Goal: Task Accomplishment & Management: Manage account settings

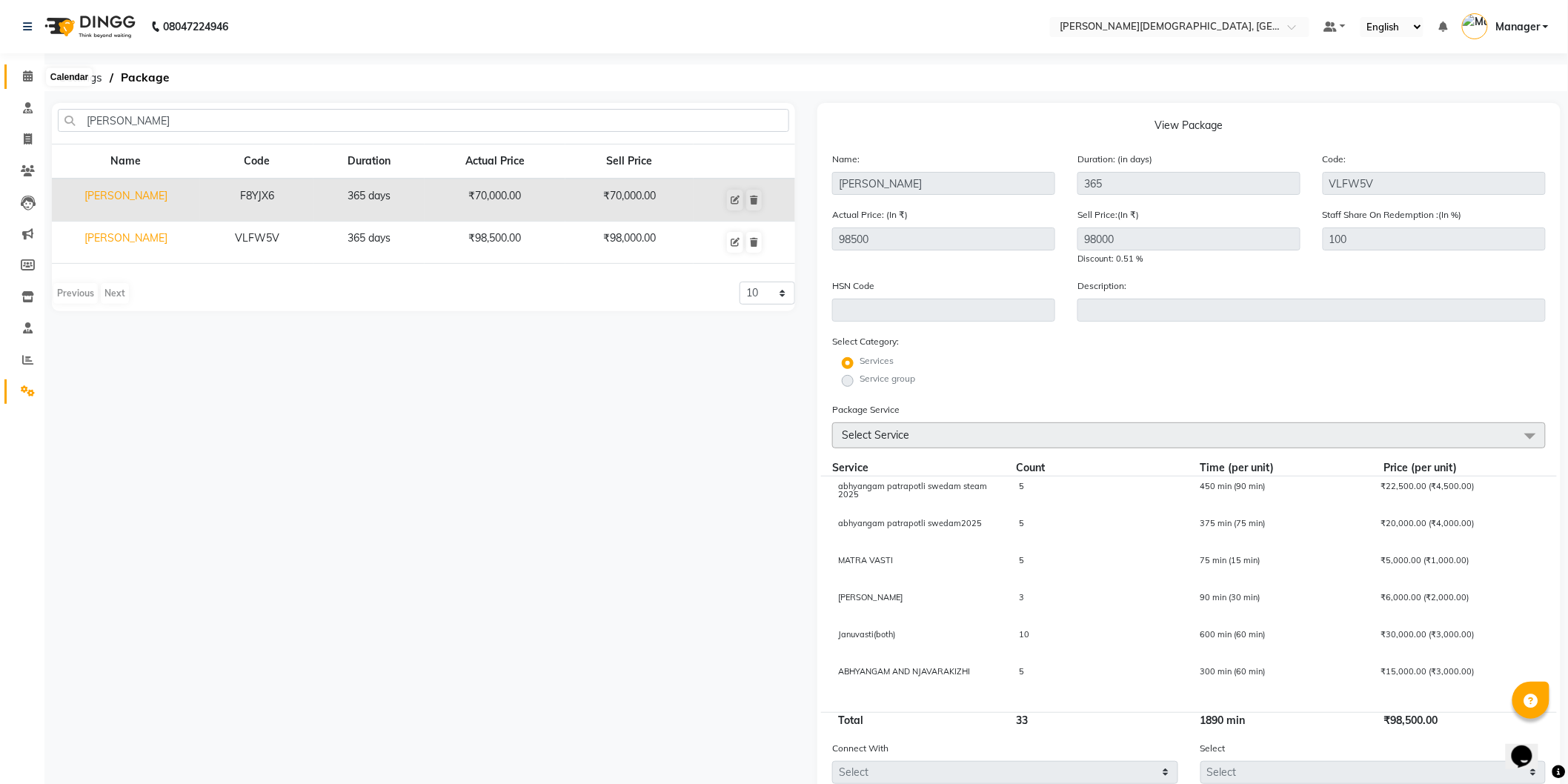
click at [31, 76] on icon at bounding box center [27, 75] width 9 height 11
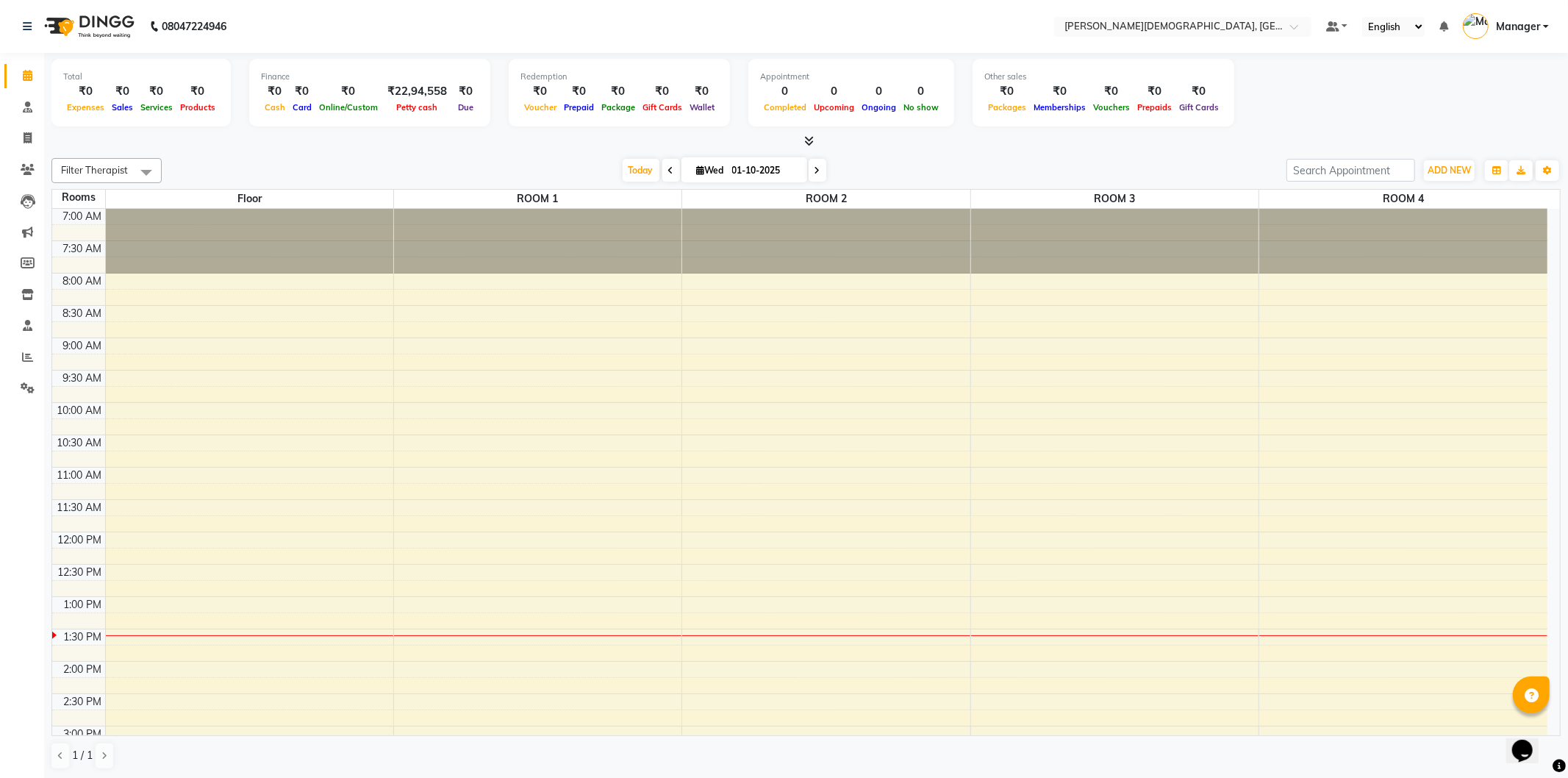
click at [476, 377] on div "7:00 AM 7:30 AM 8:00 AM 8:30 AM 9:00 AM 9:30 AM 10:00 AM 10:30 AM 11:00 AM 11:3…" at bounding box center [800, 662] width 1495 height 905
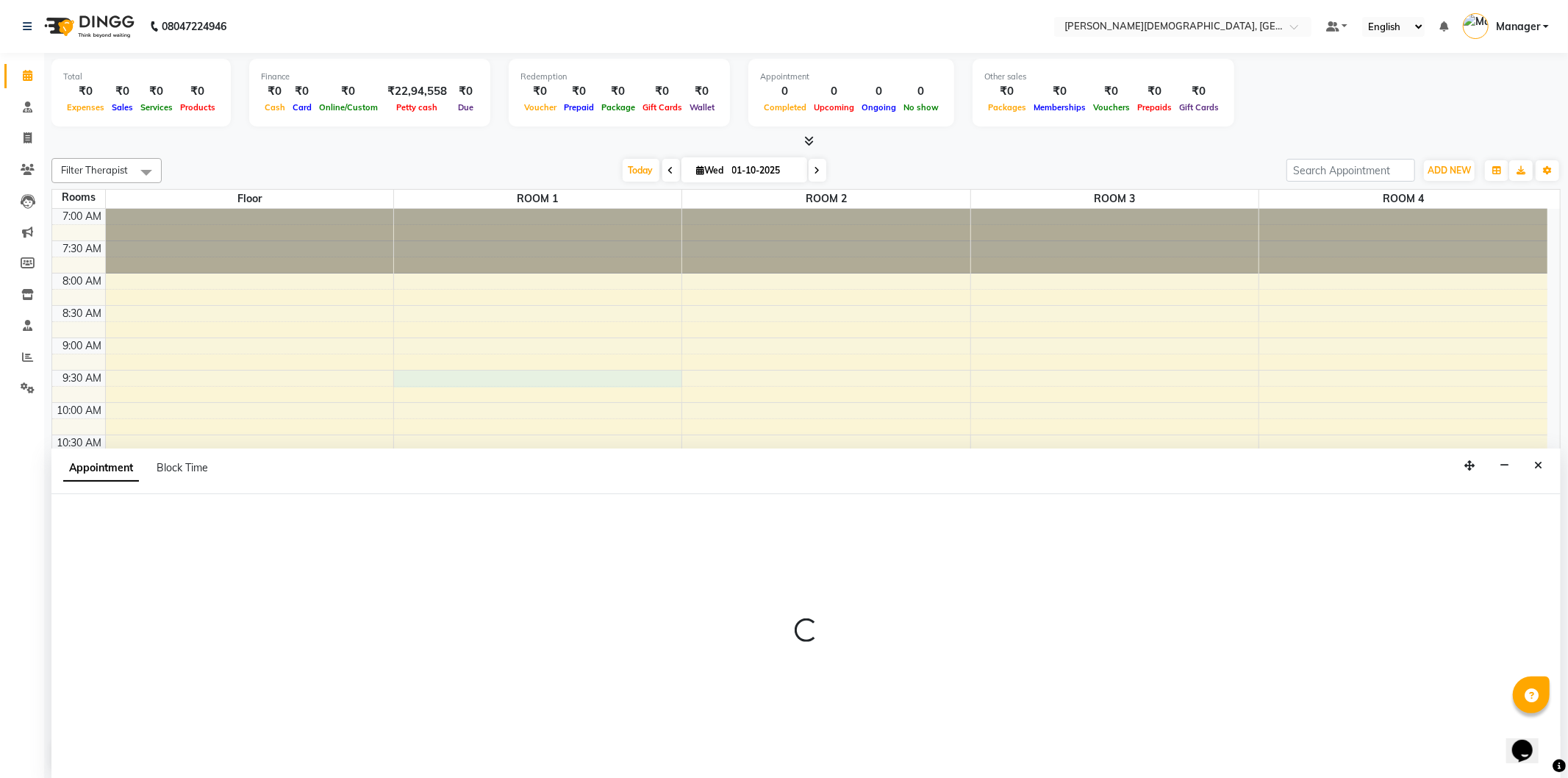
select select "tentative"
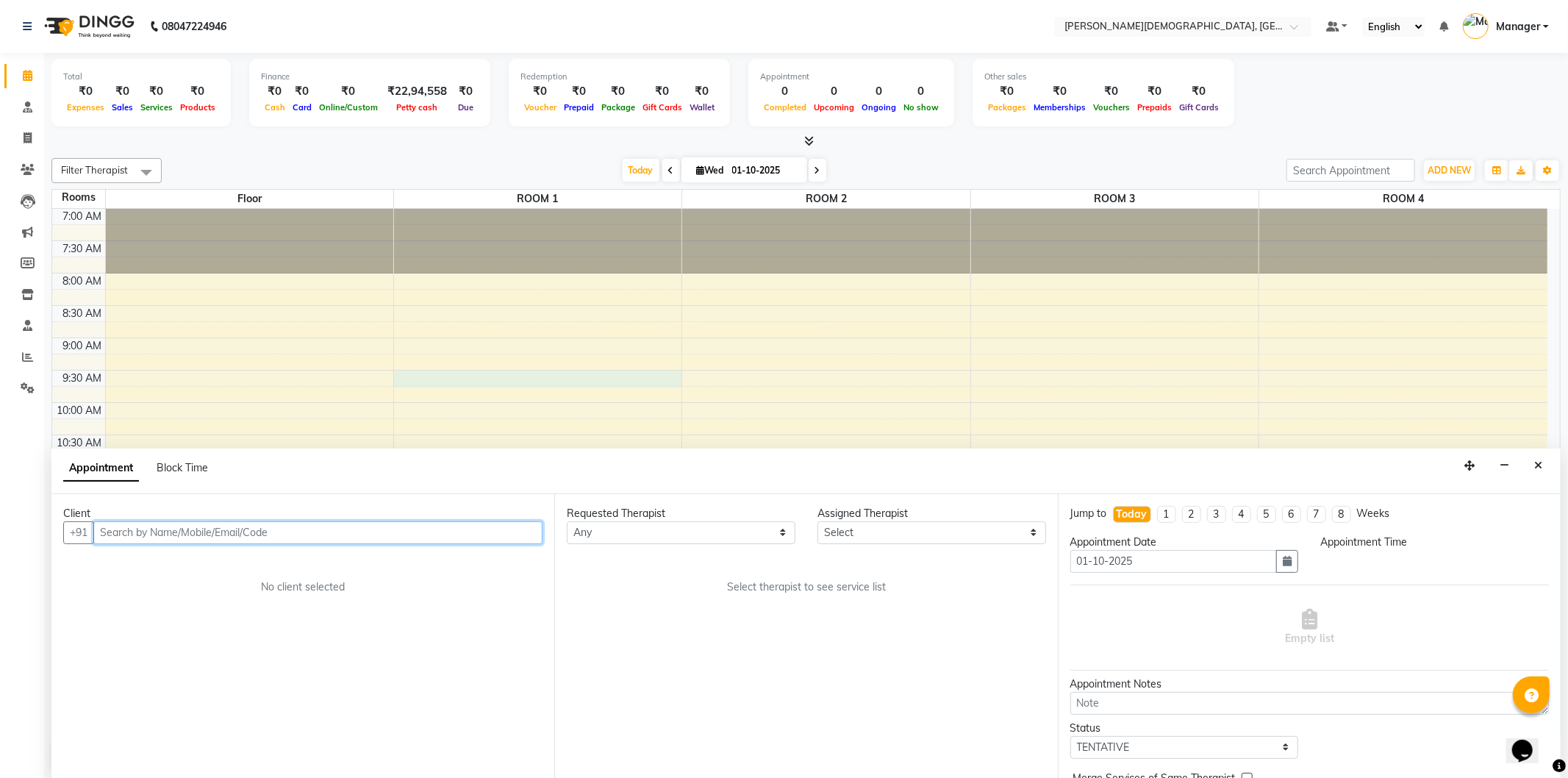
select select "570"
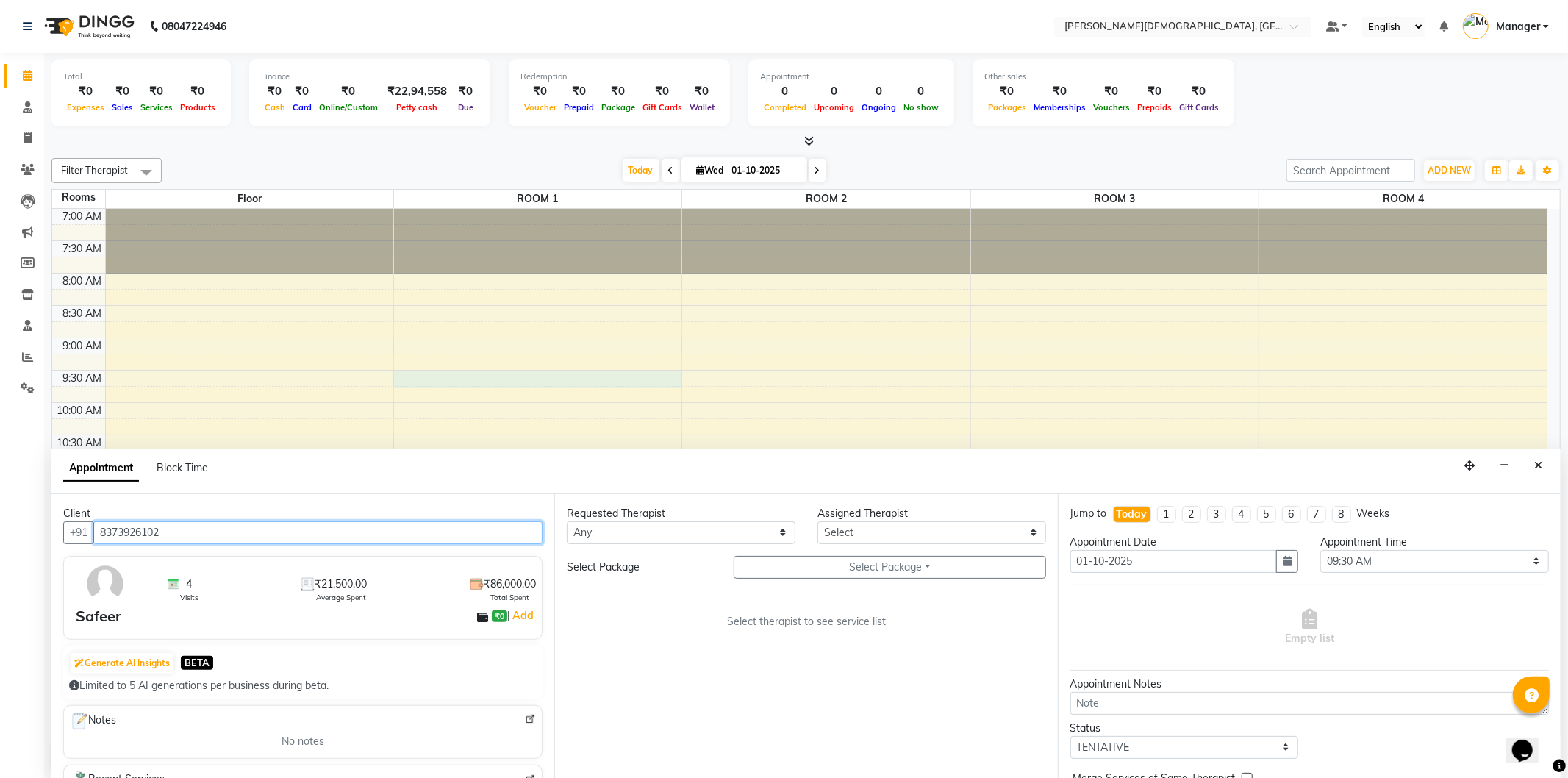
type input "8373926102"
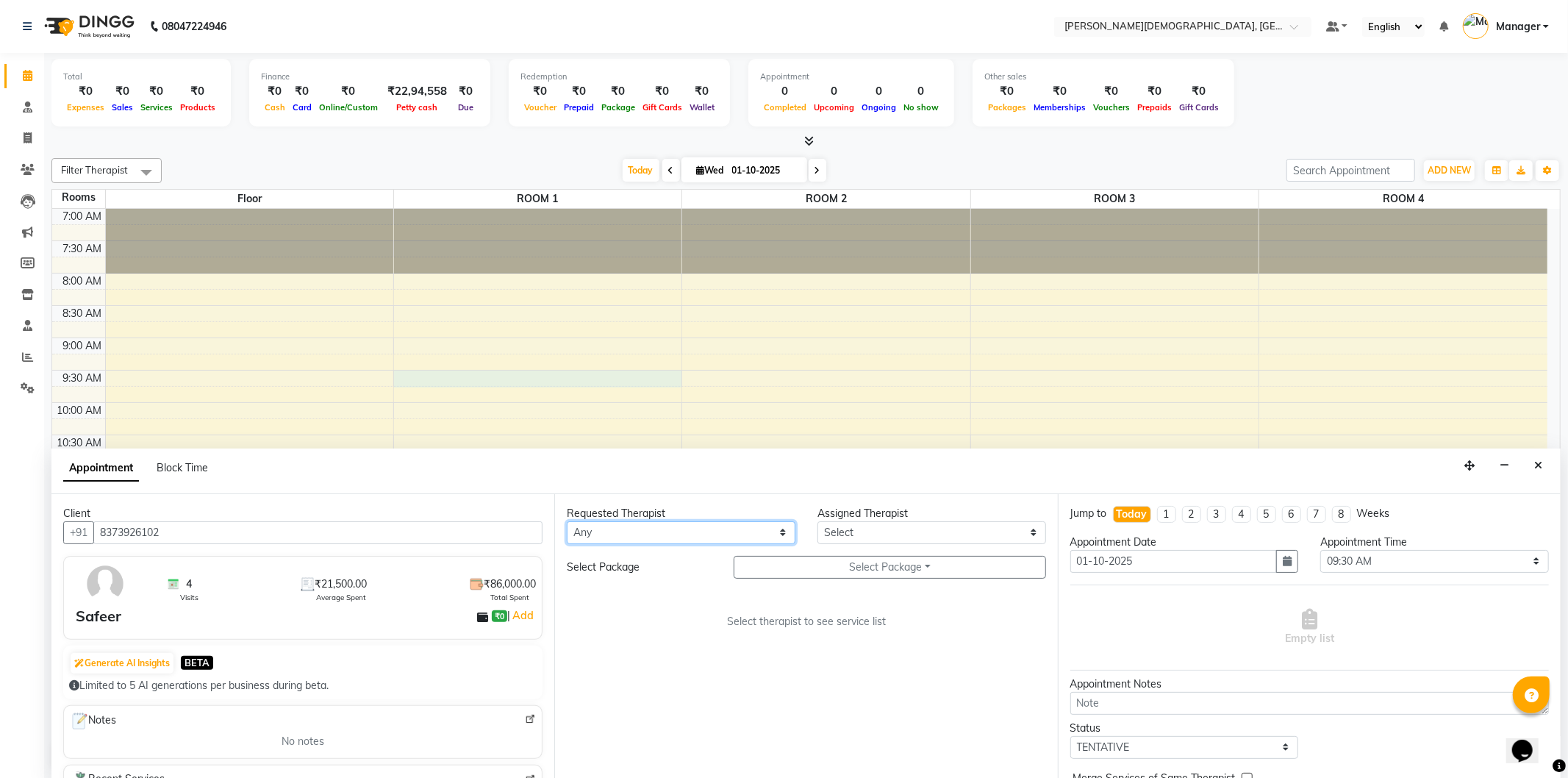
click at [757, 527] on select "Any [PERSON_NAME] [PERSON_NAME] [PERSON_NAME] [PERSON_NAME] [PERSON_NAME] [PERS…" at bounding box center [681, 532] width 229 height 23
click at [766, 526] on select "Any [PERSON_NAME] [PERSON_NAME] [PERSON_NAME] [PERSON_NAME] [PERSON_NAME] [PERS…" at bounding box center [681, 532] width 229 height 23
select select "66654"
click at [567, 521] on select "Any [PERSON_NAME] [PERSON_NAME] [PERSON_NAME] [PERSON_NAME] [PERSON_NAME] [PERS…" at bounding box center [681, 532] width 229 height 23
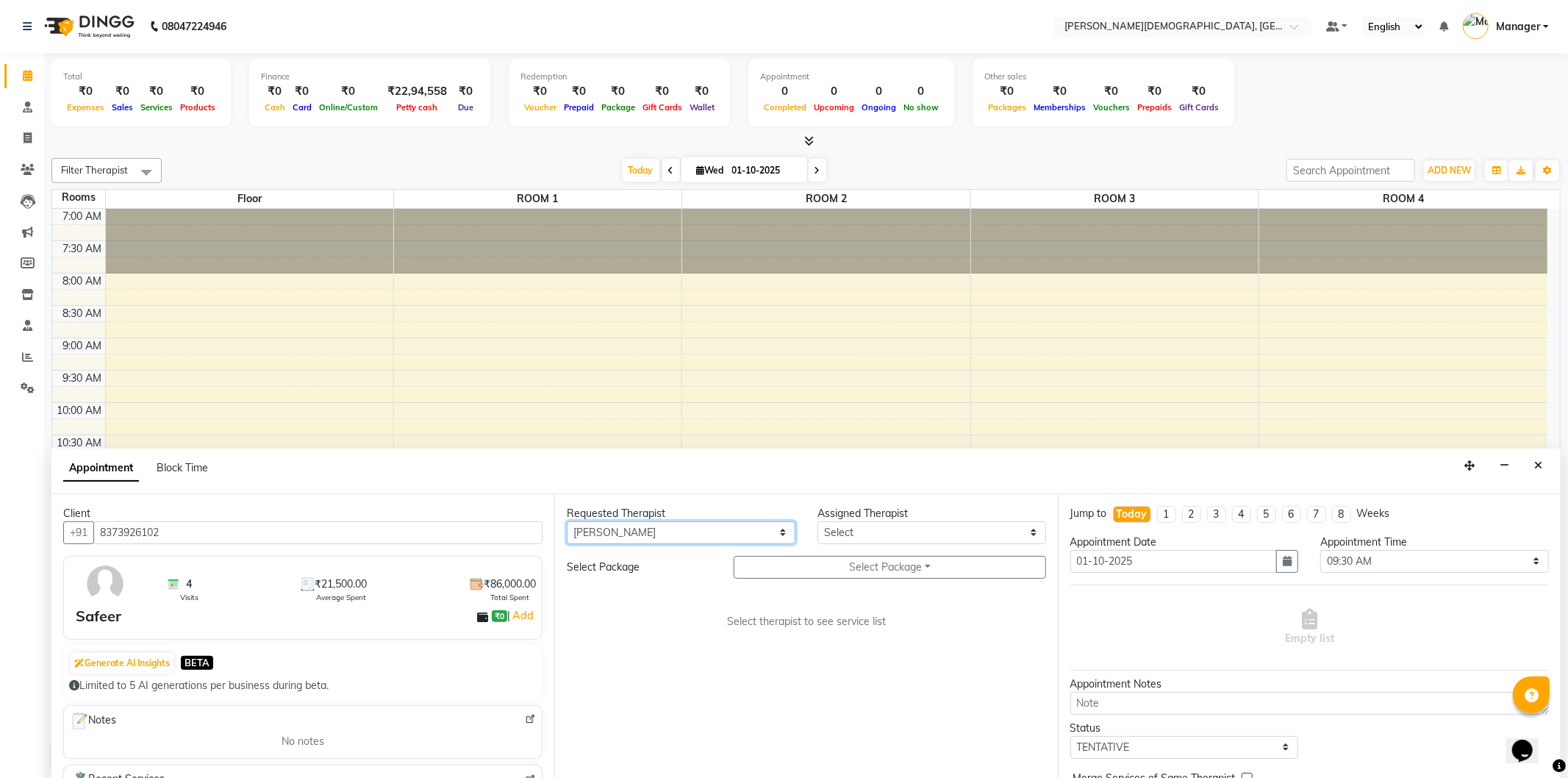
select select "66654"
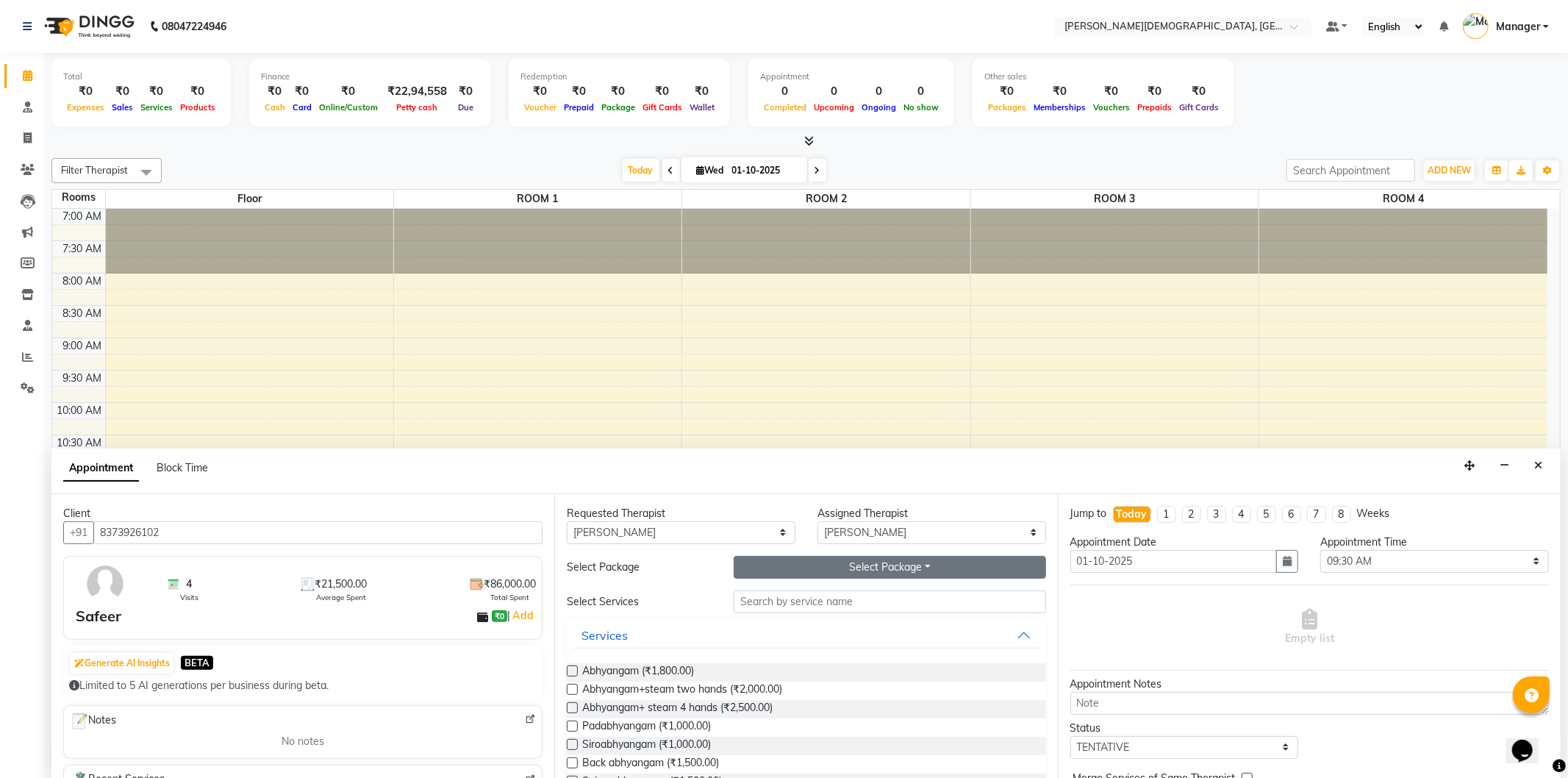
click at [924, 571] on button "Select Package Toggle Dropdown" at bounding box center [889, 567] width 312 height 23
click at [796, 592] on li "Safeer" at bounding box center [792, 597] width 116 height 21
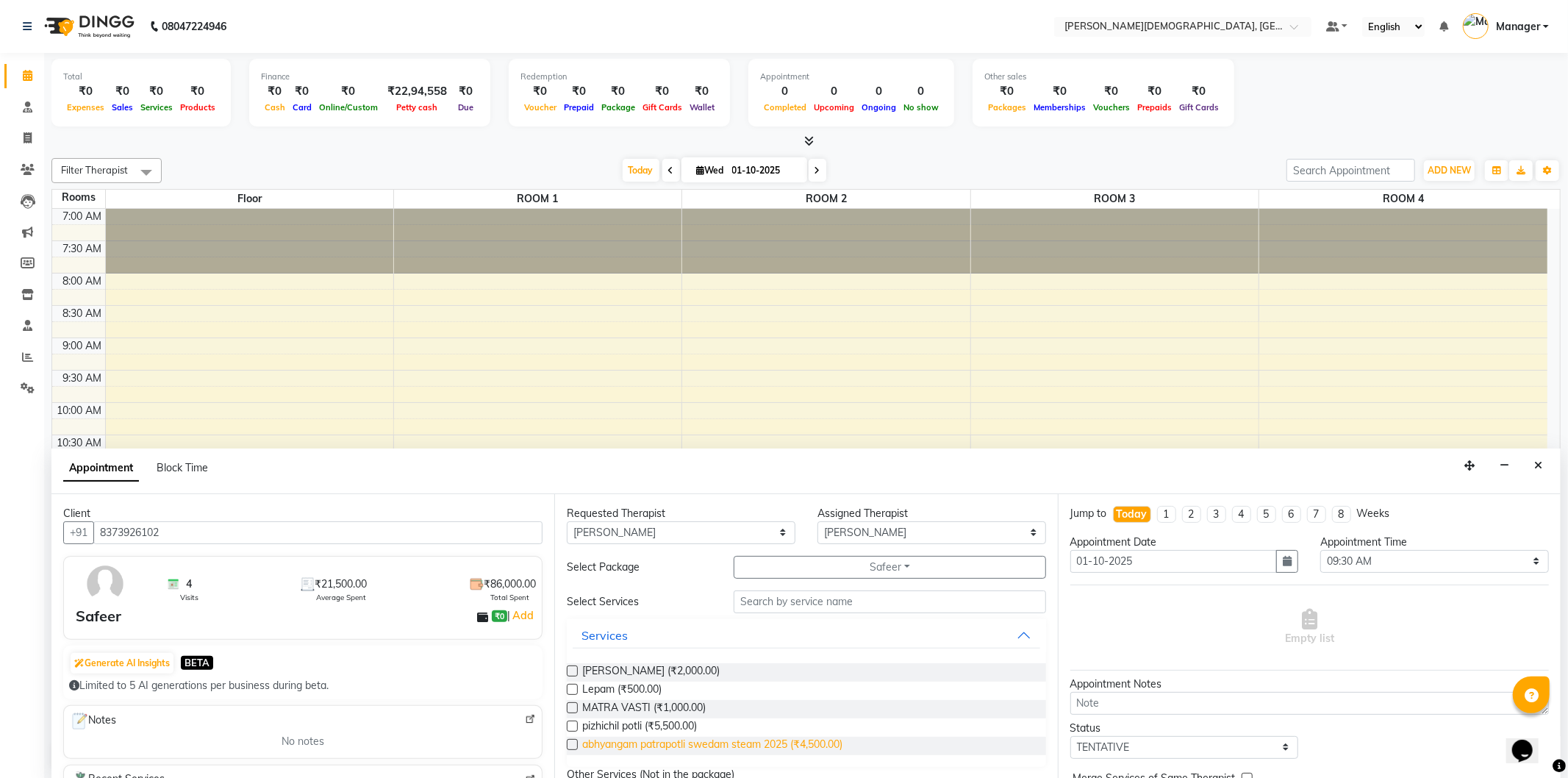
click at [601, 744] on span "abhyangam patrapotli swedam steam 2025 (₹4,500.00)" at bounding box center [712, 747] width 260 height 19
checkbox input "true"
select select "2680"
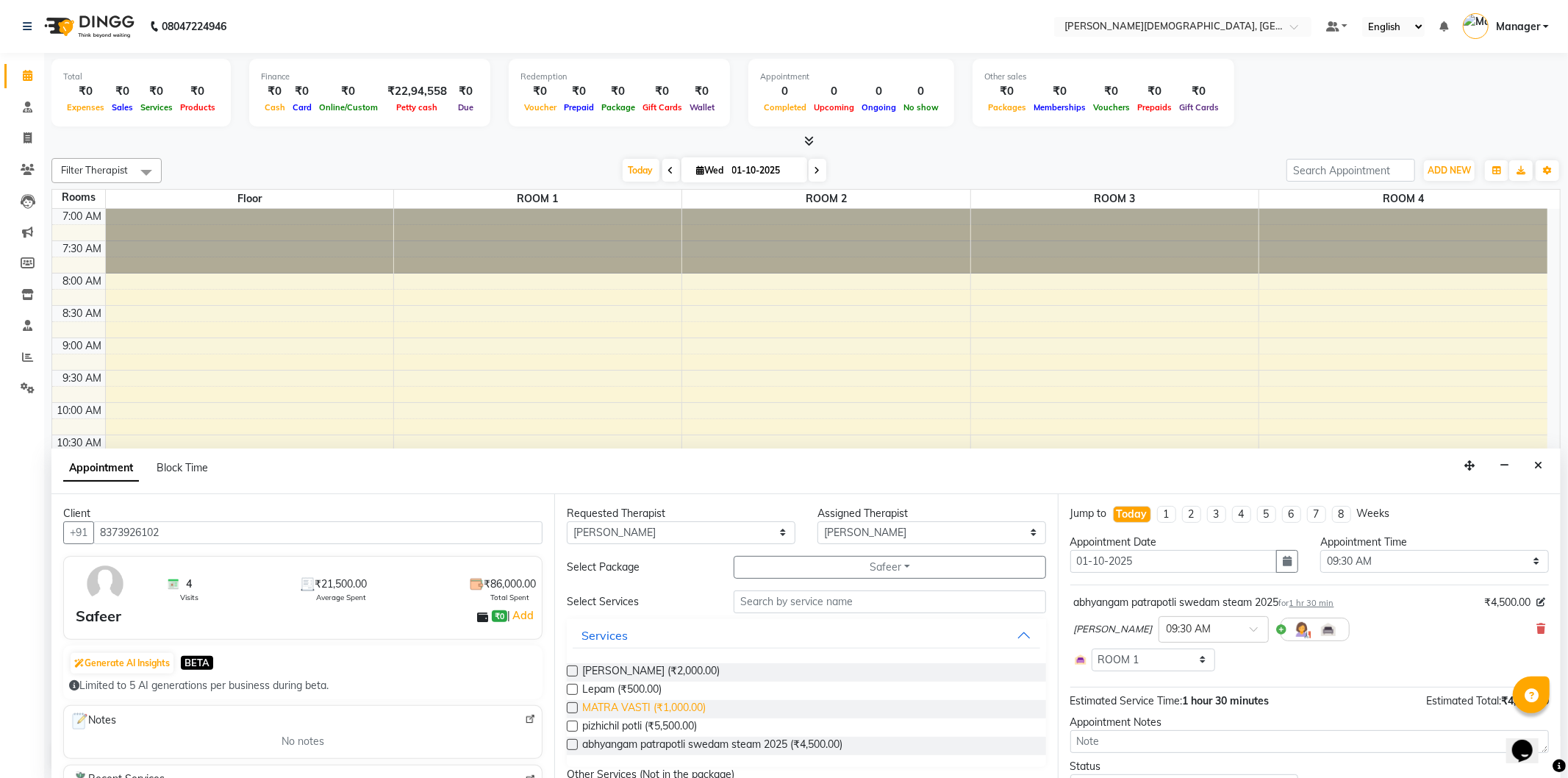
checkbox input "false"
click at [596, 689] on span "Lepam (₹500.00)" at bounding box center [622, 692] width 80 height 19
checkbox input "true"
select select "2680"
checkbox input "false"
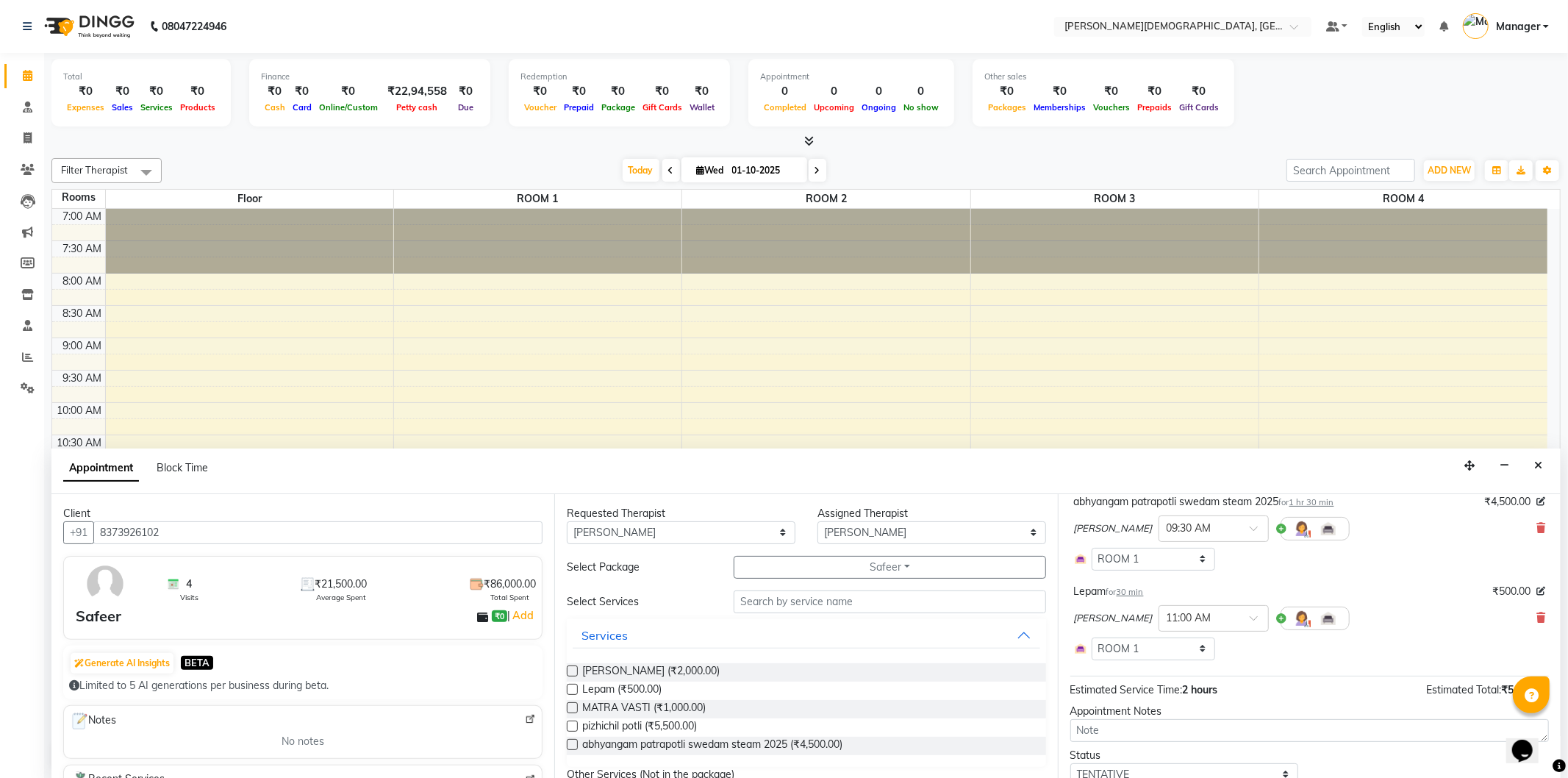
scroll to position [200, 0]
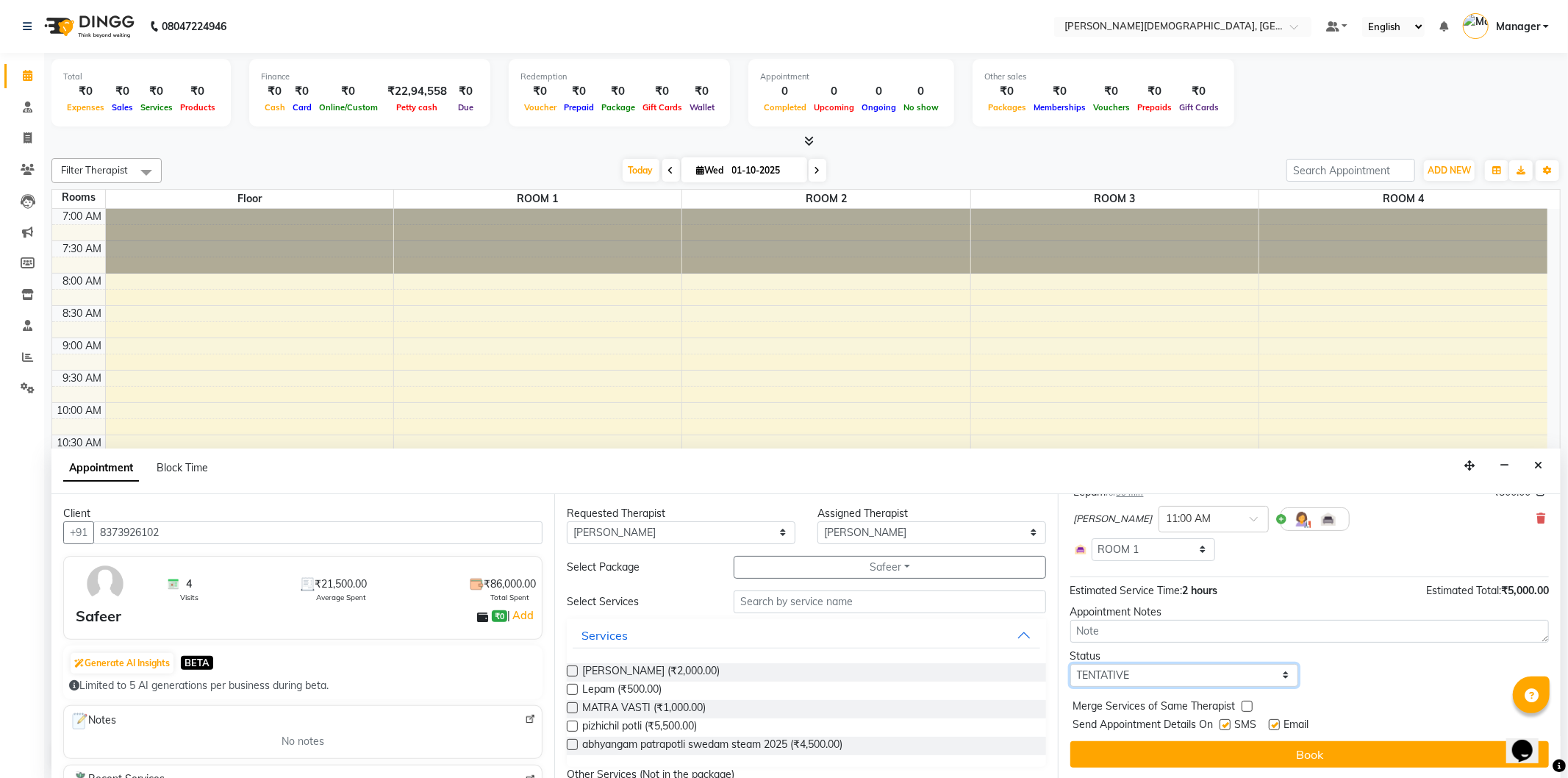
click at [1178, 677] on select "Select TENTATIVE CONFIRM CHECK-IN UPCOMING" at bounding box center [1185, 675] width 229 height 23
select select "confirm booking"
click at [1071, 664] on select "Select TENTATIVE CONFIRM CHECK-IN UPCOMING" at bounding box center [1185, 675] width 229 height 23
click at [1224, 726] on label at bounding box center [1225, 725] width 11 height 11
click at [1224, 726] on input "checkbox" at bounding box center [1224, 725] width 9 height 9
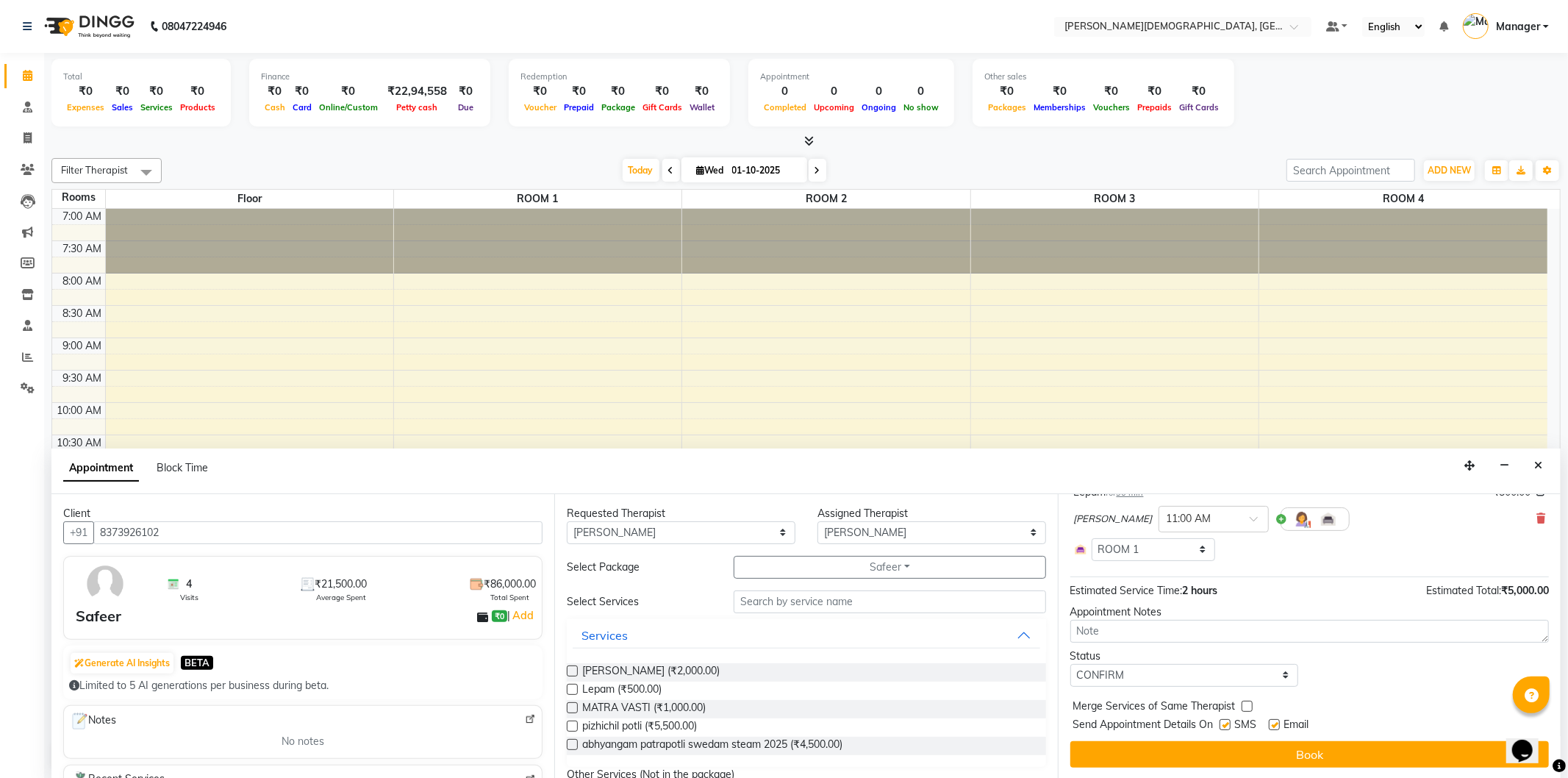
checkbox input "false"
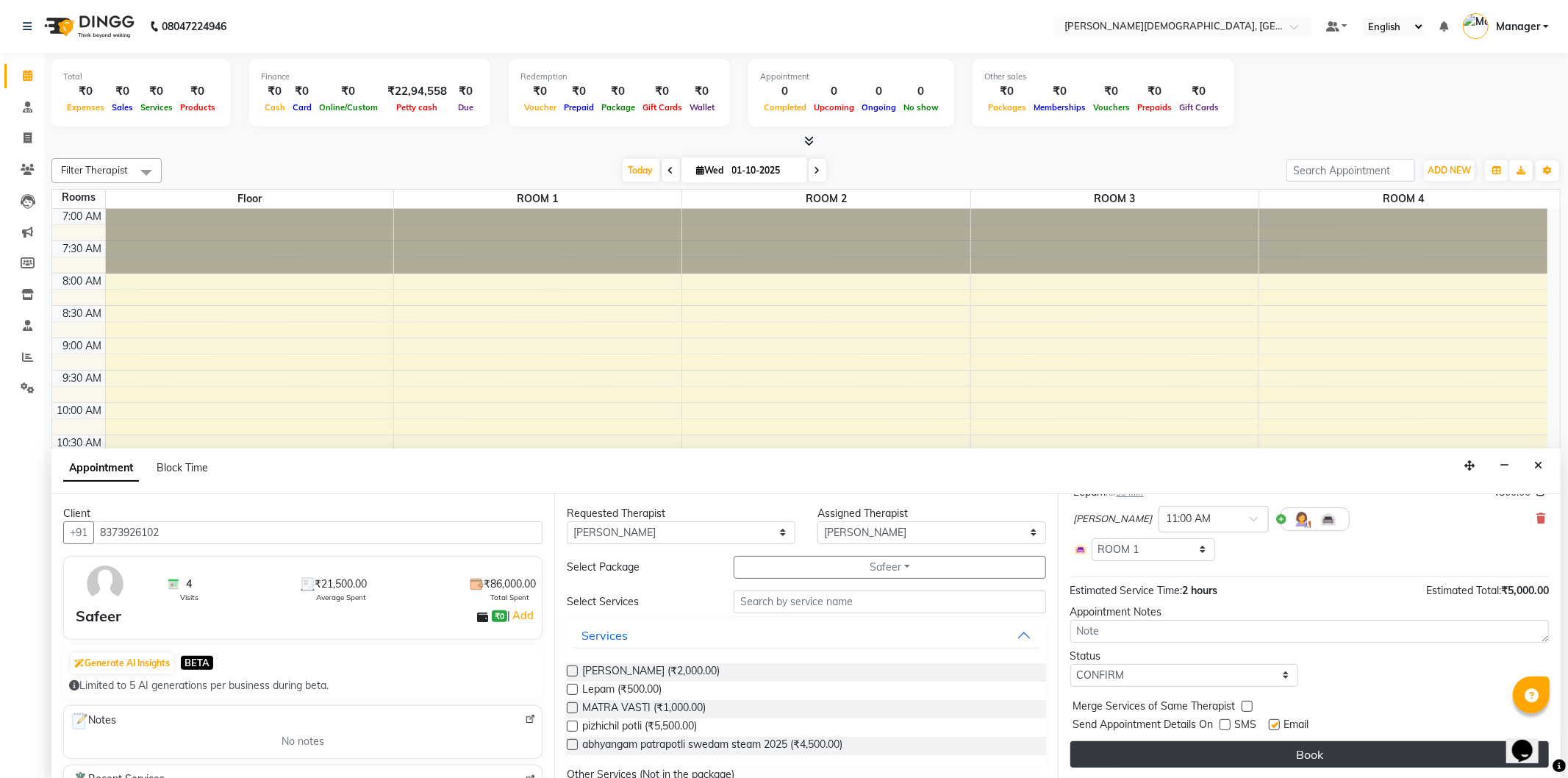
click at [1211, 755] on button "Book" at bounding box center [1310, 754] width 479 height 26
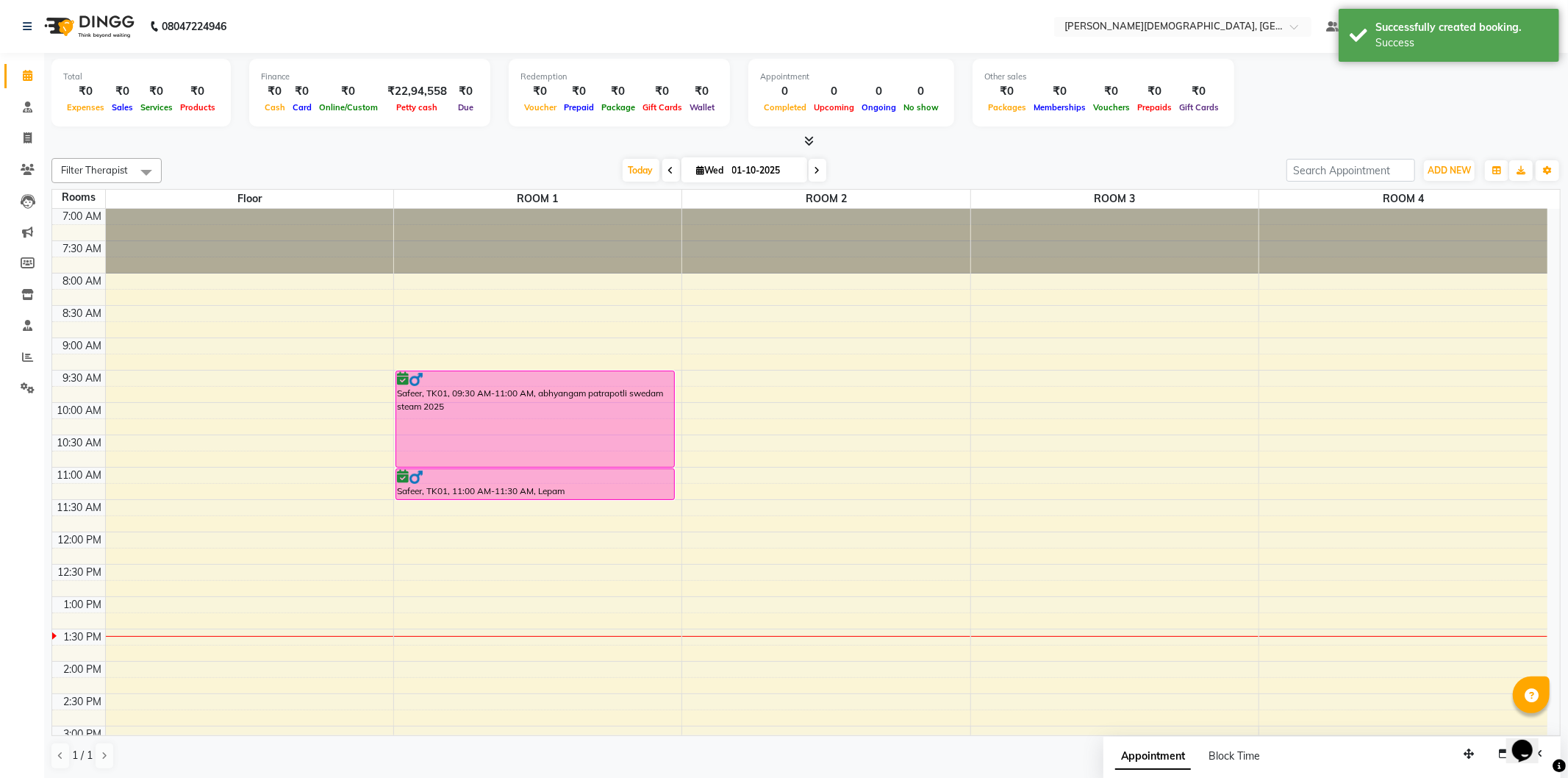
click at [732, 427] on div "7:00 AM 7:30 AM 8:00 AM 8:30 AM 9:00 AM 9:30 AM 10:00 AM 10:30 AM 11:00 AM 11:3…" at bounding box center [800, 662] width 1495 height 905
select select "tentative"
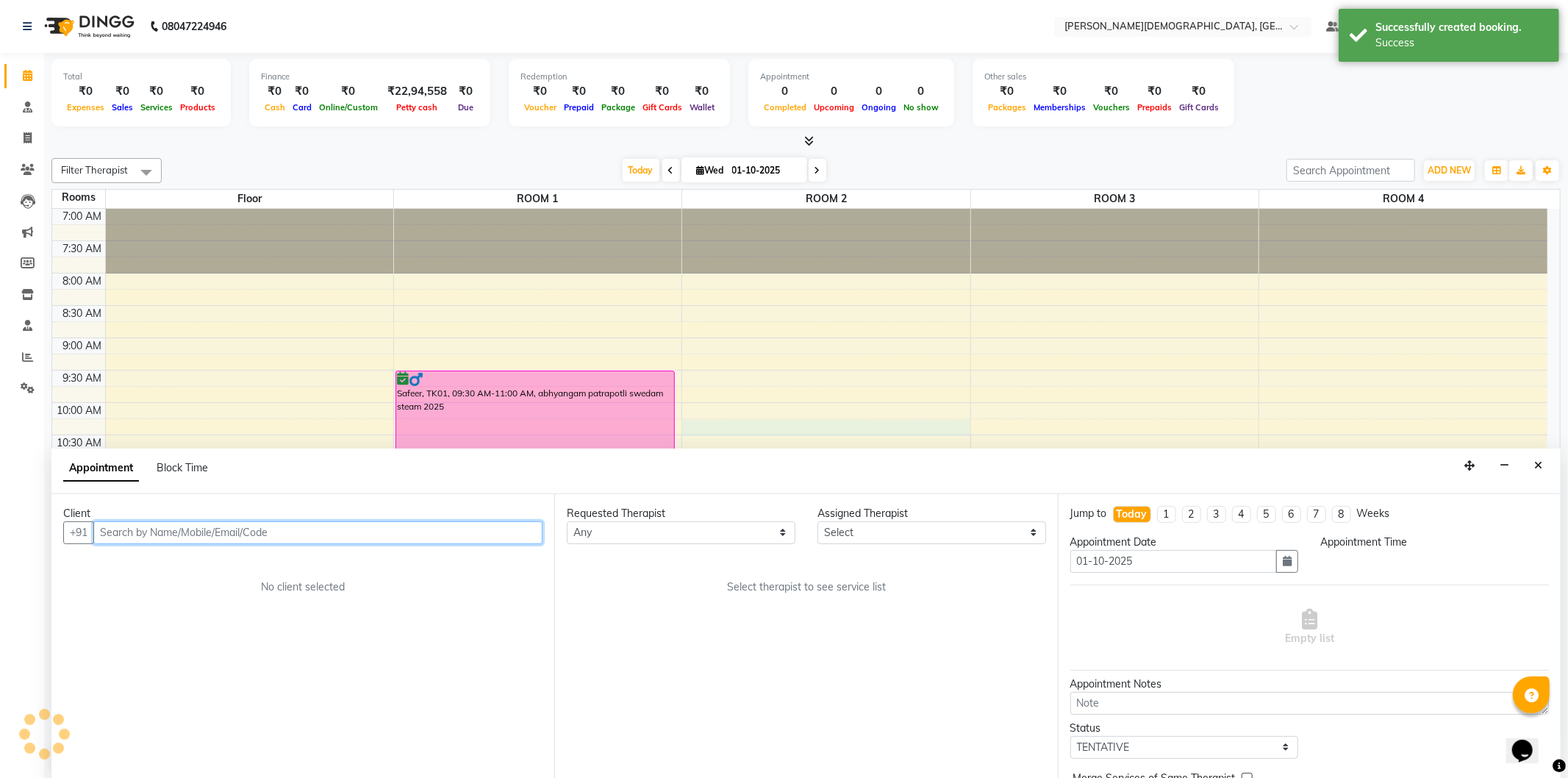
select select "615"
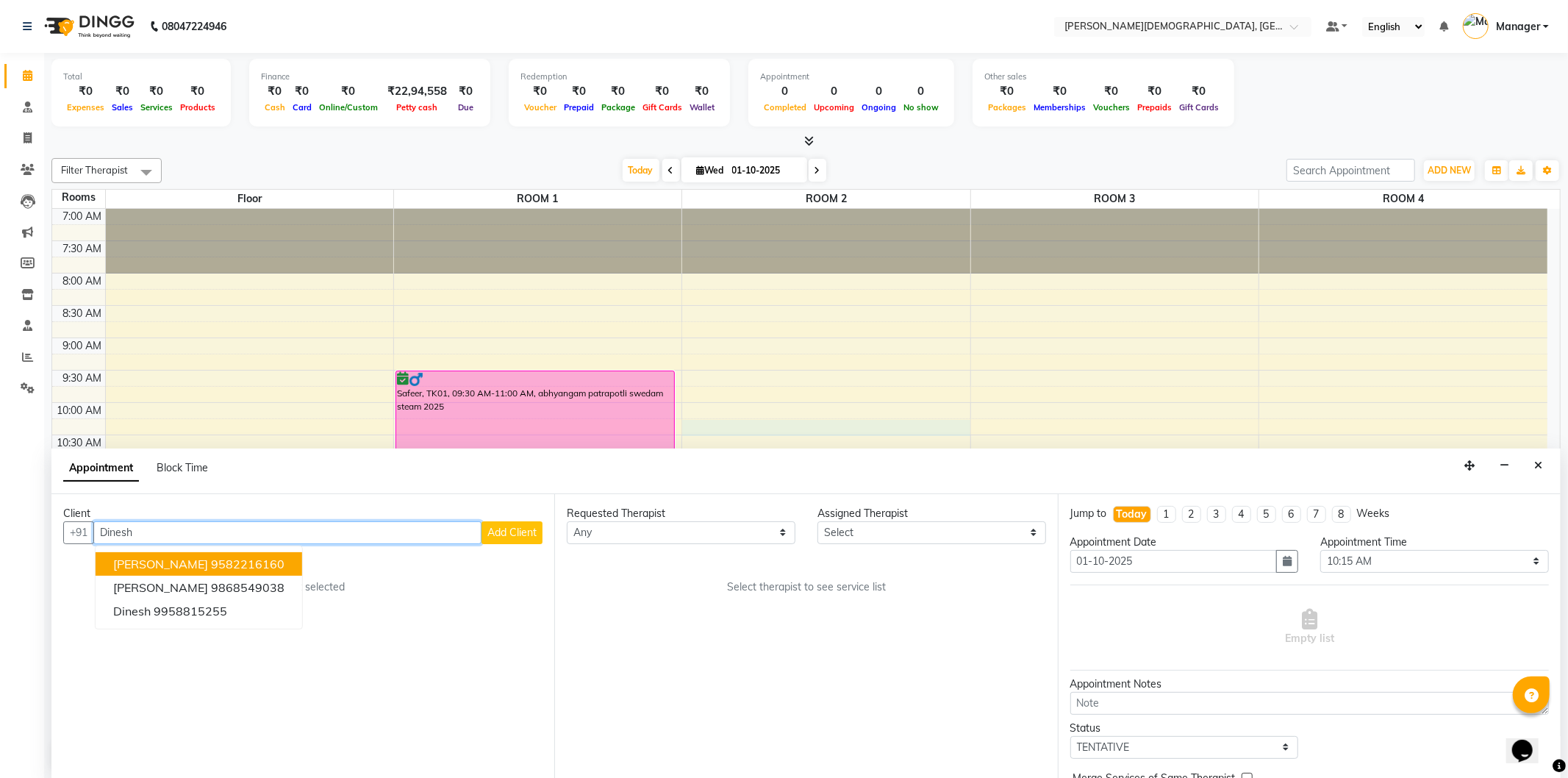
type input "Dinesh"
click at [504, 532] on span "Add Client" at bounding box center [512, 533] width 49 height 14
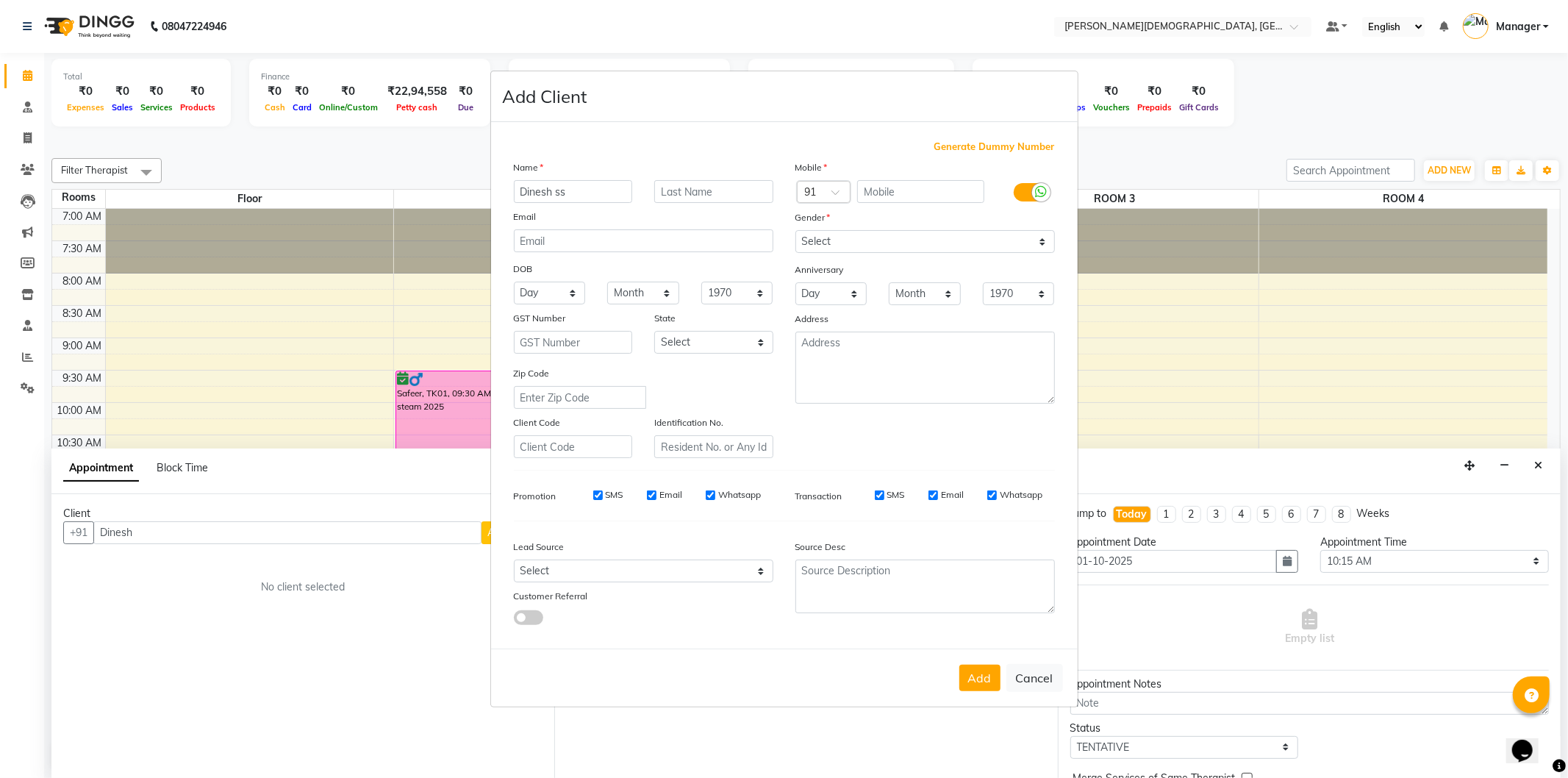
type input "Dinesh ss"
click at [678, 190] on input "text" at bounding box center [714, 192] width 119 height 23
click at [877, 190] on input "text" at bounding box center [921, 192] width 127 height 23
type input "9810443317"
click at [893, 232] on select "Select [DEMOGRAPHIC_DATA] [DEMOGRAPHIC_DATA] Other Prefer Not To Say" at bounding box center [925, 242] width 259 height 23
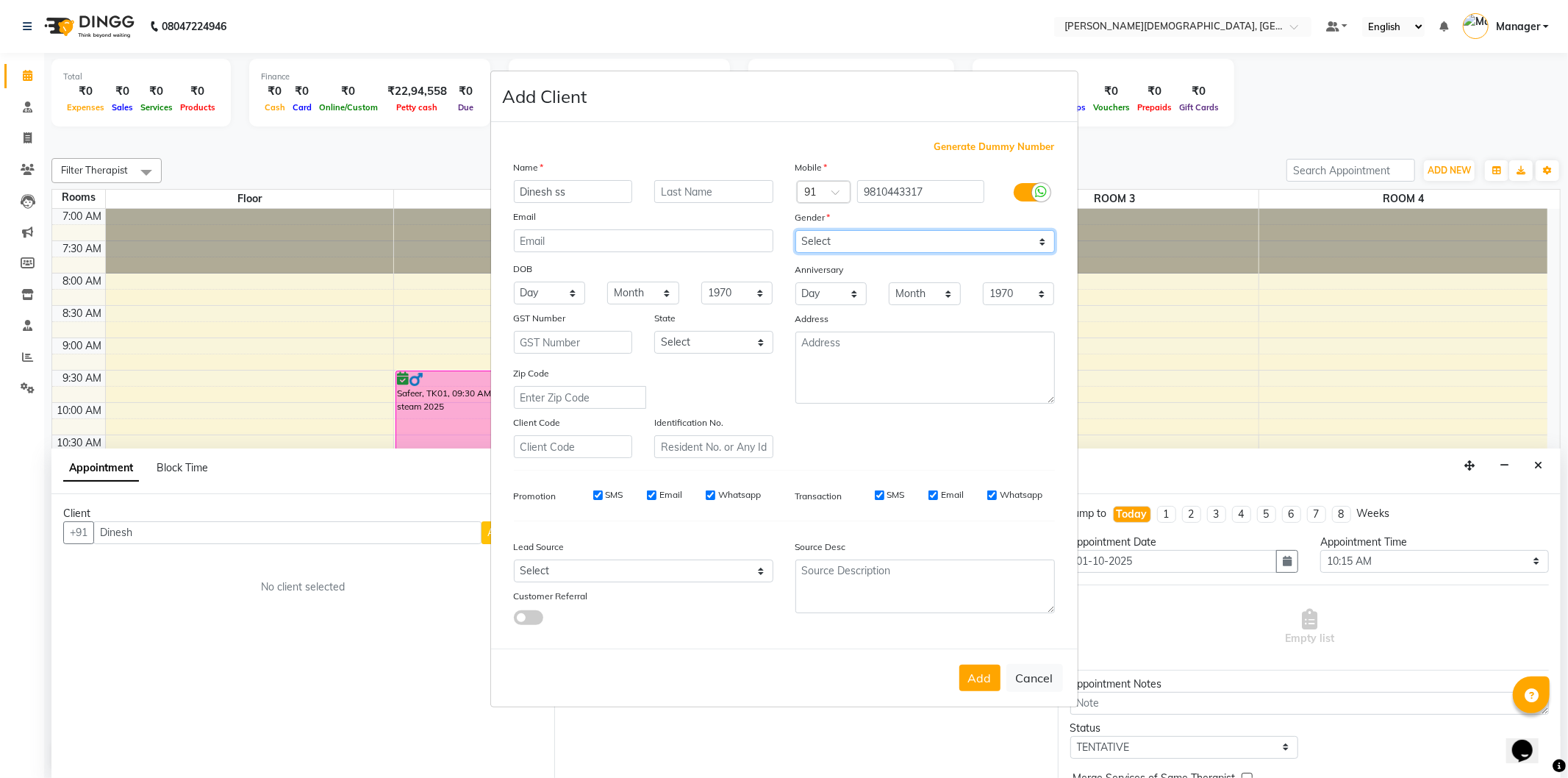
select select "[DEMOGRAPHIC_DATA]"
click at [795, 231] on select "Select [DEMOGRAPHIC_DATA] [DEMOGRAPHIC_DATA] Other Prefer Not To Say" at bounding box center [925, 242] width 259 height 23
click at [975, 672] on button "Add" at bounding box center [980, 678] width 42 height 26
type input "9810443317"
select select
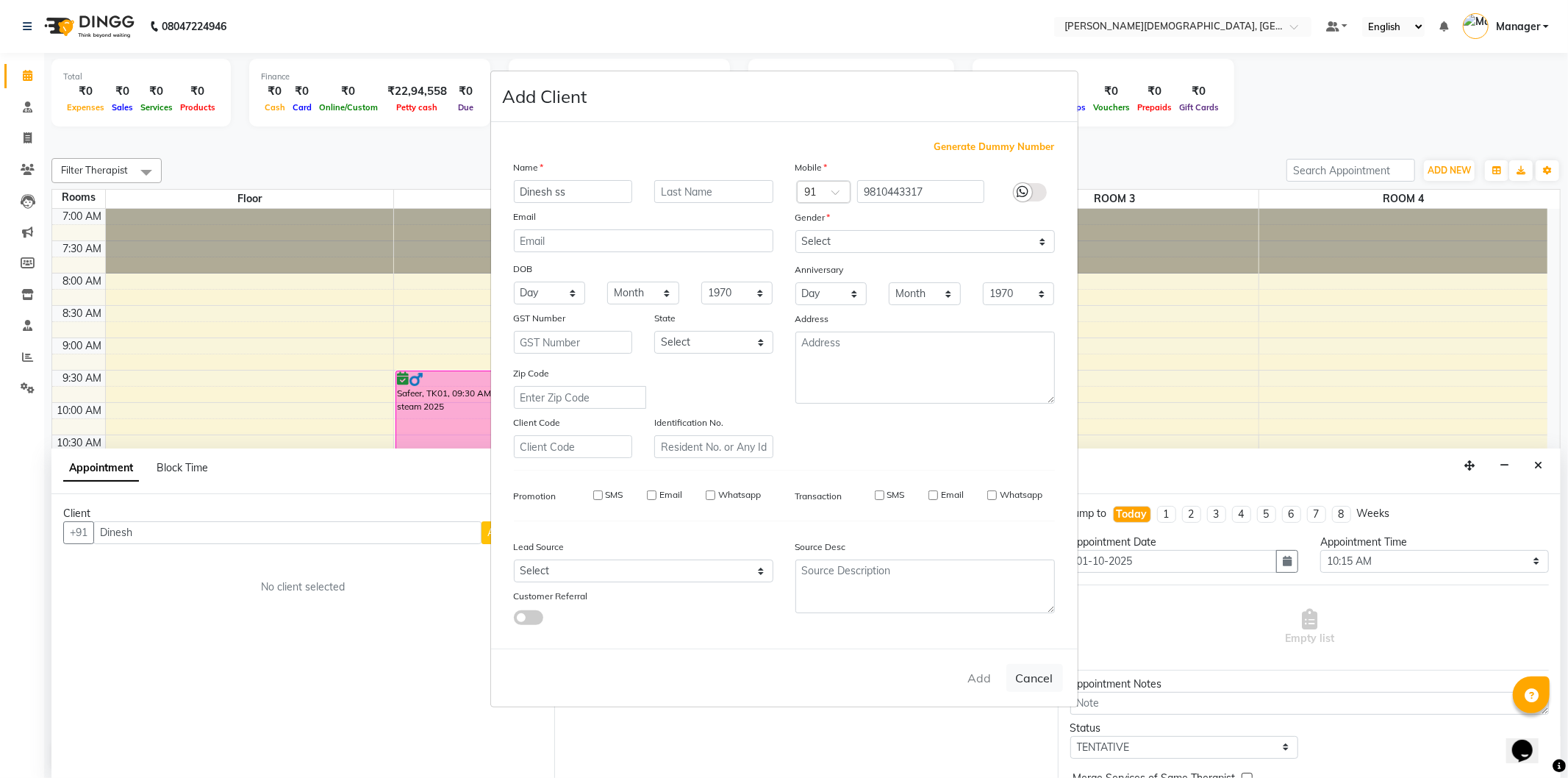
select select
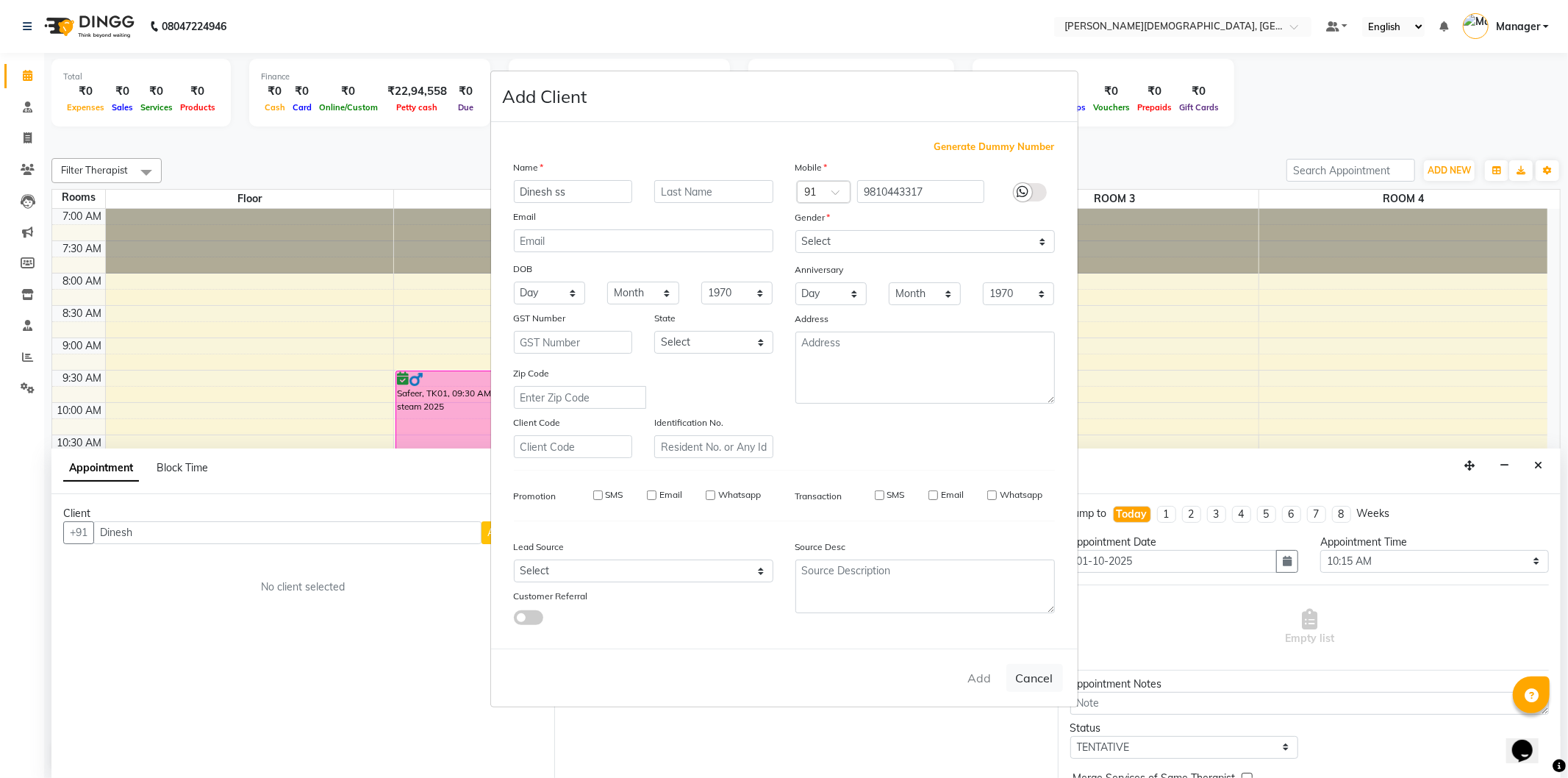
select select
checkbox input "false"
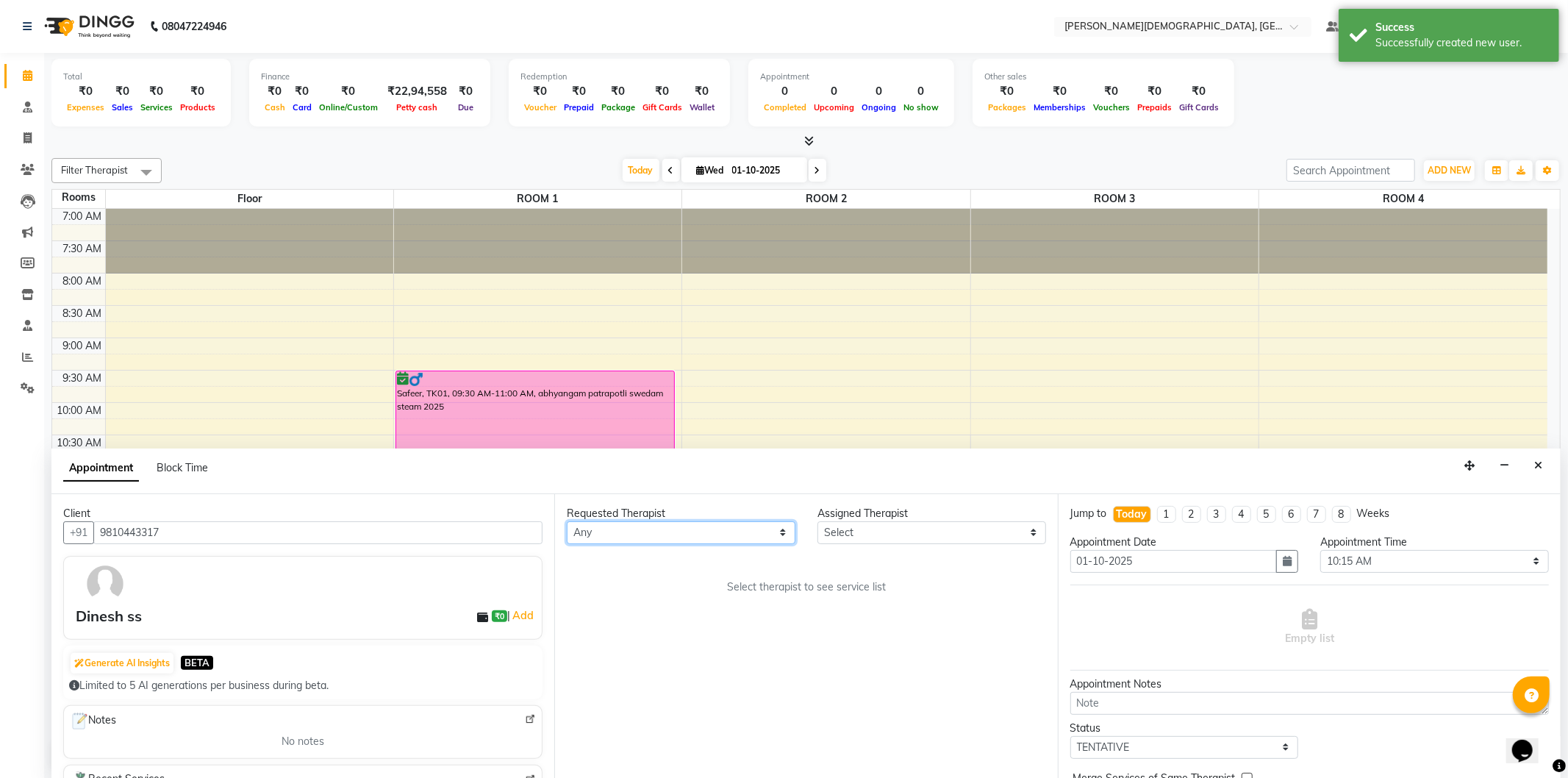
click at [704, 532] on select "Any [PERSON_NAME] [PERSON_NAME] [PERSON_NAME] [PERSON_NAME] [PERSON_NAME] [PERS…" at bounding box center [681, 532] width 229 height 23
select select "66654"
click at [567, 521] on select "Any [PERSON_NAME] [PERSON_NAME] [PERSON_NAME] [PERSON_NAME] [PERSON_NAME] [PERS…" at bounding box center [681, 532] width 229 height 23
select select "66654"
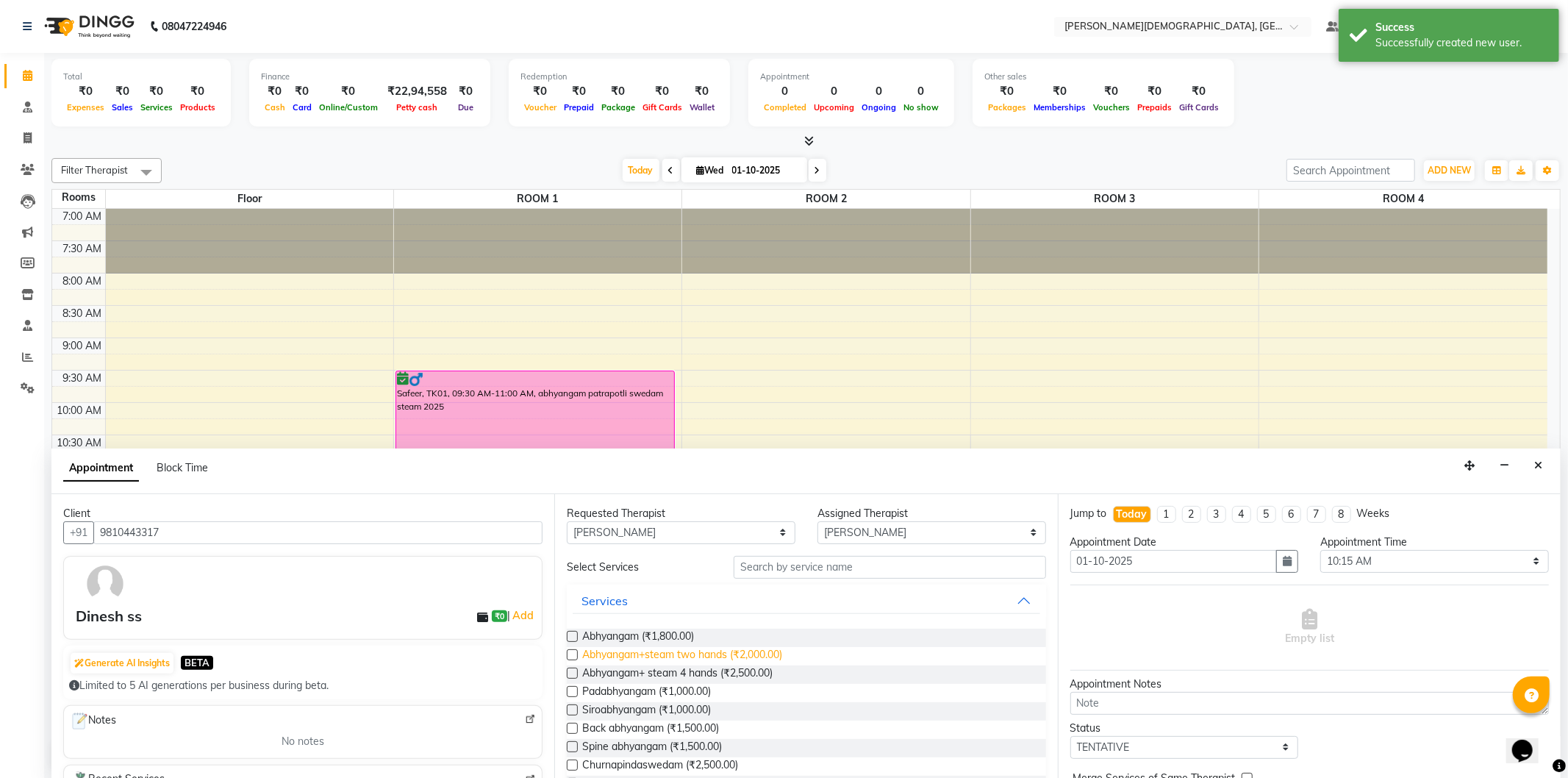
click at [777, 652] on span "Abhyangam+steam two hands (₹2,000.00)" at bounding box center [682, 657] width 200 height 19
checkbox input "true"
select select "2681"
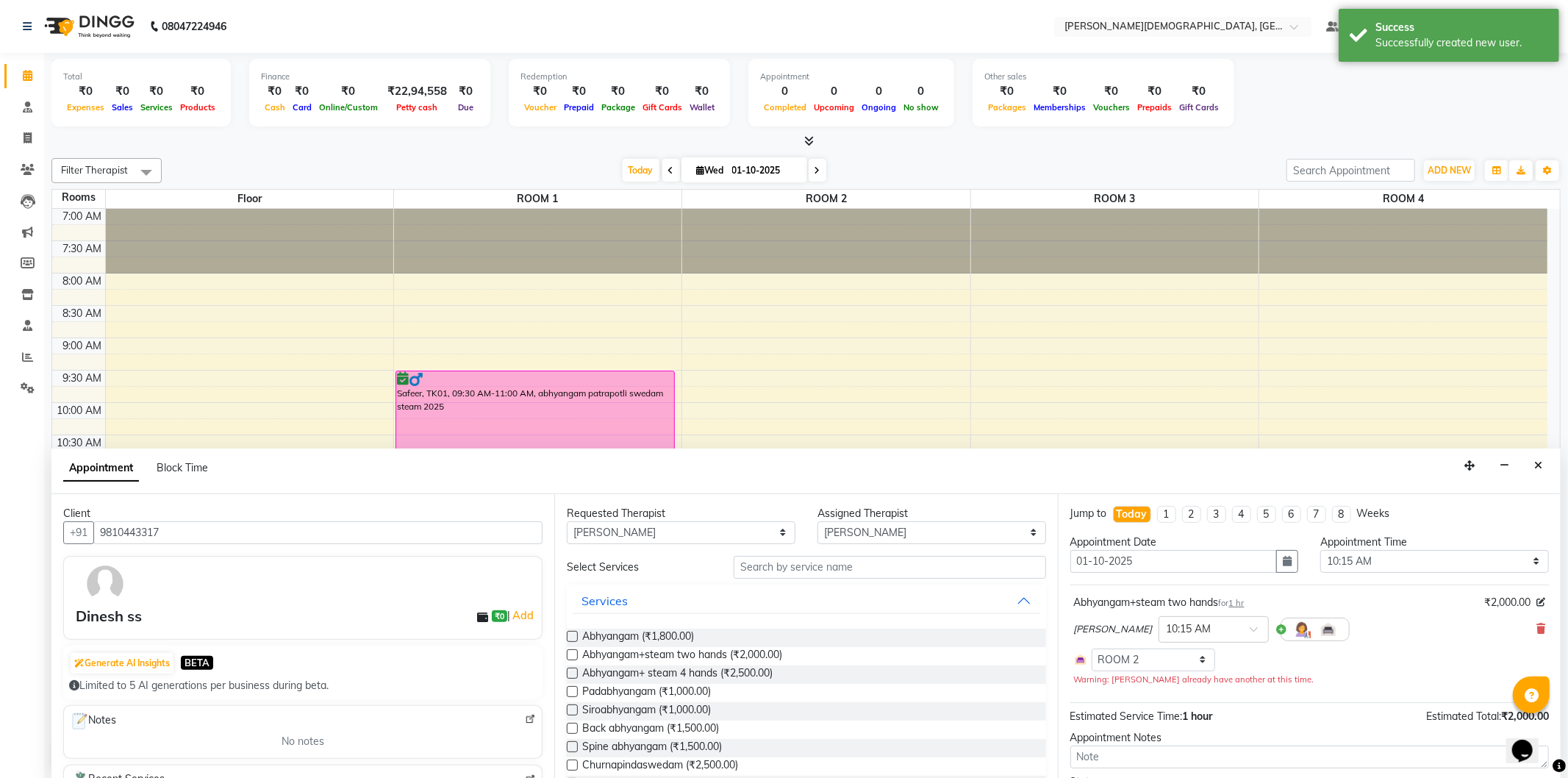
checkbox input "false"
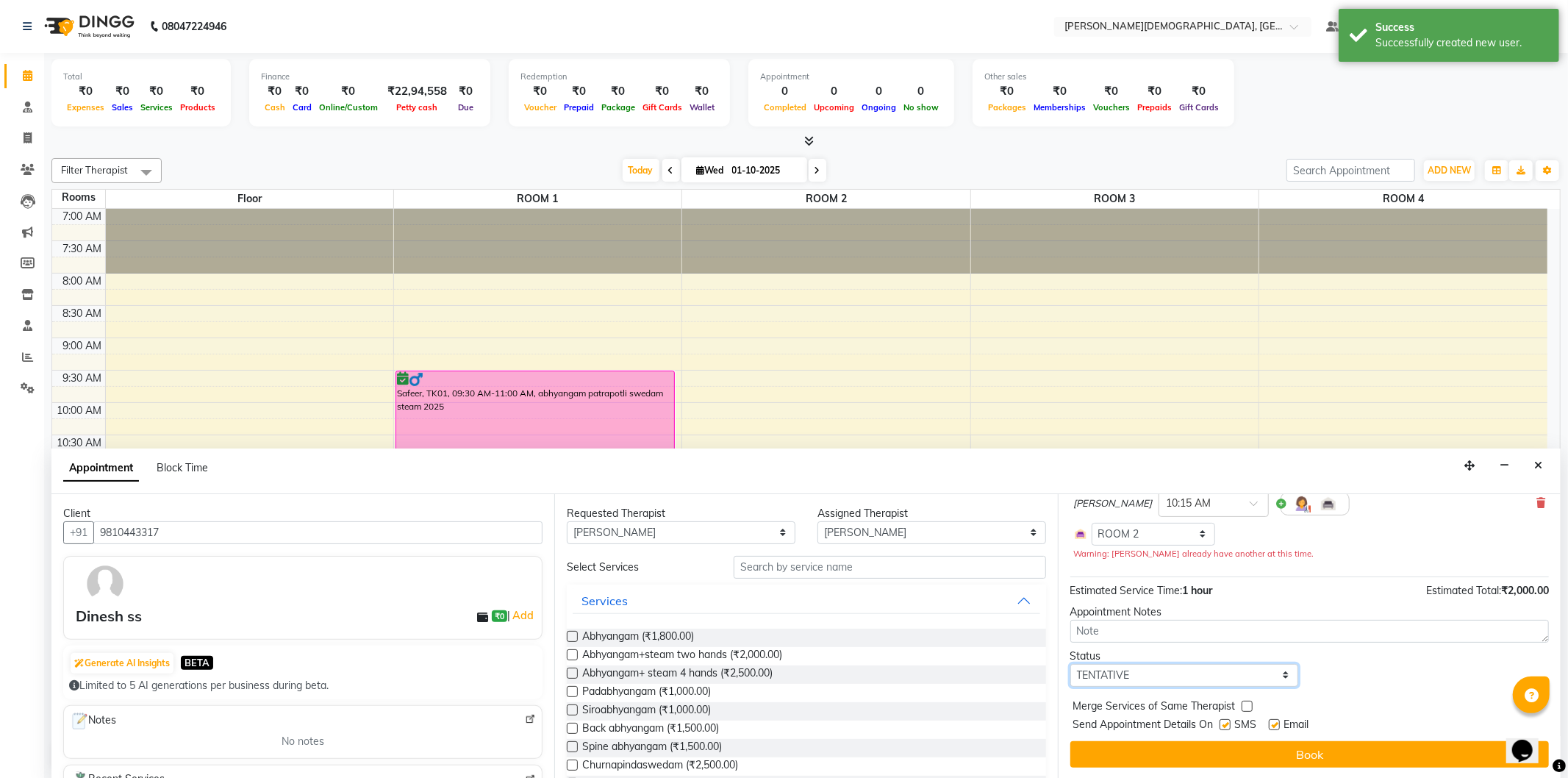
click at [1231, 674] on select "Select TENTATIVE CONFIRM CHECK-IN UPCOMING" at bounding box center [1185, 675] width 229 height 23
select select "confirm booking"
click at [1071, 664] on select "Select TENTATIVE CONFIRM CHECK-IN UPCOMING" at bounding box center [1185, 675] width 229 height 23
click at [1222, 724] on label at bounding box center [1225, 725] width 11 height 11
click at [1222, 724] on input "checkbox" at bounding box center [1224, 725] width 9 height 9
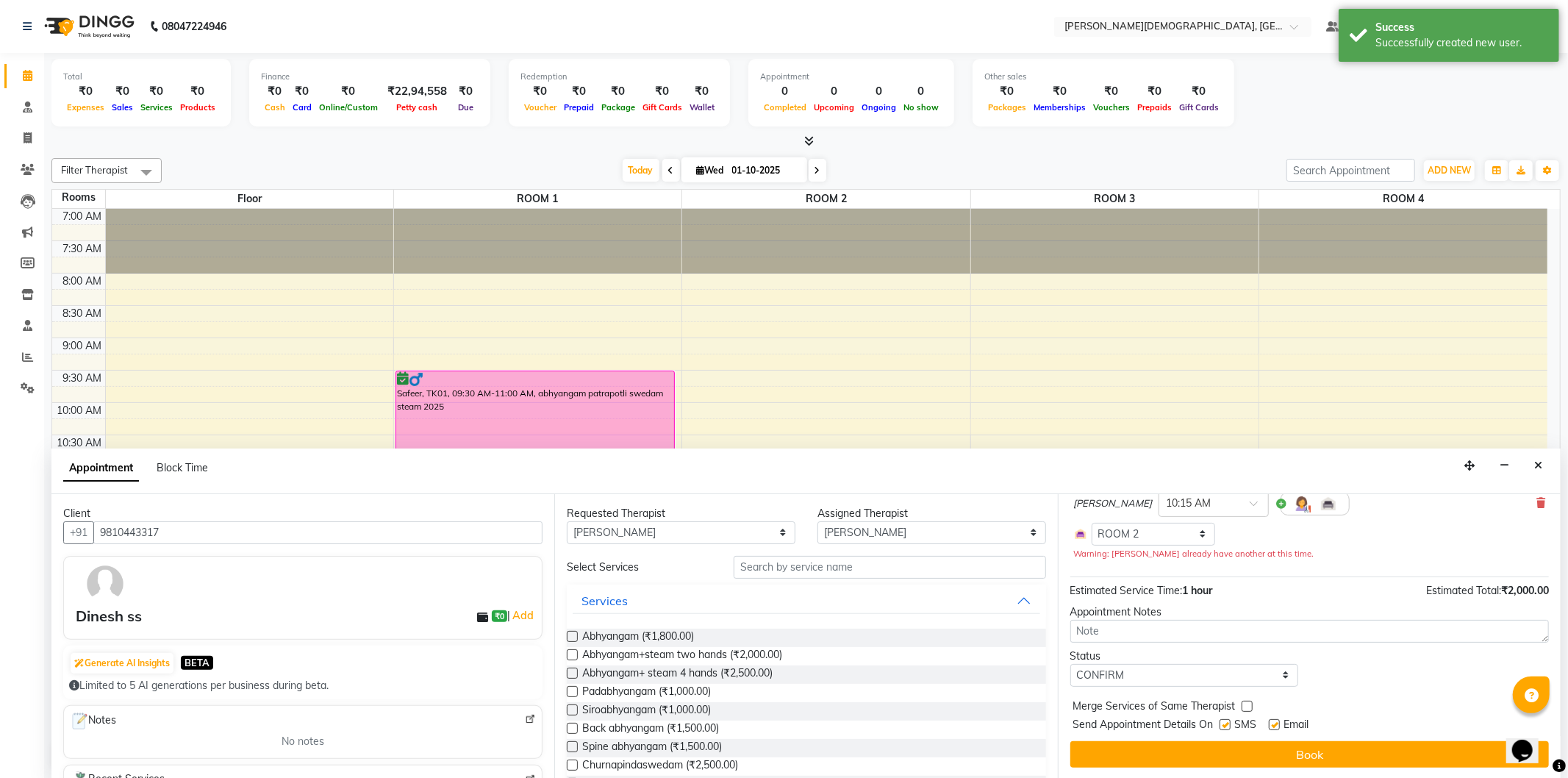
checkbox input "false"
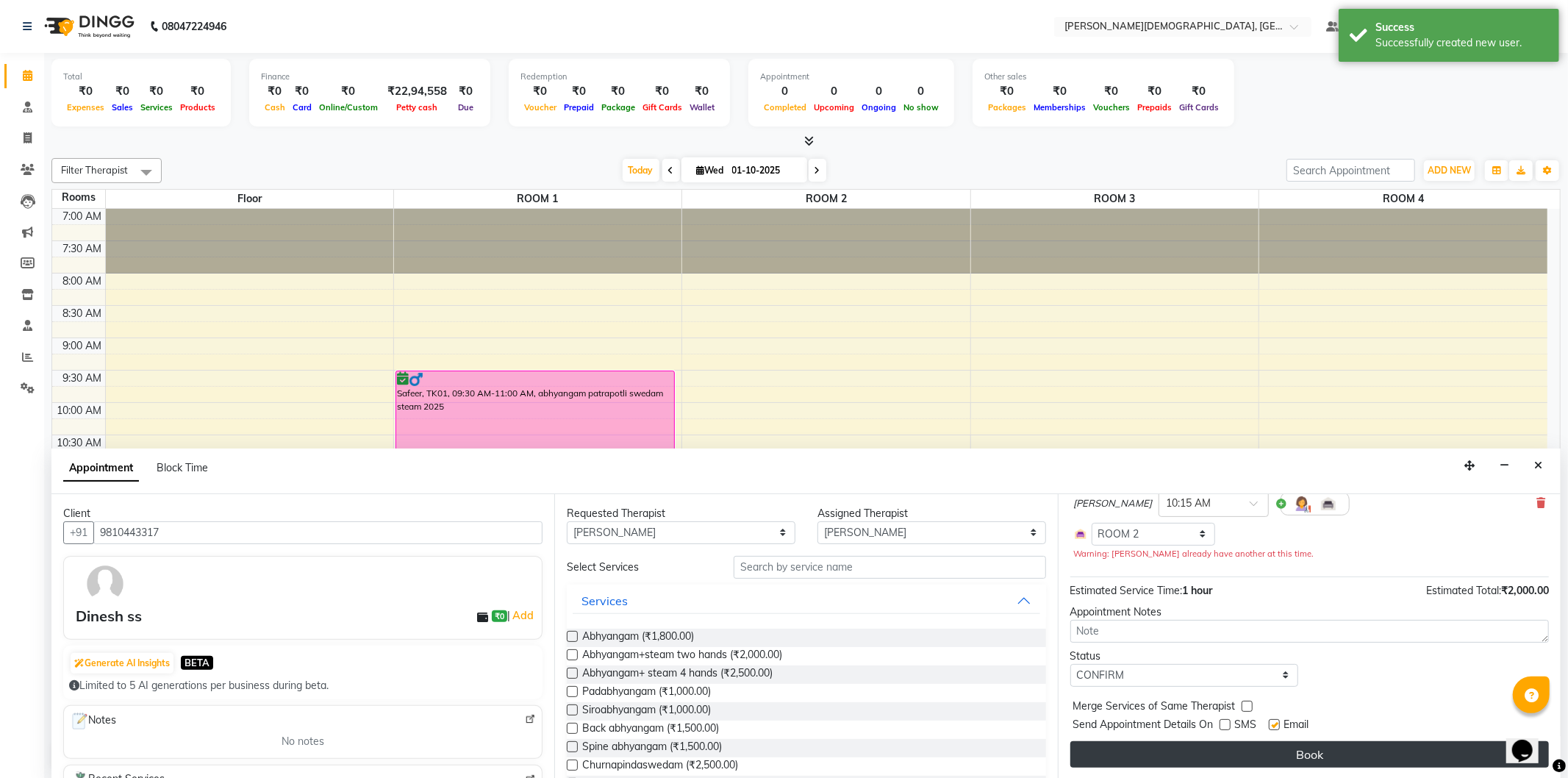
click at [1221, 750] on button "Book" at bounding box center [1310, 754] width 479 height 26
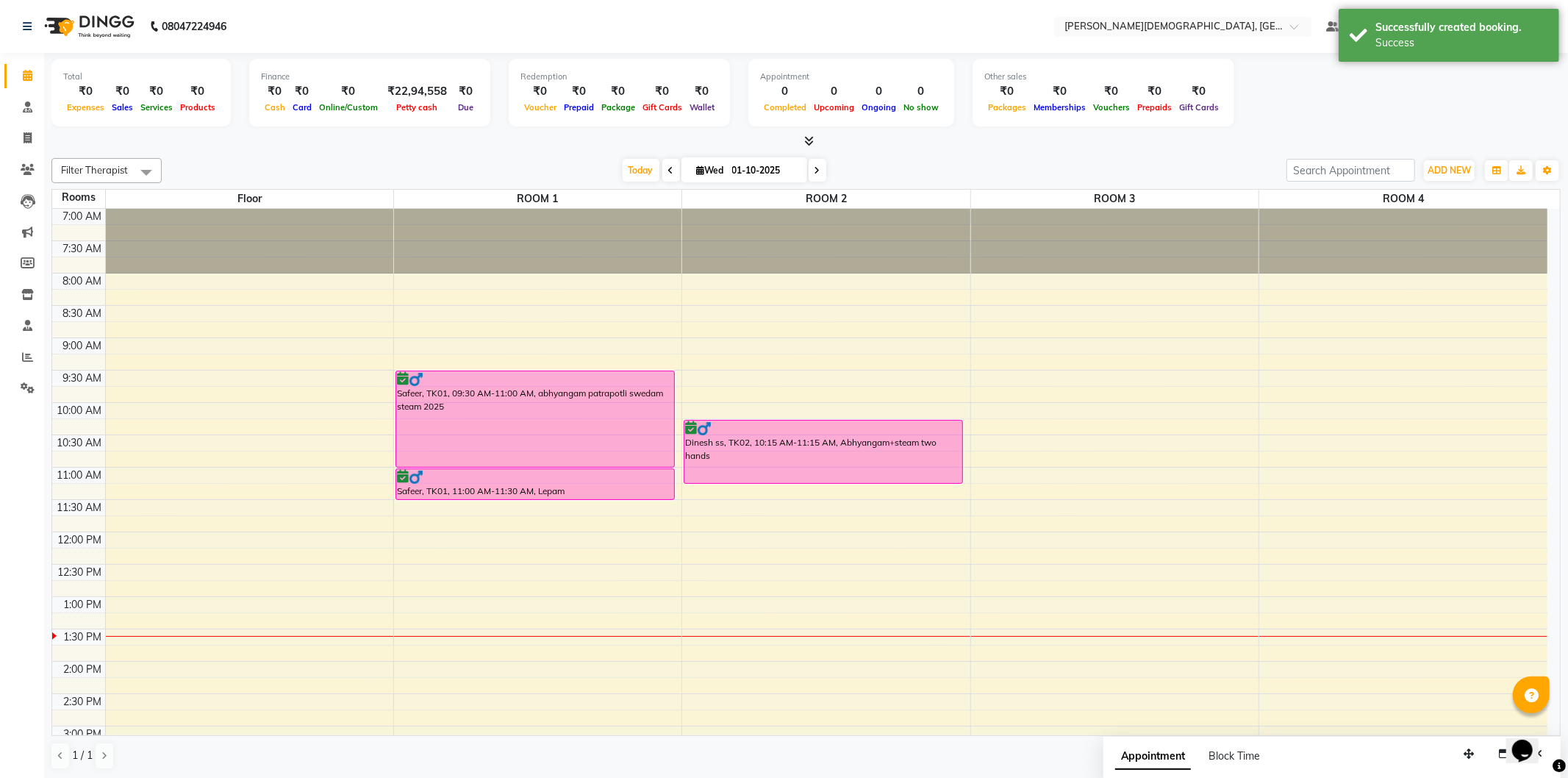
click at [857, 458] on div "Dinesh ss, TK02, 10:15 AM-11:15 AM, Abhyangam+steam two hands" at bounding box center [823, 452] width 278 height 63
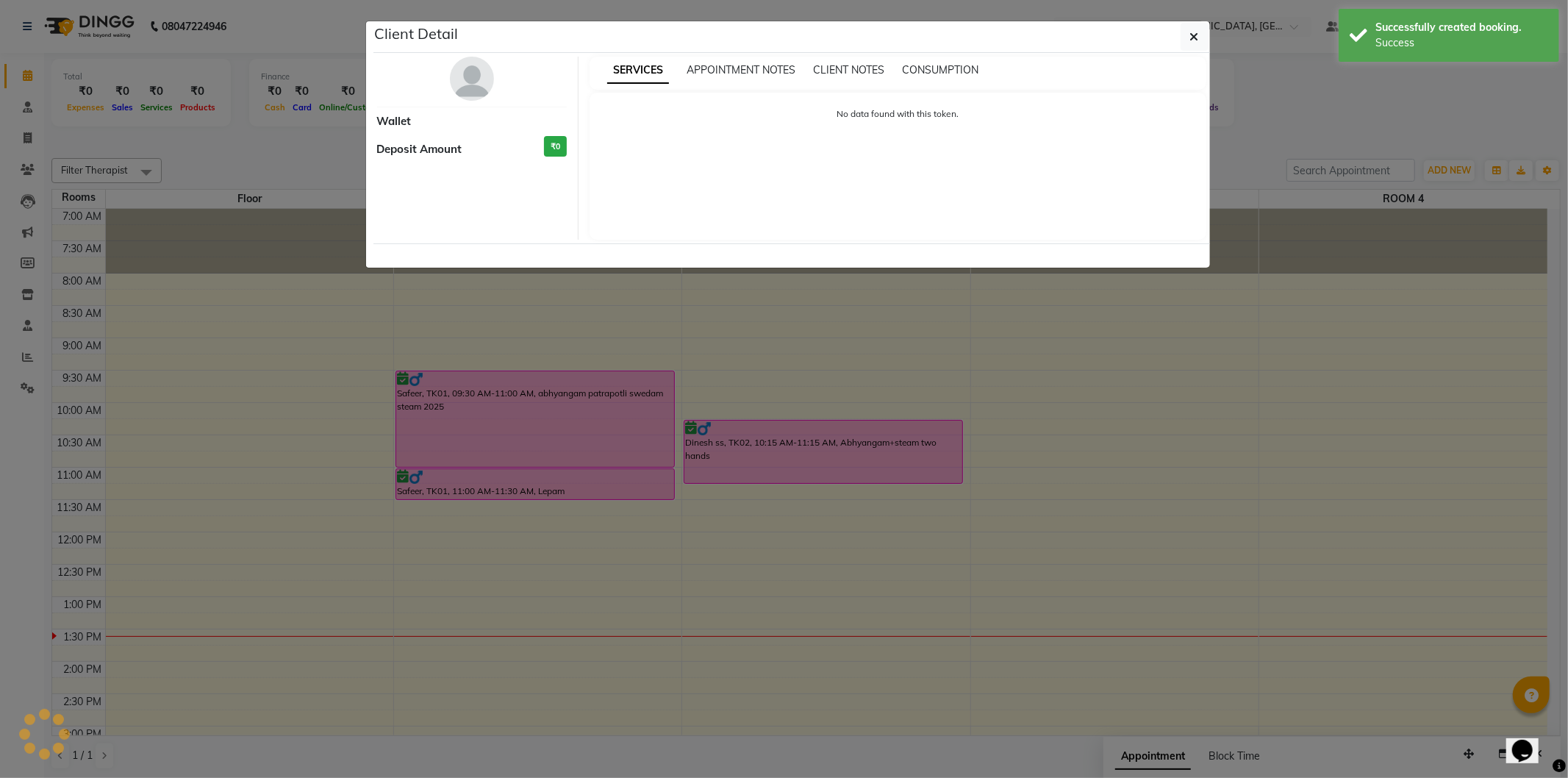
select select "6"
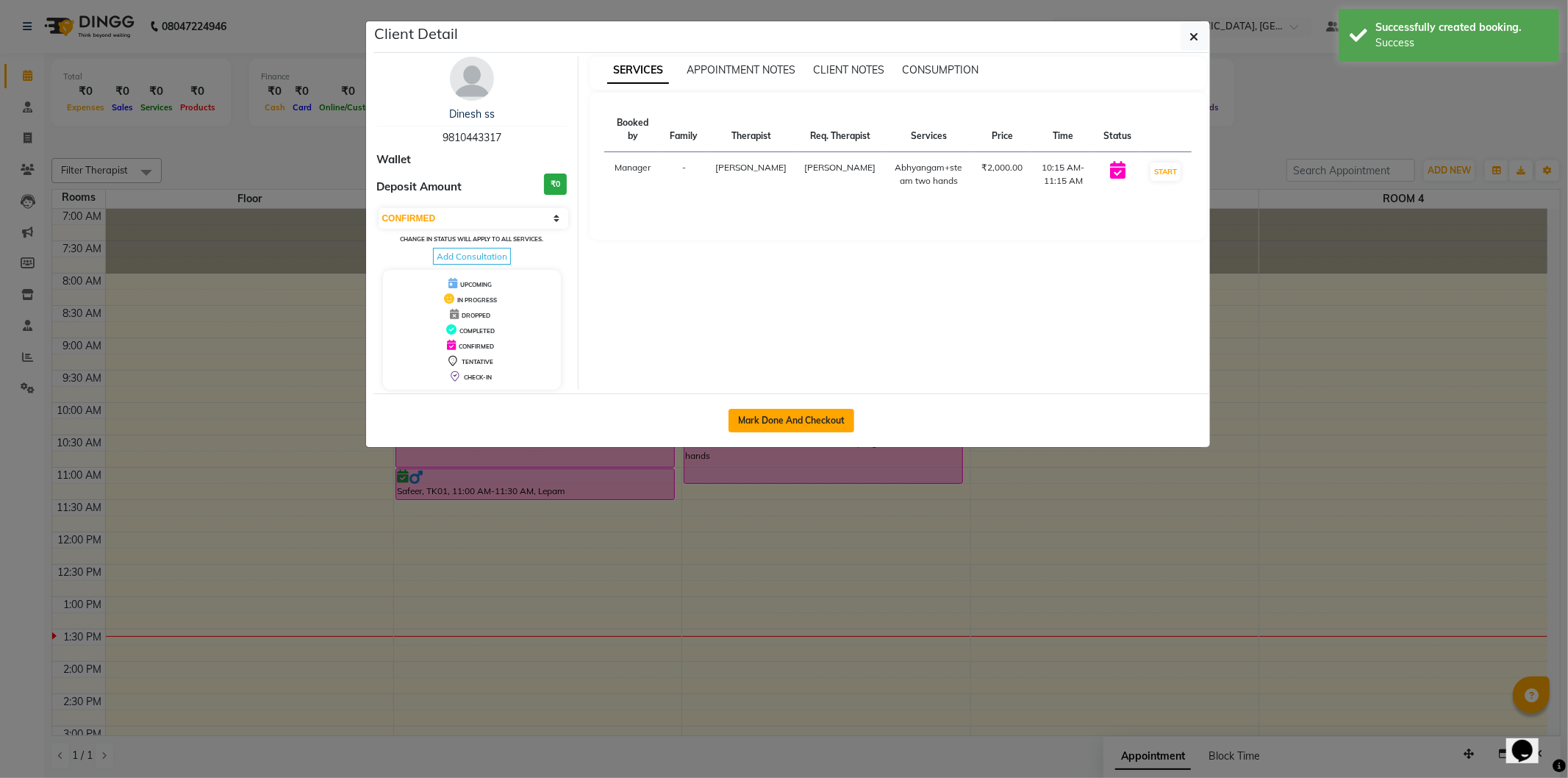
click at [825, 414] on button "Mark Done And Checkout" at bounding box center [791, 421] width 125 height 24
select select "service"
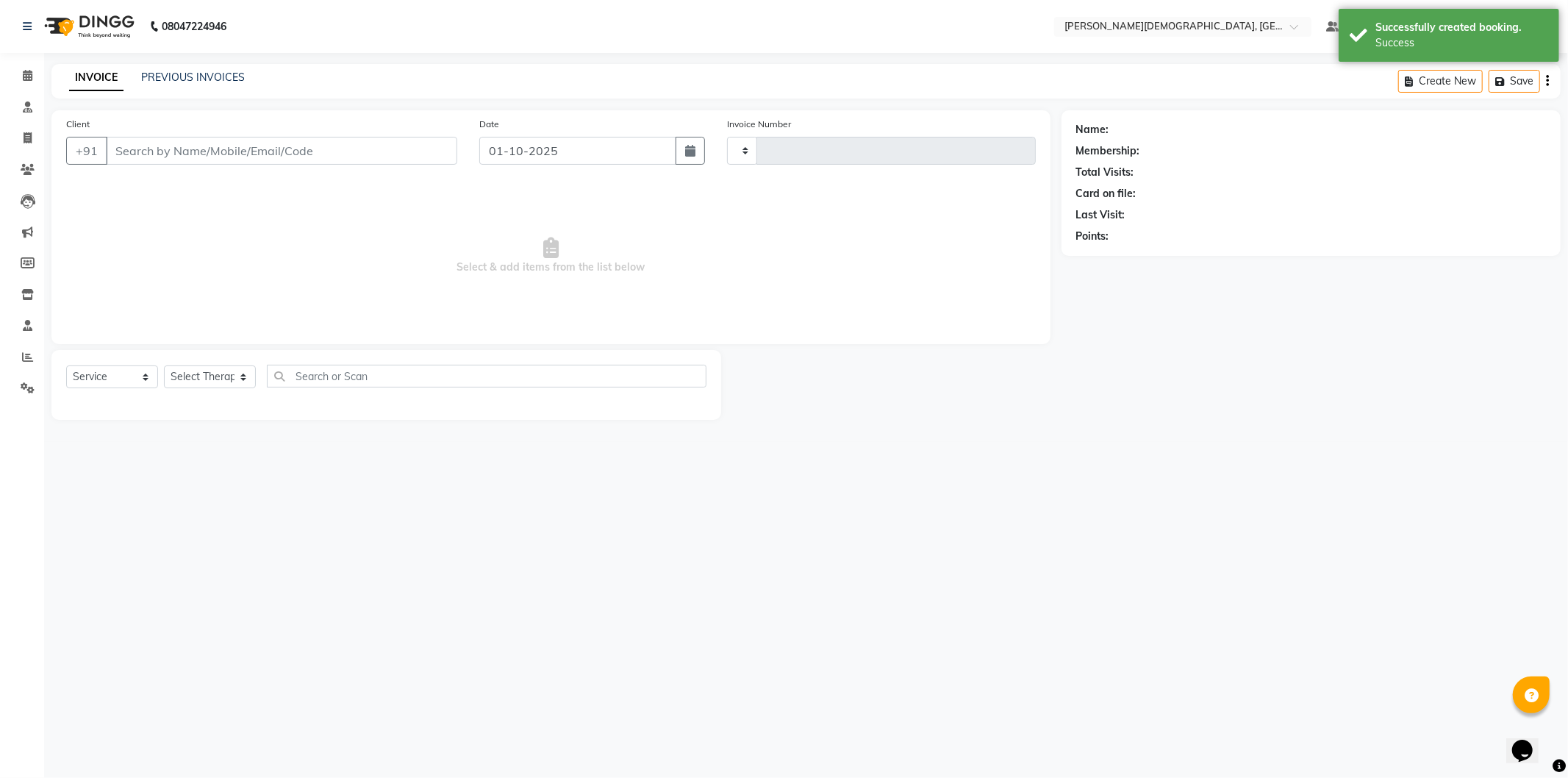
type input "1540"
select select "5573"
select select "membership"
select select "39593"
type input "9810443317"
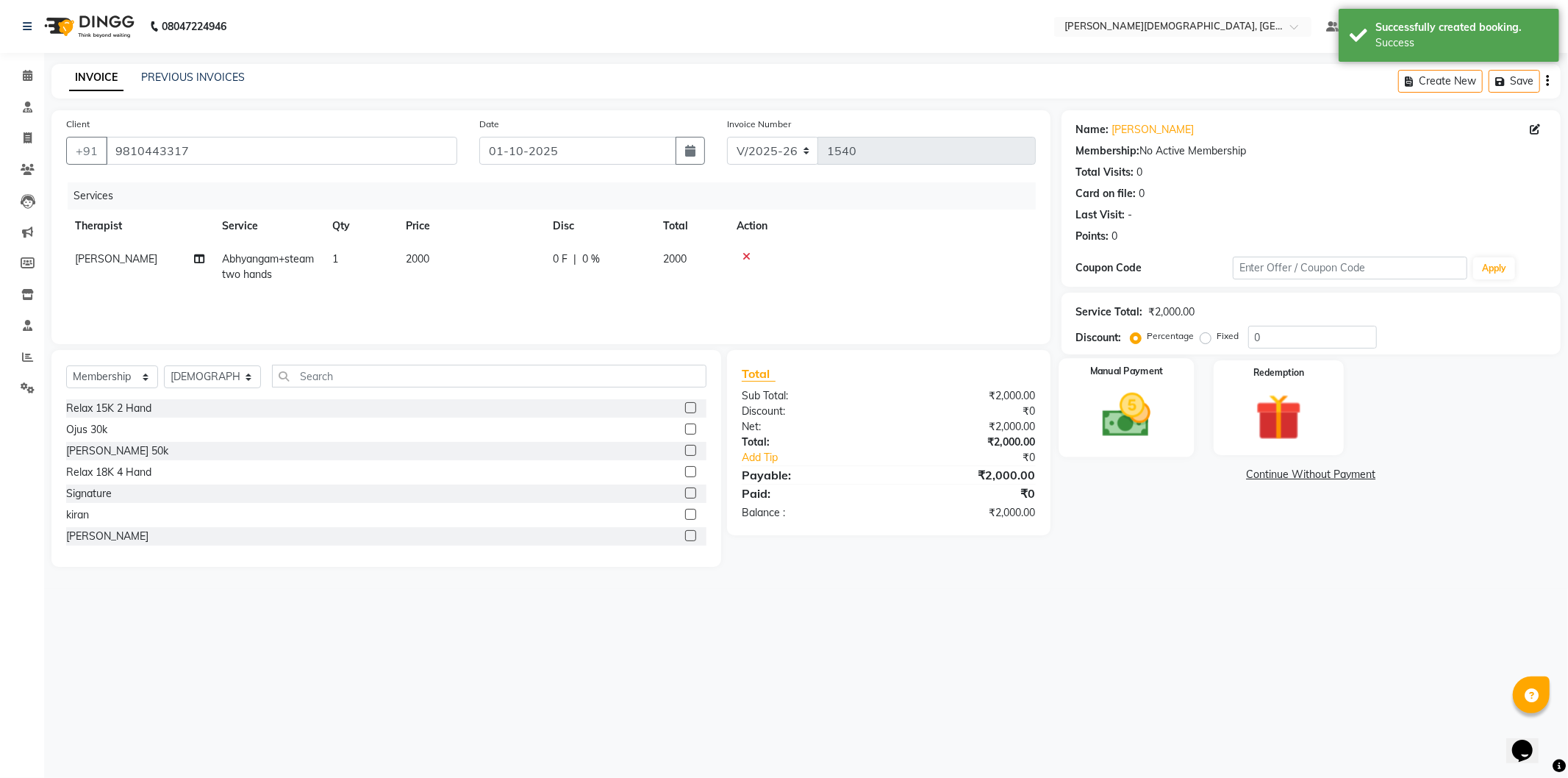
click at [1133, 424] on img at bounding box center [1127, 415] width 79 height 56
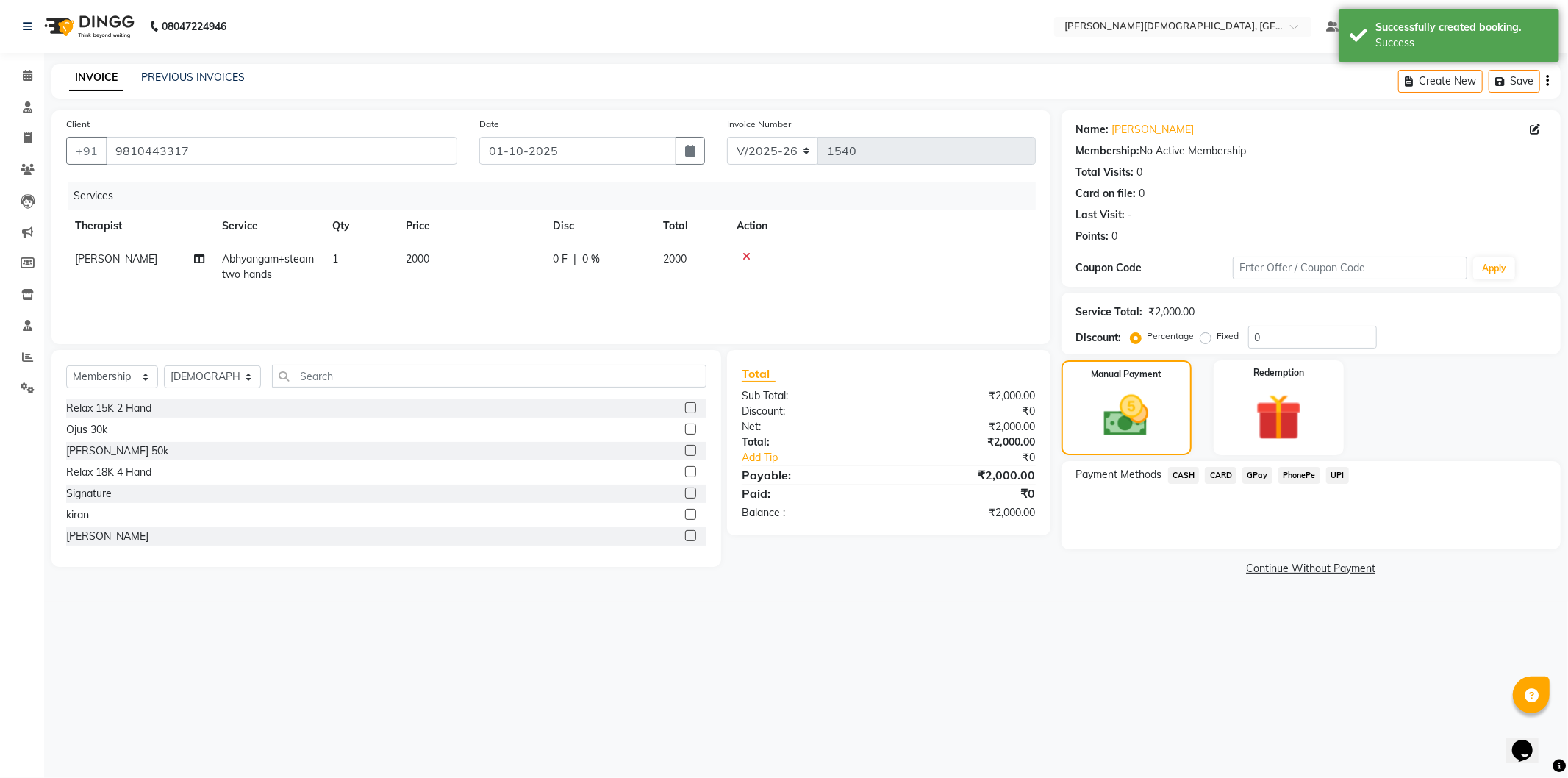
click at [1348, 471] on span "UPI" at bounding box center [1338, 475] width 23 height 17
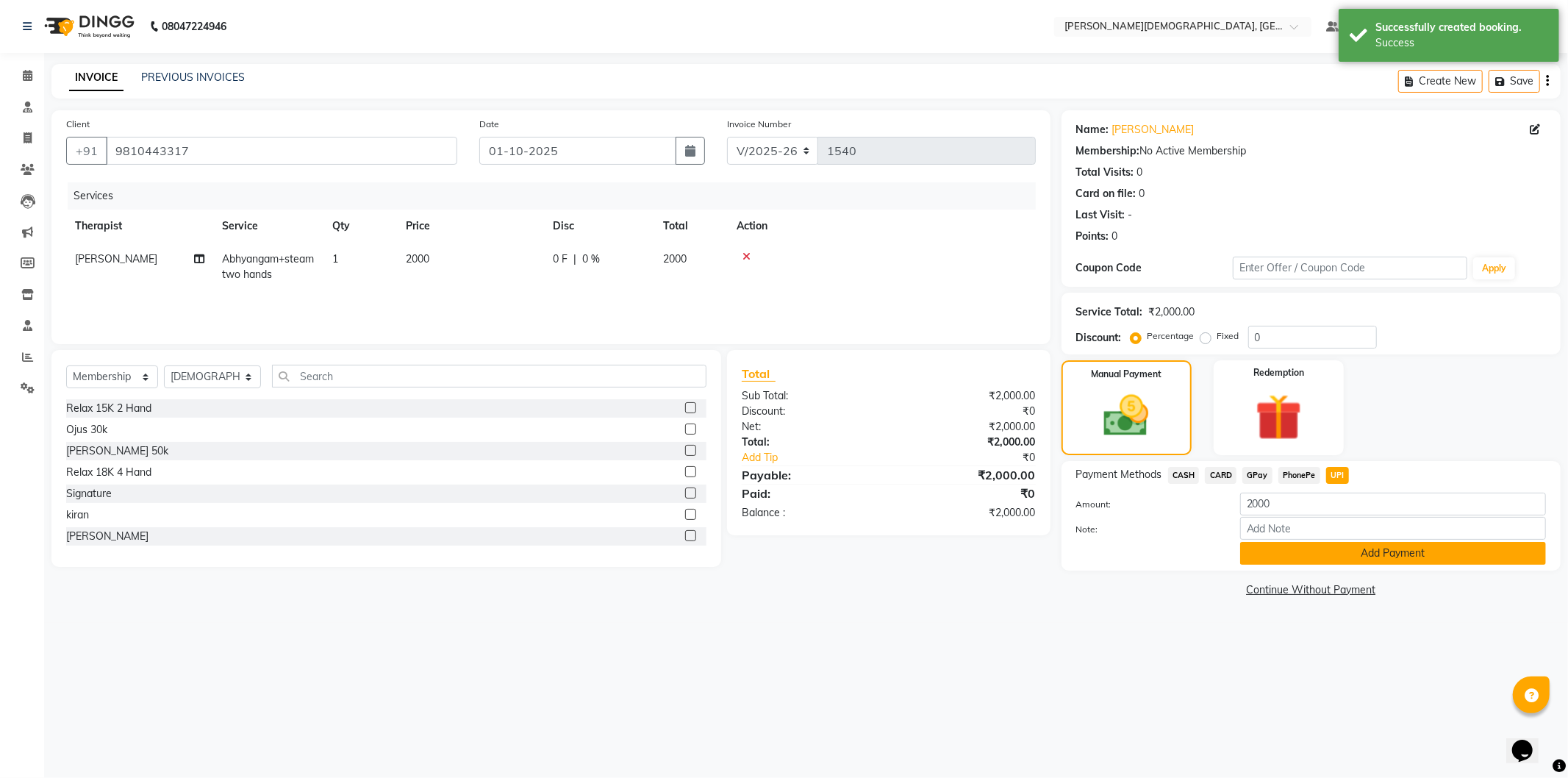
click at [1292, 547] on button "Add Payment" at bounding box center [1393, 553] width 306 height 23
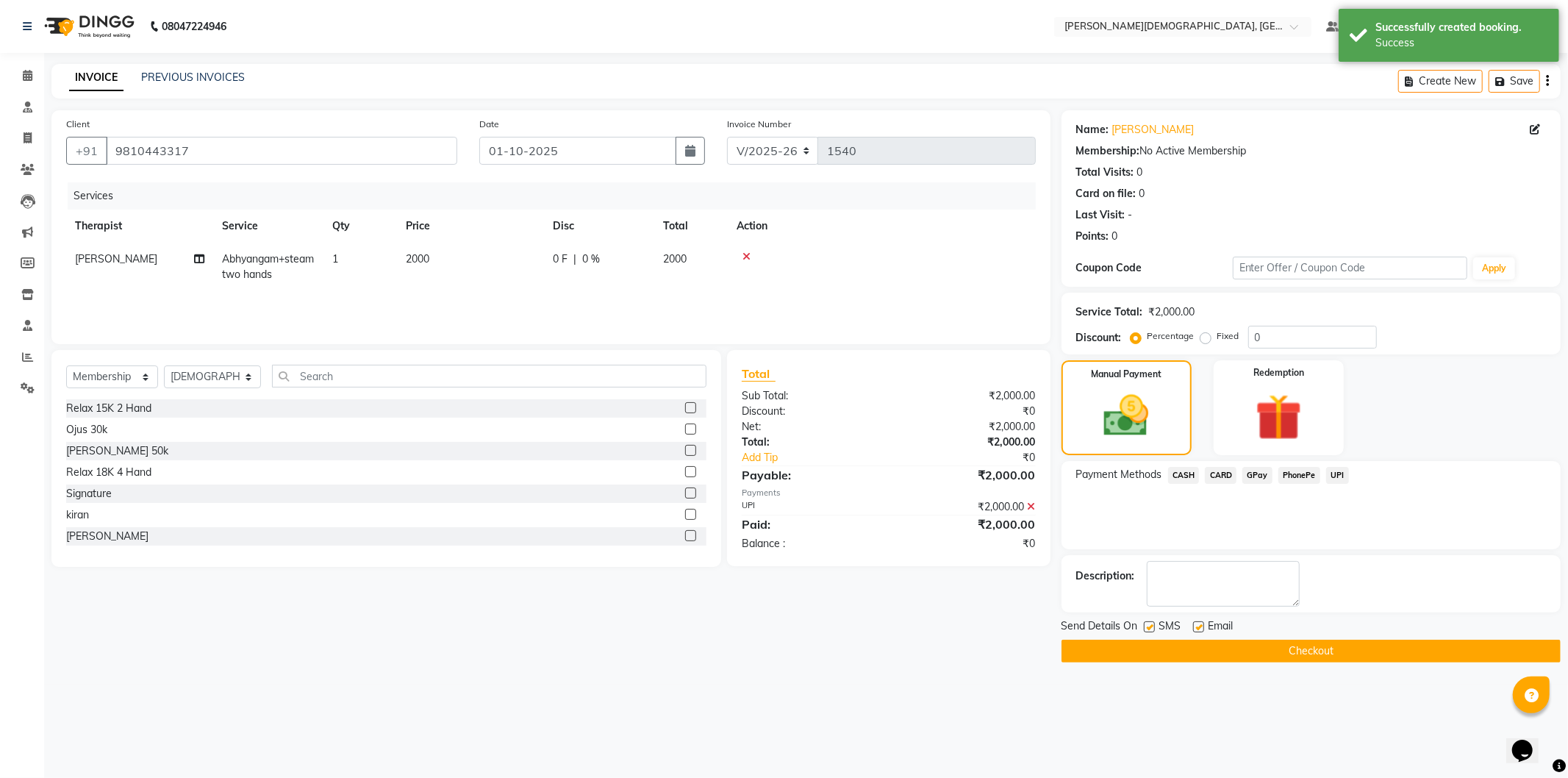
click at [1147, 627] on label at bounding box center [1150, 626] width 11 height 11
click at [1147, 627] on input "checkbox" at bounding box center [1149, 627] width 9 height 9
checkbox input "false"
click at [1139, 651] on button "Checkout" at bounding box center [1310, 651] width 499 height 23
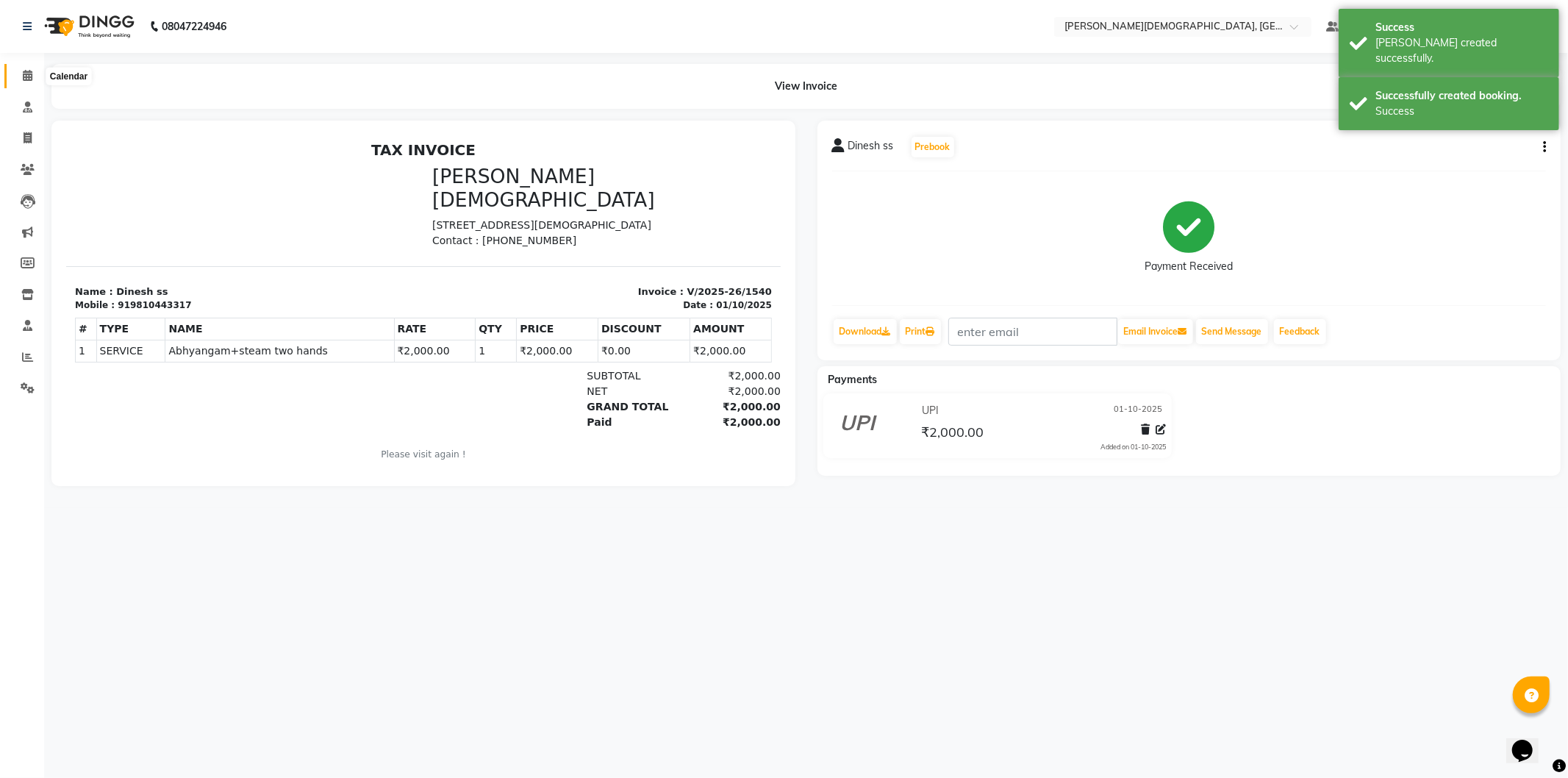
click at [26, 80] on icon at bounding box center [27, 75] width 9 height 11
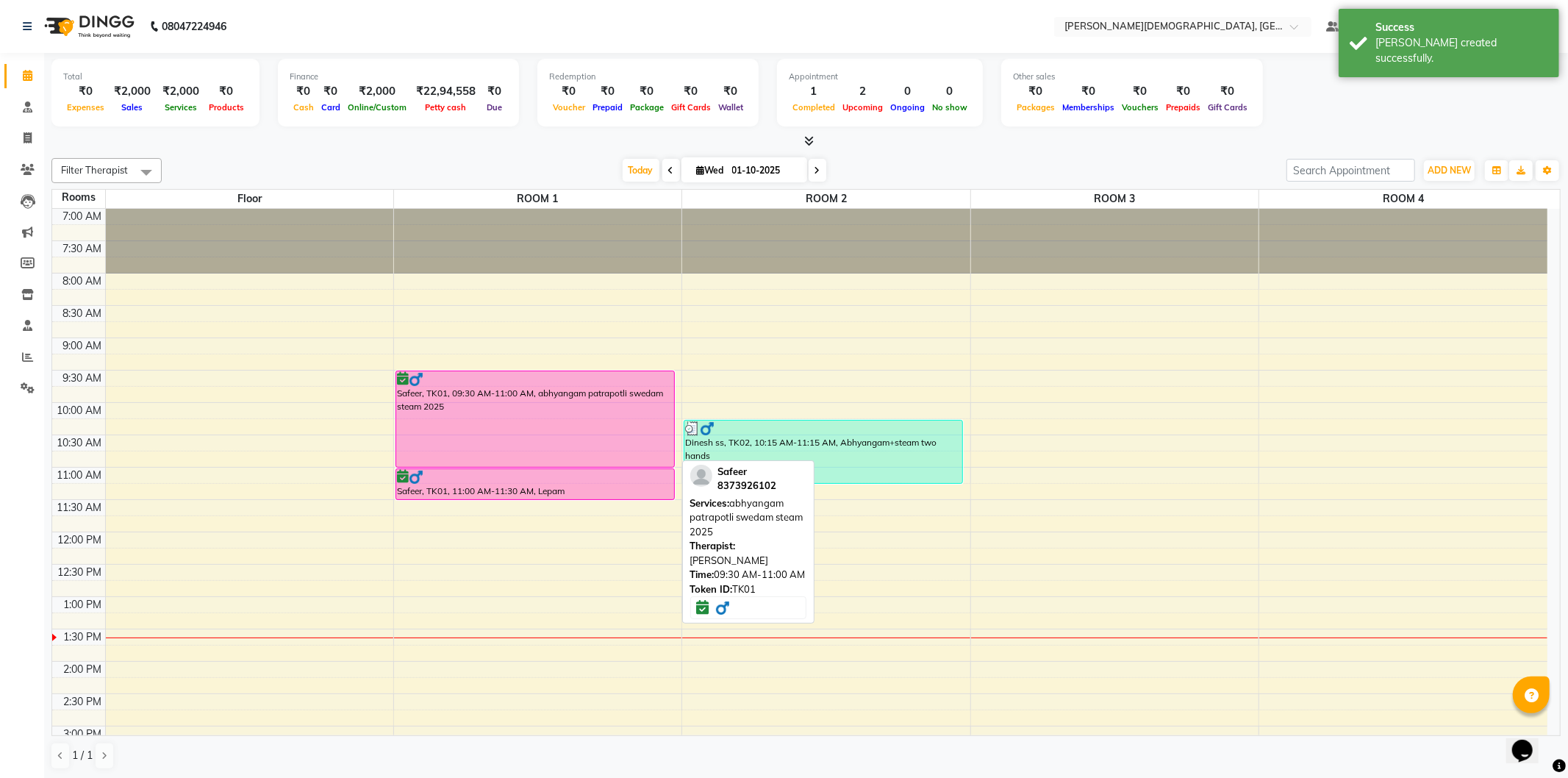
click at [550, 432] on div "Safeer, TK01, 09:30 AM-11:00 AM, abhyangam patrapotli swedam steam 2025" at bounding box center [535, 419] width 278 height 96
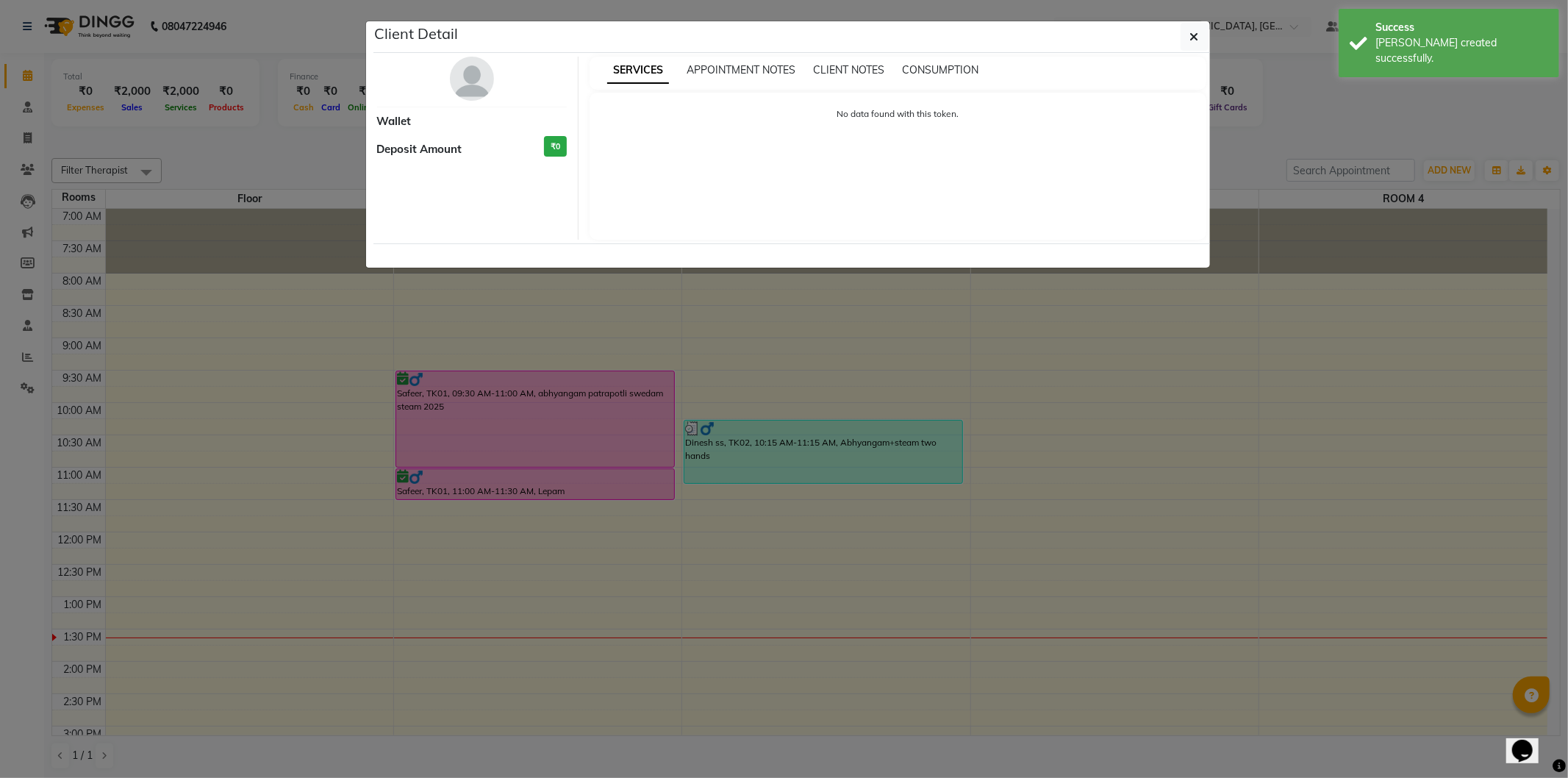
select select "6"
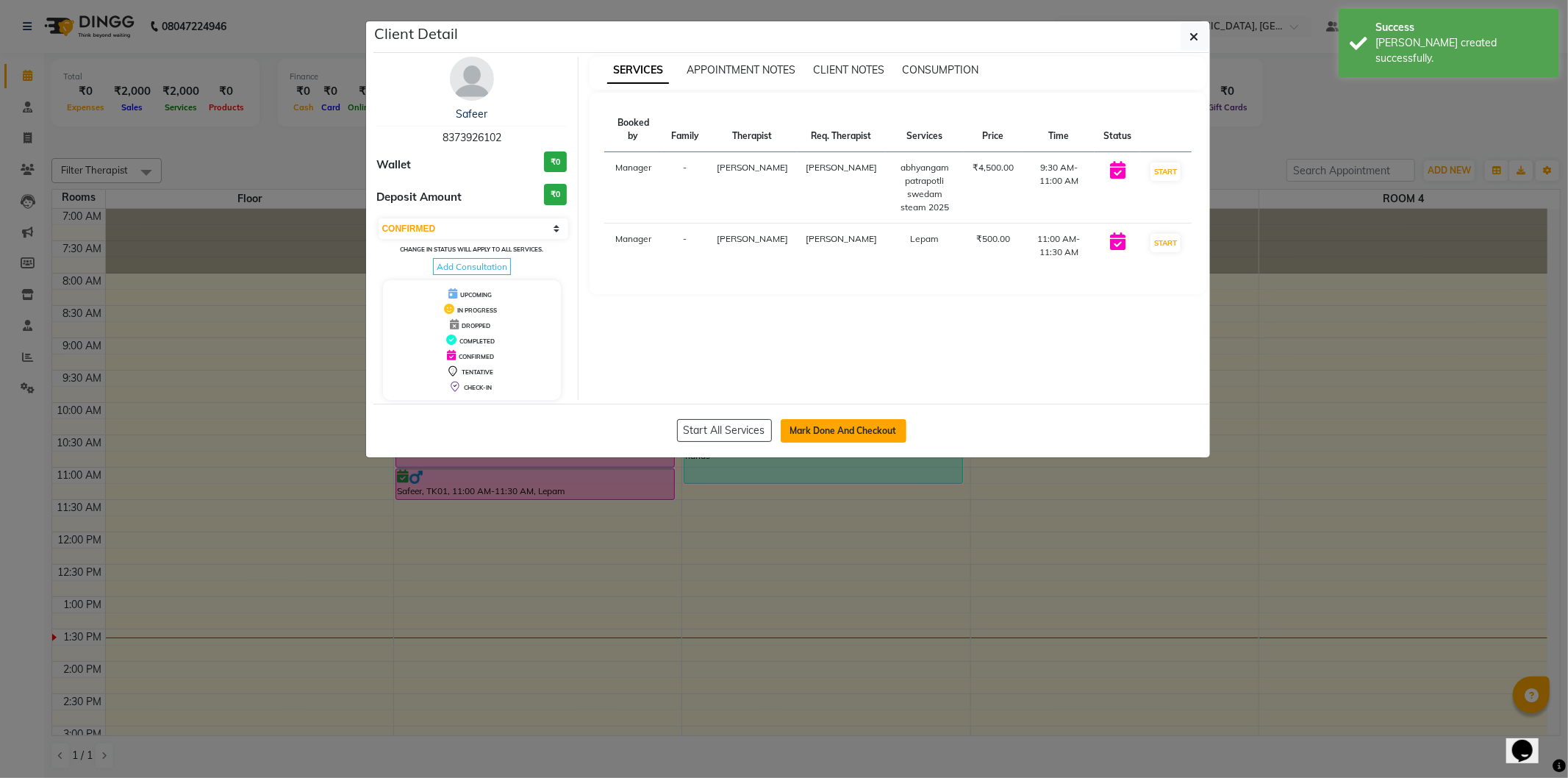
click at [804, 439] on button "Mark Done And Checkout" at bounding box center [844, 431] width 125 height 24
select select "5573"
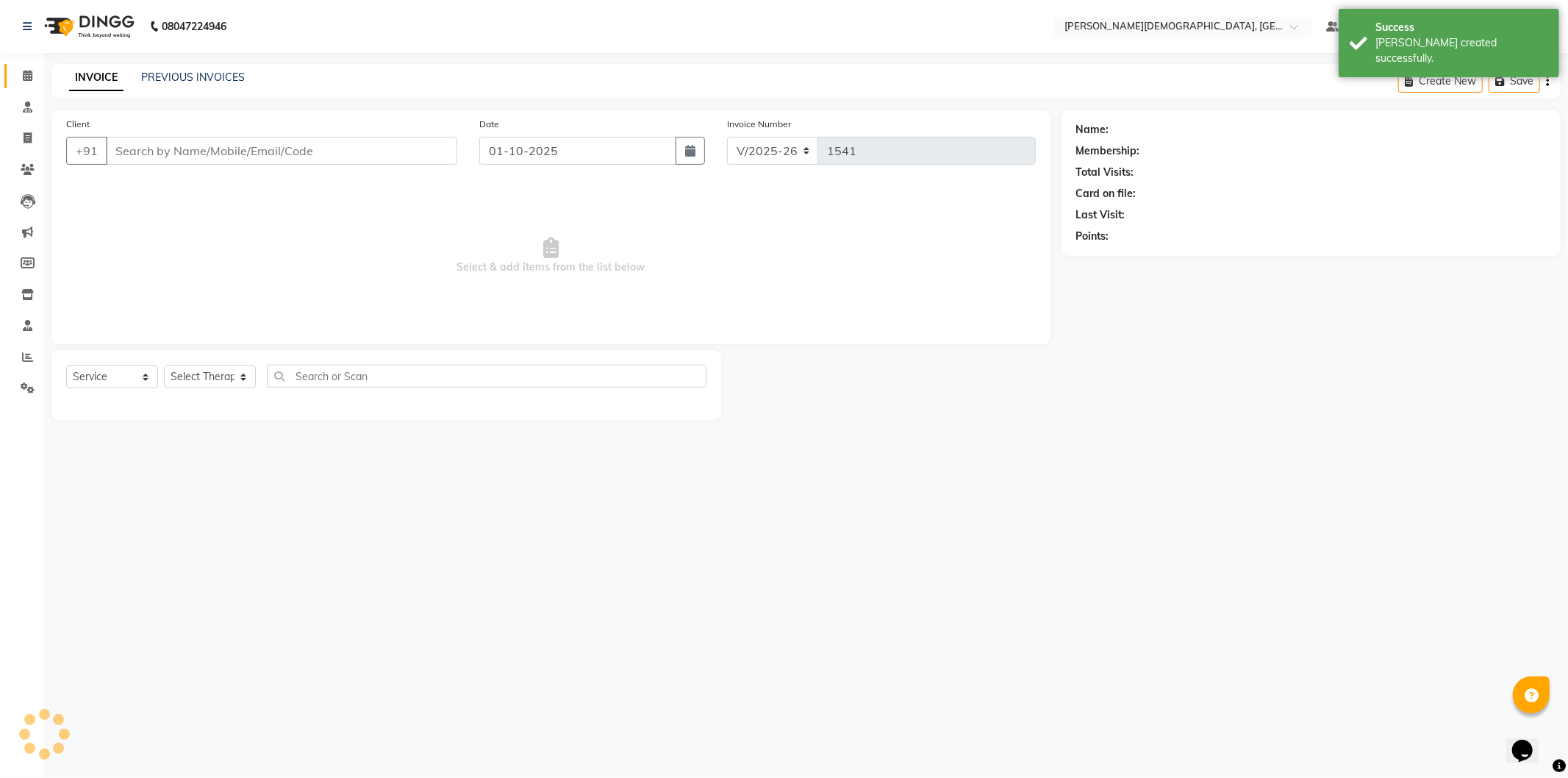
select select "membership"
type input "8373926102"
select select "39593"
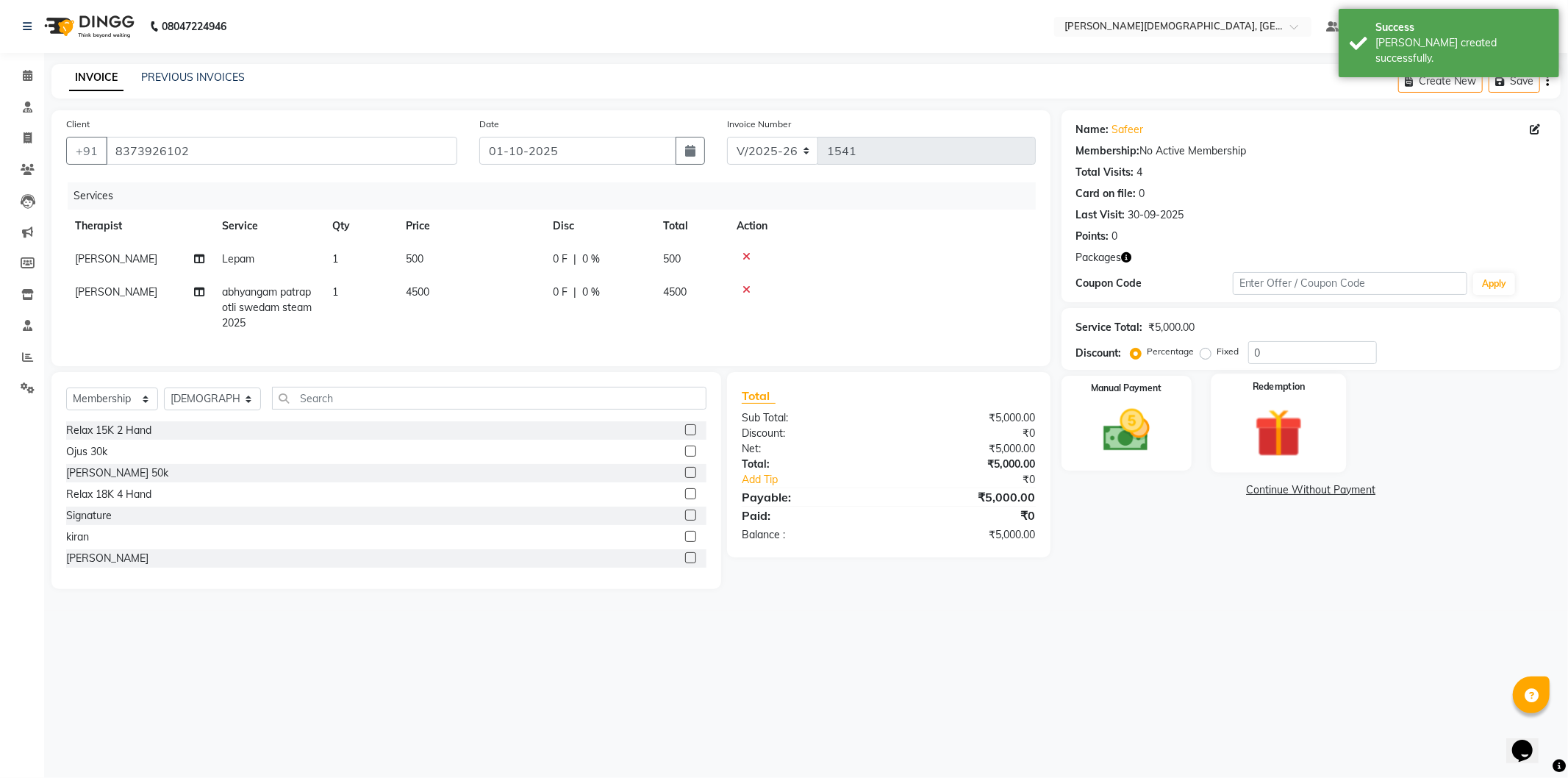
click at [1261, 427] on img at bounding box center [1278, 433] width 79 height 60
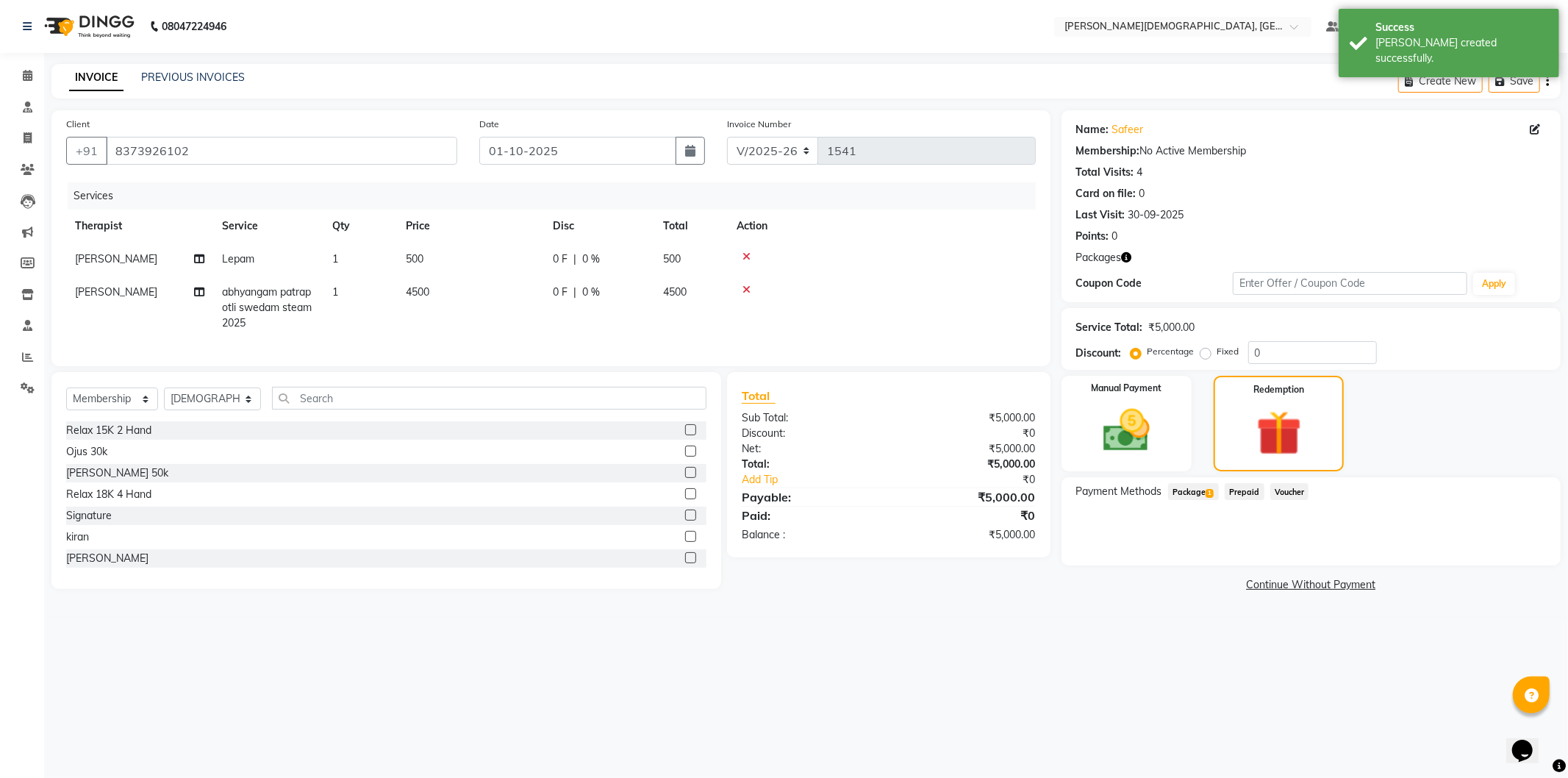
click at [1231, 502] on div "Prepaid" at bounding box center [1242, 492] width 46 height 19
click at [1201, 492] on span "Package 1" at bounding box center [1194, 492] width 51 height 17
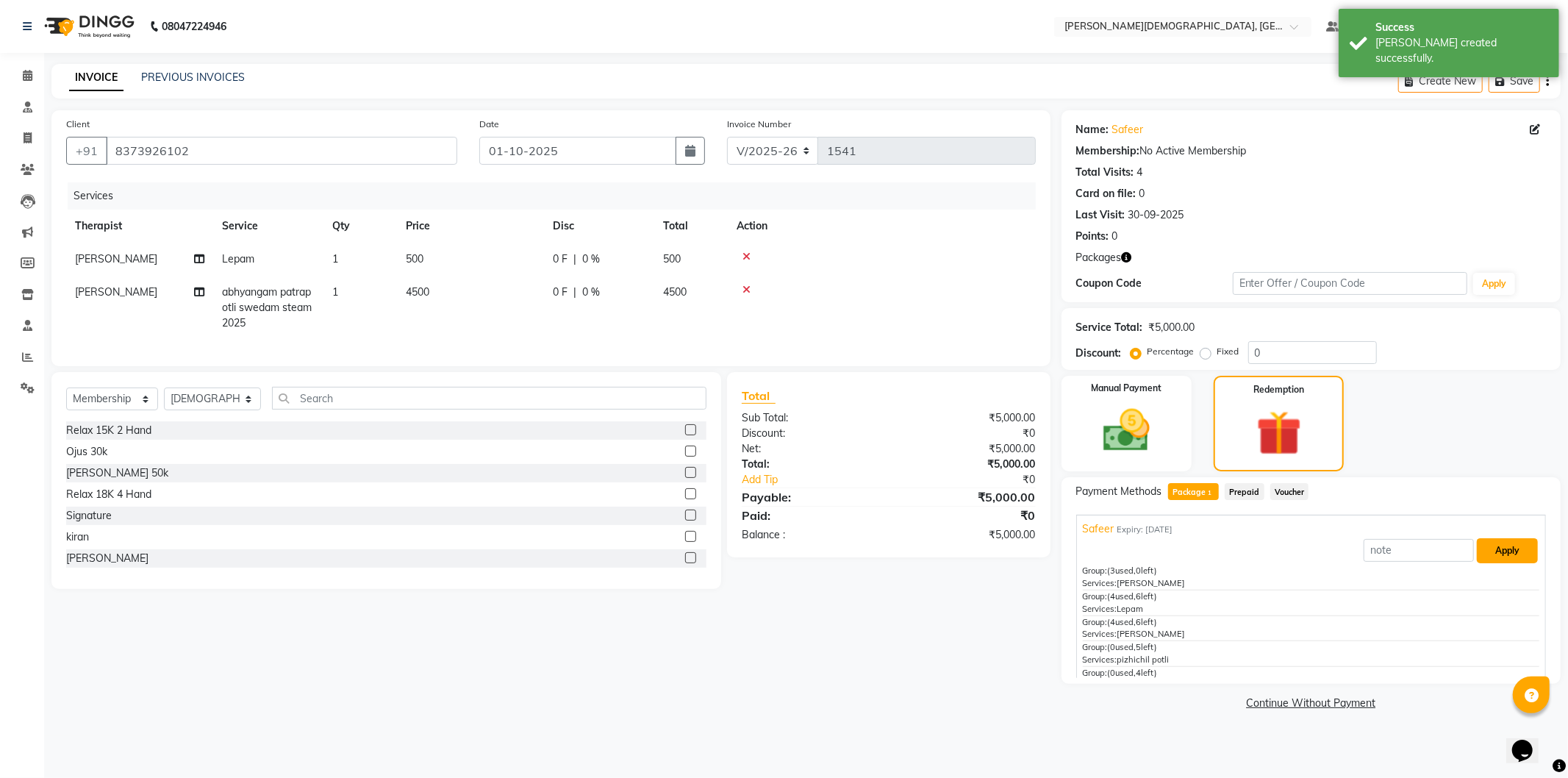
click at [1504, 554] on button "Apply" at bounding box center [1508, 551] width 61 height 25
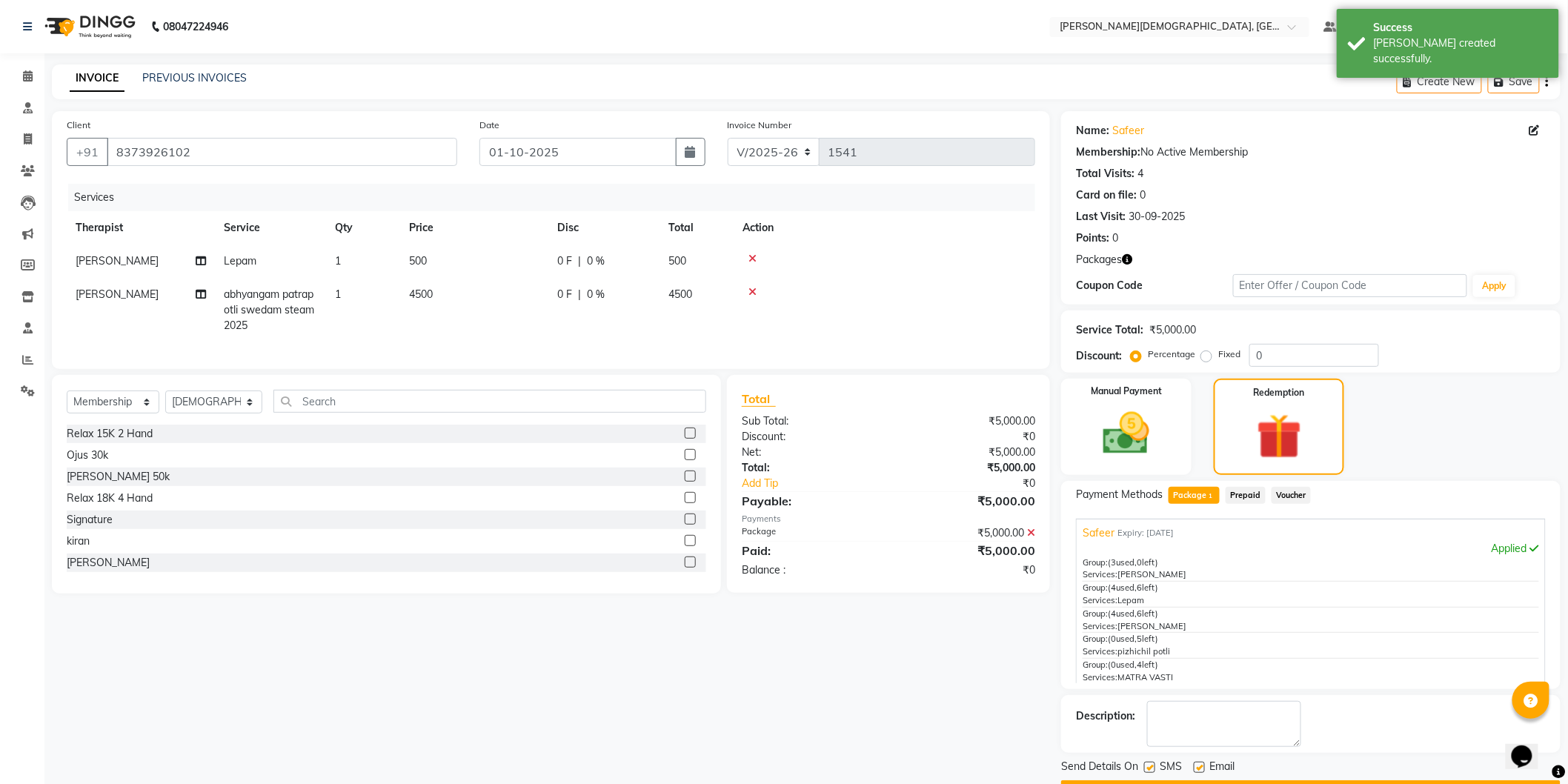
click at [1146, 764] on label at bounding box center [1149, 767] width 11 height 11
click at [1146, 764] on input "checkbox" at bounding box center [1148, 768] width 9 height 9
checkbox input "false"
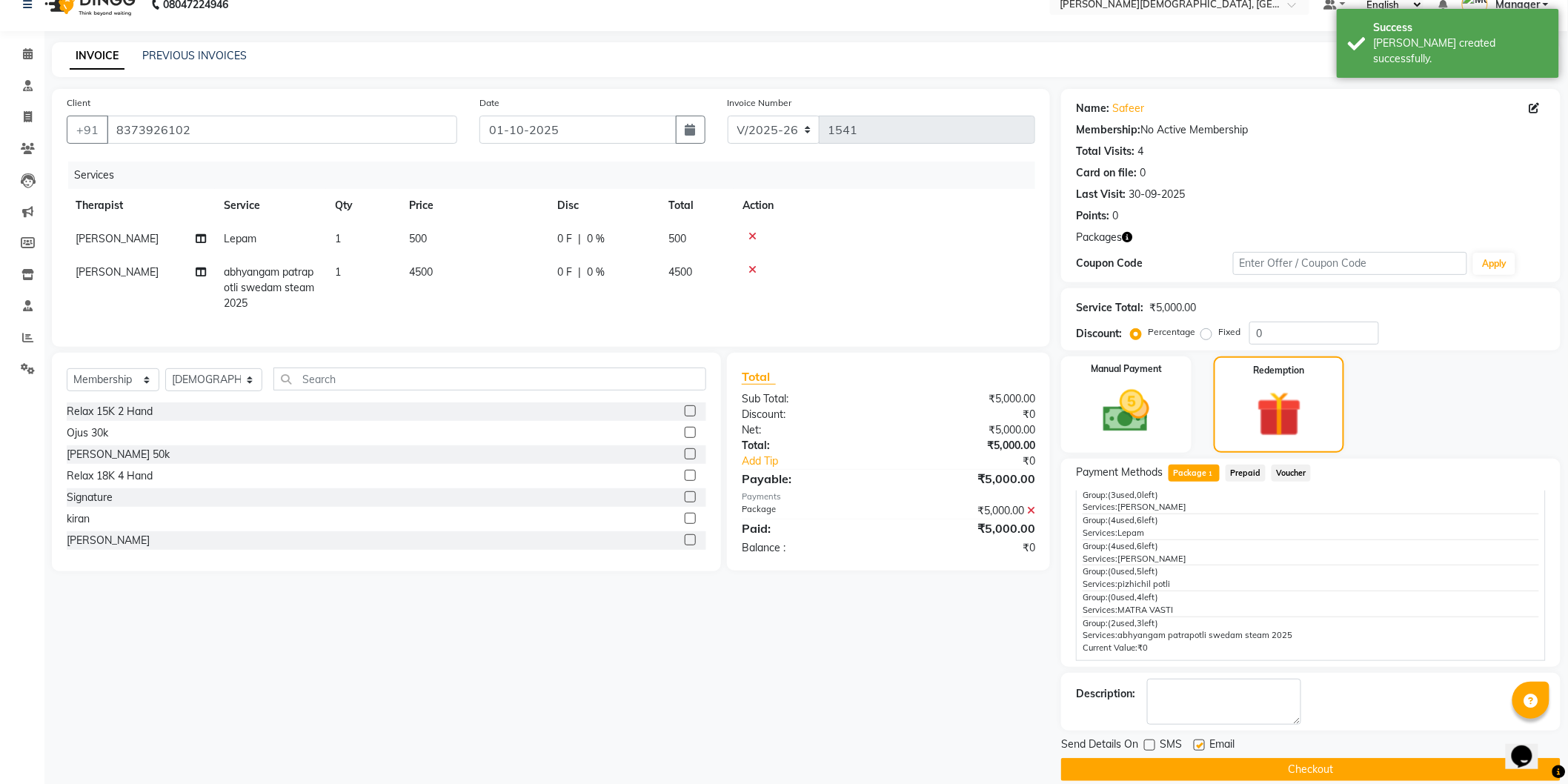
scroll to position [40, 0]
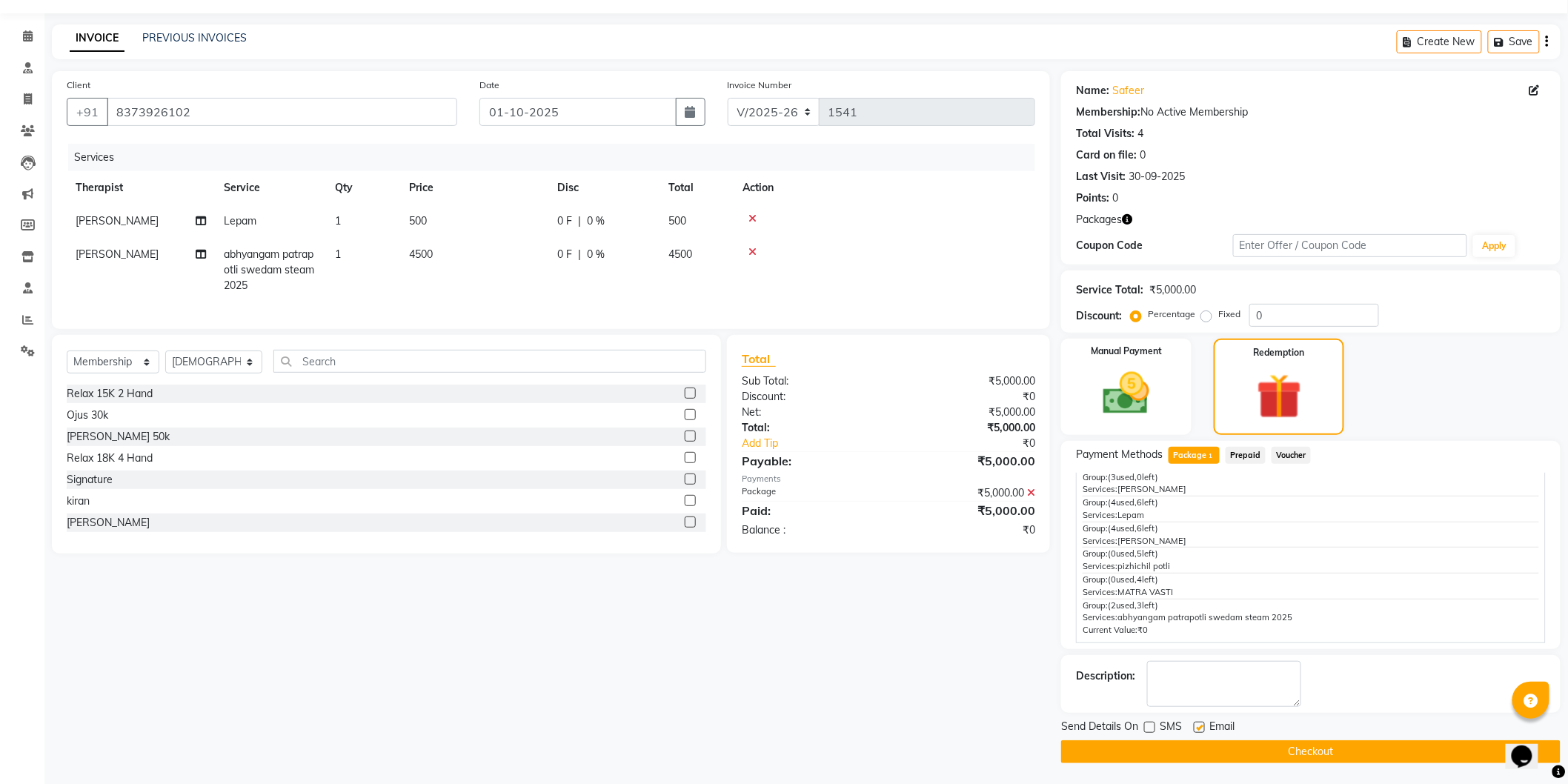
click at [1209, 742] on button "Checkout" at bounding box center [1310, 752] width 499 height 23
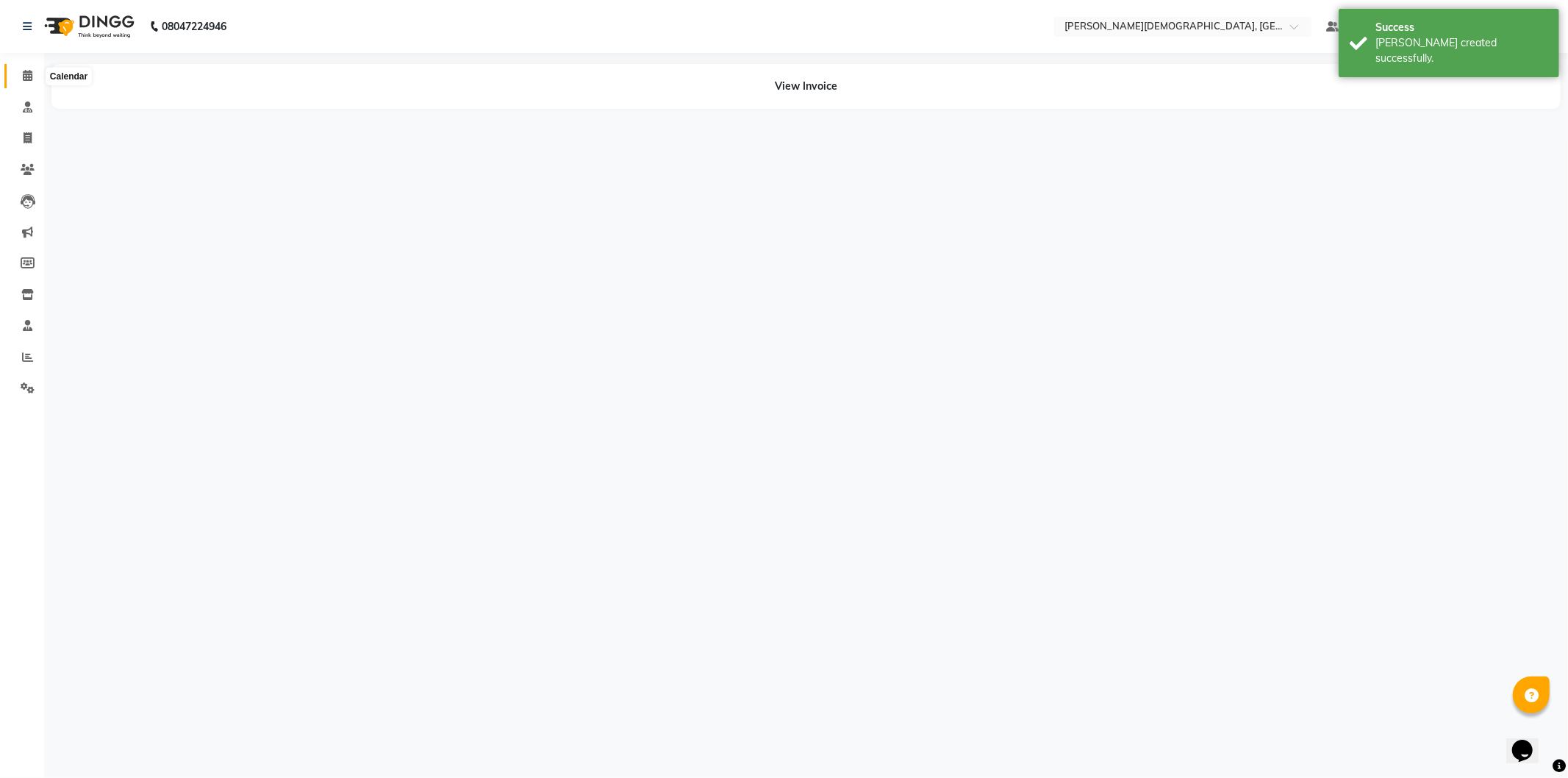
click at [27, 75] on icon at bounding box center [27, 75] width 9 height 11
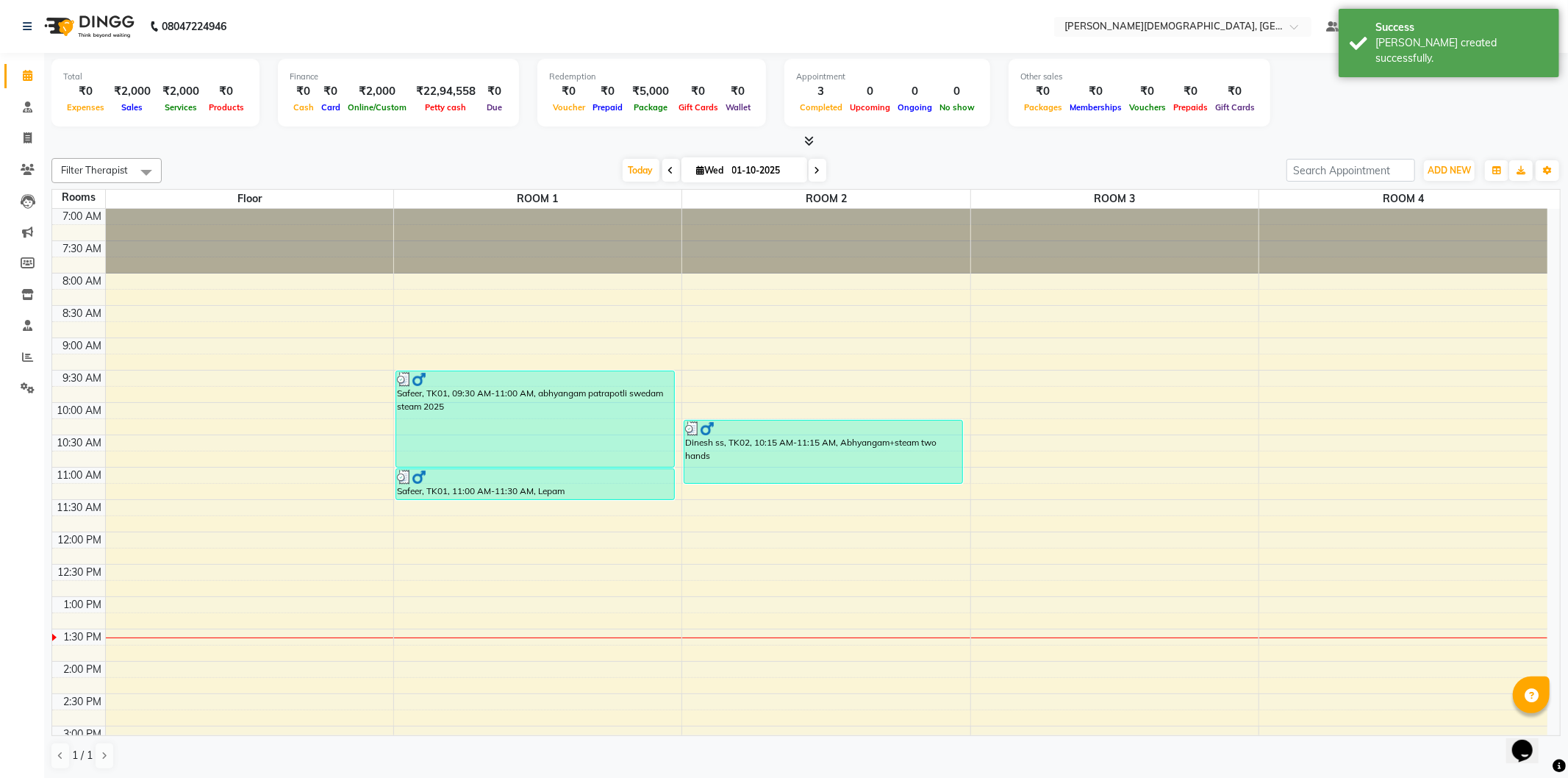
click at [446, 309] on div "7:00 AM 7:30 AM 8:00 AM 8:30 AM 9:00 AM 9:30 AM 10:00 AM 10:30 AM 11:00 AM 11:3…" at bounding box center [800, 662] width 1495 height 905
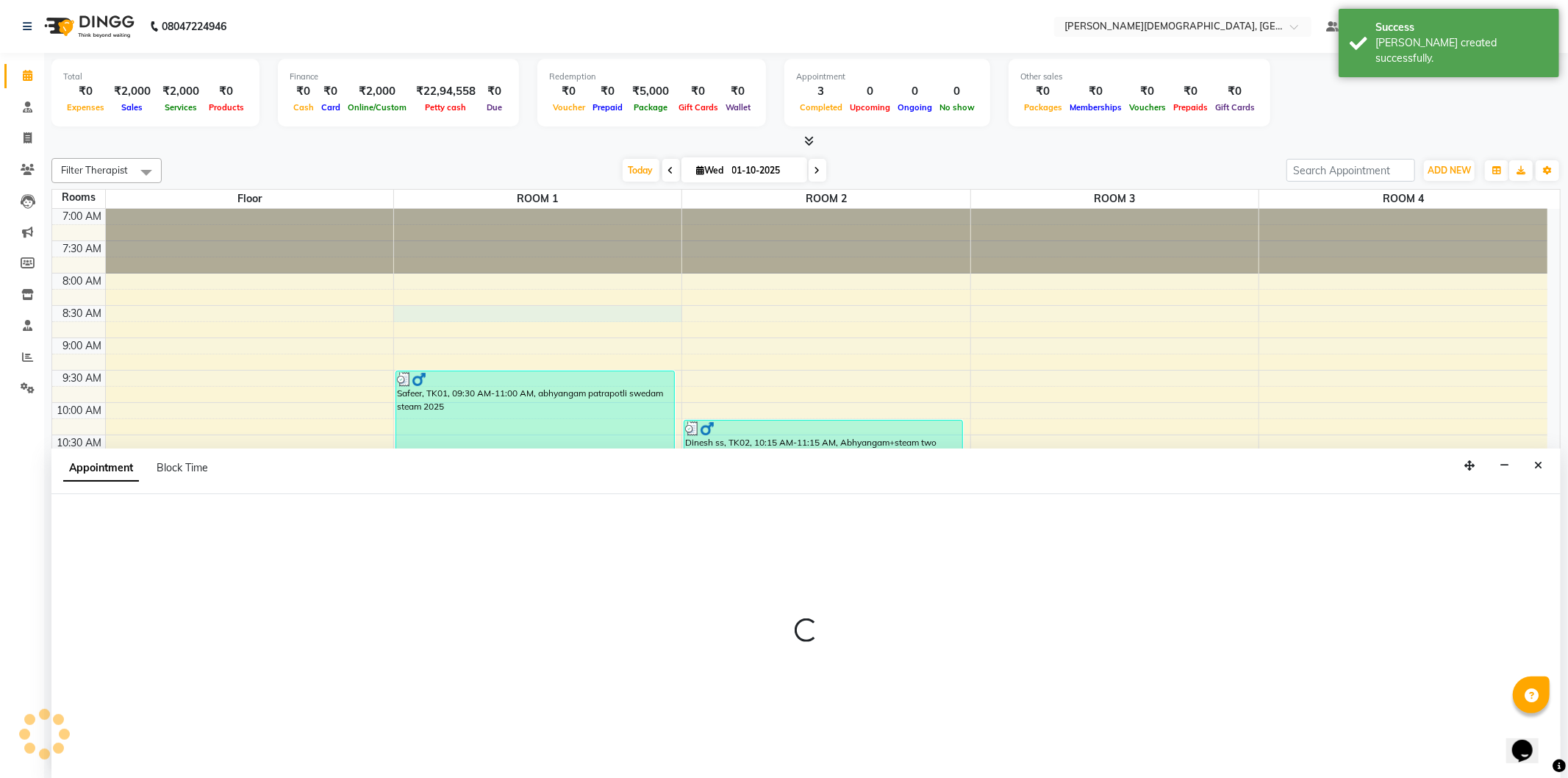
select select "510"
select select "tentative"
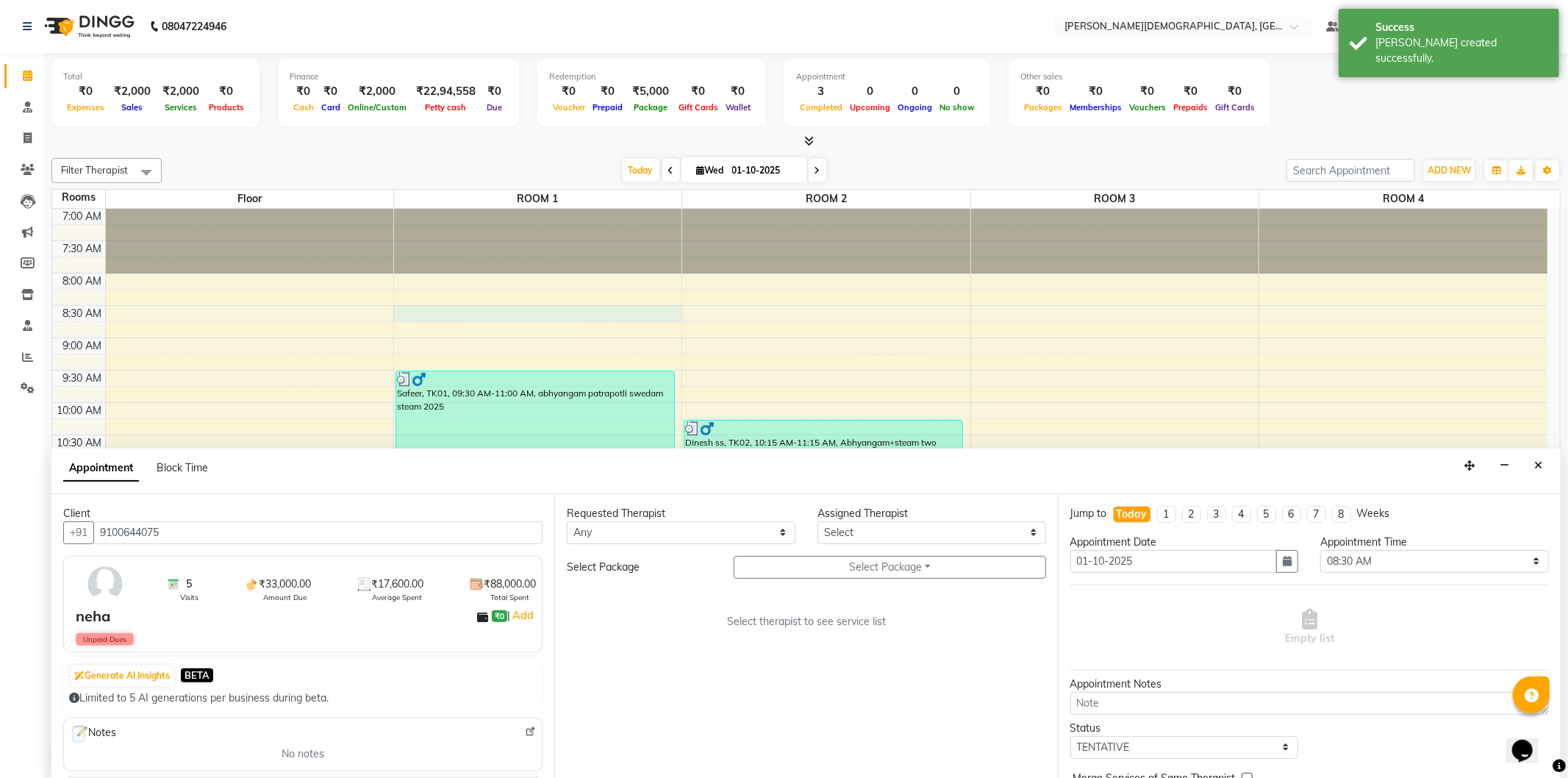
type input "9100644075"
click at [738, 534] on select "Any [PERSON_NAME] [PERSON_NAME] [PERSON_NAME] [PERSON_NAME] [PERSON_NAME] [PERS…" at bounding box center [681, 532] width 229 height 23
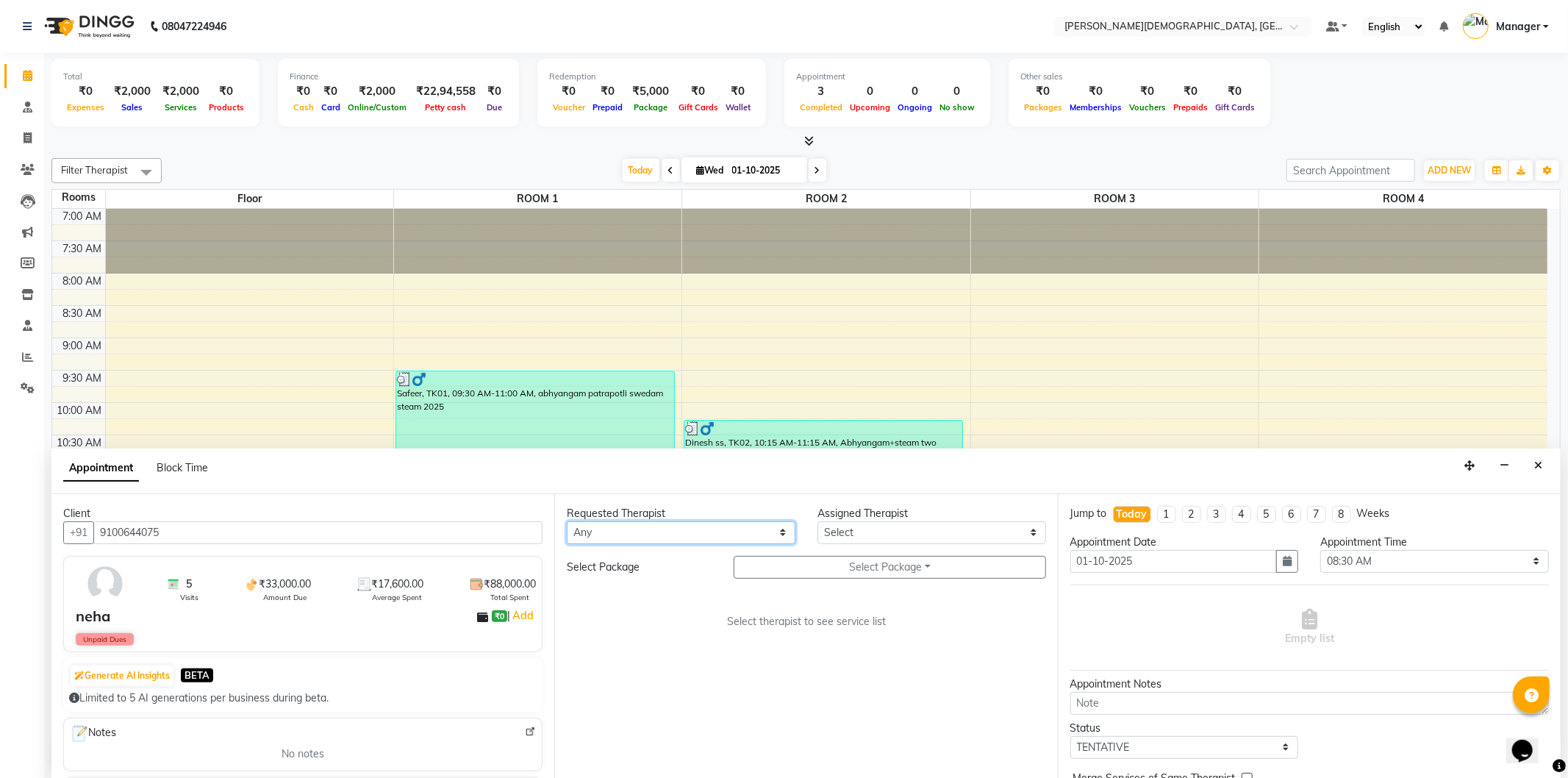
select select "81275"
click at [567, 521] on select "Any [PERSON_NAME] [PERSON_NAME] [PERSON_NAME] [PERSON_NAME] [PERSON_NAME] [PERS…" at bounding box center [681, 532] width 229 height 23
select select "81275"
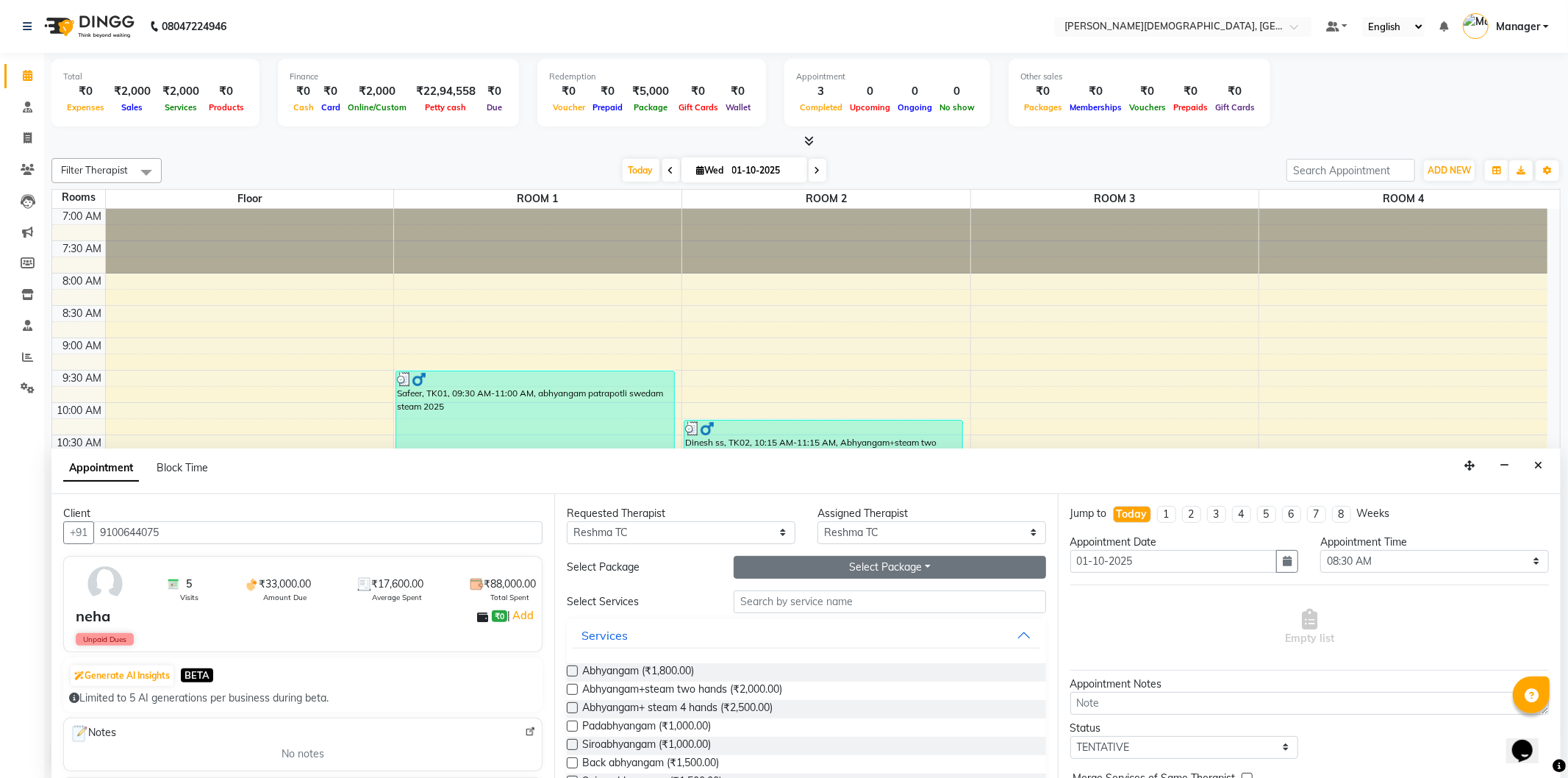
click at [831, 571] on button "Select Package Toggle Dropdown" at bounding box center [889, 567] width 312 height 23
click at [806, 597] on li "Neha" at bounding box center [792, 597] width 116 height 21
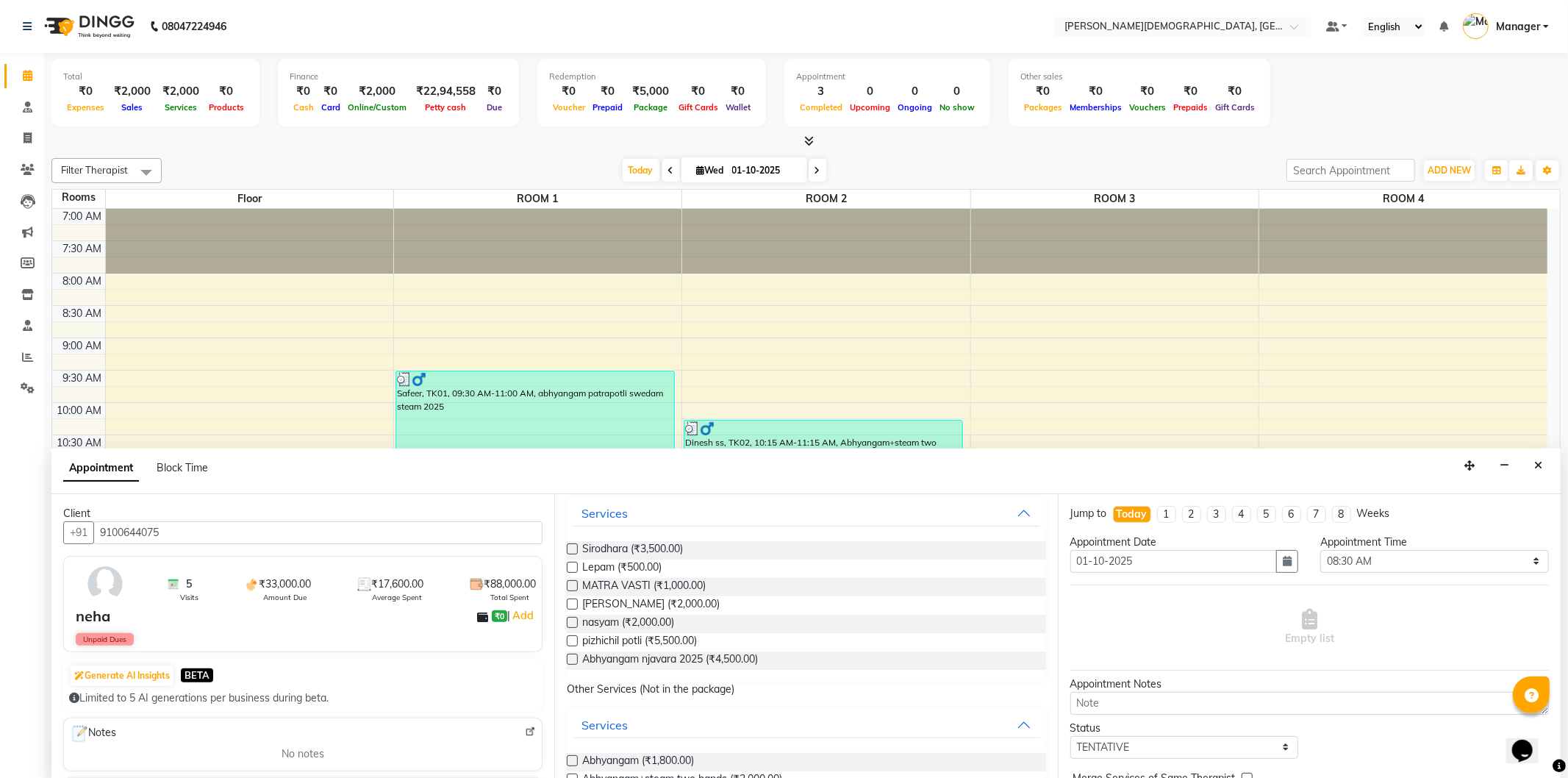
scroll to position [81, 0]
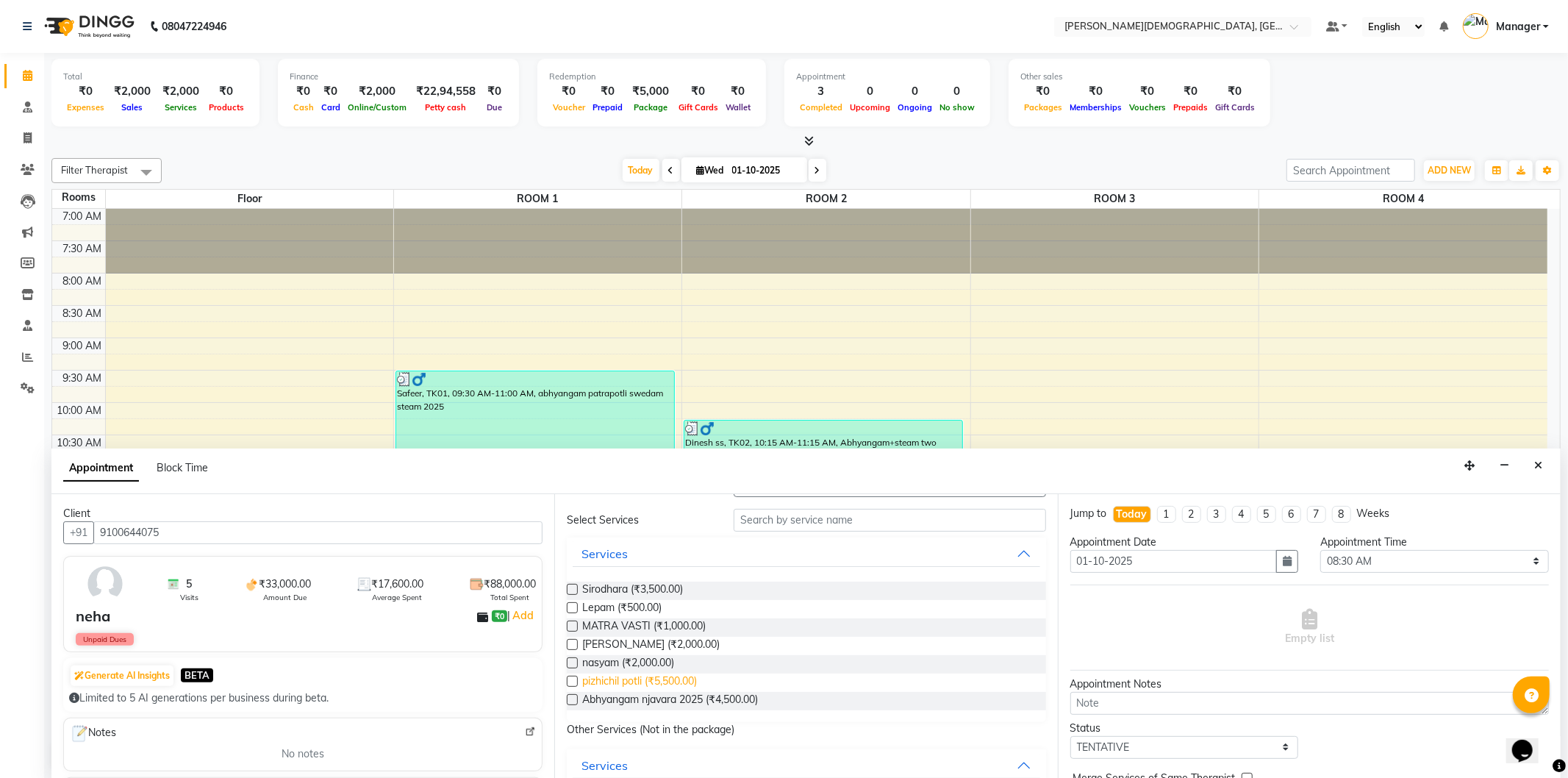
click at [673, 677] on span "pizhichil potli (₹5,500.00)" at bounding box center [639, 683] width 114 height 19
checkbox input "true"
select select "2680"
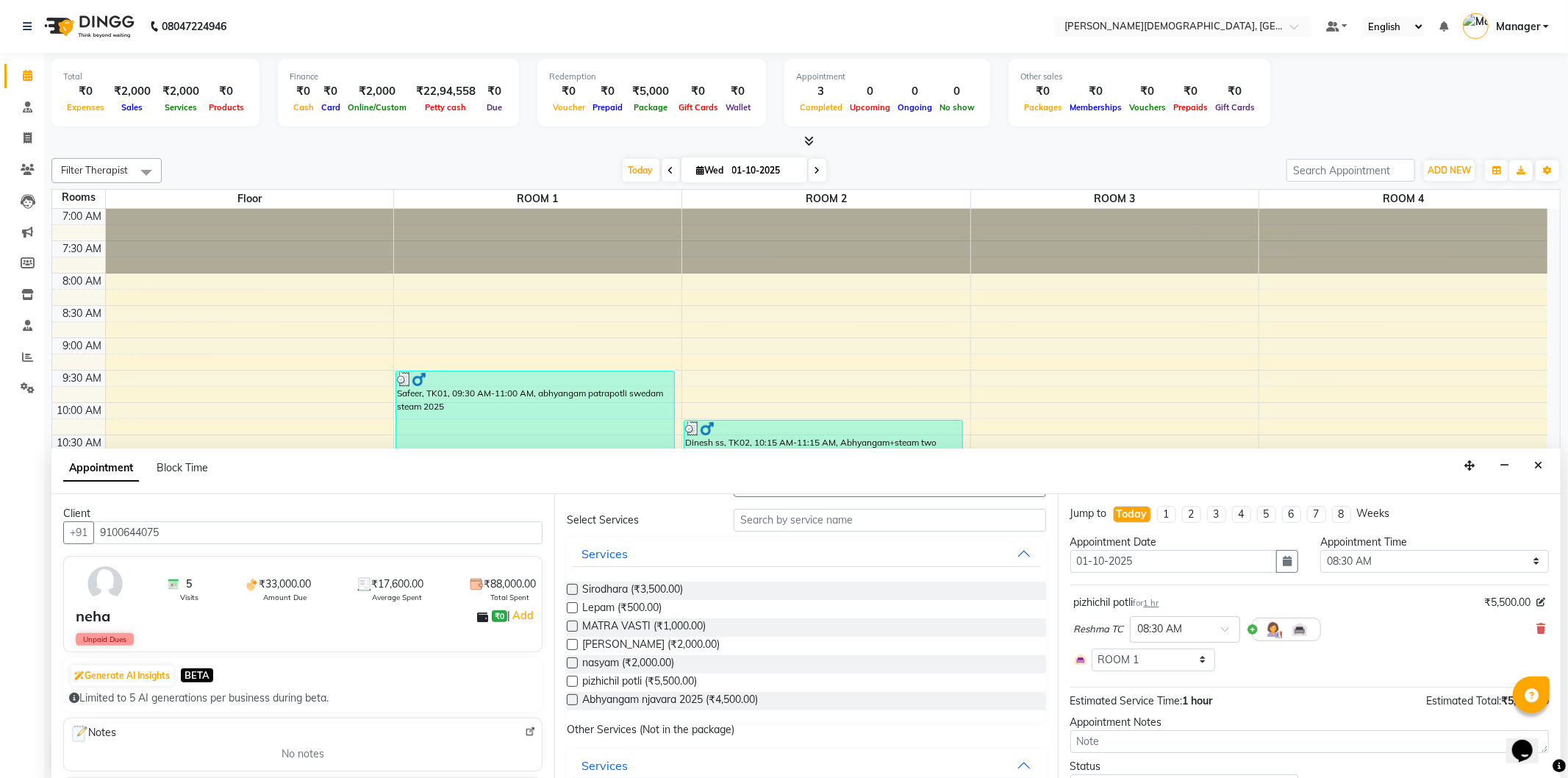
checkbox input "false"
click at [666, 625] on span "MATRA VASTI (₹1,000.00)" at bounding box center [644, 628] width 124 height 19
checkbox input "false"
select select "2680"
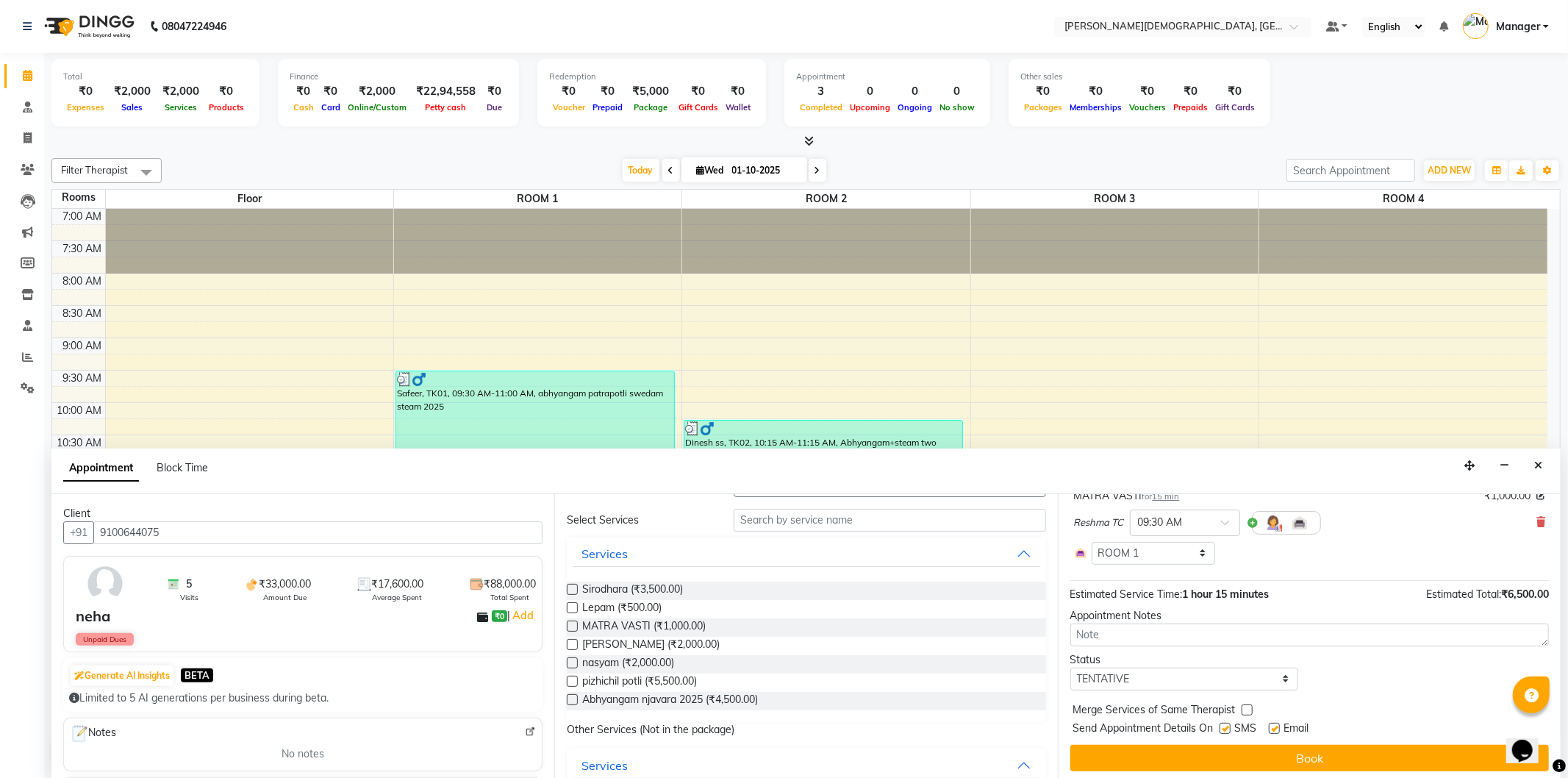
scroll to position [200, 0]
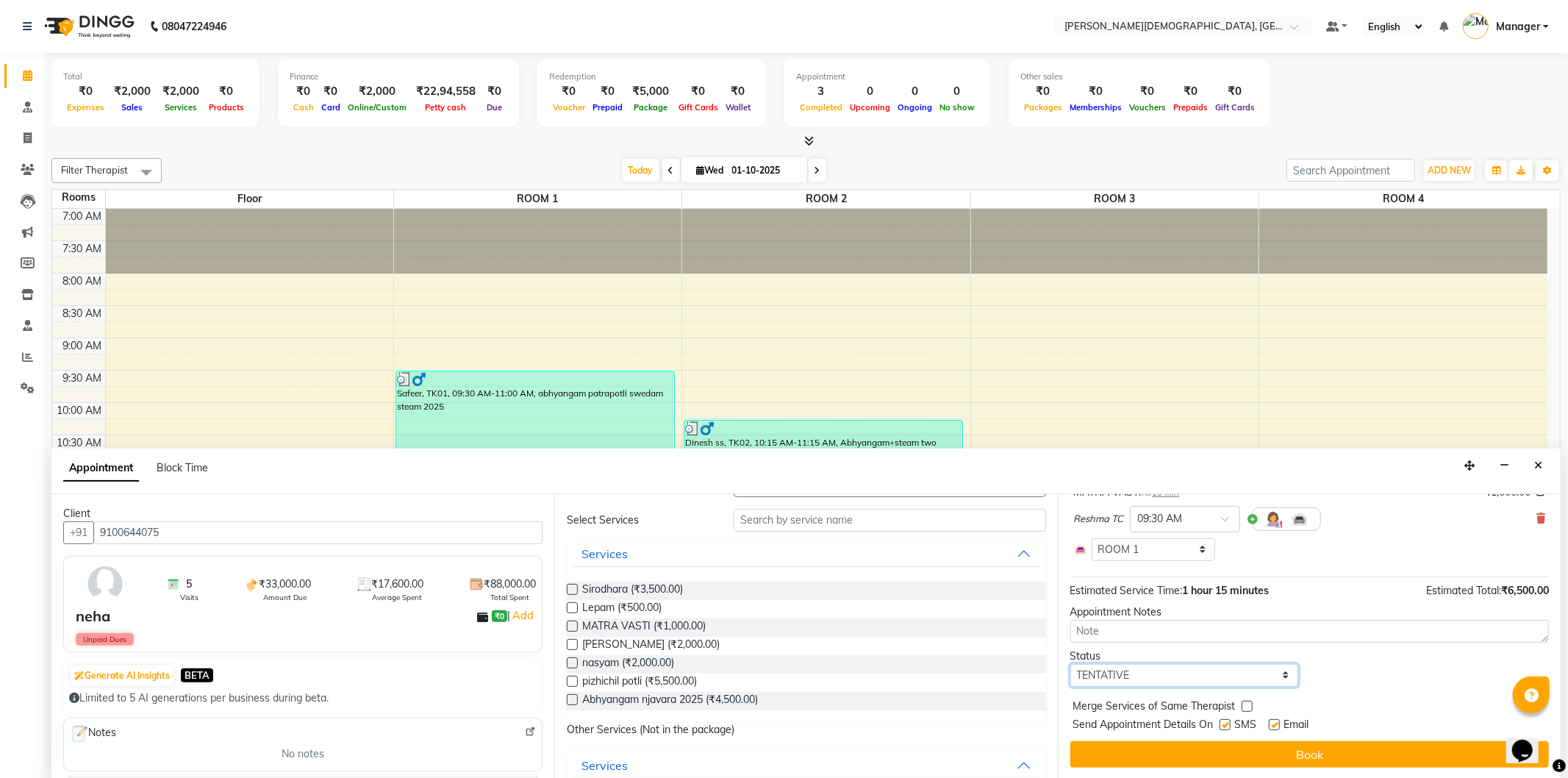
click at [1205, 677] on select "Select TENTATIVE CONFIRM CHECK-IN UPCOMING" at bounding box center [1185, 675] width 229 height 23
select select "confirm booking"
click at [1071, 664] on select "Select TENTATIVE CONFIRM CHECK-IN UPCOMING" at bounding box center [1185, 675] width 229 height 23
click at [1231, 725] on label at bounding box center [1225, 725] width 11 height 11
click at [1229, 725] on input "checkbox" at bounding box center [1224, 725] width 9 height 9
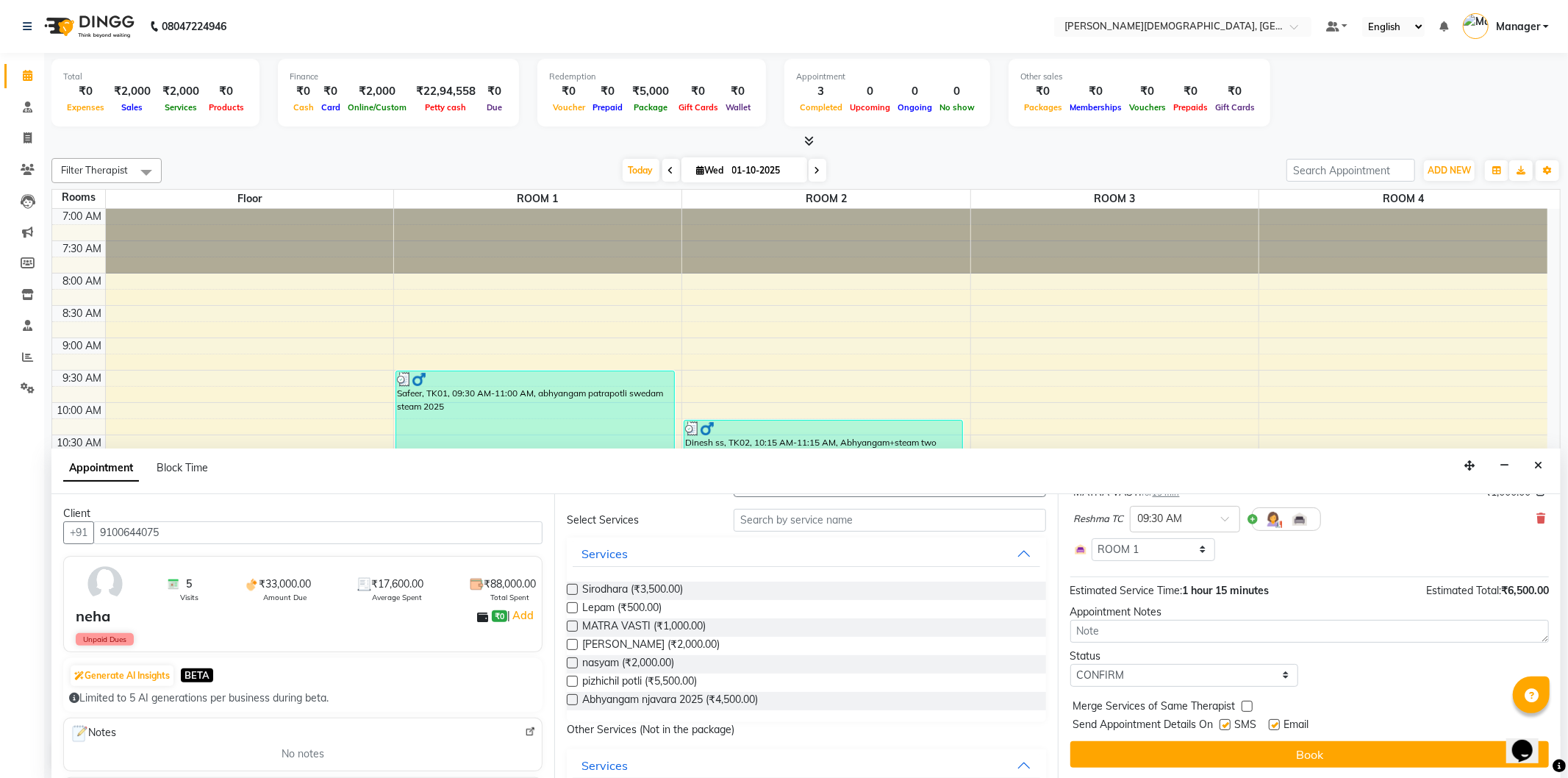
checkbox input "false"
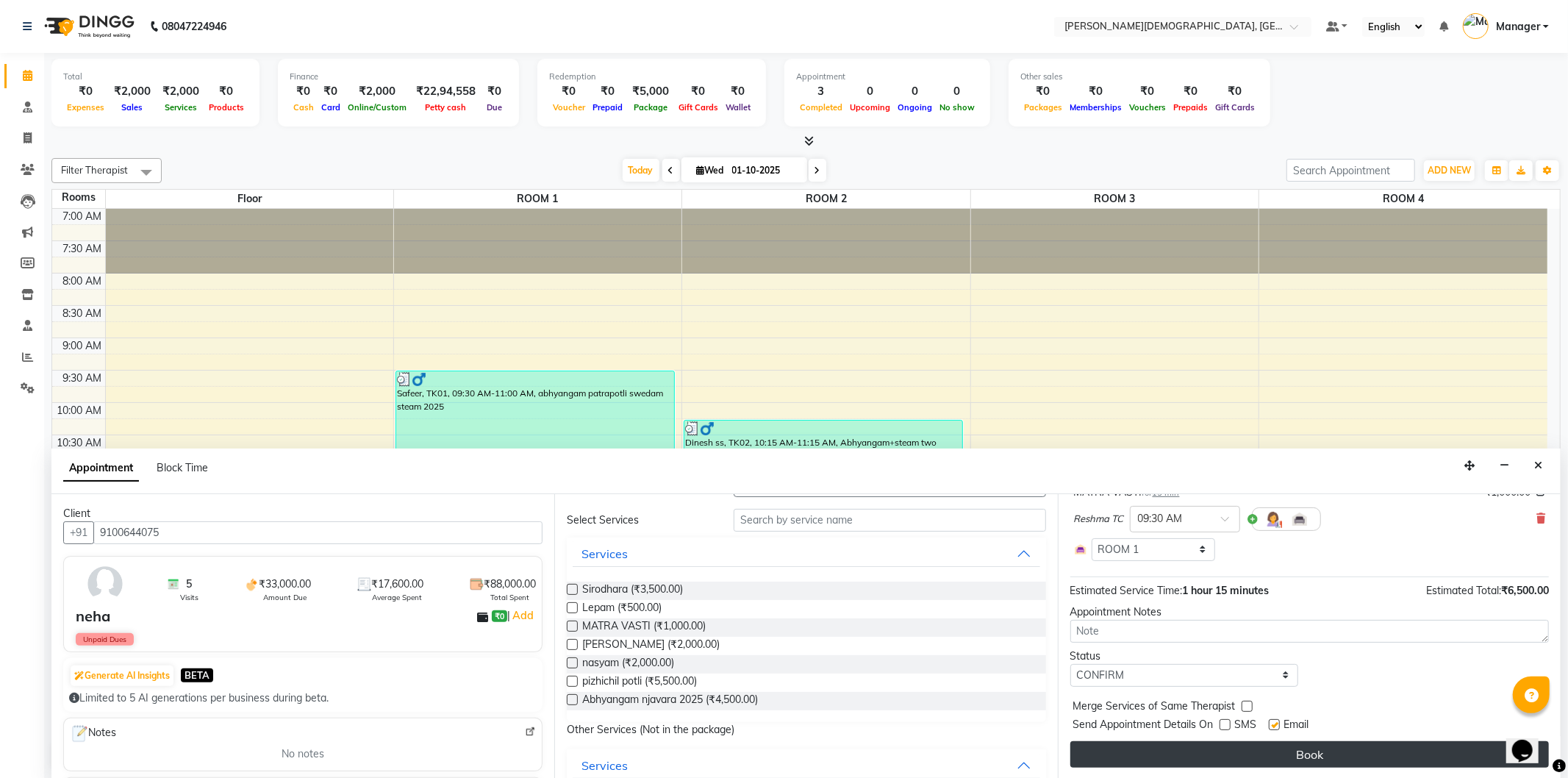
click at [1232, 752] on button "Book" at bounding box center [1310, 754] width 479 height 26
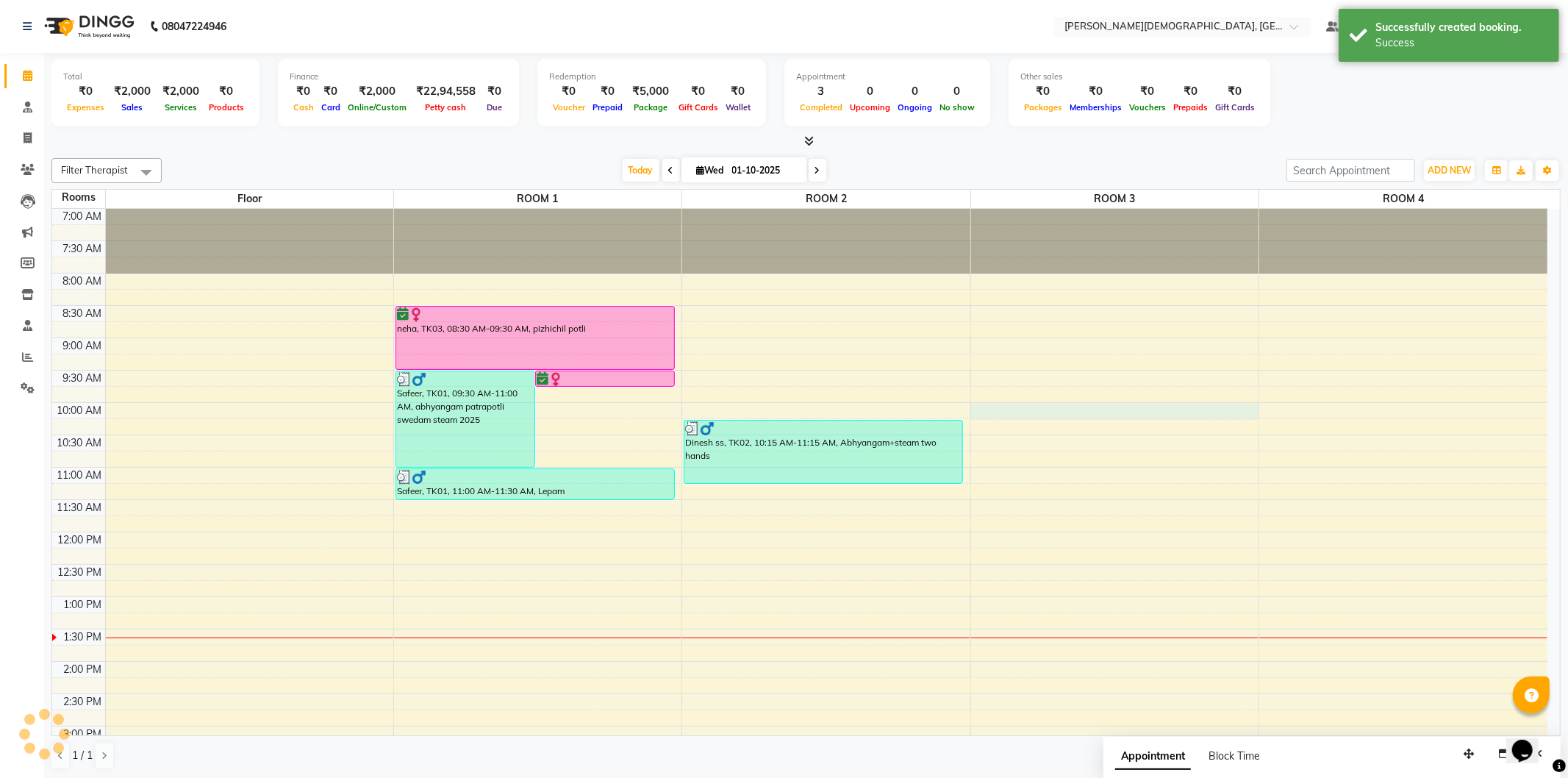
click at [995, 414] on div "7:00 AM 7:30 AM 8:00 AM 8:30 AM 9:00 AM 9:30 AM 10:00 AM 10:30 AM 11:00 AM 11:3…" at bounding box center [800, 662] width 1495 height 905
select select "600"
select select "tentative"
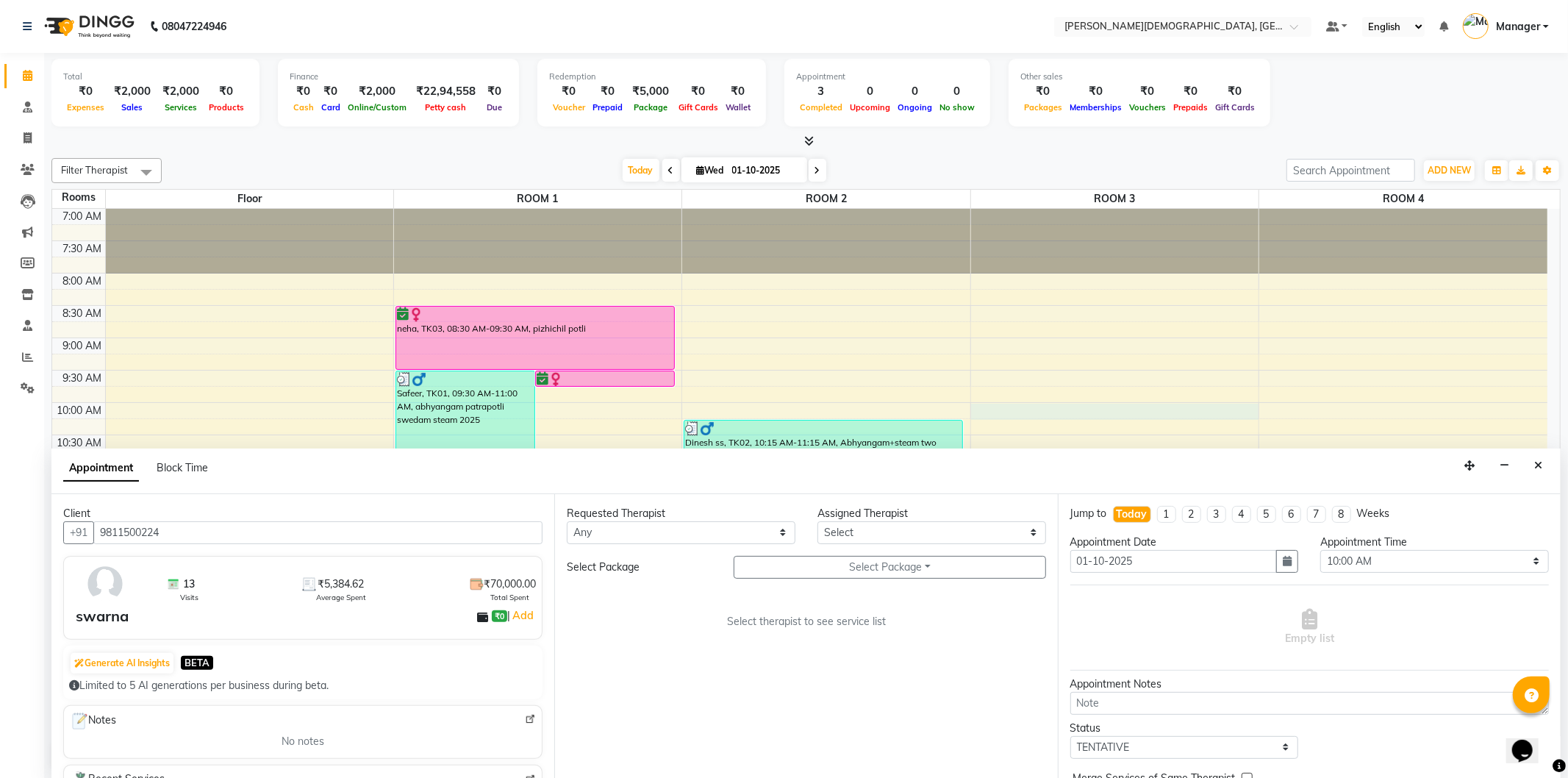
type input "9811500224"
click at [744, 533] on select "Any [PERSON_NAME] [PERSON_NAME] [PERSON_NAME] [PERSON_NAME] [PERSON_NAME] [PERS…" at bounding box center [681, 532] width 229 height 23
select select "81275"
click at [567, 521] on select "Any [PERSON_NAME] [PERSON_NAME] [PERSON_NAME] [PERSON_NAME] [PERSON_NAME] [PERS…" at bounding box center [681, 532] width 229 height 23
select select "81275"
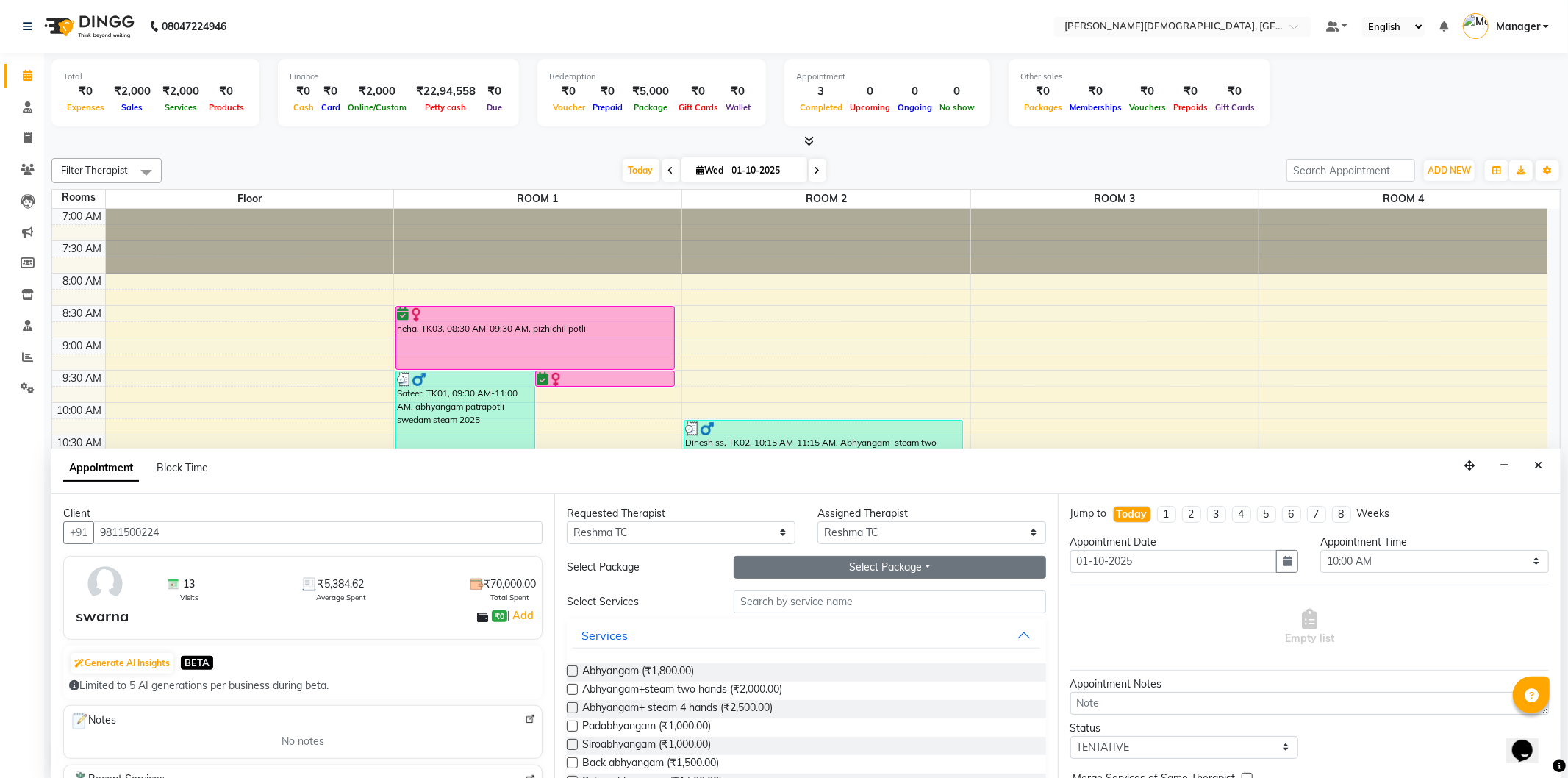
click at [814, 562] on button "Select Package Toggle Dropdown" at bounding box center [889, 567] width 312 height 23
click at [800, 592] on li "Swarna" at bounding box center [792, 597] width 116 height 21
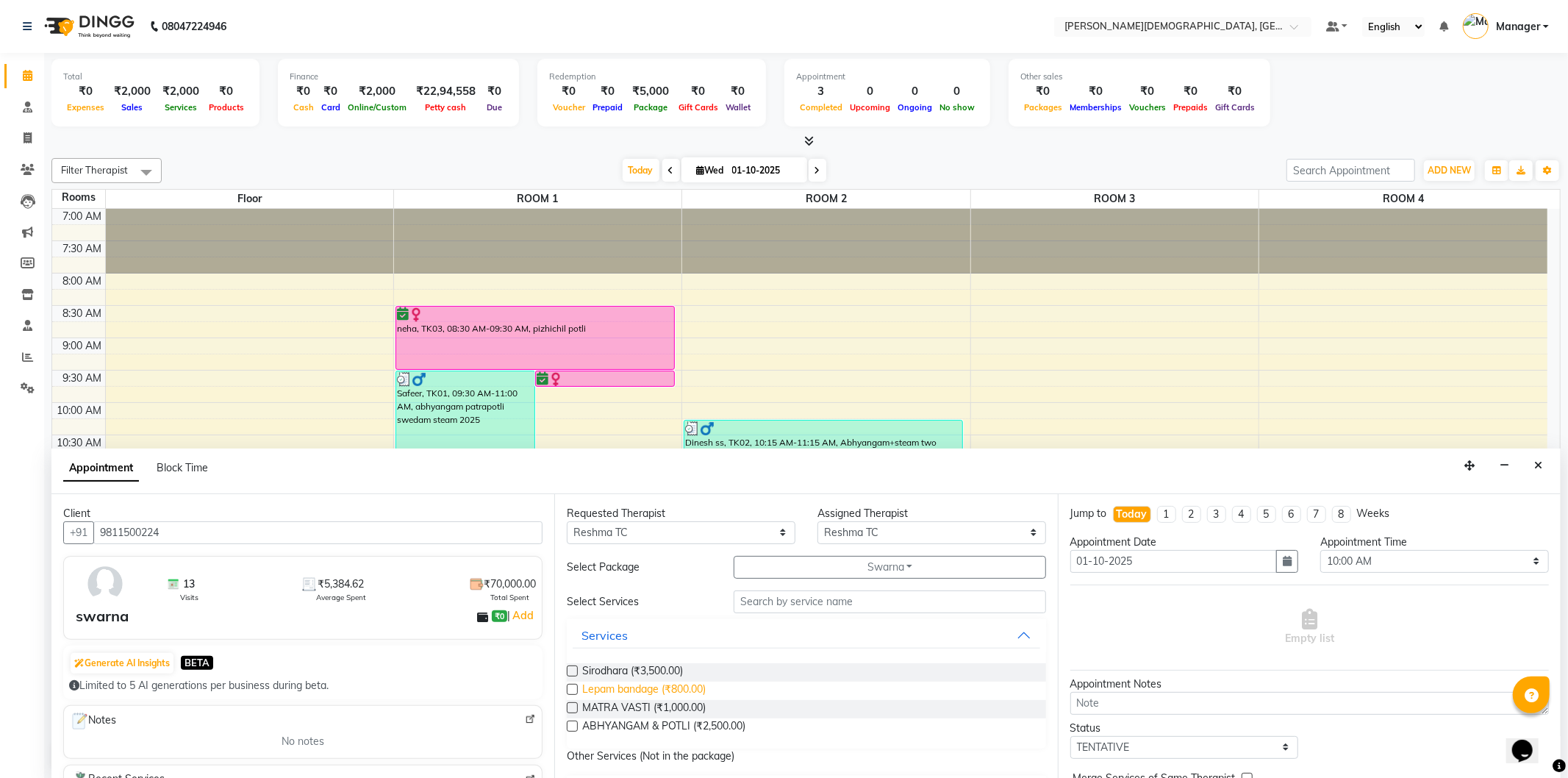
click at [693, 690] on span "Lepam bandage (₹800.00)" at bounding box center [644, 692] width 124 height 19
checkbox input "true"
select select "3316"
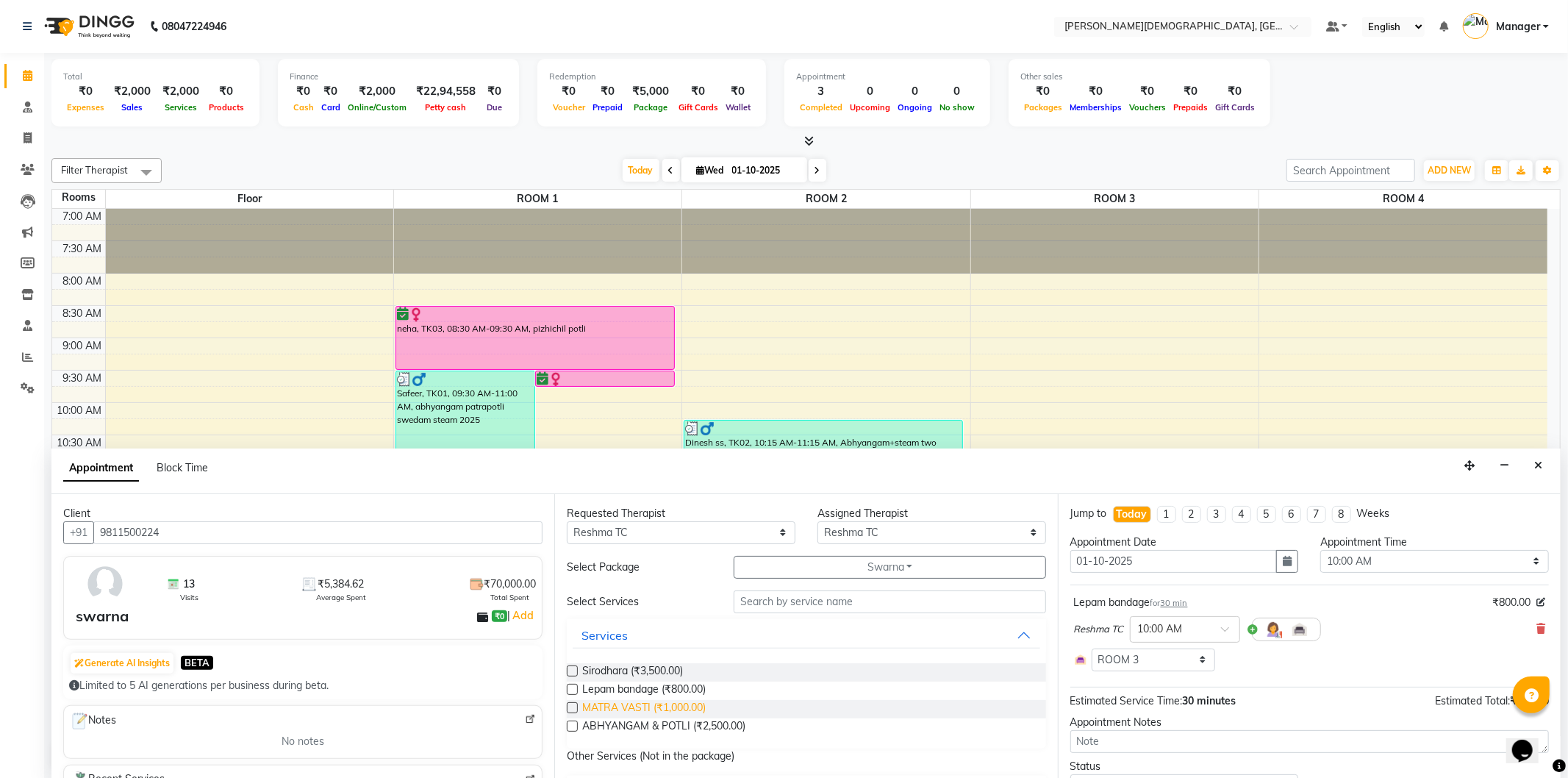
checkbox input "false"
click at [691, 705] on span "MATRA VASTI (₹1,000.00)" at bounding box center [644, 709] width 124 height 19
checkbox input "false"
select select "3316"
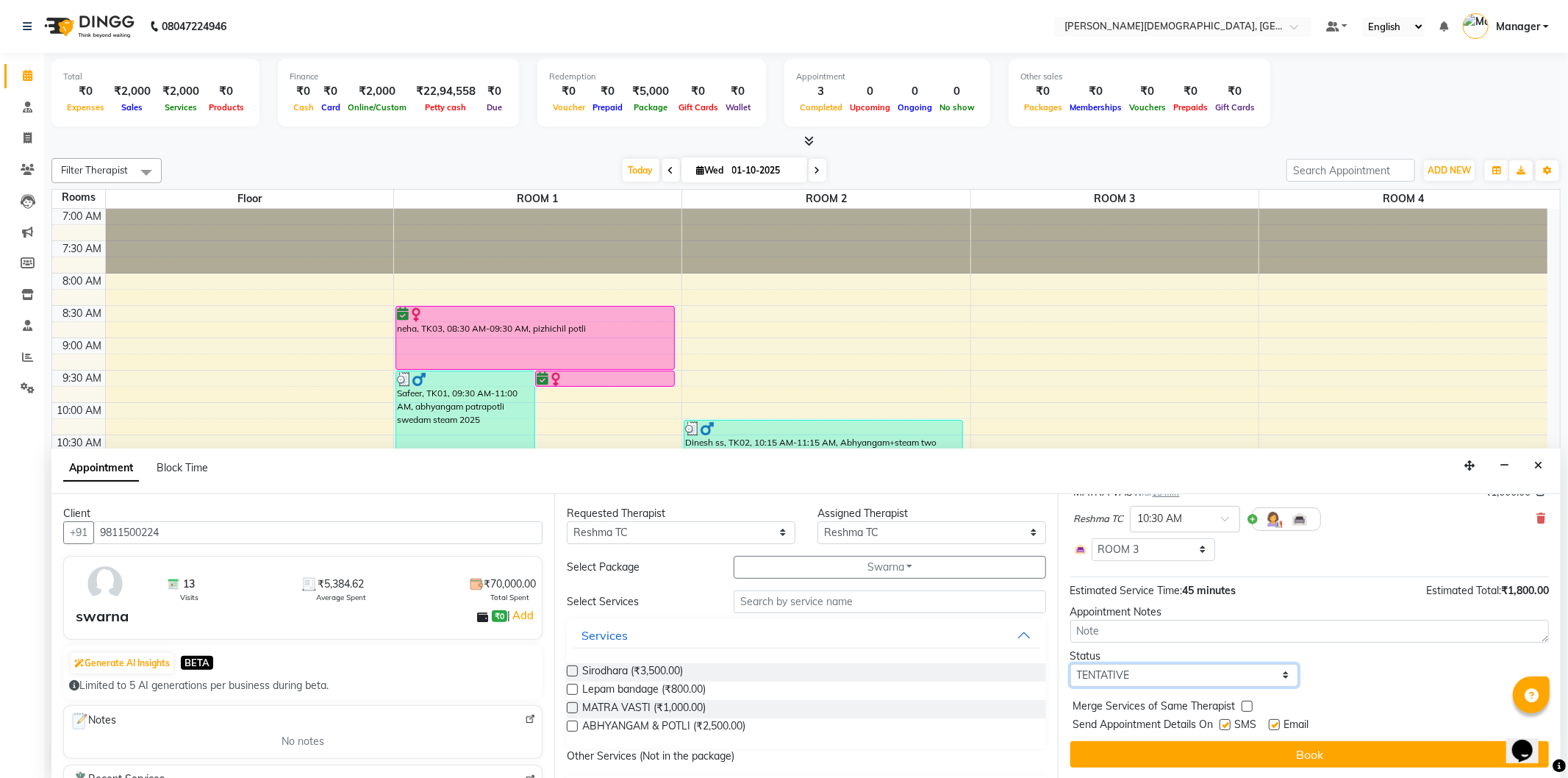
click at [1245, 673] on select "Select TENTATIVE CONFIRM CHECK-IN UPCOMING" at bounding box center [1185, 675] width 229 height 23
select select "confirm booking"
click at [1071, 664] on select "Select TENTATIVE CONFIRM CHECK-IN UPCOMING" at bounding box center [1185, 675] width 229 height 23
click at [1229, 727] on label at bounding box center [1225, 725] width 11 height 11
click at [1229, 727] on input "checkbox" at bounding box center [1224, 725] width 9 height 9
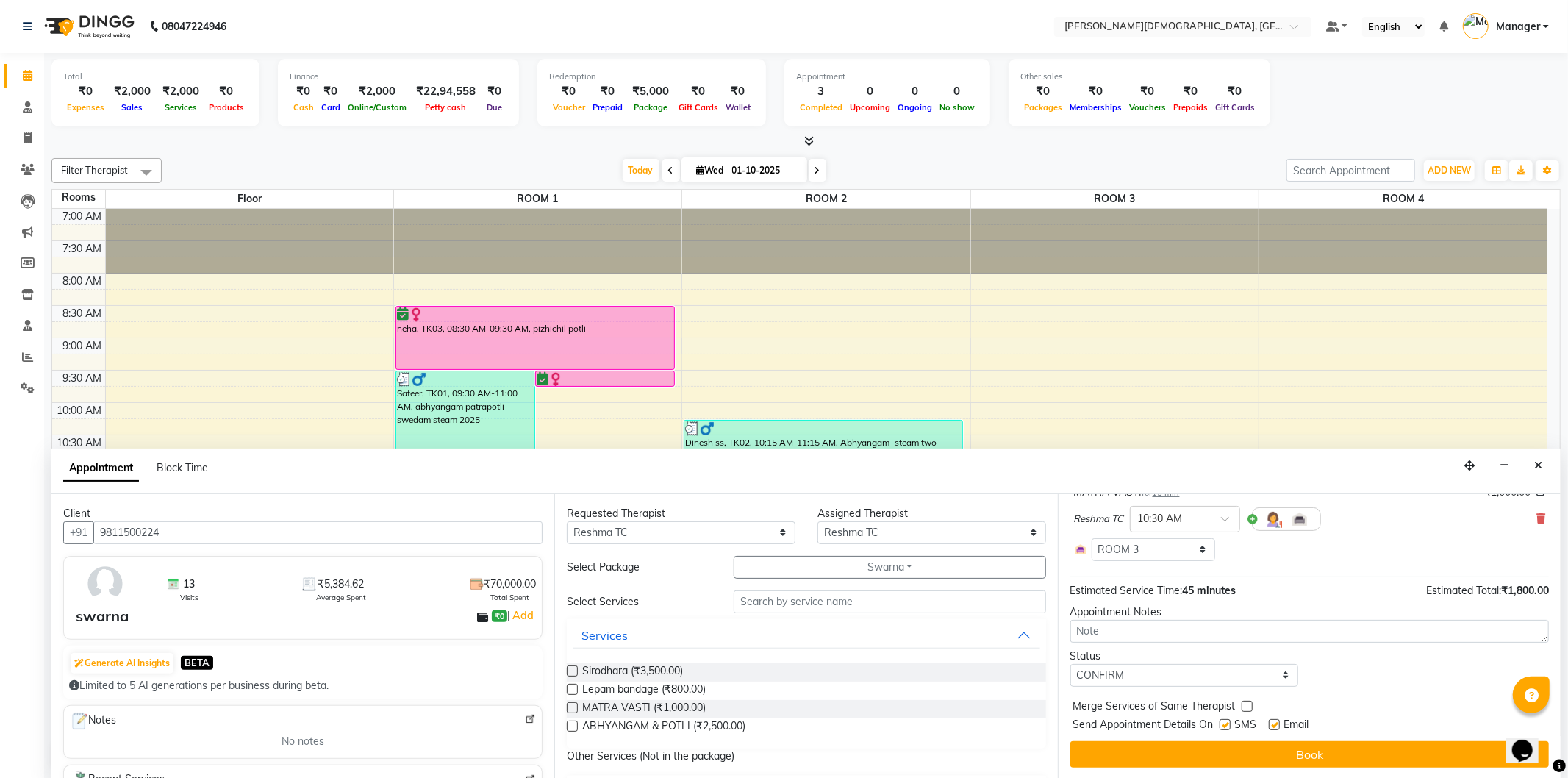
checkbox input "false"
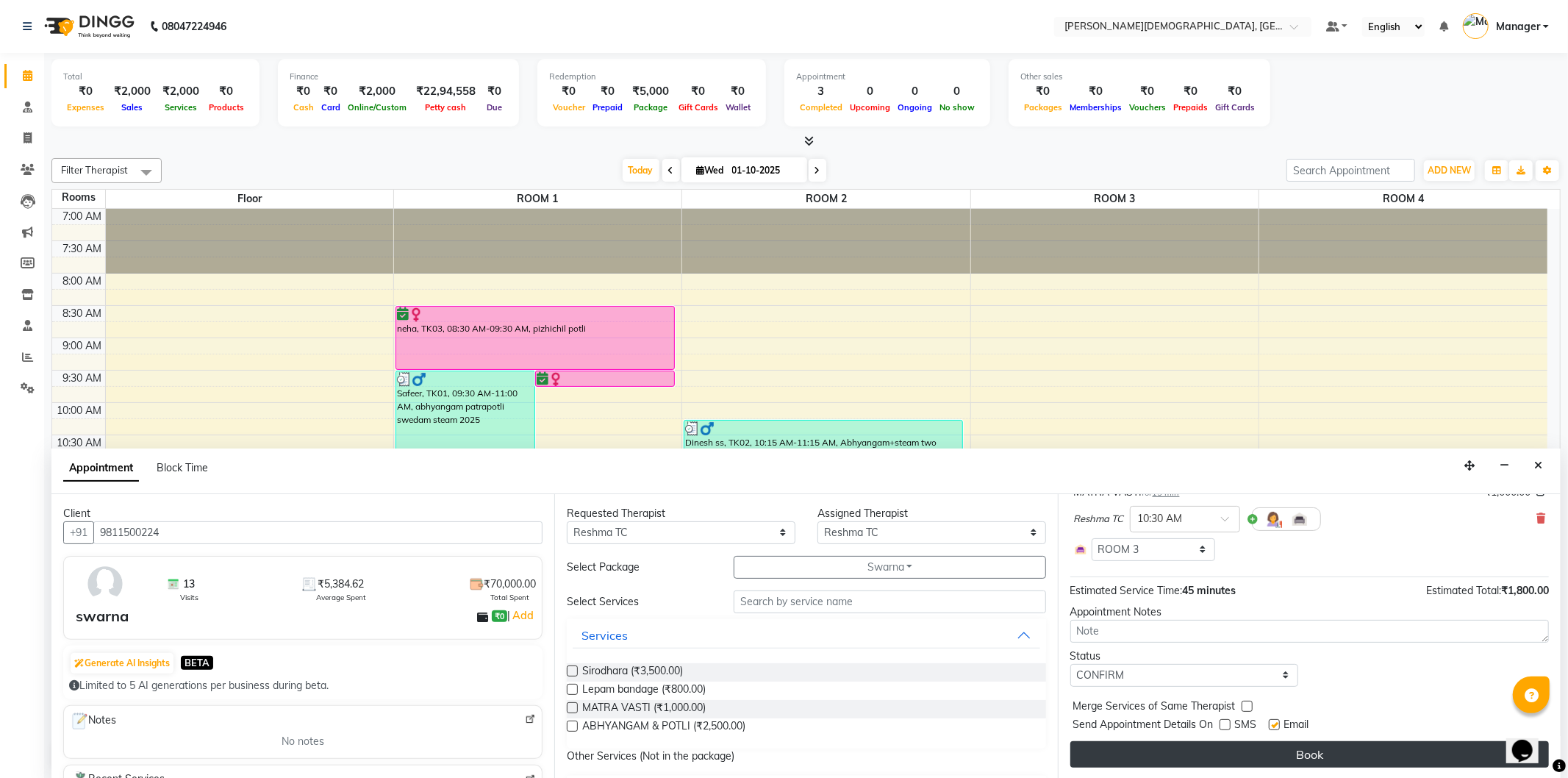
click at [1228, 747] on button "Book" at bounding box center [1310, 754] width 479 height 26
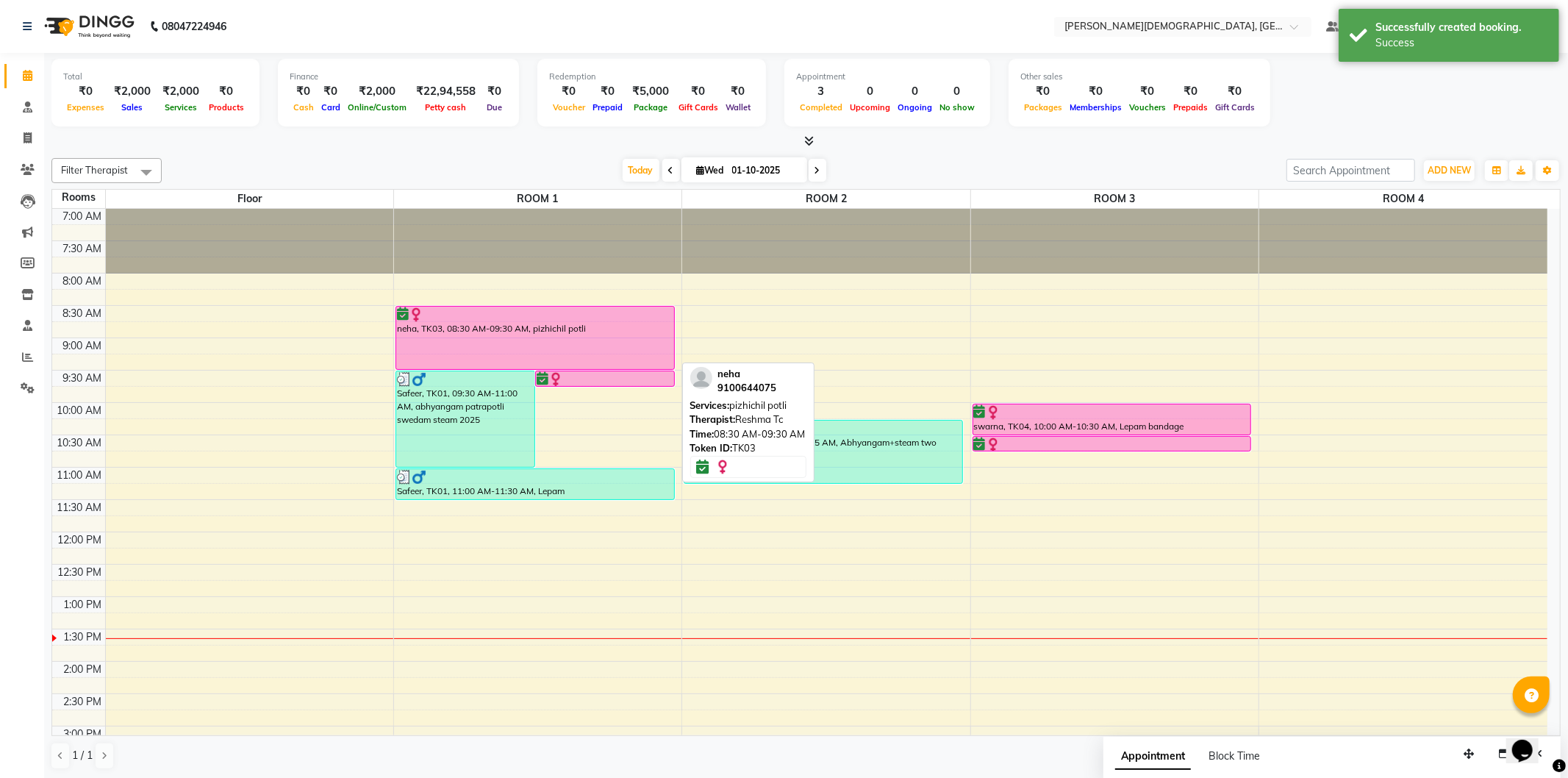
click at [571, 343] on div "neha, TK03, 08:30 AM-09:30 AM, pizhichil potli" at bounding box center [535, 338] width 278 height 63
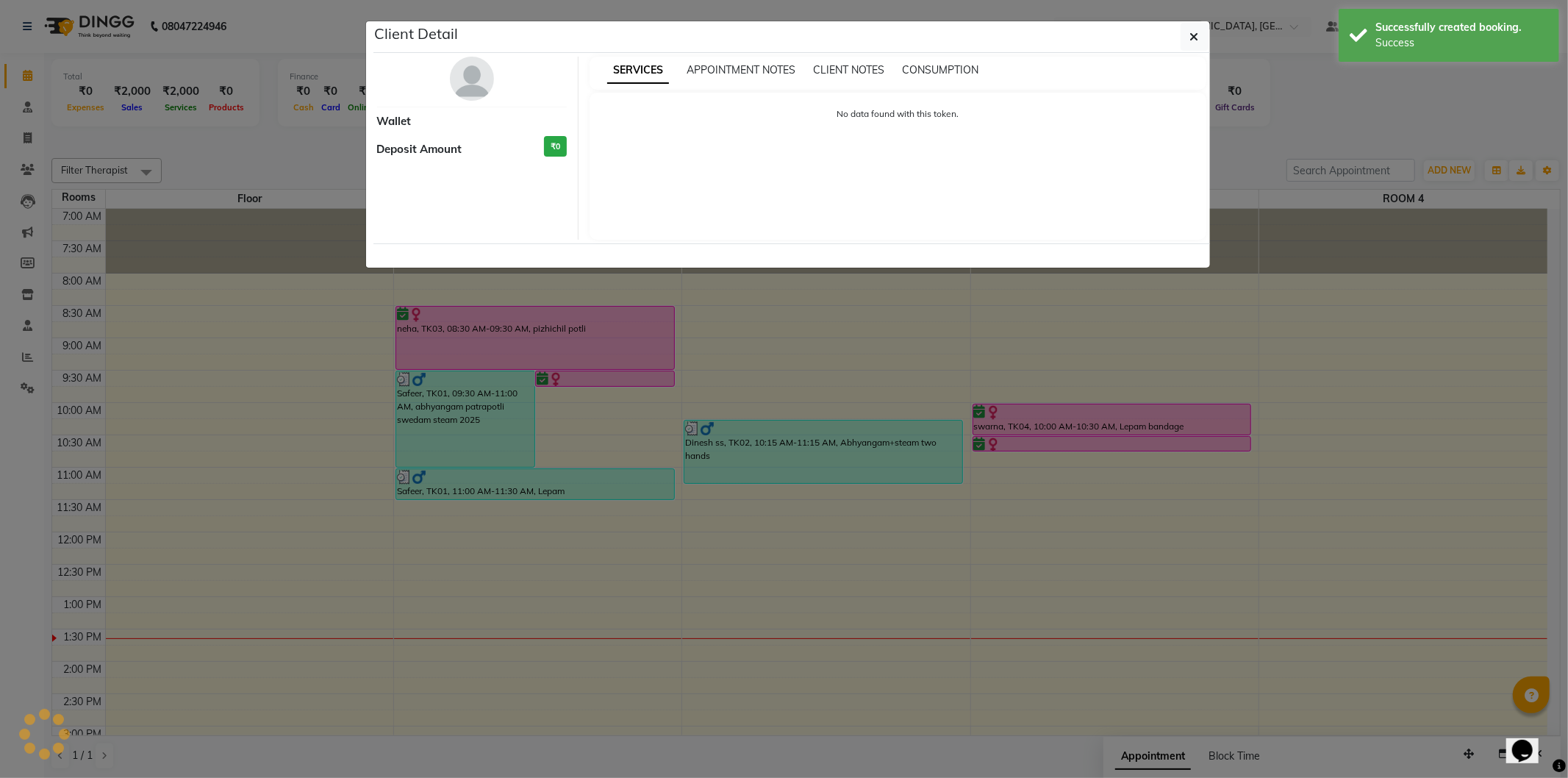
select select "6"
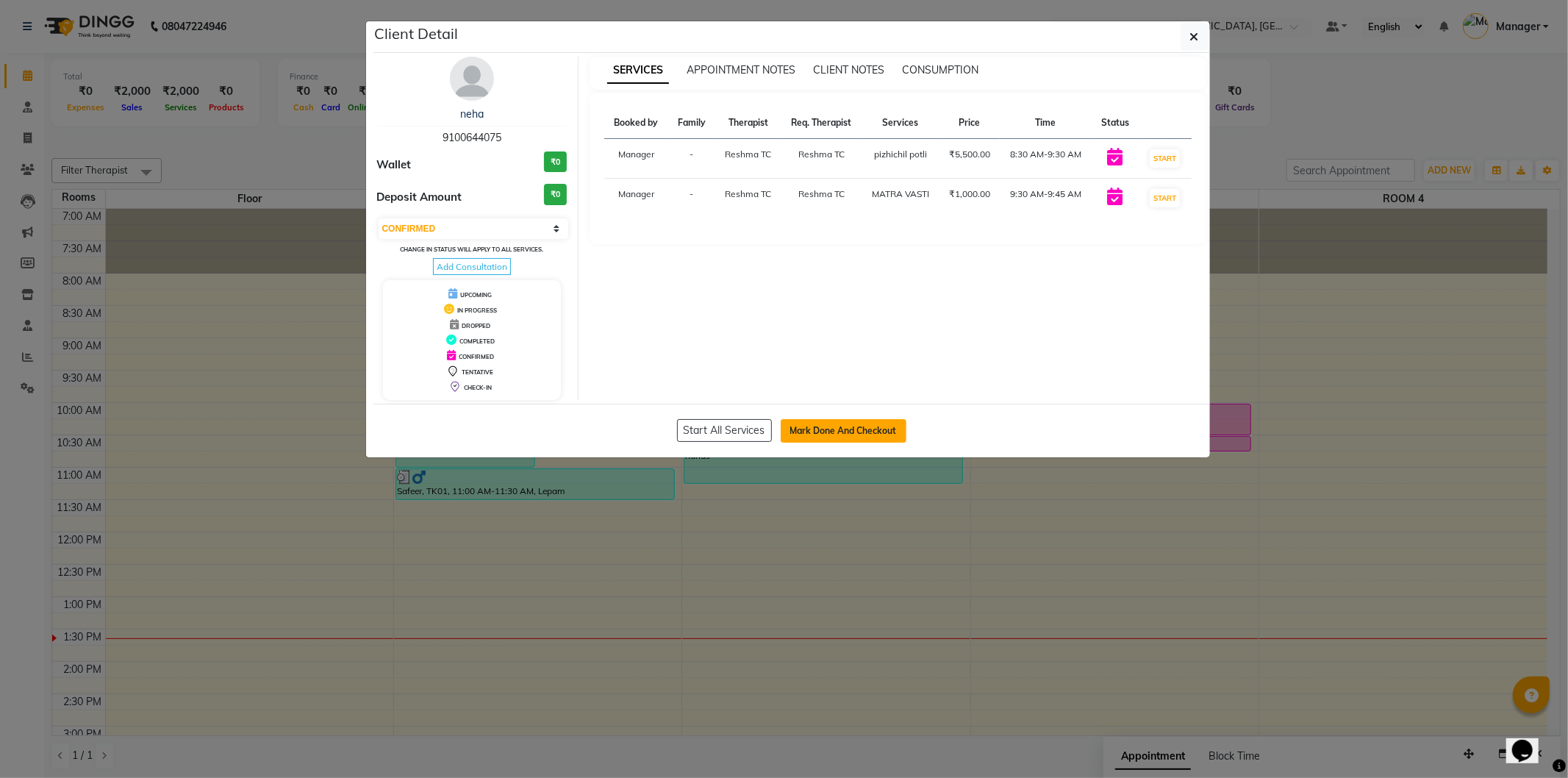
click at [820, 426] on button "Mark Done And Checkout" at bounding box center [844, 431] width 125 height 24
select select "5573"
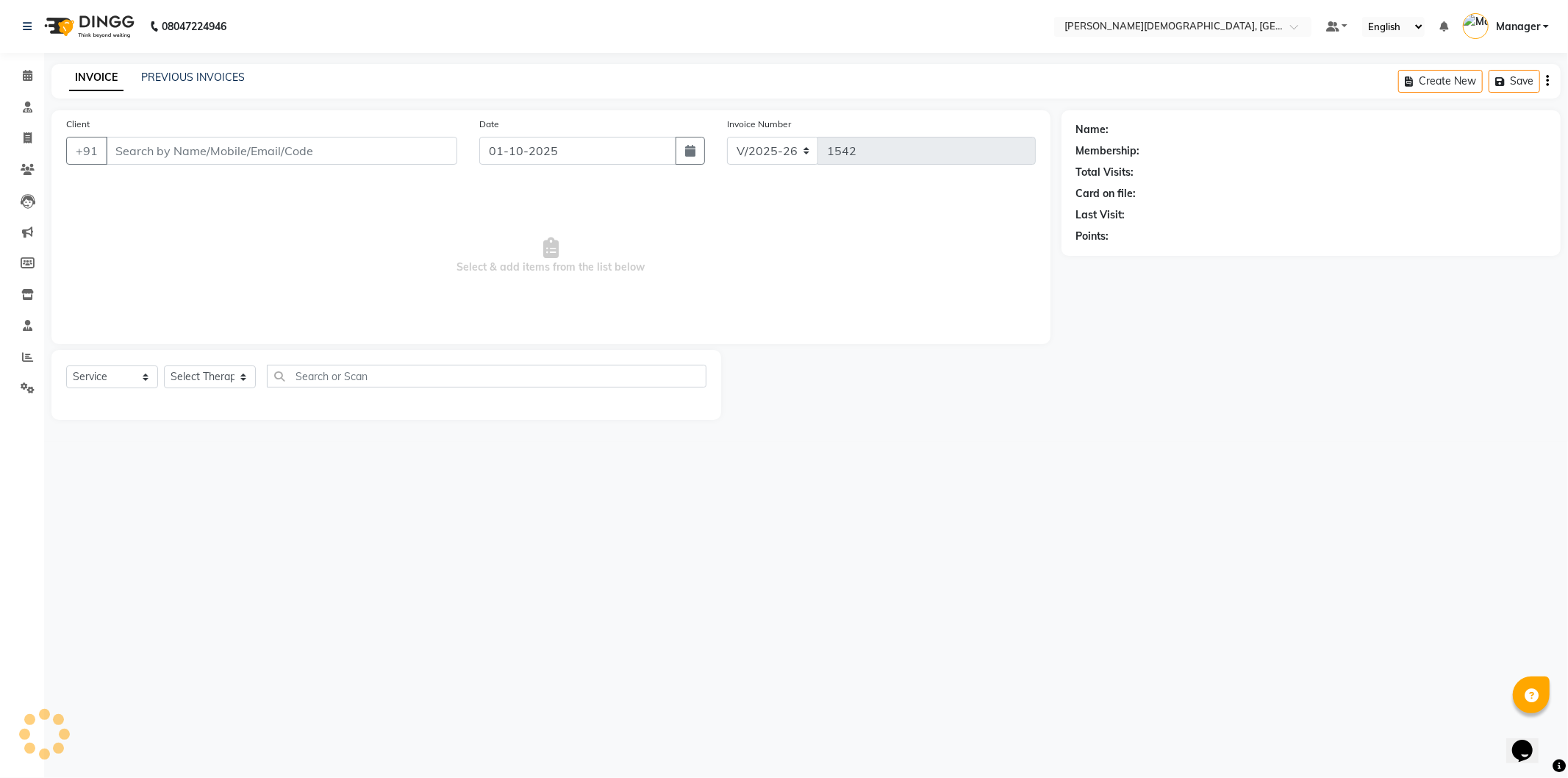
select select "membership"
select select "39593"
type input "9100644075"
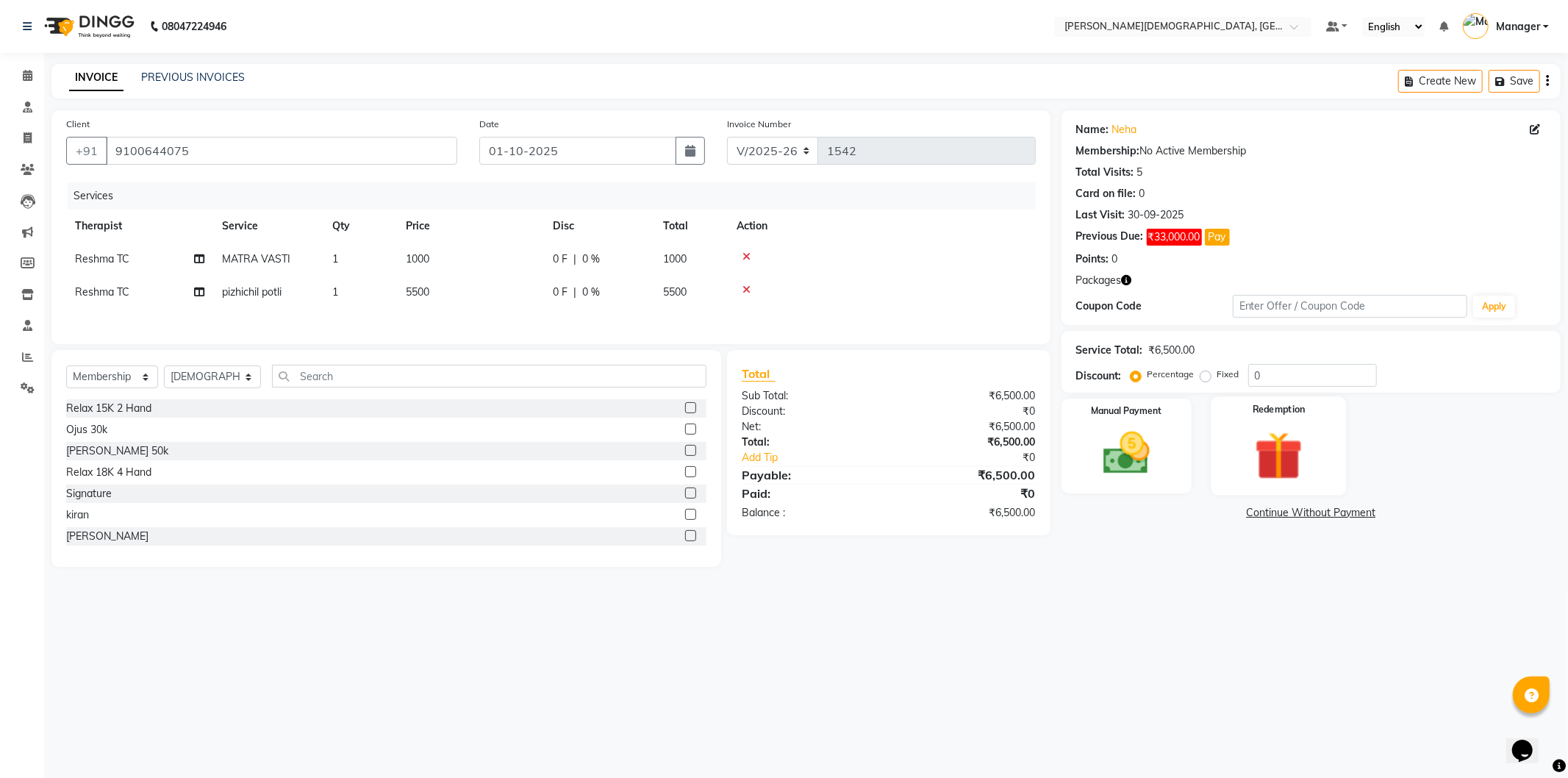
click at [1295, 434] on img at bounding box center [1278, 456] width 79 height 60
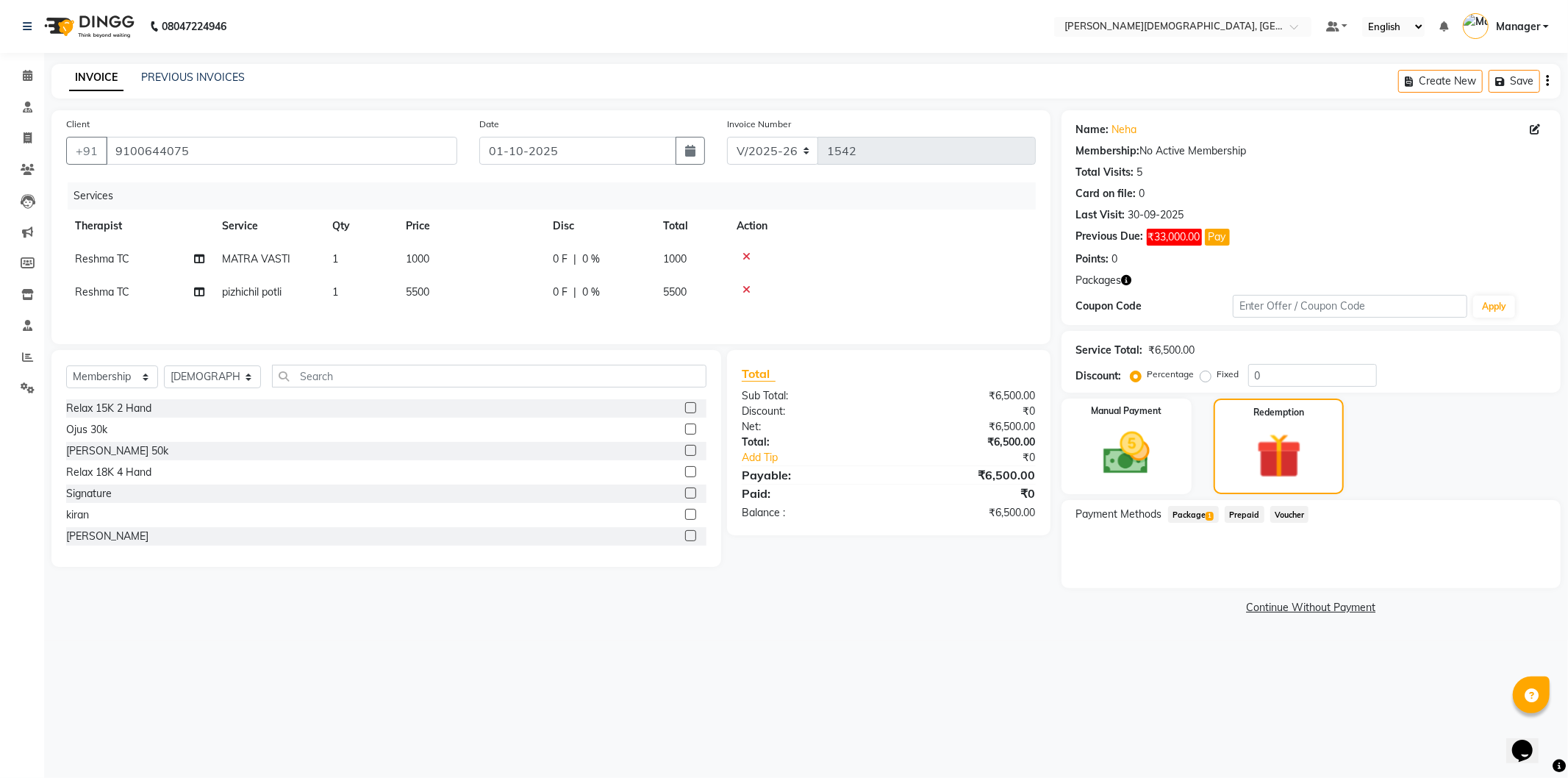
click at [1211, 506] on span "Package 1" at bounding box center [1194, 514] width 51 height 17
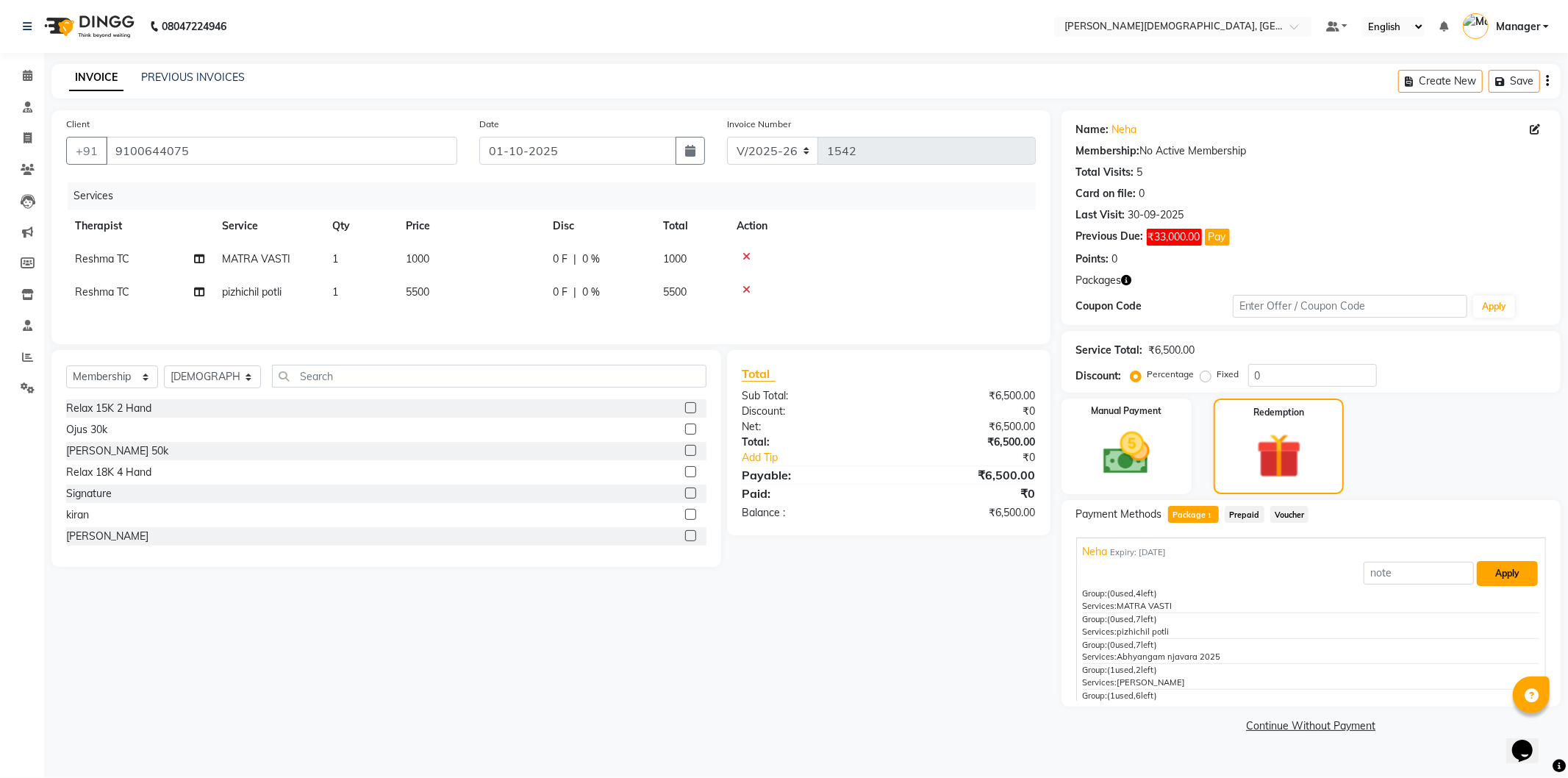
click at [1478, 563] on button "Apply" at bounding box center [1508, 574] width 61 height 25
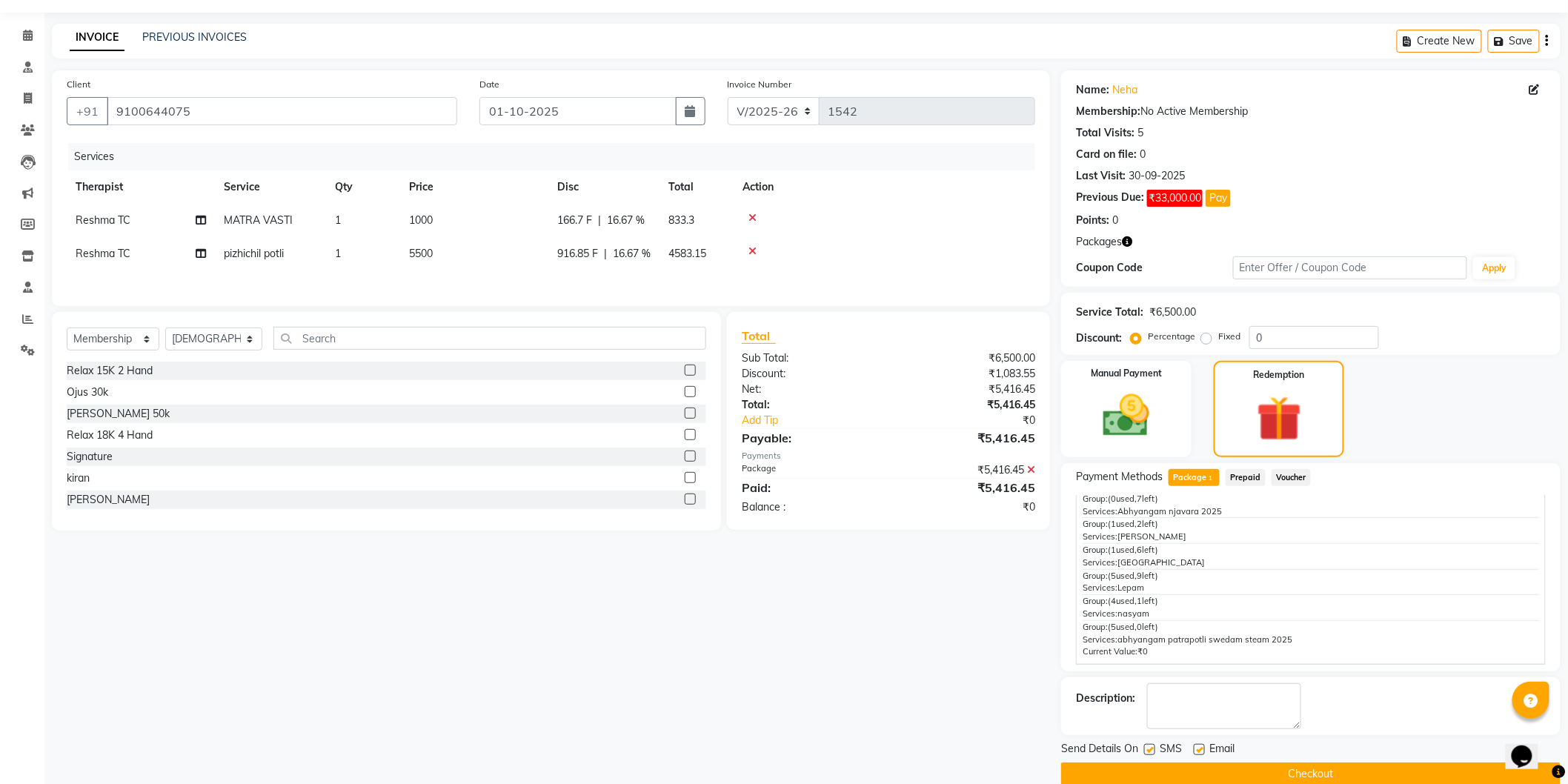
scroll to position [63, 0]
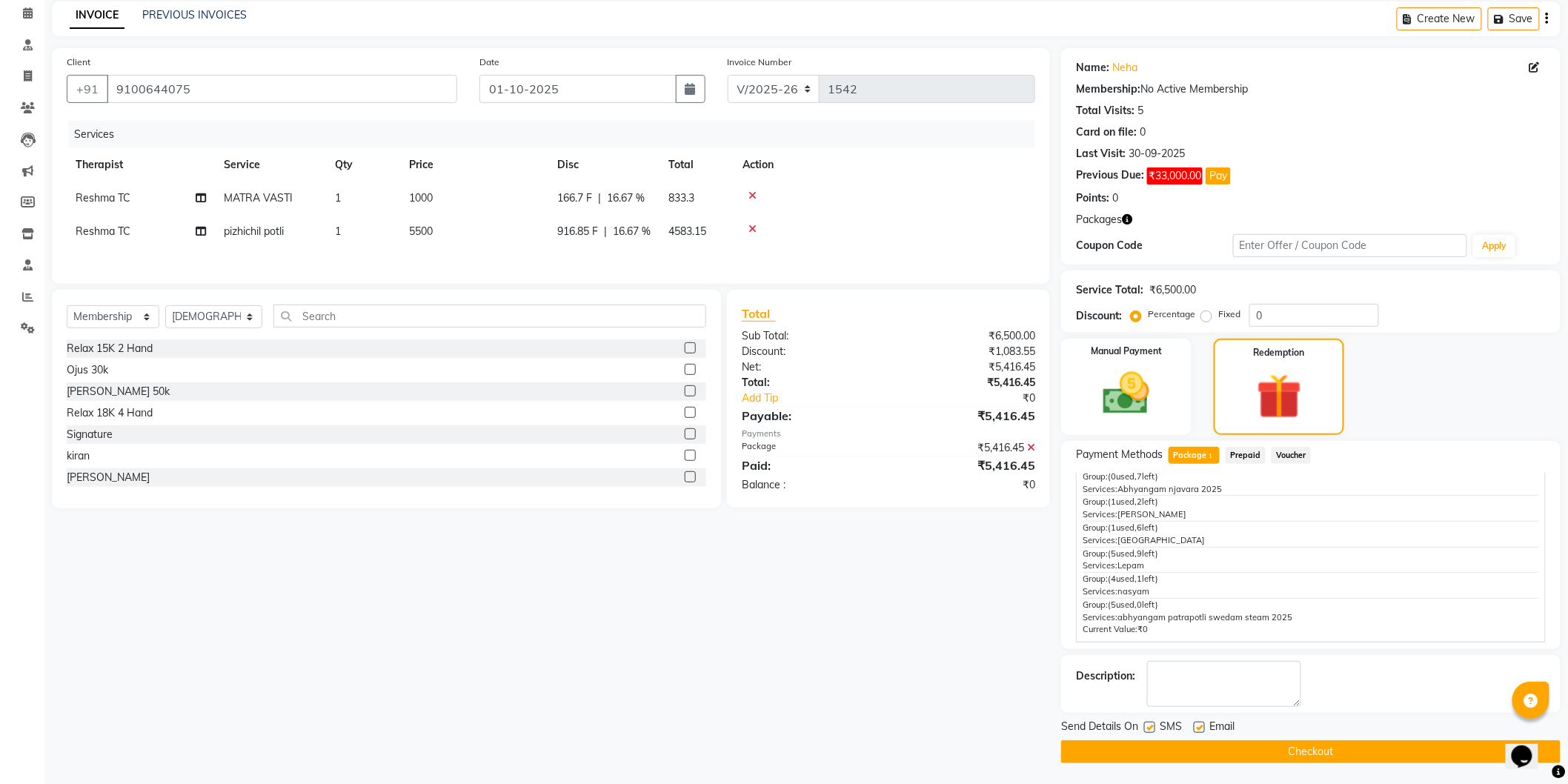
click at [1150, 728] on label at bounding box center [1149, 727] width 11 height 11
click at [1150, 728] on input "checkbox" at bounding box center [1148, 728] width 9 height 9
checkbox input "false"
click at [1145, 746] on button "Checkout" at bounding box center [1310, 752] width 499 height 23
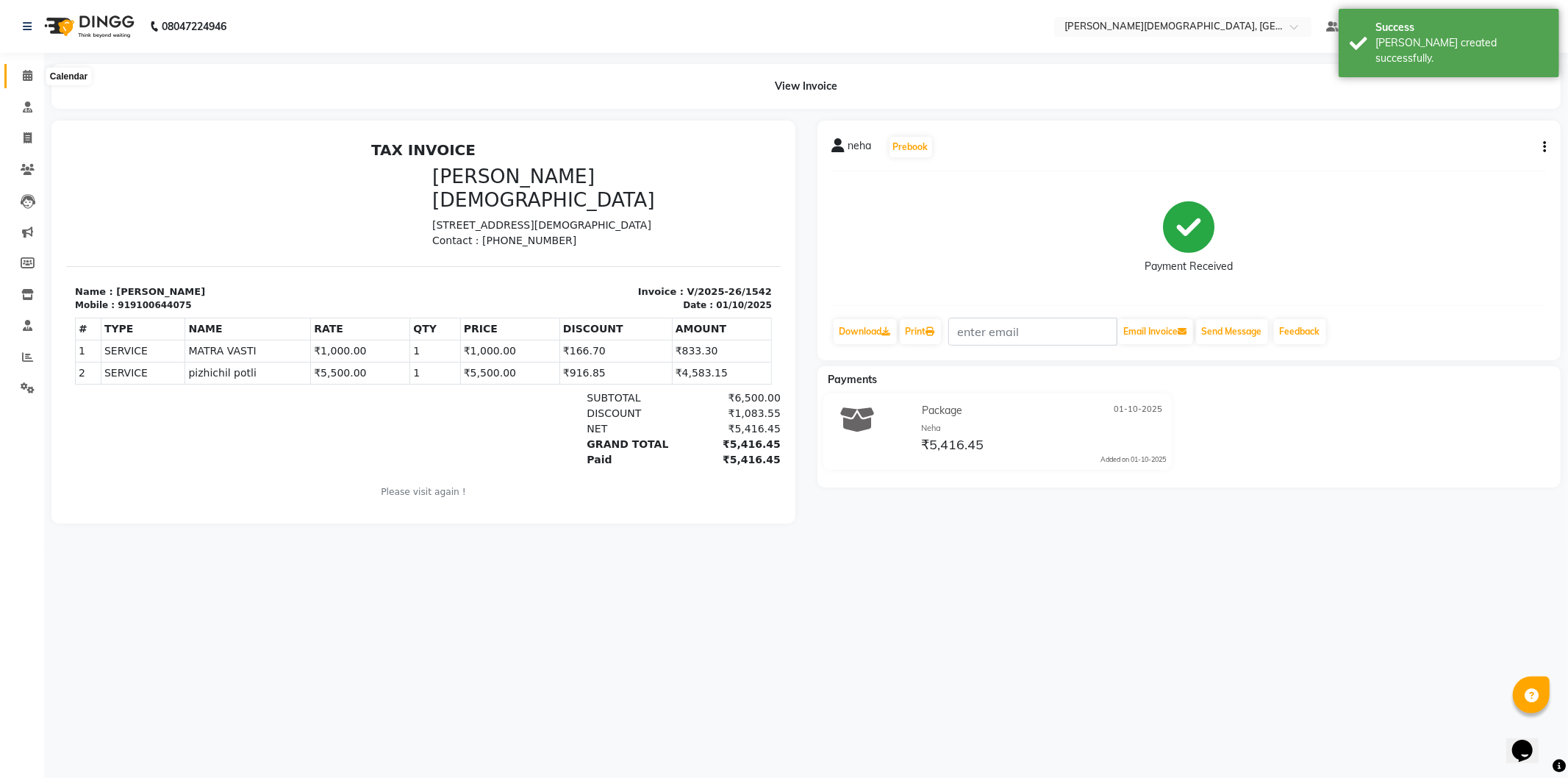
click at [19, 70] on span at bounding box center [27, 76] width 25 height 17
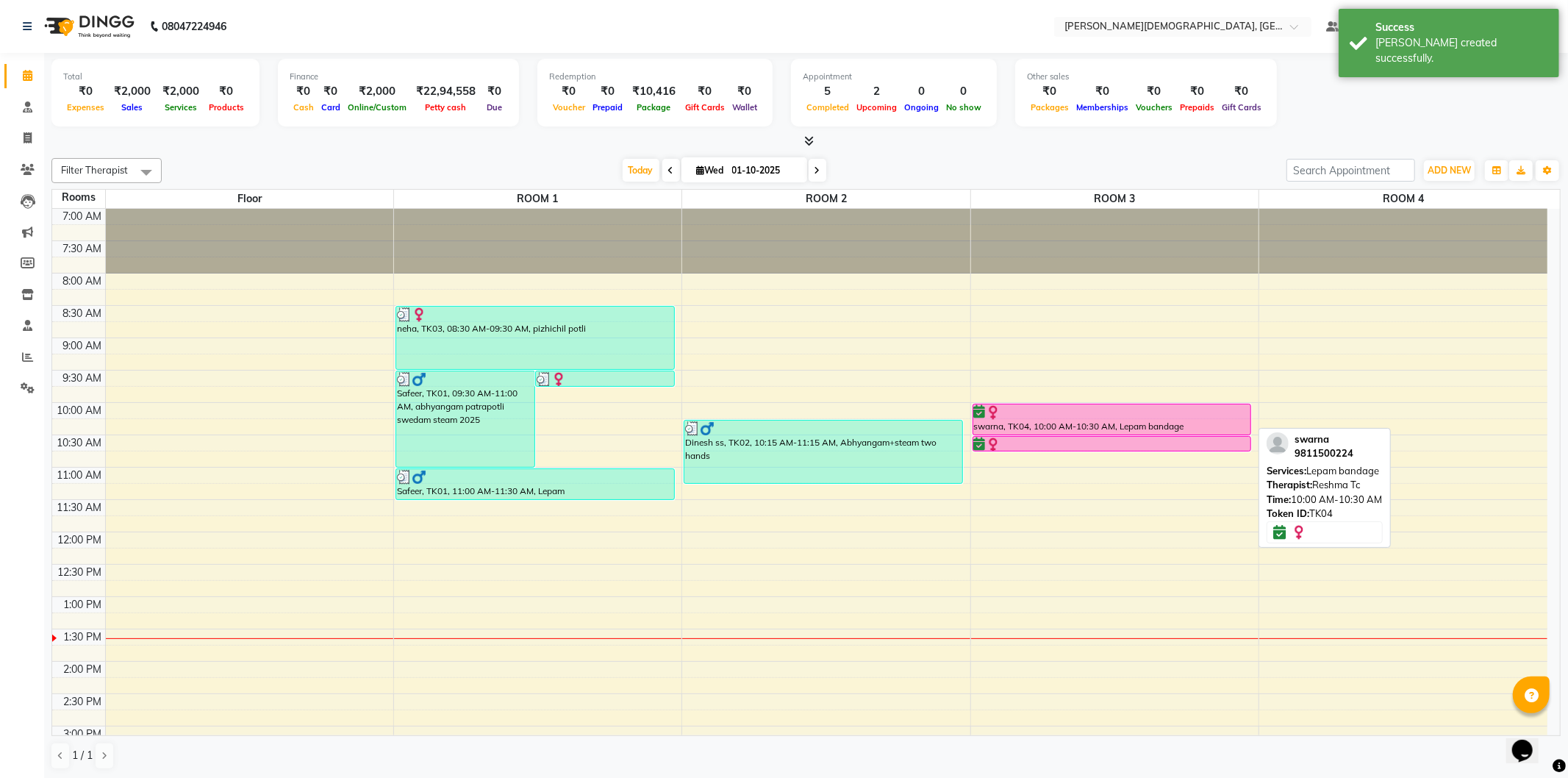
click at [1065, 428] on div "swarna, TK04, 10:00 AM-10:30 AM, Lepam bandage" at bounding box center [1112, 420] width 278 height 31
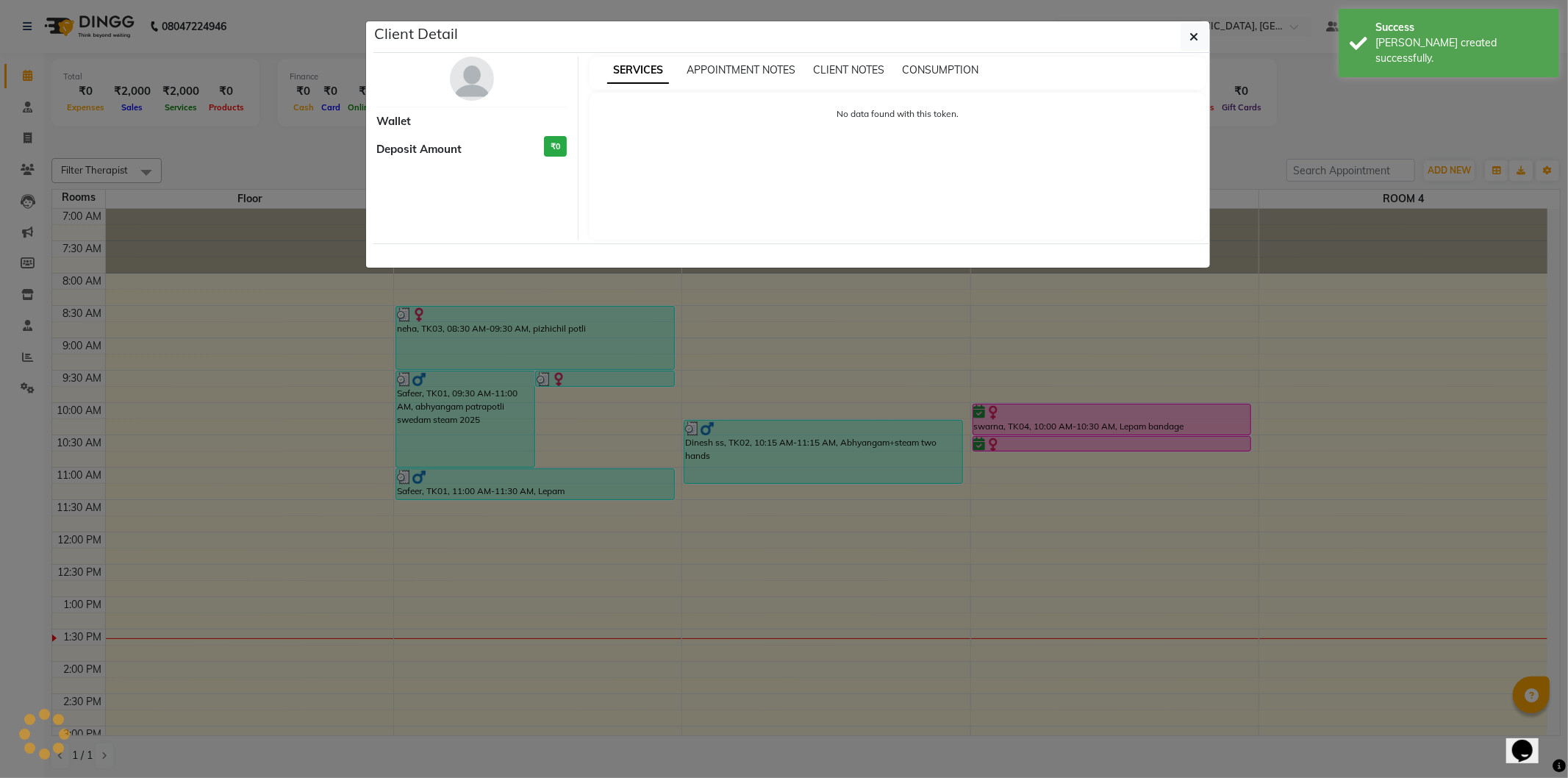
select select "6"
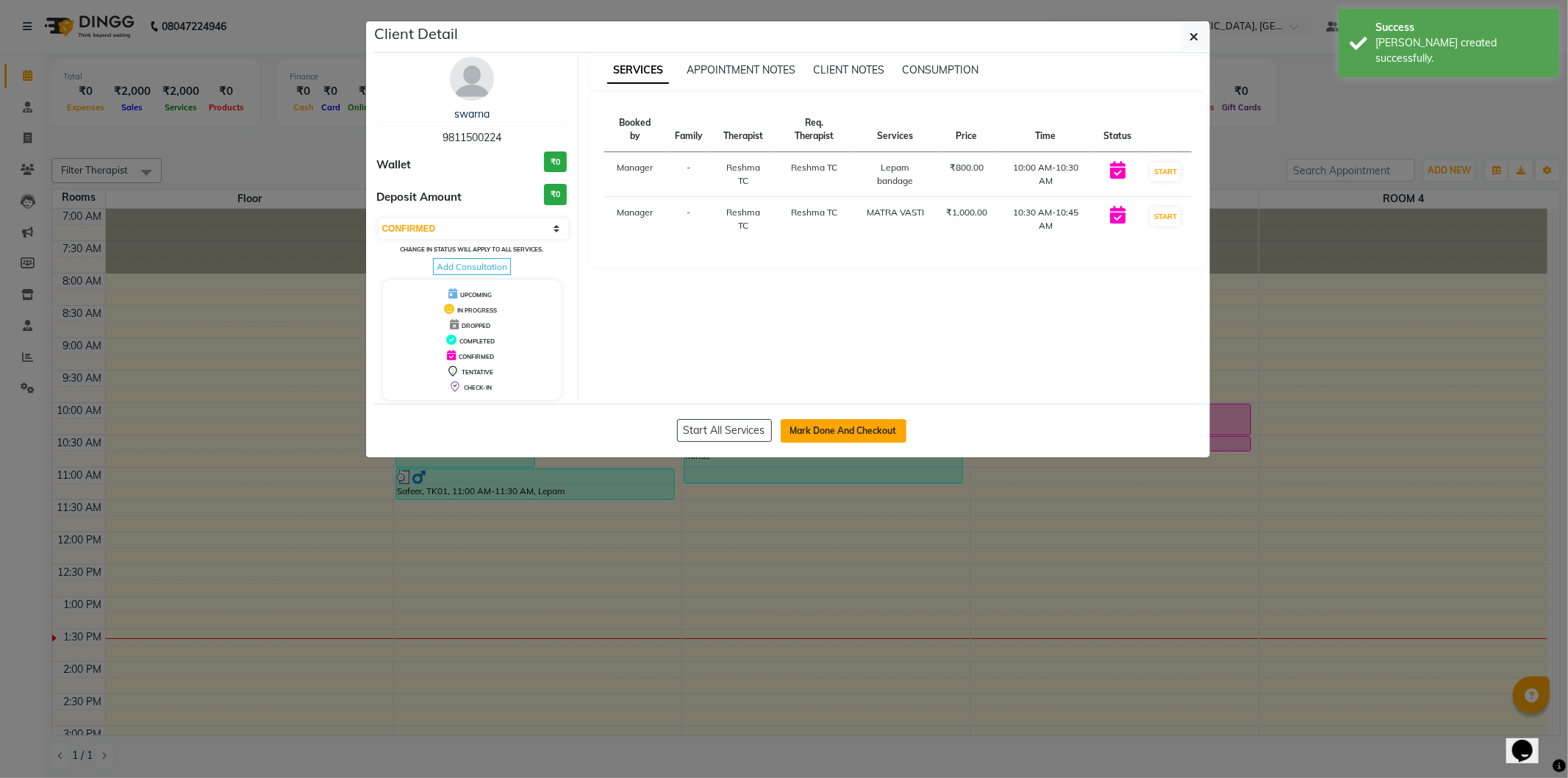
click at [868, 437] on button "Mark Done And Checkout" at bounding box center [844, 431] width 125 height 24
select select "service"
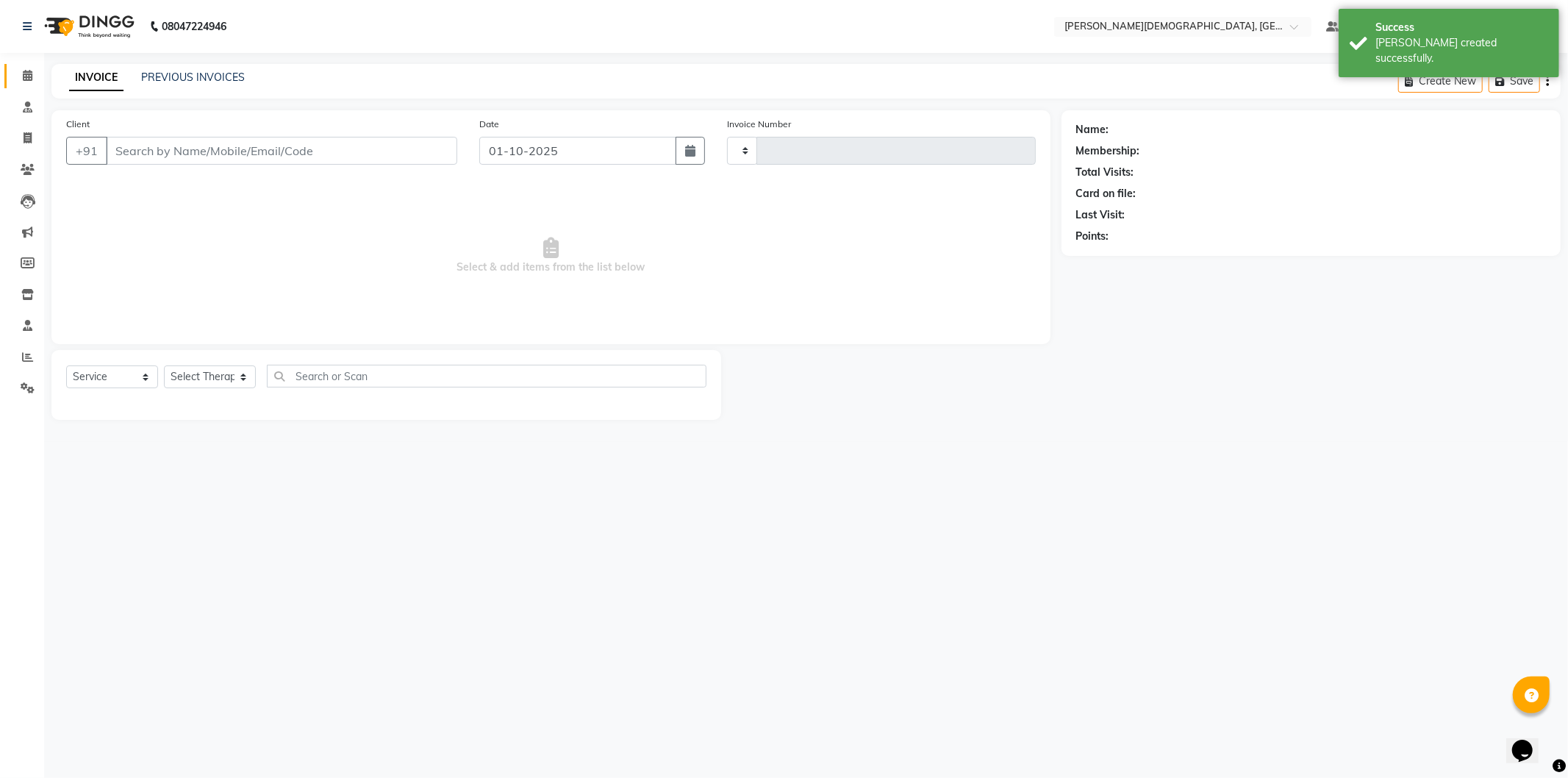
type input "1543"
select select "5573"
select select "membership"
type input "9811500224"
select select "39593"
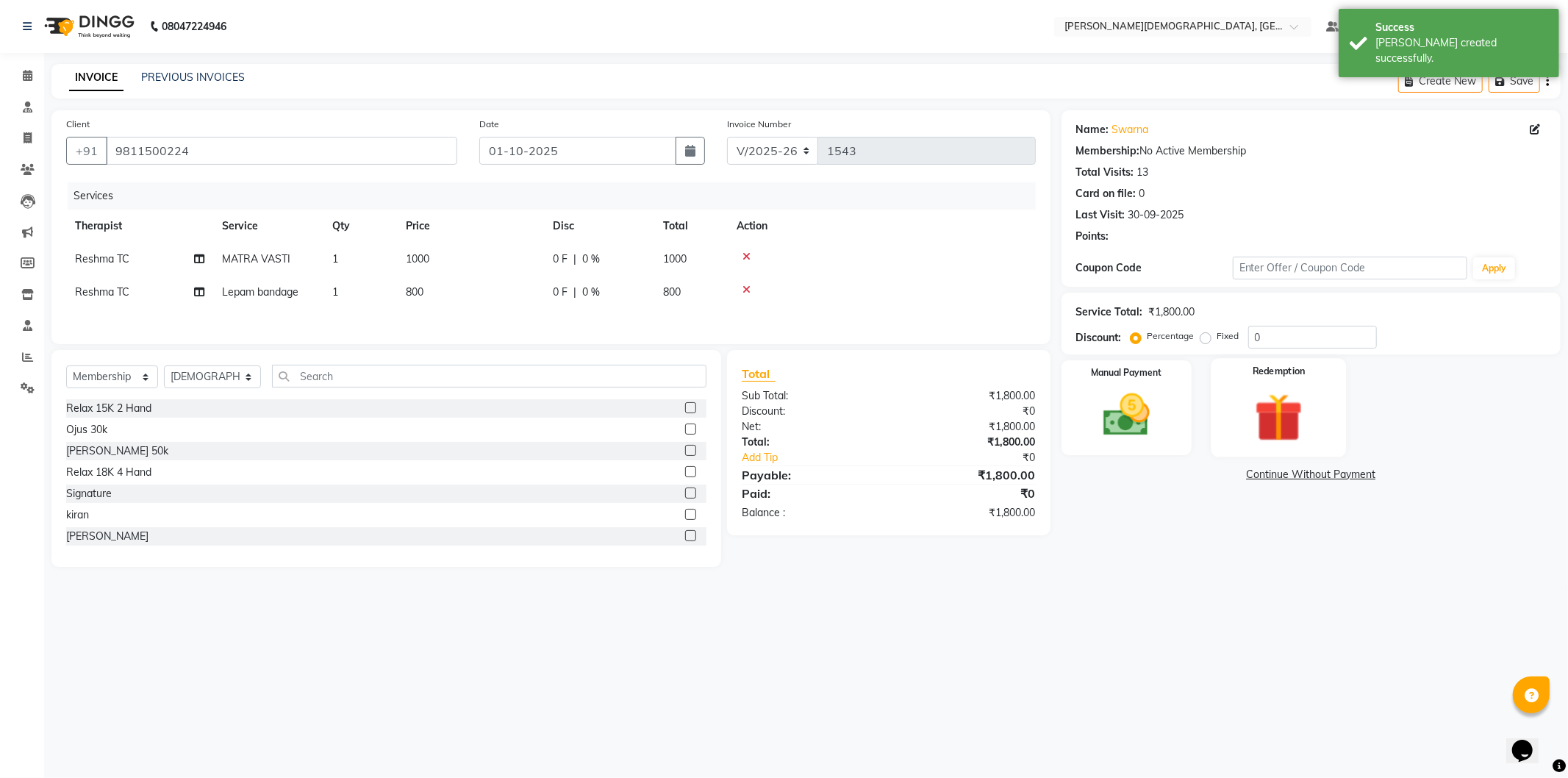
click at [1291, 431] on img at bounding box center [1278, 417] width 79 height 60
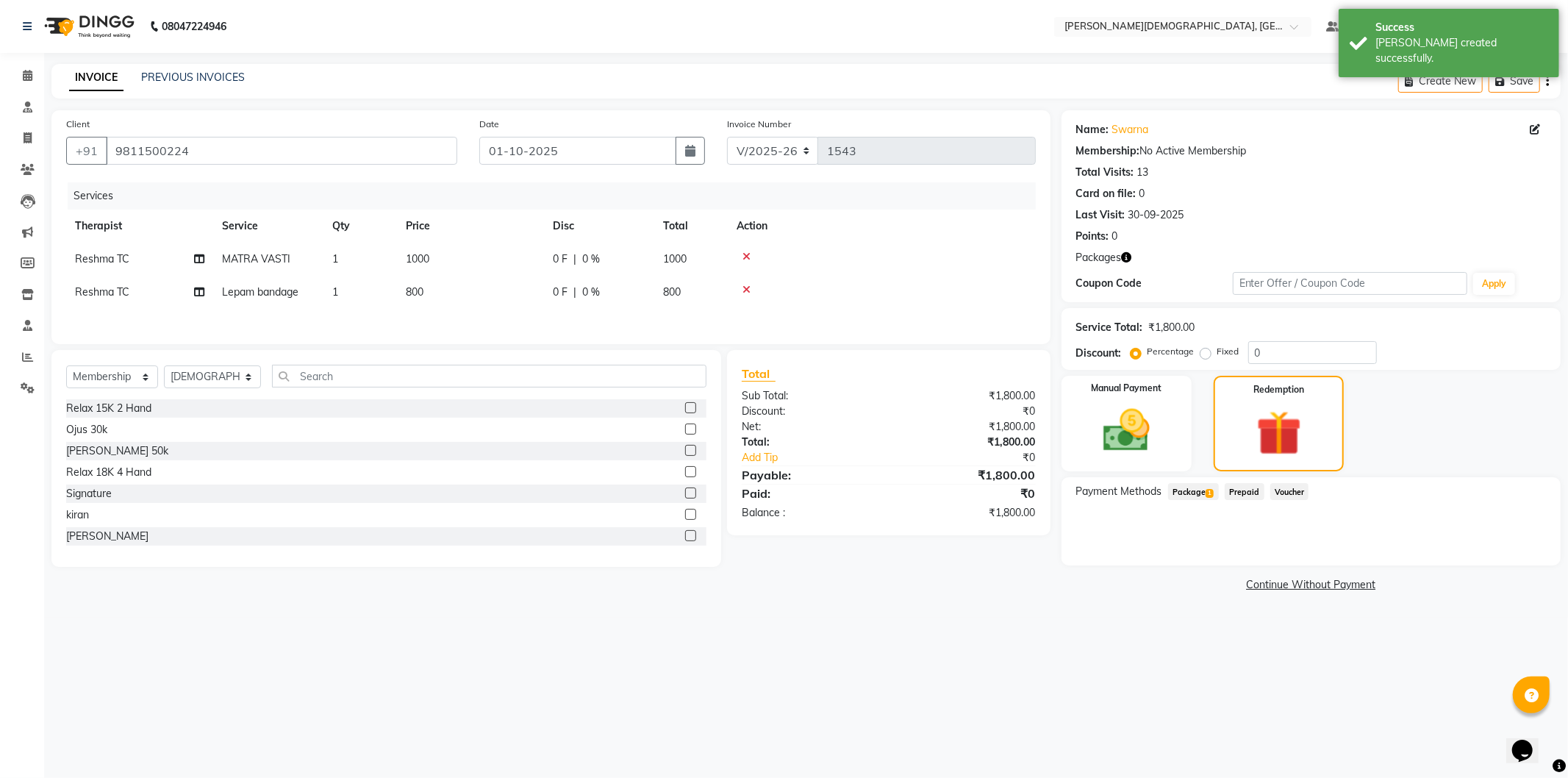
click at [1205, 486] on span "Package 1" at bounding box center [1194, 492] width 51 height 17
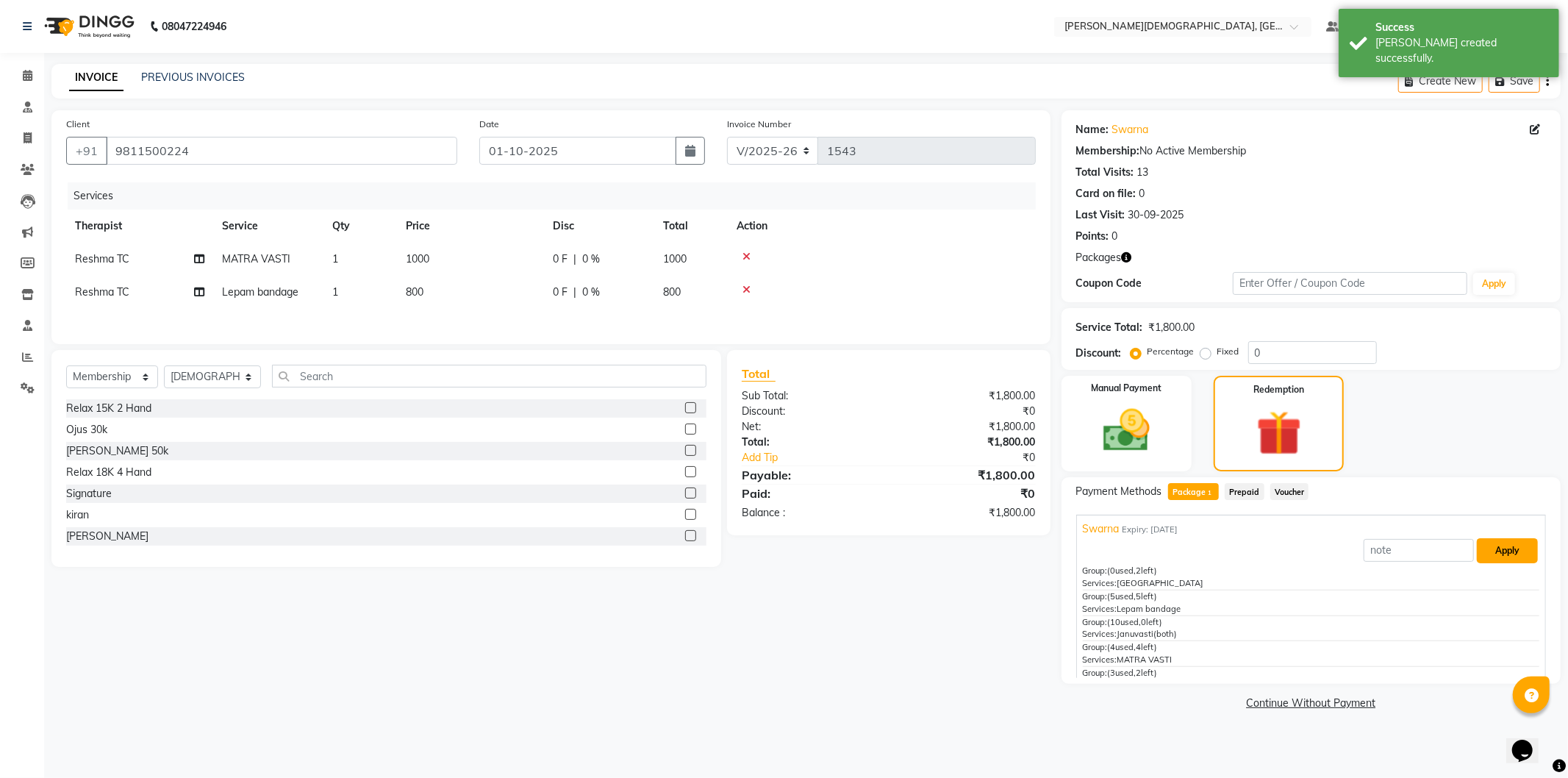
click at [1488, 553] on button "Apply" at bounding box center [1508, 551] width 61 height 25
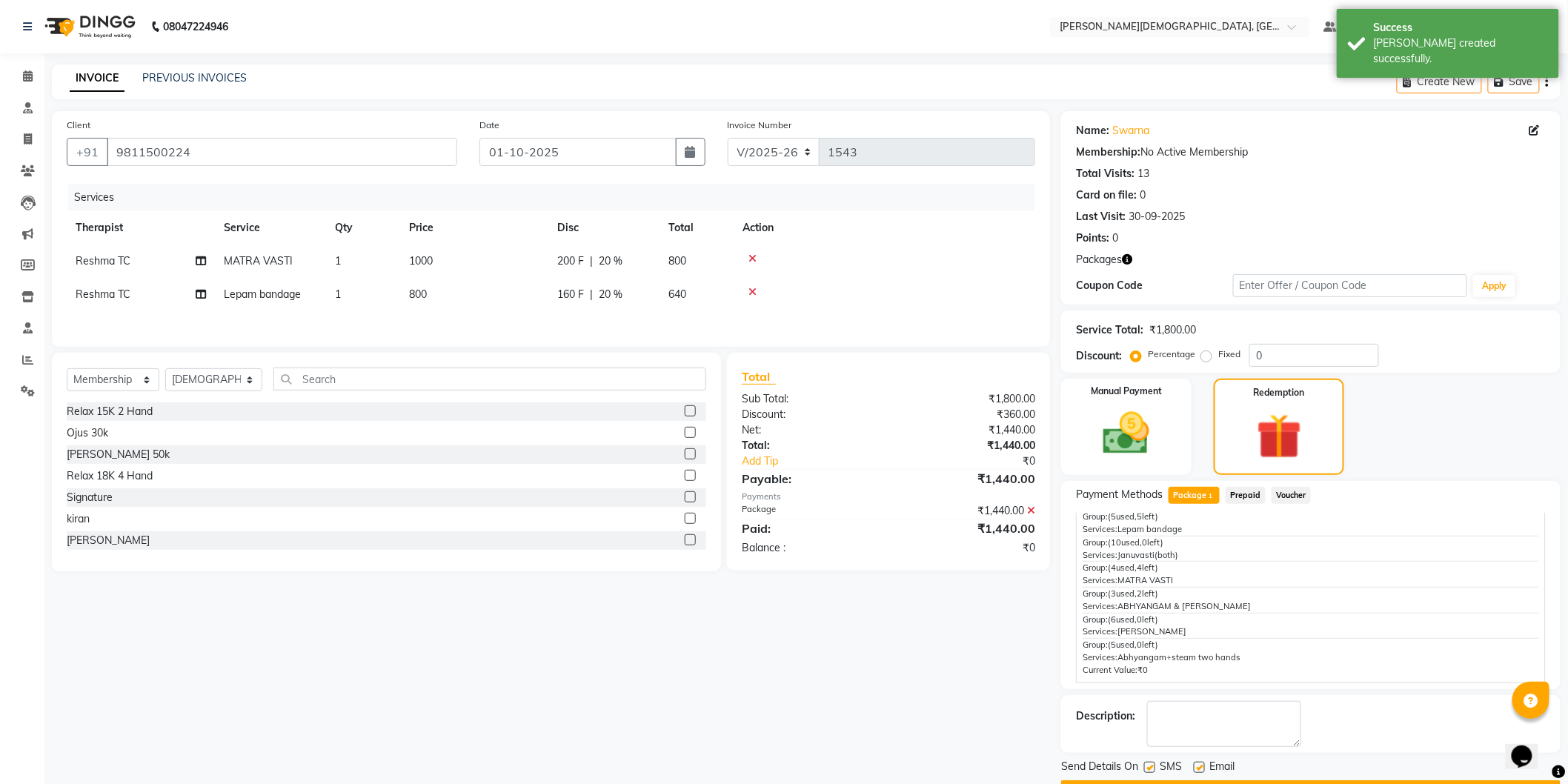
scroll to position [40, 0]
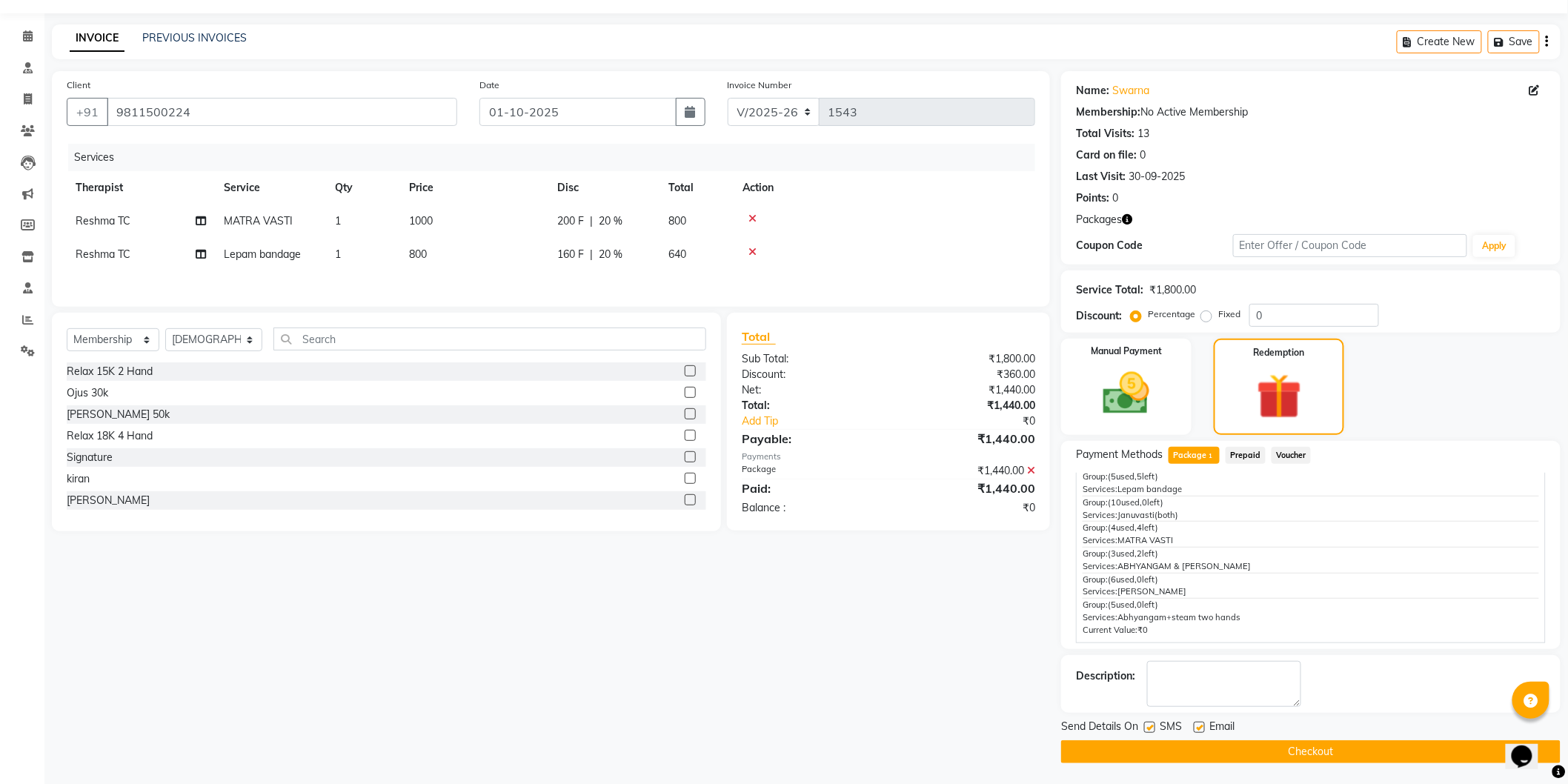
click at [1144, 727] on label at bounding box center [1149, 727] width 11 height 11
click at [1144, 727] on input "checkbox" at bounding box center [1148, 728] width 9 height 9
checkbox input "false"
click at [1145, 746] on button "Checkout" at bounding box center [1310, 752] width 499 height 23
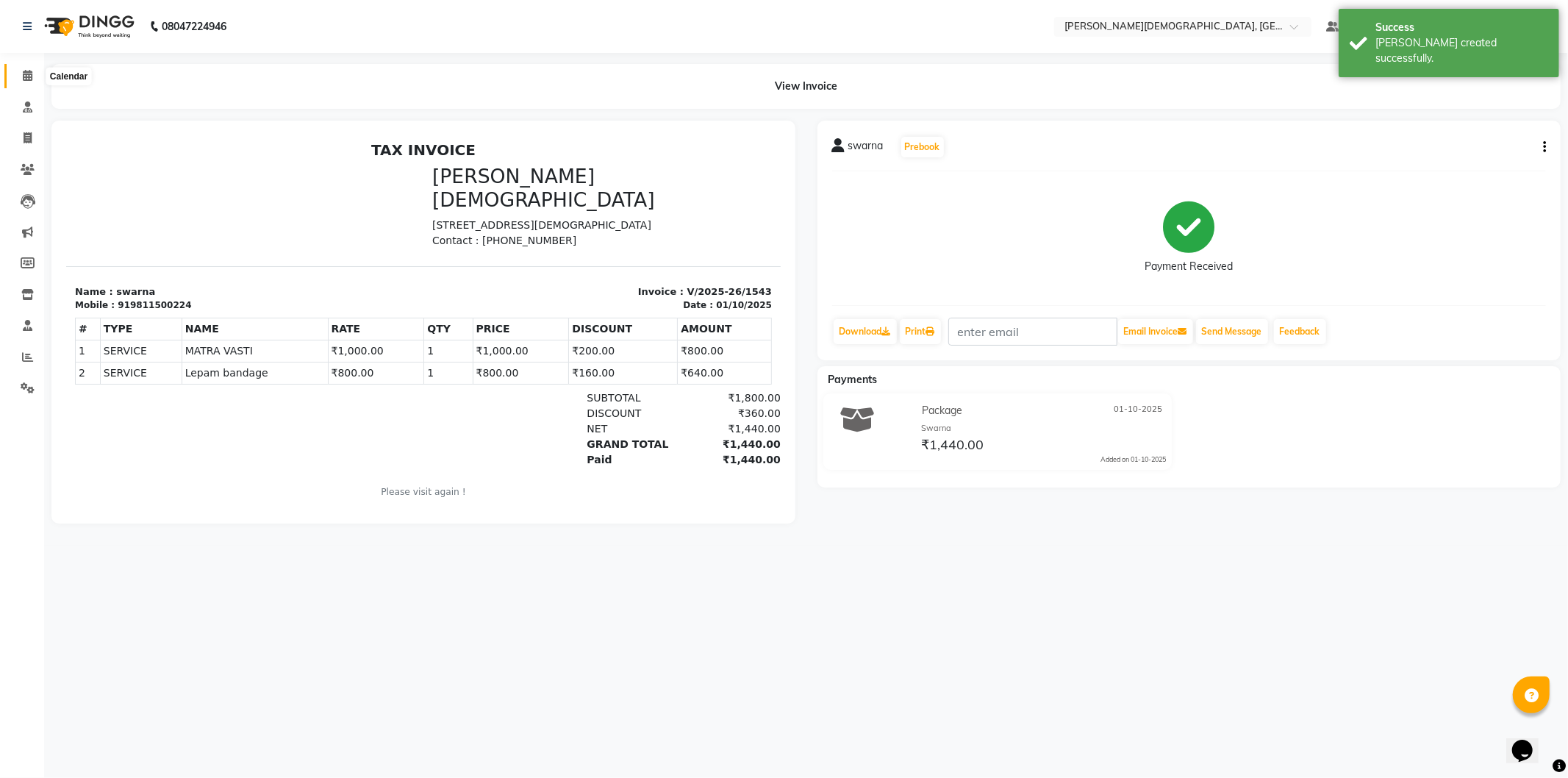
click at [35, 69] on span at bounding box center [27, 76] width 25 height 17
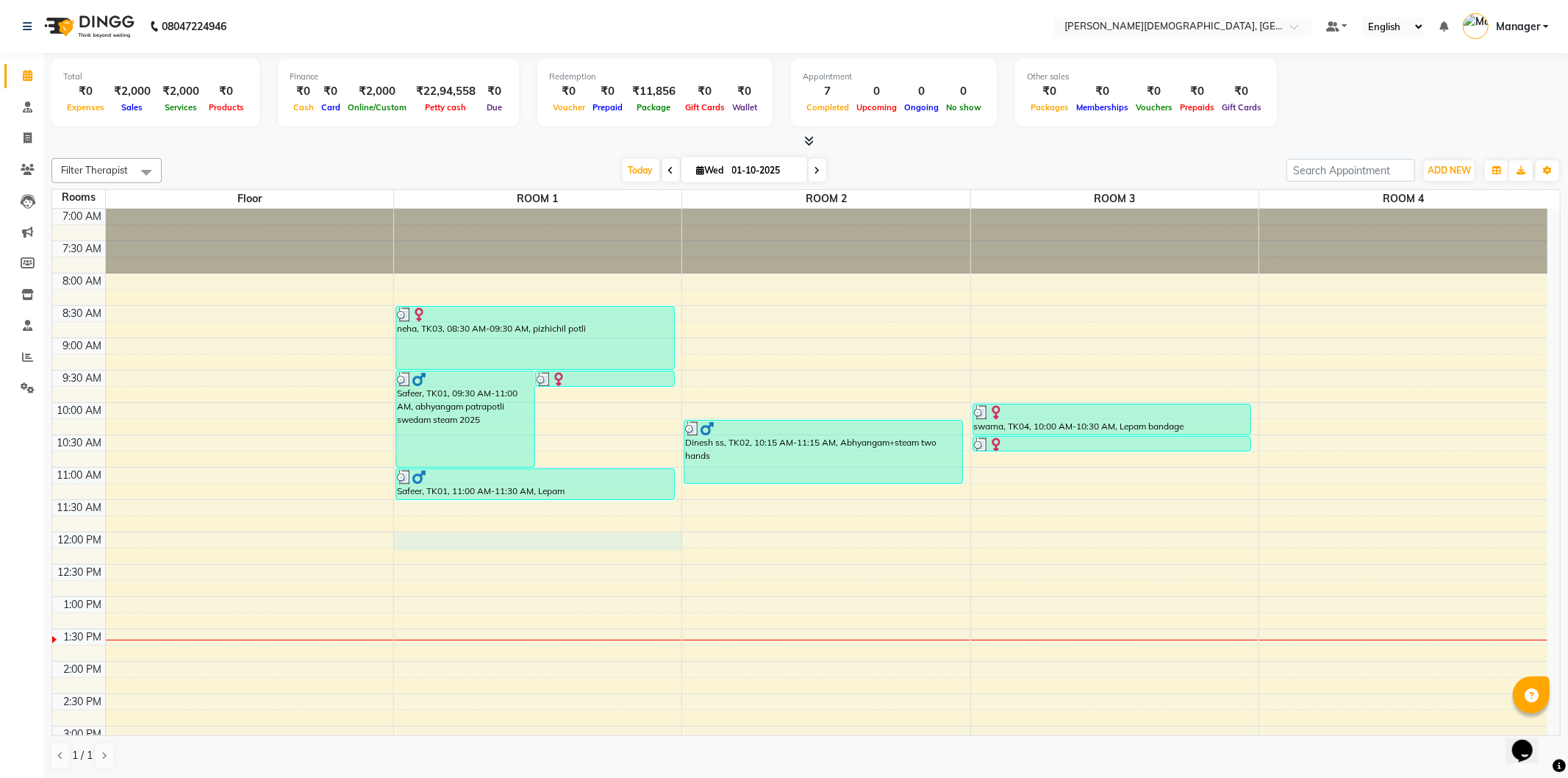
click at [532, 538] on div "7:00 AM 7:30 AM 8:00 AM 8:30 AM 9:00 AM 9:30 AM 10:00 AM 10:30 AM 11:00 AM 11:3…" at bounding box center [800, 662] width 1495 height 905
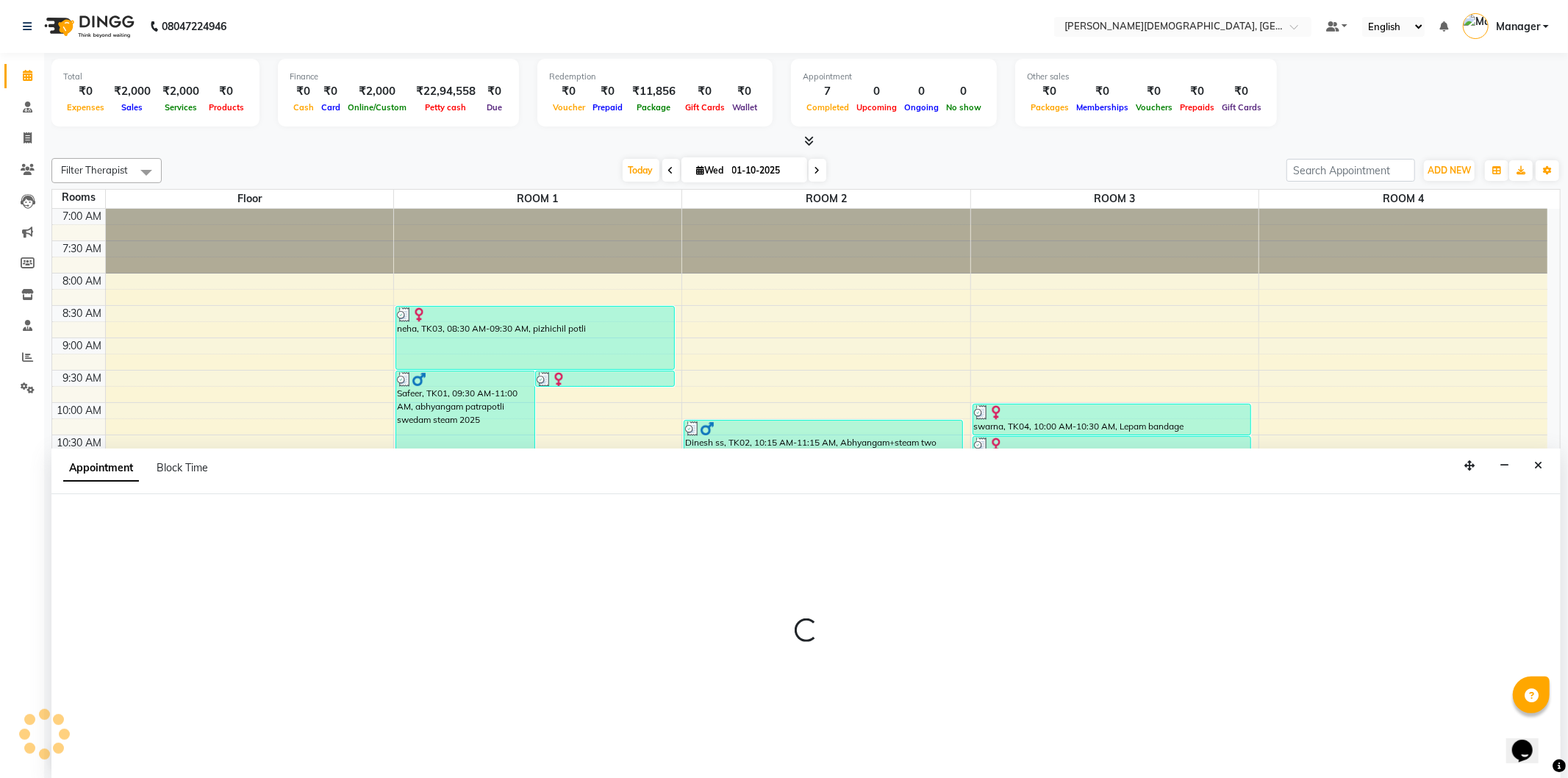
select select "720"
select select "tentative"
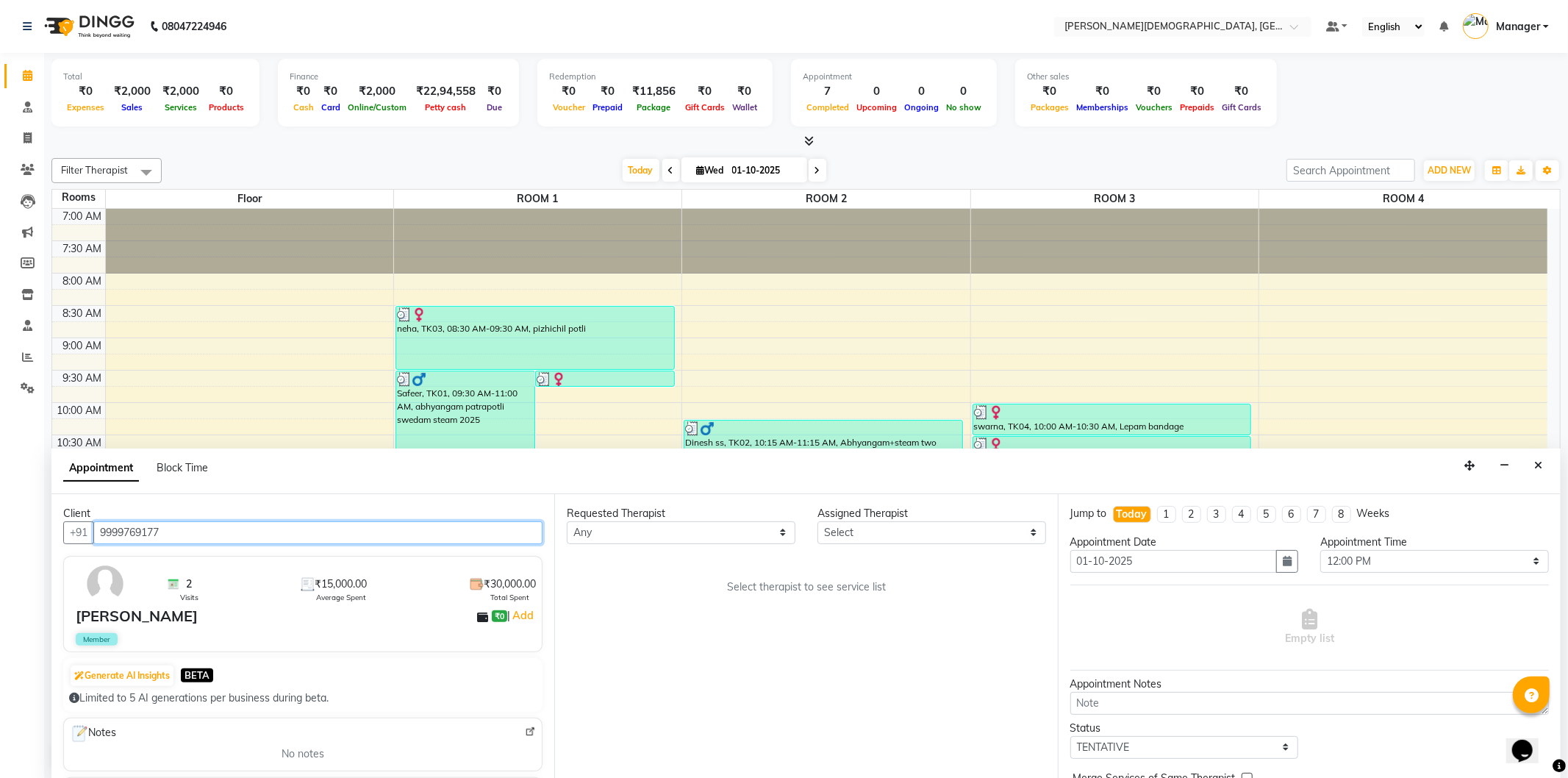
type input "9999769177"
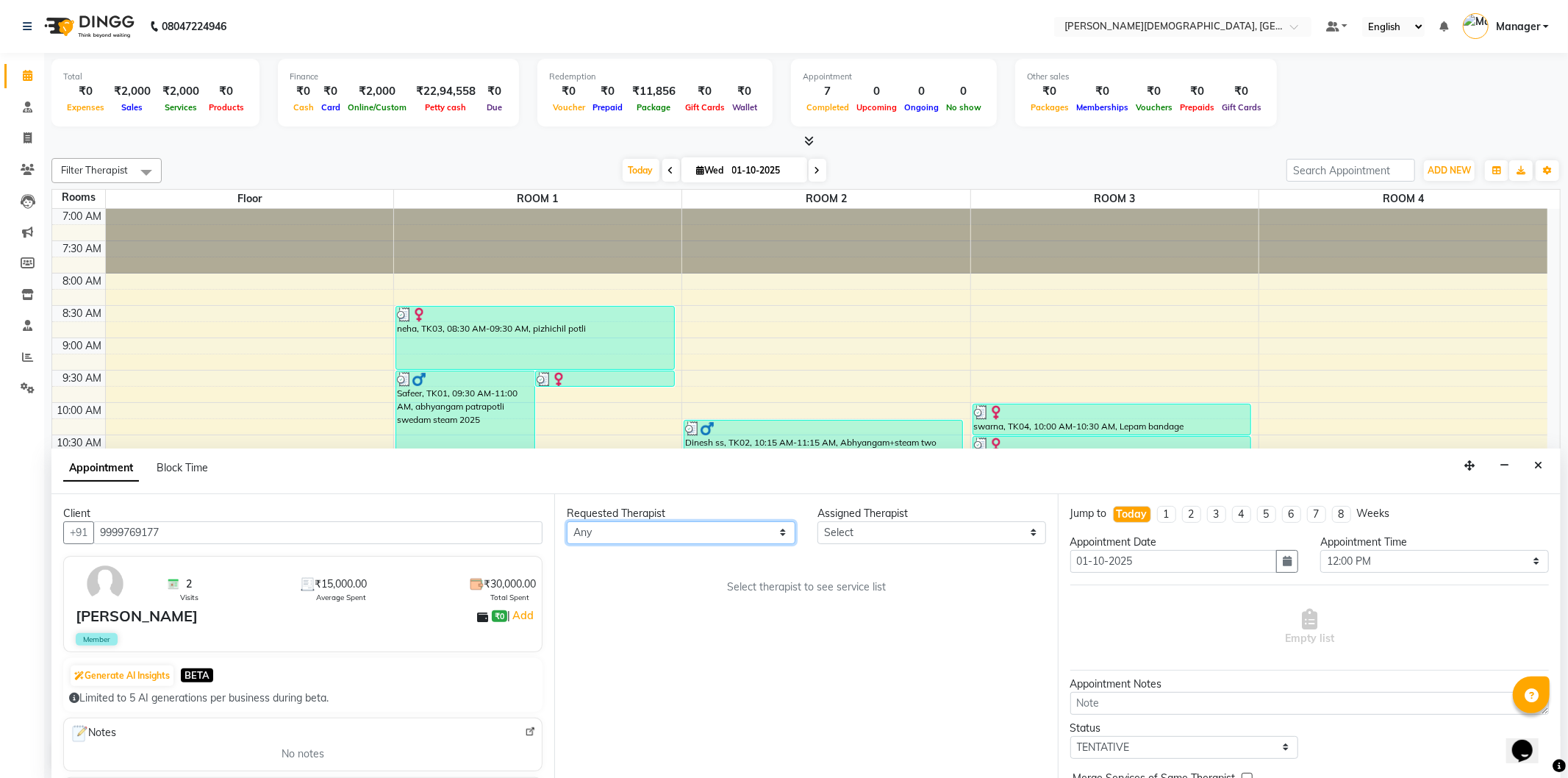
click at [717, 530] on select "Any [PERSON_NAME] [PERSON_NAME] [PERSON_NAME] [PERSON_NAME] [PERSON_NAME] [PERS…" at bounding box center [681, 532] width 229 height 23
select select "66654"
click at [567, 521] on select "Any [PERSON_NAME] [PERSON_NAME] [PERSON_NAME] [PERSON_NAME] [PERSON_NAME] [PERS…" at bounding box center [681, 532] width 229 height 23
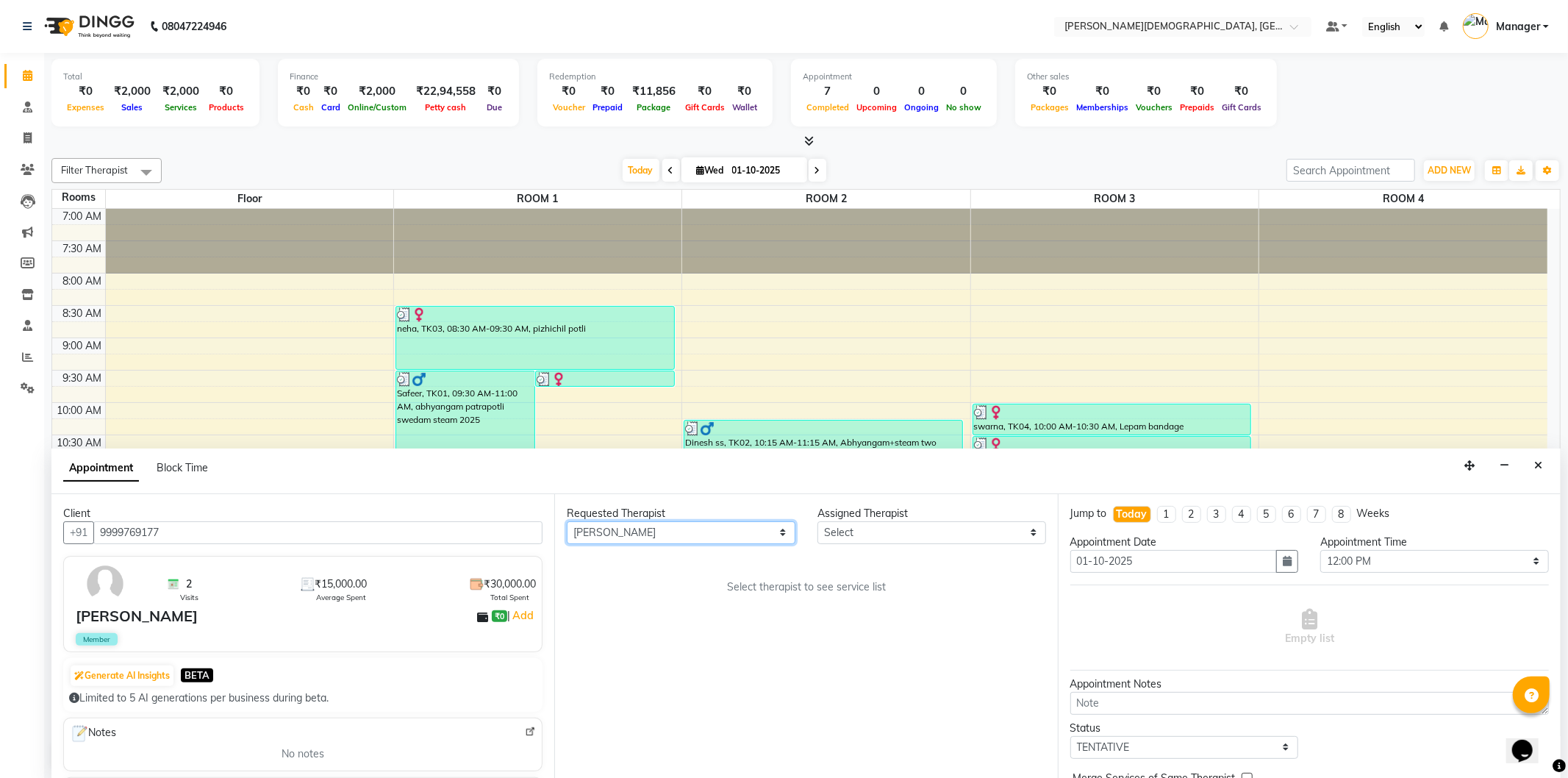
select select "66654"
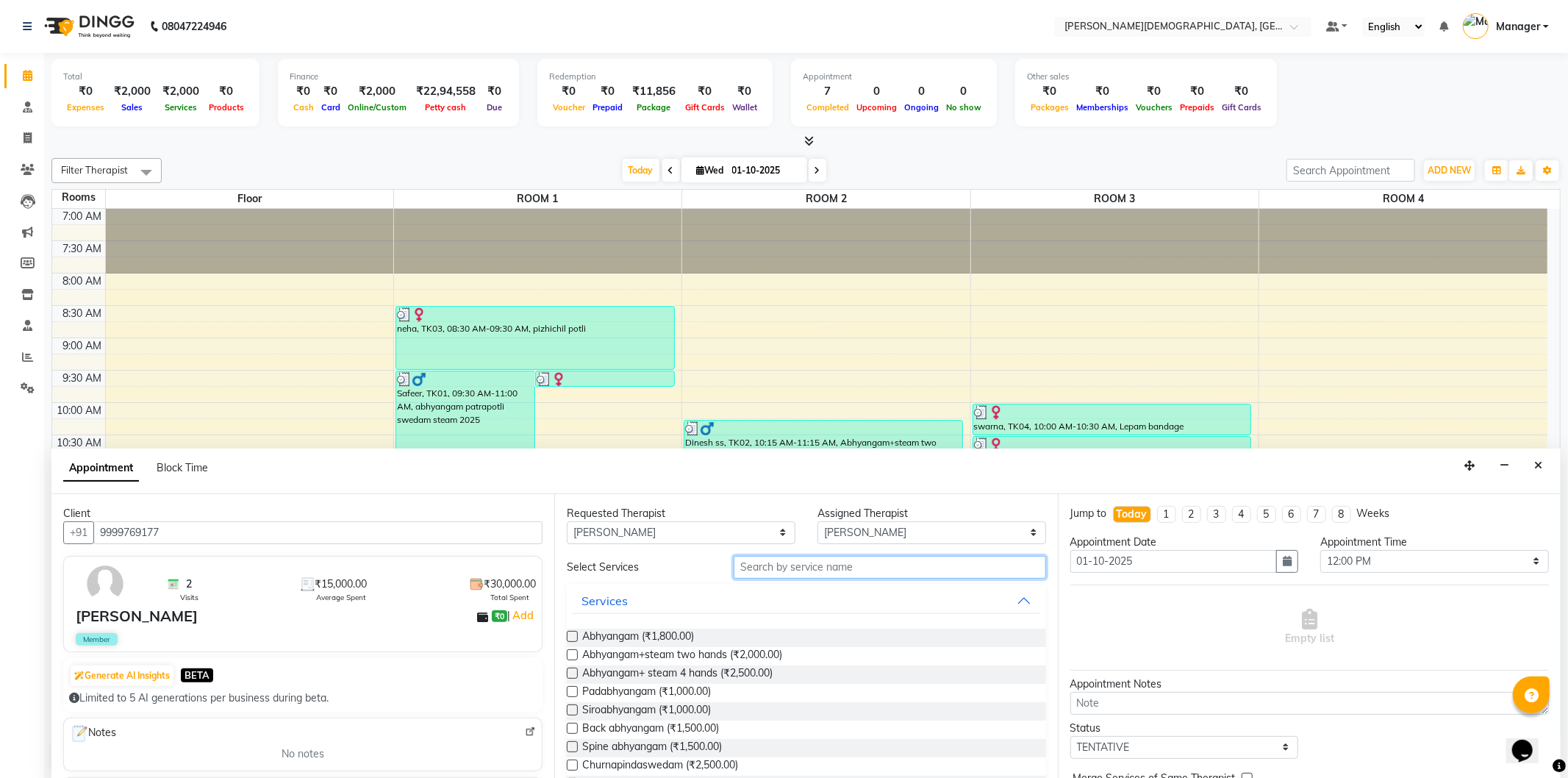
click at [798, 567] on input "text" at bounding box center [889, 567] width 312 height 23
click at [745, 656] on span "Abhyangam+steam two hands (₹2,000.00)" at bounding box center [682, 657] width 200 height 19
checkbox input "true"
select select "2680"
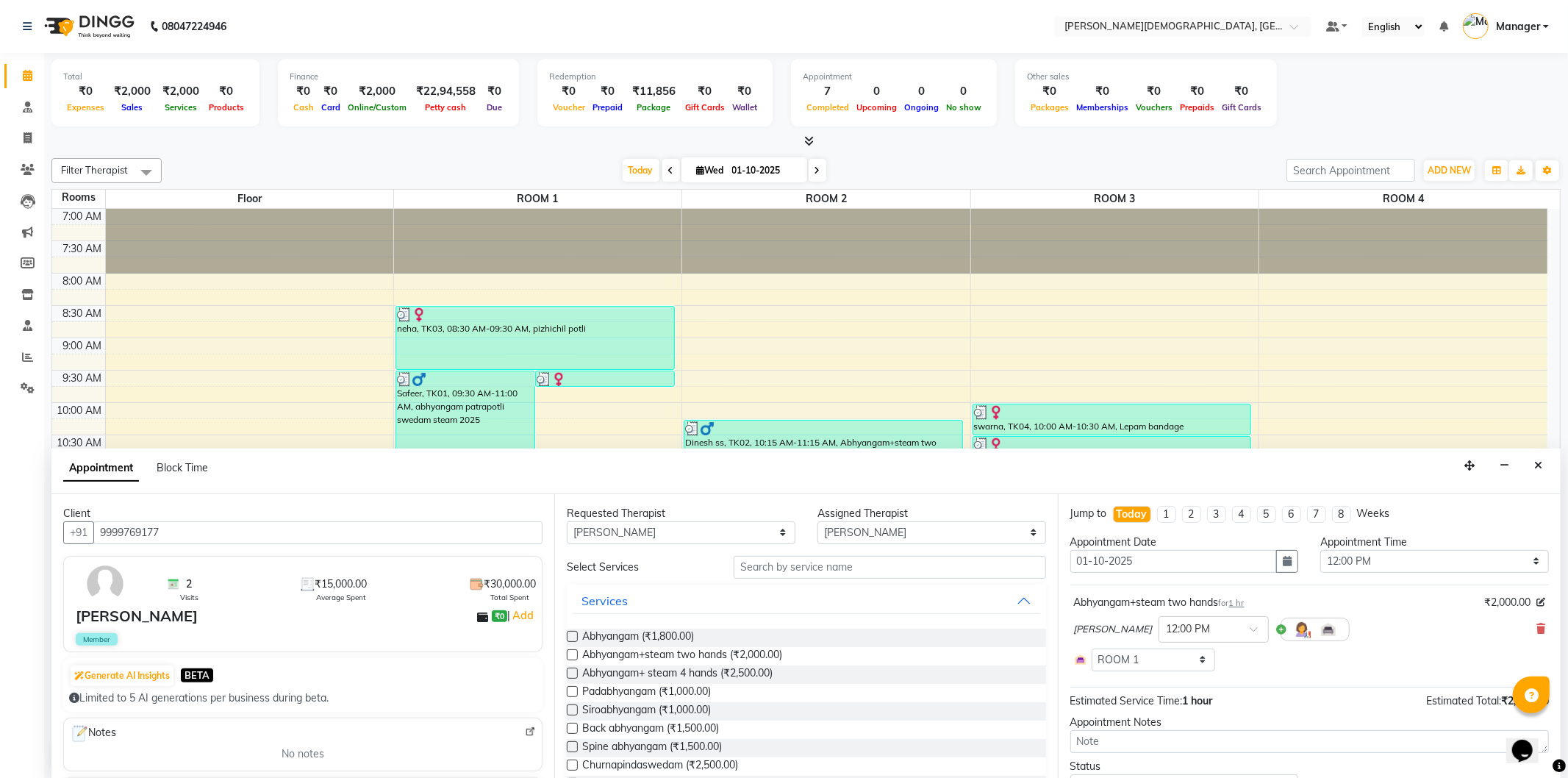
checkbox input "false"
click at [803, 569] on input "text" at bounding box center [889, 567] width 312 height 23
type input "tha"
click at [673, 635] on span "Tharpanam (₹1,800.00)" at bounding box center [636, 638] width 108 height 19
checkbox input "true"
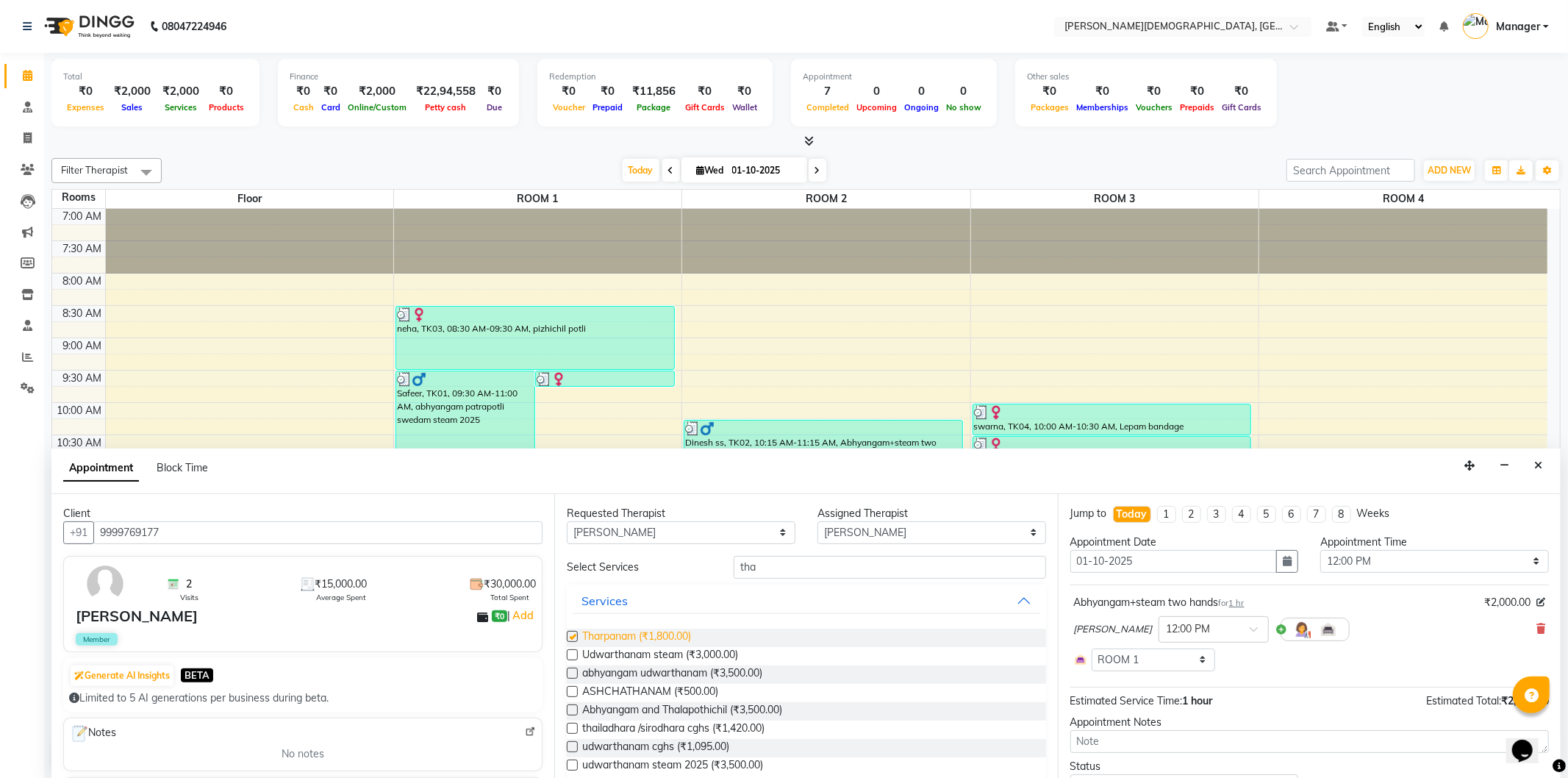
select select "2680"
checkbox input "false"
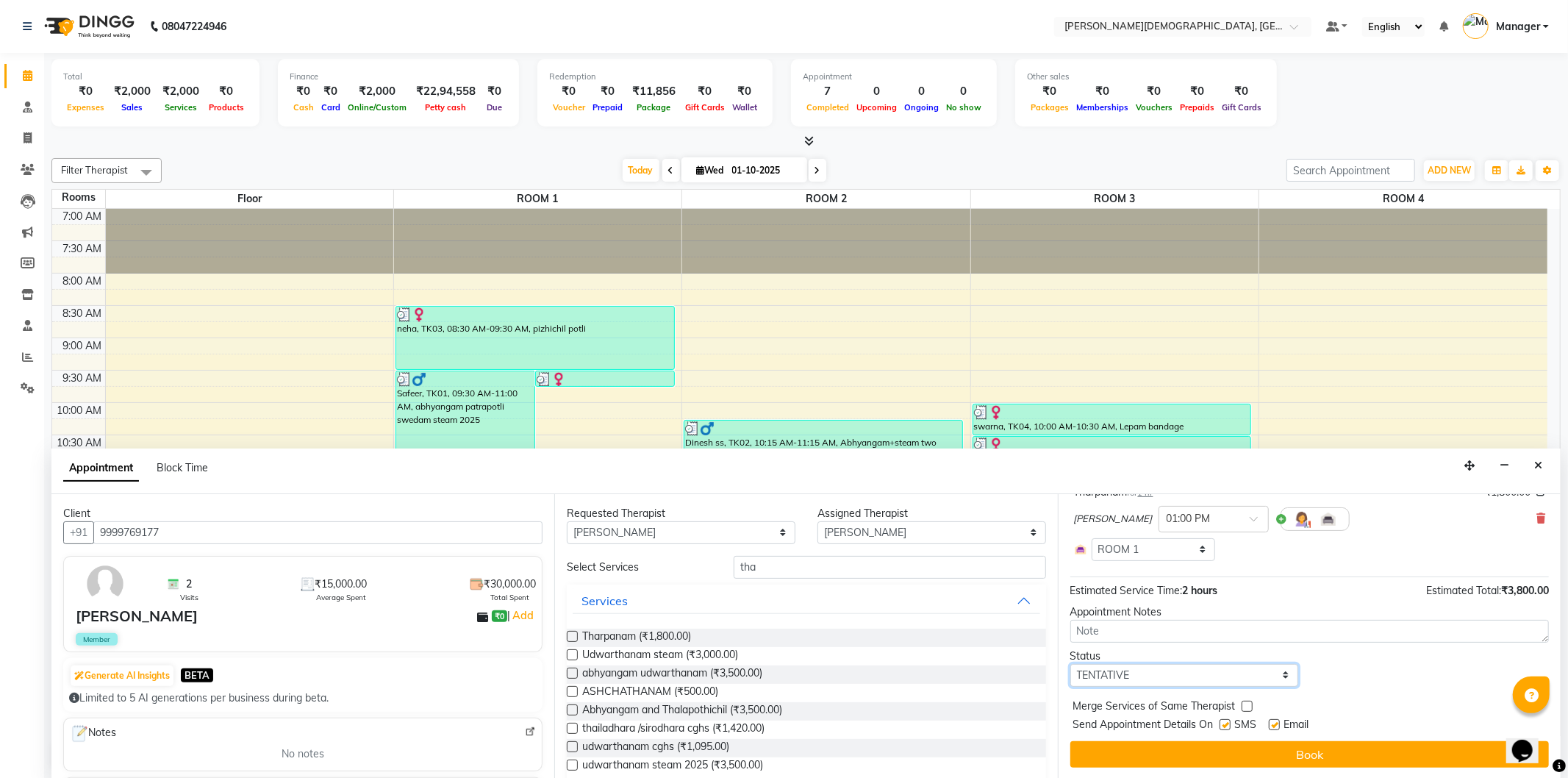
click at [1219, 679] on select "Select TENTATIVE CONFIRM CHECK-IN UPCOMING" at bounding box center [1185, 675] width 229 height 23
select select "confirm booking"
click at [1071, 664] on select "Select TENTATIVE CONFIRM CHECK-IN UPCOMING" at bounding box center [1185, 675] width 229 height 23
click at [1228, 725] on label at bounding box center [1225, 725] width 11 height 11
click at [1228, 725] on input "checkbox" at bounding box center [1224, 725] width 9 height 9
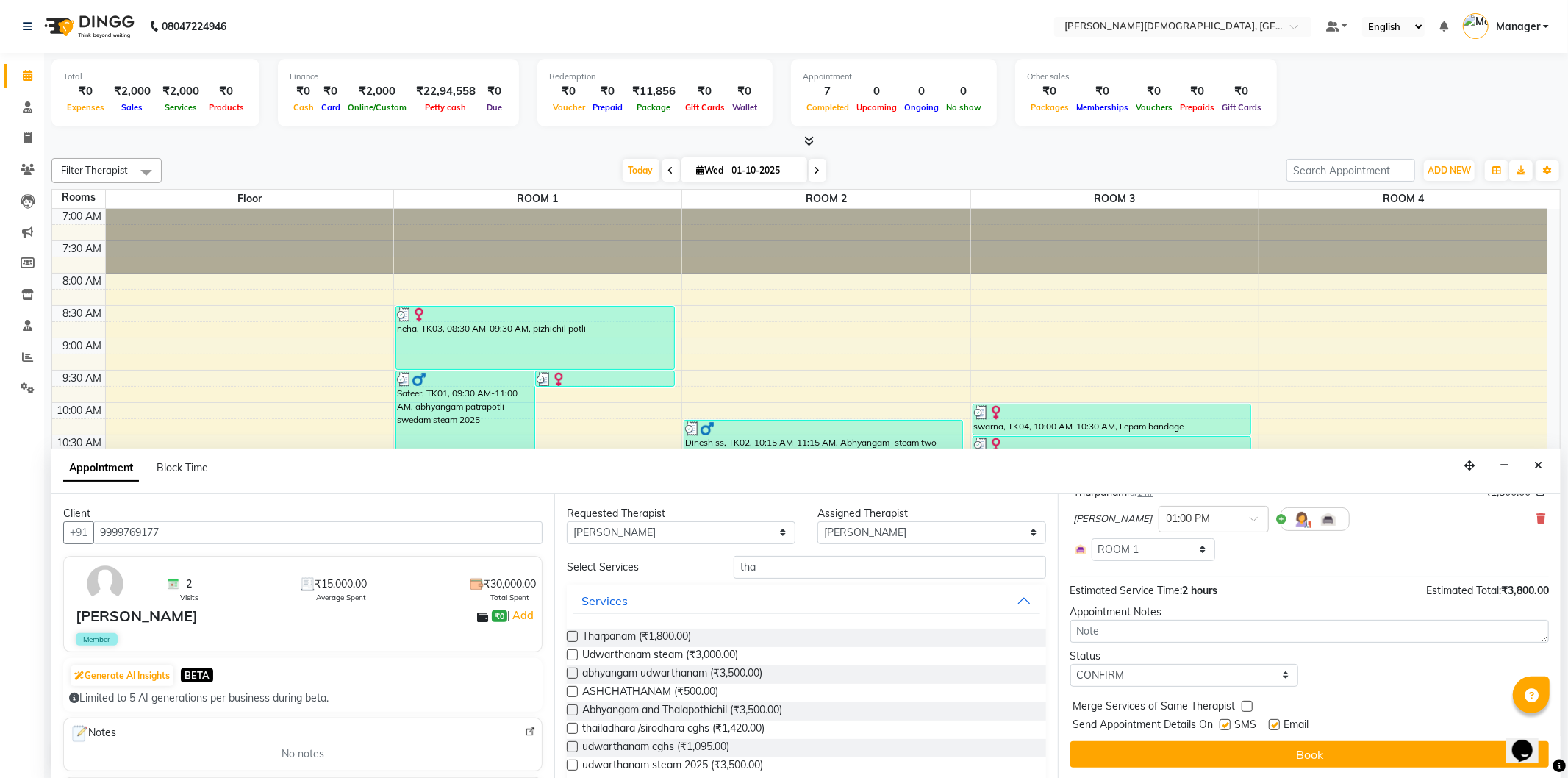
checkbox input "false"
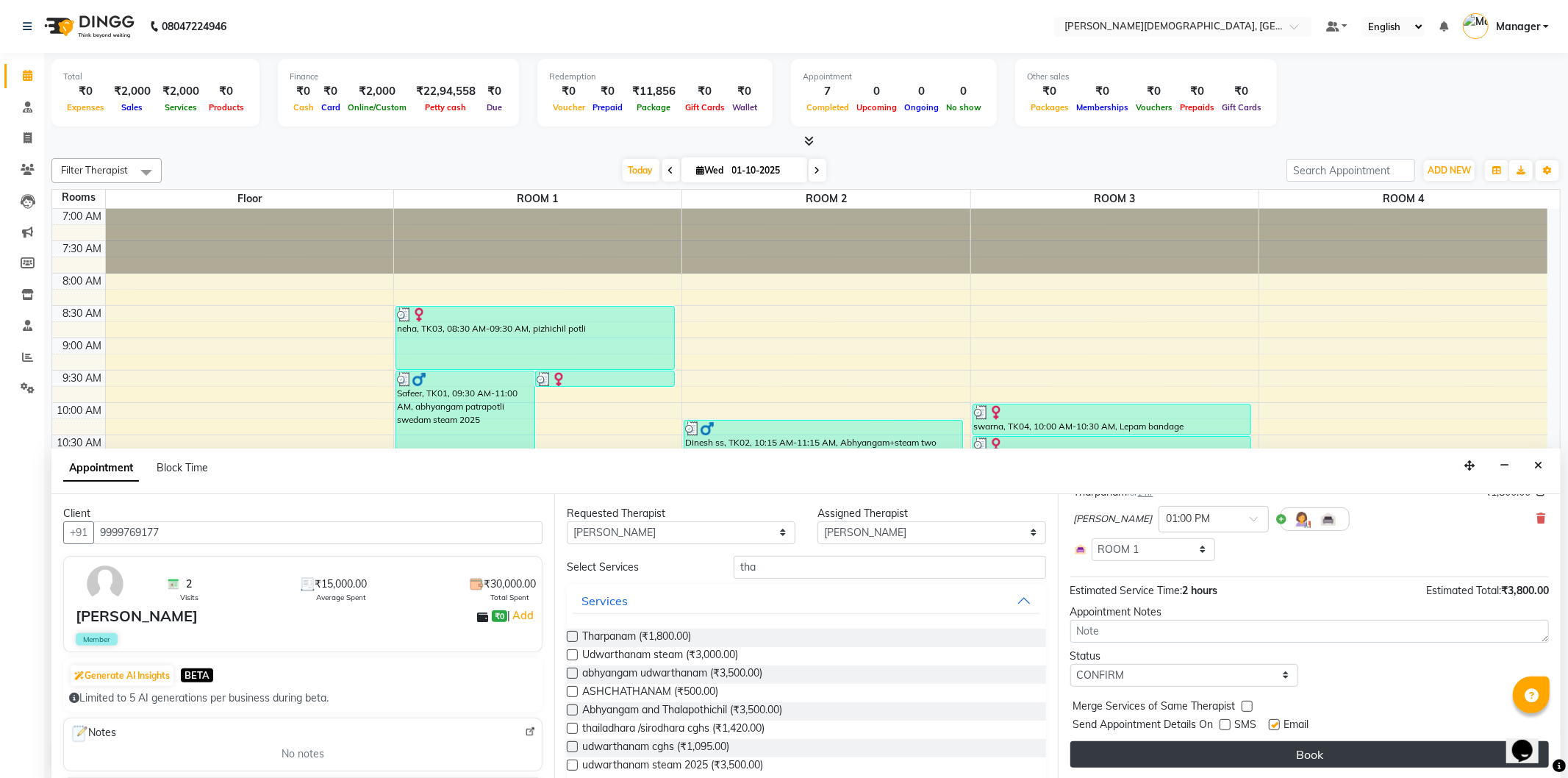
click at [1228, 752] on button "Book" at bounding box center [1310, 754] width 479 height 26
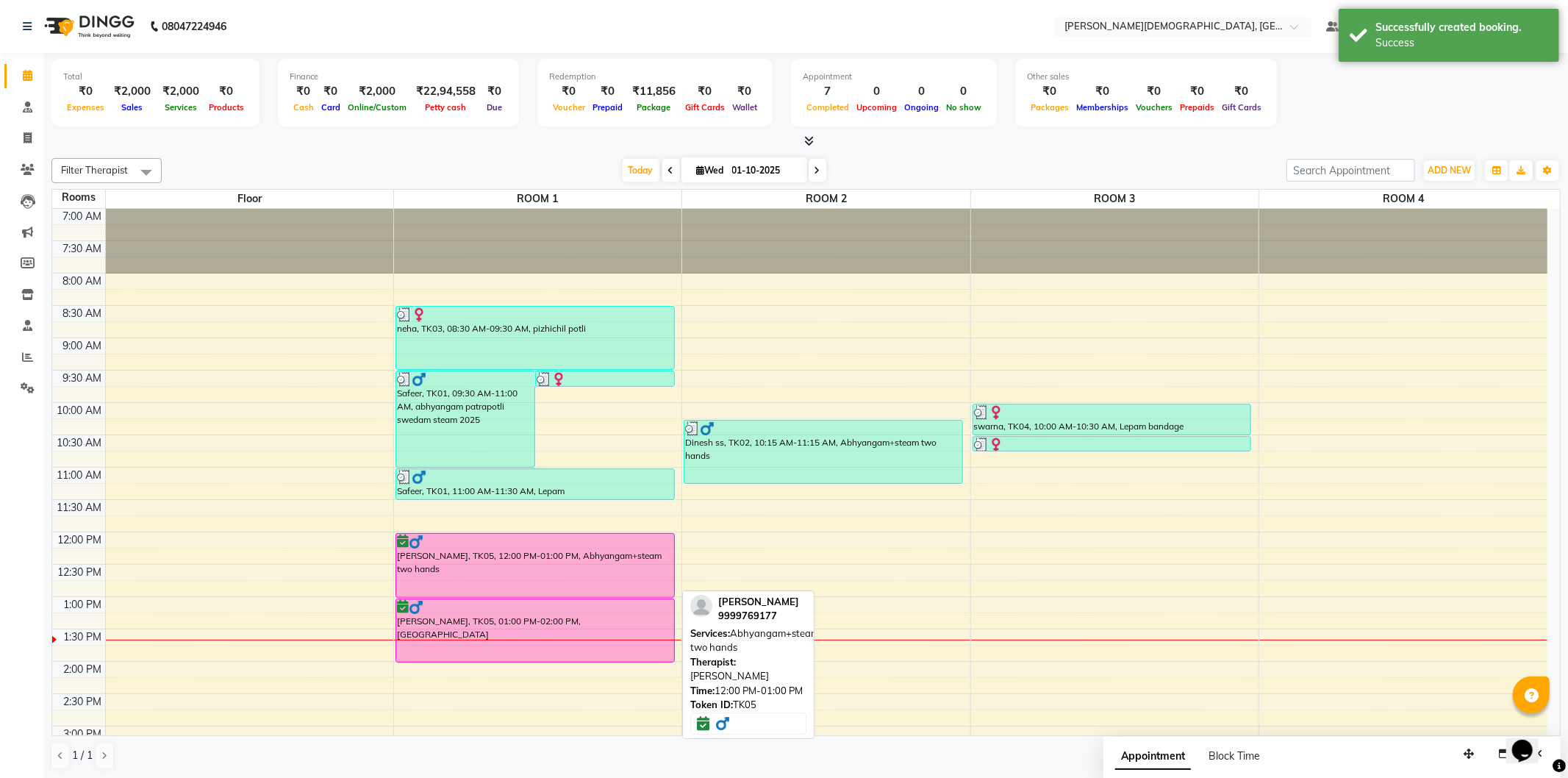
click at [570, 571] on div "[PERSON_NAME], TK05, 12:00 PM-01:00 PM, Abhyangam+steam two hands" at bounding box center [535, 565] width 278 height 64
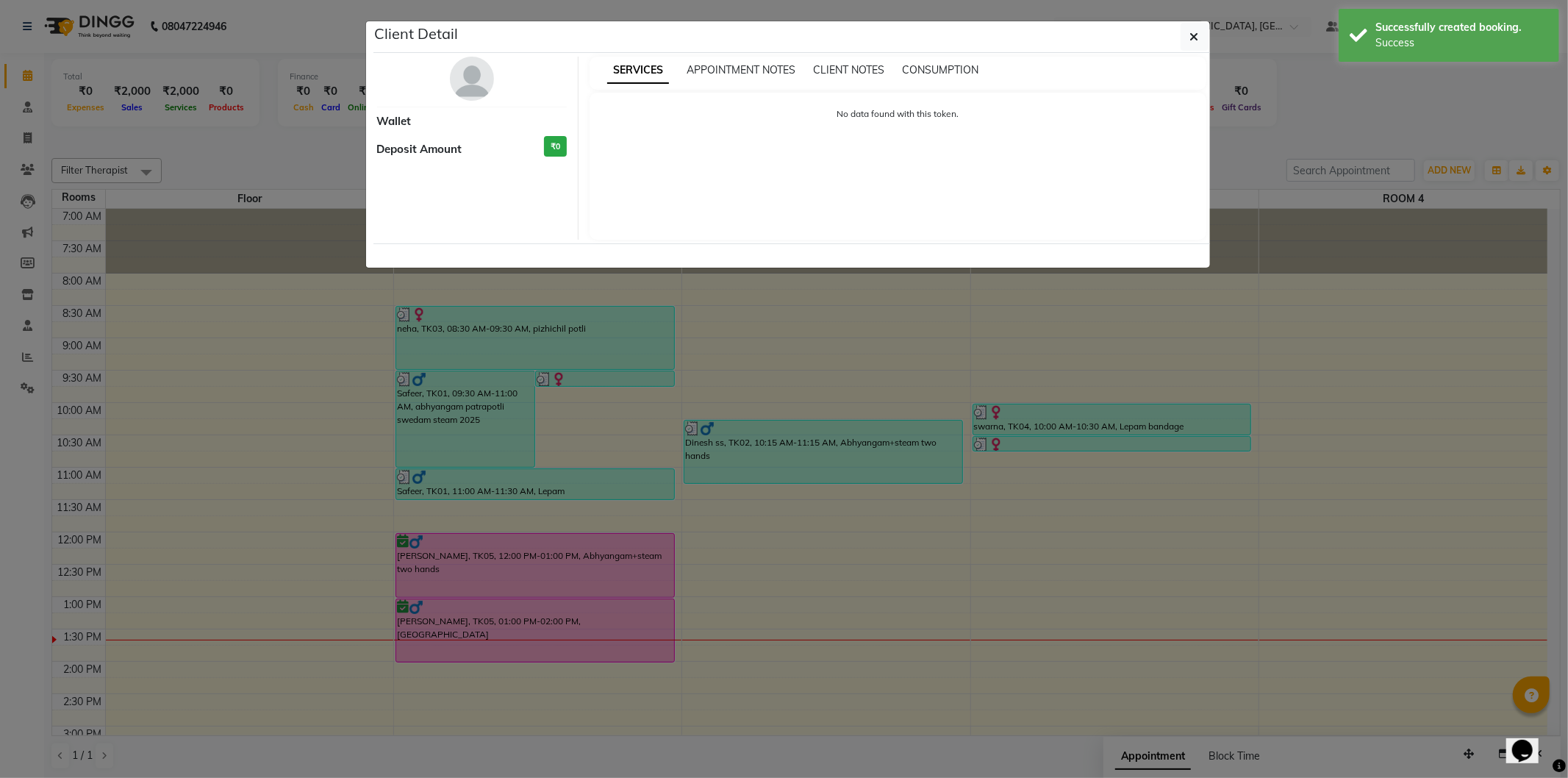
select select "6"
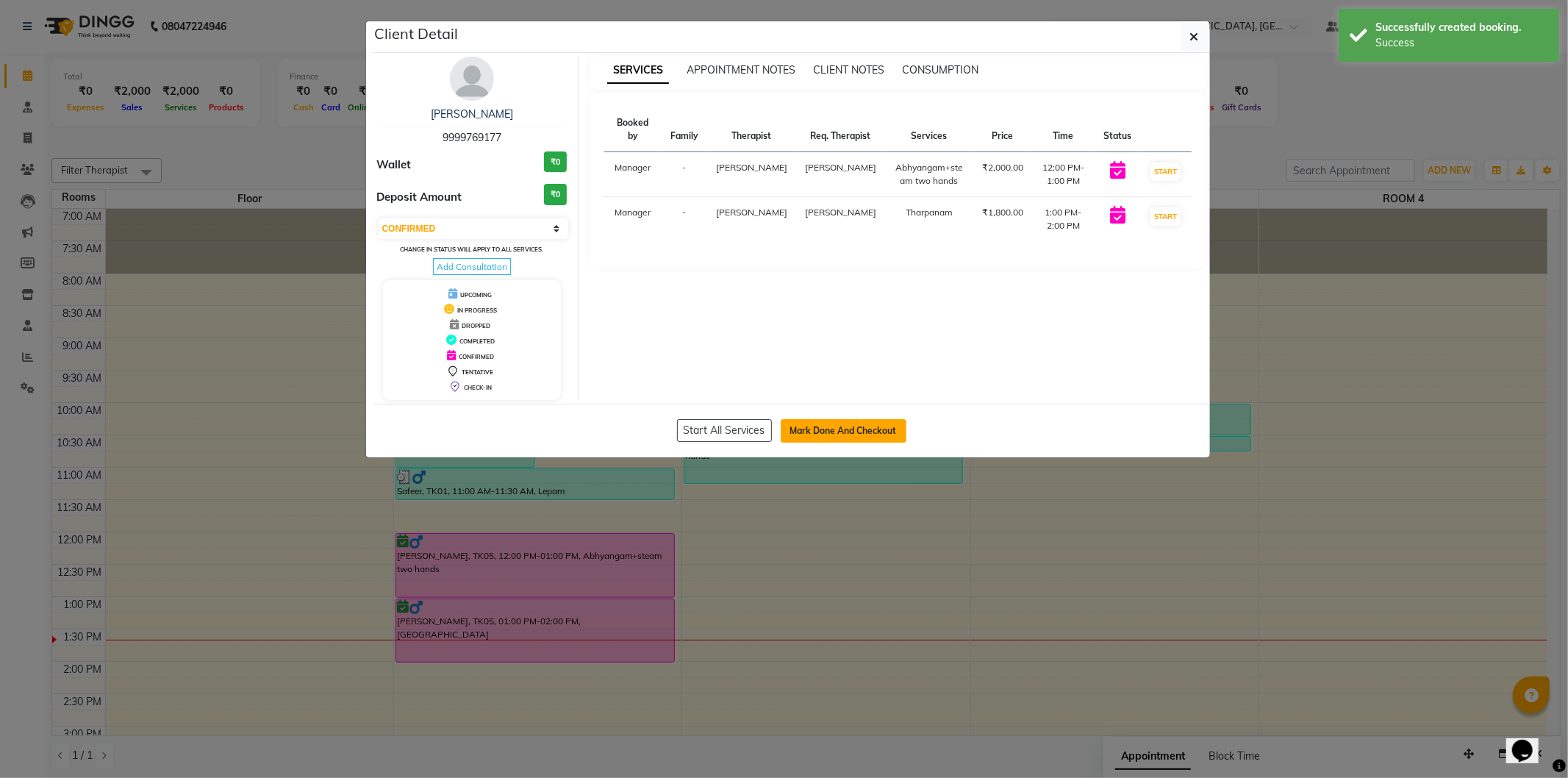
click at [833, 426] on button "Mark Done And Checkout" at bounding box center [844, 431] width 125 height 24
select select "5573"
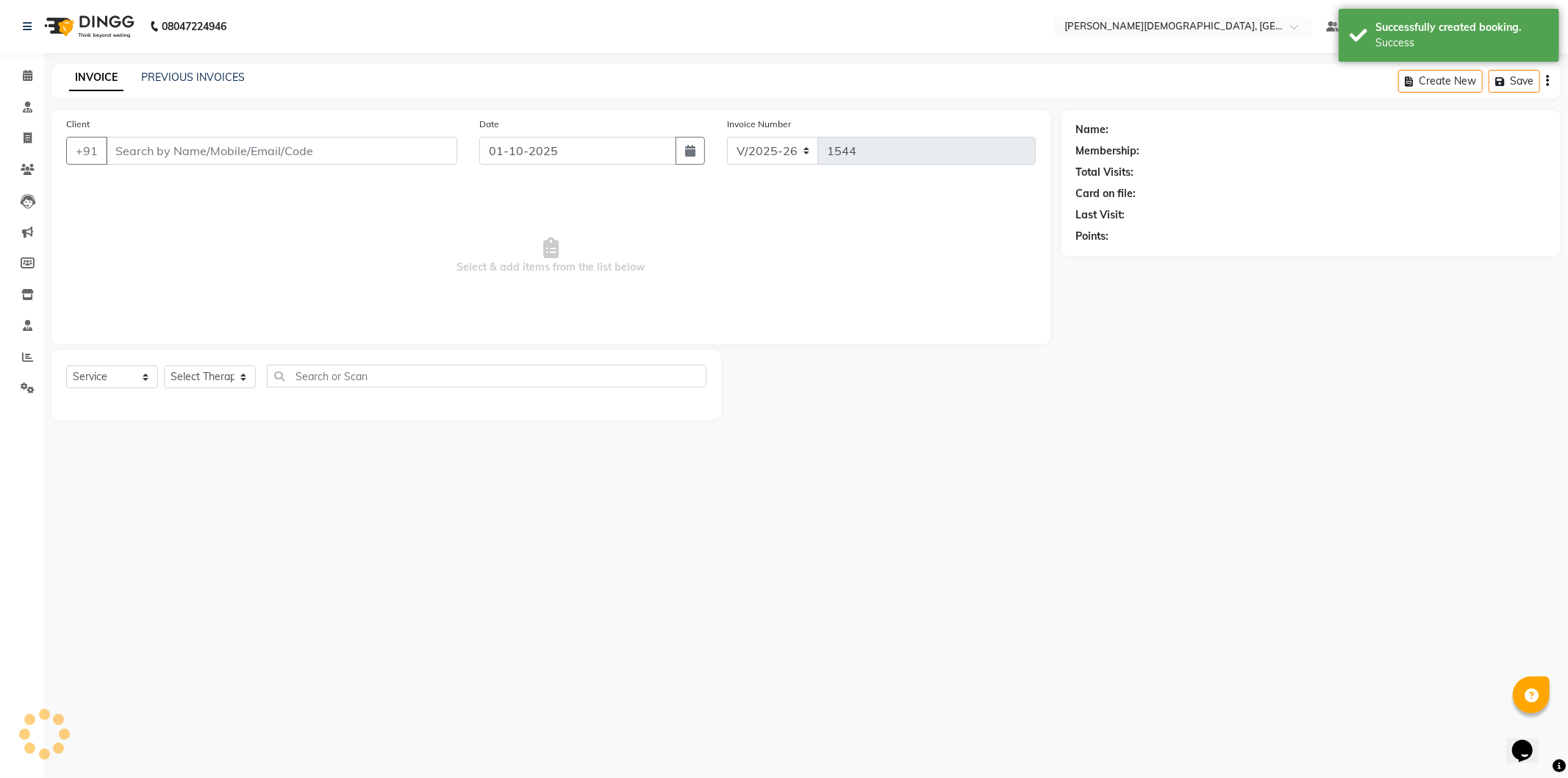
select select "membership"
select select "39593"
type input "9999769177"
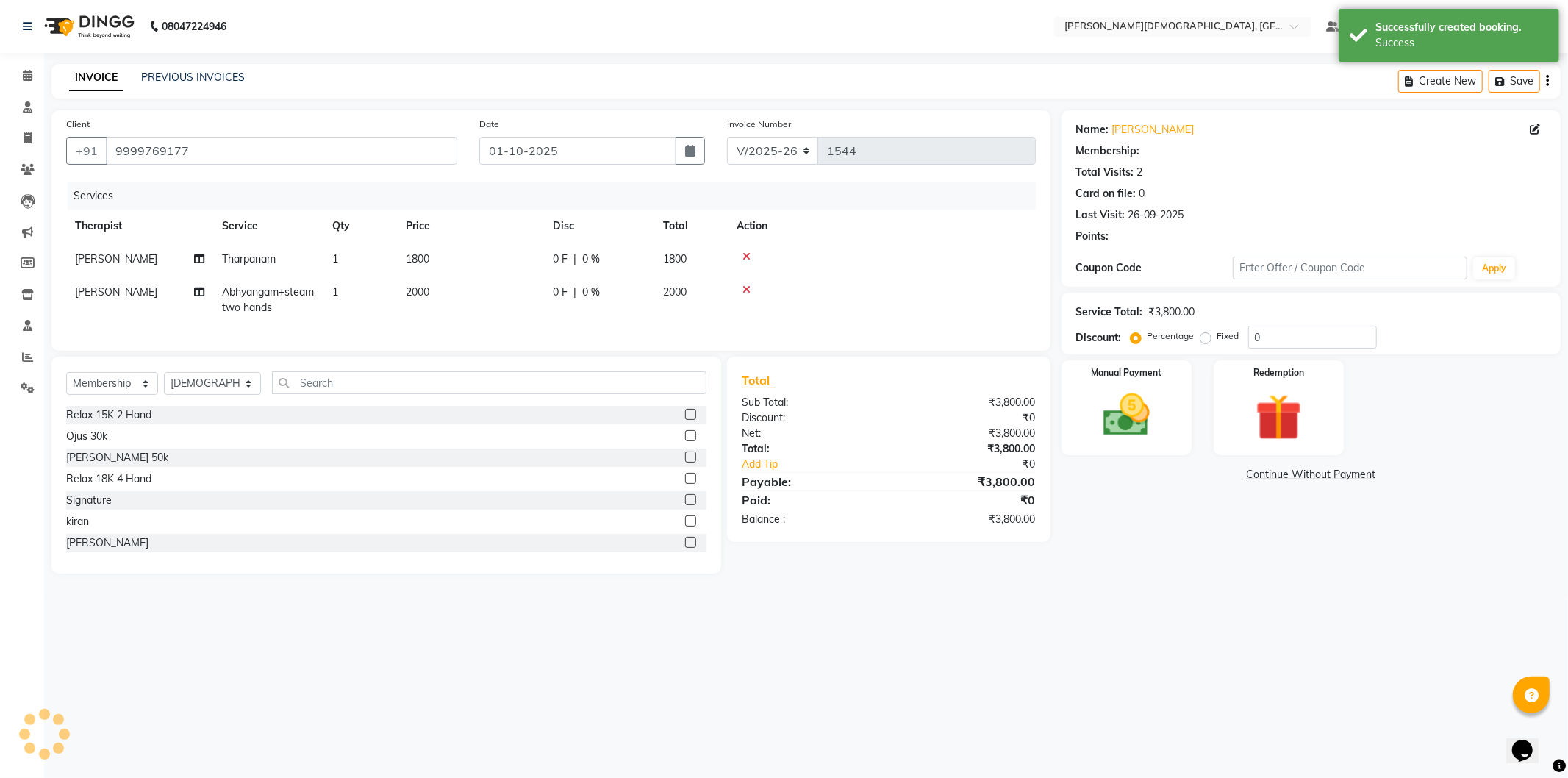
select select "1: Object"
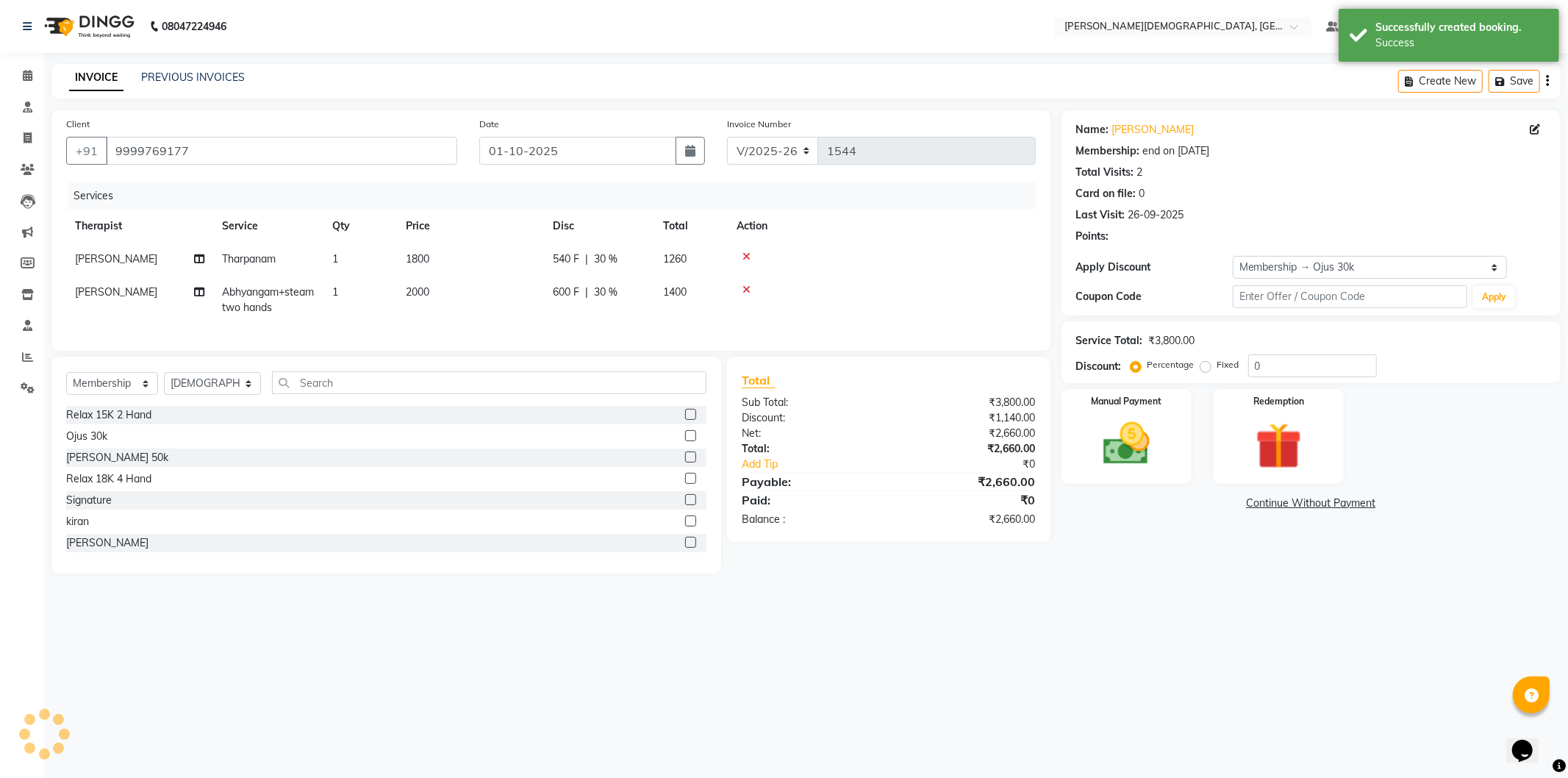
type input "30"
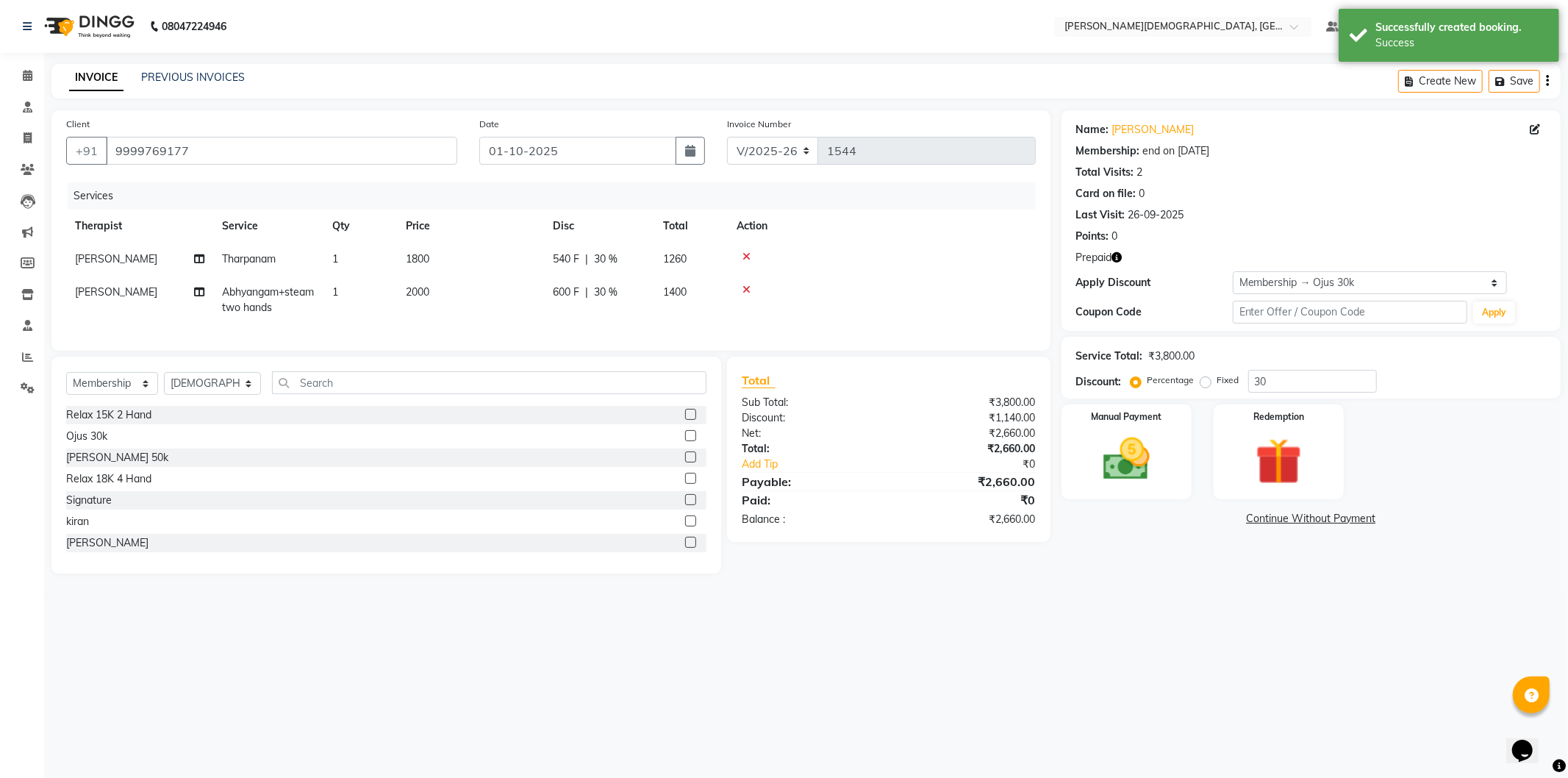
click at [420, 261] on span "1800" at bounding box center [418, 259] width 24 height 14
select select "66654"
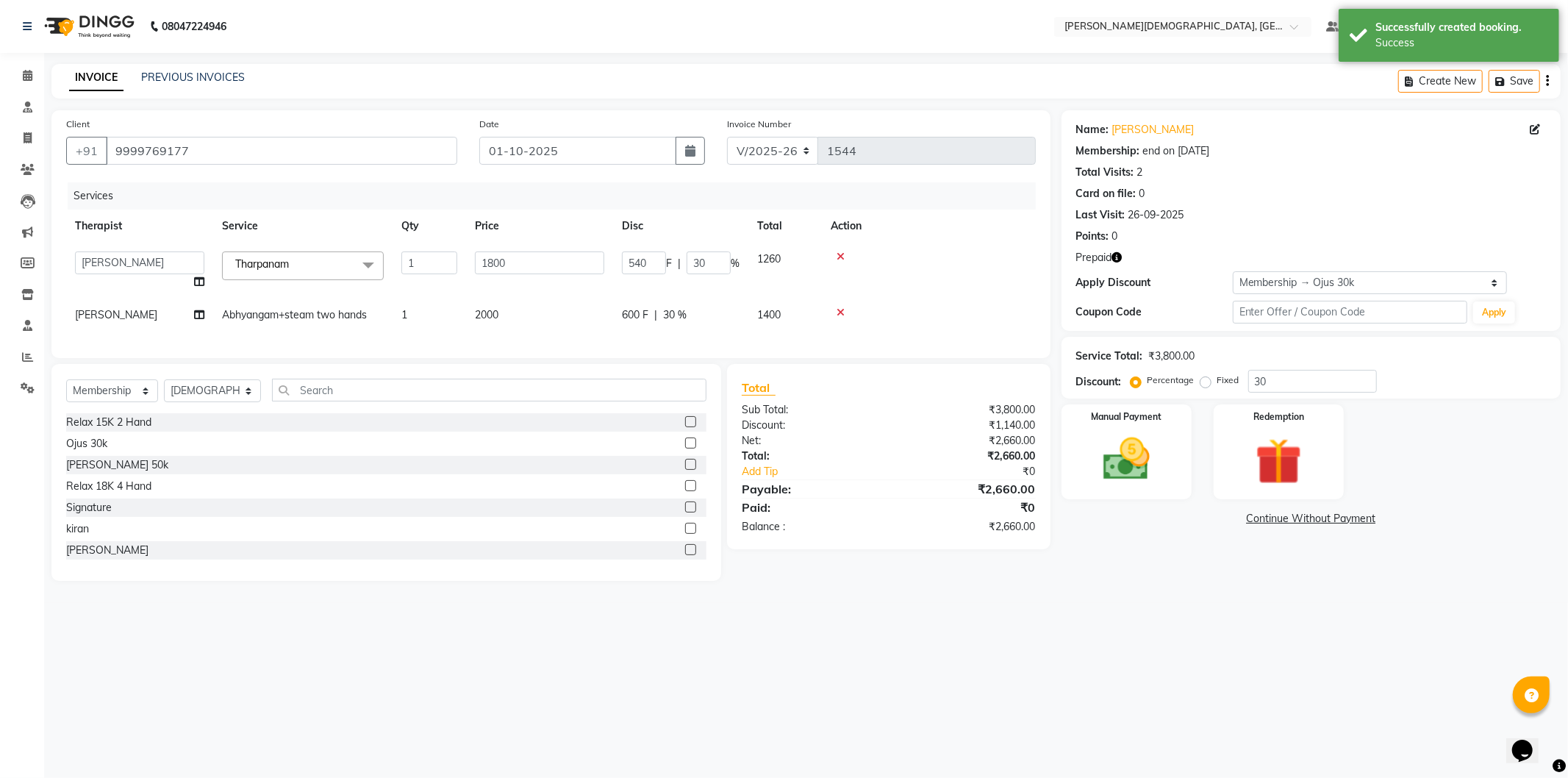
click at [487, 316] on span "2000" at bounding box center [487, 315] width 24 height 14
select select "66654"
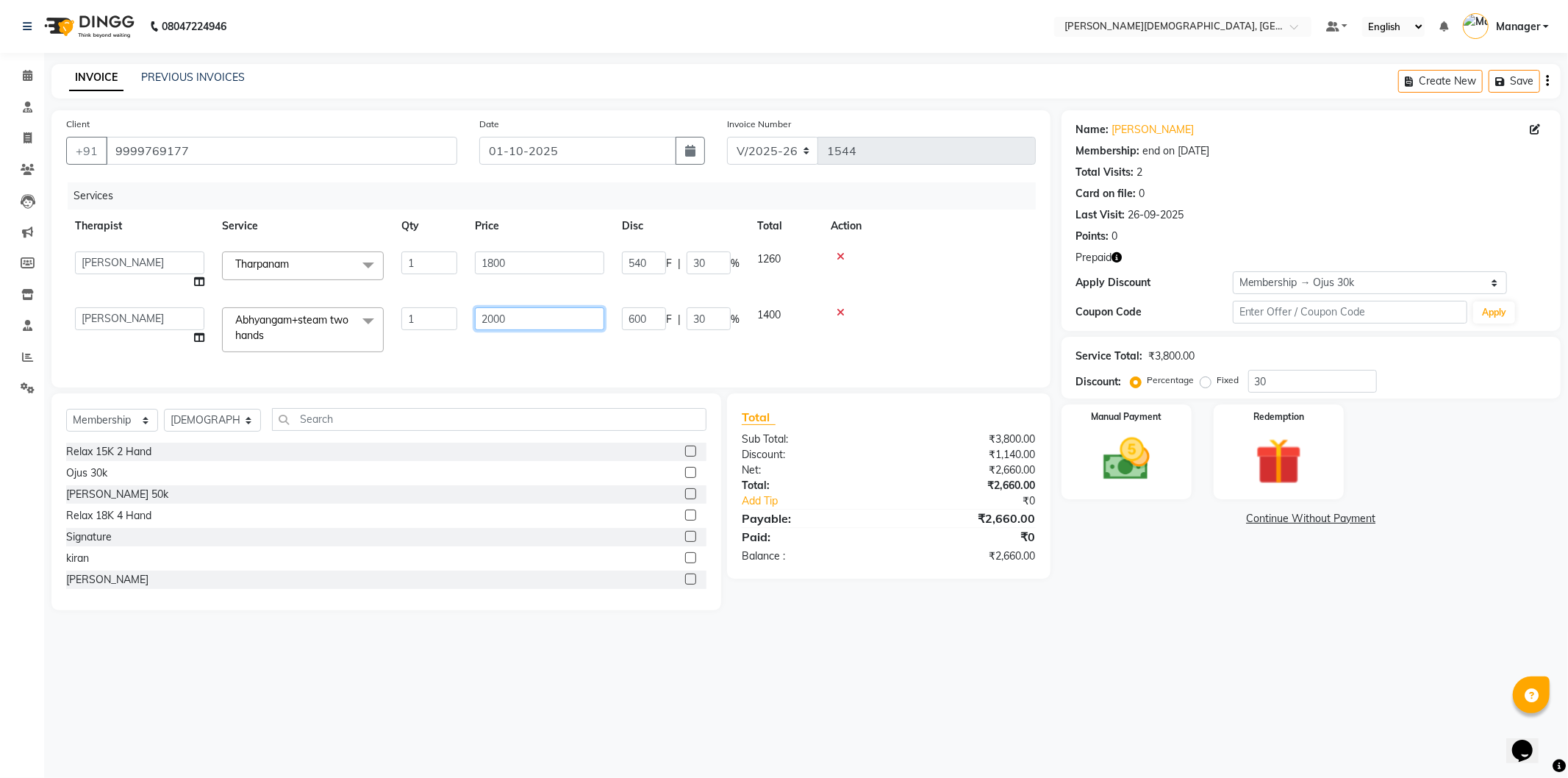
click at [493, 319] on input "2000" at bounding box center [540, 319] width 130 height 23
type input "2300"
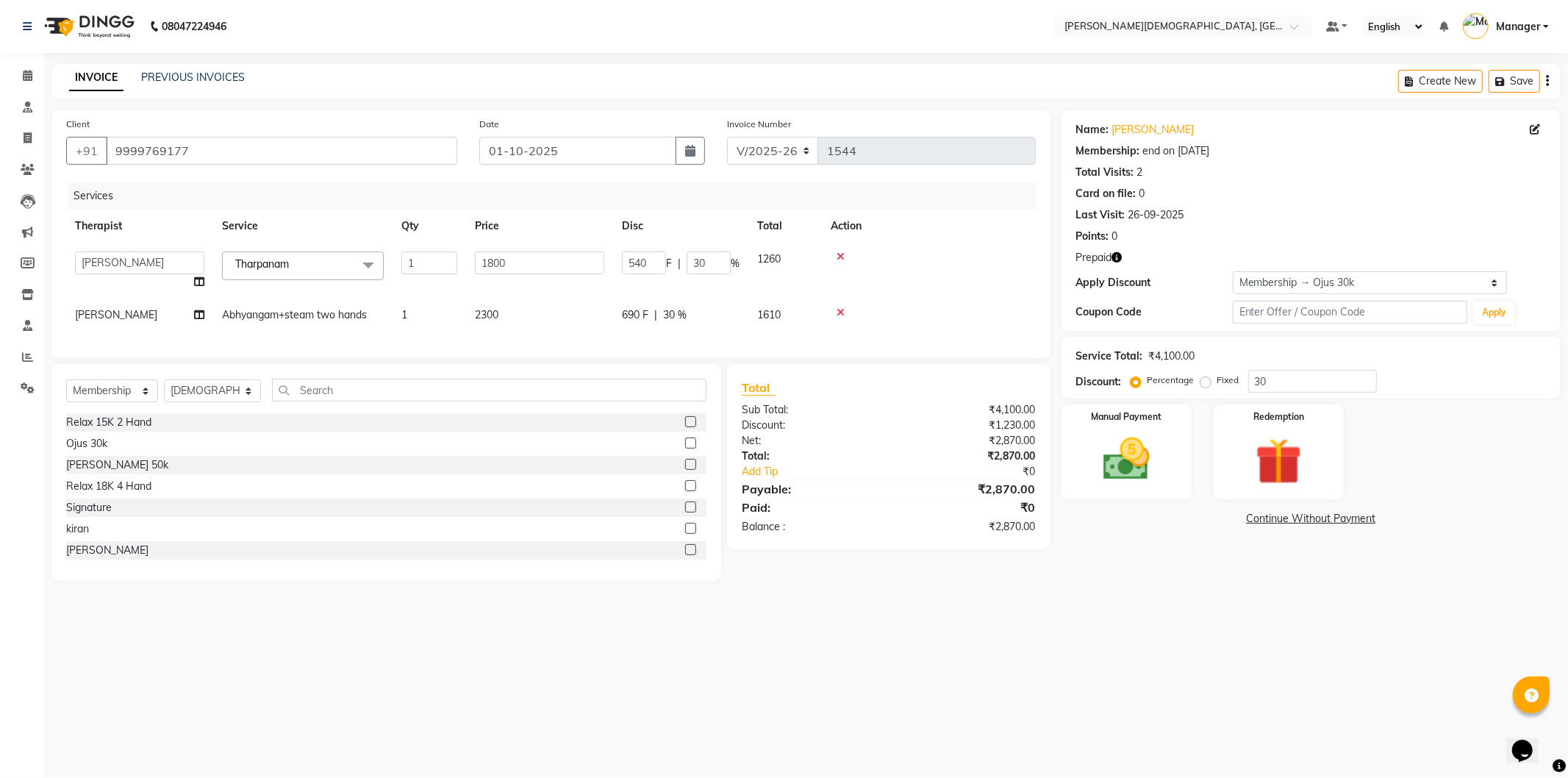
click at [1217, 381] on label "Fixed" at bounding box center [1228, 381] width 22 height 14
click at [1205, 381] on input "Fixed" at bounding box center [1209, 381] width 10 height 10
radio input "true"
type input "13.17"
type input "0.73"
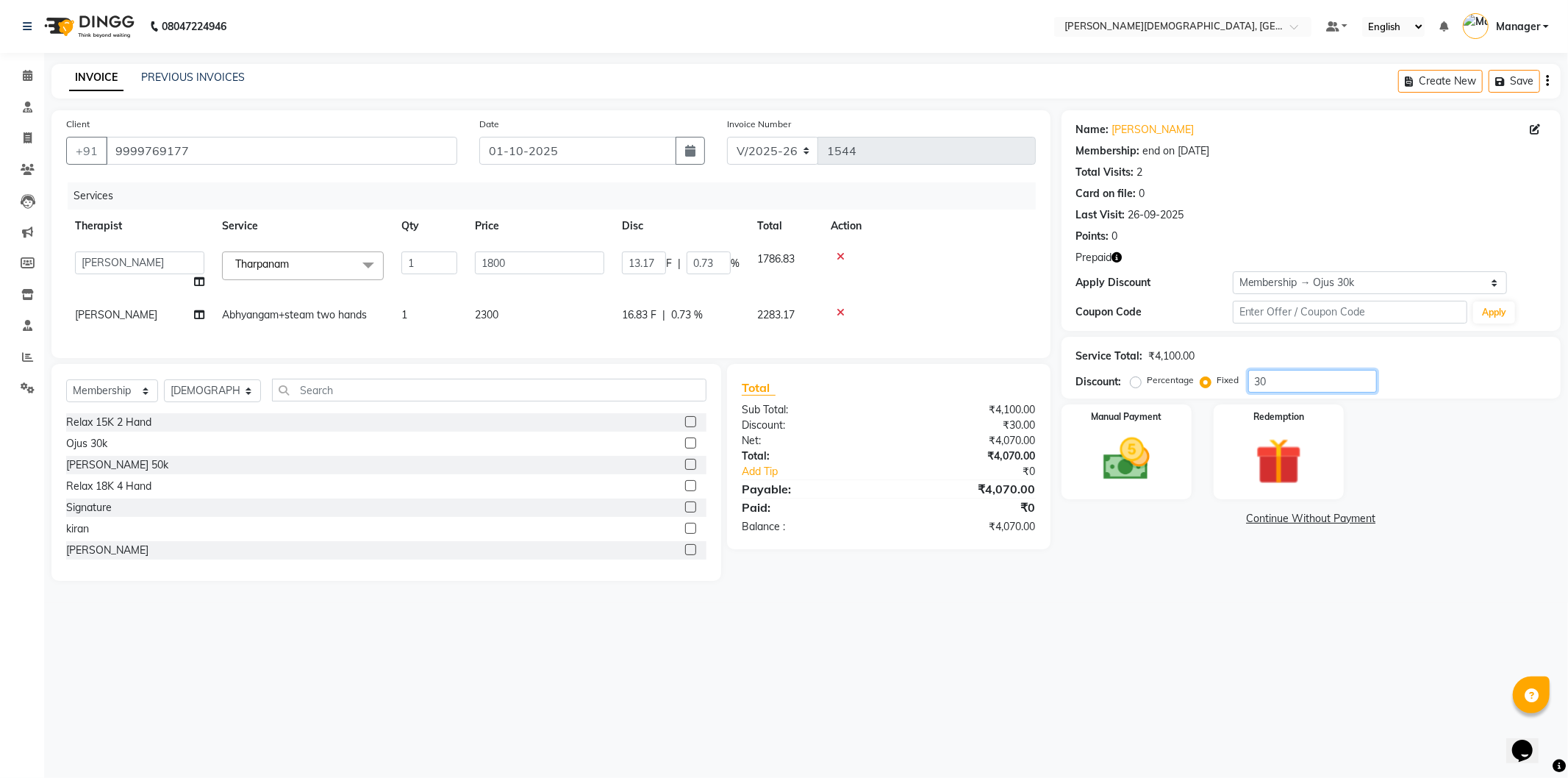
click at [1269, 379] on input "30" at bounding box center [1313, 381] width 129 height 23
type input "3"
type input "1.32"
type input "0.07"
type input "0"
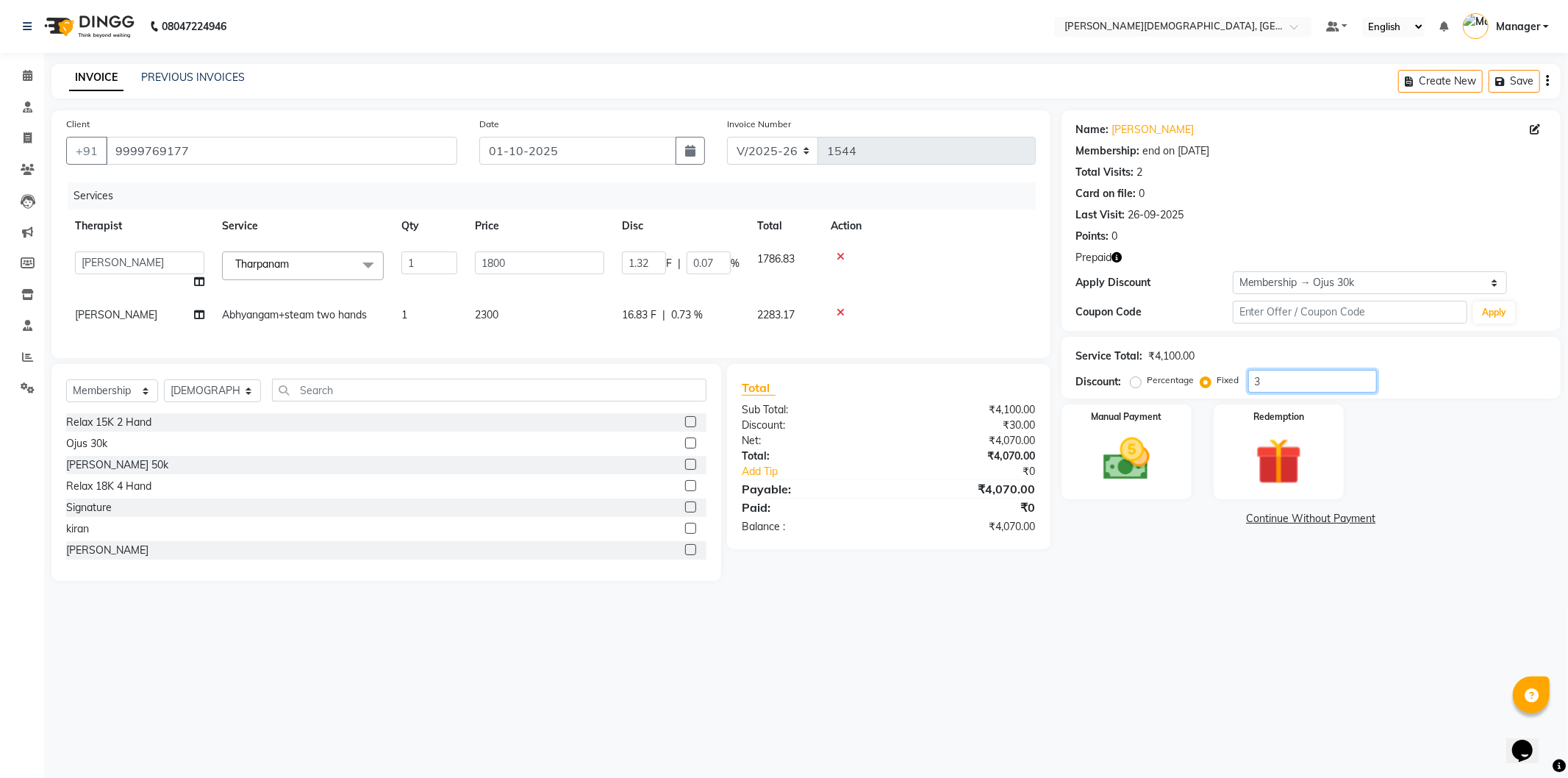
type input "0"
type input "2"
type input "0.88"
type input "0.05"
type input "20"
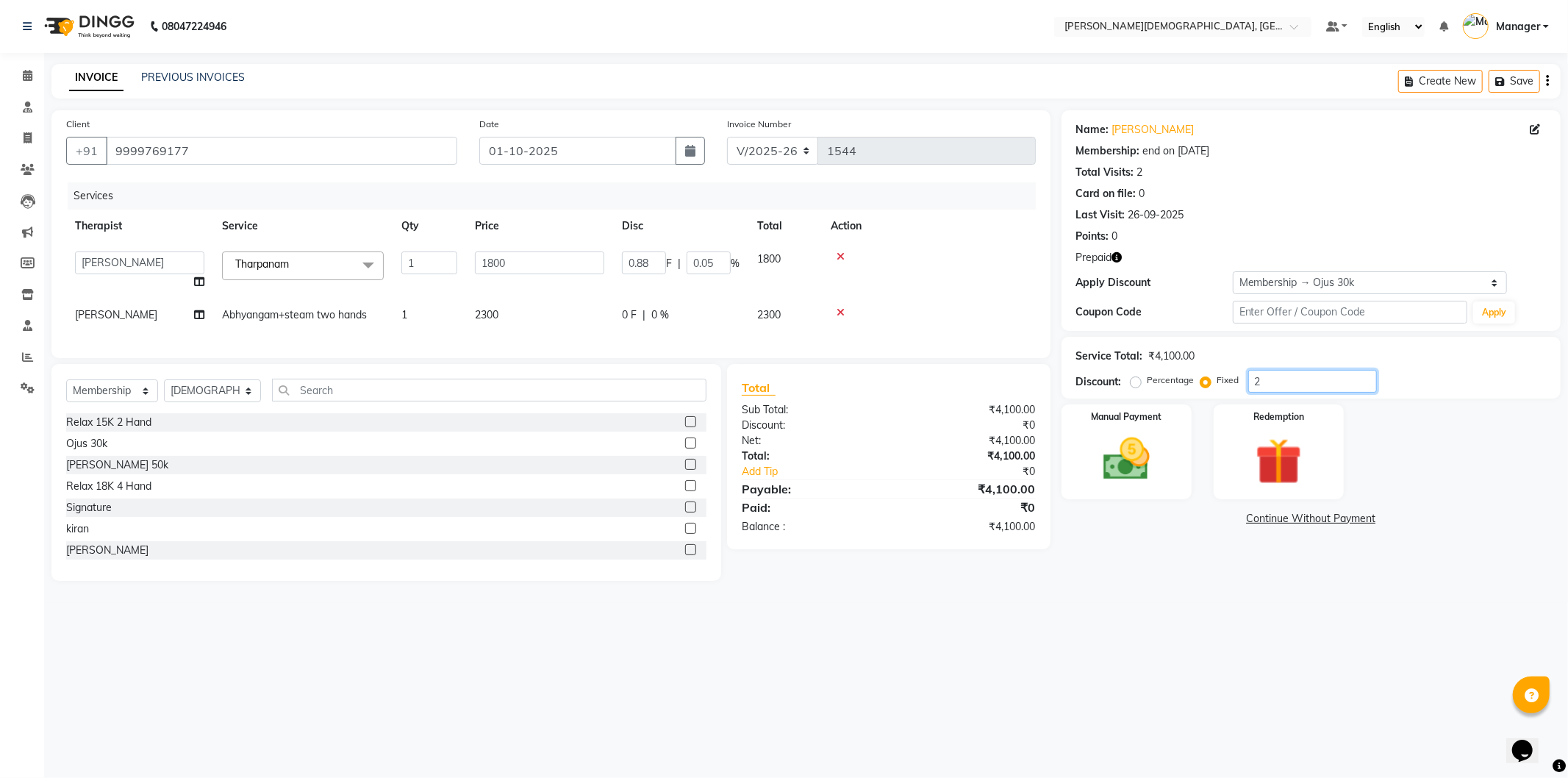
type input "8.78"
type input "0.49"
type input "20"
click at [1187, 655] on div "08047224946 Select Location × Ayurnava Ayurveda, Dwarka Default Panel My Panel …" at bounding box center [784, 389] width 1568 height 778
click at [1276, 464] on img at bounding box center [1278, 462] width 79 height 60
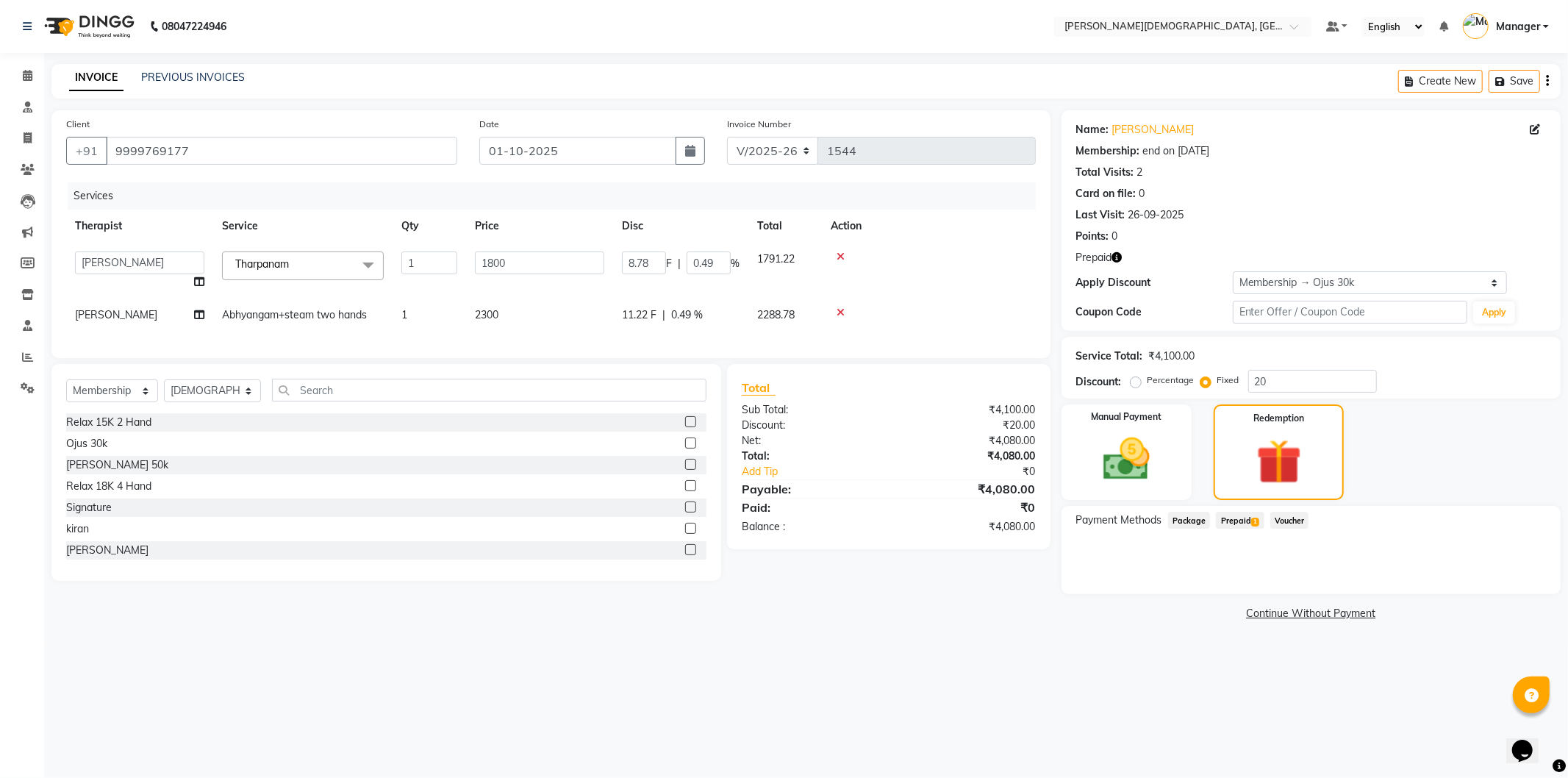
click at [1244, 523] on span "Prepaid 1" at bounding box center [1240, 520] width 47 height 17
click at [1493, 576] on button "Add" at bounding box center [1510, 580] width 53 height 25
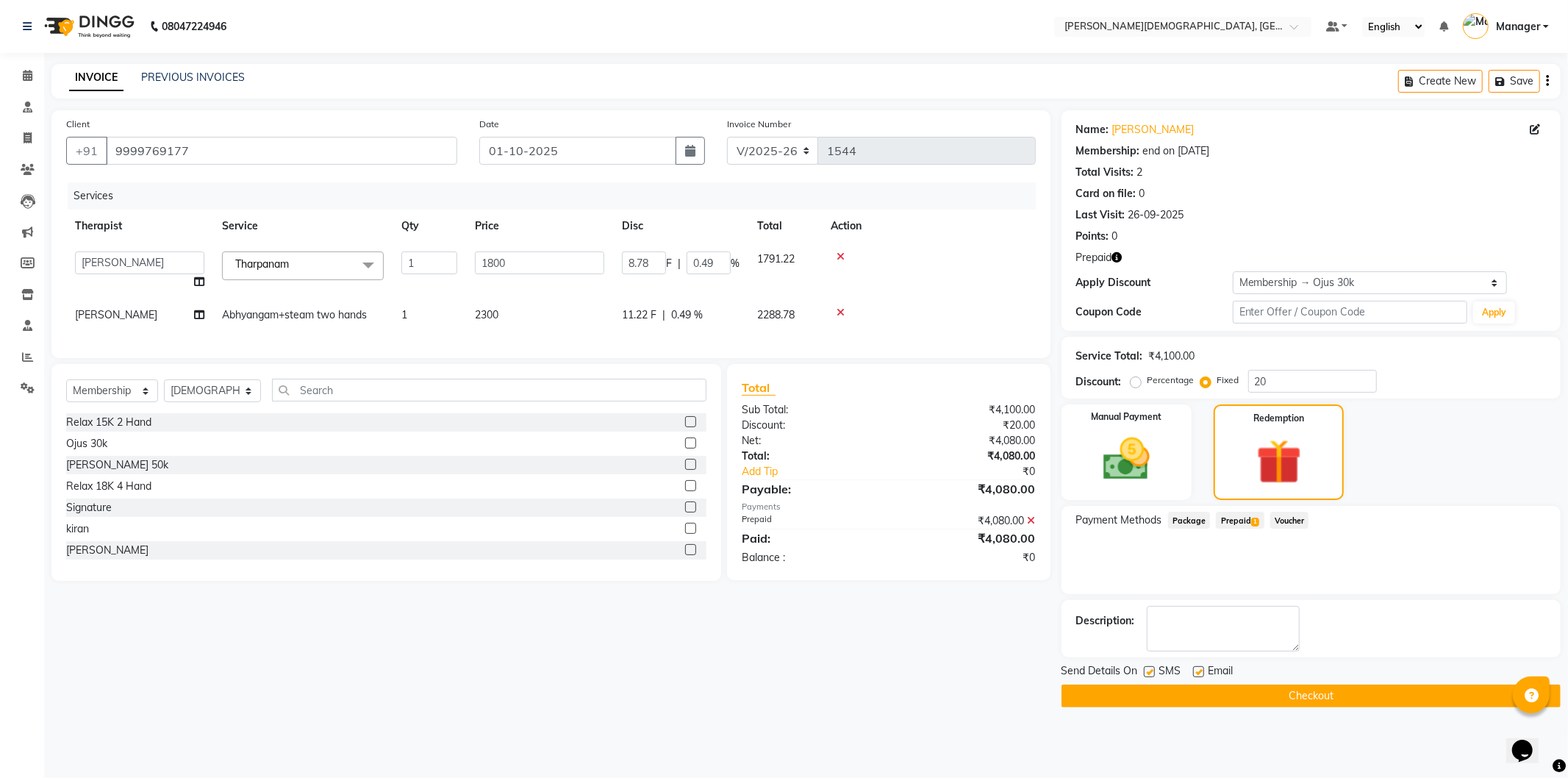
click at [1151, 672] on label at bounding box center [1150, 671] width 11 height 11
click at [1151, 672] on input "checkbox" at bounding box center [1149, 672] width 9 height 9
checkbox input "false"
click at [1150, 696] on button "Checkout" at bounding box center [1310, 696] width 499 height 23
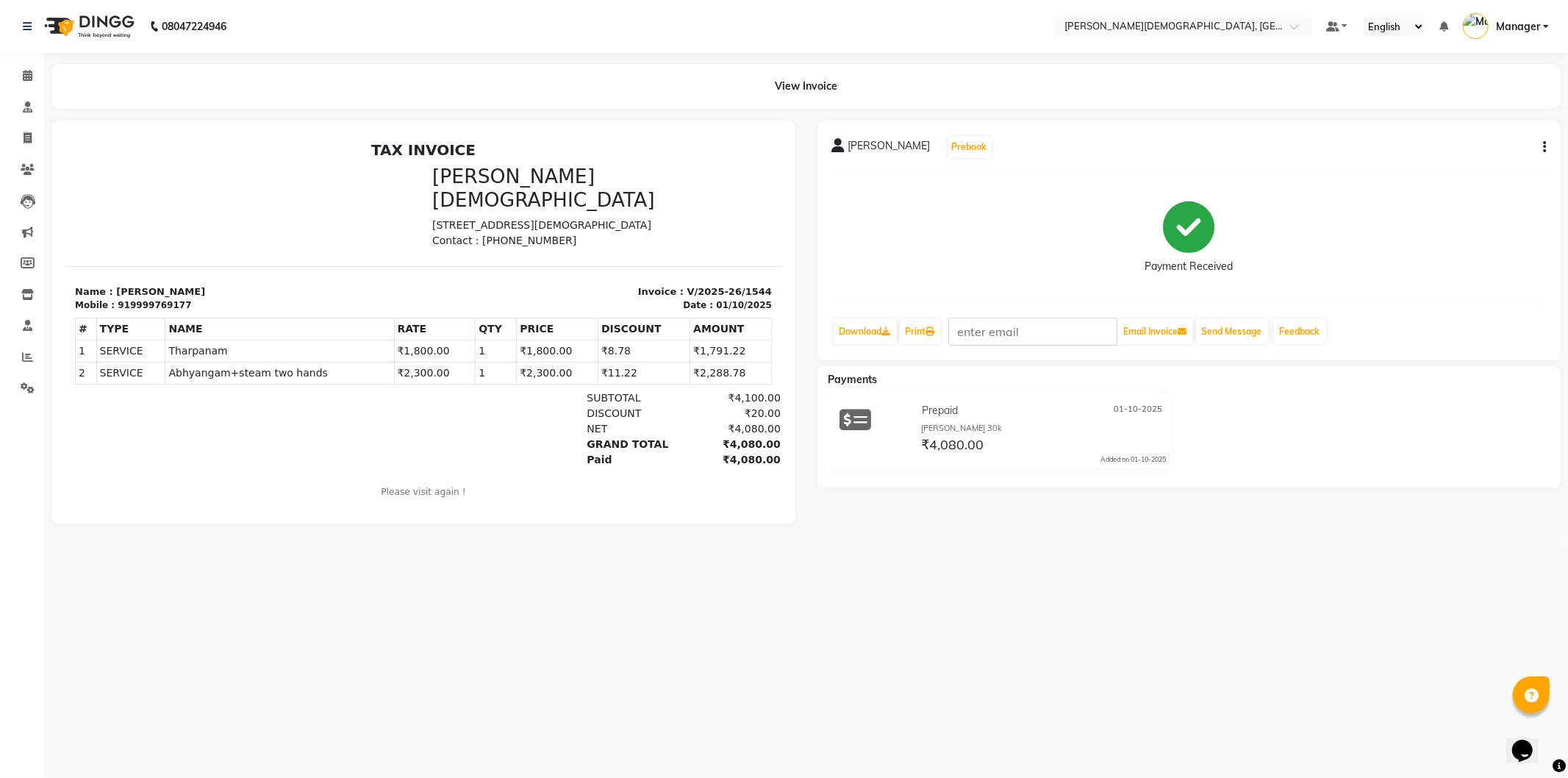
click at [1539, 147] on button "button" at bounding box center [1542, 147] width 8 height 15
click at [1486, 158] on div "Edit Invoice" at bounding box center [1471, 166] width 101 height 19
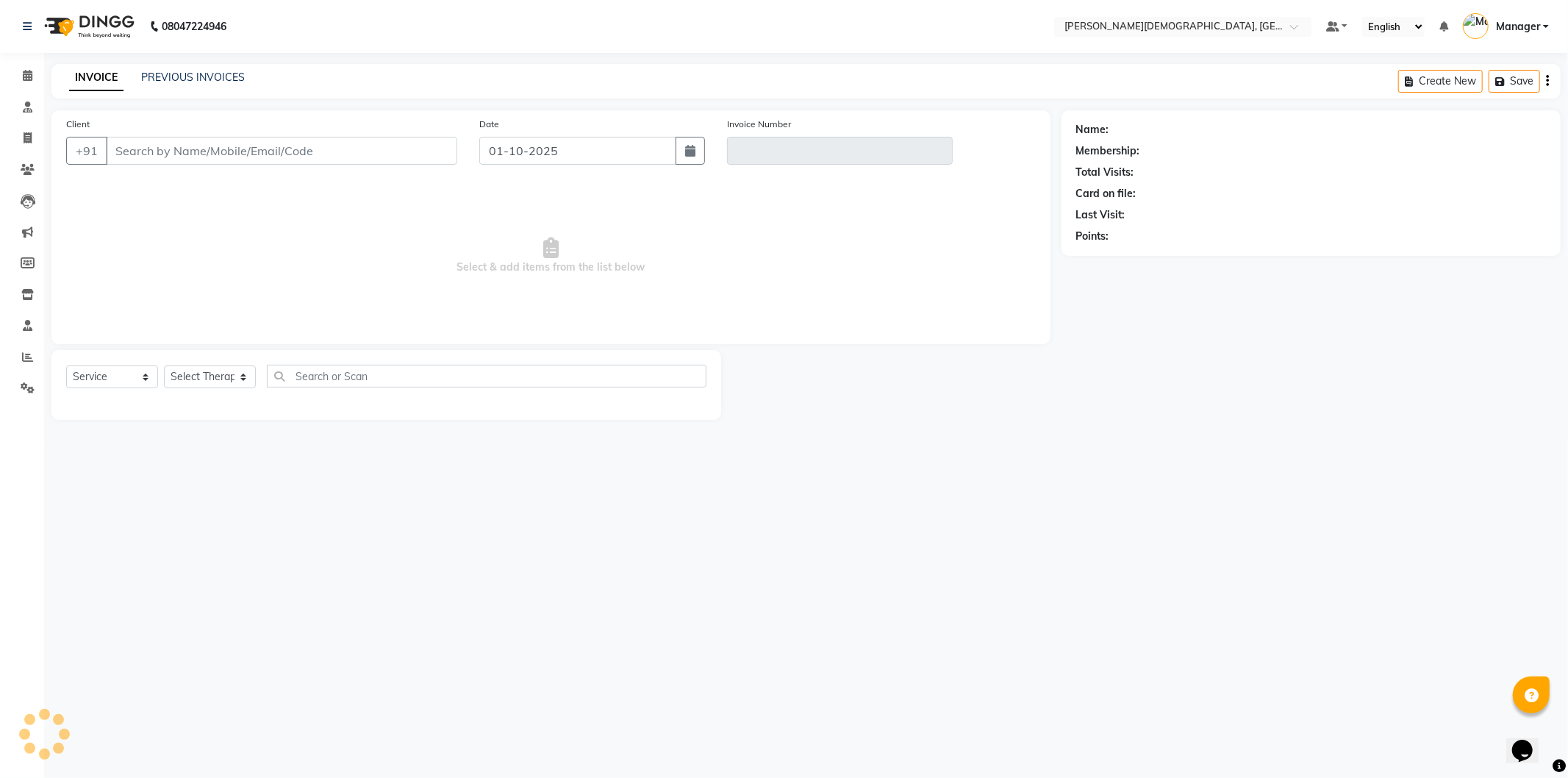
select select "membership"
select select "39593"
type input "9999769177"
type input "V/2025-26/1544"
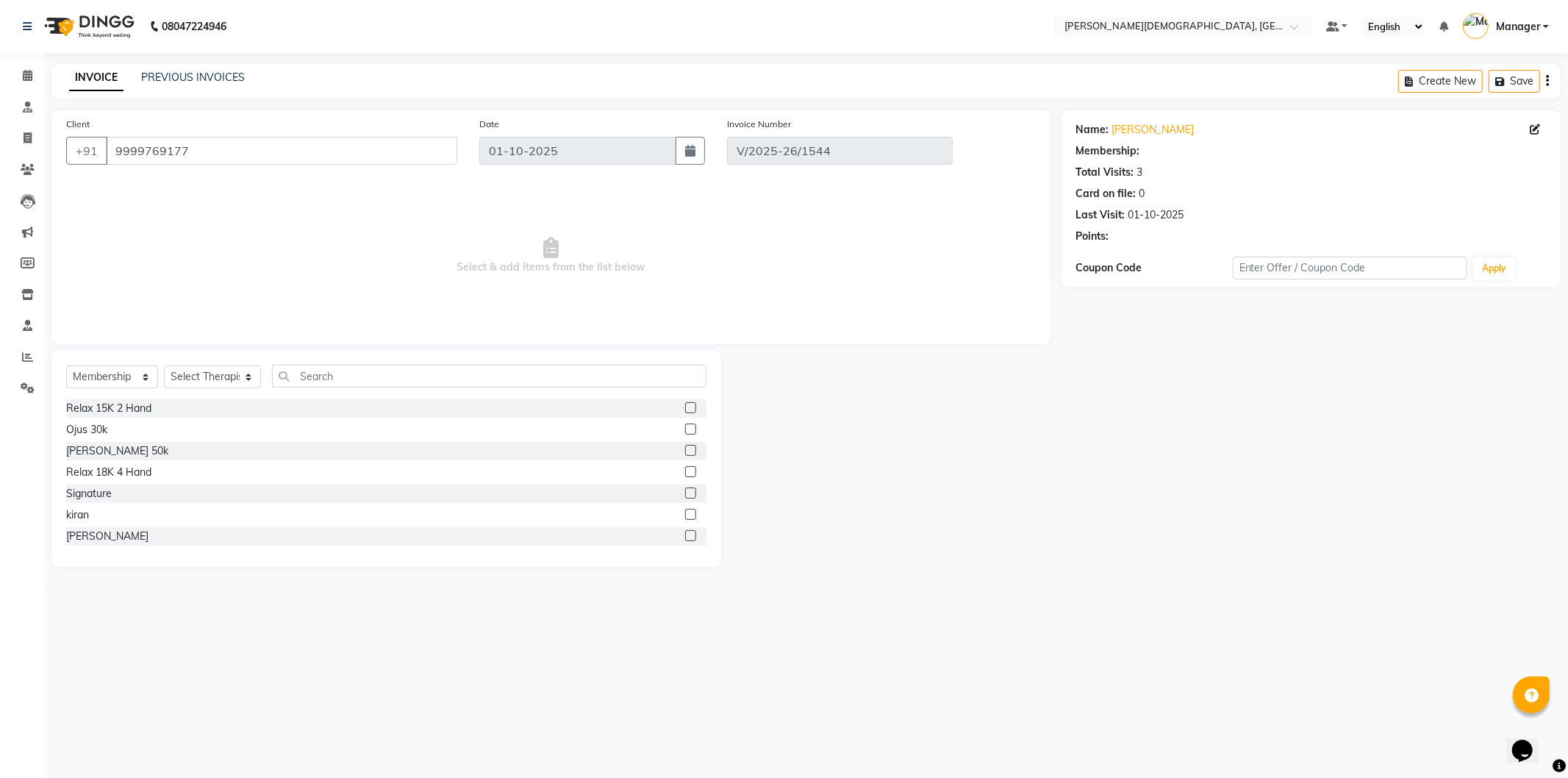
select select "select"
select select "1: Object"
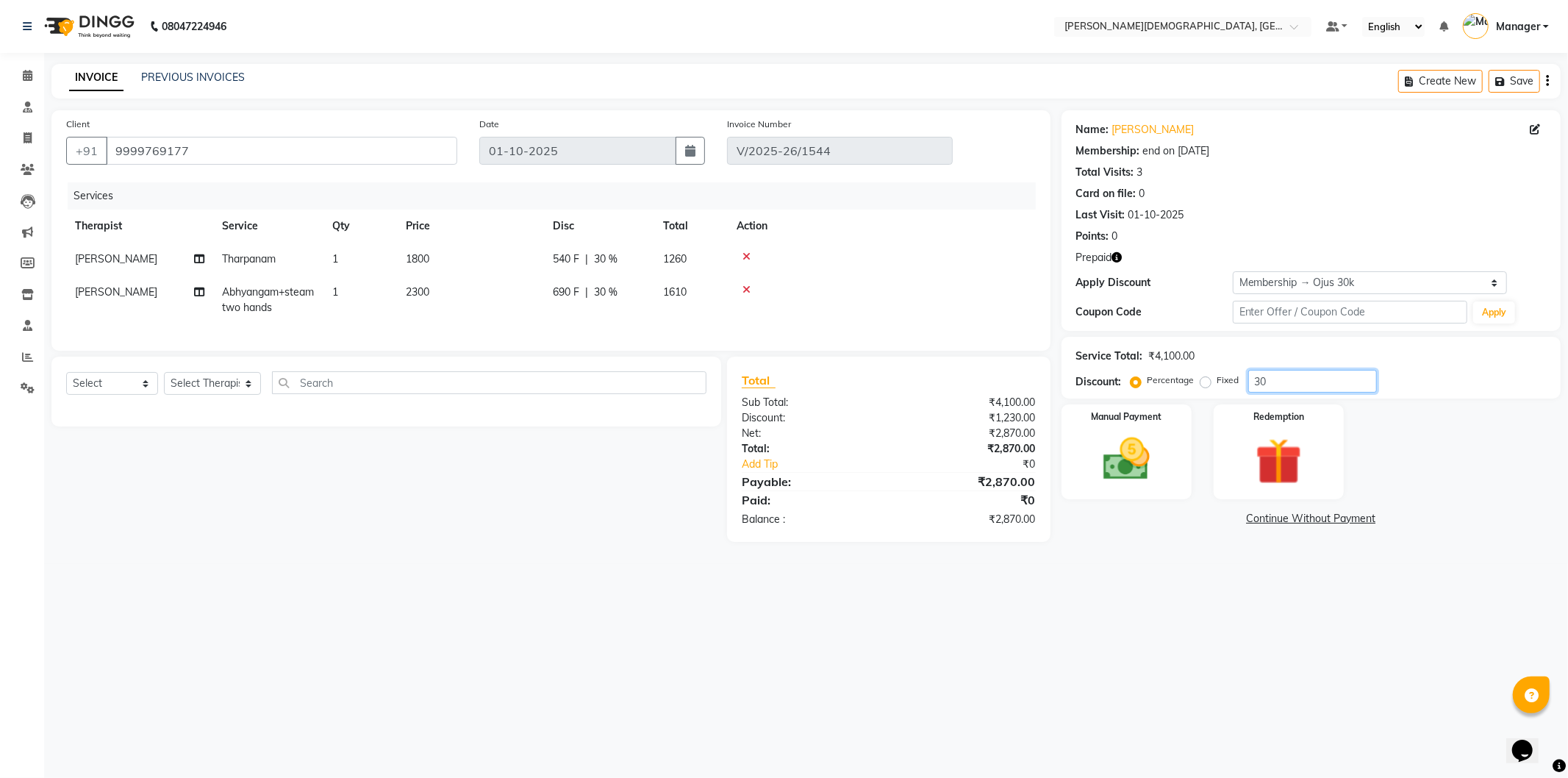
click at [1260, 384] on input "30" at bounding box center [1313, 381] width 129 height 23
type input "20"
click at [1275, 459] on img at bounding box center [1278, 462] width 79 height 60
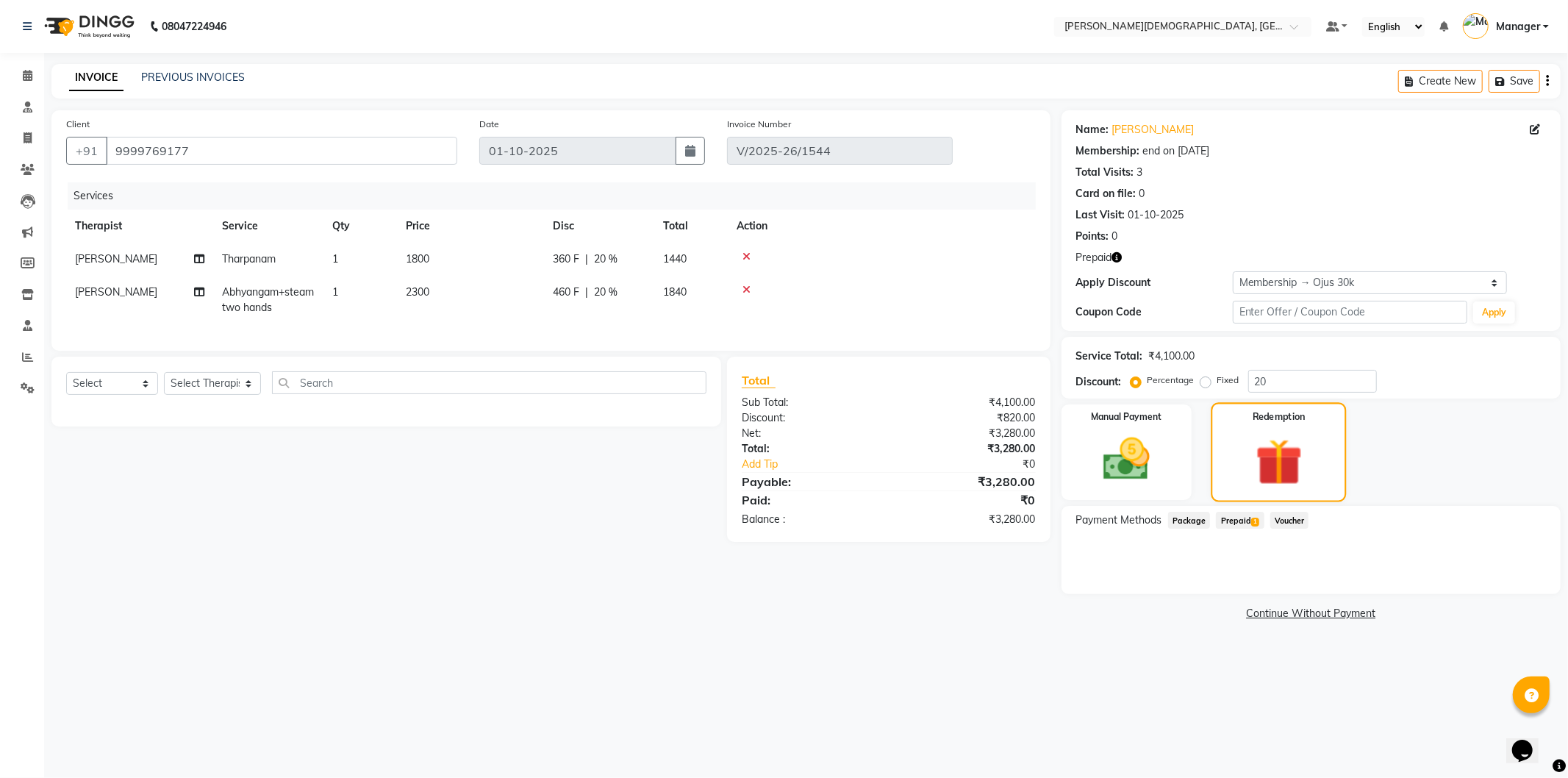
click at [1271, 458] on img at bounding box center [1279, 462] width 76 height 58
click at [1231, 520] on span "Prepaid 1" at bounding box center [1240, 520] width 47 height 17
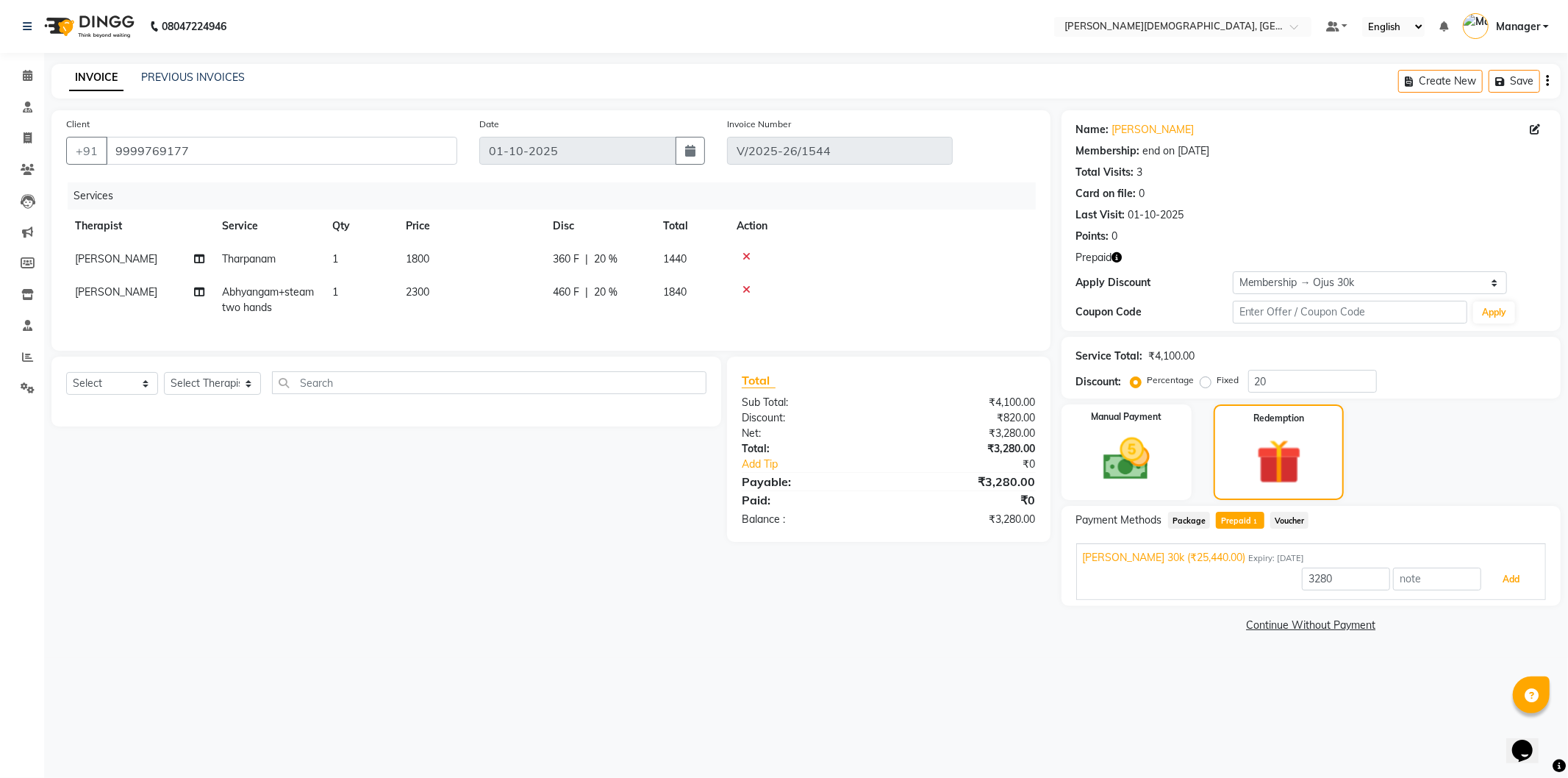
click at [1494, 580] on button "Add" at bounding box center [1510, 580] width 53 height 25
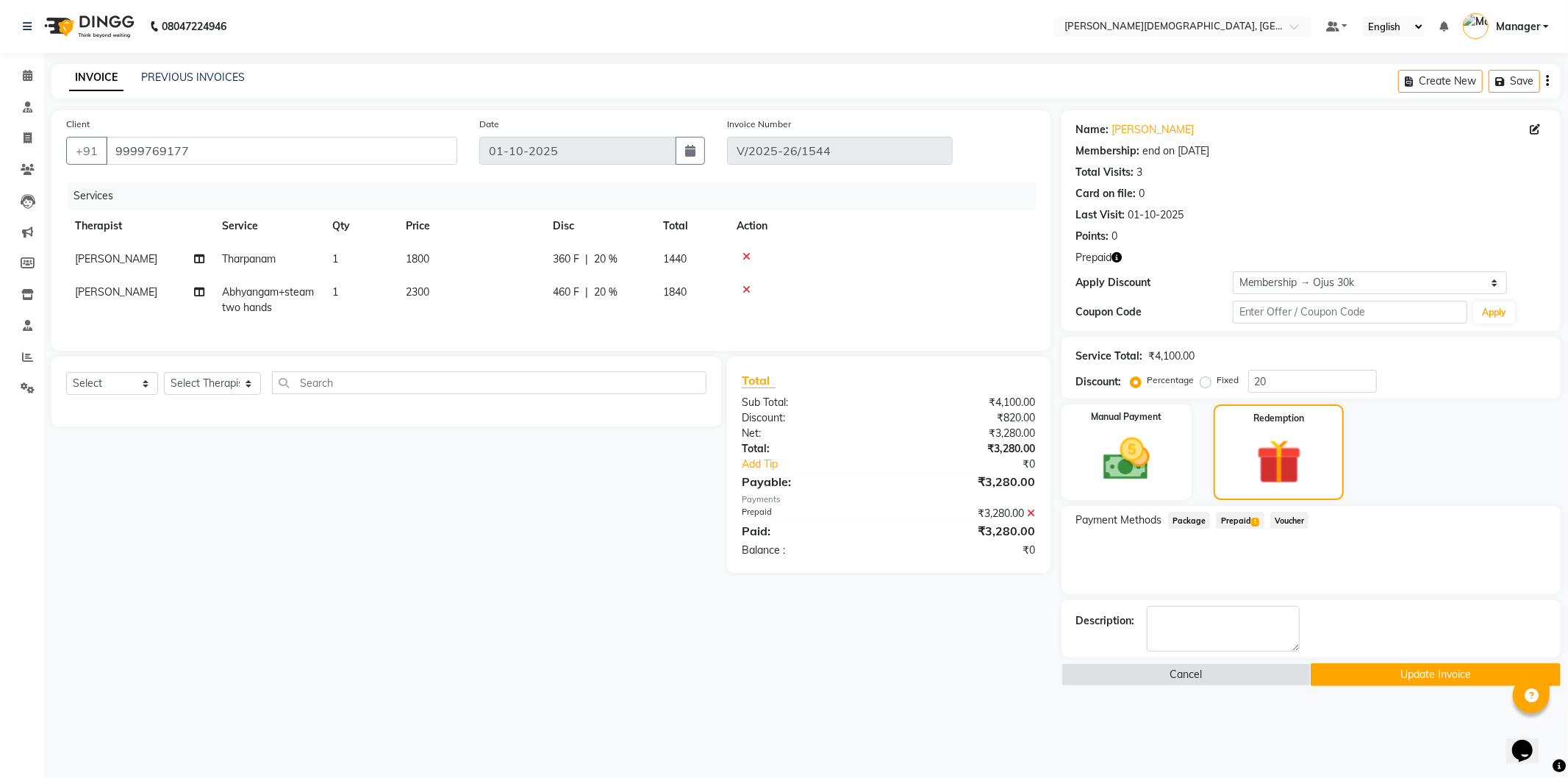
click at [1397, 677] on button "Update Invoice" at bounding box center [1436, 675] width 250 height 23
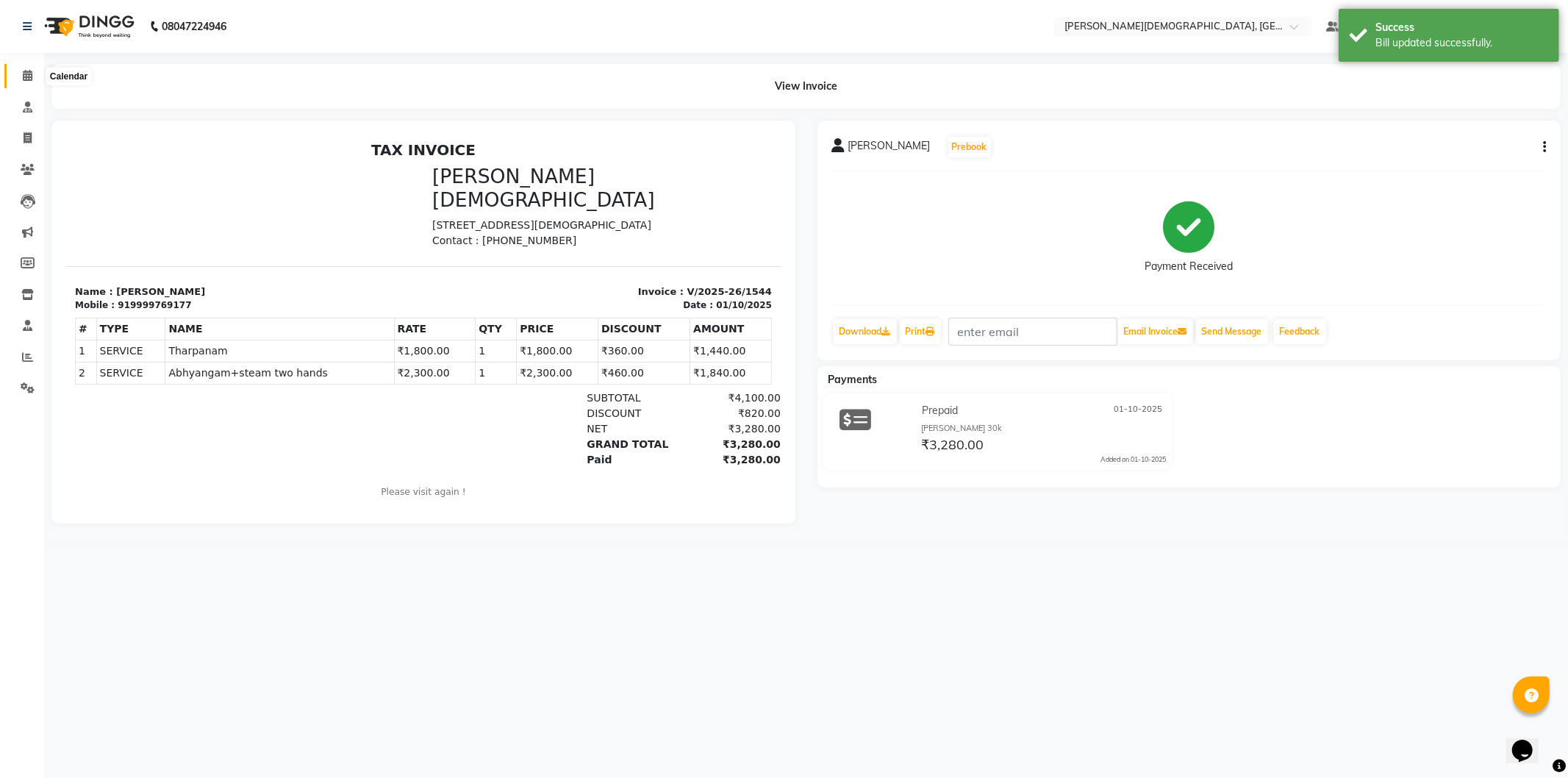
click at [25, 76] on icon at bounding box center [27, 75] width 9 height 11
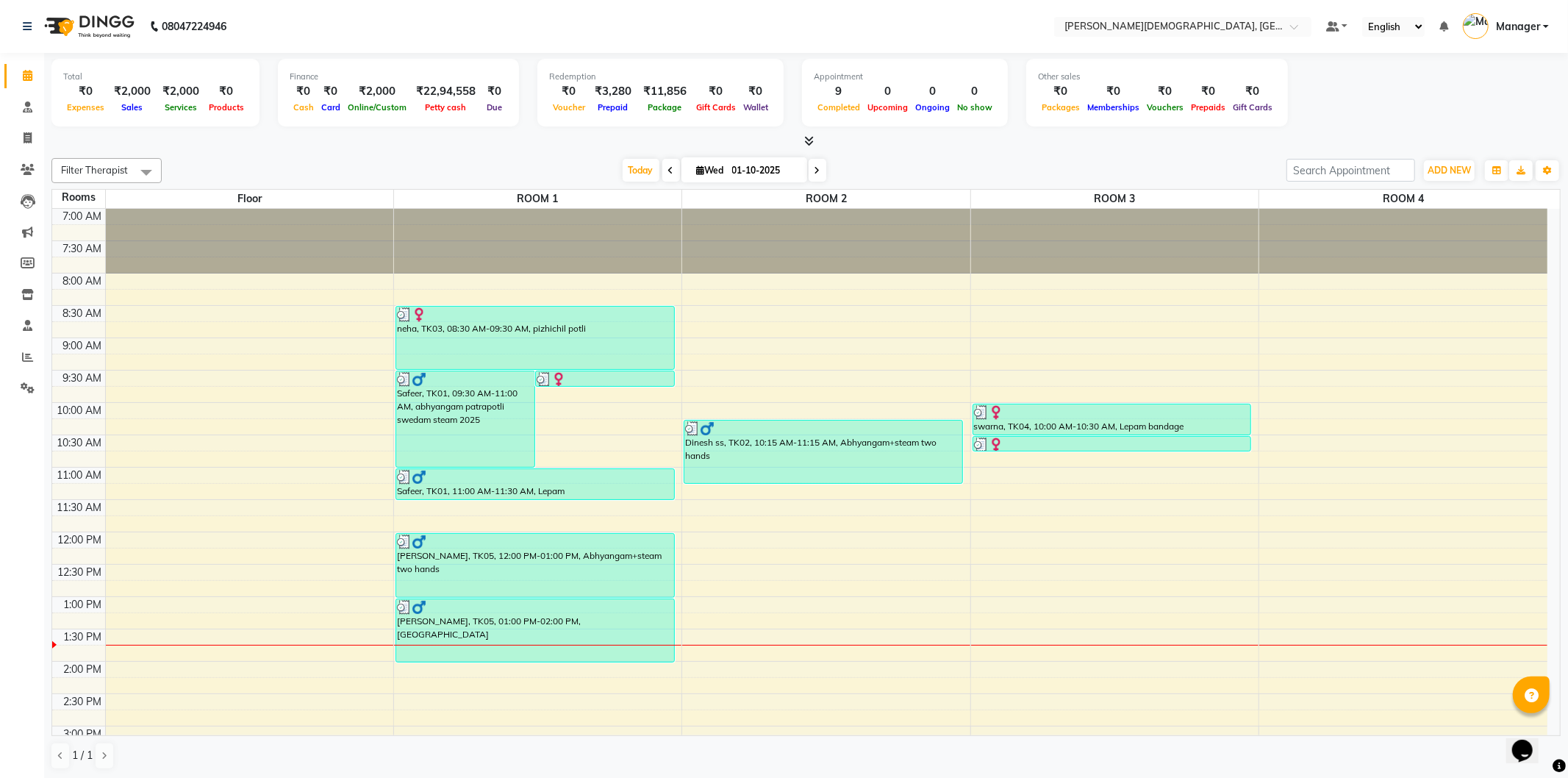
click at [736, 606] on div "7:00 AM 7:30 AM 8:00 AM 8:30 AM 9:00 AM 9:30 AM 10:00 AM 10:30 AM 11:00 AM 11:3…" at bounding box center [800, 662] width 1495 height 905
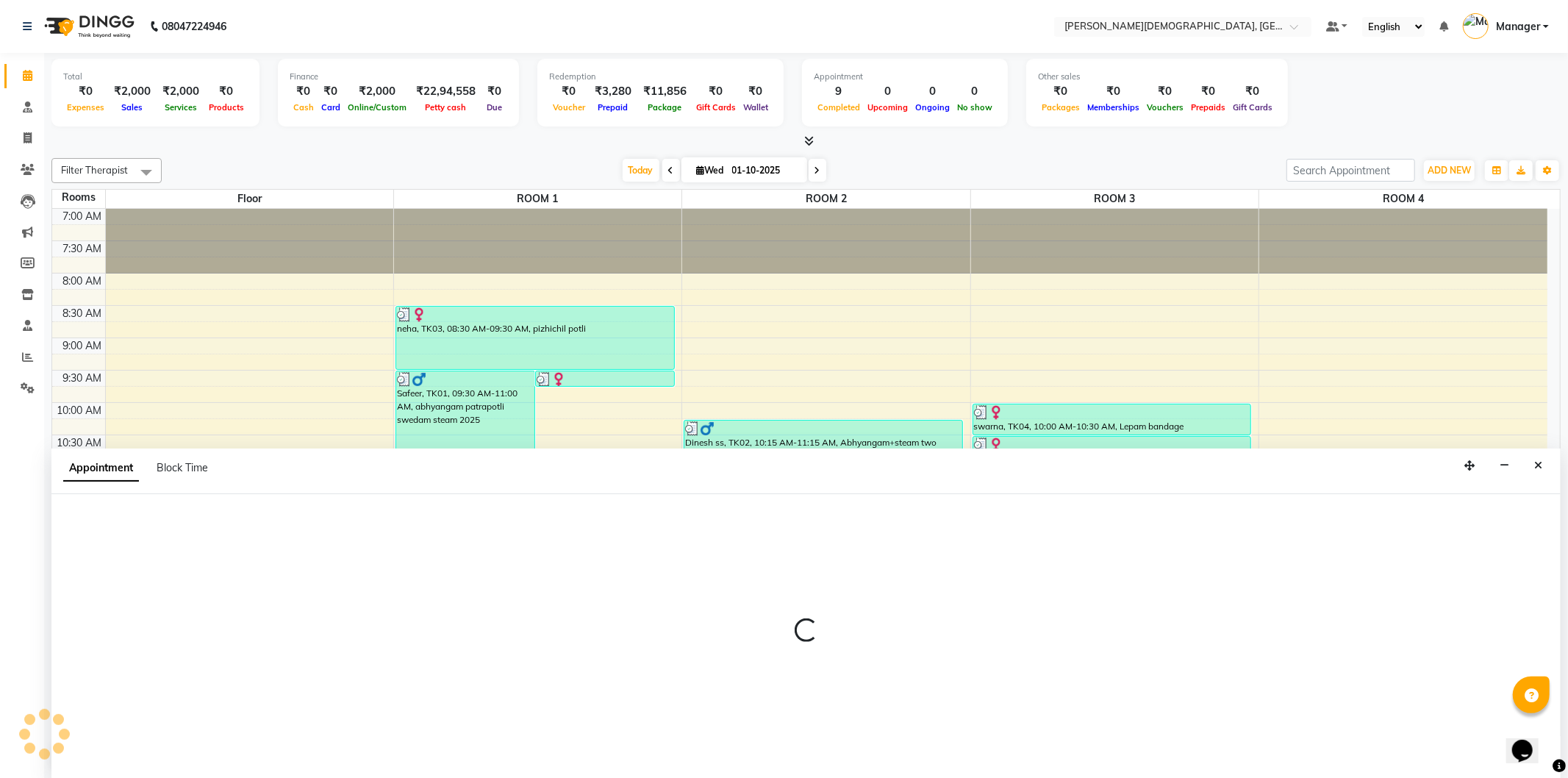
select select "780"
select select "tentative"
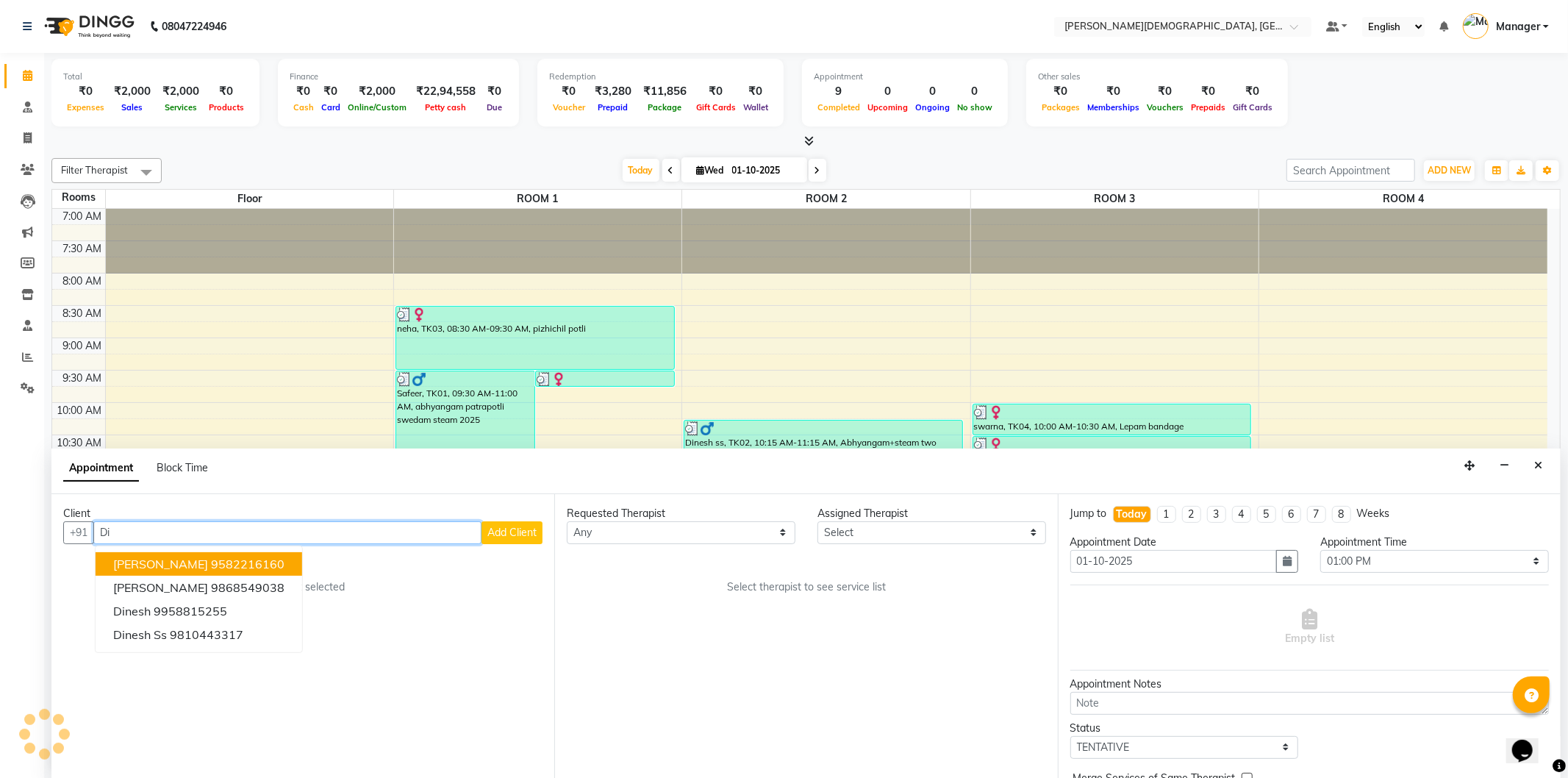
type input "D"
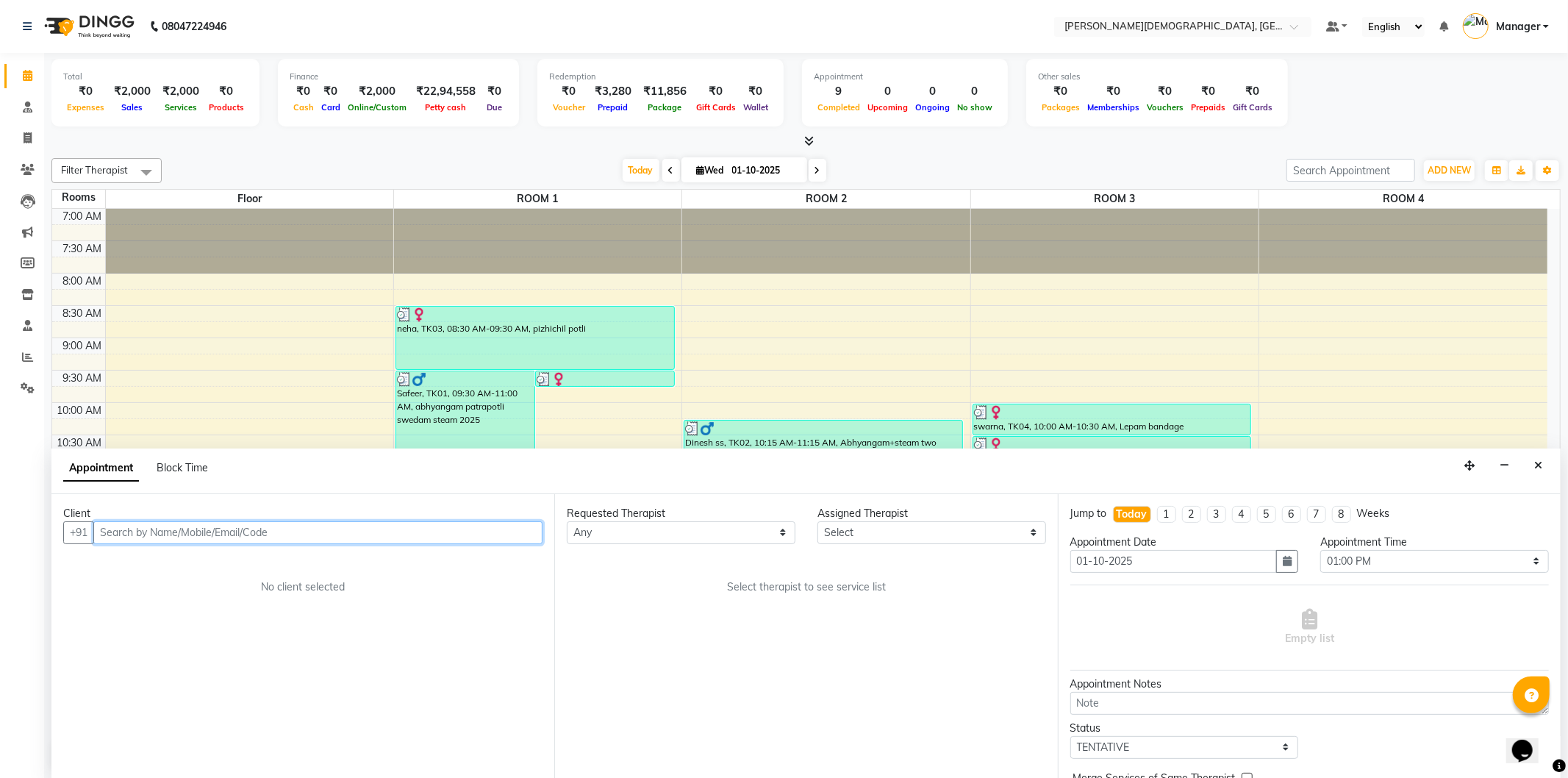
paste input "9810814679"
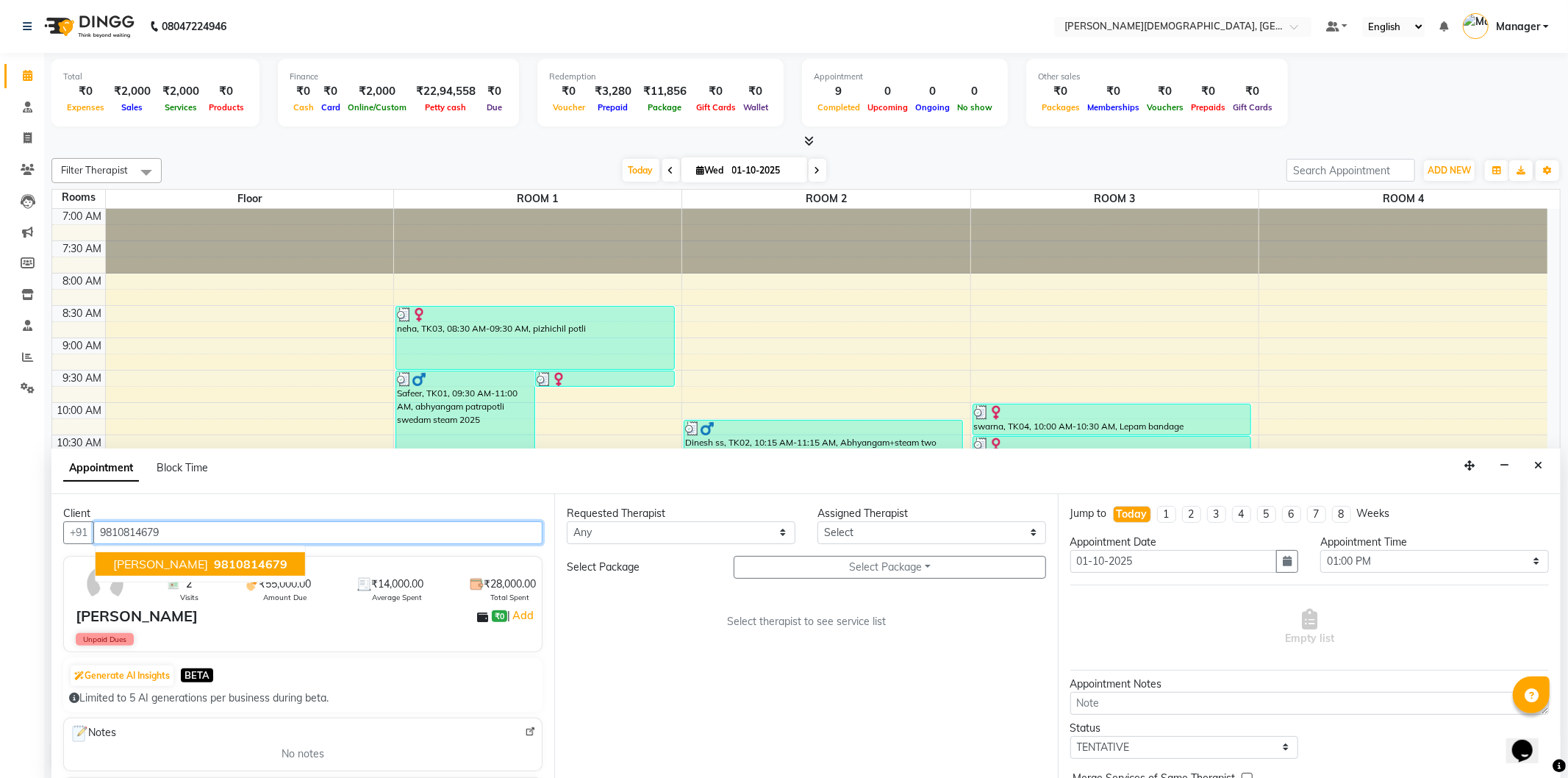
click at [270, 562] on span "9810814679" at bounding box center [251, 564] width 74 height 14
type input "9810814679"
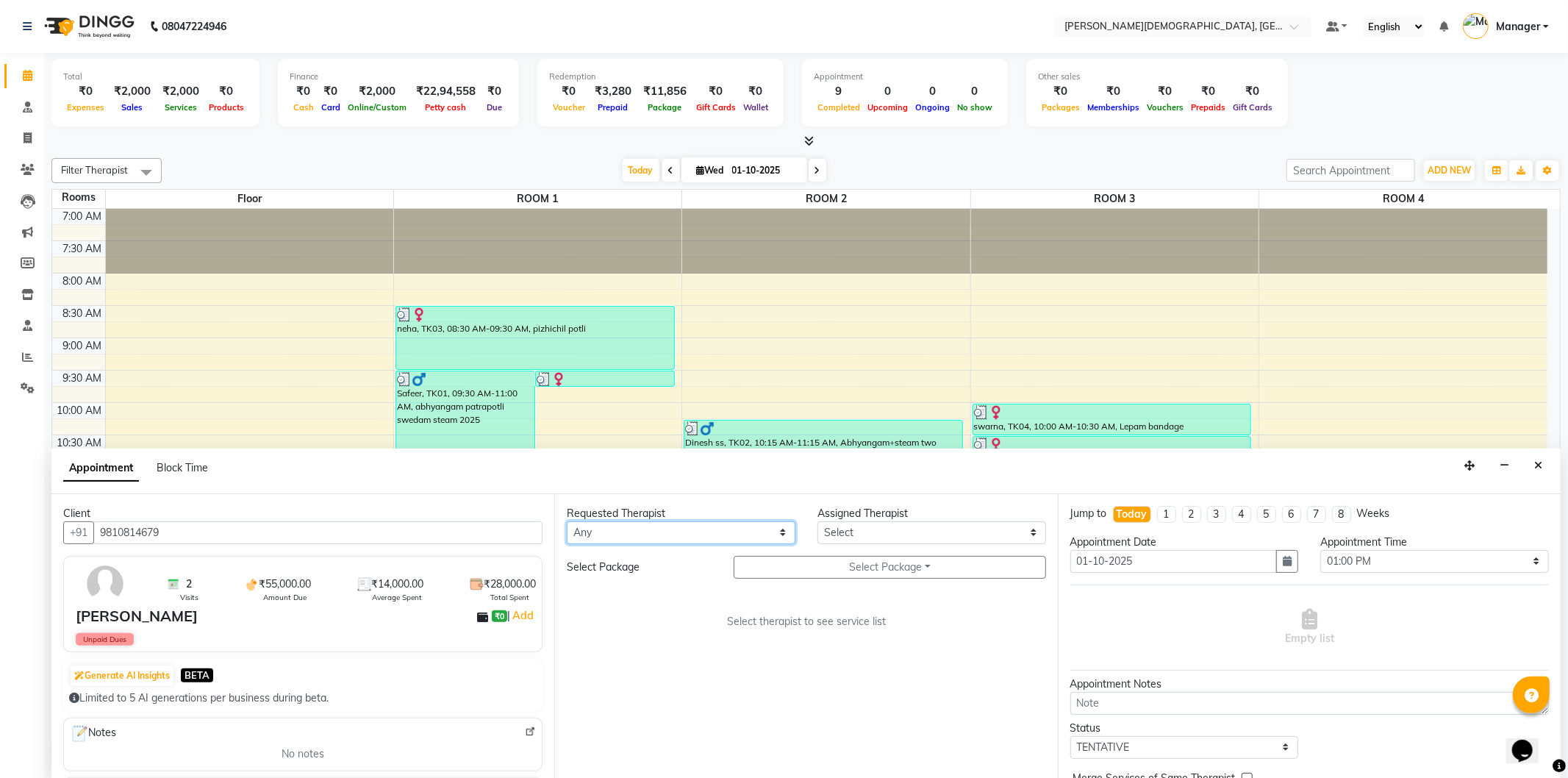
click at [691, 531] on select "Any [PERSON_NAME] [PERSON_NAME] [PERSON_NAME] [PERSON_NAME] [PERSON_NAME] [PERS…" at bounding box center [681, 532] width 229 height 23
select select "66654"
click at [567, 521] on select "Any [PERSON_NAME] [PERSON_NAME] [PERSON_NAME] [PERSON_NAME] [PERSON_NAME] [PERS…" at bounding box center [681, 532] width 229 height 23
select select "66654"
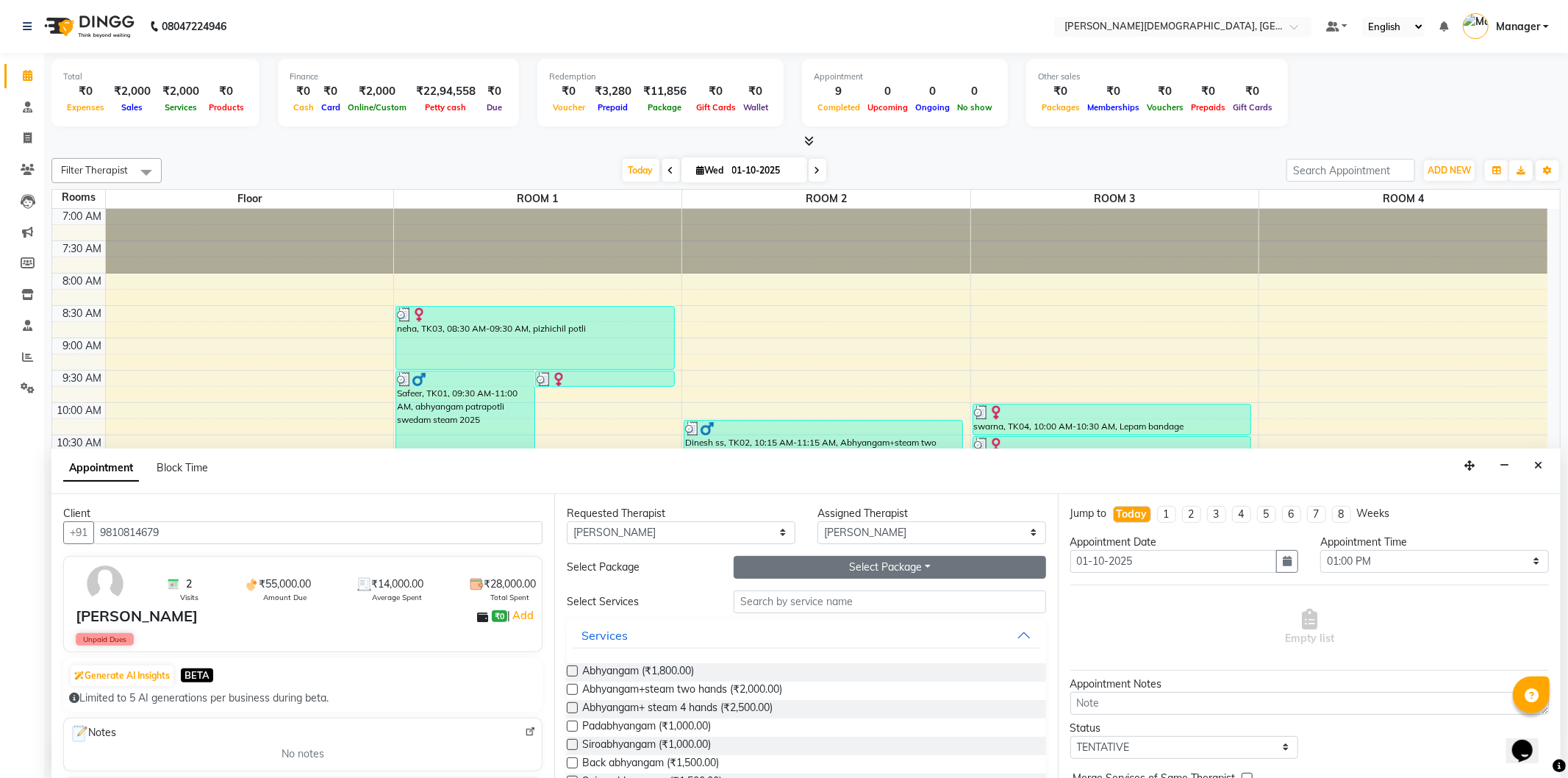
click at [855, 570] on button "Select Package Toggle Dropdown" at bounding box center [889, 567] width 312 height 23
click at [832, 596] on li "[PERSON_NAME]" at bounding box center [793, 597] width 117 height 21
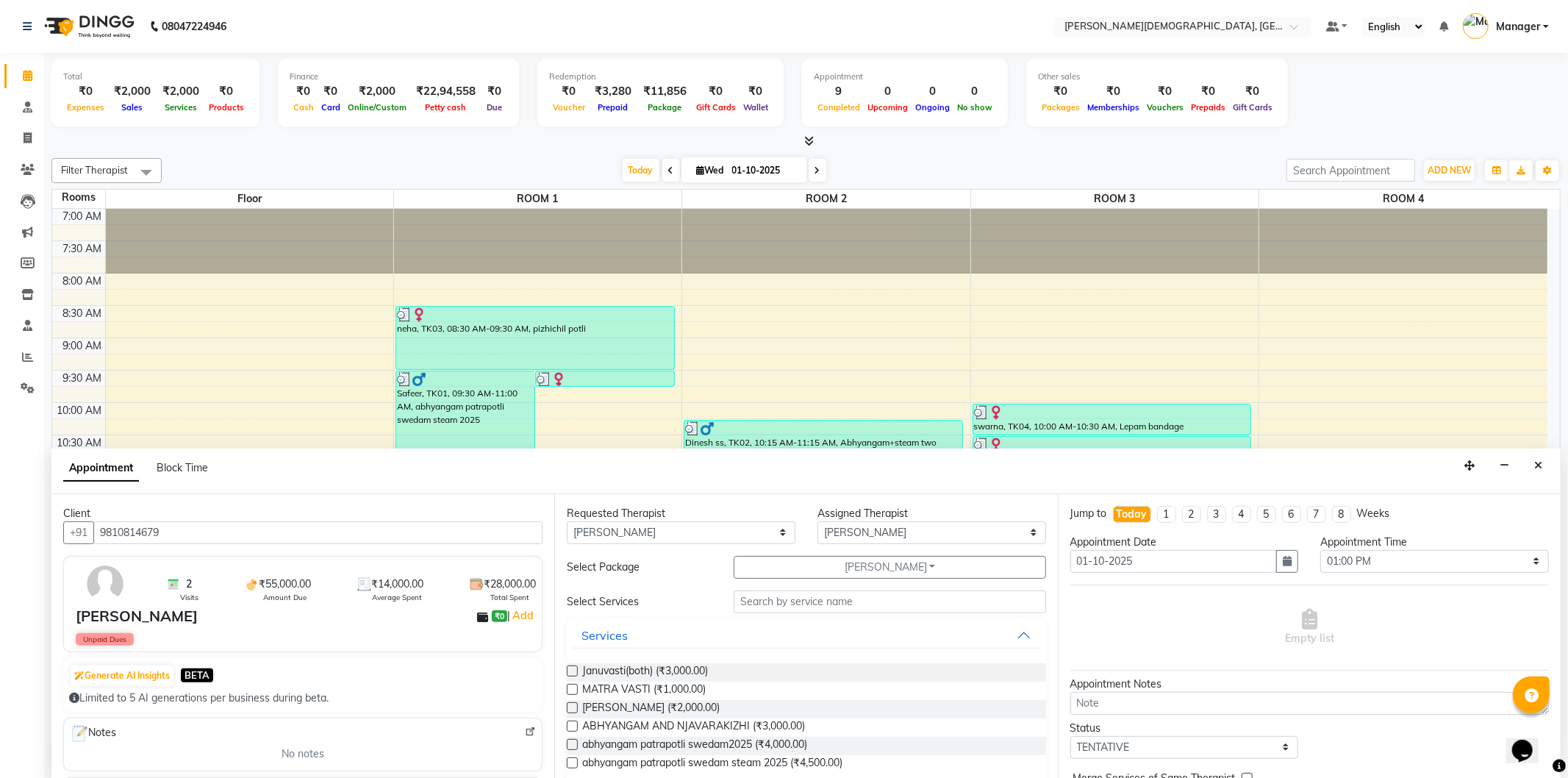
scroll to position [81, 0]
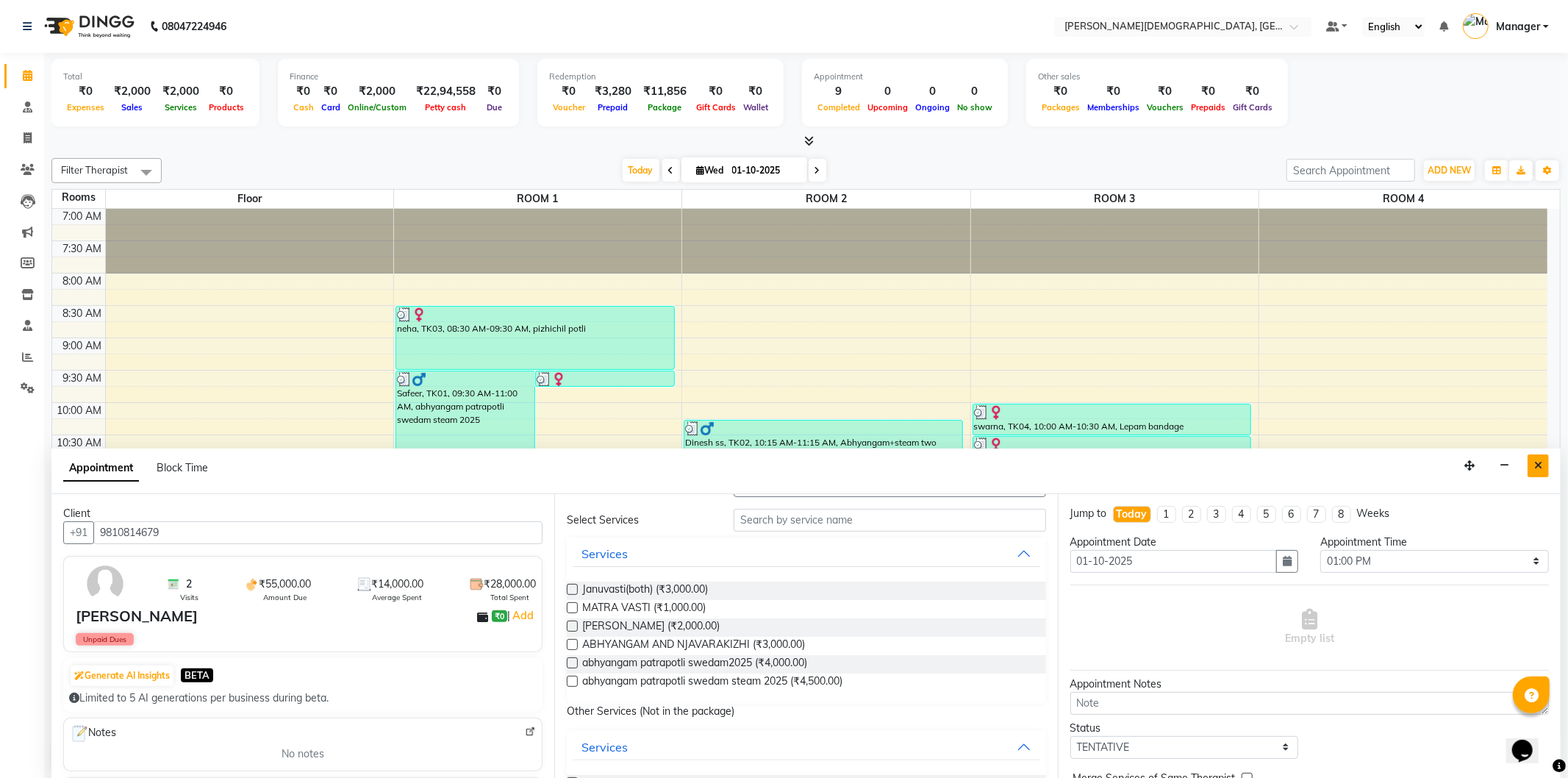
click at [1532, 461] on button "Close" at bounding box center [1538, 465] width 21 height 23
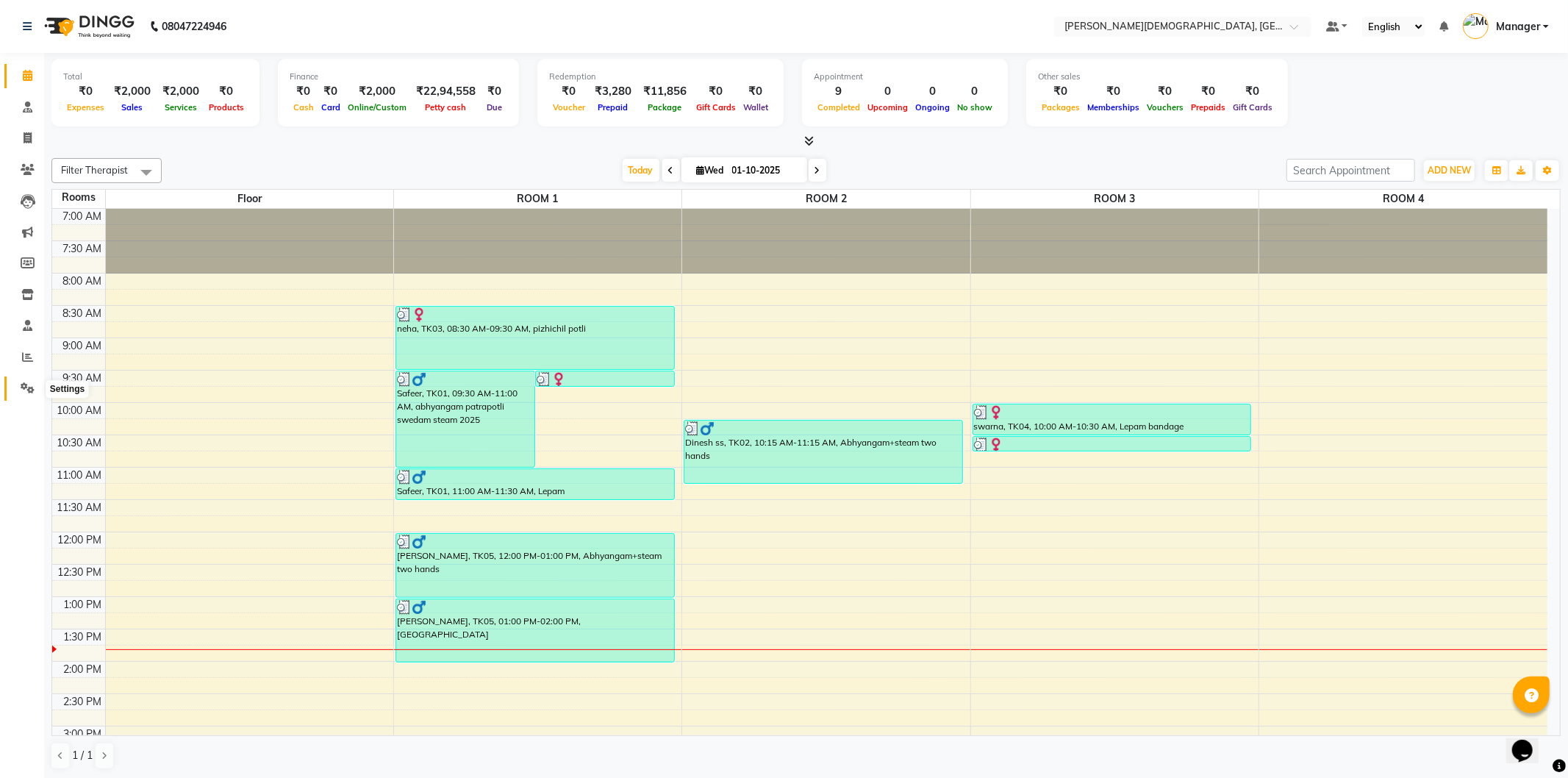
click at [19, 385] on span at bounding box center [27, 389] width 25 height 17
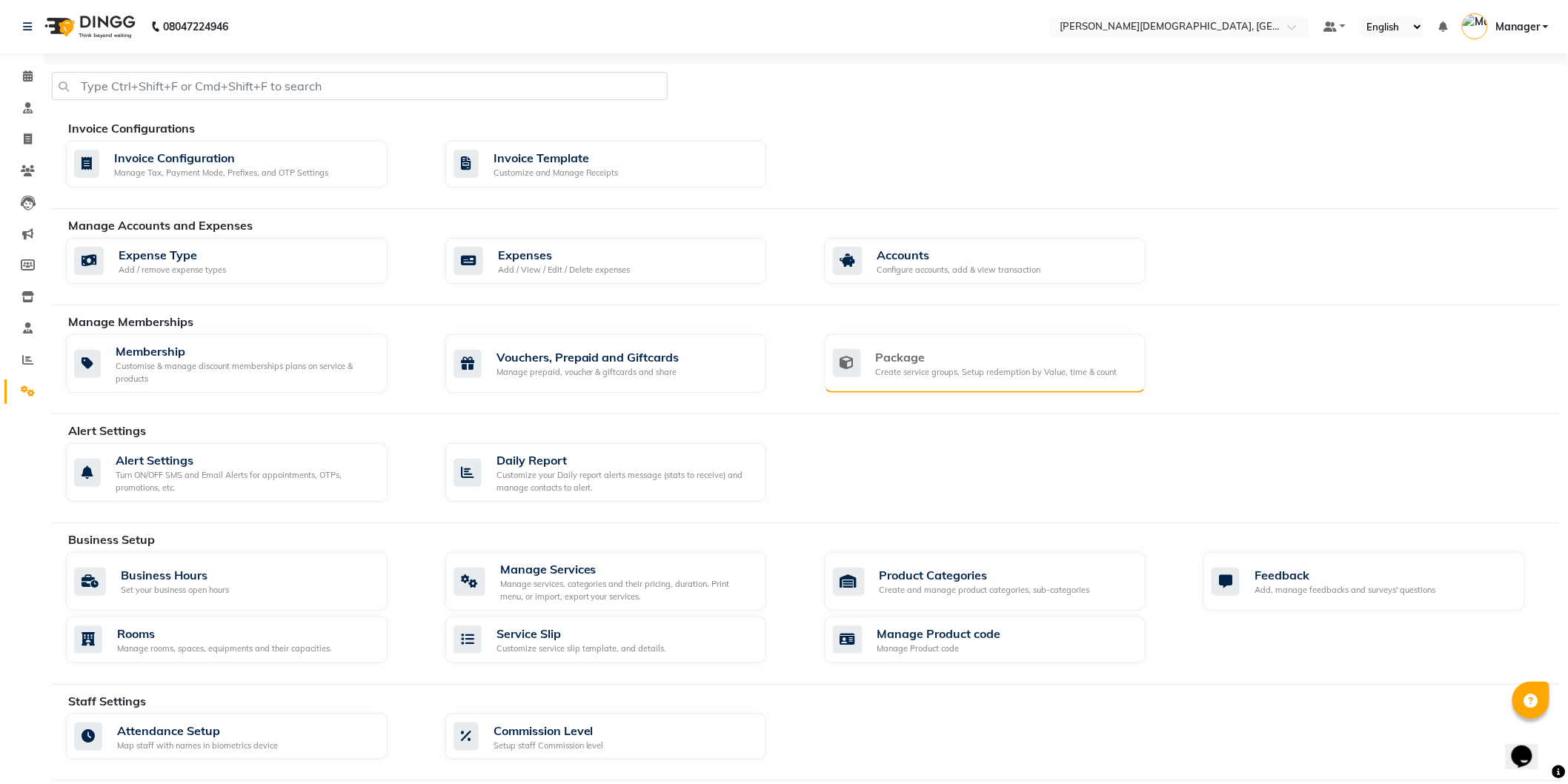
click at [910, 366] on div "Create service groups, Setup redemption by Value, time & count" at bounding box center [996, 372] width 242 height 13
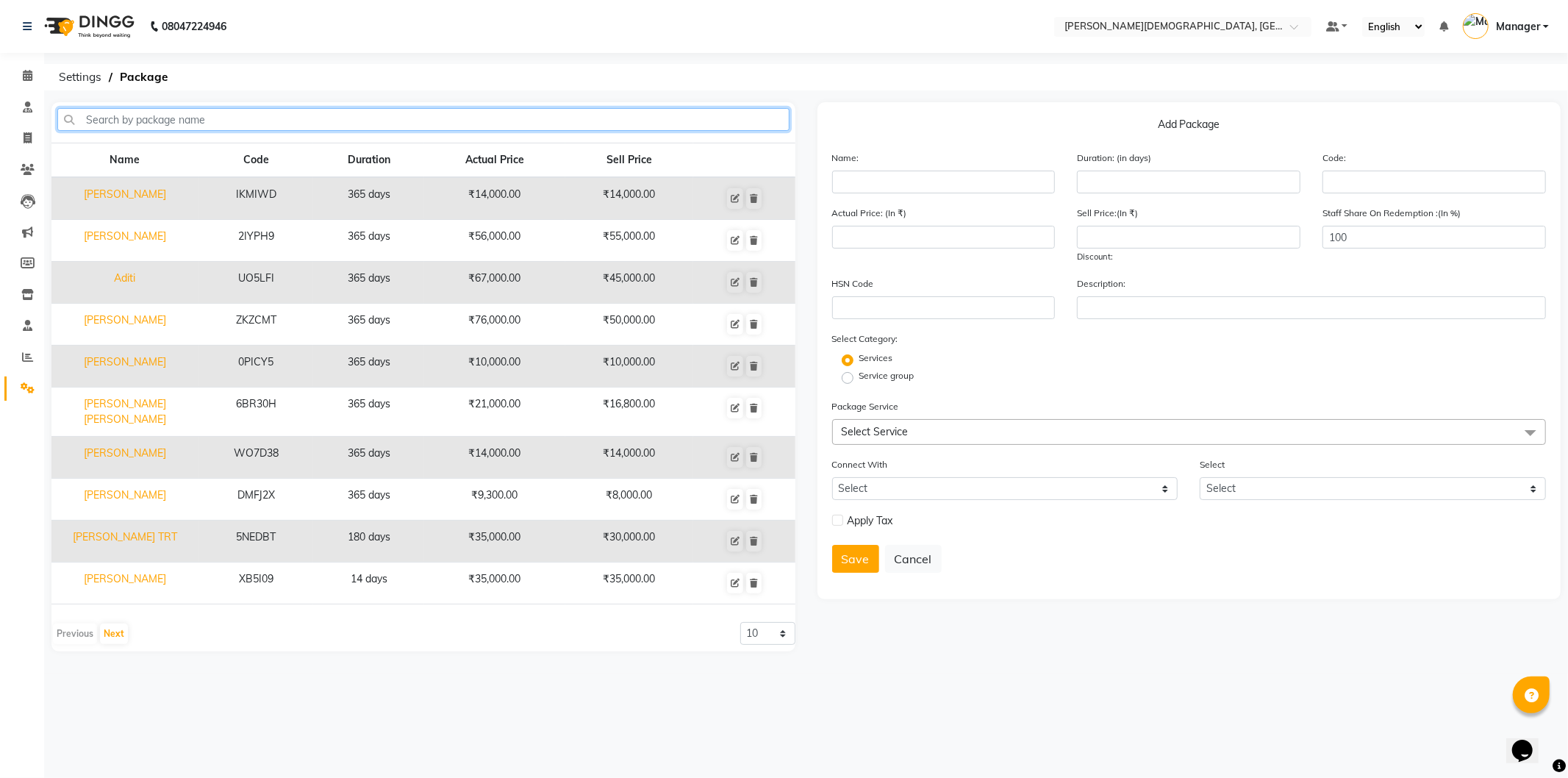
click at [394, 122] on input "text" at bounding box center [424, 119] width 733 height 23
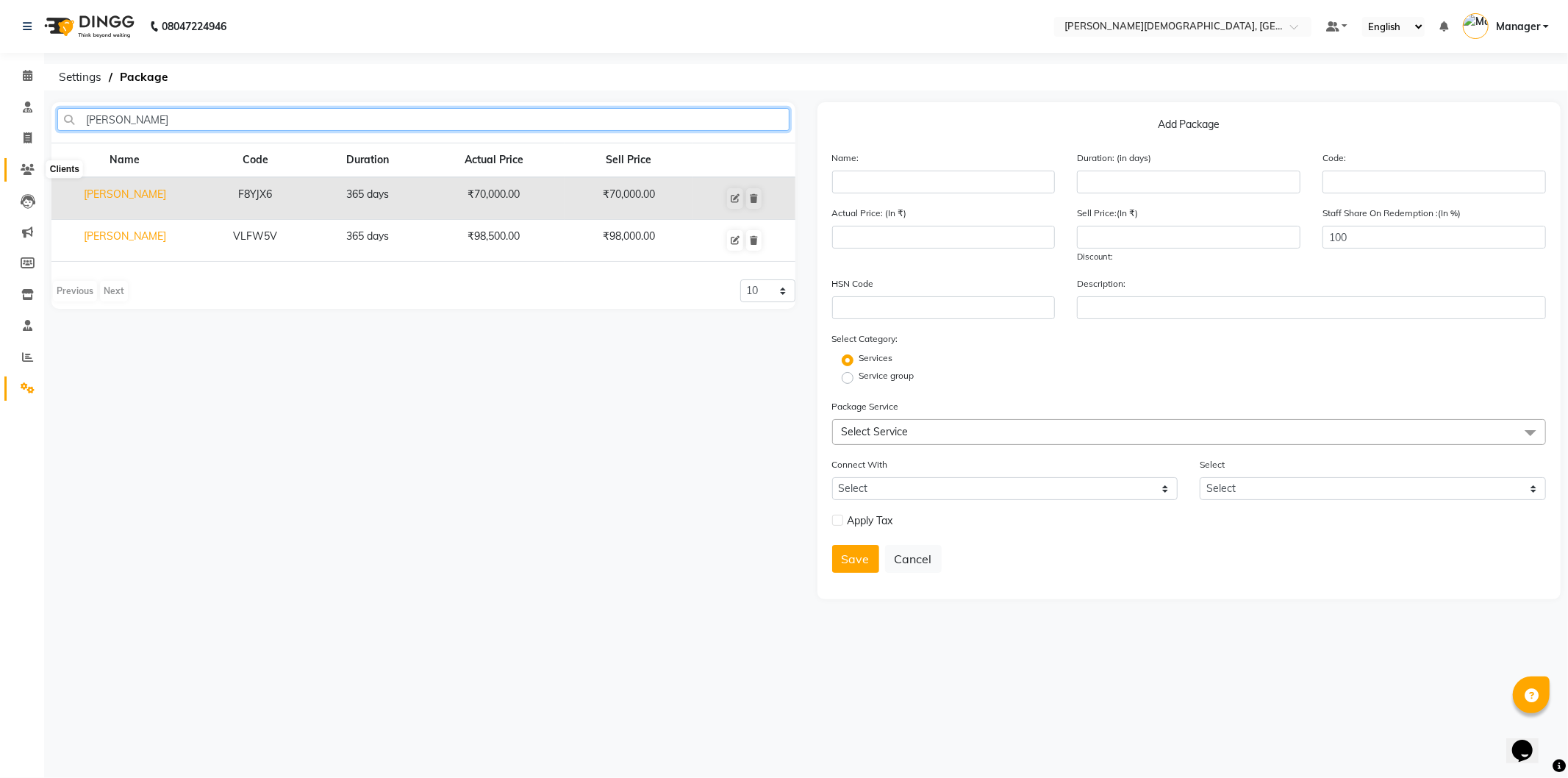
type input "[PERSON_NAME]"
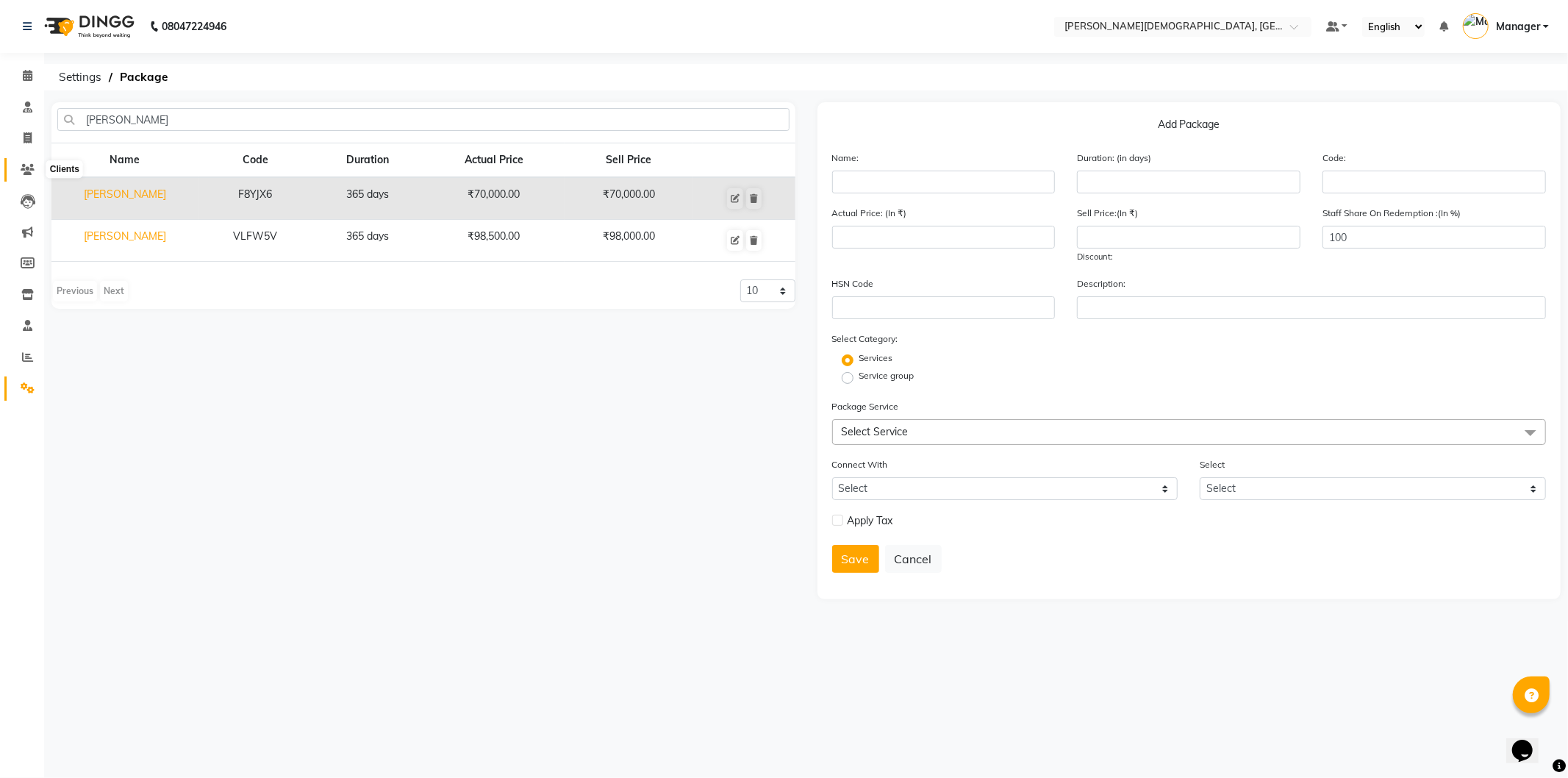
click at [30, 171] on icon at bounding box center [27, 169] width 14 height 11
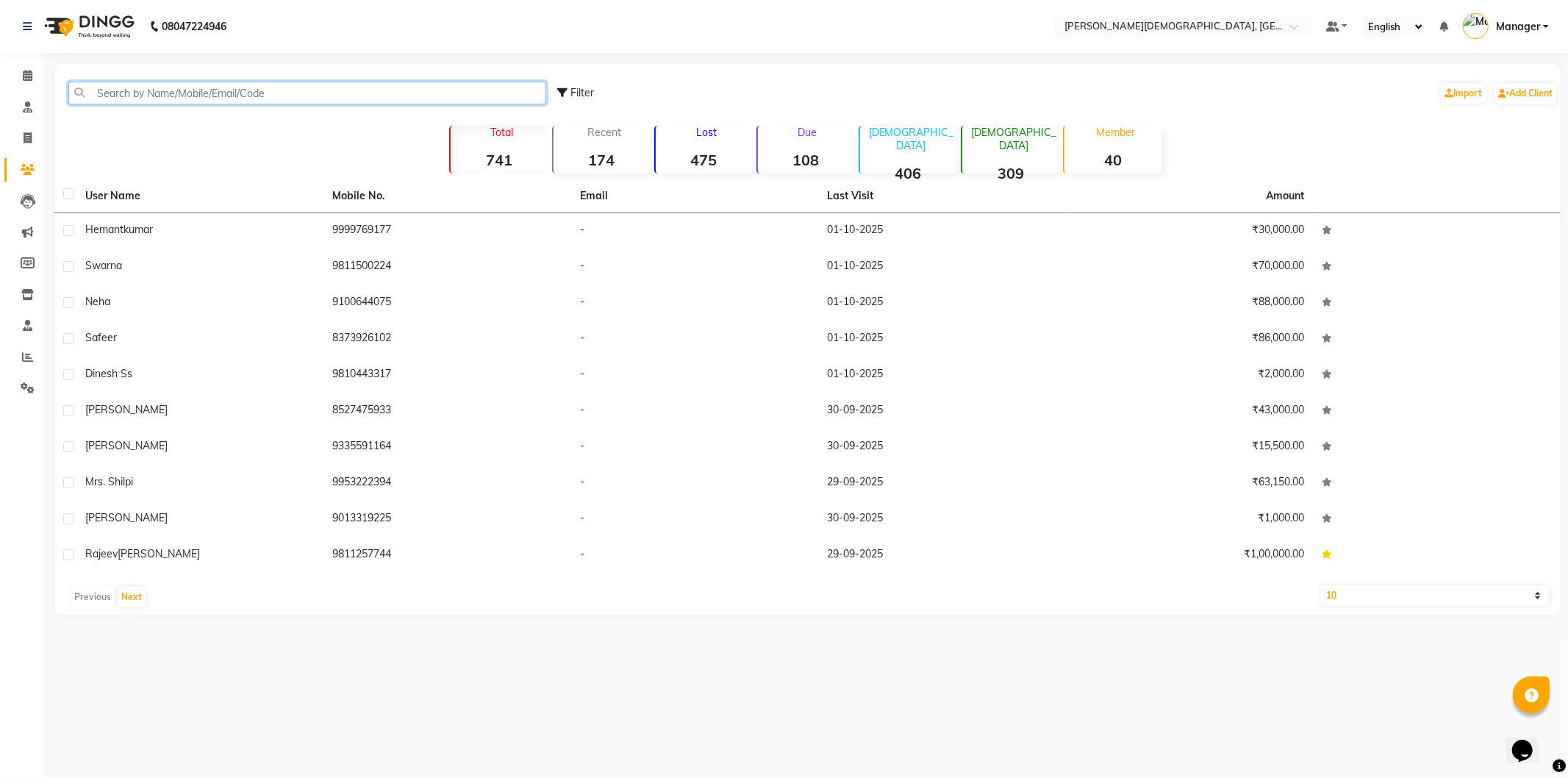
click at [194, 94] on input "text" at bounding box center [308, 92] width 478 height 23
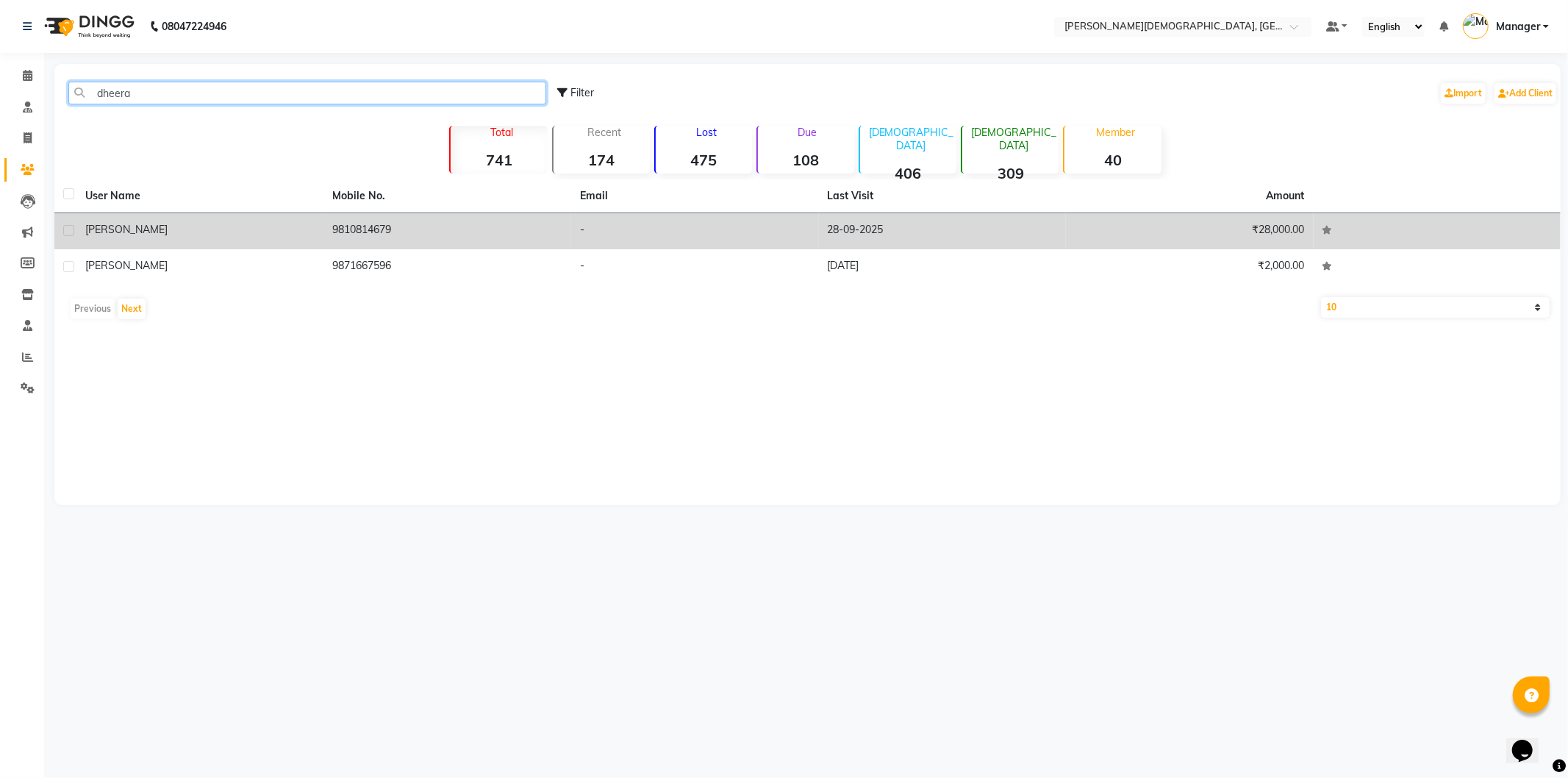
type input "dheera"
click at [402, 226] on td "9810814679" at bounding box center [448, 231] width 248 height 36
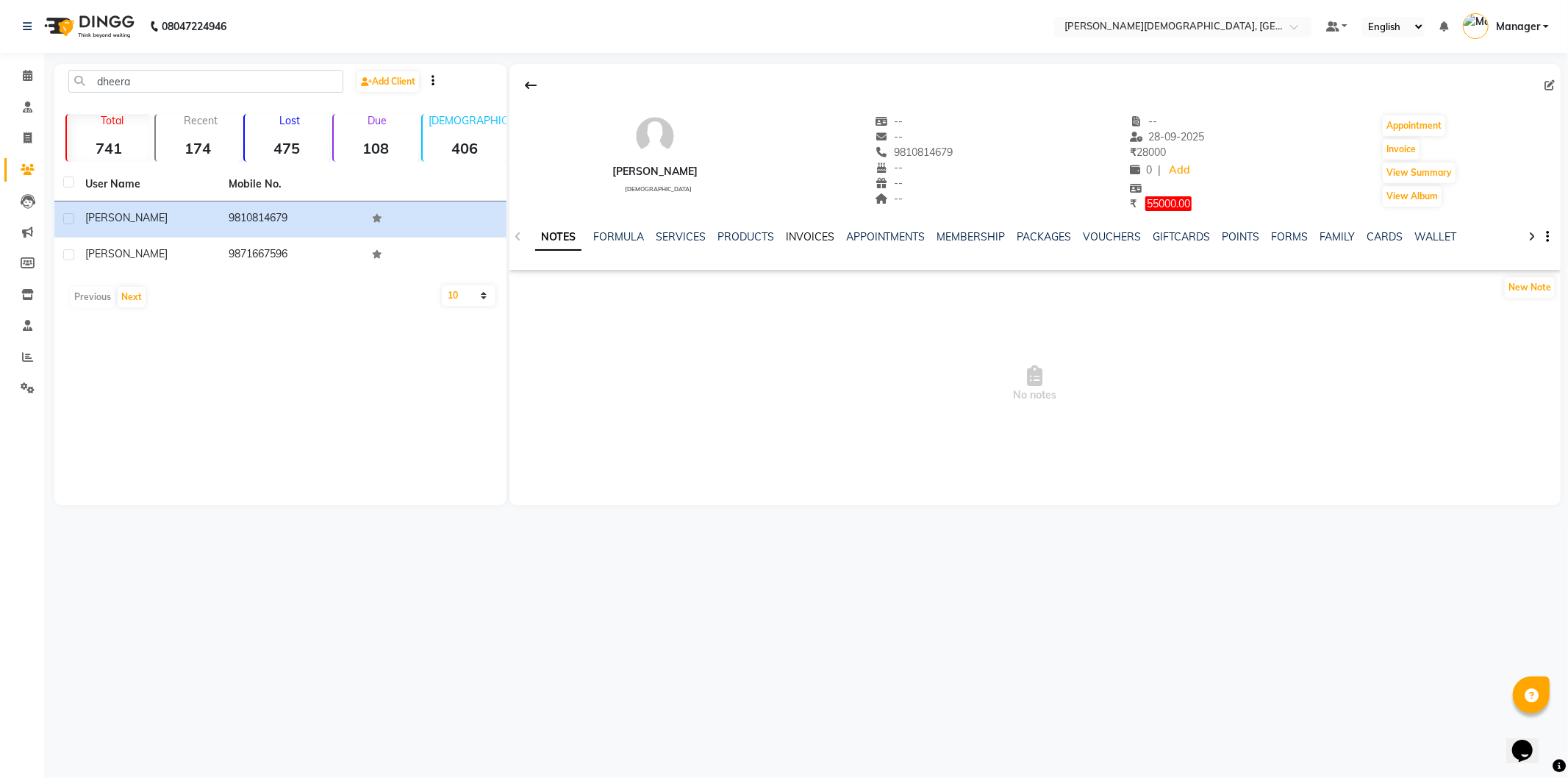
click at [818, 234] on link "INVOICES" at bounding box center [810, 237] width 48 height 14
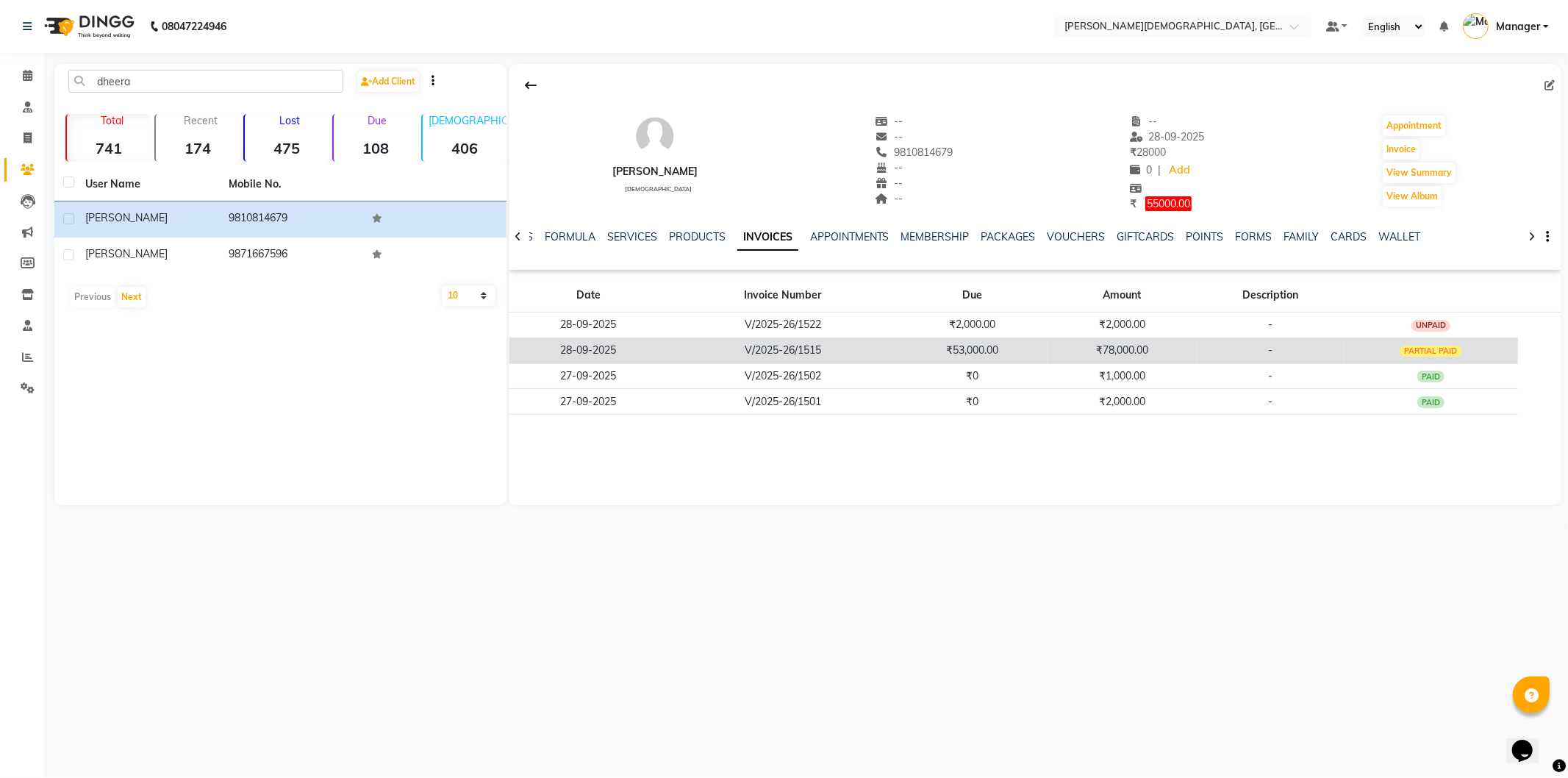
click at [1440, 351] on div "PARTIAL PAID" at bounding box center [1432, 352] width 63 height 12
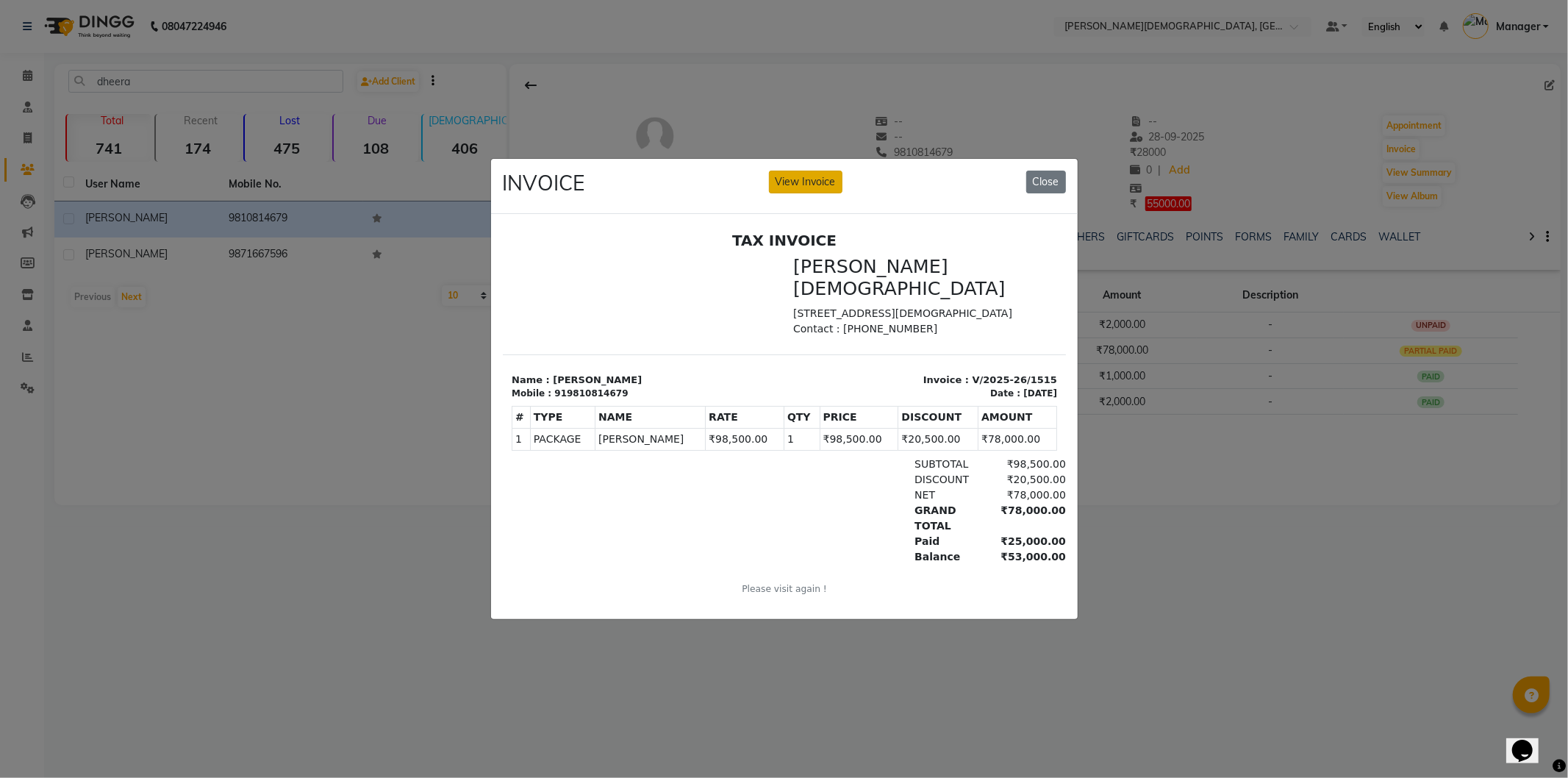
click at [805, 175] on button "View Invoice" at bounding box center [806, 181] width 74 height 23
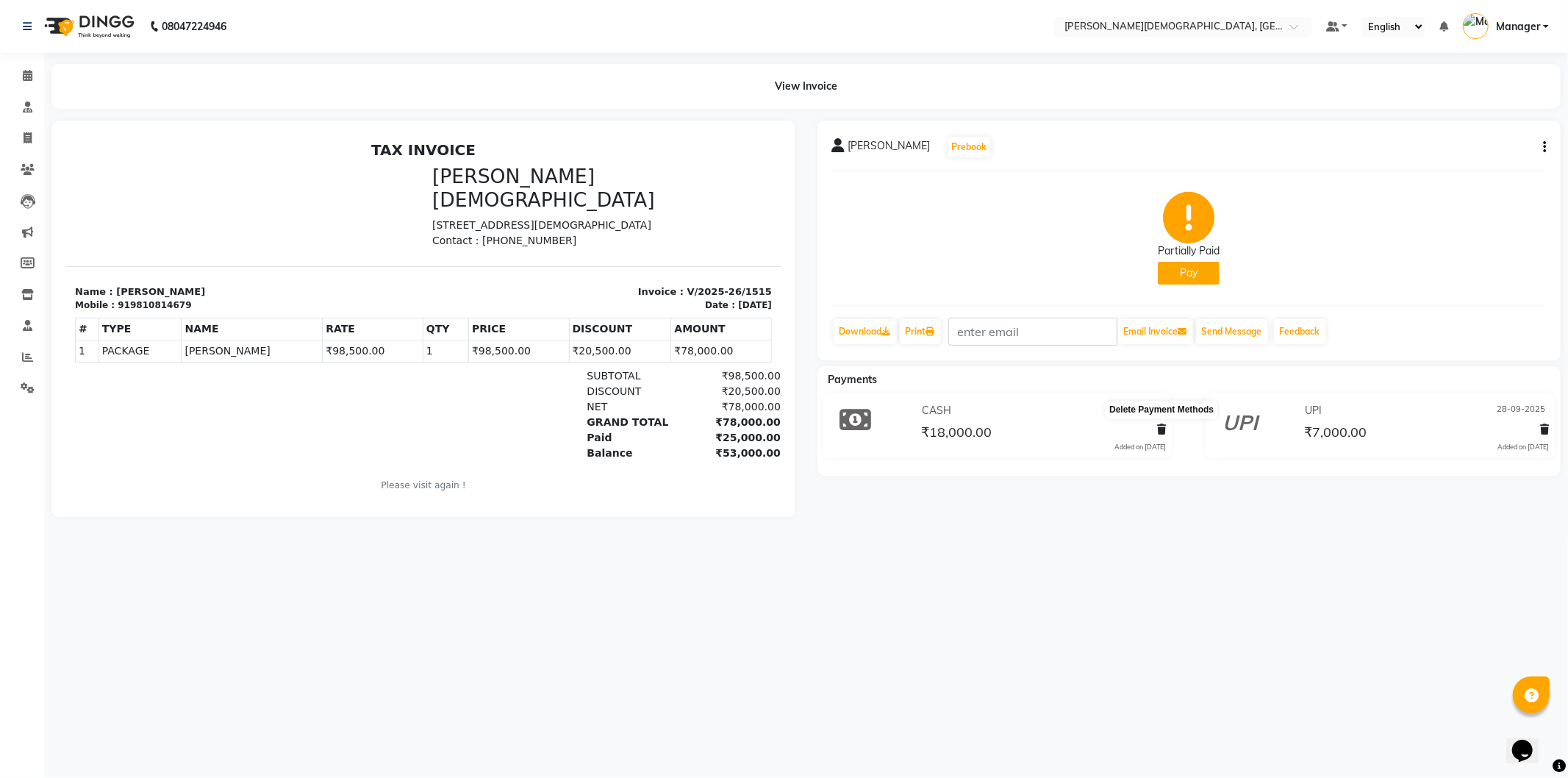
click at [1160, 434] on icon at bounding box center [1161, 430] width 8 height 10
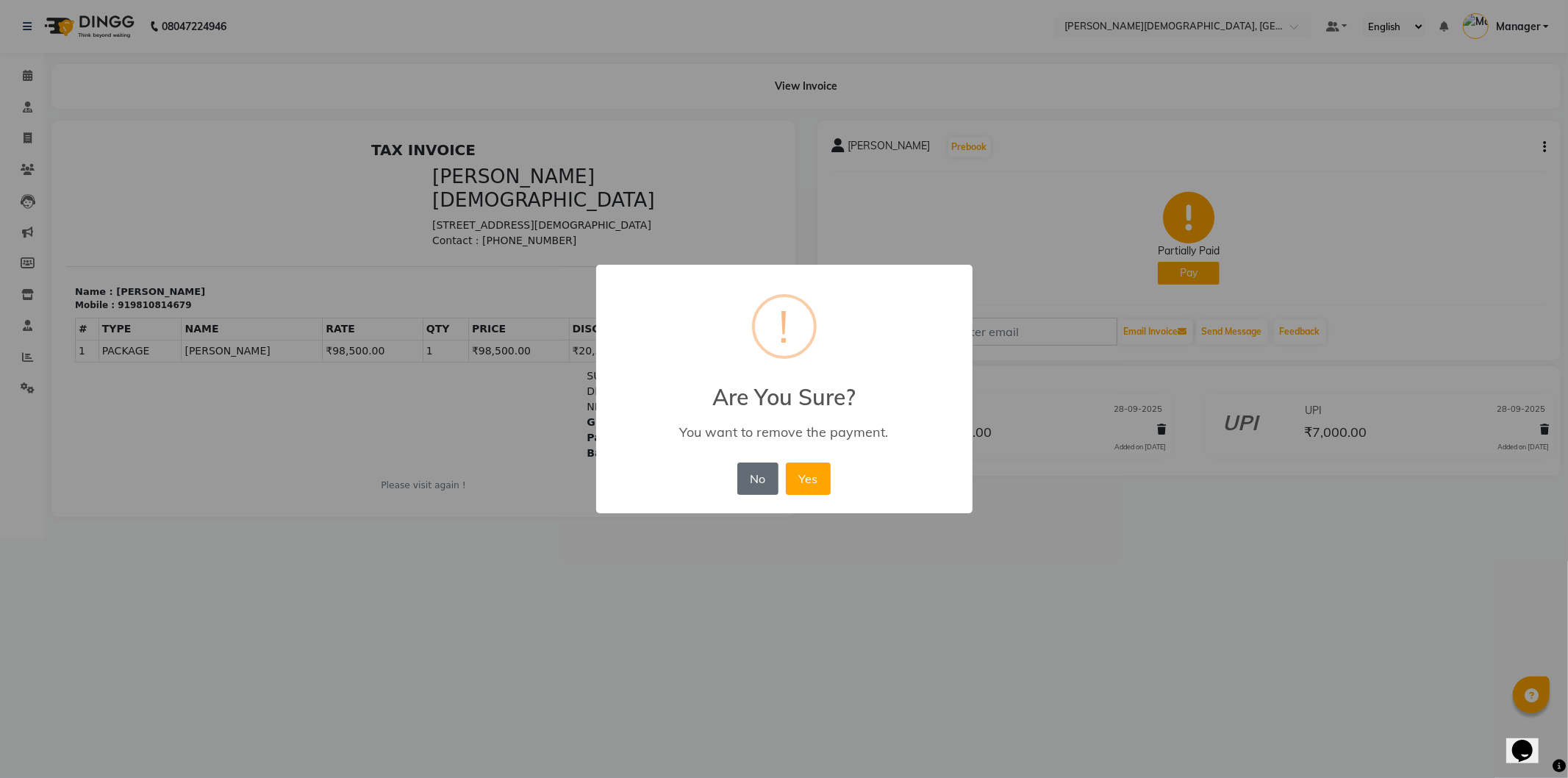
click at [761, 474] on button "No" at bounding box center [758, 479] width 42 height 32
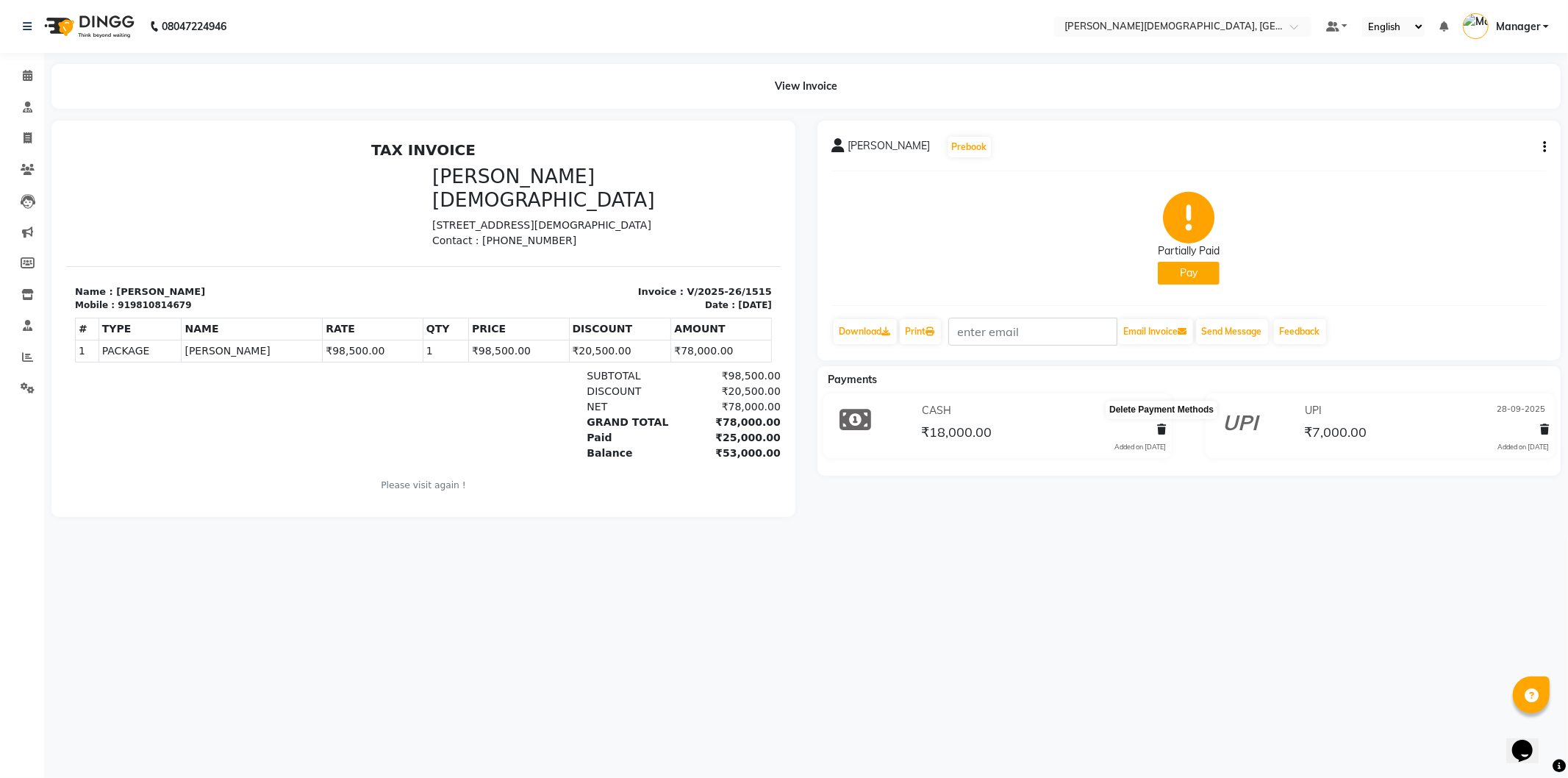
click at [1157, 434] on icon at bounding box center [1161, 430] width 8 height 10
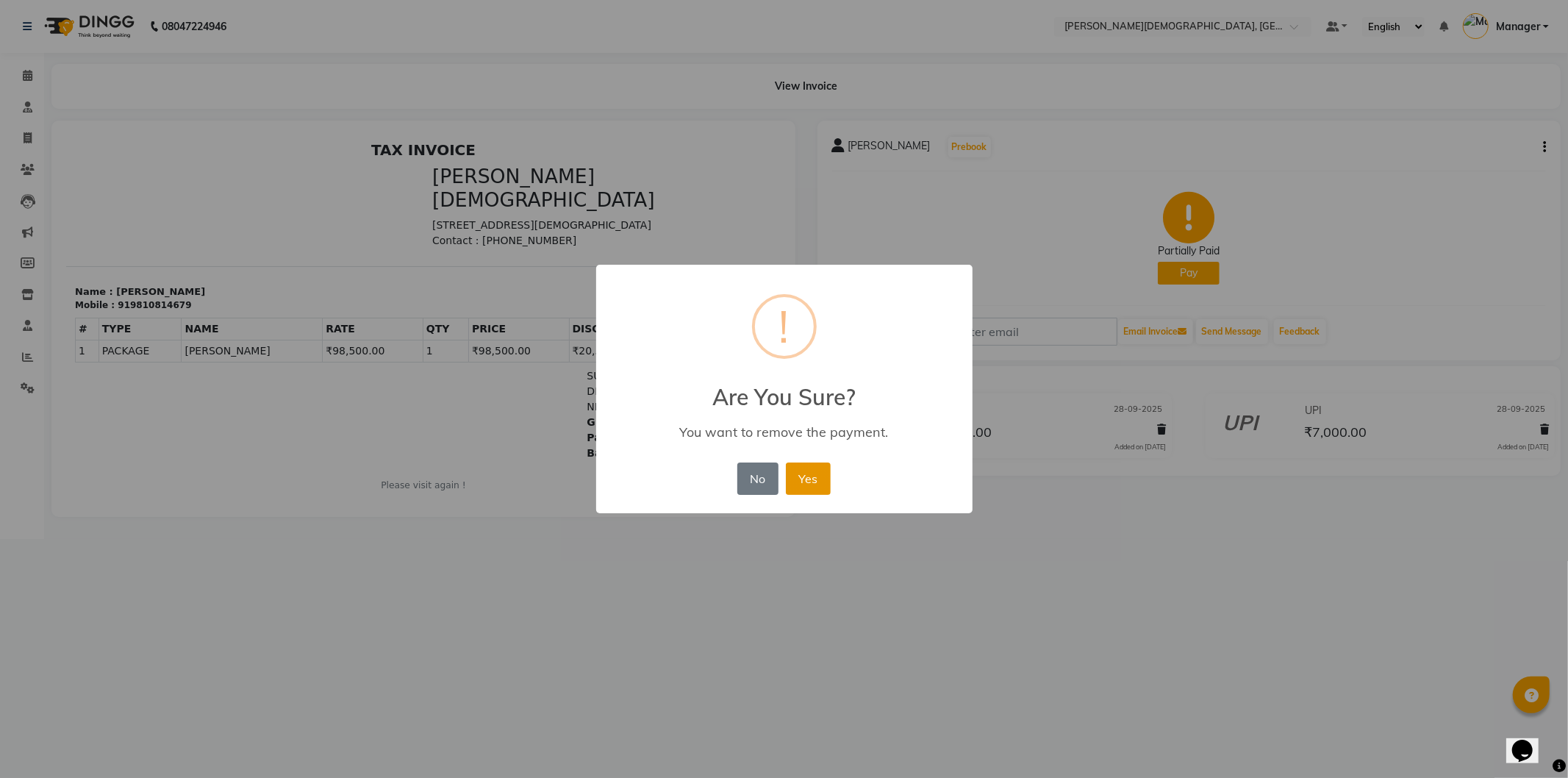
click at [805, 481] on button "Yes" at bounding box center [808, 479] width 45 height 32
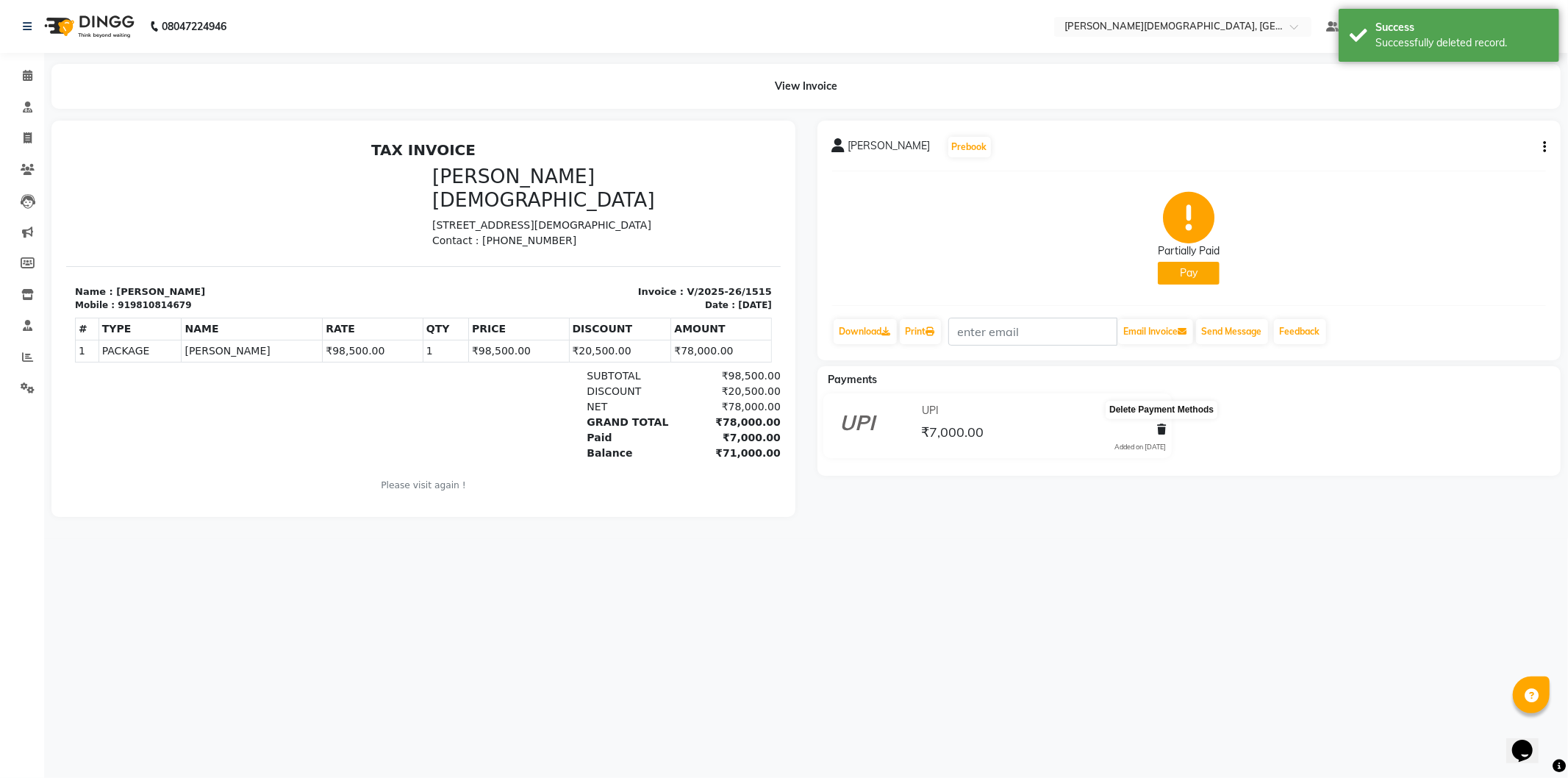
click at [1157, 431] on icon at bounding box center [1161, 430] width 8 height 10
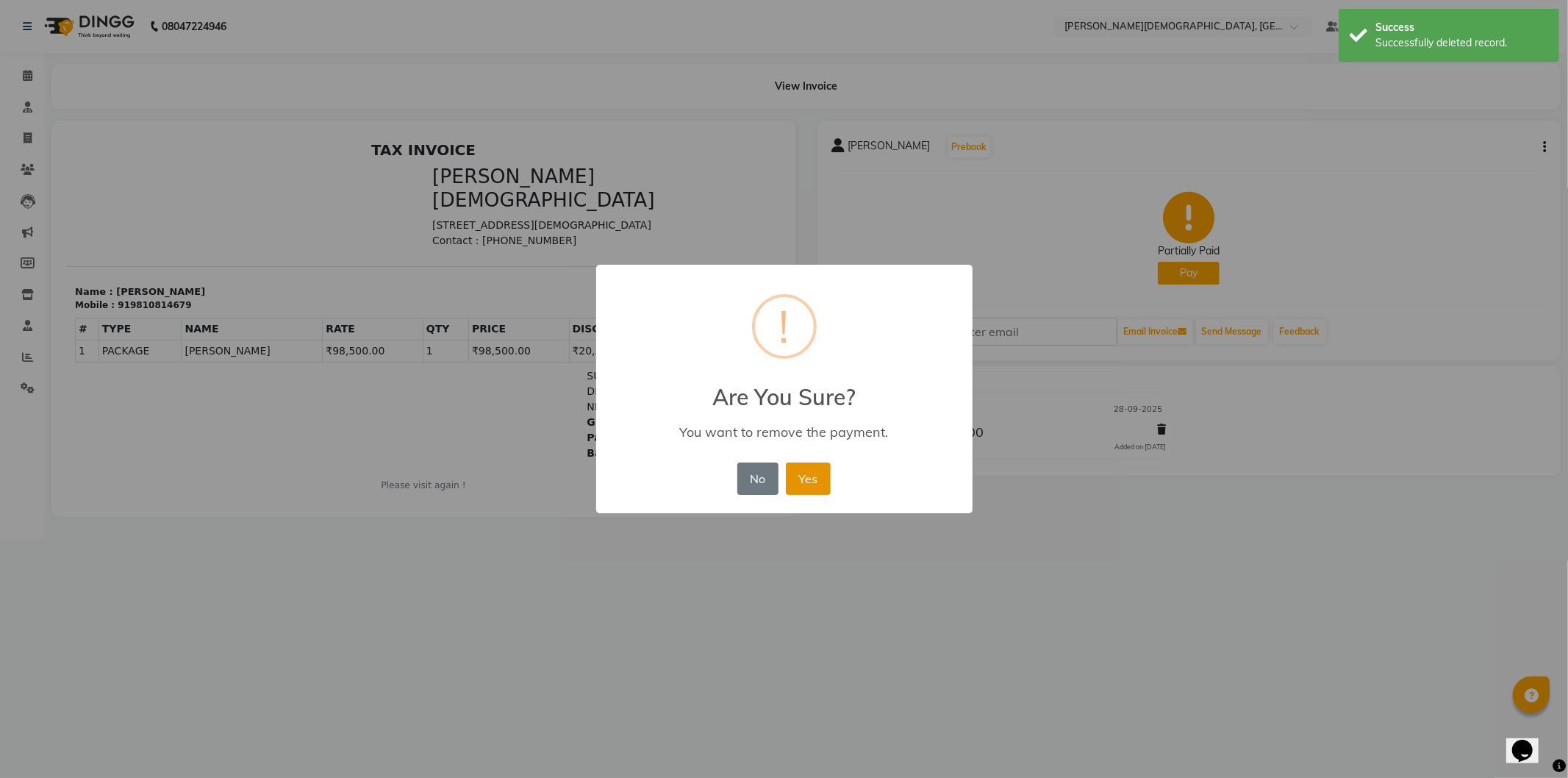
click at [791, 481] on button "Yes" at bounding box center [808, 479] width 45 height 32
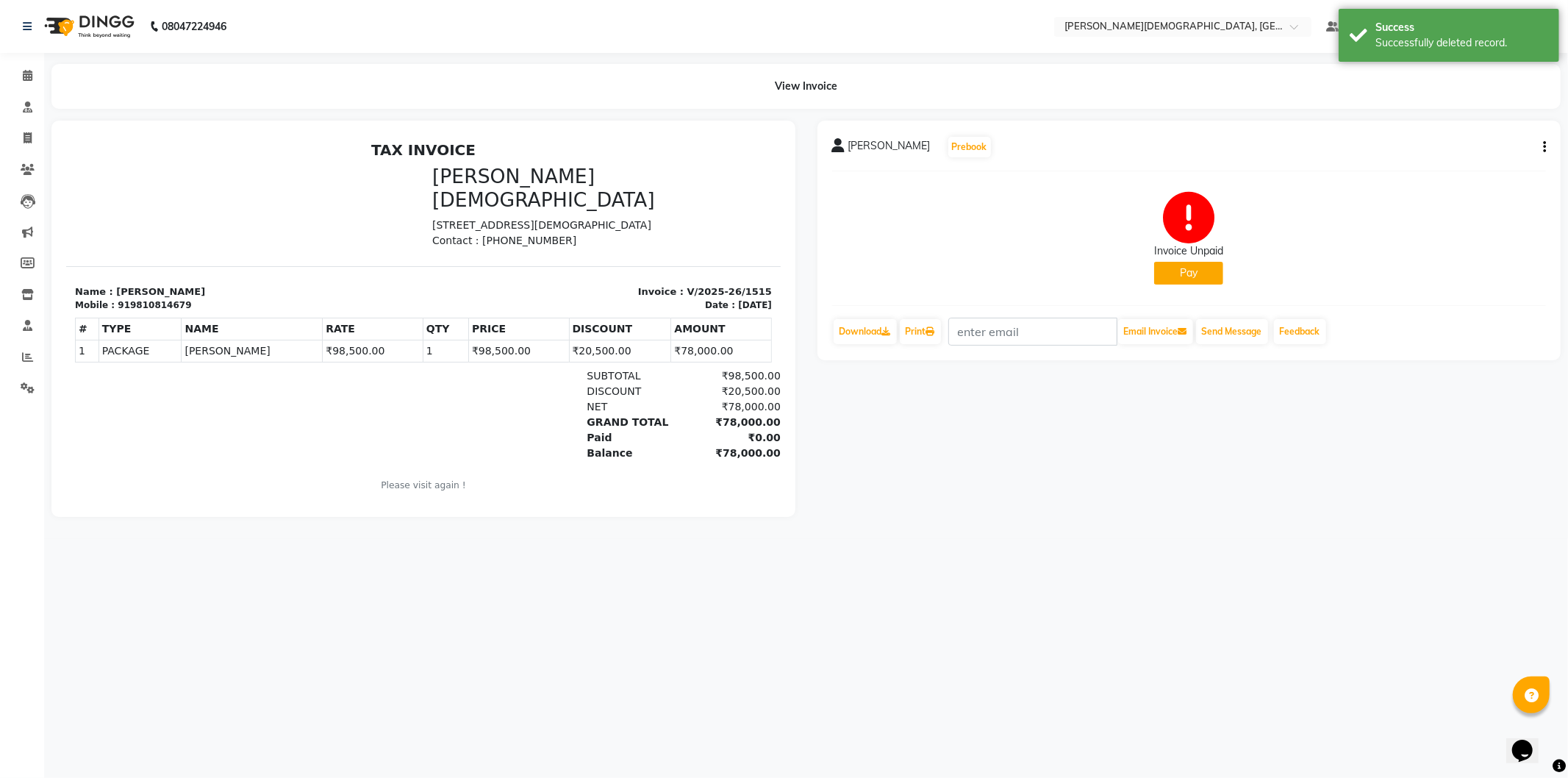
click at [1545, 147] on icon "button" at bounding box center [1544, 147] width 3 height 1
click at [1507, 122] on div "Cancel Invoice" at bounding box center [1485, 119] width 74 height 19
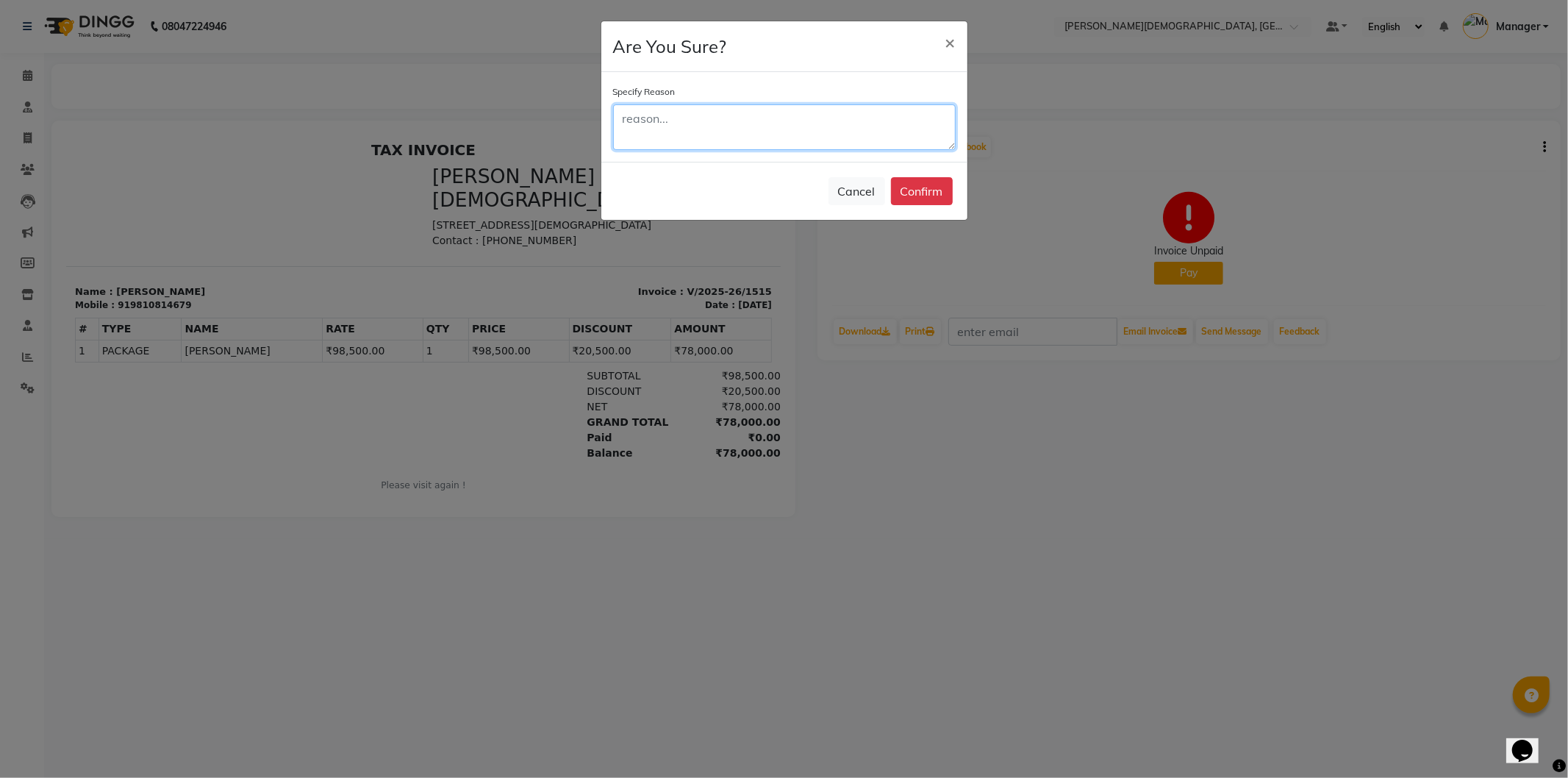
click at [774, 120] on textarea at bounding box center [784, 127] width 342 height 46
click at [911, 192] on button "Confirm" at bounding box center [922, 191] width 62 height 28
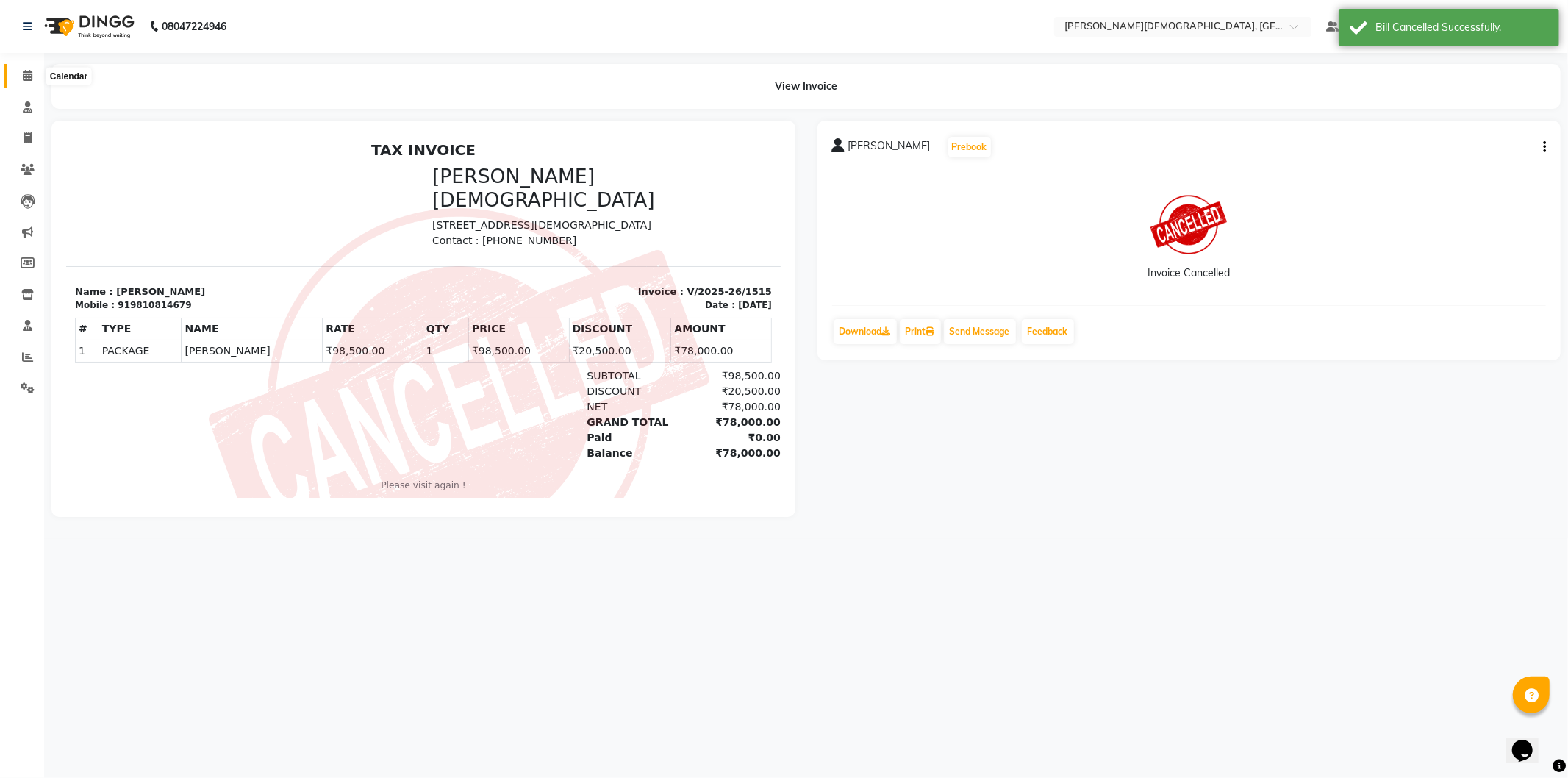
click at [26, 84] on span at bounding box center [27, 76] width 25 height 17
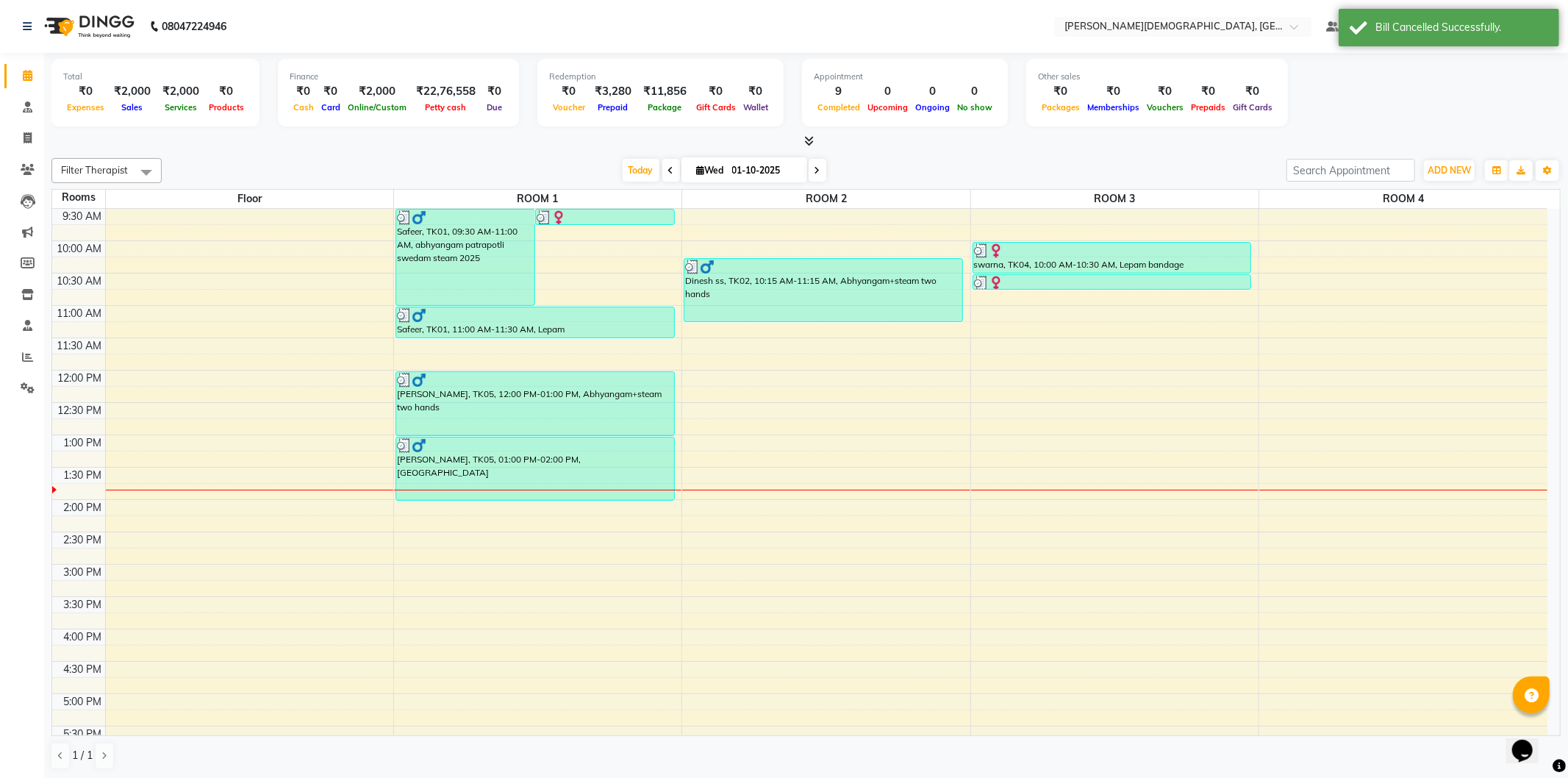
scroll to position [164, 0]
click at [734, 446] on div "7:00 AM 7:30 AM 8:00 AM 8:30 AM 9:00 AM 9:30 AM 10:00 AM 10:30 AM 11:00 AM 11:3…" at bounding box center [800, 498] width 1495 height 905
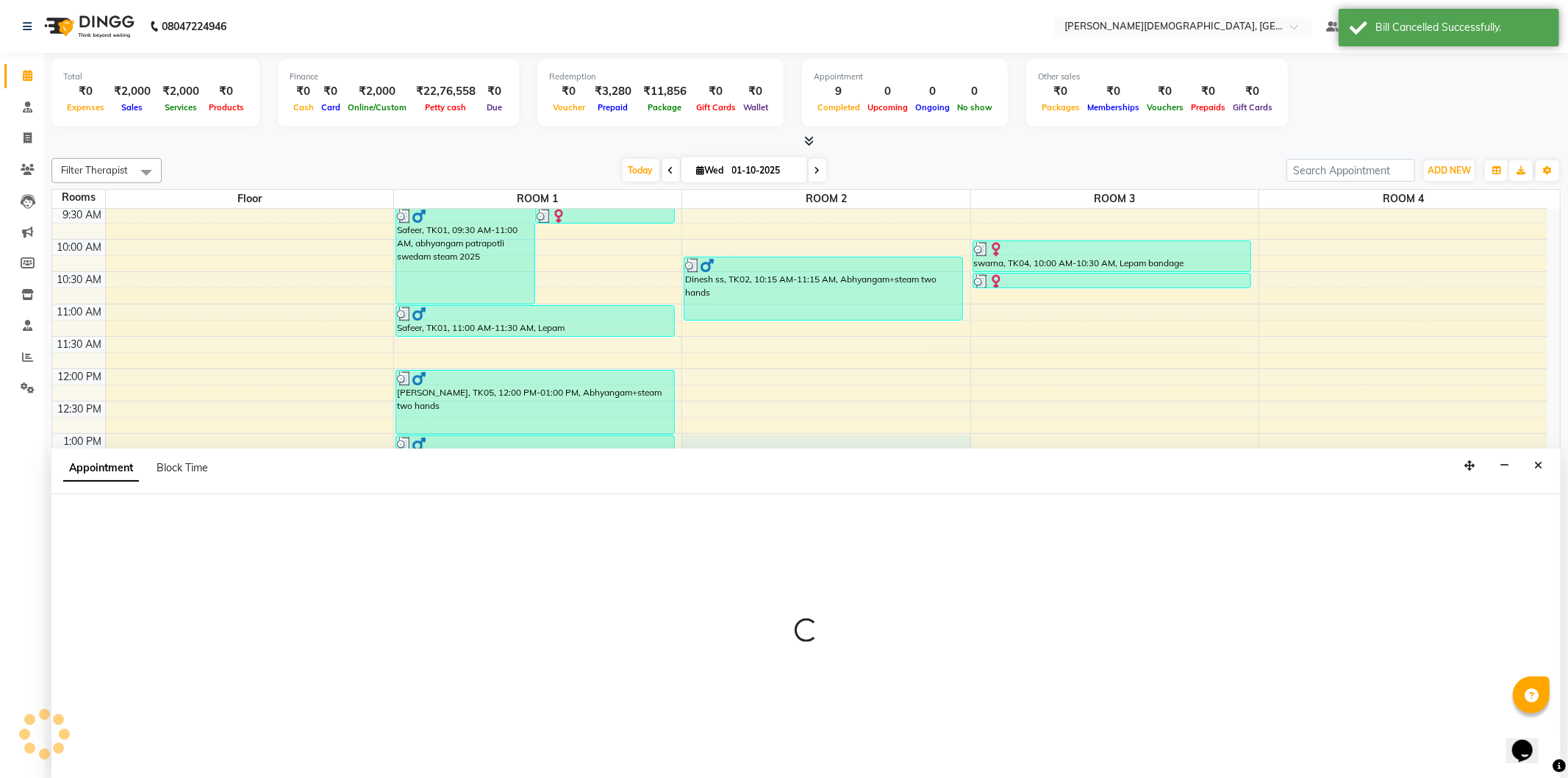
select select "780"
select select "tentative"
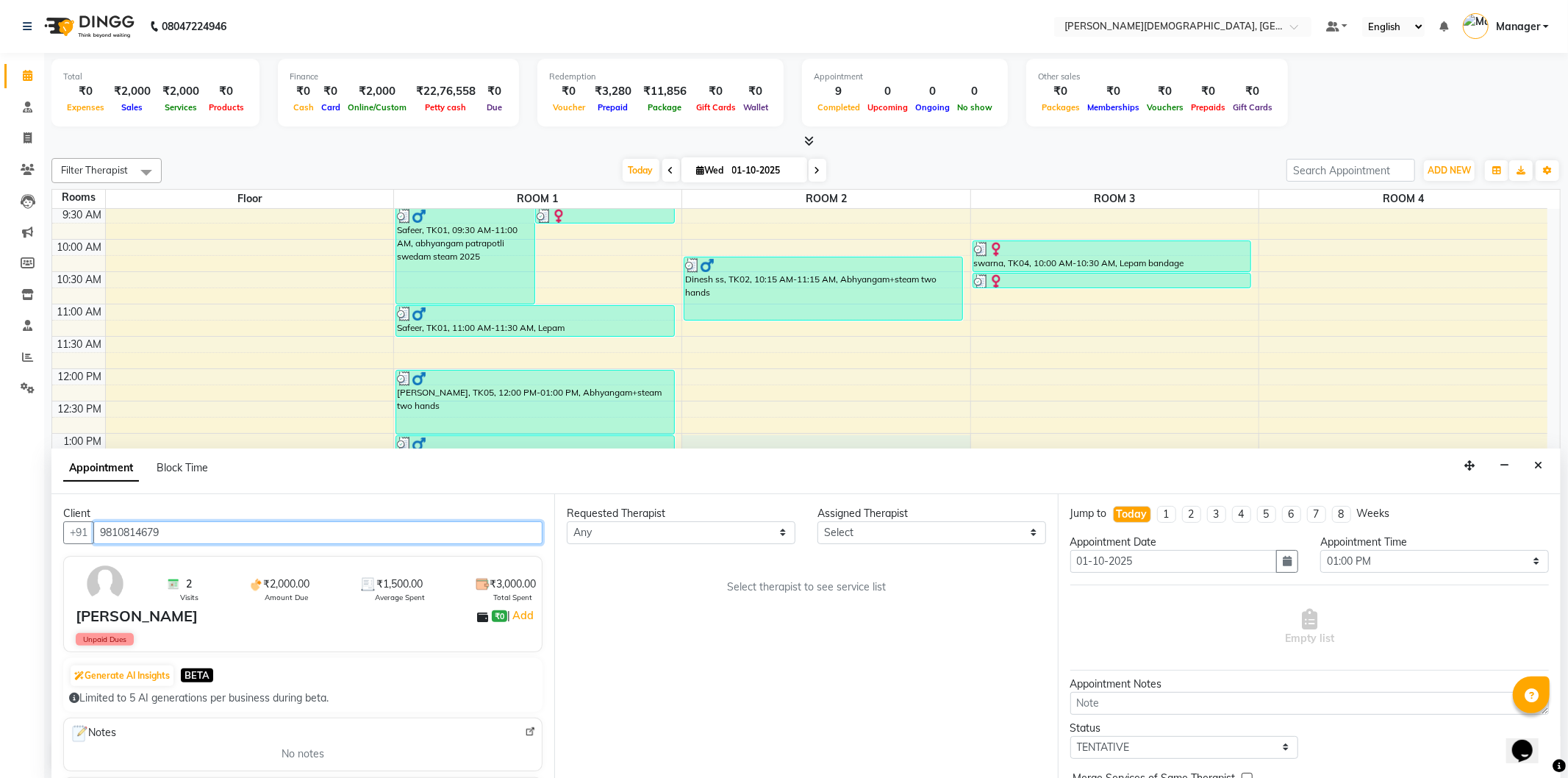
type input "9810814679"
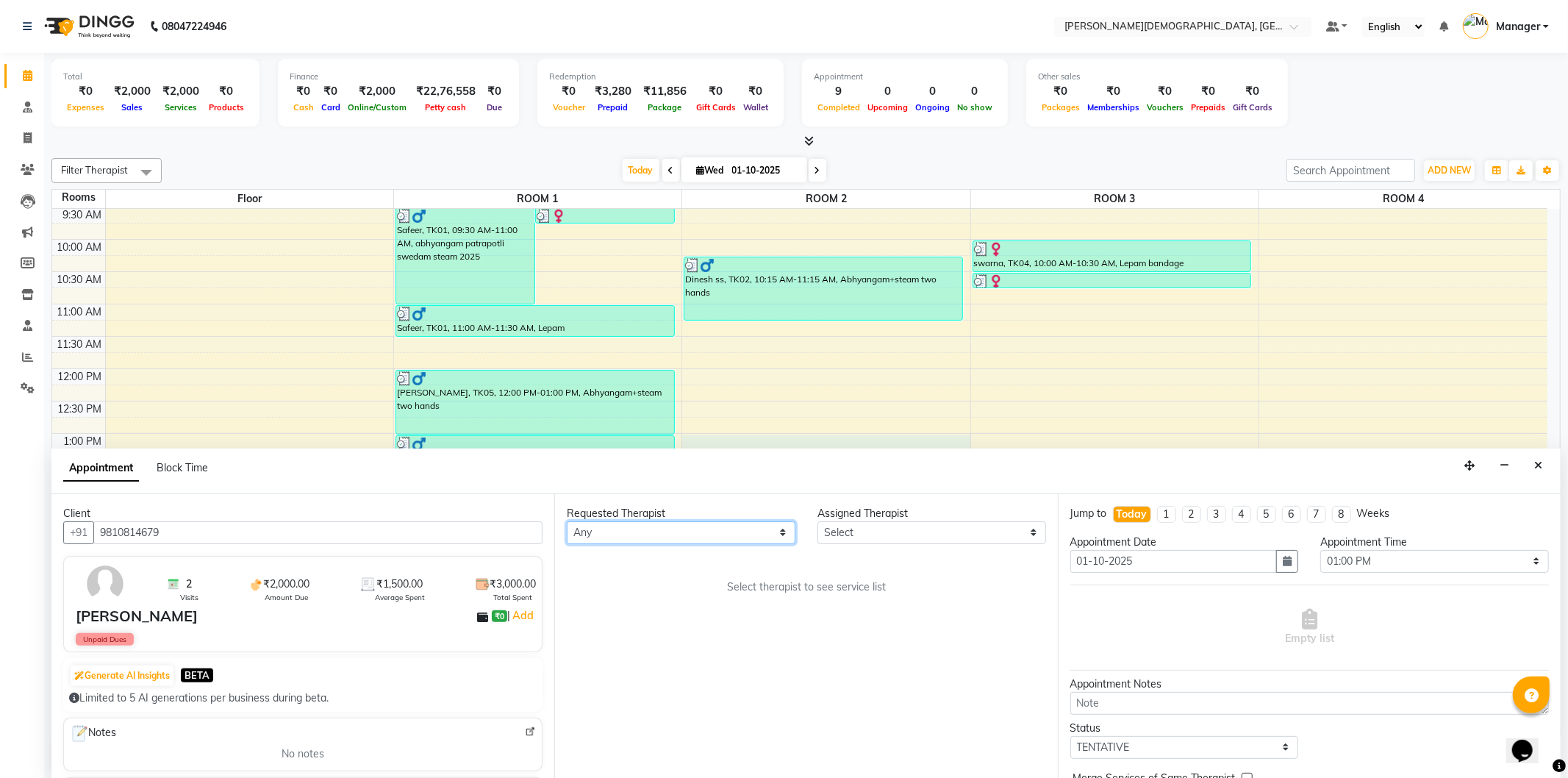
click at [679, 531] on select "Any [PERSON_NAME] [PERSON_NAME] [PERSON_NAME] [PERSON_NAME] [PERSON_NAME] [PERS…" at bounding box center [681, 532] width 229 height 23
select select "66654"
click at [567, 521] on select "Any [PERSON_NAME] [PERSON_NAME] [PERSON_NAME] [PERSON_NAME] [PERSON_NAME] [PERS…" at bounding box center [681, 532] width 229 height 23
select select "66654"
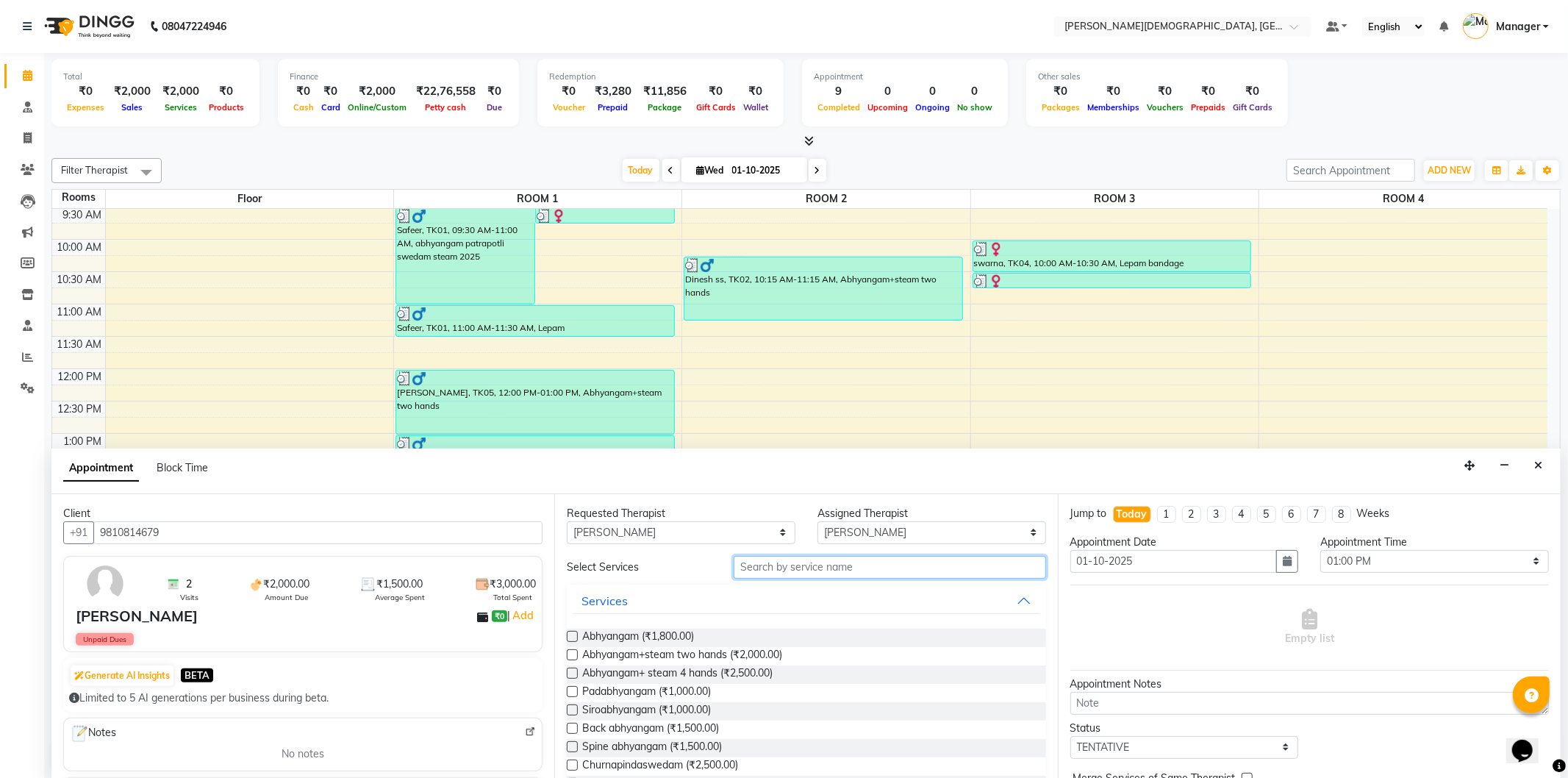
click at [813, 569] on input "text" at bounding box center [889, 567] width 312 height 23
type input "2025"
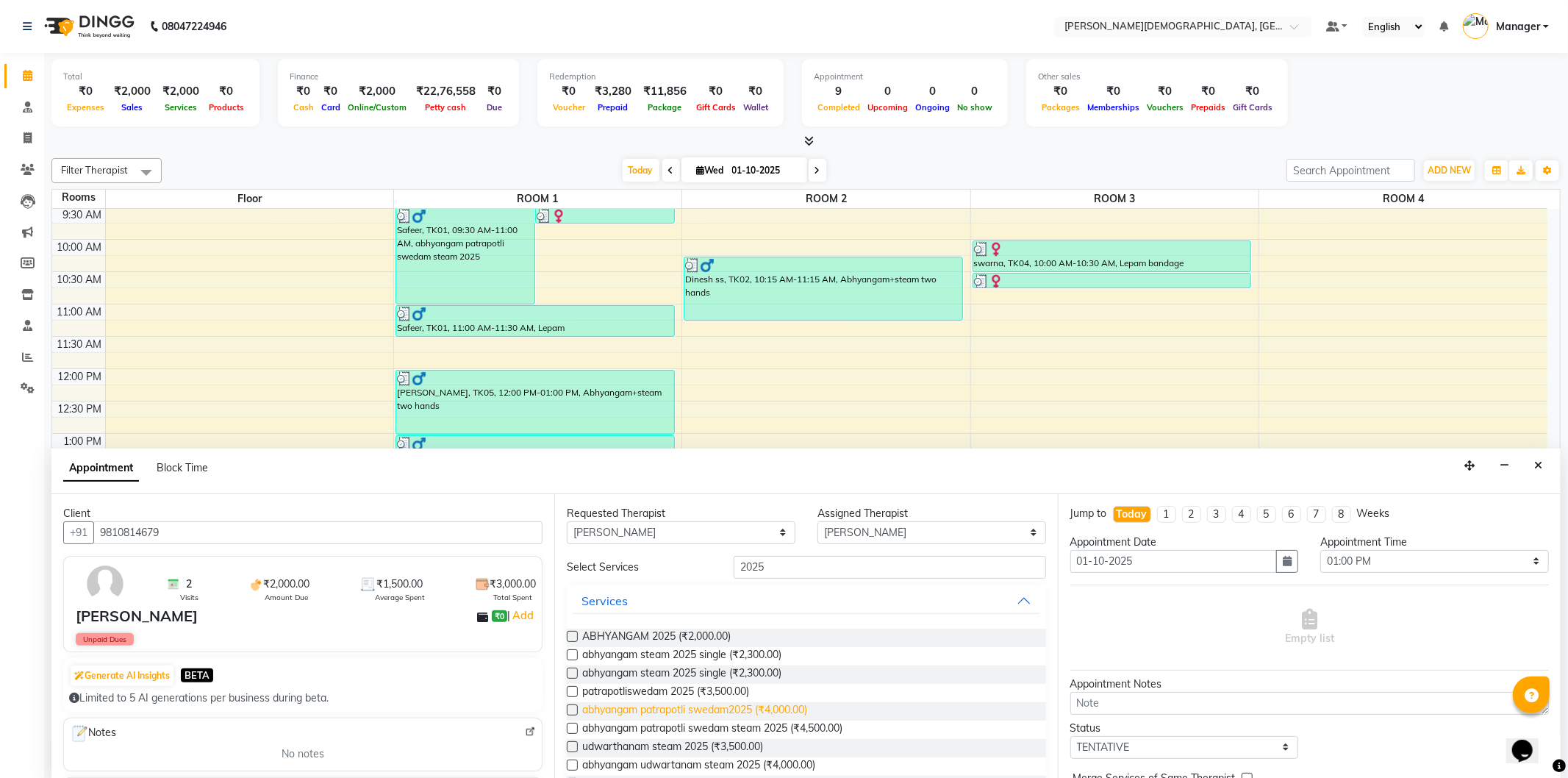
click at [798, 710] on span "abhyangam patrapotli swedam2025 (₹4,000.00)" at bounding box center [695, 712] width 225 height 19
checkbox input "true"
select select "2681"
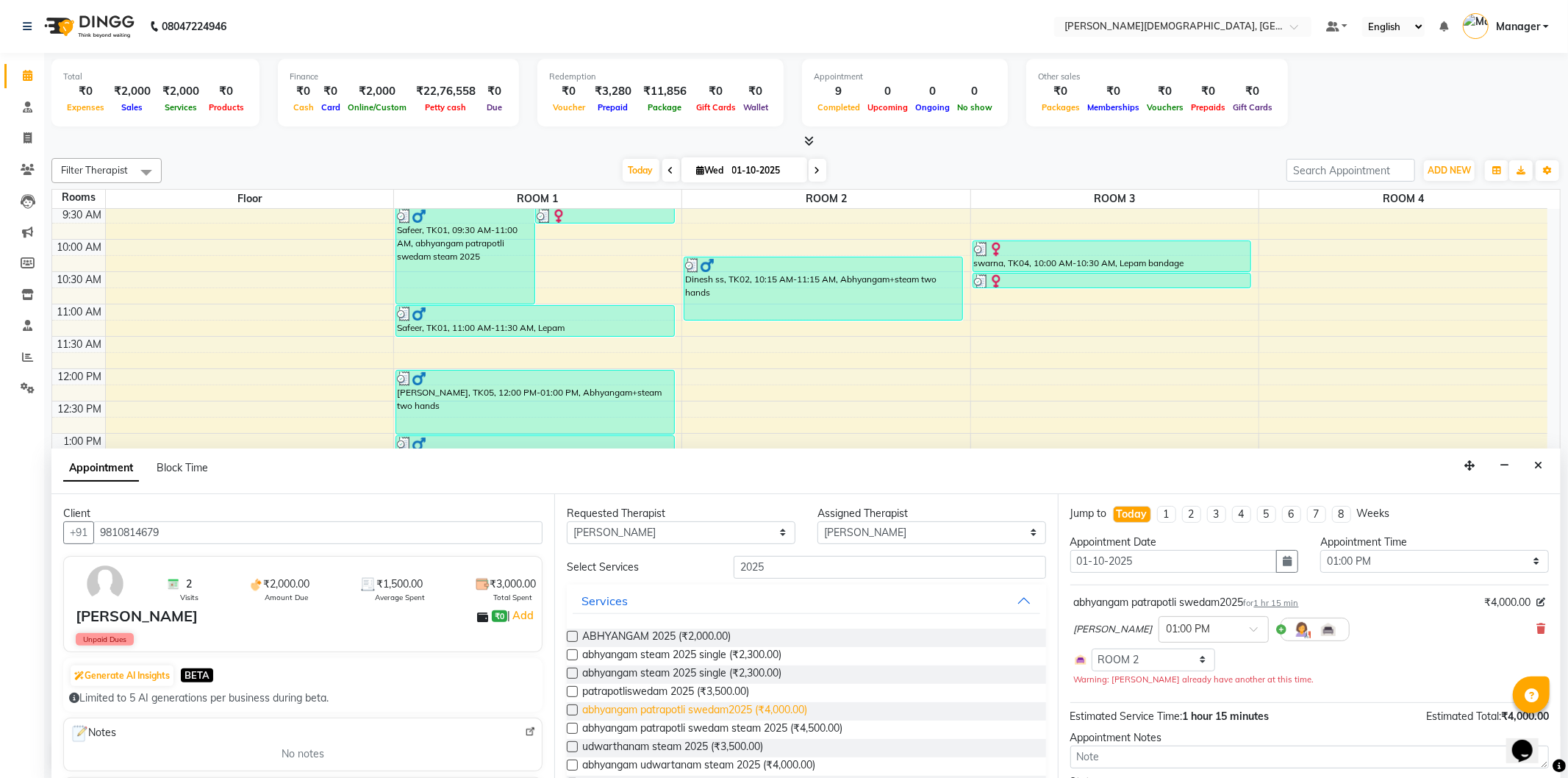
checkbox input "false"
click at [779, 569] on input "2025" at bounding box center [889, 567] width 312 height 23
type input "2"
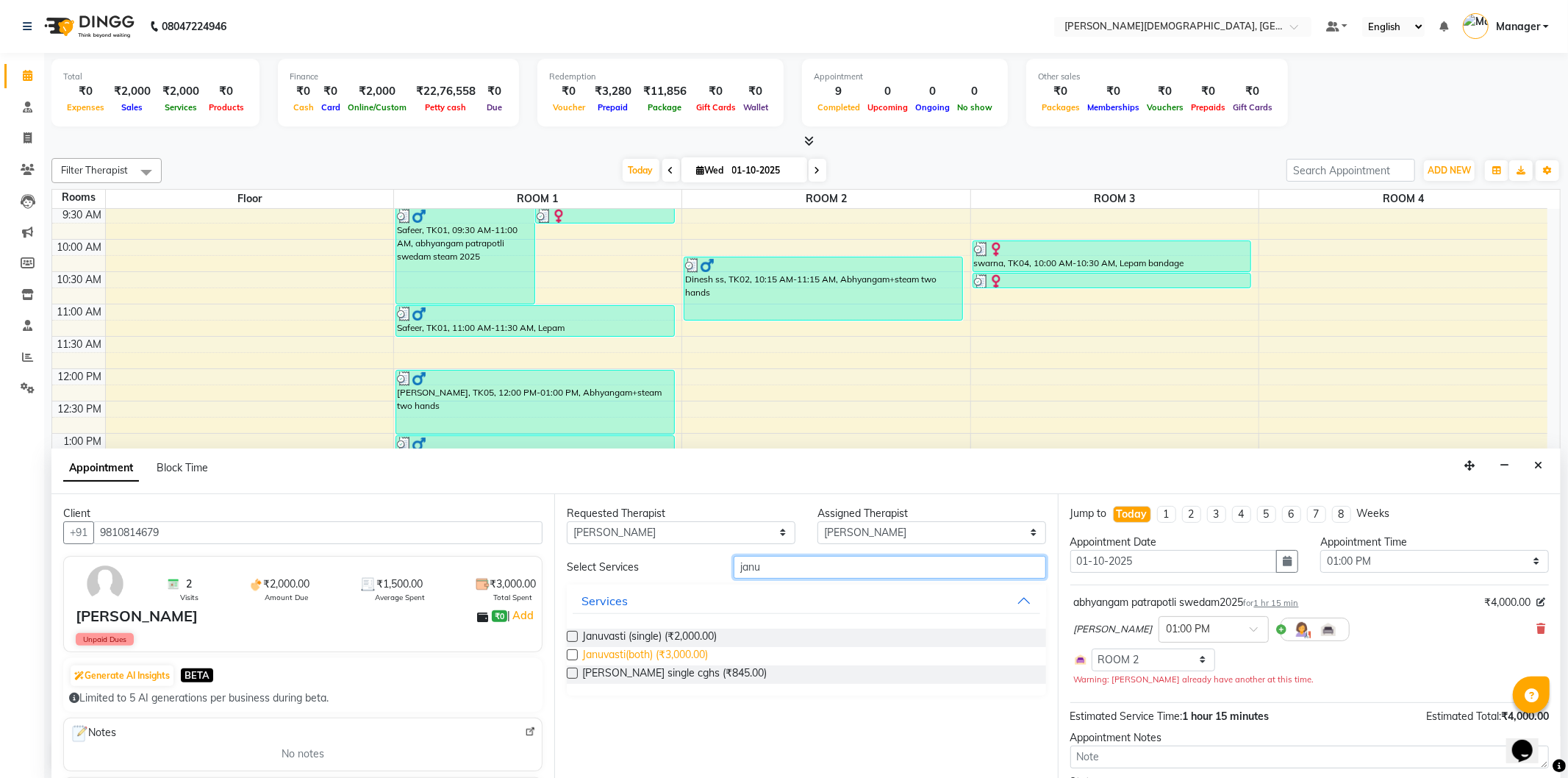
type input "janu"
click at [636, 649] on span "Januvasti(both) (₹3,000.00)" at bounding box center [645, 657] width 125 height 19
checkbox input "true"
select select "2681"
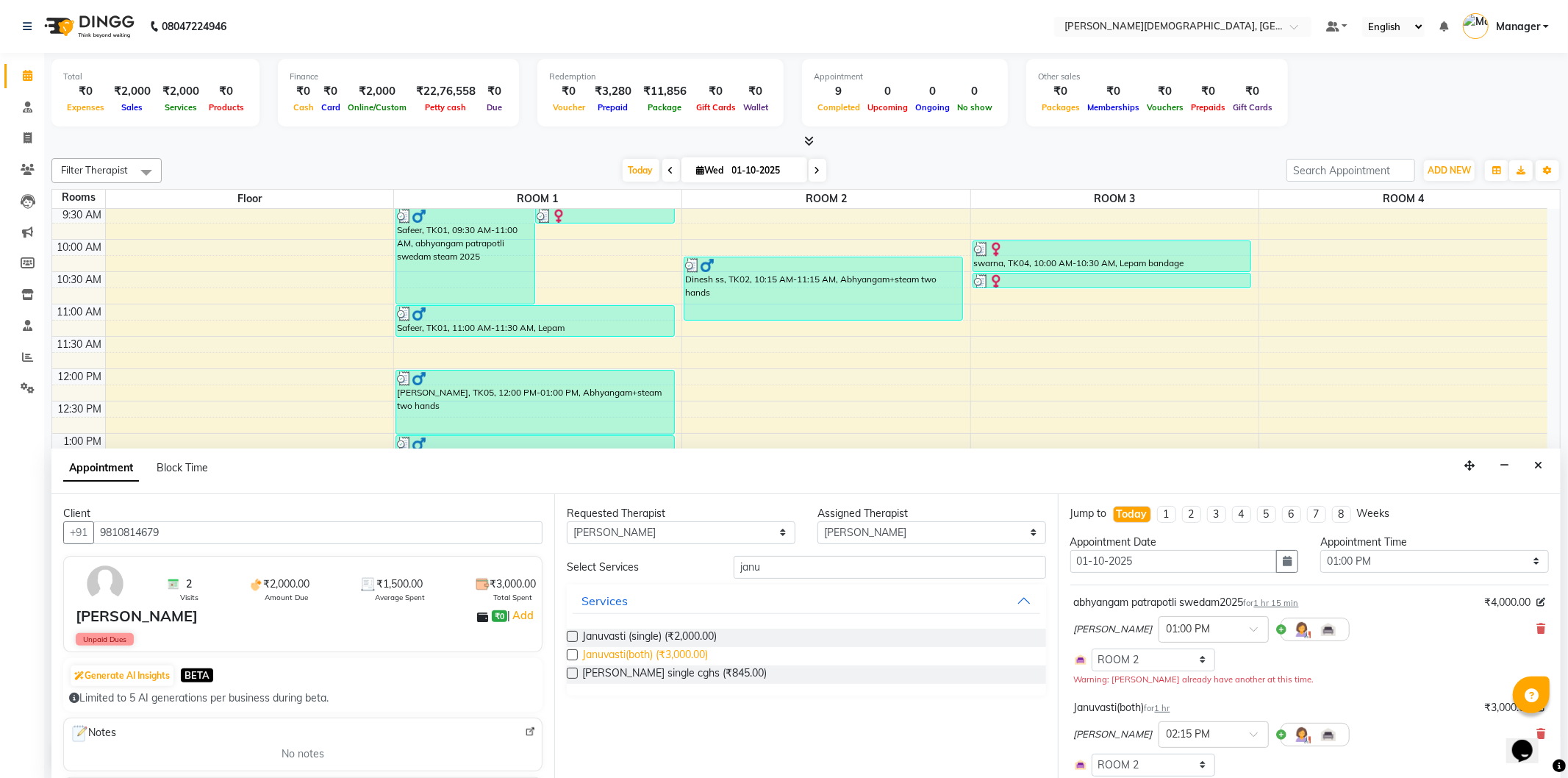
checkbox input "false"
click at [803, 571] on input "janu" at bounding box center [889, 567] width 312 height 23
type input "j"
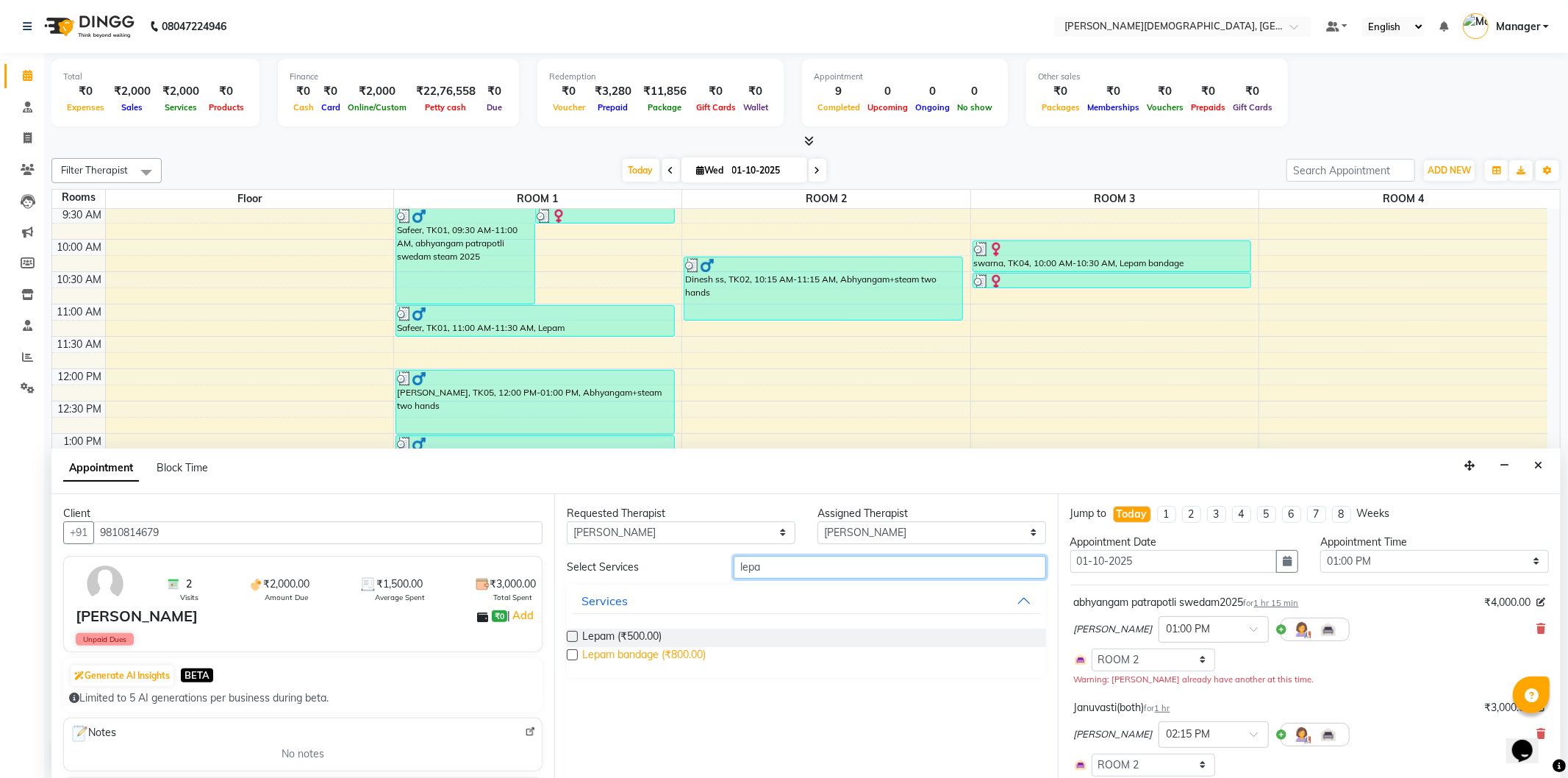
type input "lepa"
click at [664, 653] on span "Lepam bandage (₹800.00)" at bounding box center [644, 657] width 124 height 19
checkbox input "true"
select select "2681"
checkbox input "false"
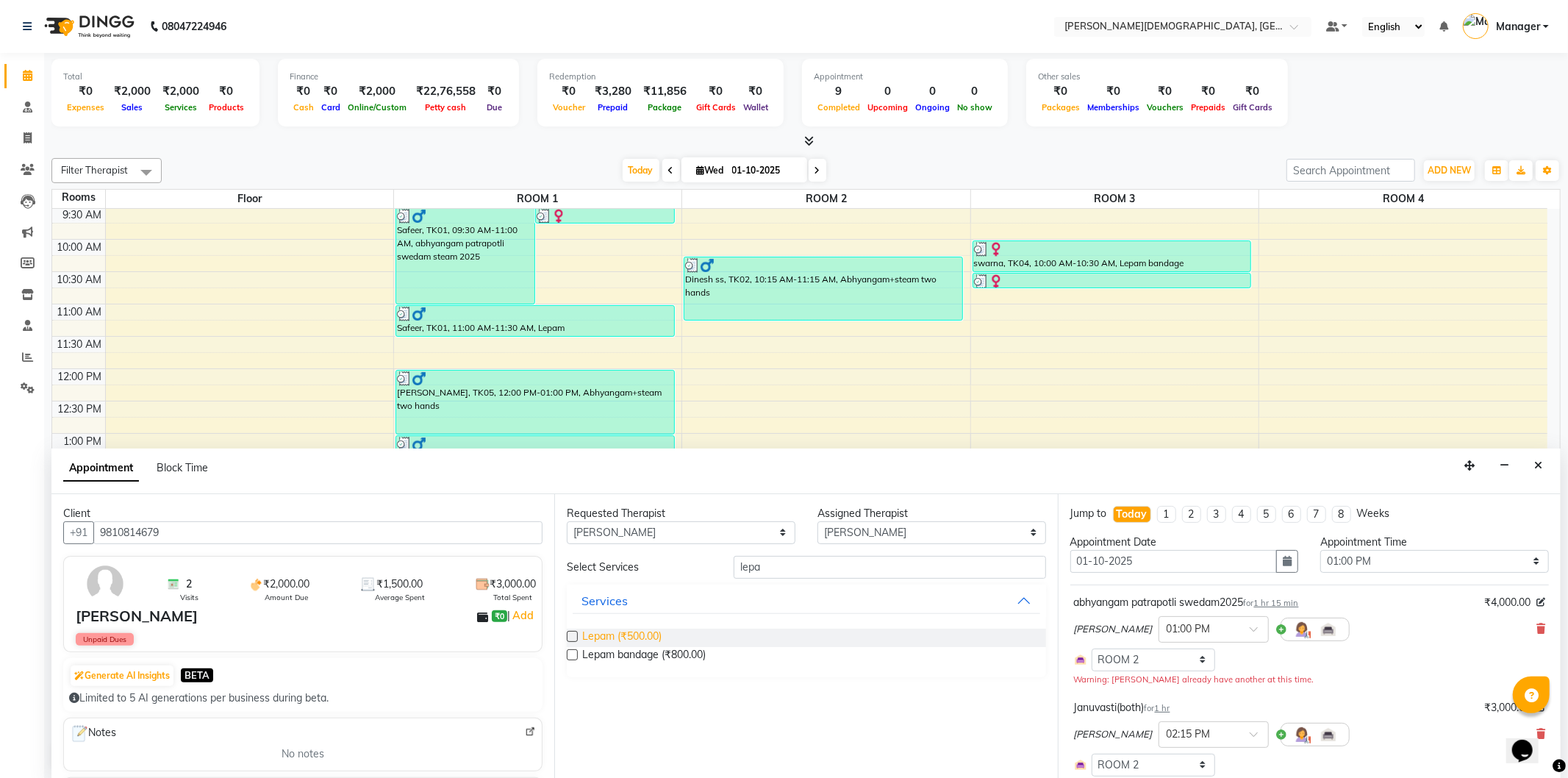
click at [645, 631] on span "Lepam (₹500.00)" at bounding box center [622, 638] width 80 height 19
checkbox input "true"
select select "2681"
checkbox input "false"
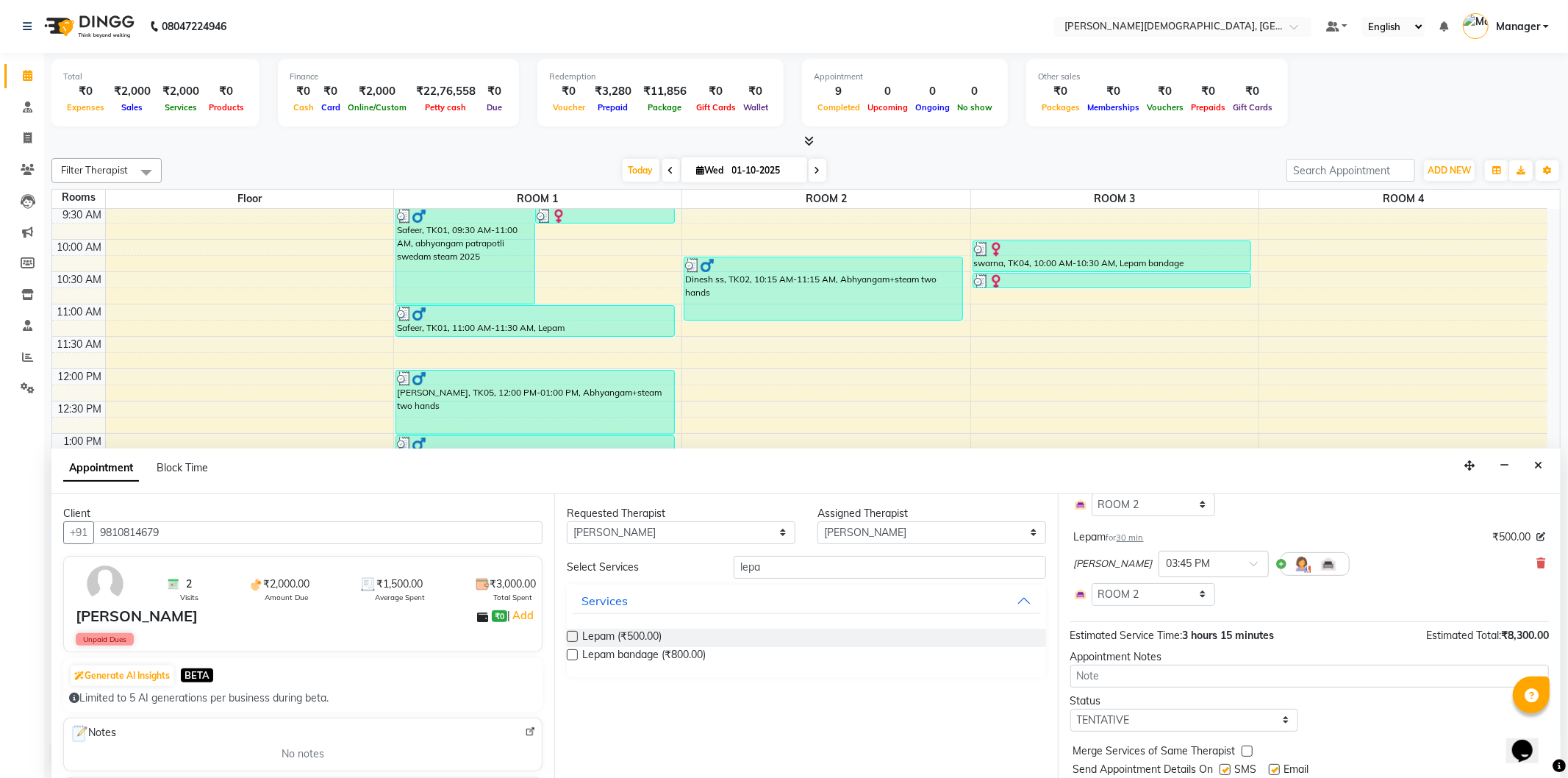
scroll to position [314, 0]
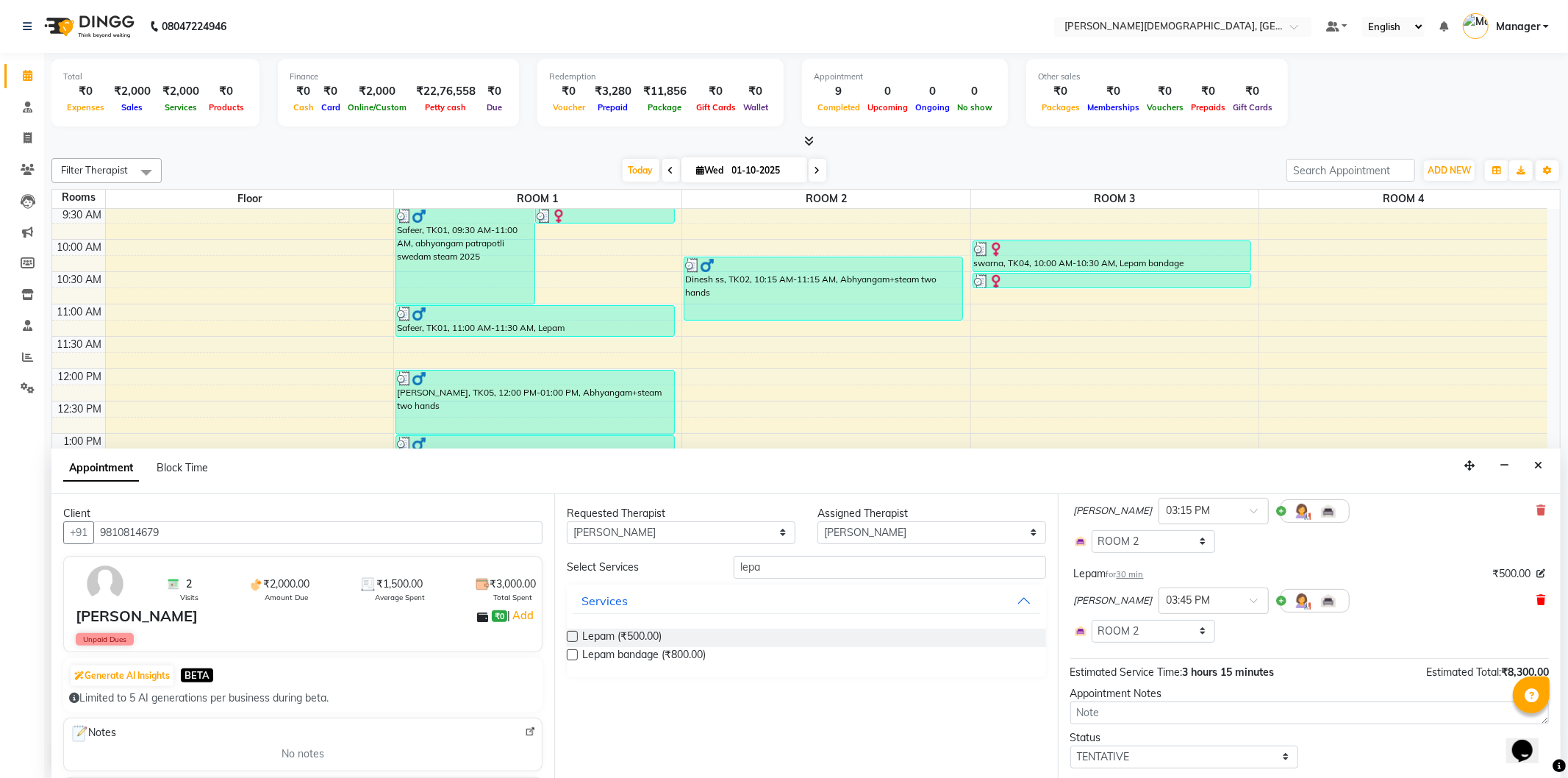
click at [1537, 597] on icon at bounding box center [1541, 600] width 8 height 10
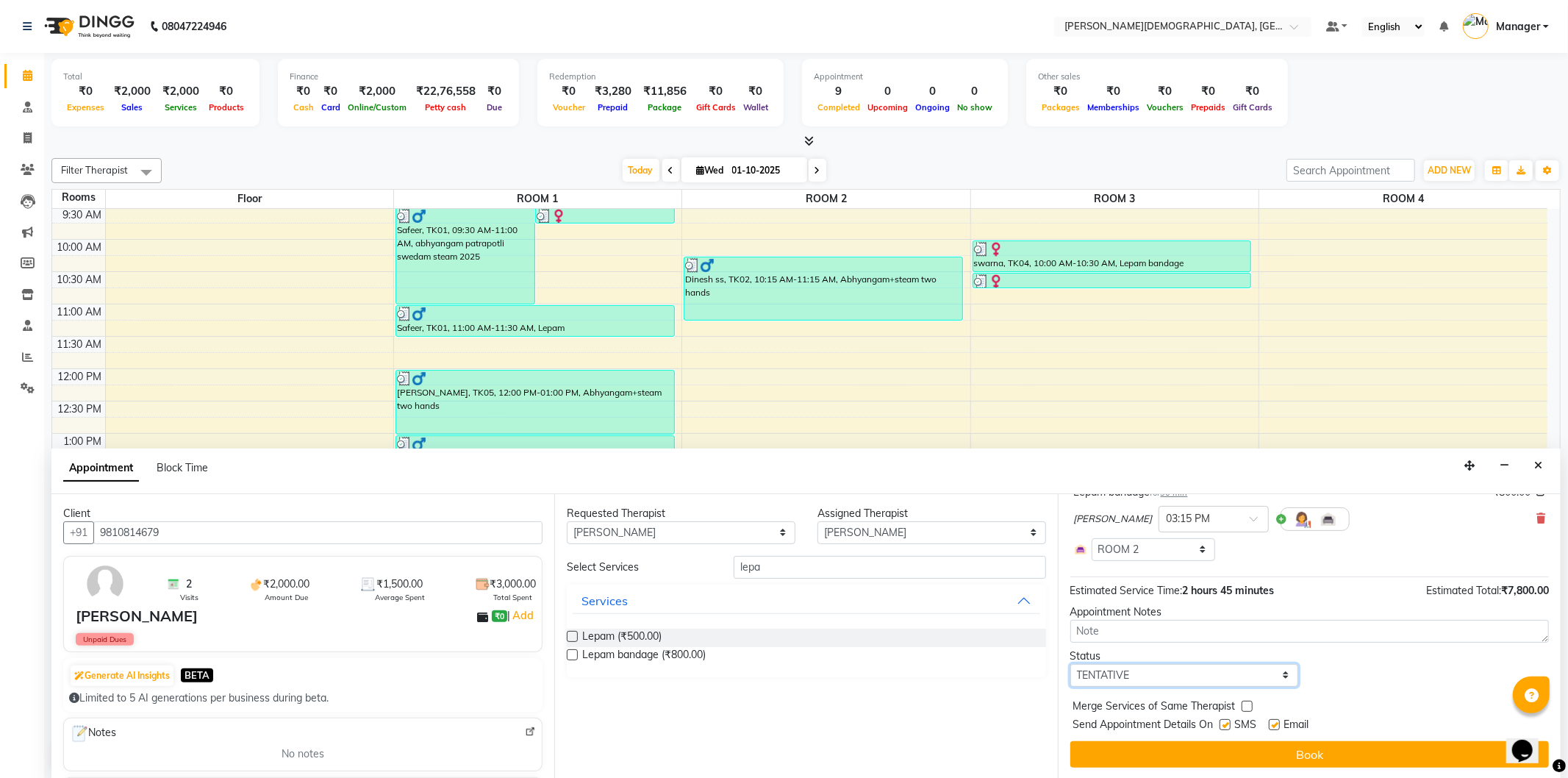
click at [1219, 681] on select "Select TENTATIVE CONFIRM CHECK-IN UPCOMING" at bounding box center [1185, 675] width 229 height 23
select select "confirm booking"
click at [1071, 664] on select "Select TENTATIVE CONFIRM CHECK-IN UPCOMING" at bounding box center [1185, 675] width 229 height 23
click at [1227, 721] on label at bounding box center [1225, 725] width 11 height 11
click at [1227, 721] on input "checkbox" at bounding box center [1224, 725] width 9 height 9
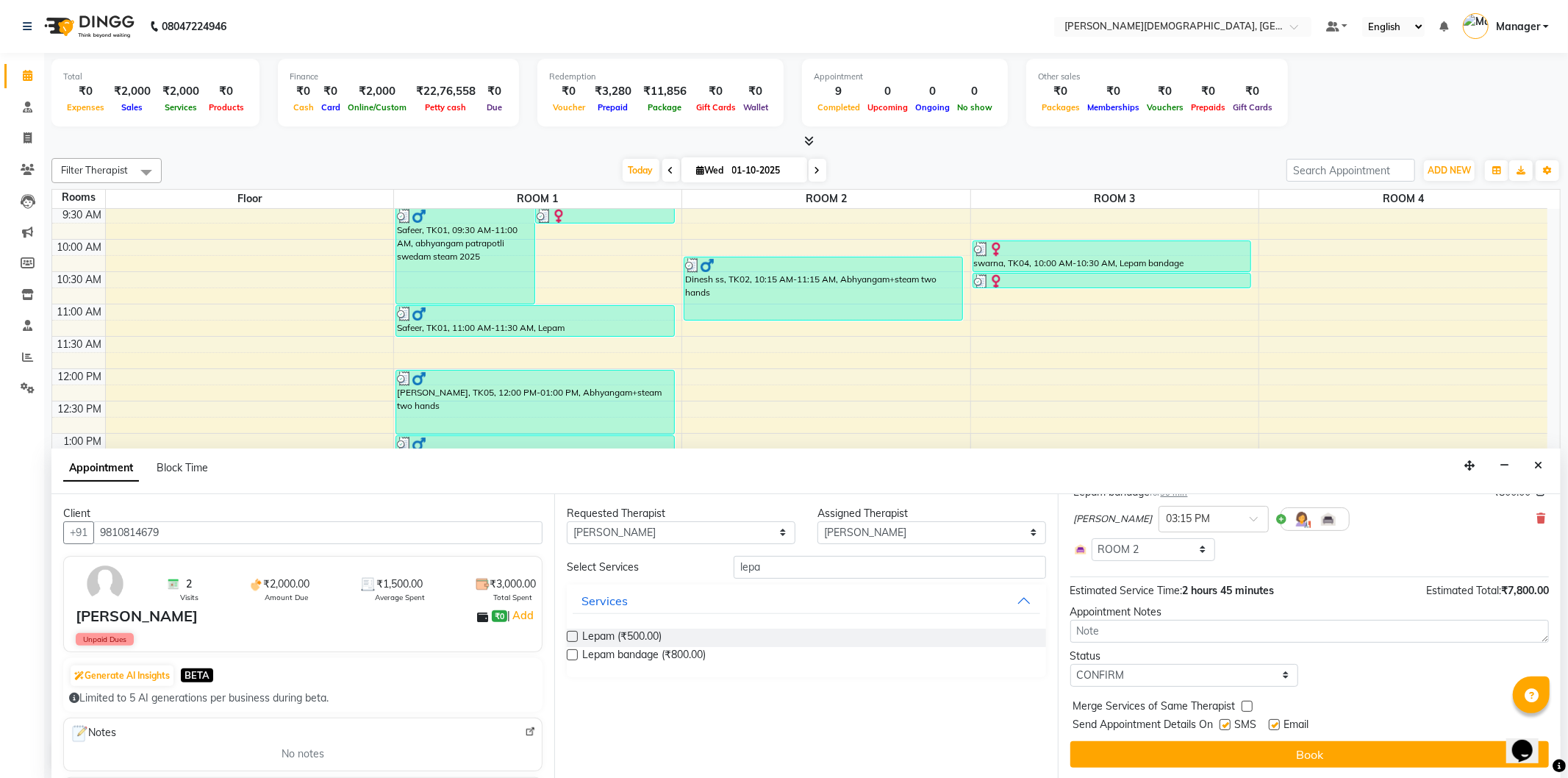
checkbox input "false"
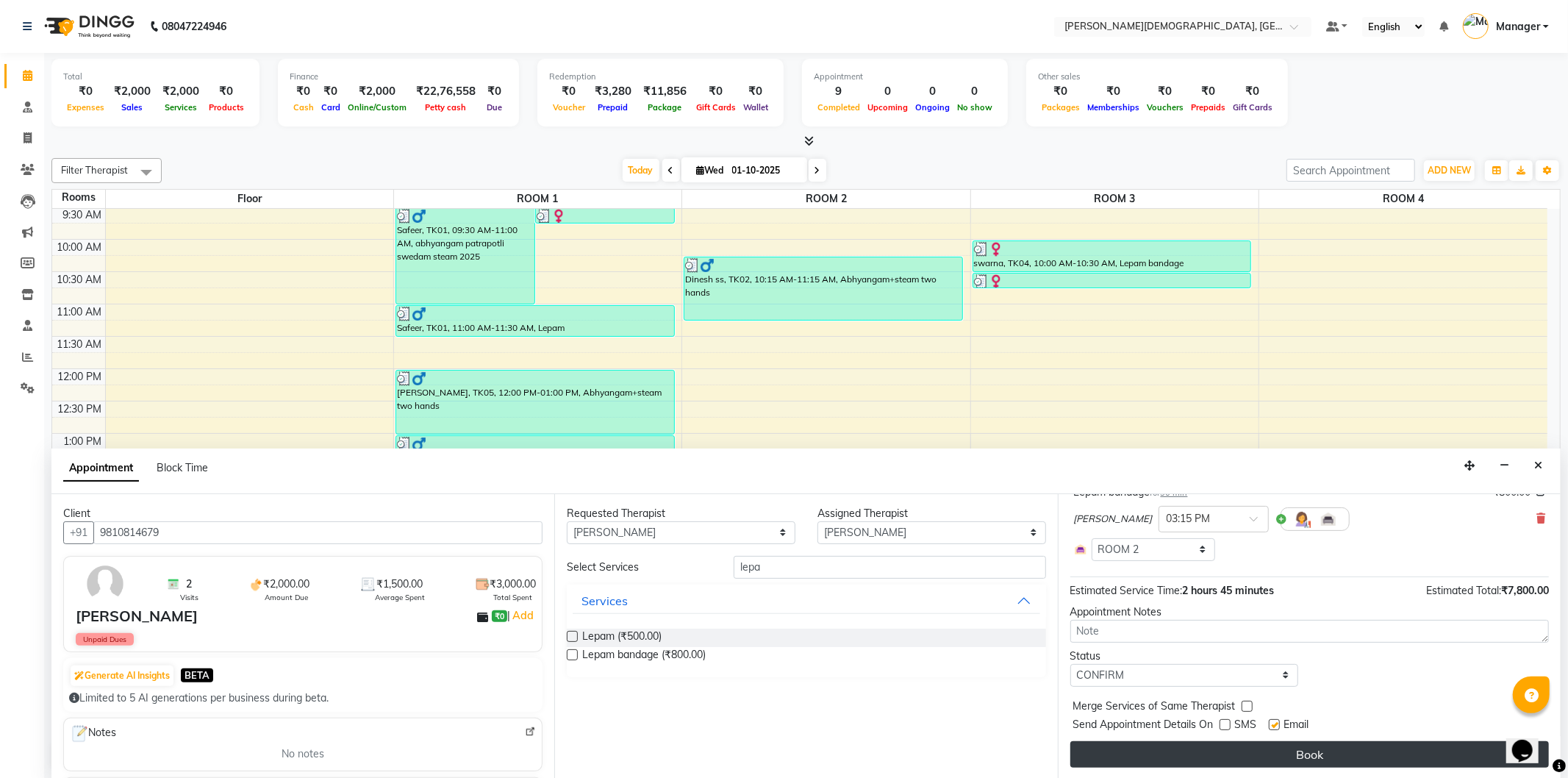
click at [1225, 755] on button "Book" at bounding box center [1310, 754] width 479 height 26
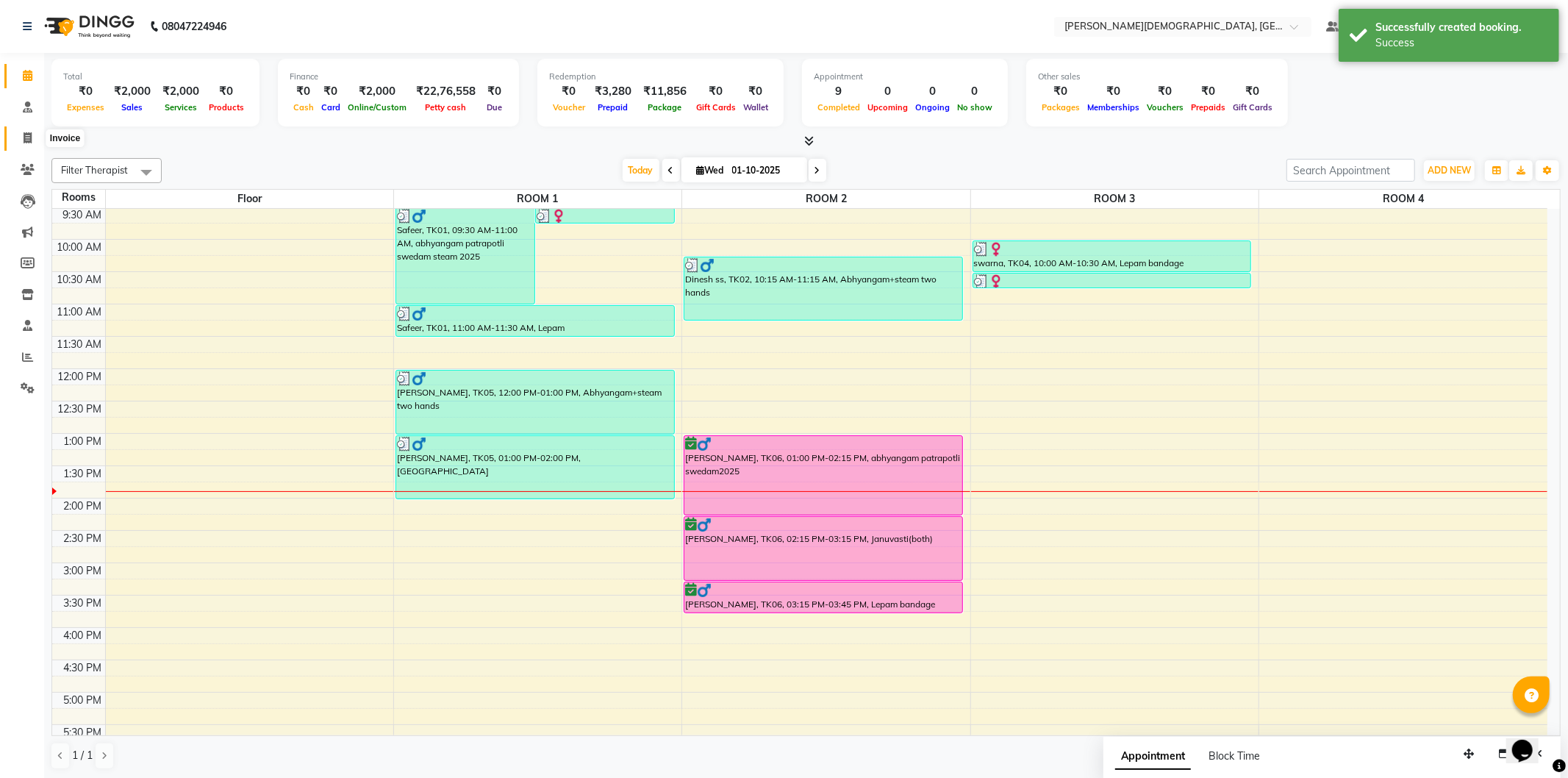
click at [26, 136] on icon at bounding box center [28, 137] width 8 height 11
select select "service"
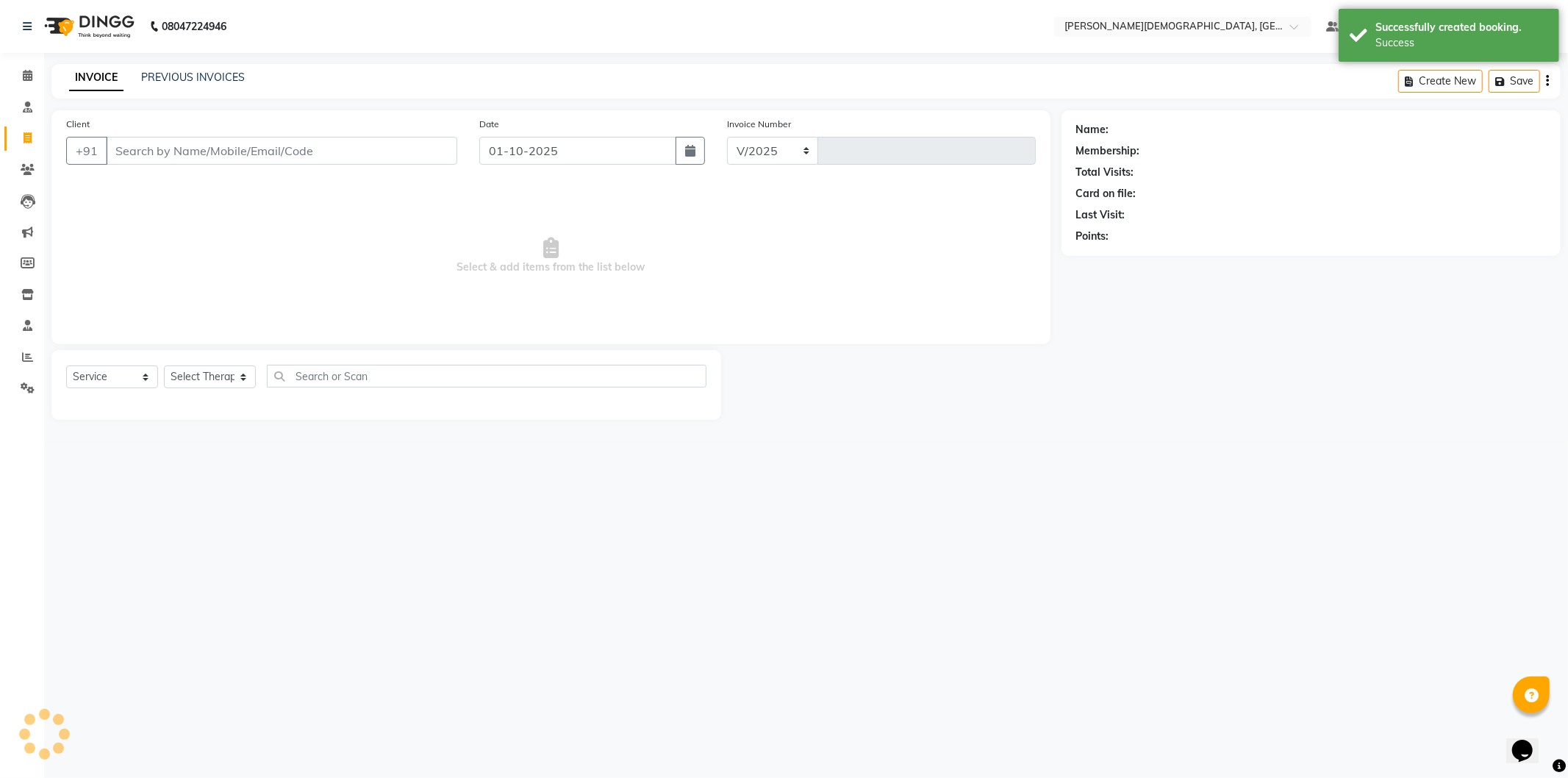
select select "5573"
type input "1545"
select select "membership"
select select "39593"
type input "9810814679"
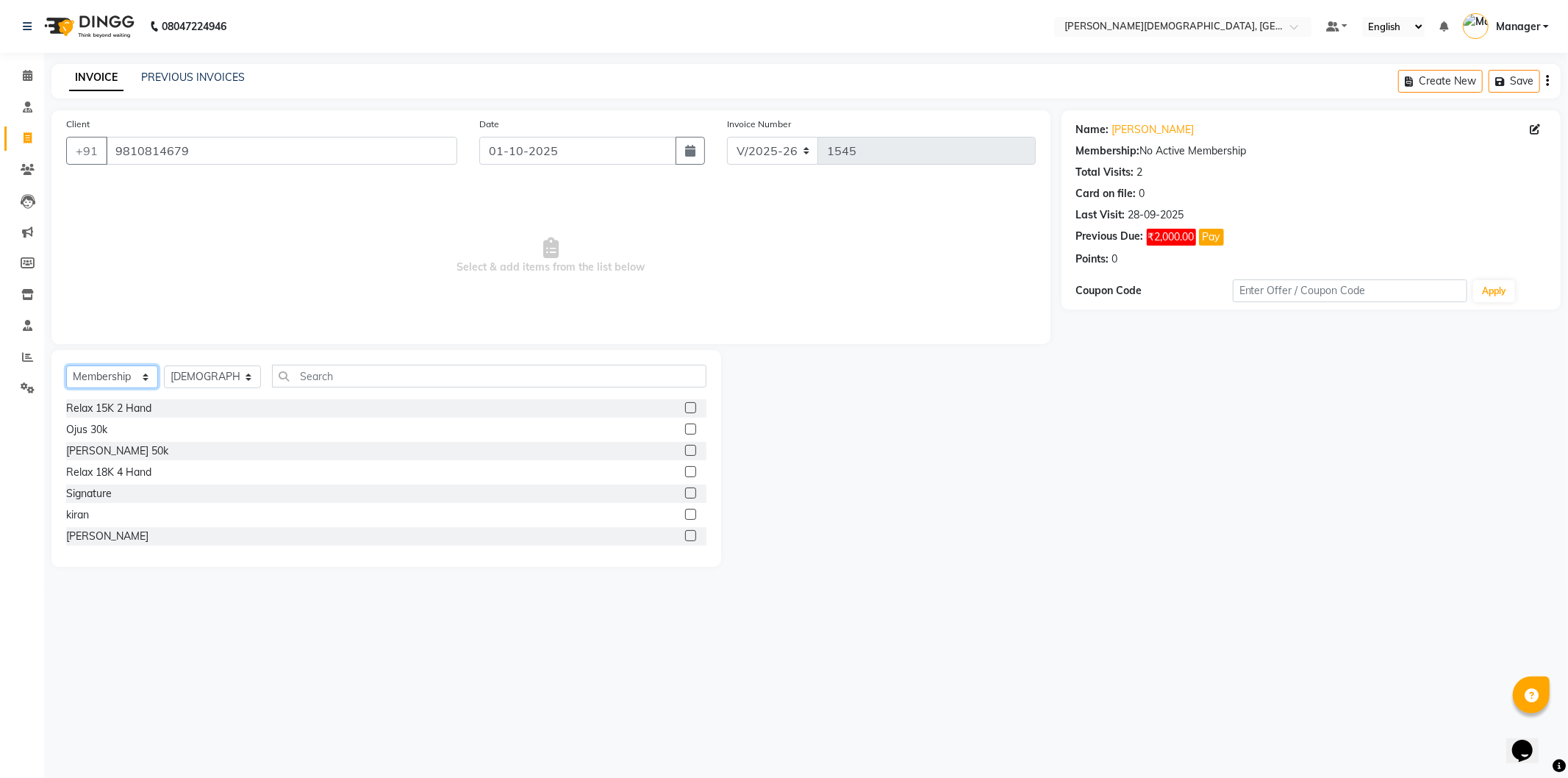
click at [141, 370] on select "Select Service Product Membership Package Voucher Prepaid Gift Card" at bounding box center [112, 376] width 91 height 23
select select "package"
click at [66, 366] on select "Select Service Product Membership Package Voucher Prepaid Gift Card" at bounding box center [112, 376] width 91 height 23
click at [240, 378] on select "Select Therapist [PERSON_NAME] [PERSON_NAME] [PERSON_NAME] [PERSON_NAME] [PERSO…" at bounding box center [213, 376] width 97 height 23
select select "66654"
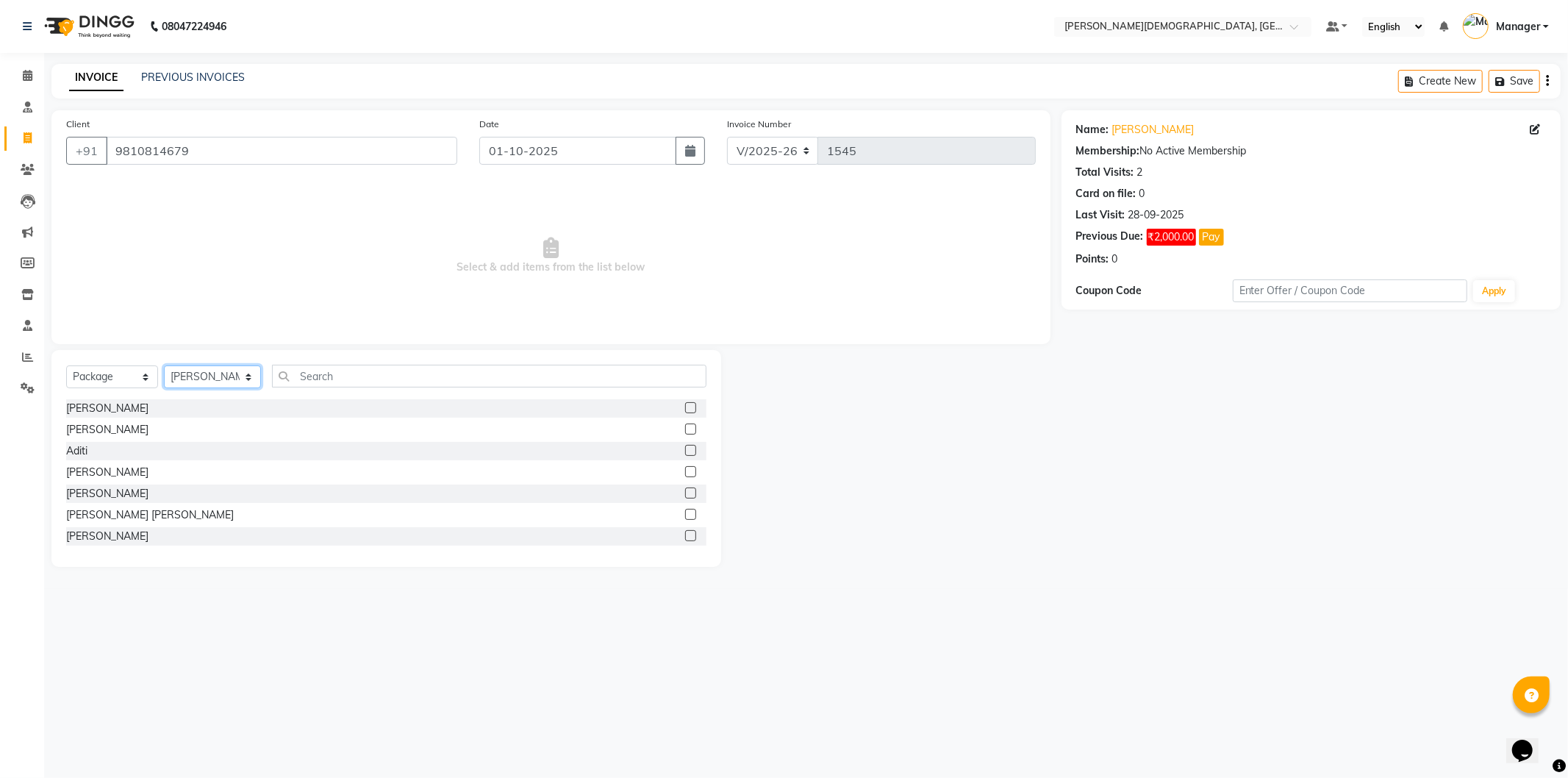
click at [164, 366] on select "Select Therapist [PERSON_NAME] [PERSON_NAME] [PERSON_NAME] [PERSON_NAME] [PERSO…" at bounding box center [213, 376] width 97 height 23
click at [387, 369] on input "text" at bounding box center [489, 376] width 435 height 23
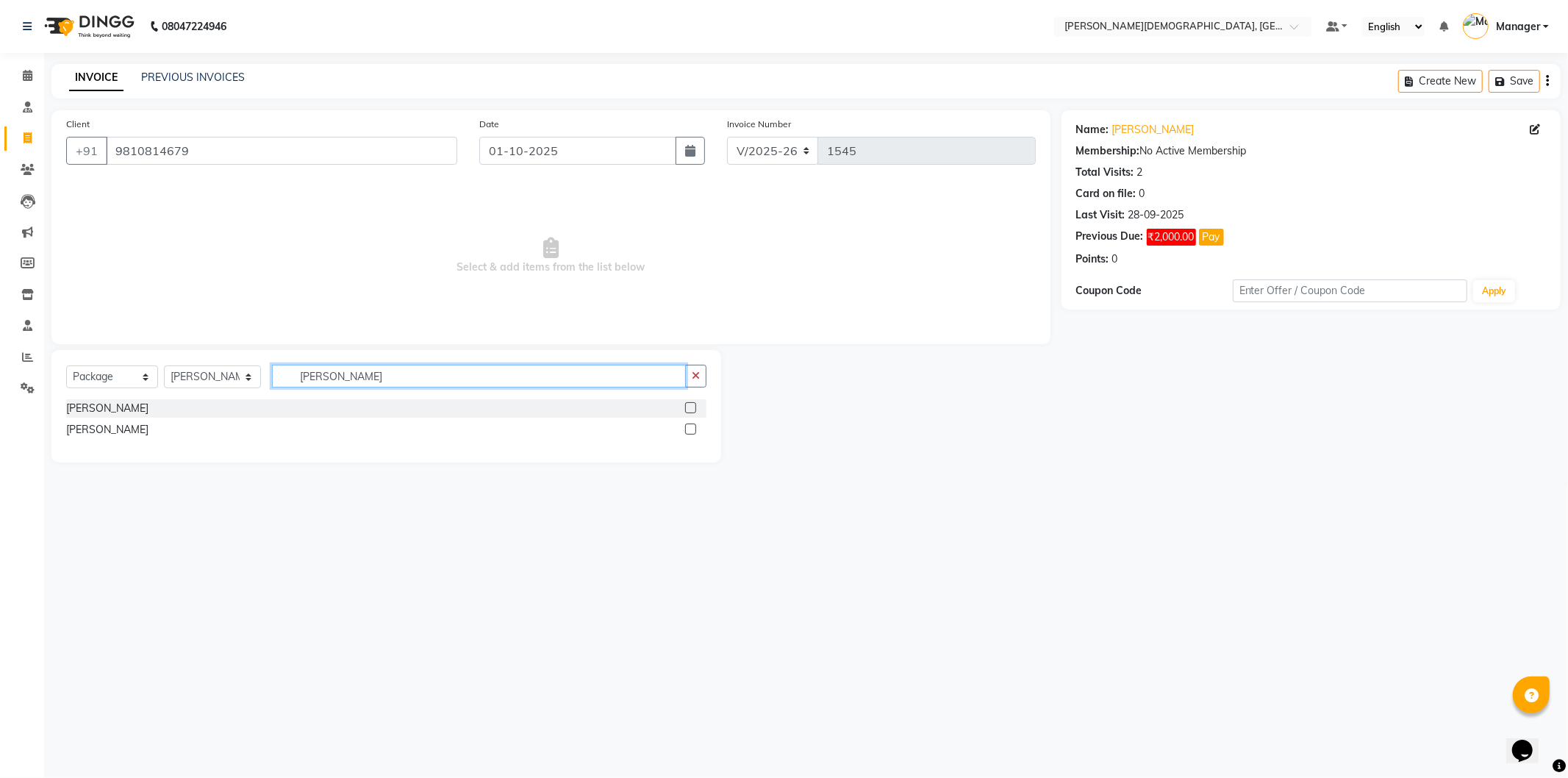
type input "[PERSON_NAME]"
click at [688, 432] on label at bounding box center [690, 429] width 11 height 11
click at [688, 432] on input "checkbox" at bounding box center [690, 430] width 9 height 9
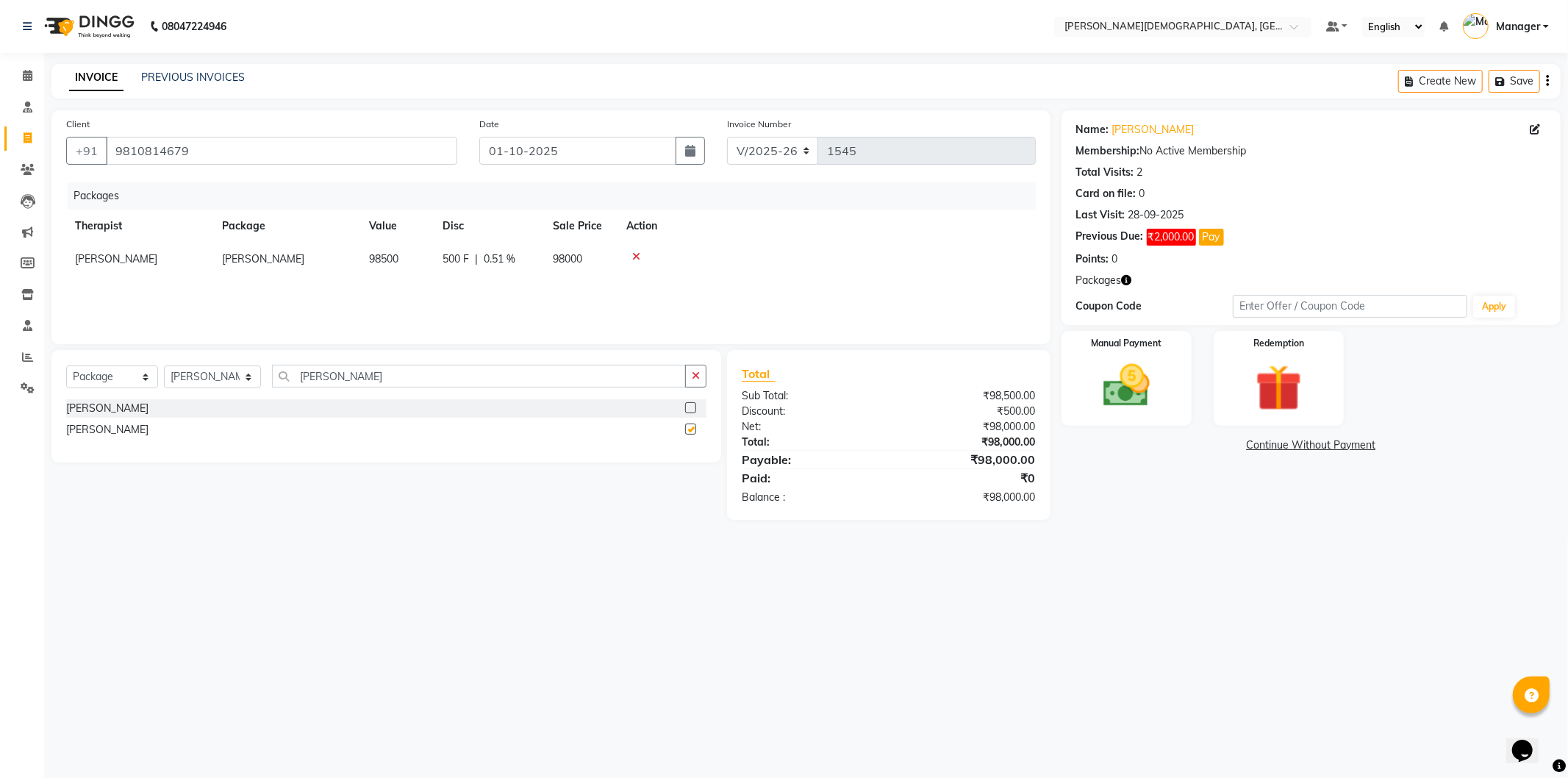
checkbox input "false"
click at [1142, 386] on img at bounding box center [1127, 386] width 79 height 56
click at [1187, 448] on span "CASH" at bounding box center [1183, 446] width 31 height 17
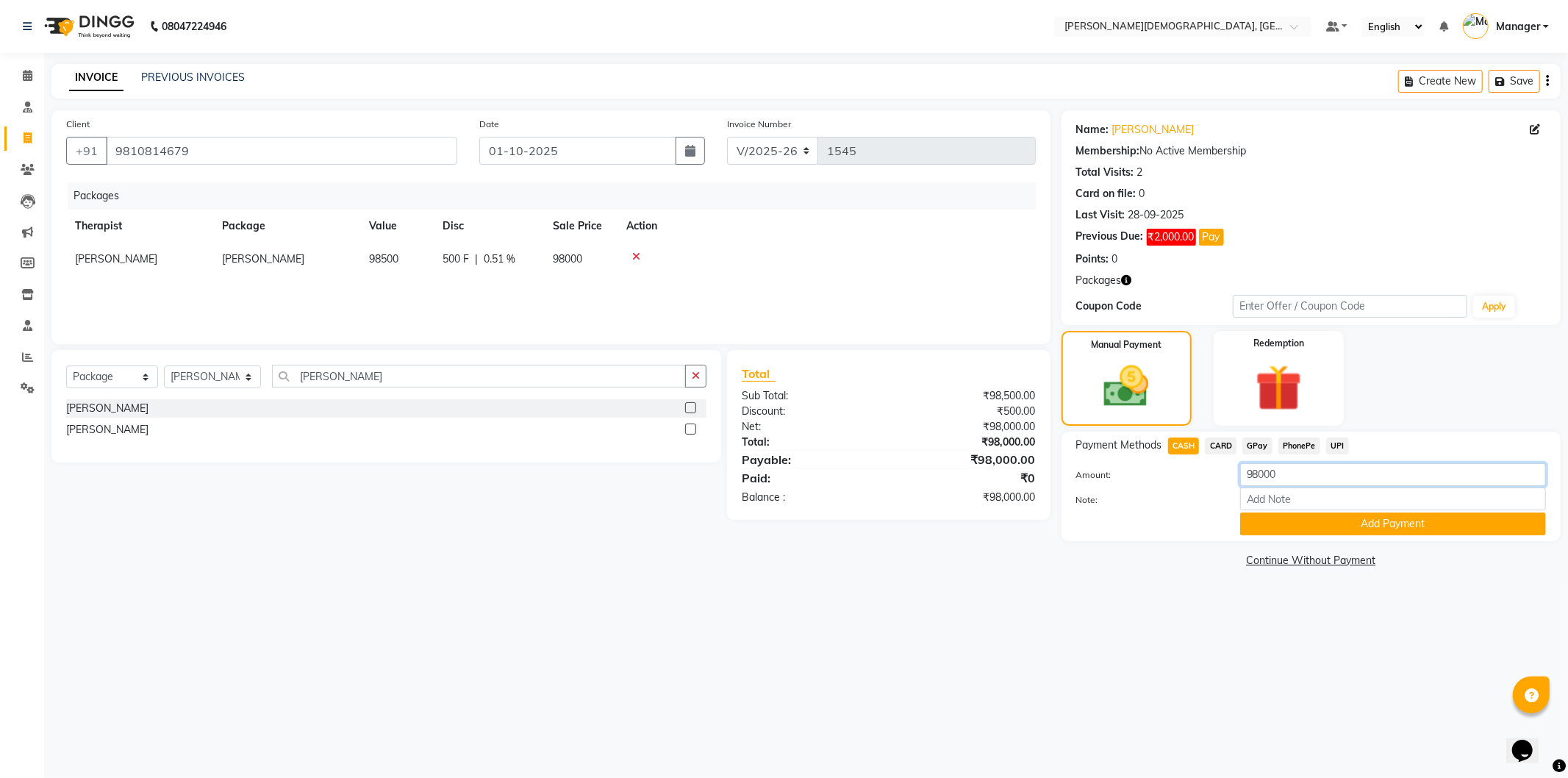
click at [1261, 480] on input "98000" at bounding box center [1393, 475] width 306 height 23
type input "25000"
click at [692, 152] on icon "button" at bounding box center [690, 151] width 10 height 12
select select "10"
select select "2025"
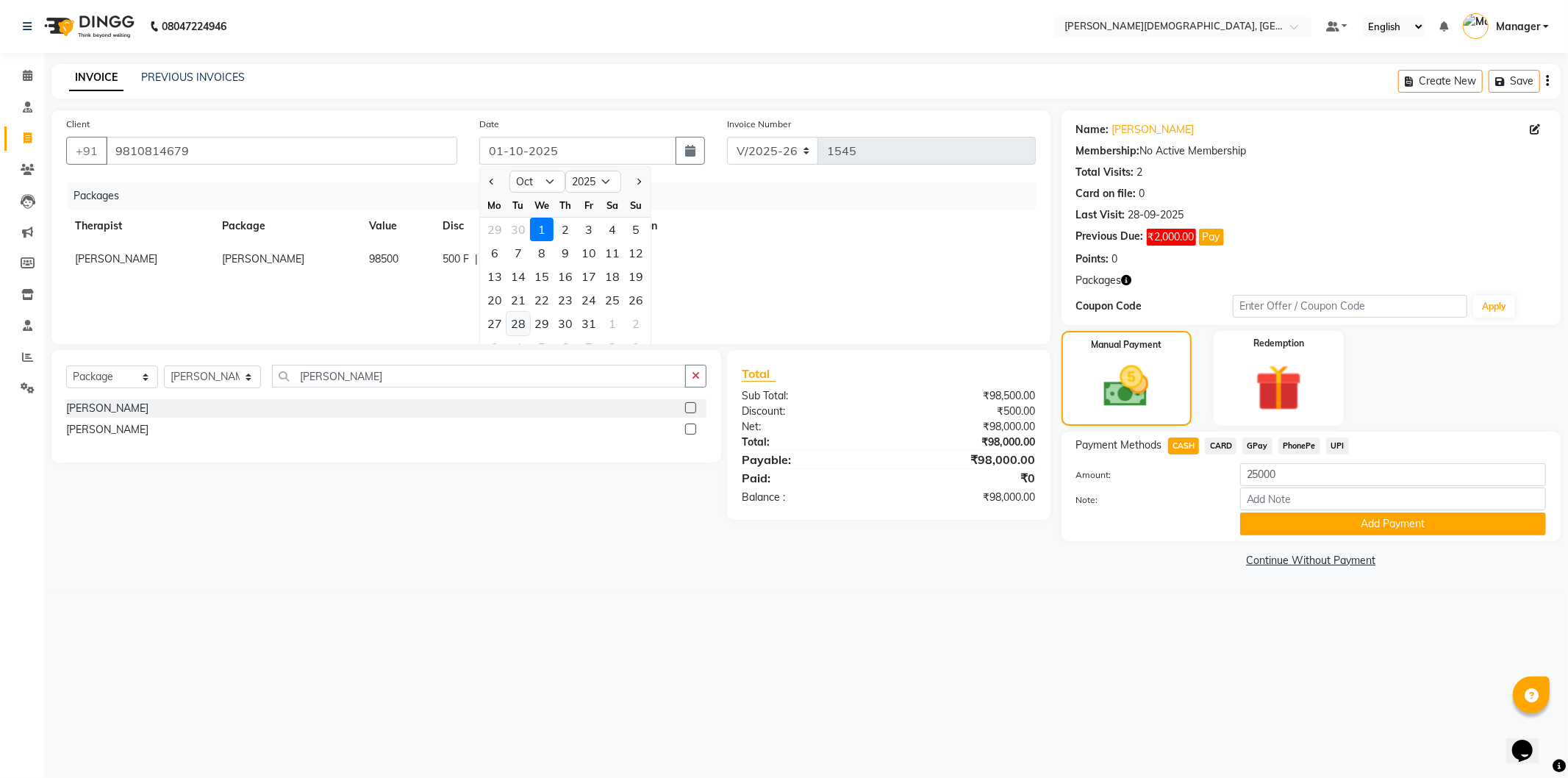
click at [518, 321] on div "28" at bounding box center [518, 324] width 24 height 24
type input "[DATE]"
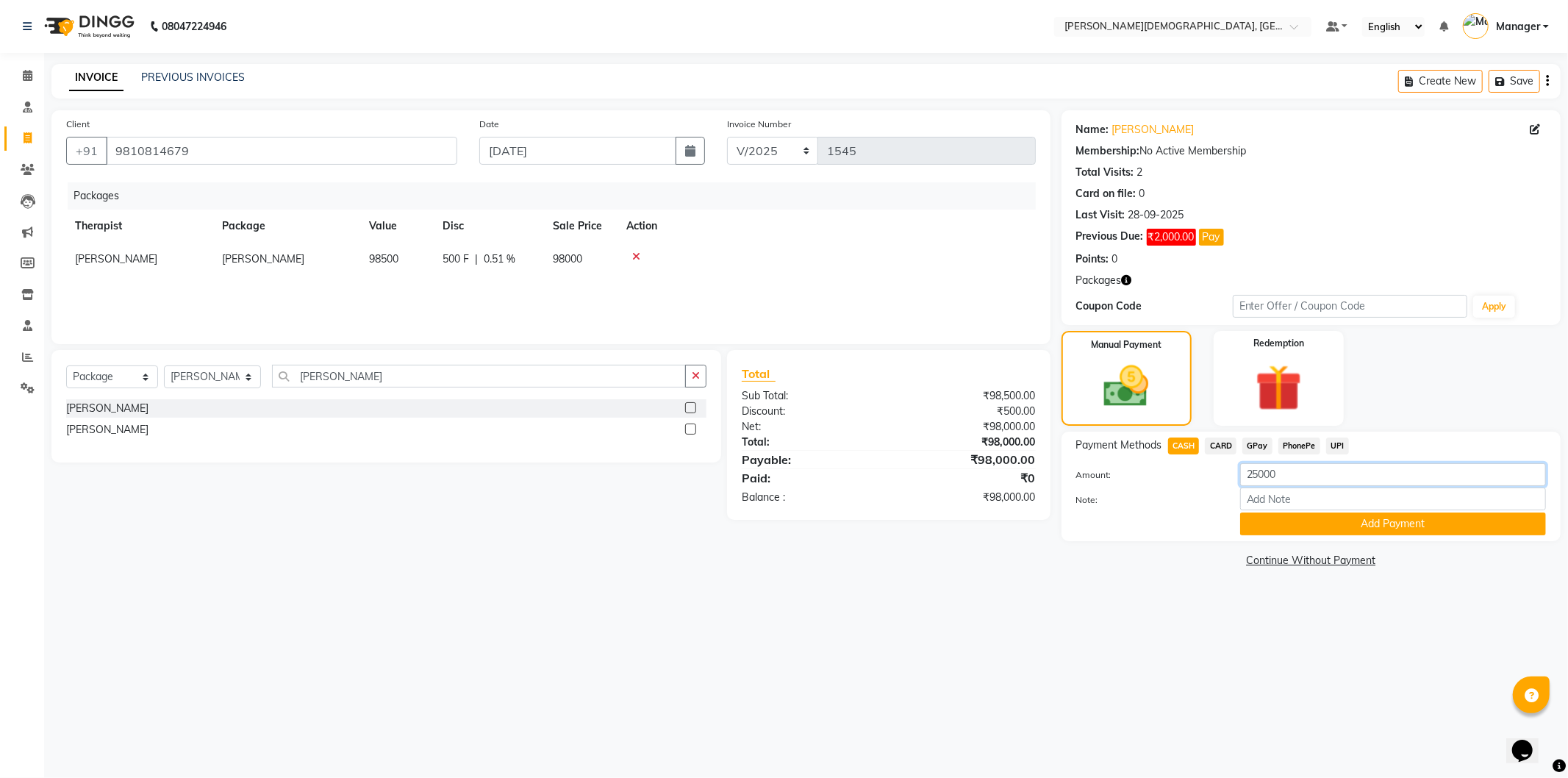
click at [1257, 479] on input "25000" at bounding box center [1393, 475] width 306 height 23
type input "18000"
click at [1357, 525] on button "Add Payment" at bounding box center [1393, 524] width 306 height 23
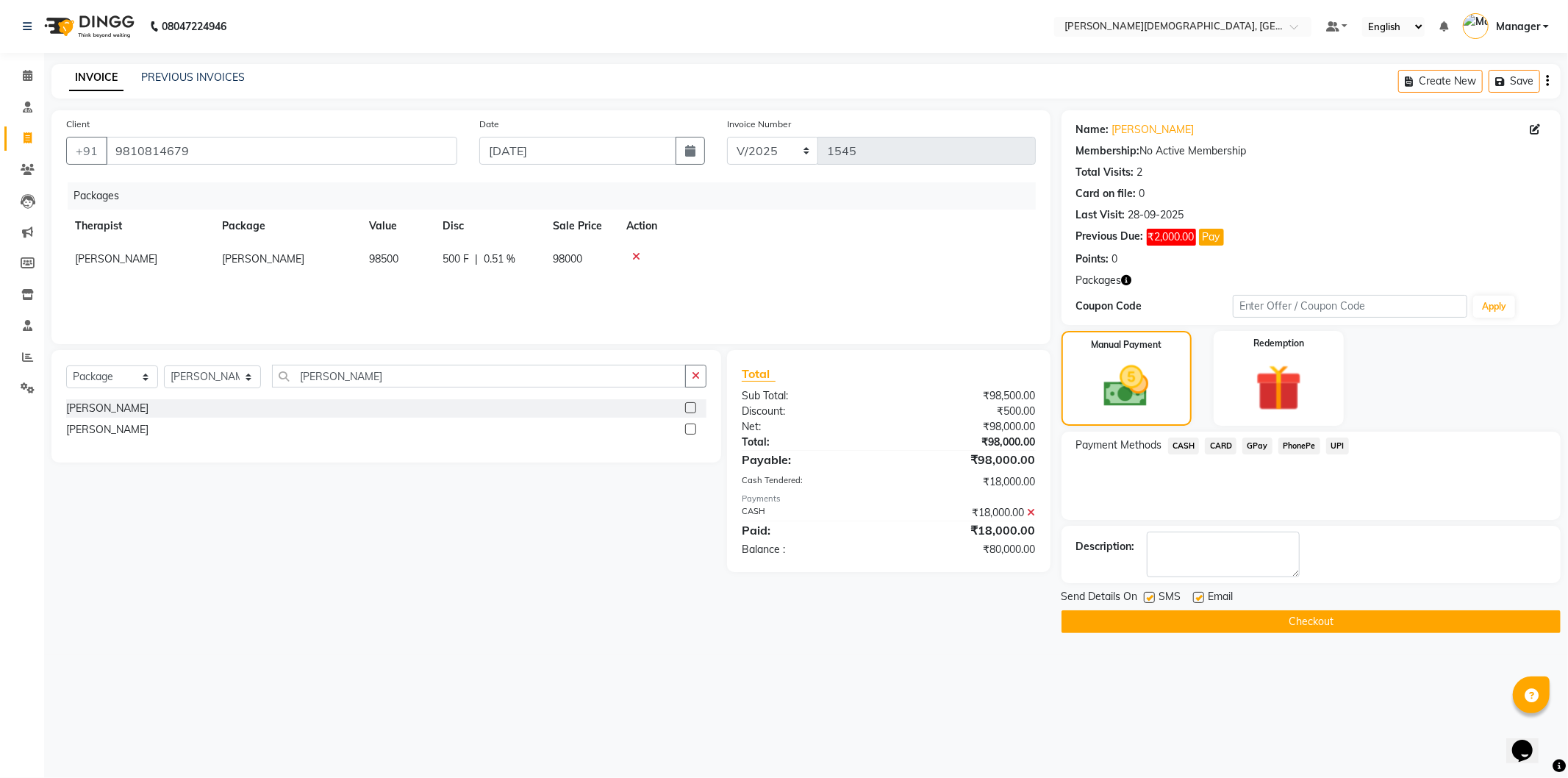
click at [1343, 444] on span "UPI" at bounding box center [1338, 446] width 23 height 17
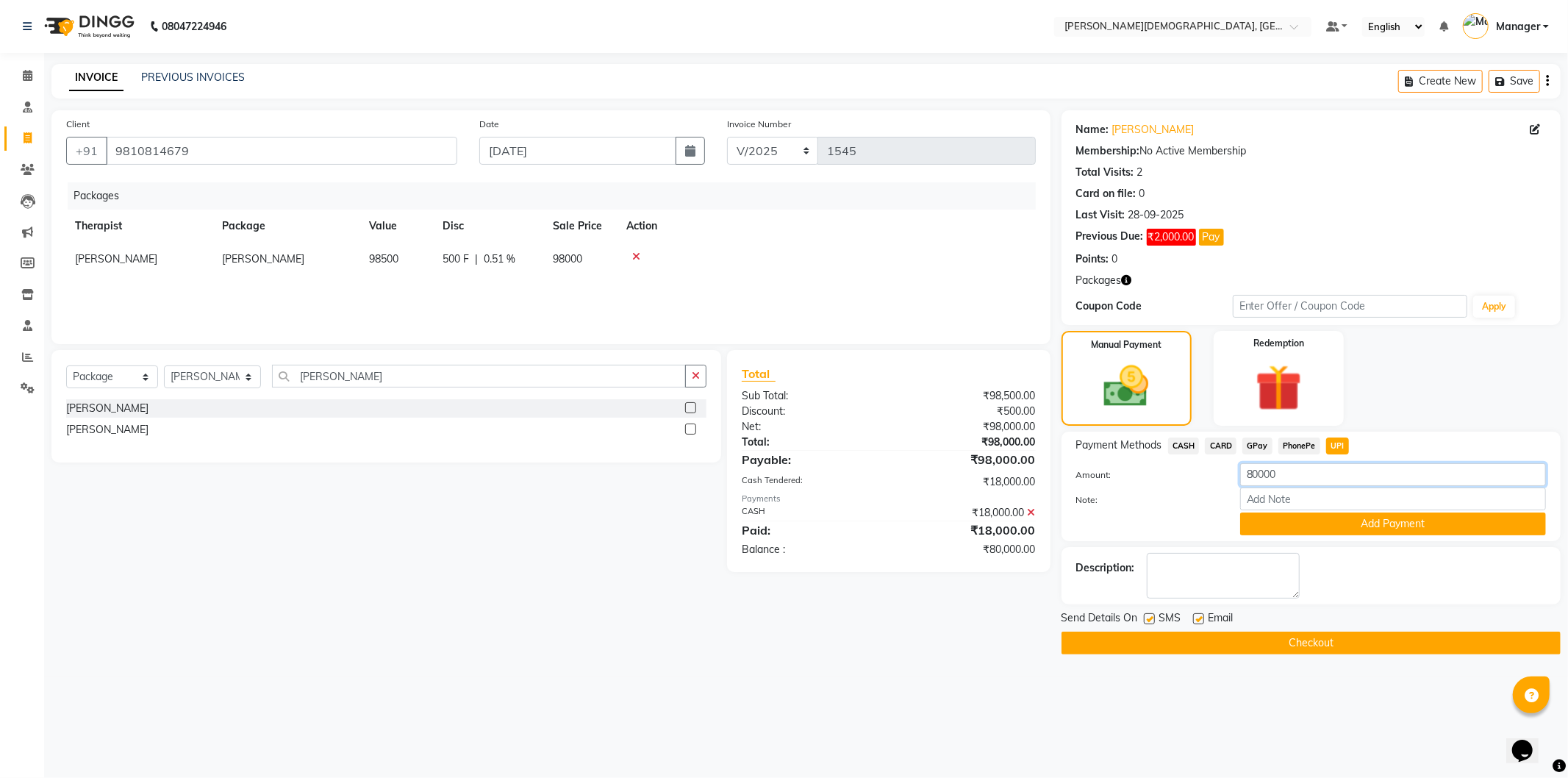
click at [1259, 476] on input "80000" at bounding box center [1393, 475] width 306 height 23
type input "7000"
click at [1151, 618] on label at bounding box center [1150, 619] width 11 height 11
click at [1151, 618] on input "checkbox" at bounding box center [1149, 620] width 9 height 9
checkbox input "false"
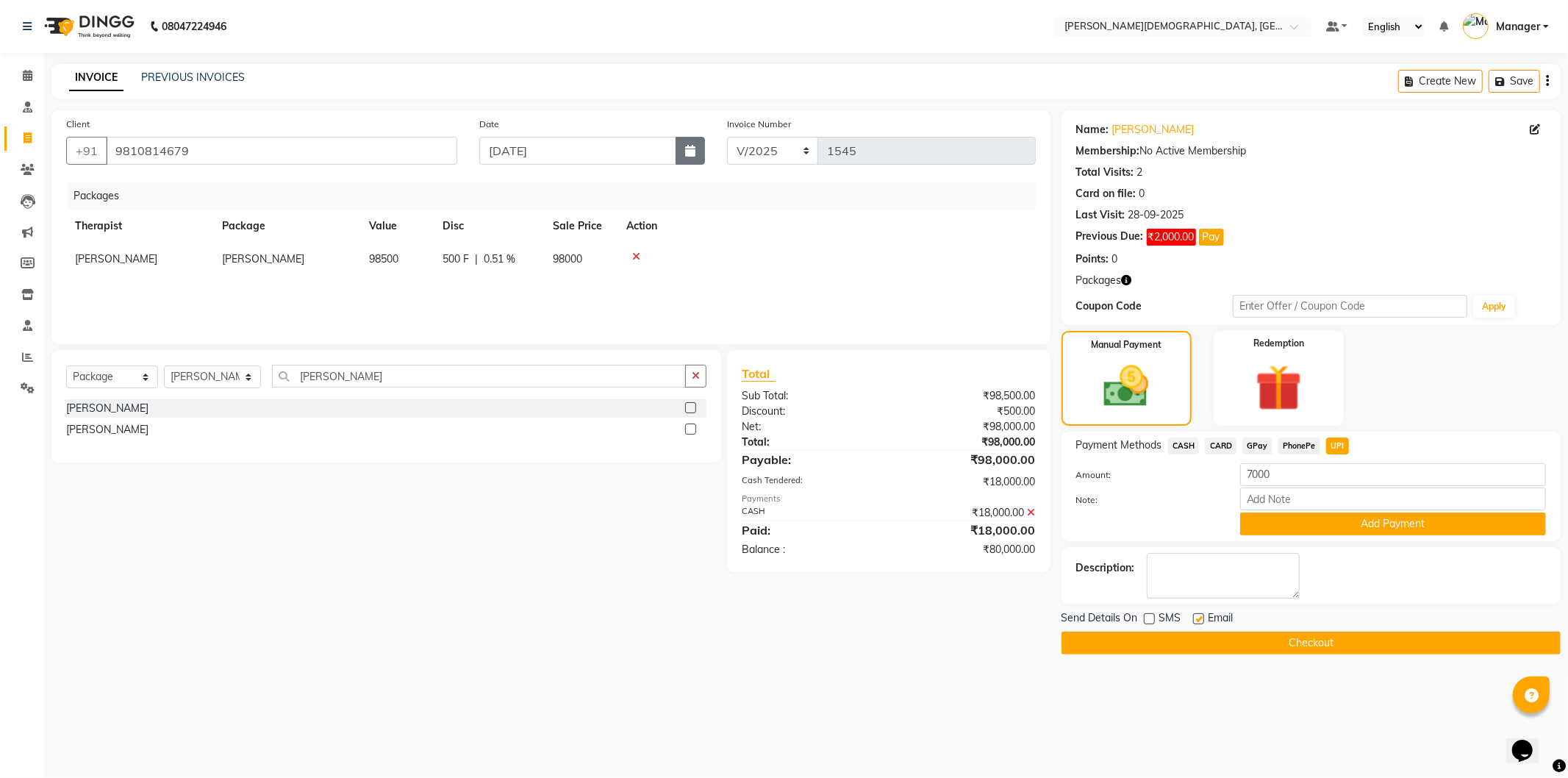
click at [688, 153] on icon "button" at bounding box center [690, 151] width 10 height 12
select select "10"
select select "2025"
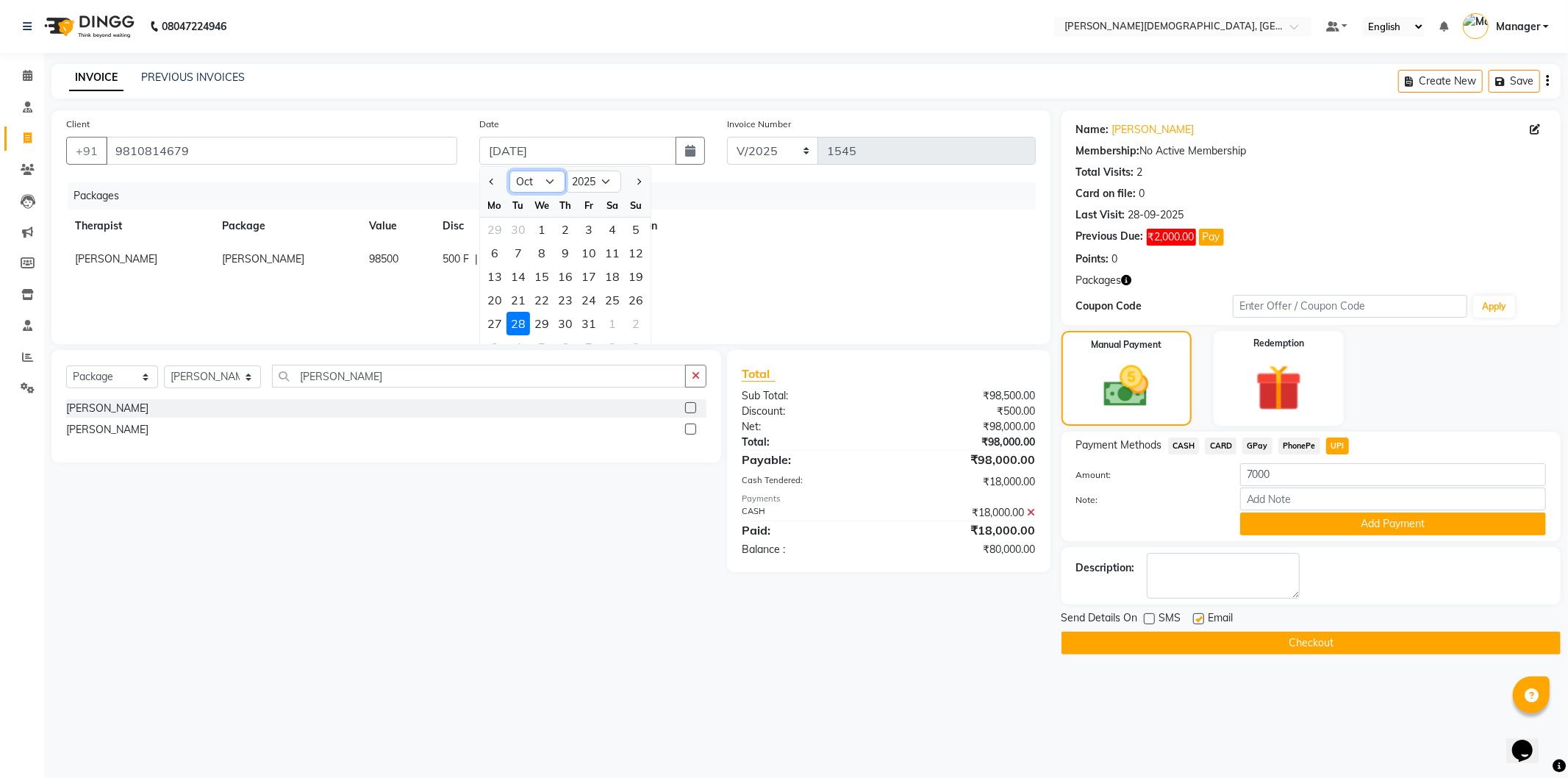
click at [548, 185] on select "Jan Feb Mar Apr May Jun [DATE] Aug Sep Oct Nov Dec" at bounding box center [538, 181] width 56 height 22
select select "9"
click at [510, 170] on select "Jan Feb Mar Apr May Jun [DATE] Aug Sep Oct Nov Dec" at bounding box center [538, 181] width 56 height 22
click at [630, 298] on div "28" at bounding box center [636, 300] width 24 height 24
type input "28-09-2025"
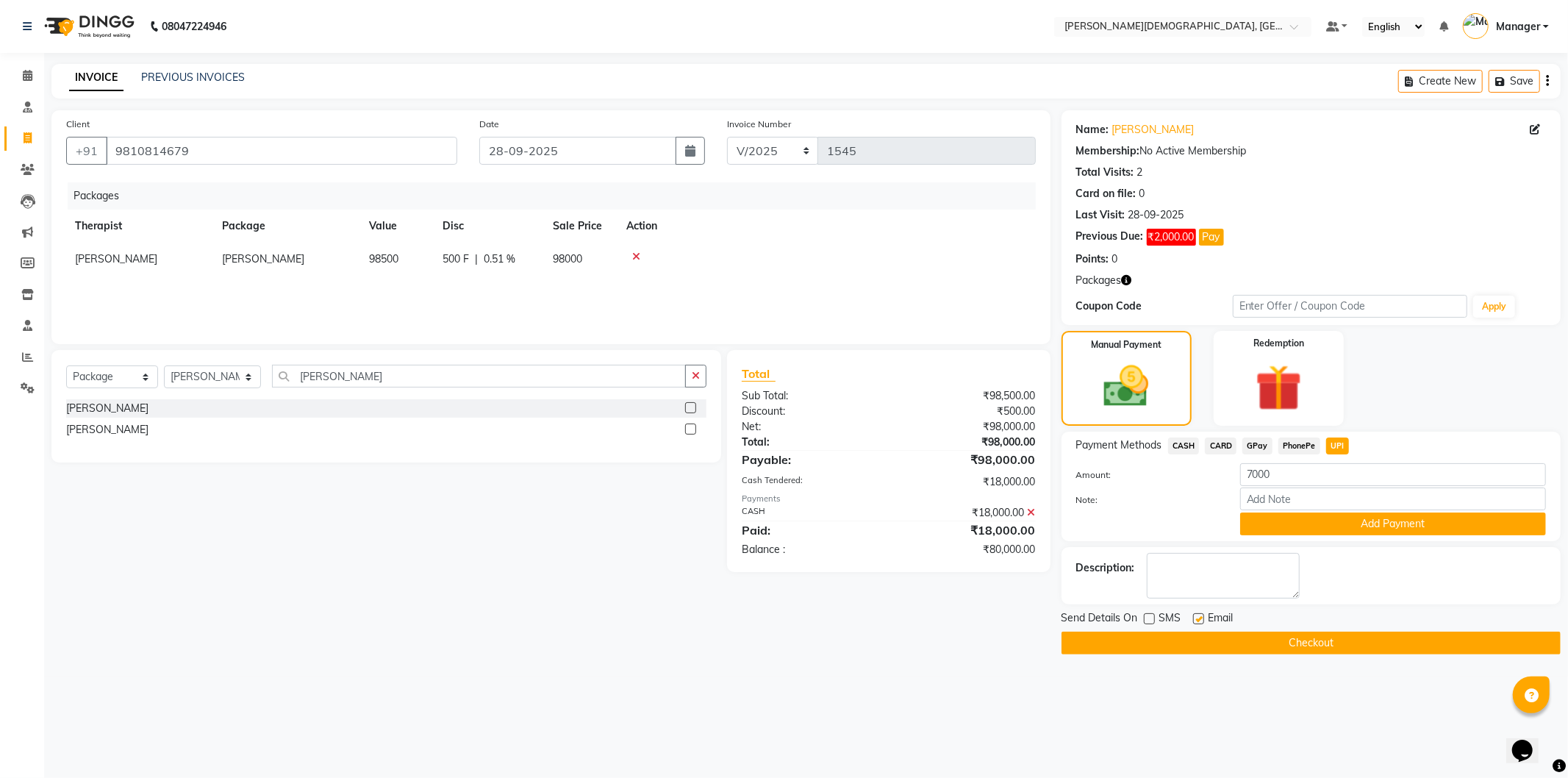
click at [1189, 446] on span "CASH" at bounding box center [1183, 446] width 31 height 17
type input "80000"
click at [1326, 636] on button "Checkout" at bounding box center [1310, 643] width 499 height 23
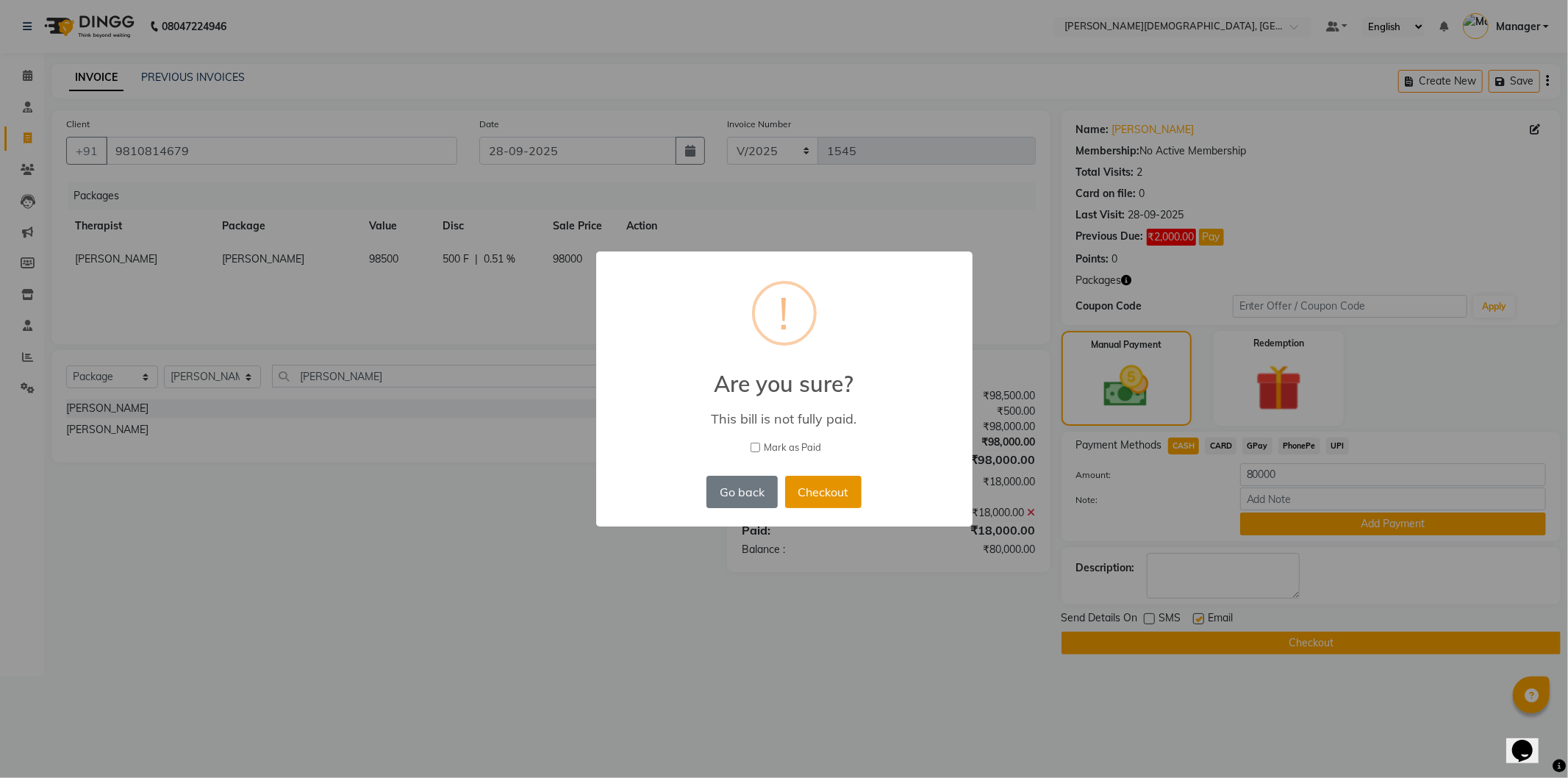
click at [834, 497] on button "Checkout" at bounding box center [823, 492] width 76 height 32
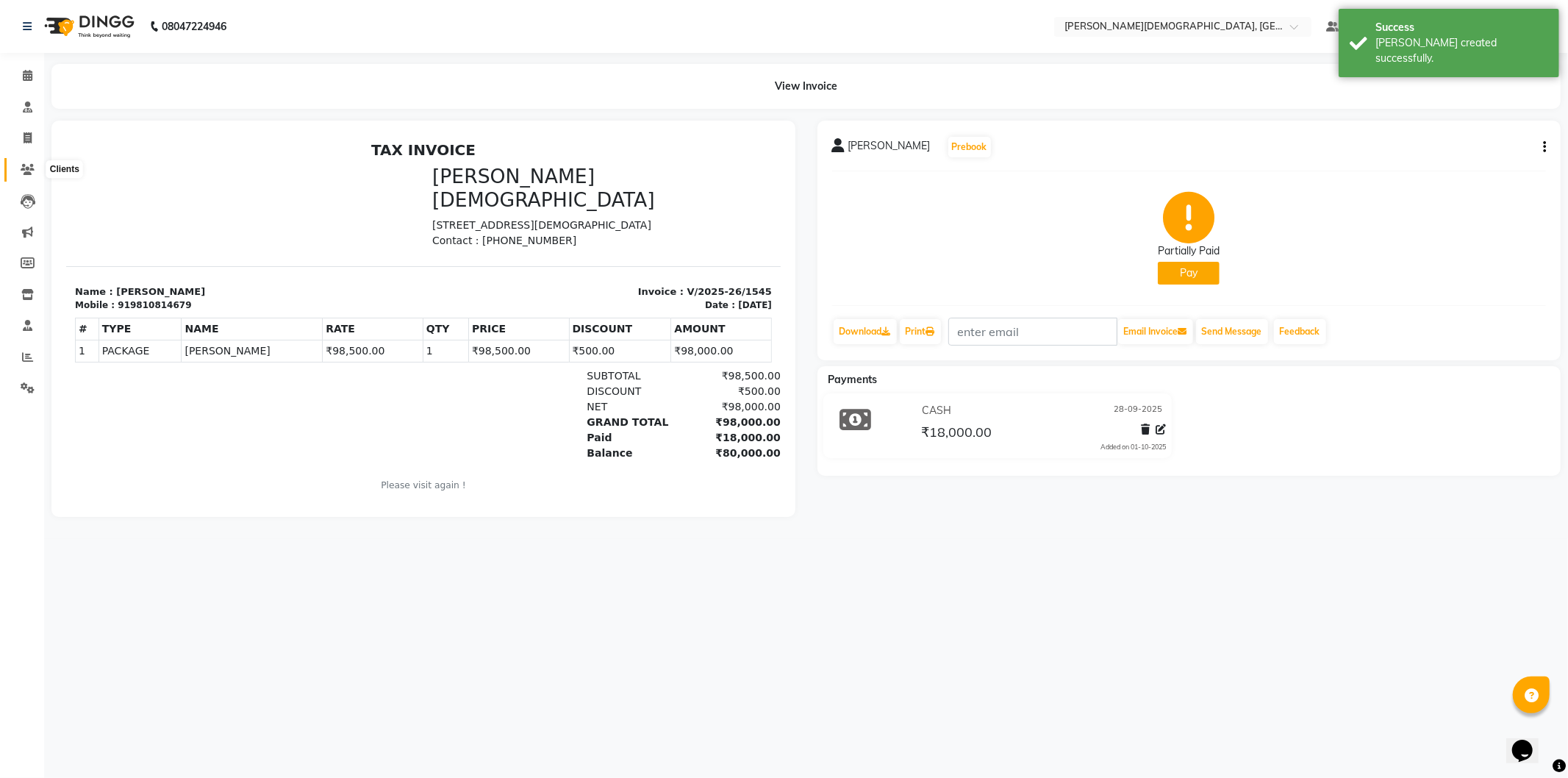
click at [24, 167] on icon at bounding box center [27, 169] width 14 height 11
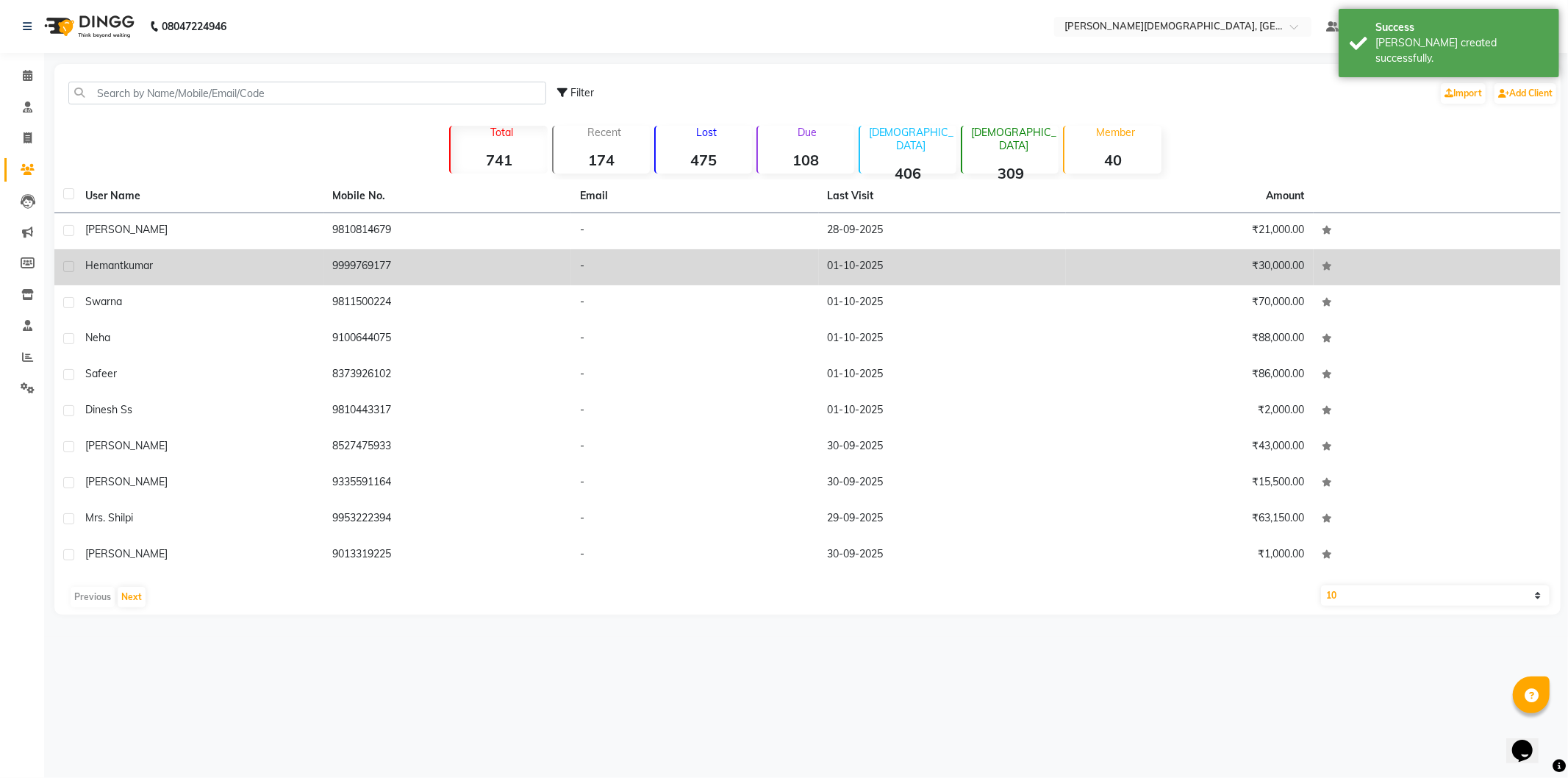
click at [175, 242] on td "[PERSON_NAME]" at bounding box center [200, 231] width 248 height 36
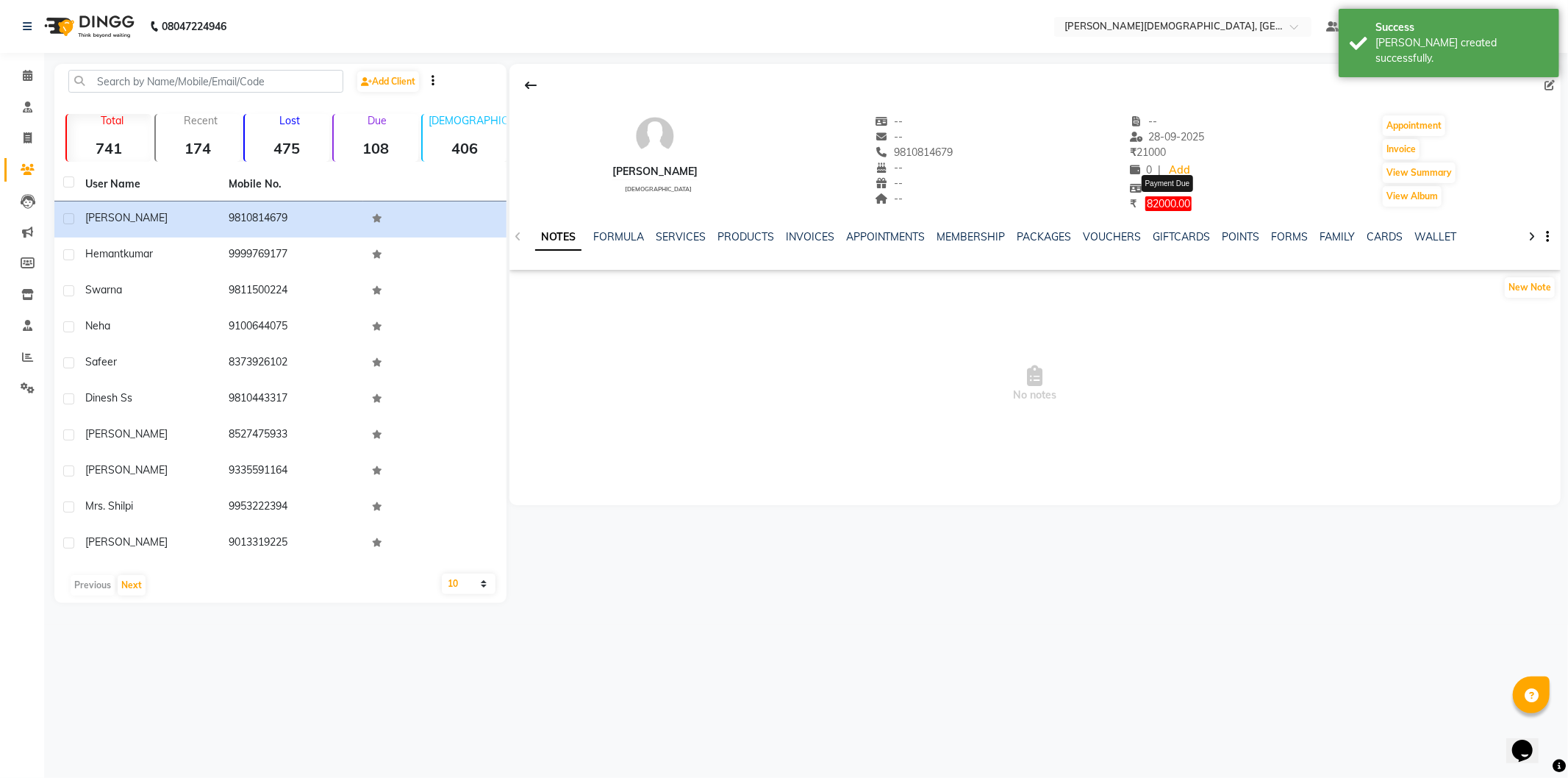
click at [1184, 201] on span "82000.00" at bounding box center [1168, 203] width 47 height 14
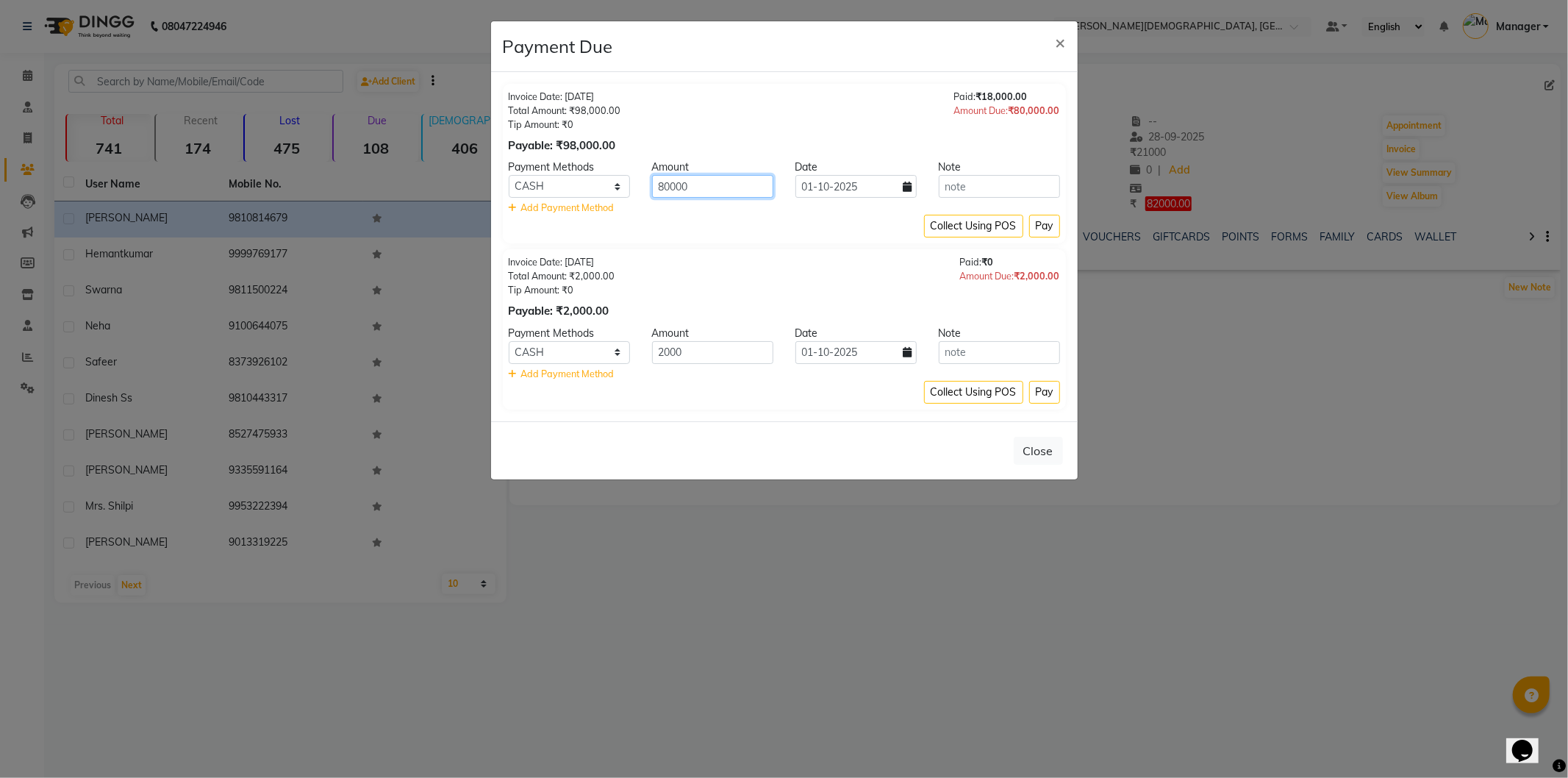
click at [669, 189] on input "80000" at bounding box center [712, 186] width 121 height 23
type input "25000"
click at [607, 348] on select "CASH CARD GPay PhonePe UPI" at bounding box center [569, 353] width 121 height 23
select select "2"
click at [509, 342] on select "CASH CARD GPay PhonePe UPI" at bounding box center [569, 353] width 121 height 23
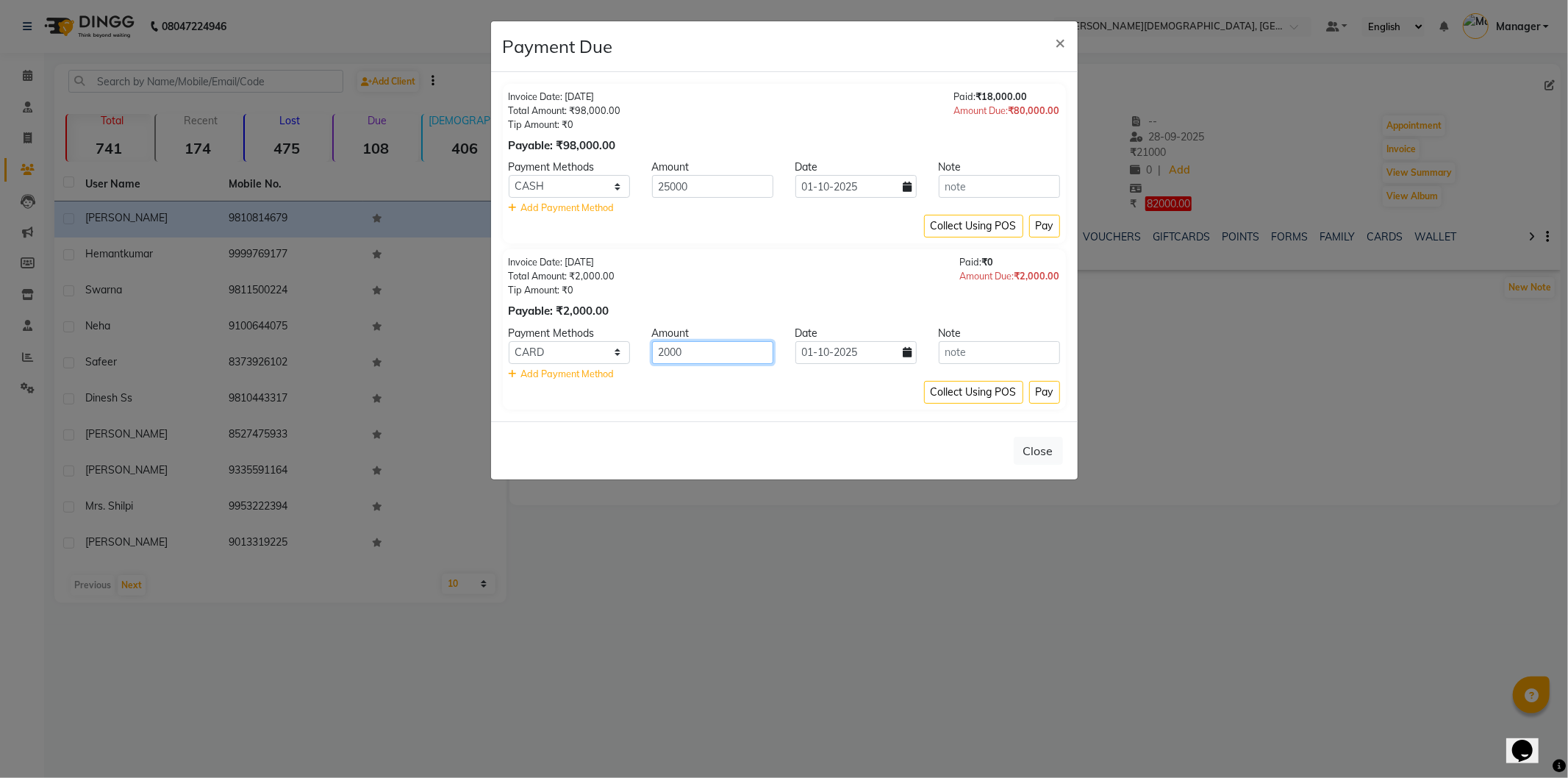
click at [667, 353] on input "2000" at bounding box center [712, 353] width 121 height 23
type input "40000"
click at [1037, 226] on button "Pay" at bounding box center [1044, 225] width 30 height 23
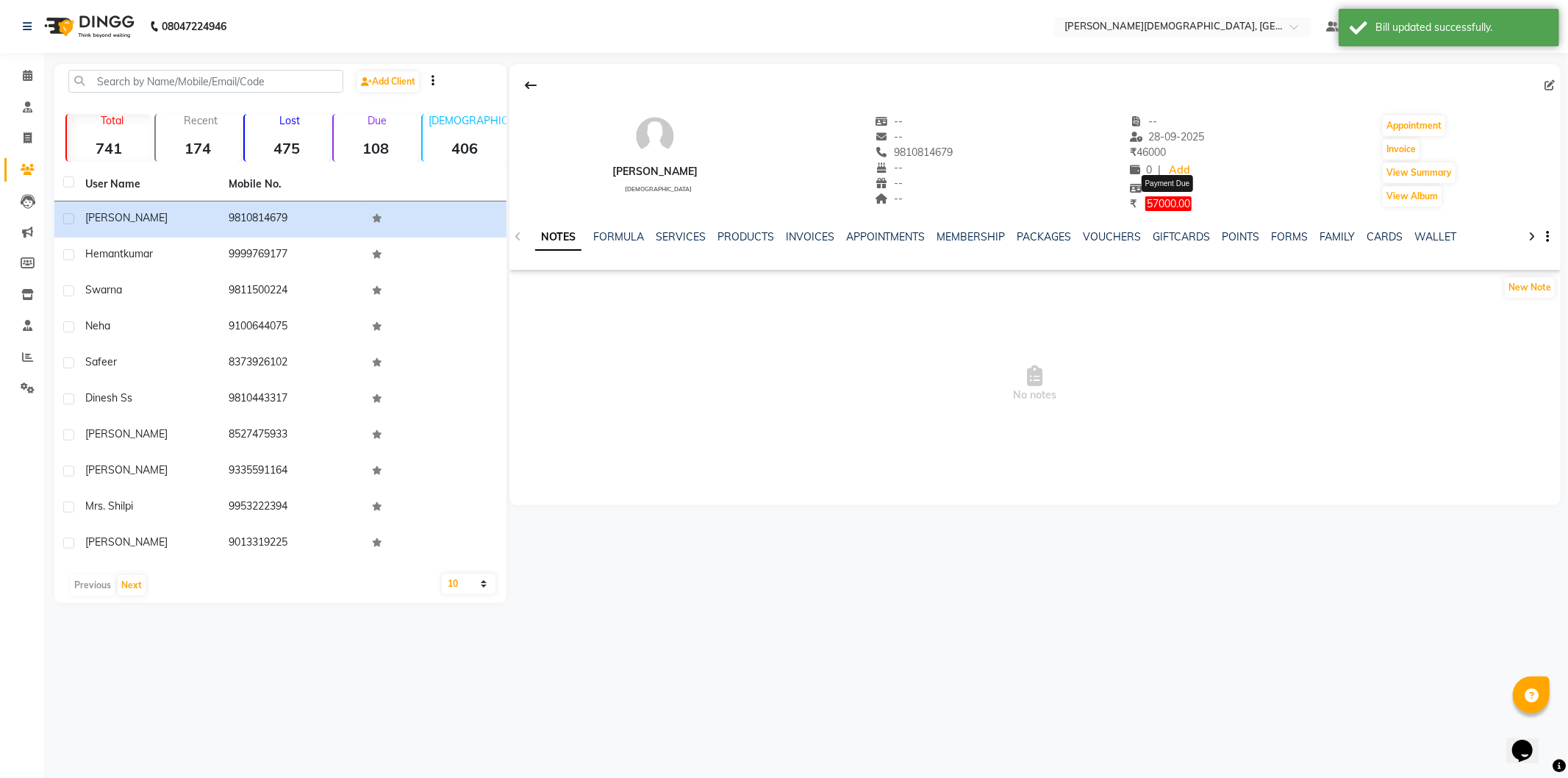
click at [1188, 204] on span "57000.00" at bounding box center [1168, 203] width 47 height 14
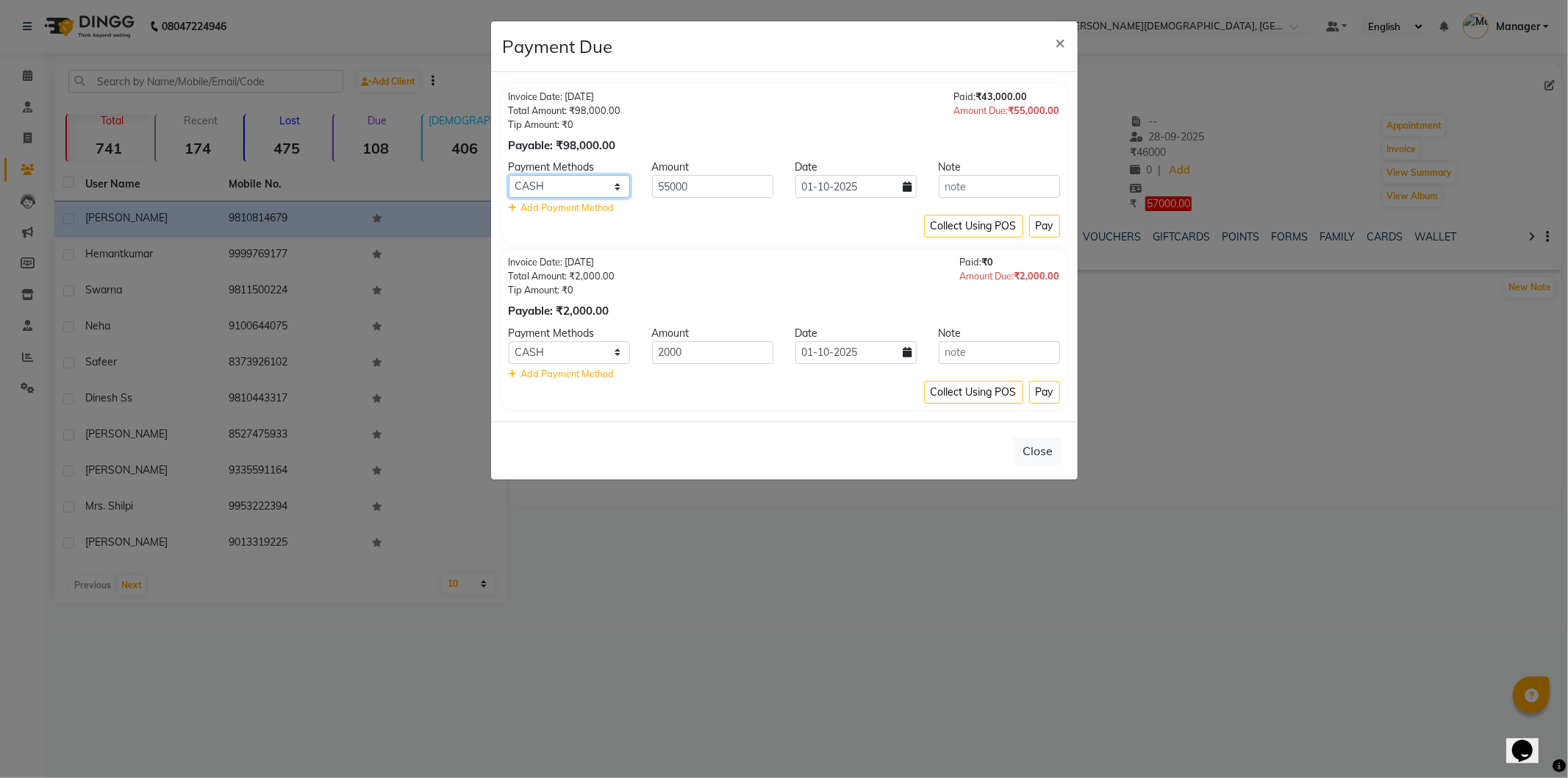
click at [618, 190] on select "CASH CARD GPay PhonePe UPI" at bounding box center [569, 186] width 121 height 23
select select "2"
click at [509, 175] on select "CASH CARD GPay PhonePe UPI" at bounding box center [569, 186] width 121 height 23
click at [671, 189] on input "55000" at bounding box center [712, 186] width 121 height 23
type input "40000"
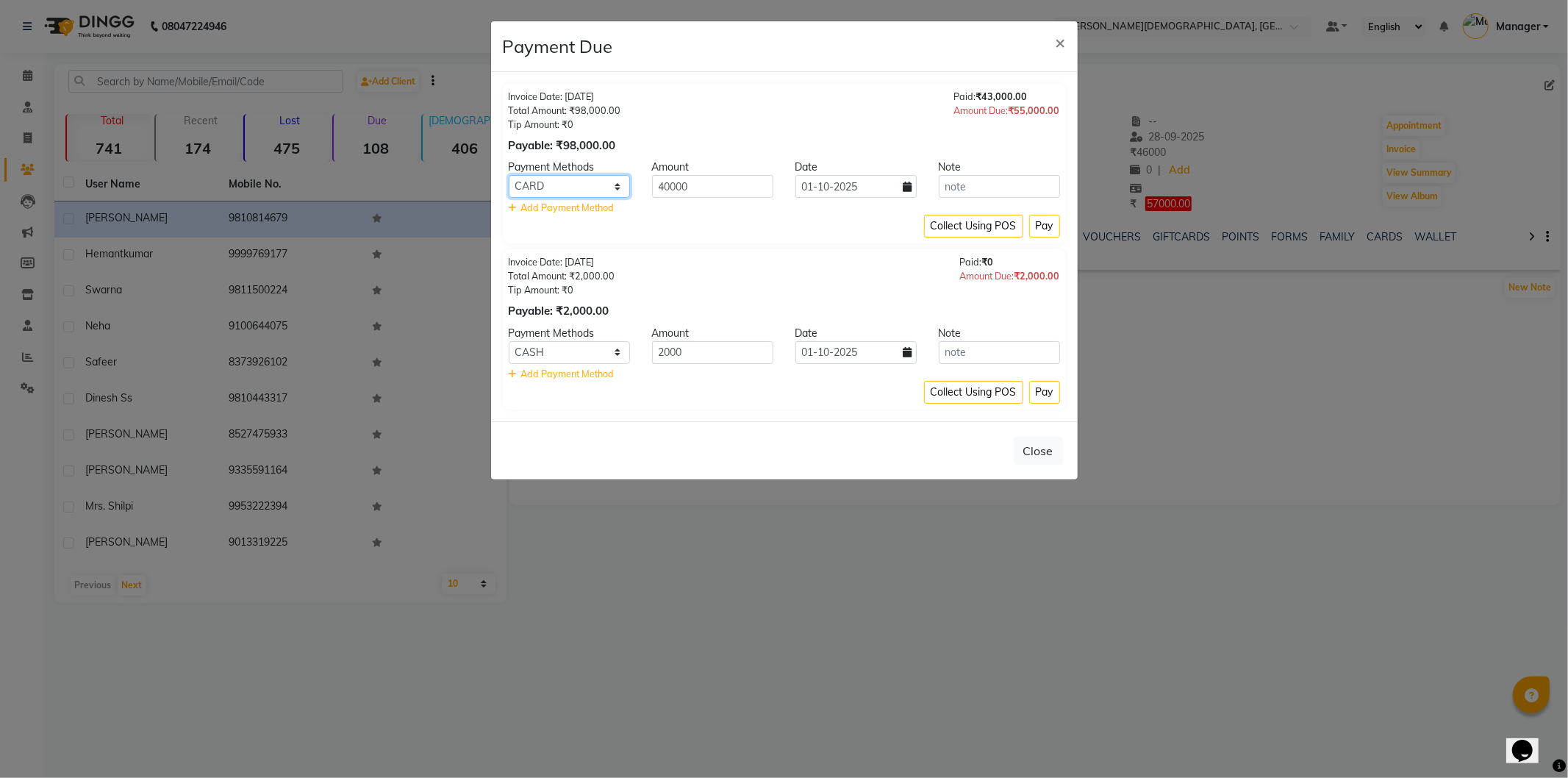
click at [609, 188] on select "CASH CARD GPay PhonePe UPI" at bounding box center [569, 186] width 121 height 23
click at [509, 175] on select "CASH CARD GPay PhonePe UPI" at bounding box center [569, 186] width 121 height 23
click at [1052, 222] on button "Pay" at bounding box center [1044, 225] width 30 height 23
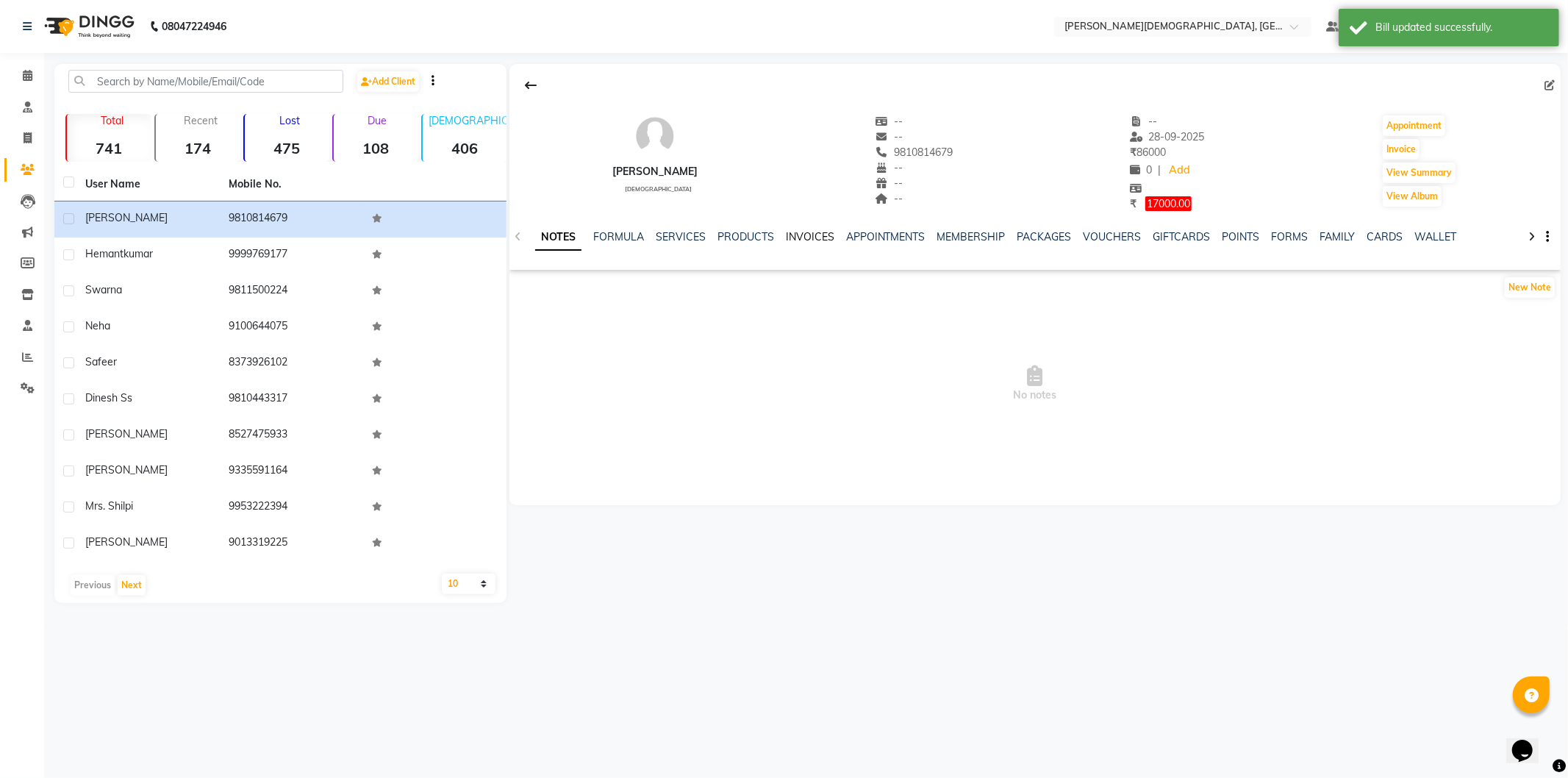
click at [818, 234] on link "INVOICES" at bounding box center [810, 237] width 48 height 14
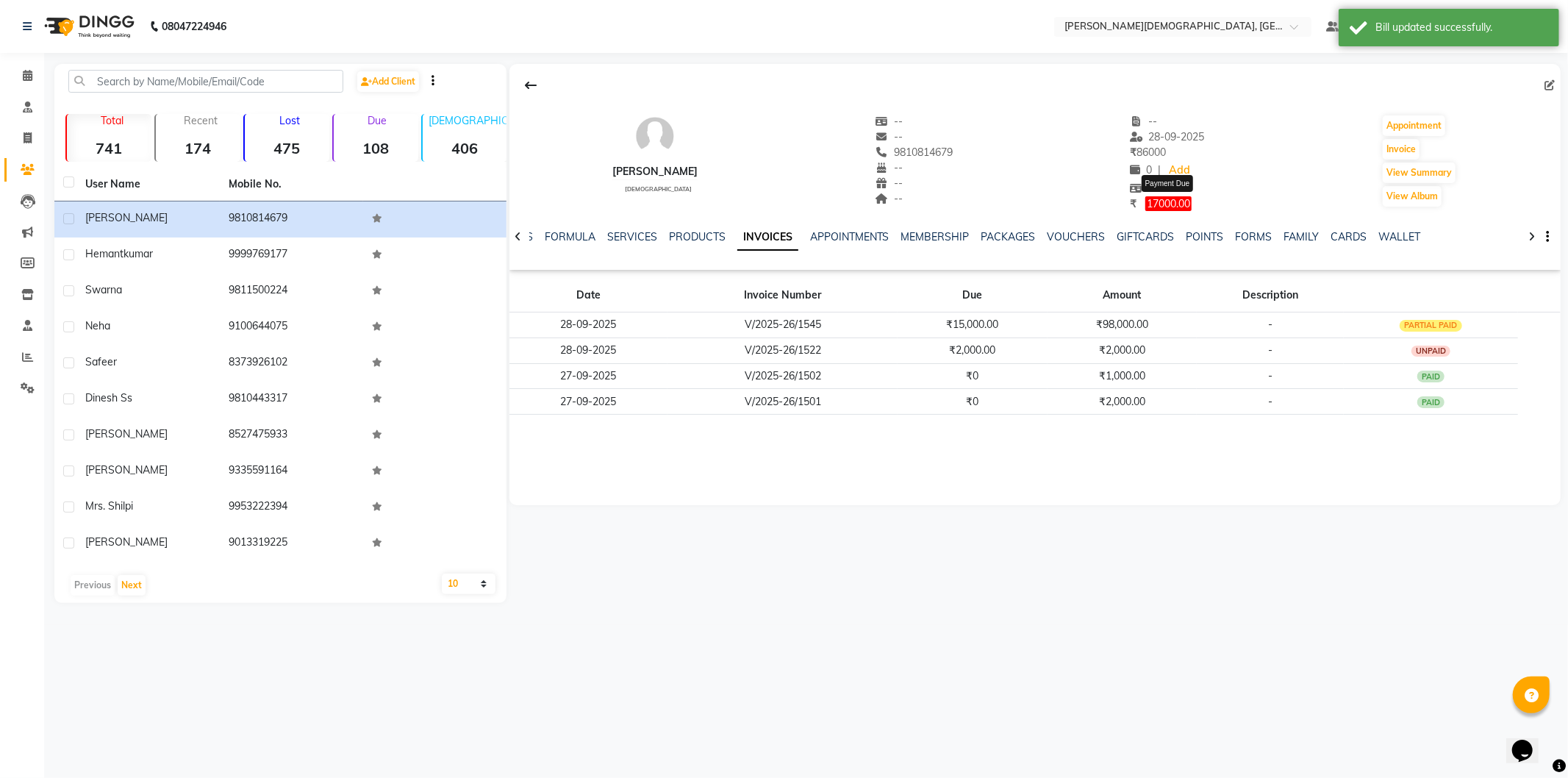
click at [1171, 197] on span "17000.00" at bounding box center [1168, 203] width 47 height 14
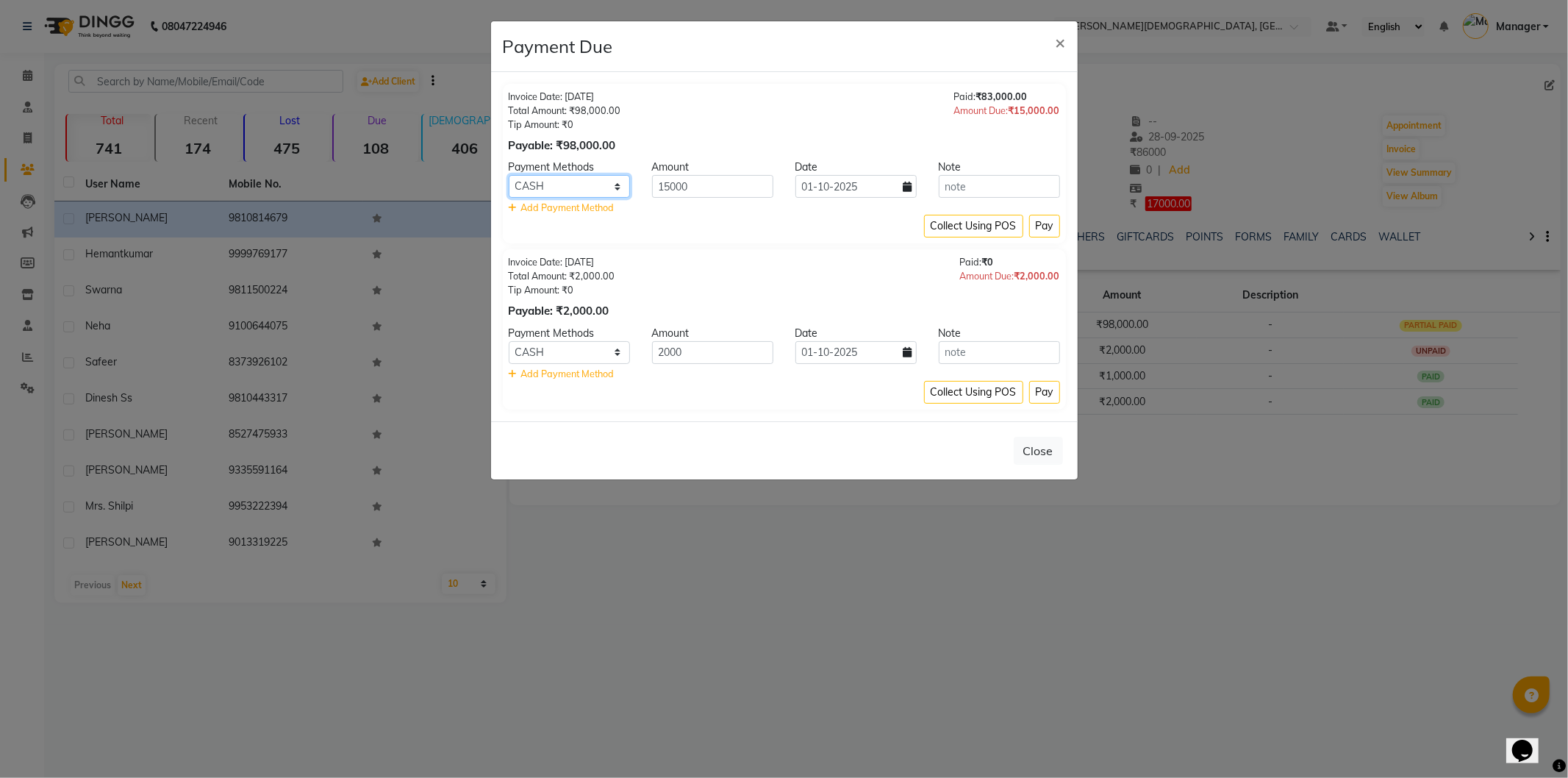
click at [607, 186] on select "CASH CARD GPay PhonePe UPI" at bounding box center [569, 186] width 121 height 23
select select "2"
click at [509, 175] on select "CASH CARD GPay PhonePe UPI" at bounding box center [569, 186] width 121 height 23
click at [600, 347] on select "CASH CARD GPay PhonePe UPI" at bounding box center [569, 353] width 121 height 23
click at [509, 342] on select "CASH CARD GPay PhonePe UPI" at bounding box center [569, 353] width 121 height 23
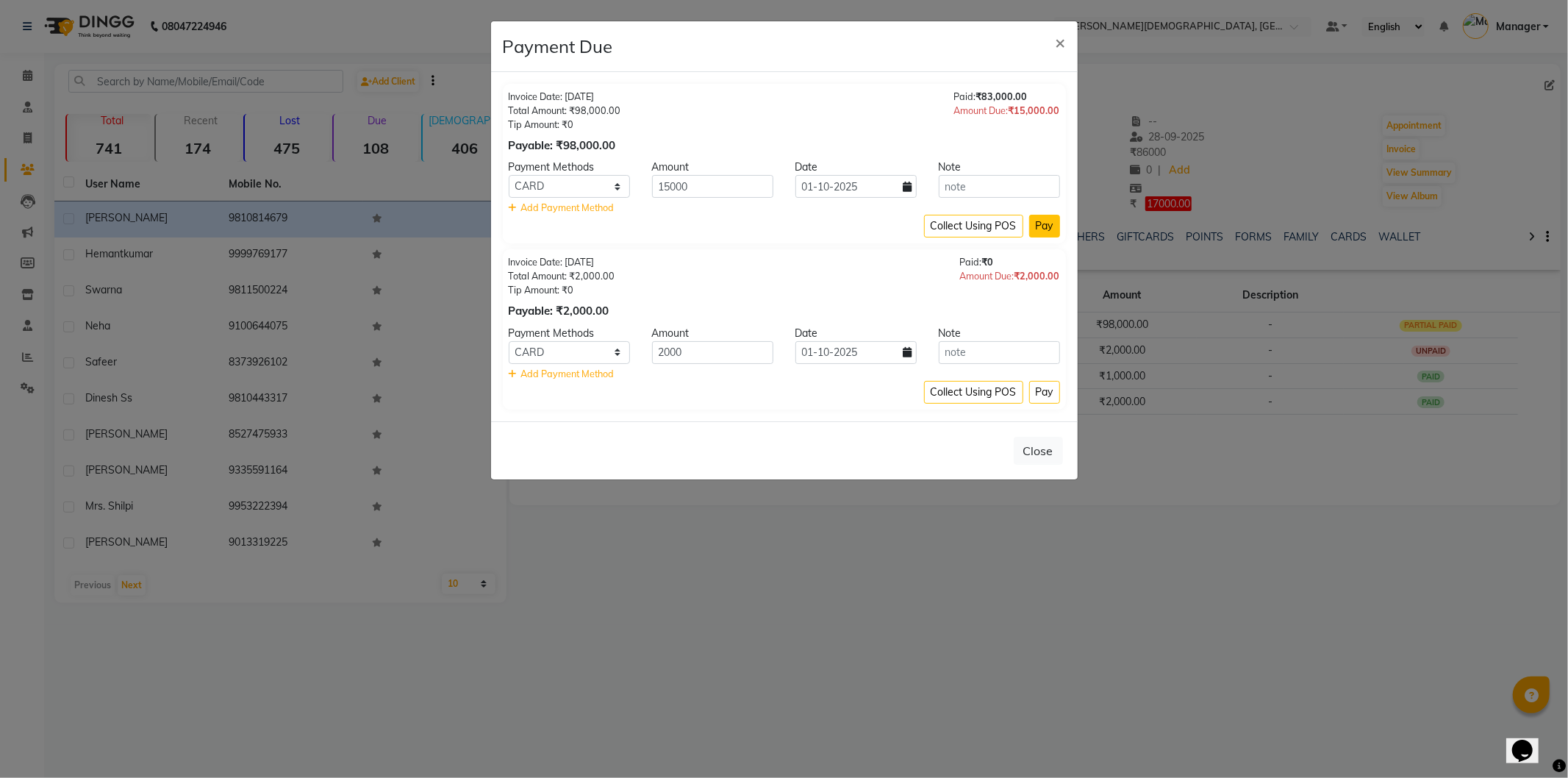
click at [1034, 226] on button "Pay" at bounding box center [1044, 225] width 30 height 23
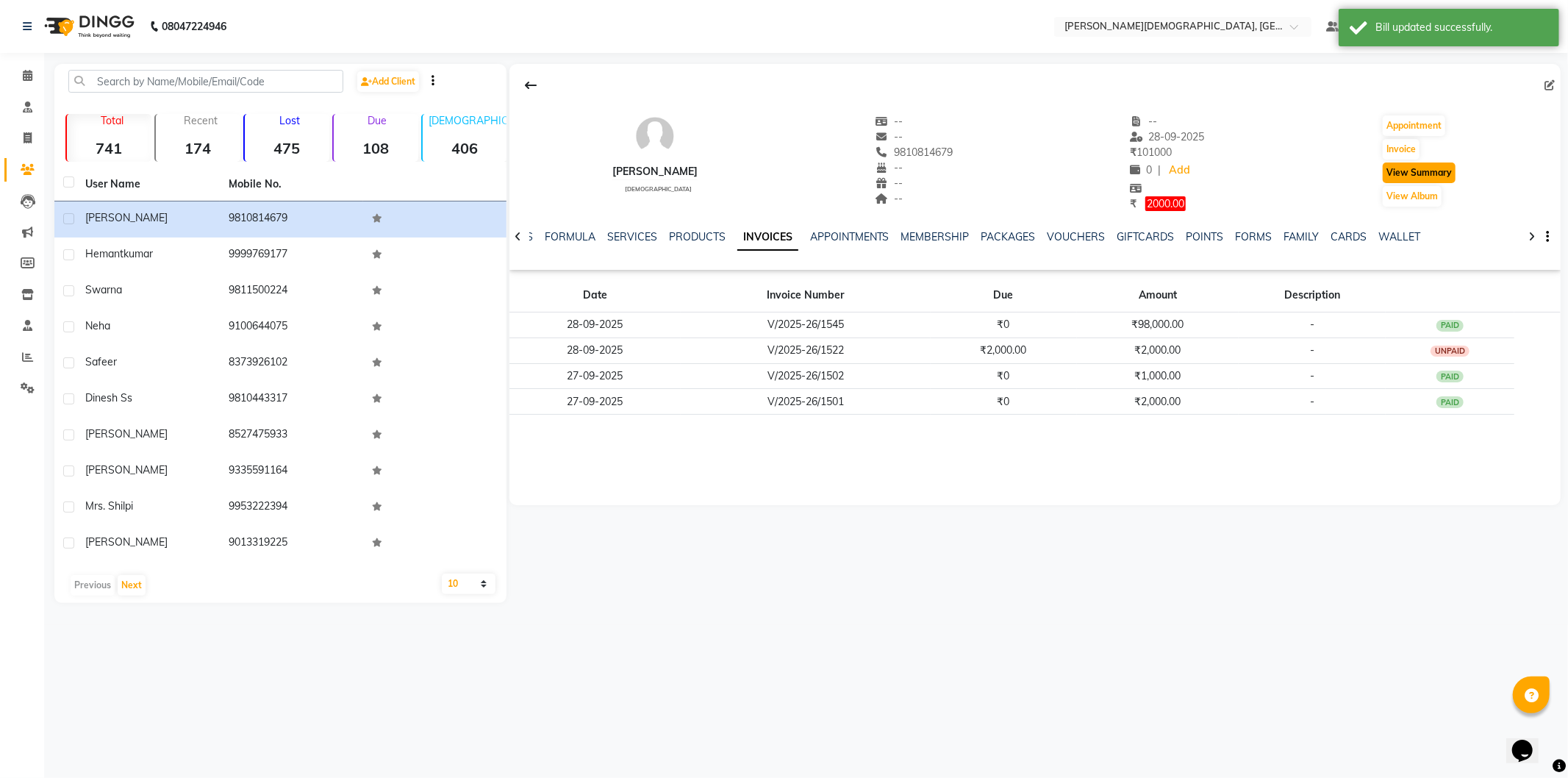
click at [1387, 172] on button "View Summary" at bounding box center [1420, 173] width 73 height 20
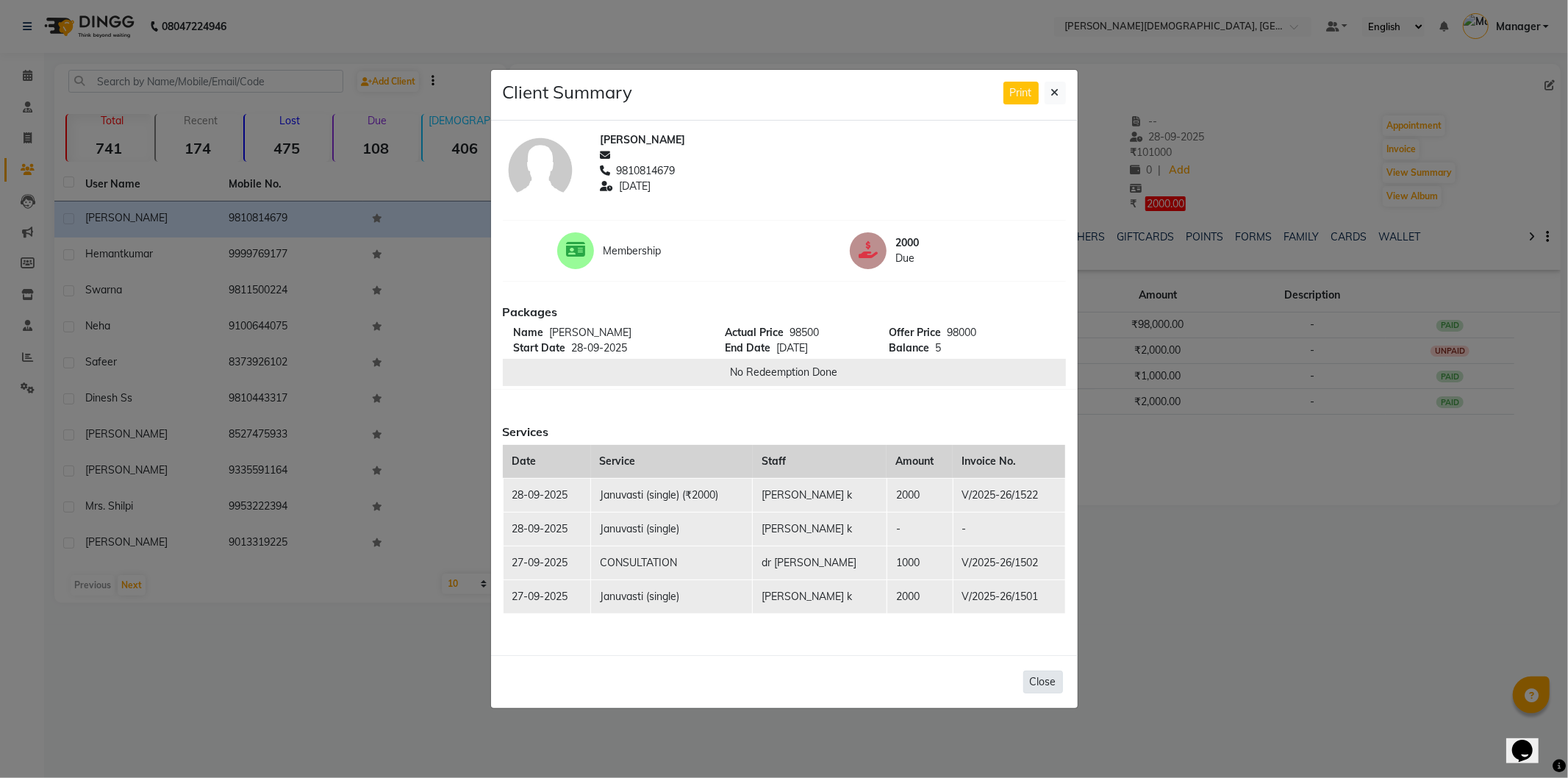
click at [1050, 685] on button "Close" at bounding box center [1043, 682] width 40 height 23
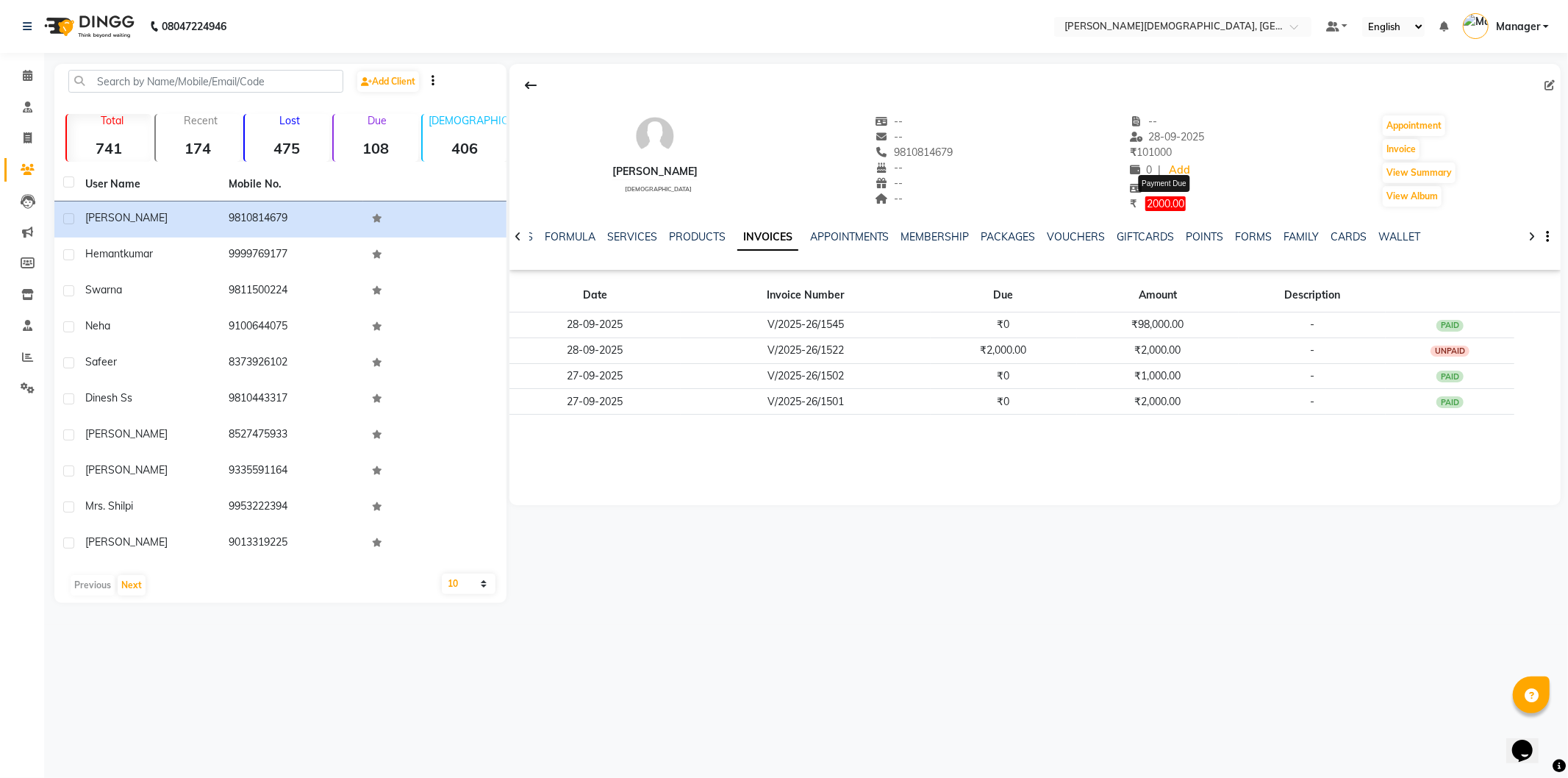
click at [1179, 203] on span "2000.00" at bounding box center [1166, 203] width 41 height 14
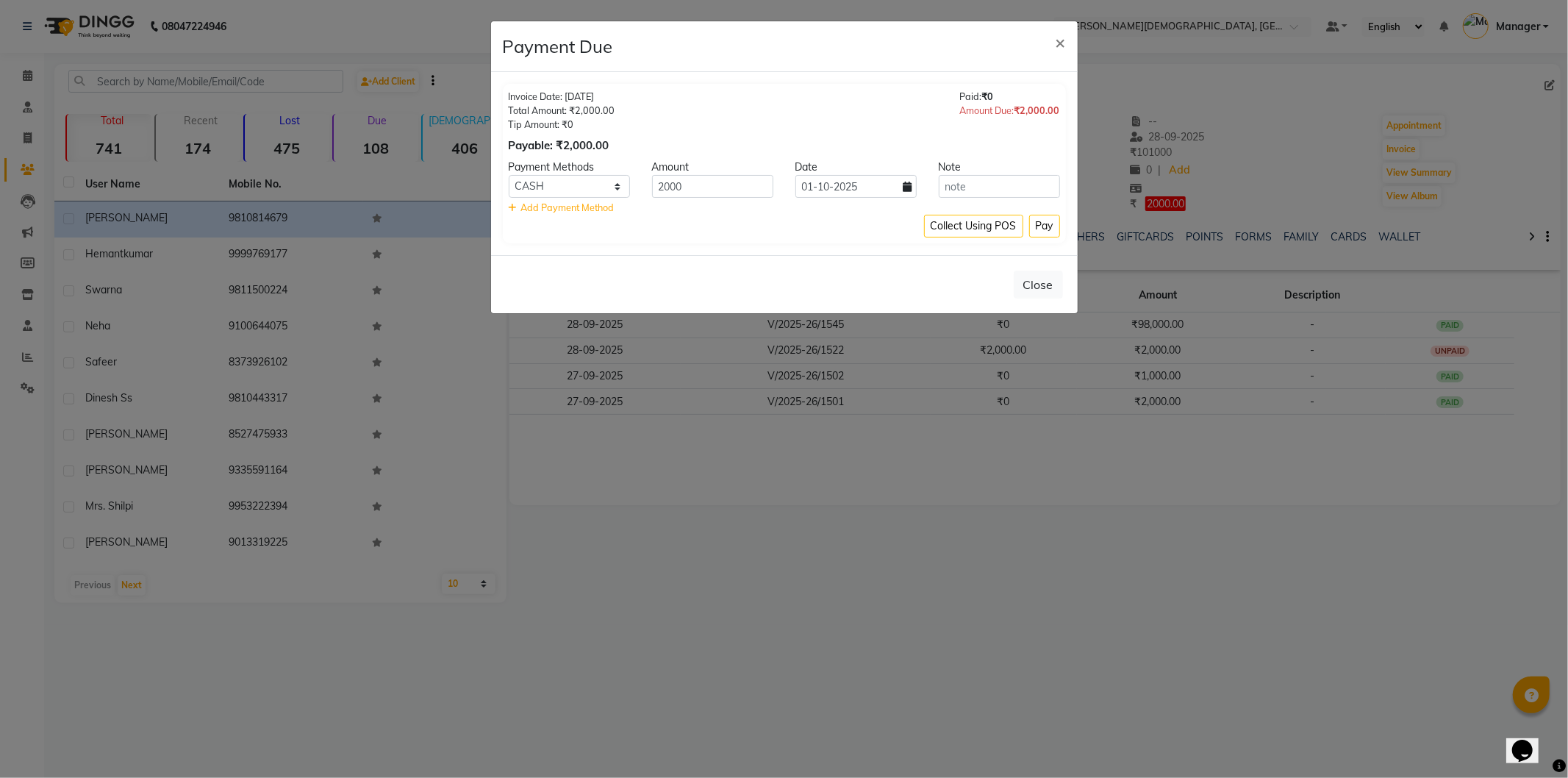
click at [909, 187] on icon at bounding box center [908, 186] width 8 height 10
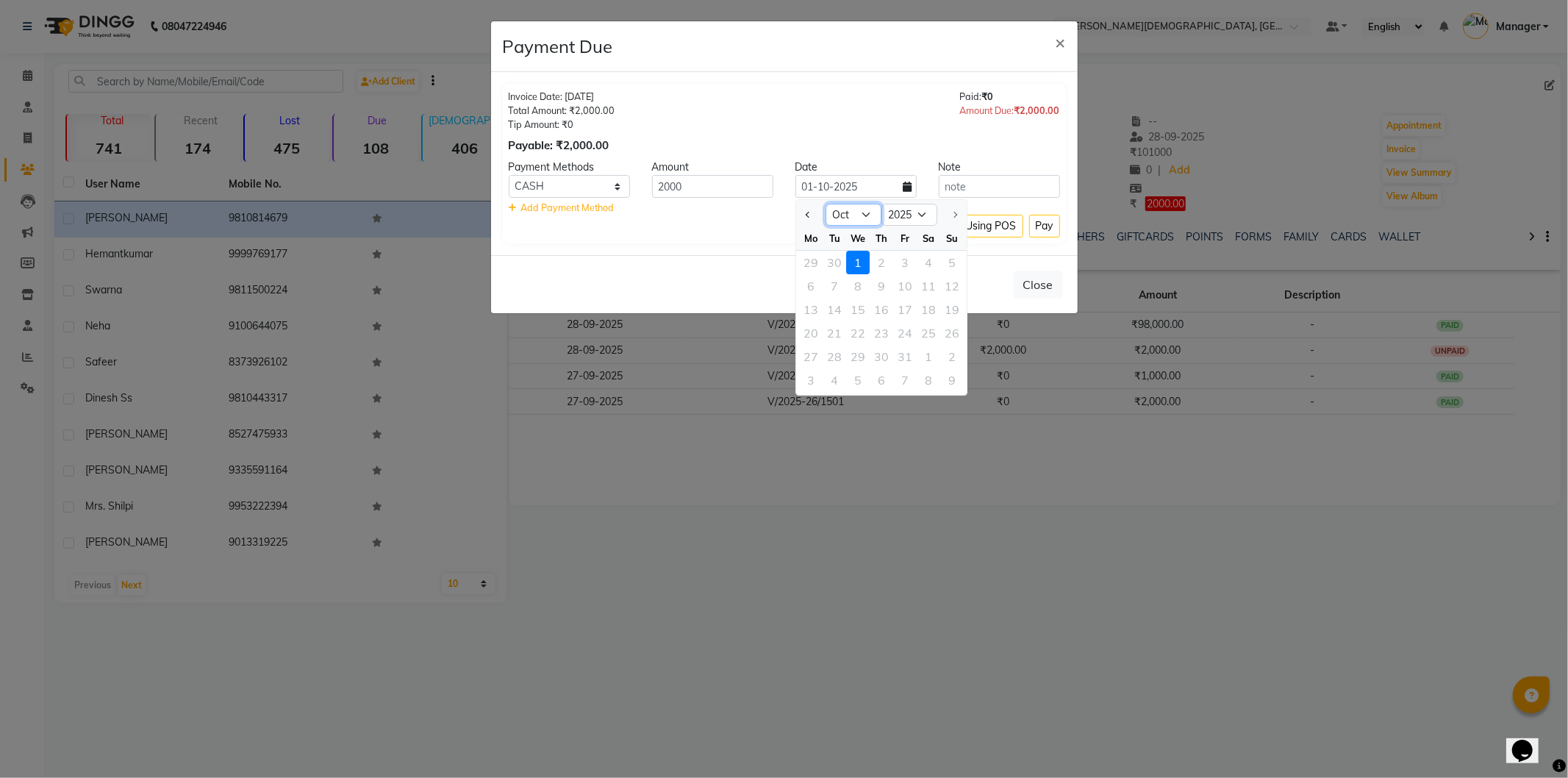
click at [867, 211] on select "Jan Feb Mar Apr May Jun [DATE] Aug Sep Oct" at bounding box center [854, 214] width 56 height 22
click at [826, 203] on select "Jan Feb Mar Apr May Jun [DATE] Aug Sep Oct" at bounding box center [854, 214] width 56 height 22
click at [889, 327] on div "25" at bounding box center [882, 333] width 24 height 24
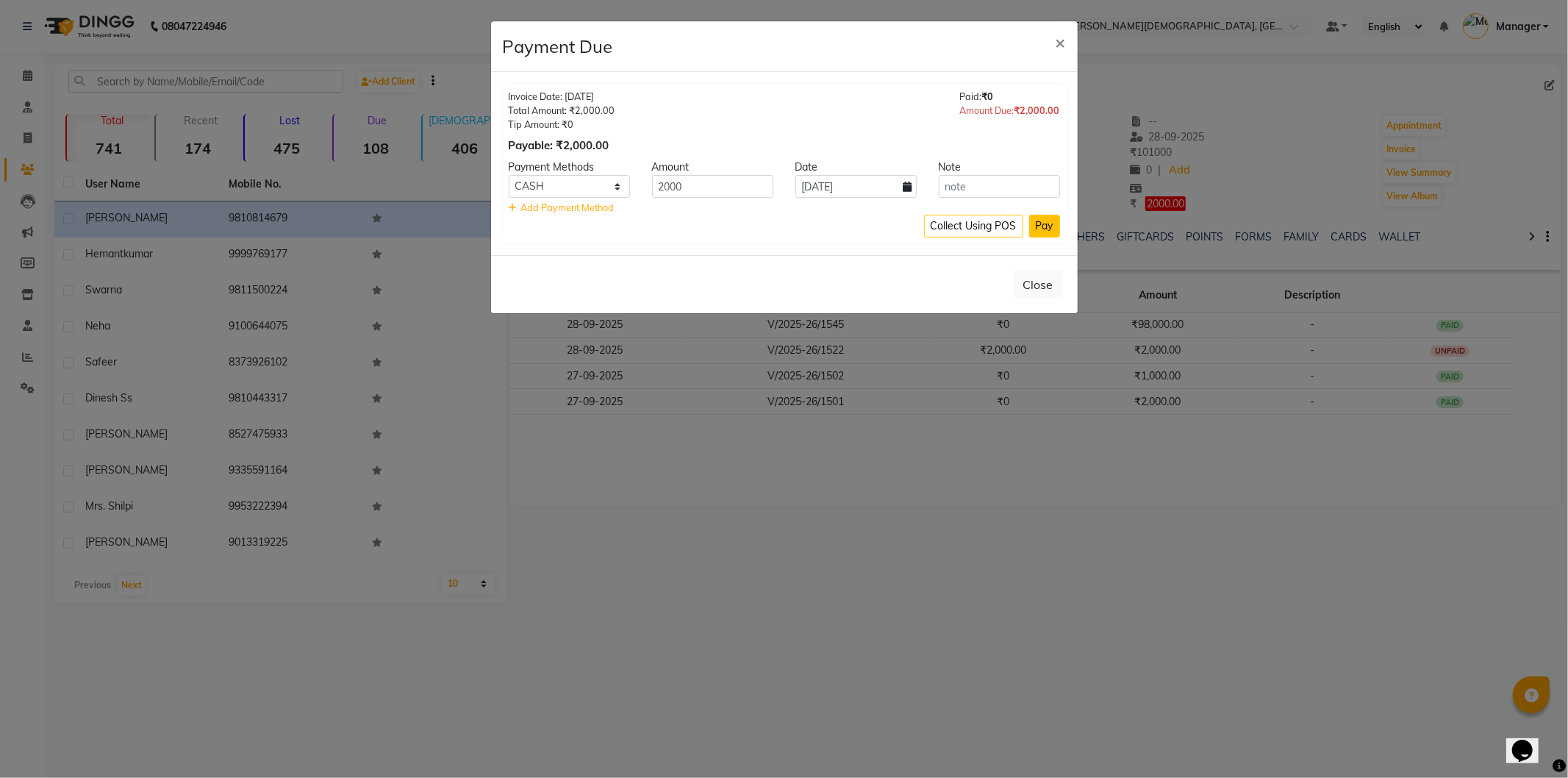
click at [1033, 233] on button "Pay" at bounding box center [1044, 225] width 30 height 23
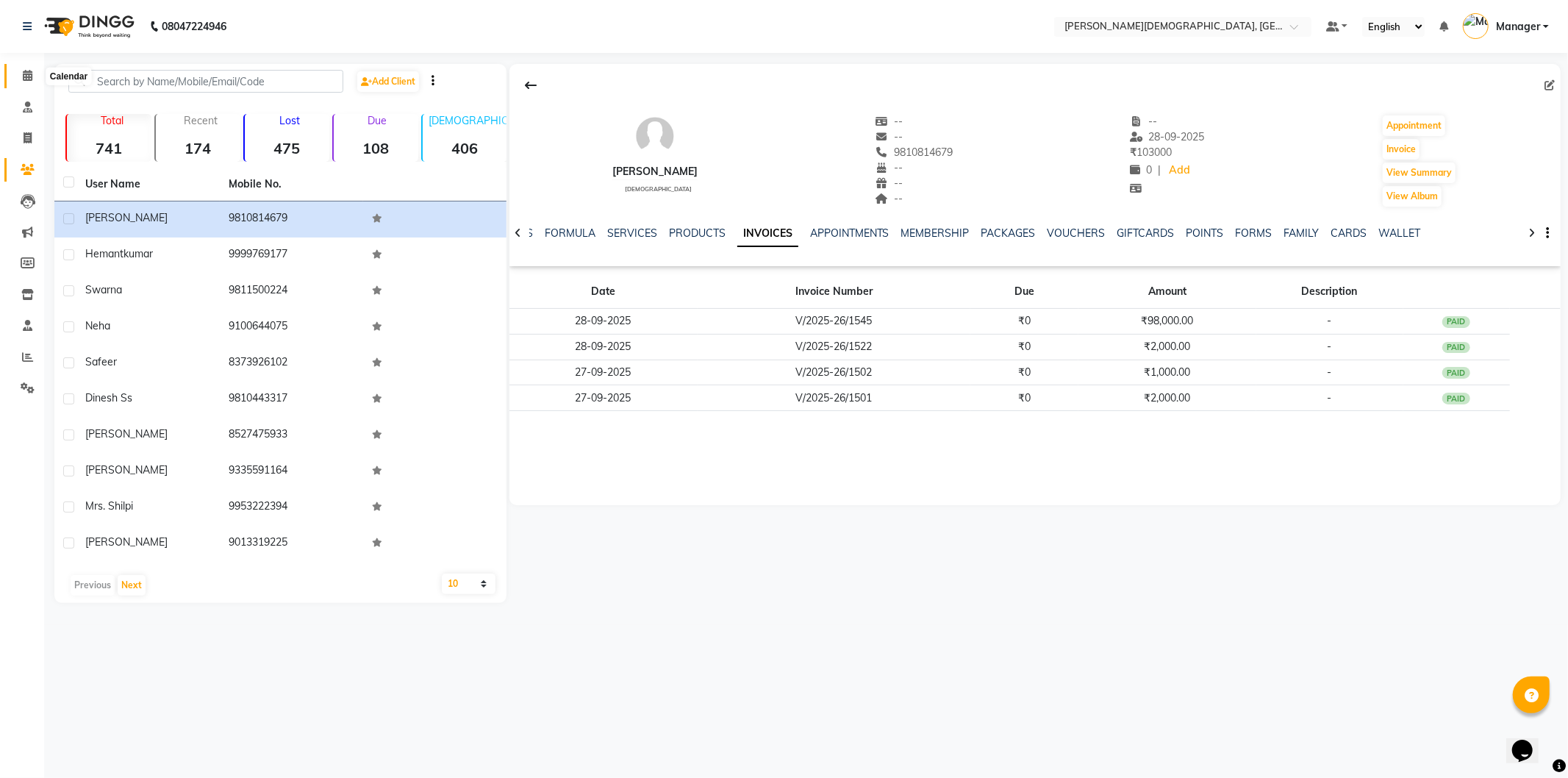
click at [27, 74] on icon at bounding box center [27, 75] width 9 height 11
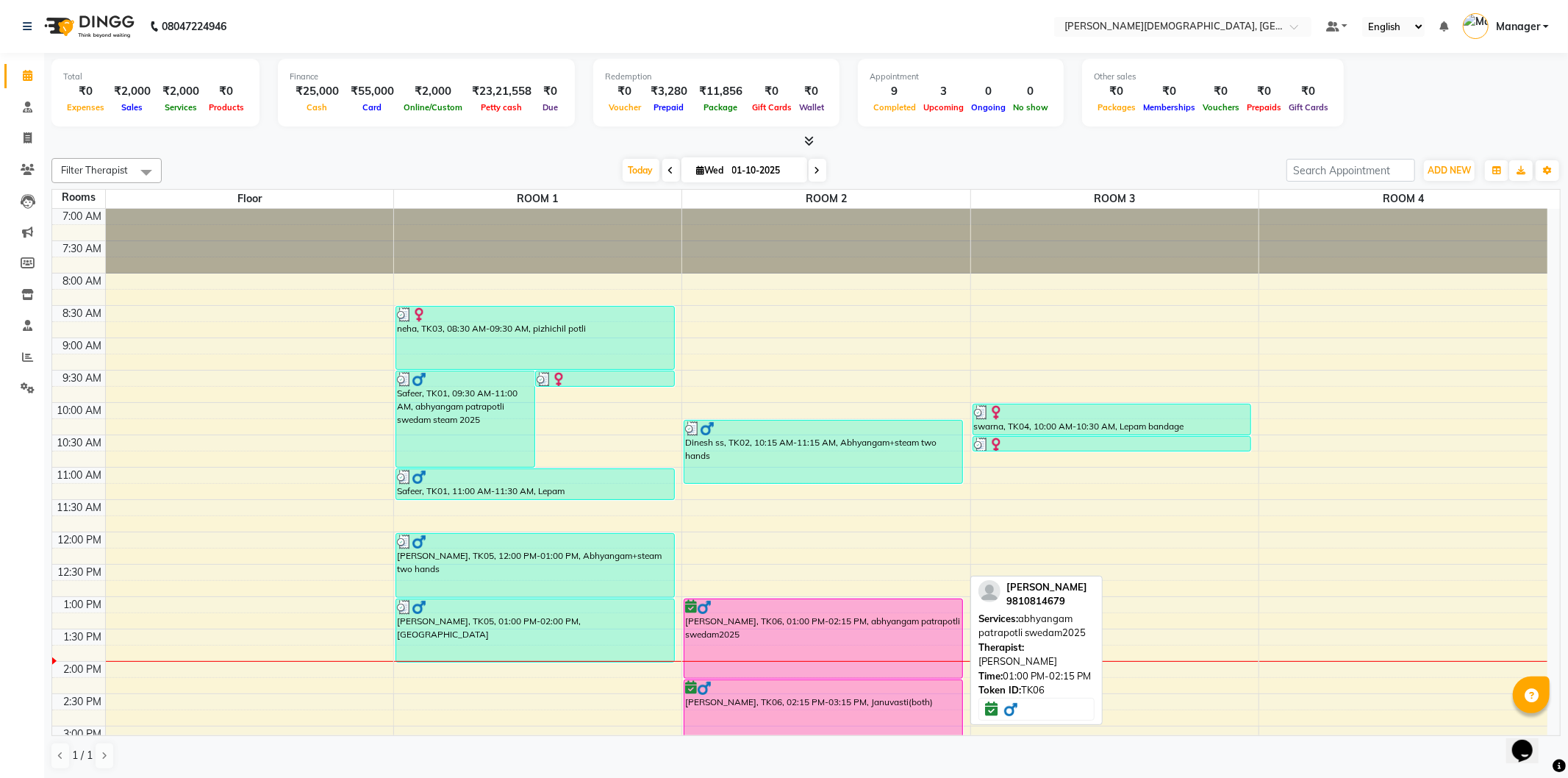
click at [870, 623] on div "[PERSON_NAME], TK06, 01:00 PM-02:15 PM, abhyangam patrapotli swedam2025" at bounding box center [823, 638] width 278 height 79
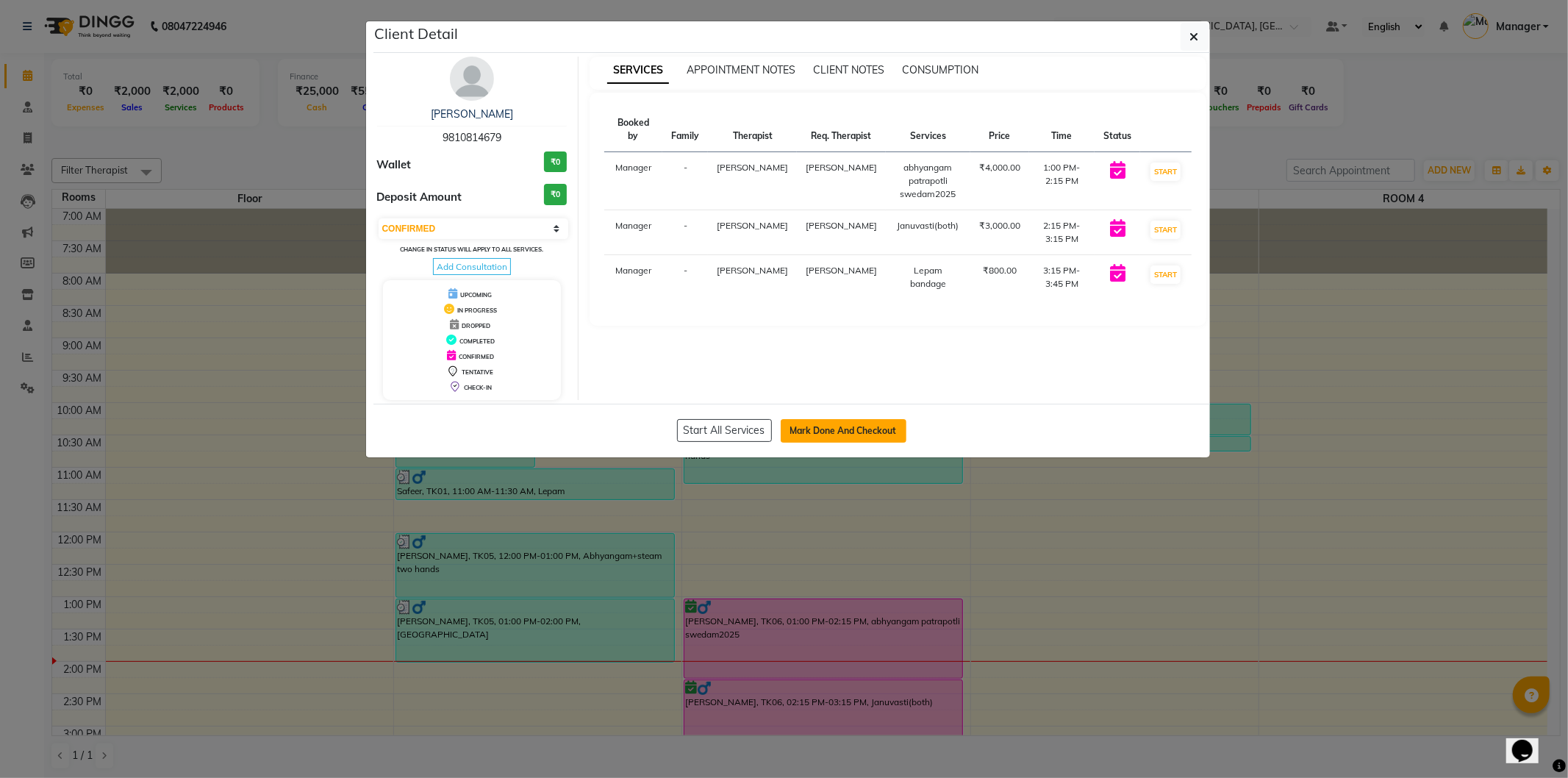
click at [829, 434] on button "Mark Done And Checkout" at bounding box center [844, 431] width 125 height 24
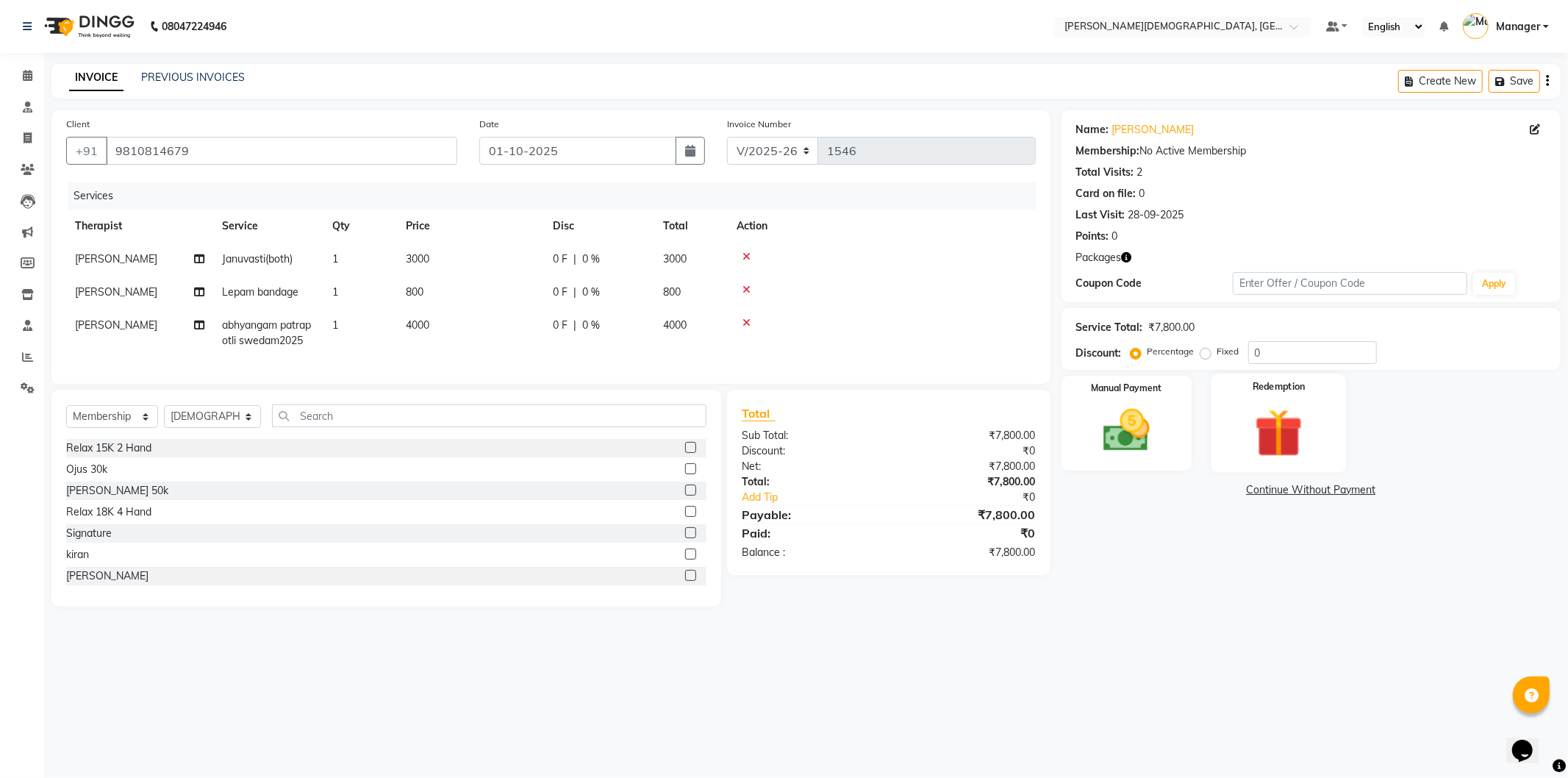
click at [1268, 443] on img at bounding box center [1278, 433] width 79 height 60
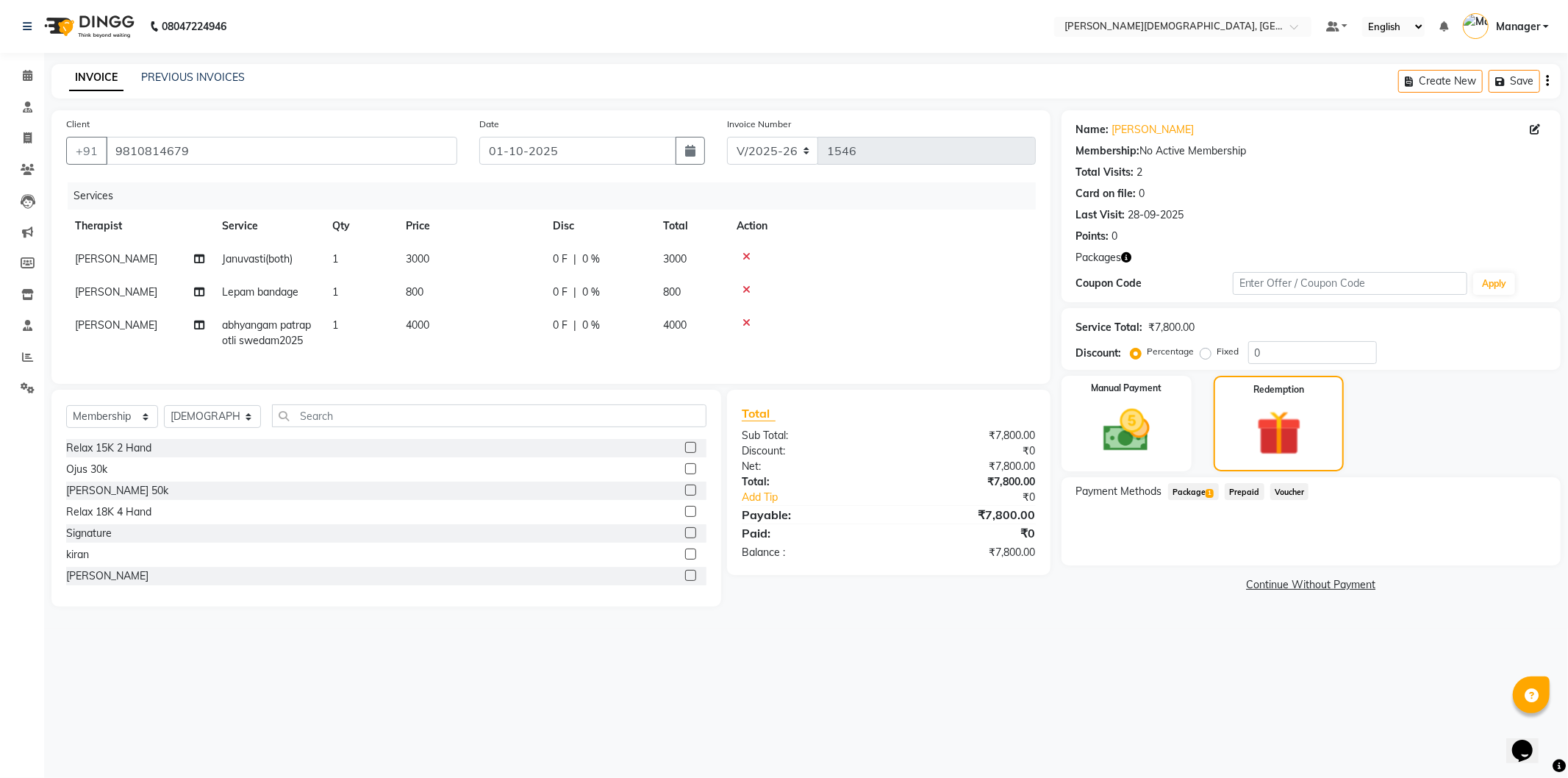
click at [1202, 492] on span "Package 1" at bounding box center [1194, 492] width 51 height 17
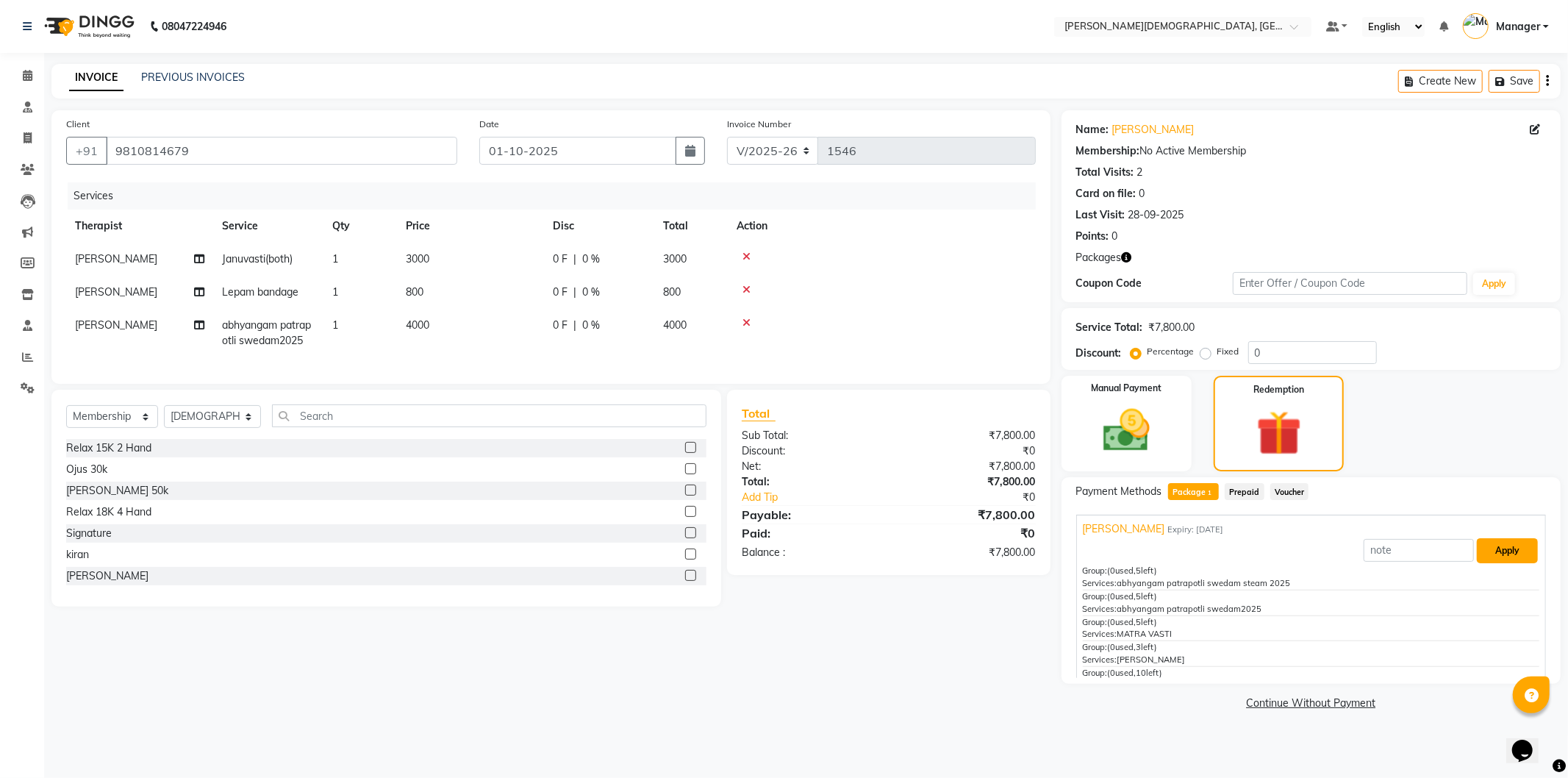
click at [1489, 560] on button "Apply" at bounding box center [1508, 551] width 61 height 25
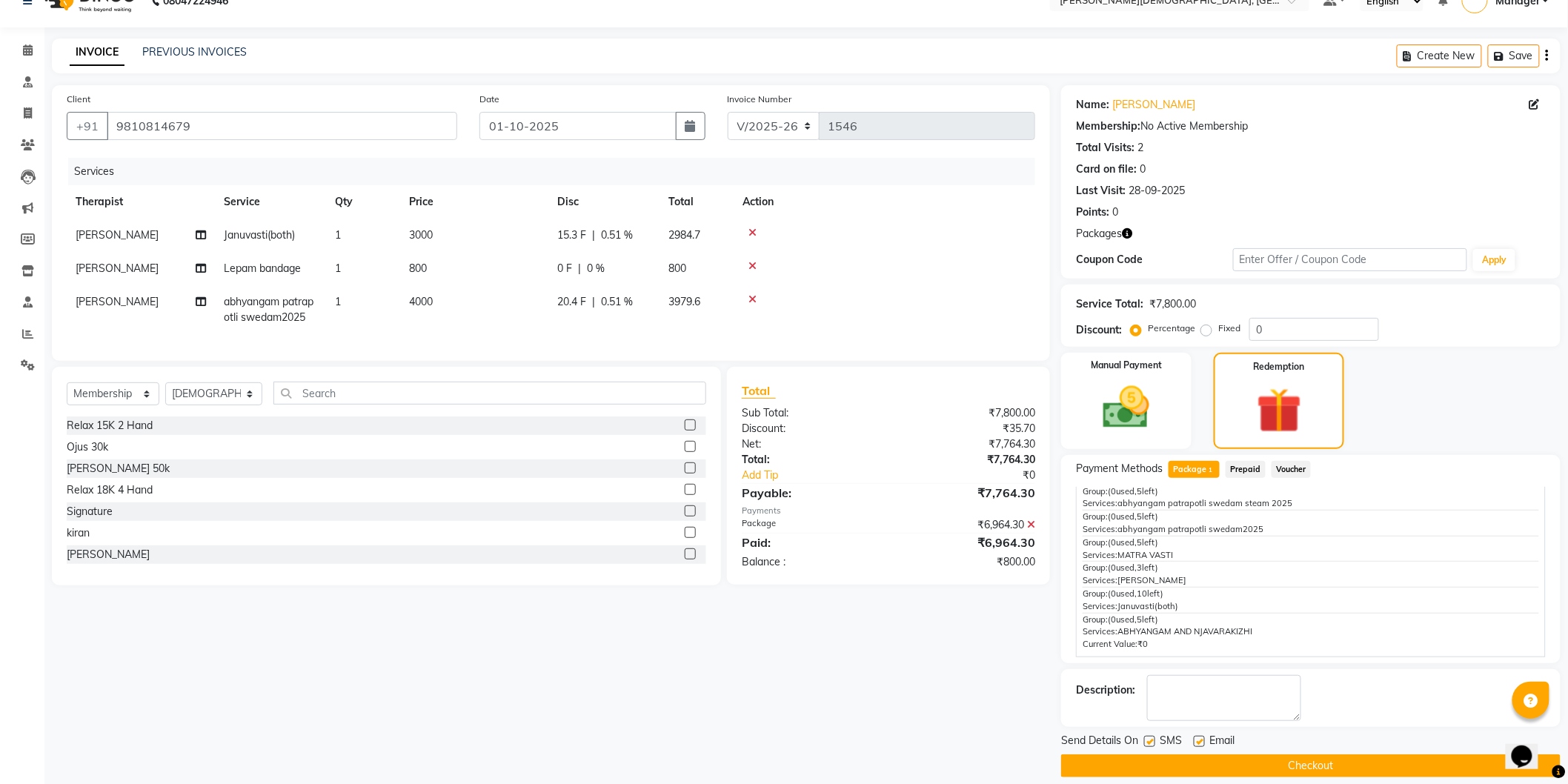
scroll to position [40, 0]
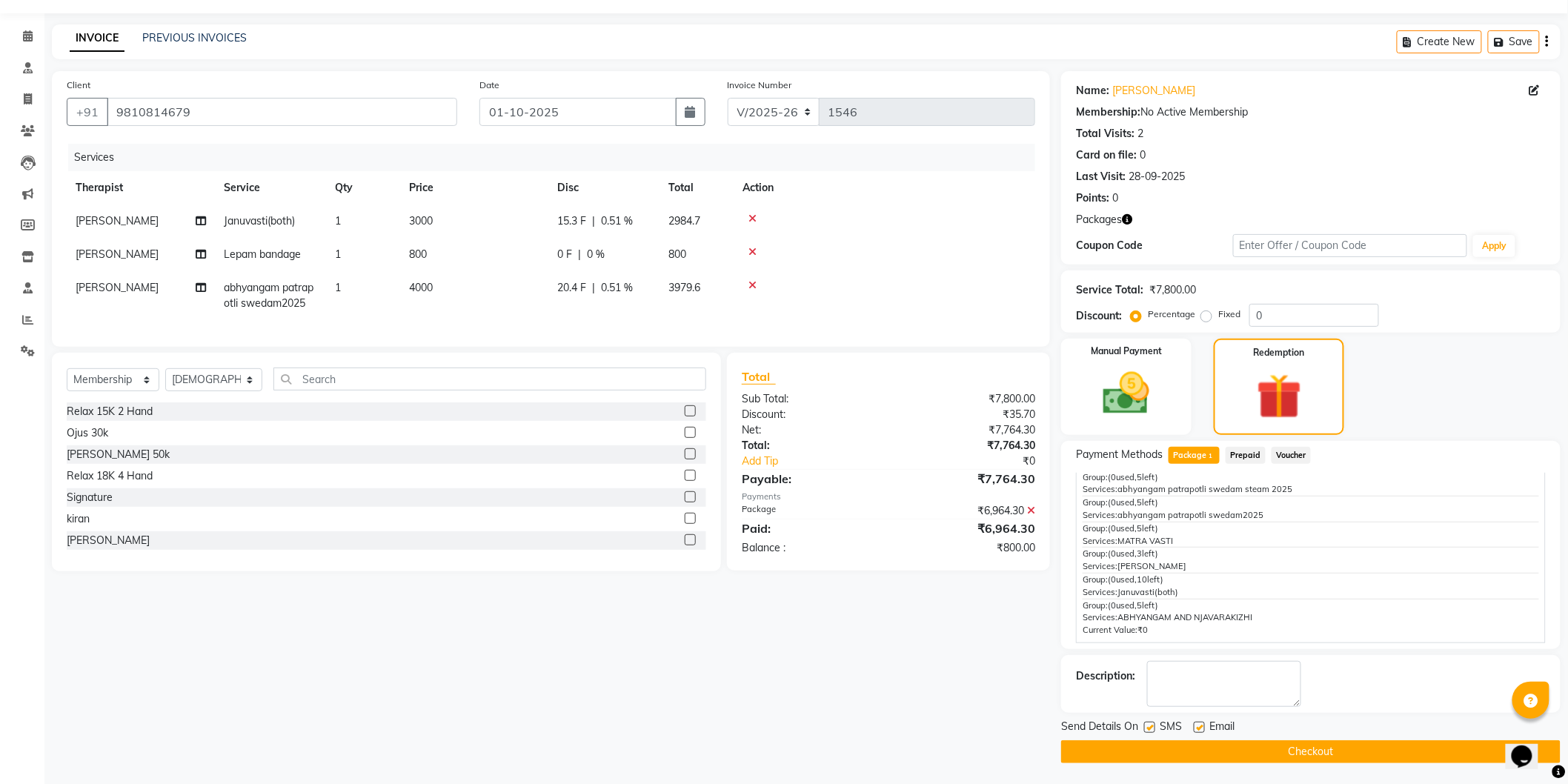
click at [1150, 728] on label at bounding box center [1149, 727] width 11 height 11
click at [1150, 728] on input "checkbox" at bounding box center [1148, 728] width 9 height 9
click at [1146, 747] on button "Checkout" at bounding box center [1310, 752] width 499 height 23
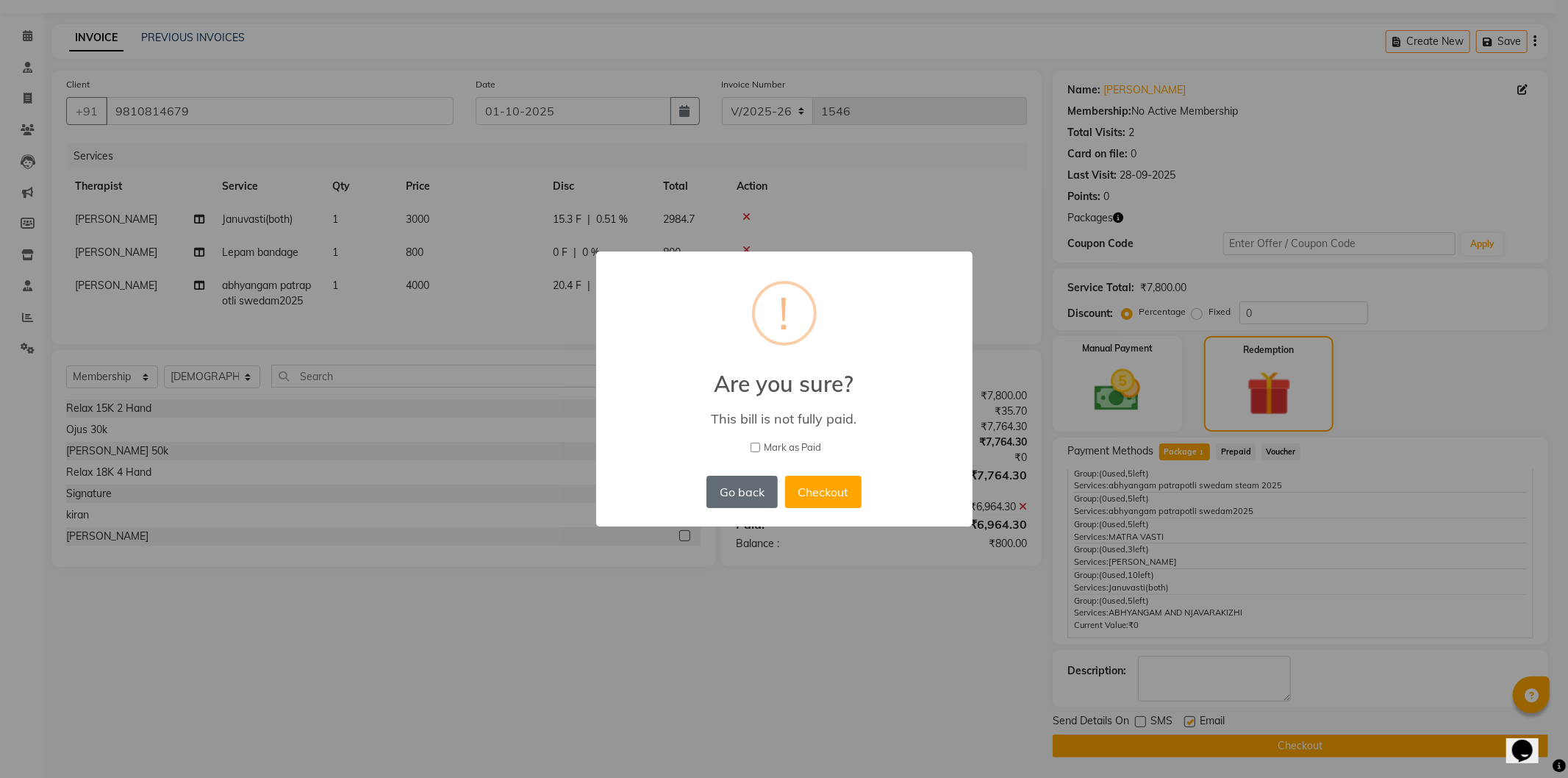
click at [734, 496] on button "Go back" at bounding box center [741, 492] width 70 height 32
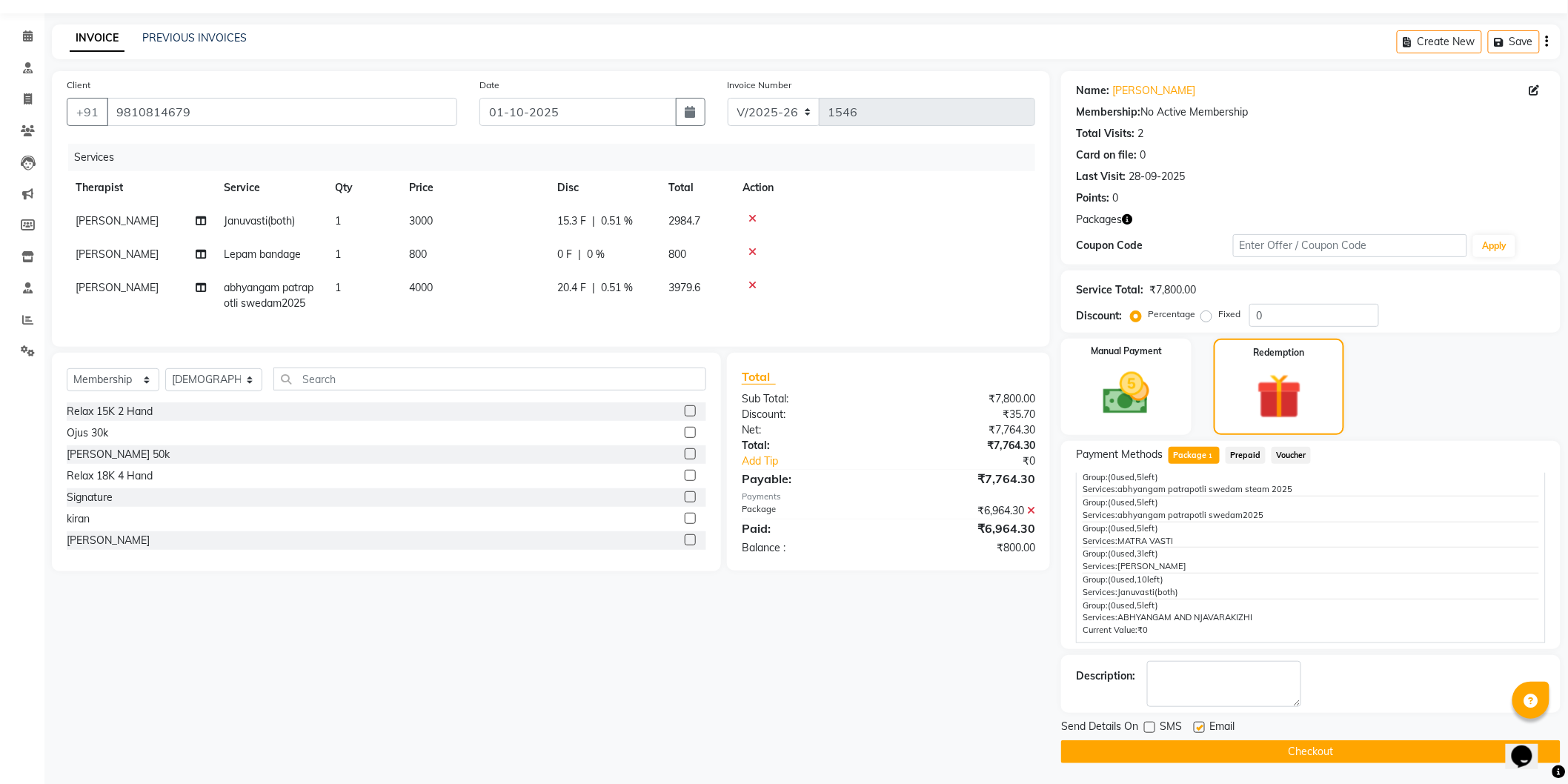
click at [318, 252] on td "Lepam bandage" at bounding box center [271, 255] width 111 height 33
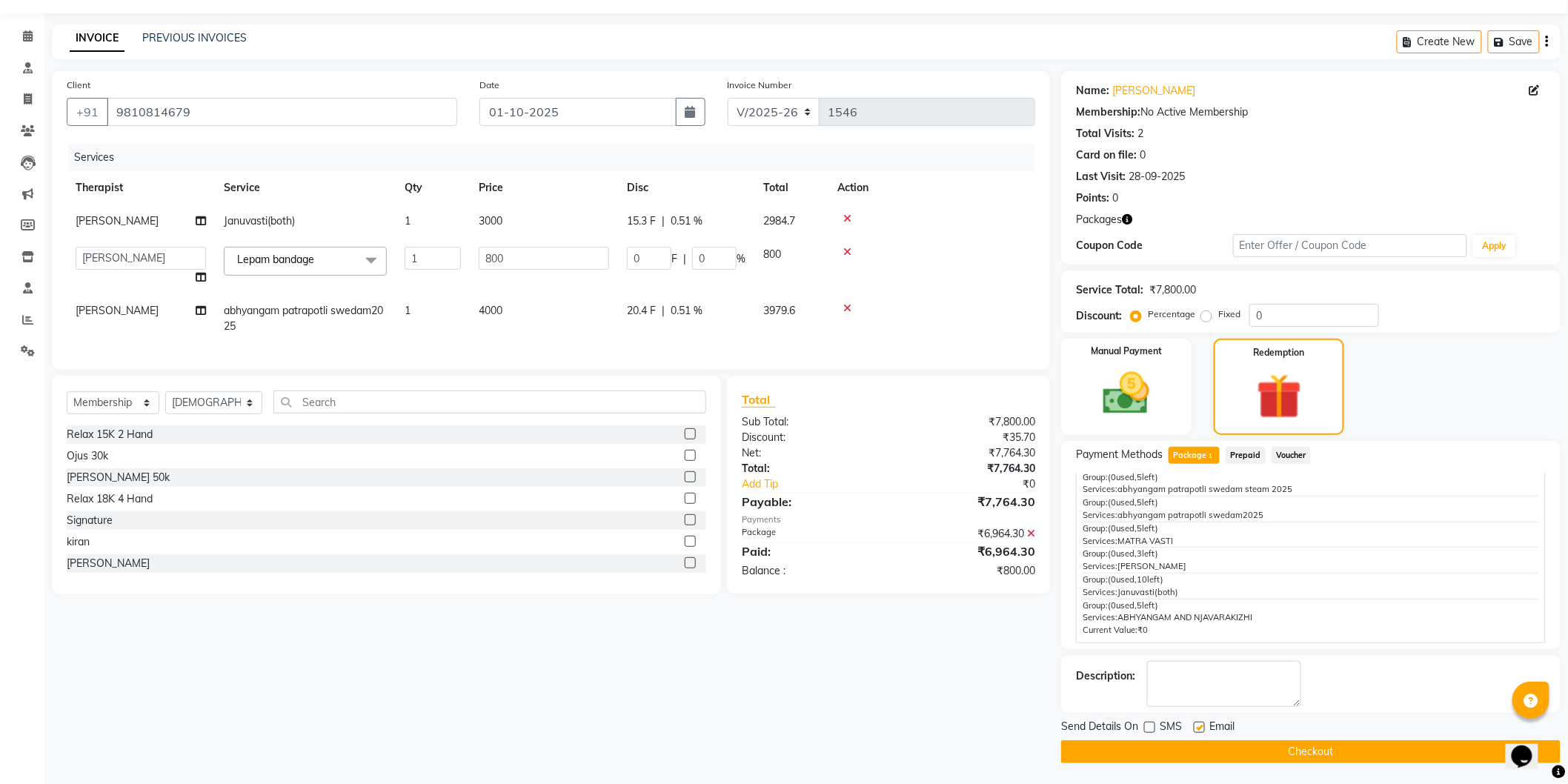
click at [373, 258] on span at bounding box center [371, 260] width 30 height 28
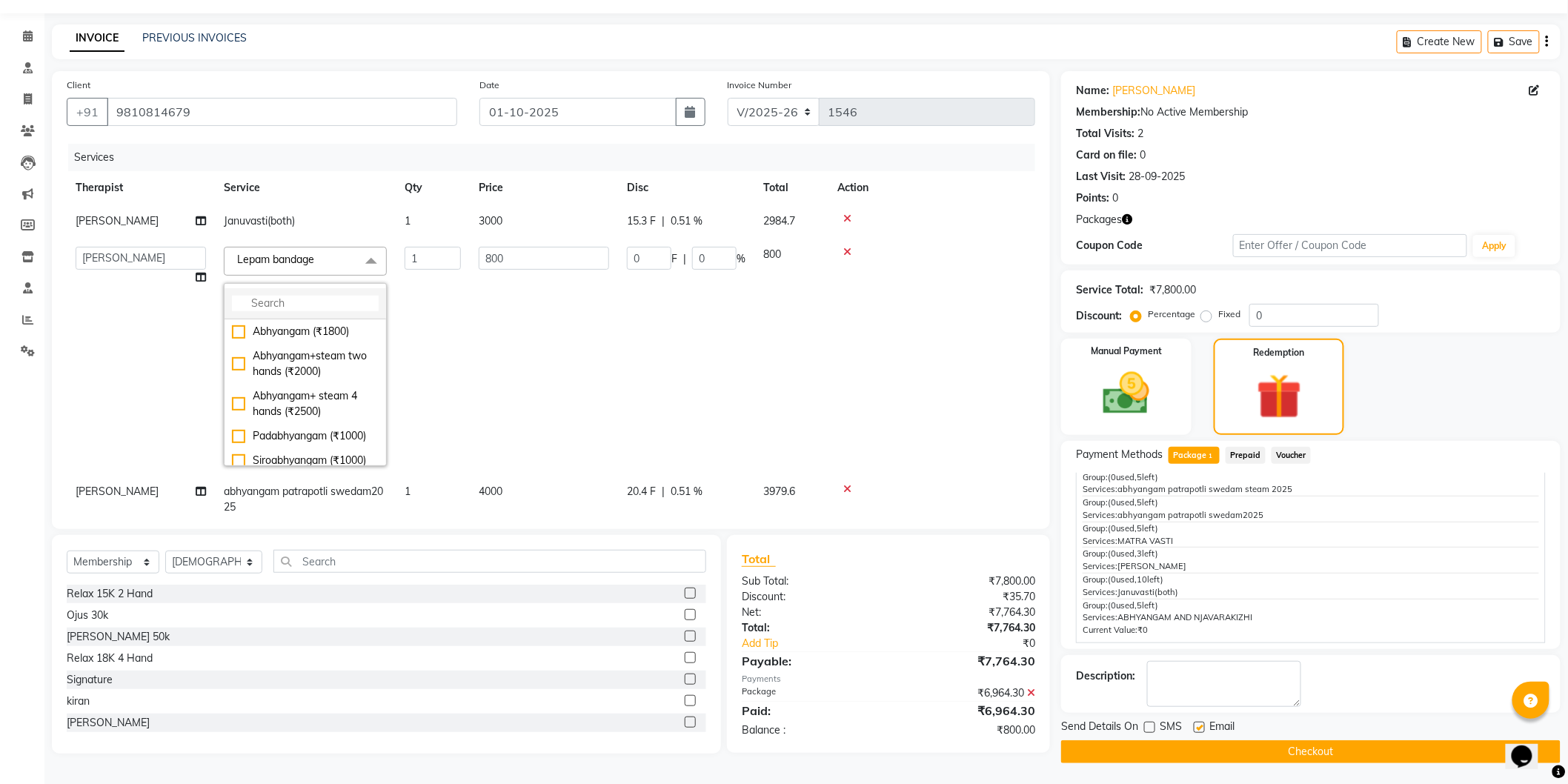
click at [335, 301] on input "multiselect-search" at bounding box center [306, 303] width 147 height 15
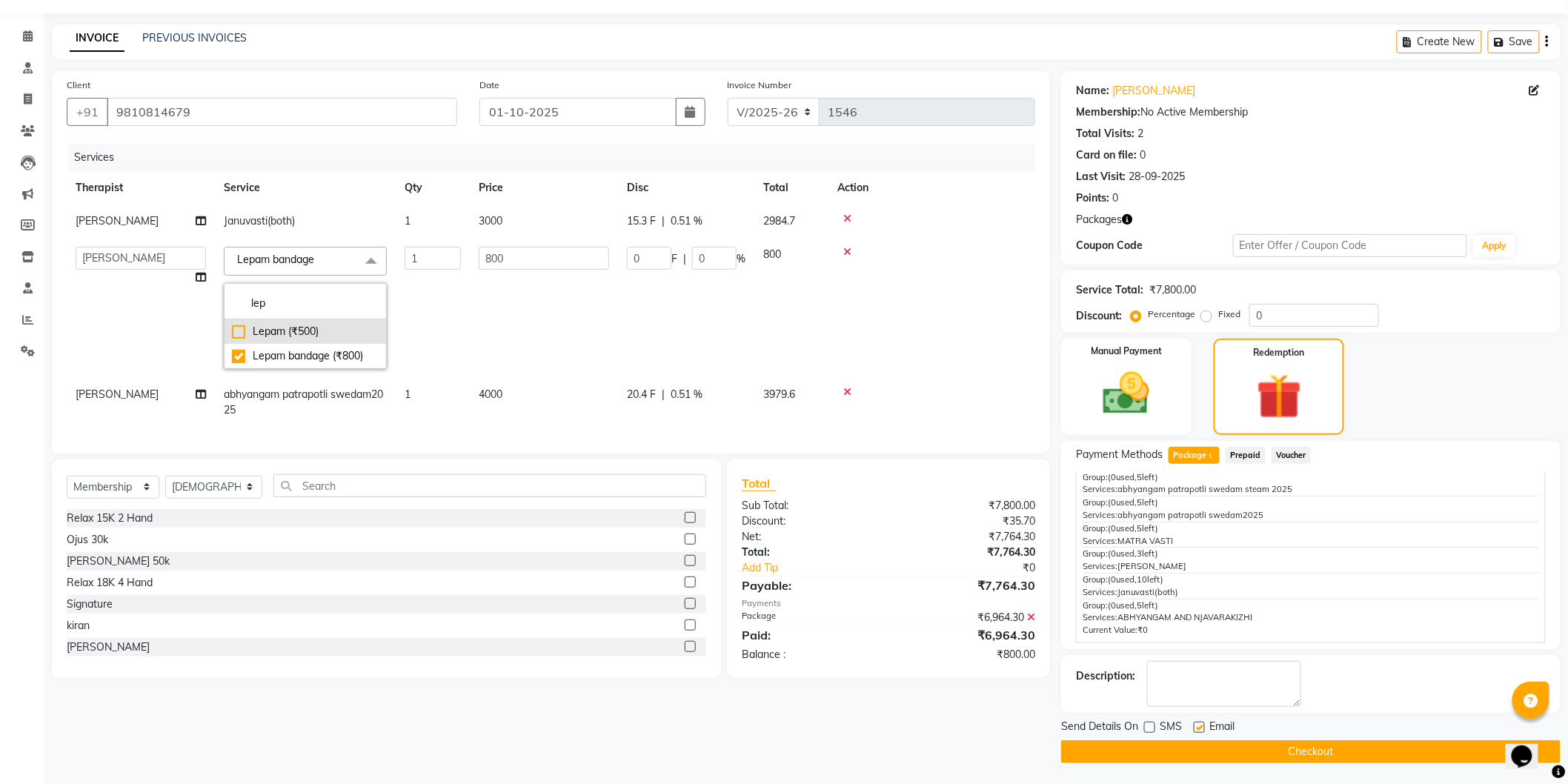
click at [234, 330] on div "Lepam (₹500)" at bounding box center [306, 331] width 147 height 15
click at [953, 702] on div "Client [PHONE_NUMBER] Date [DATE] Invoice Number V/2025 V/[PHONE_NUMBER] Servic…" at bounding box center [551, 417] width 1020 height 693
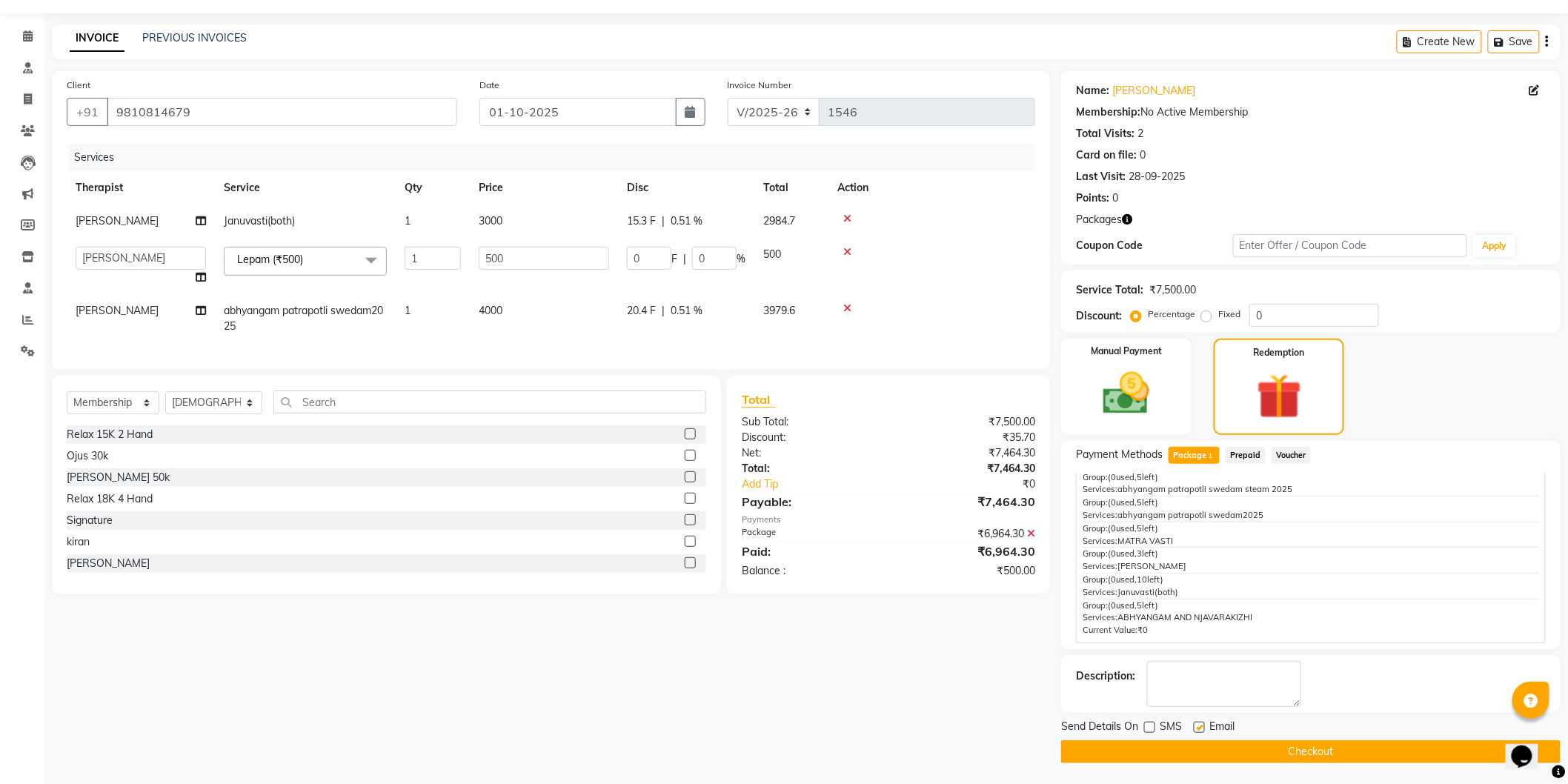
click at [1285, 753] on button "Checkout" at bounding box center [1310, 752] width 499 height 23
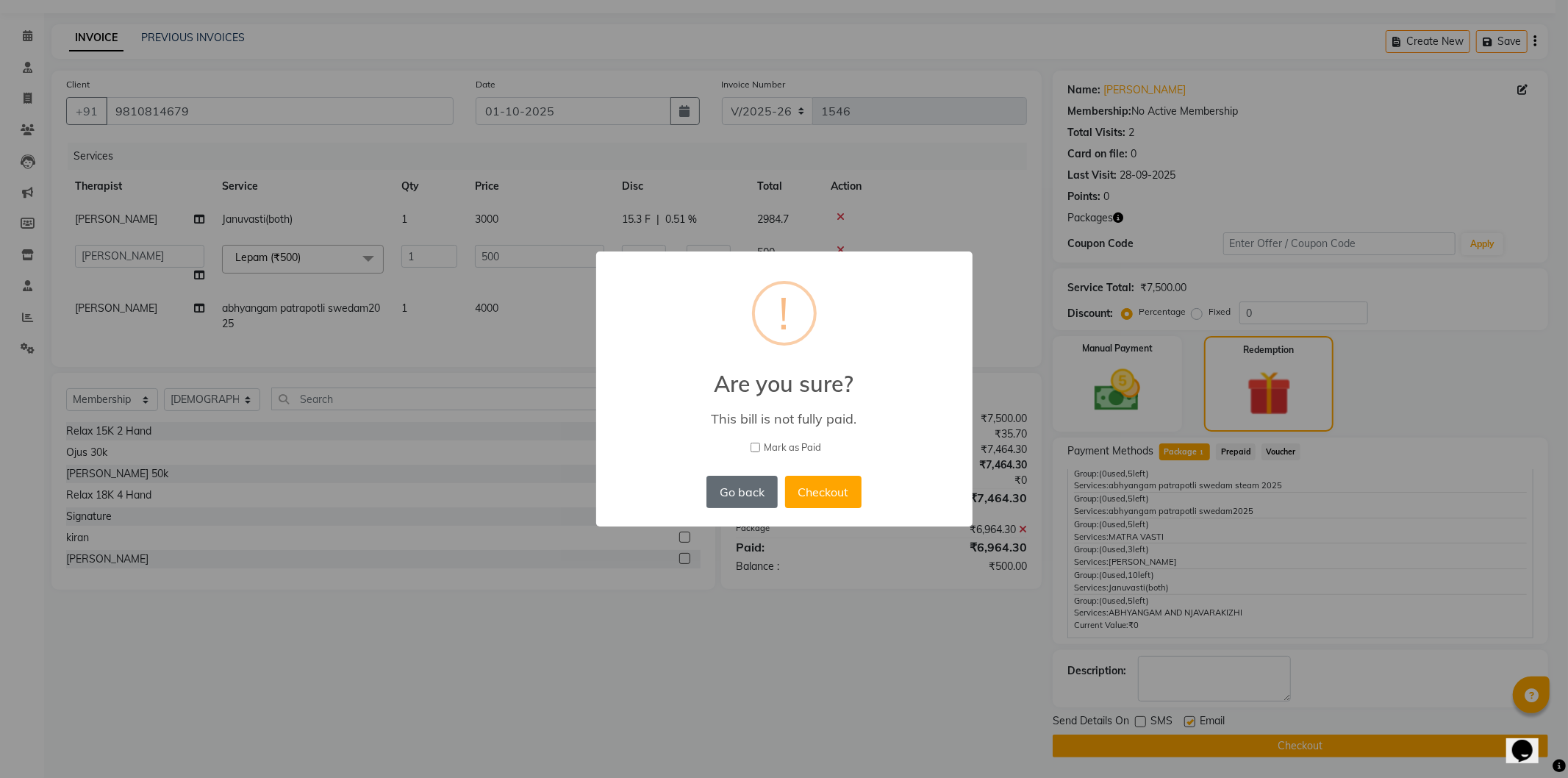
click at [740, 491] on button "Go back" at bounding box center [741, 492] width 70 height 32
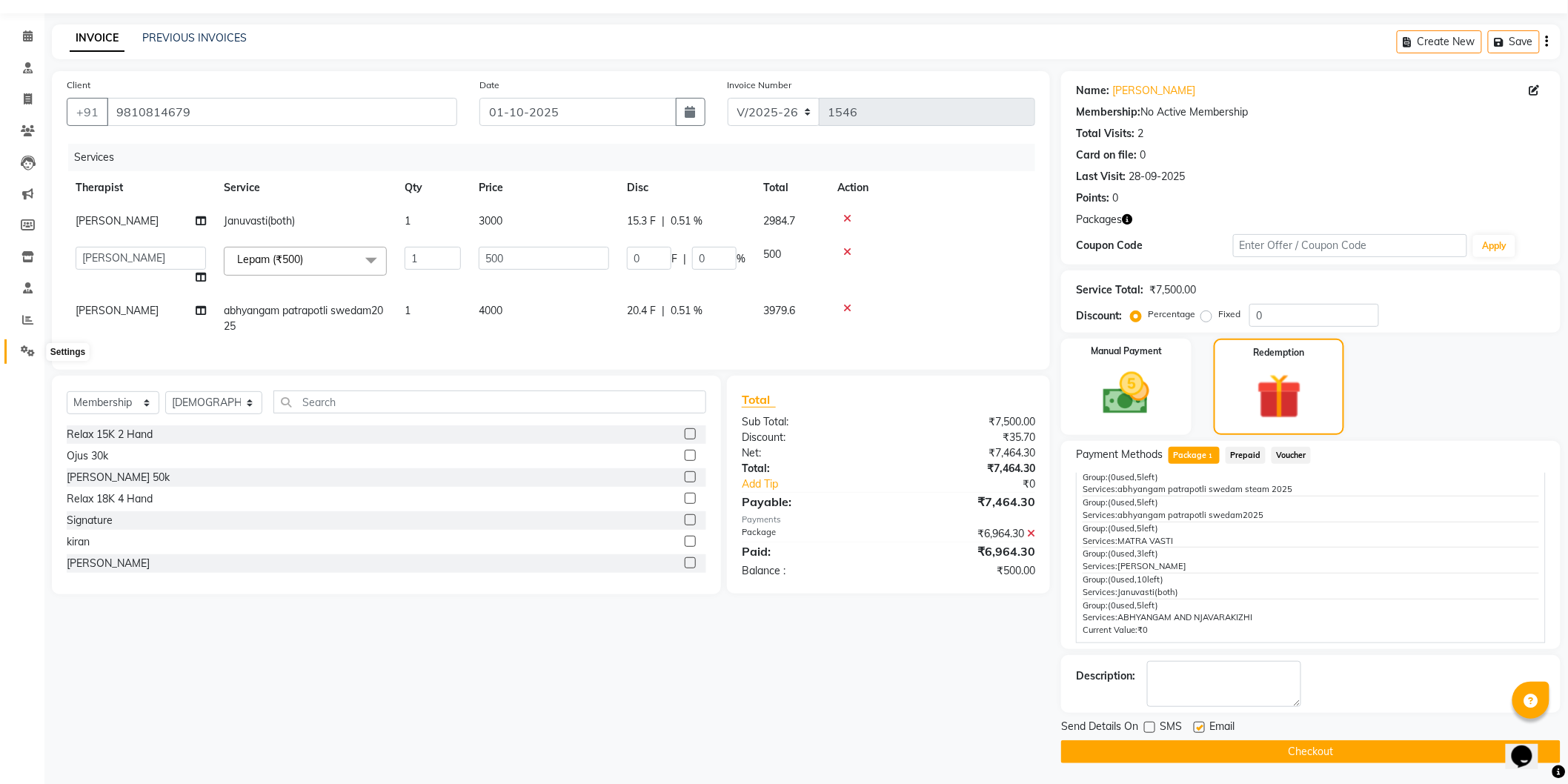
click at [25, 345] on icon at bounding box center [27, 350] width 14 height 11
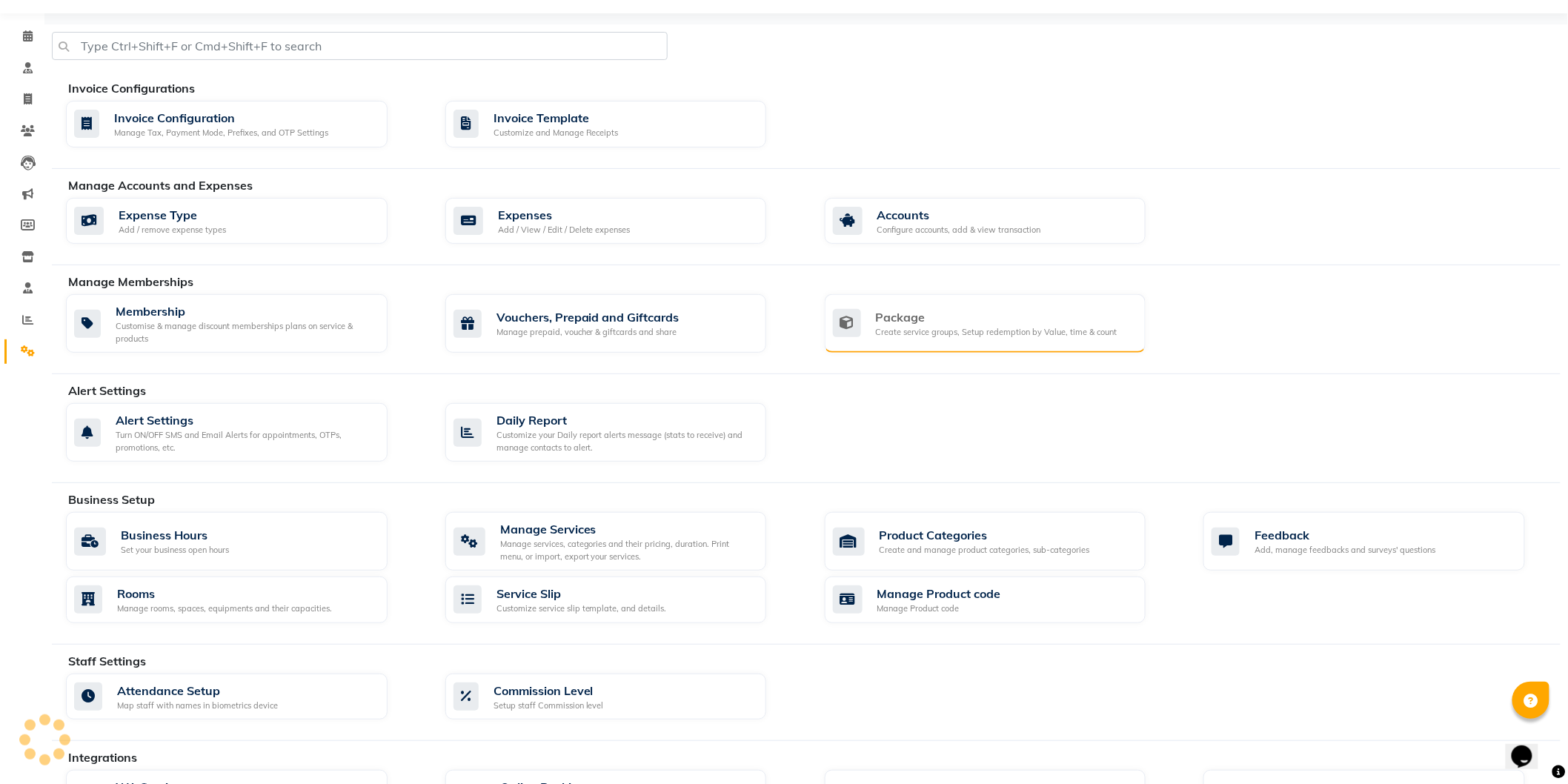
click at [1005, 319] on div "Package" at bounding box center [996, 317] width 242 height 18
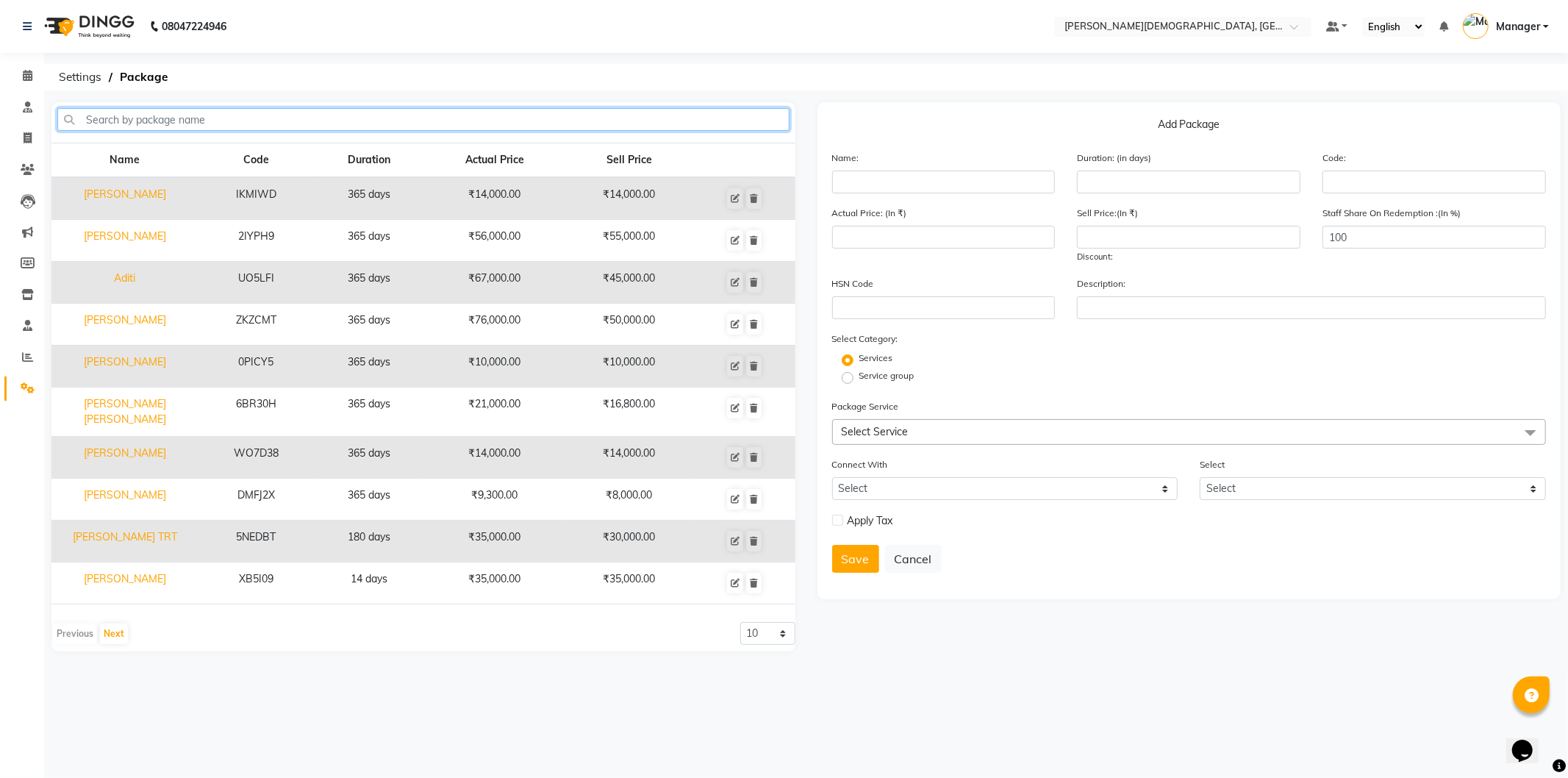
click at [531, 122] on input "text" at bounding box center [424, 119] width 733 height 23
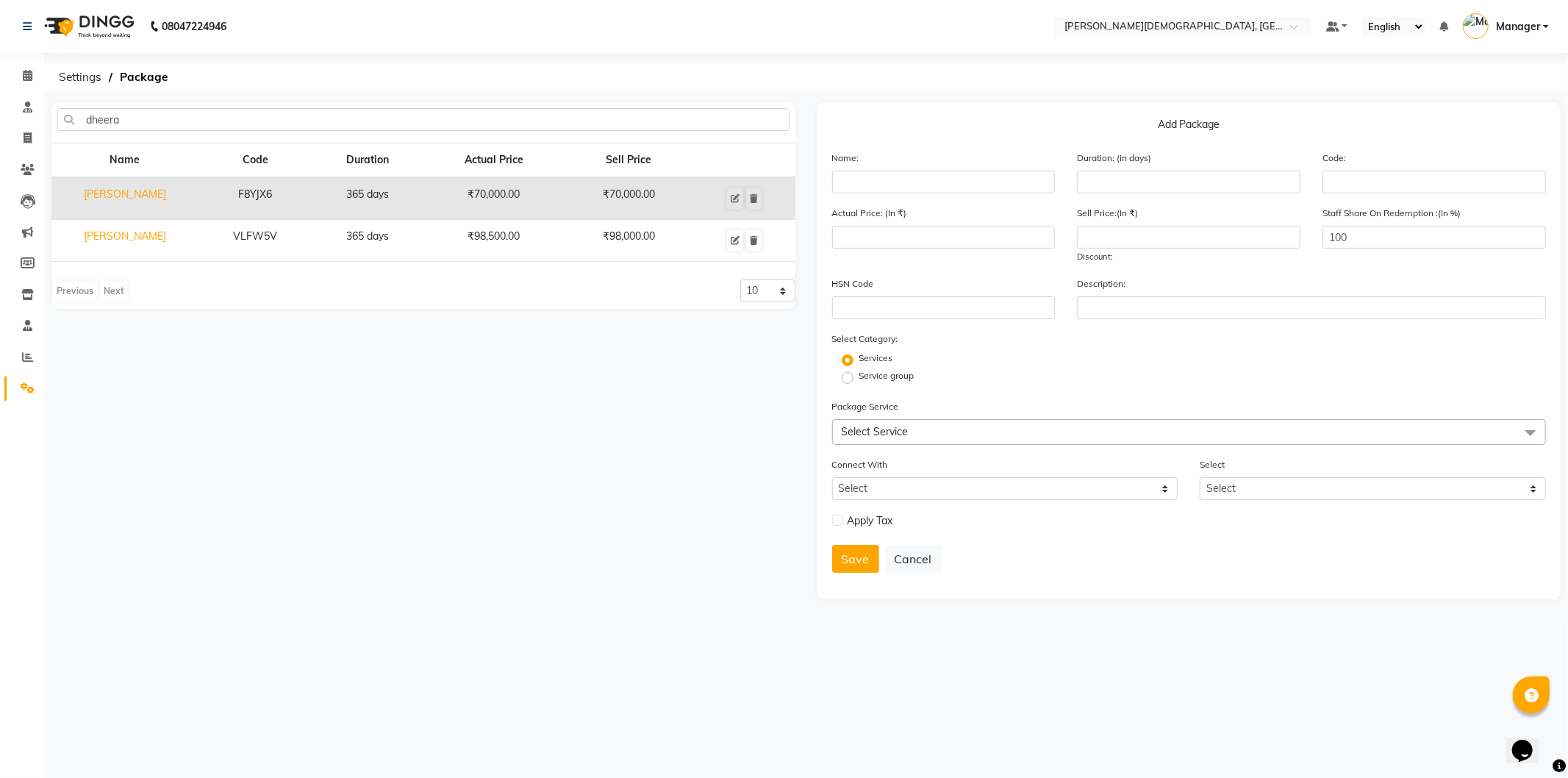
click at [130, 236] on td "[PERSON_NAME]" at bounding box center [125, 241] width 147 height 42
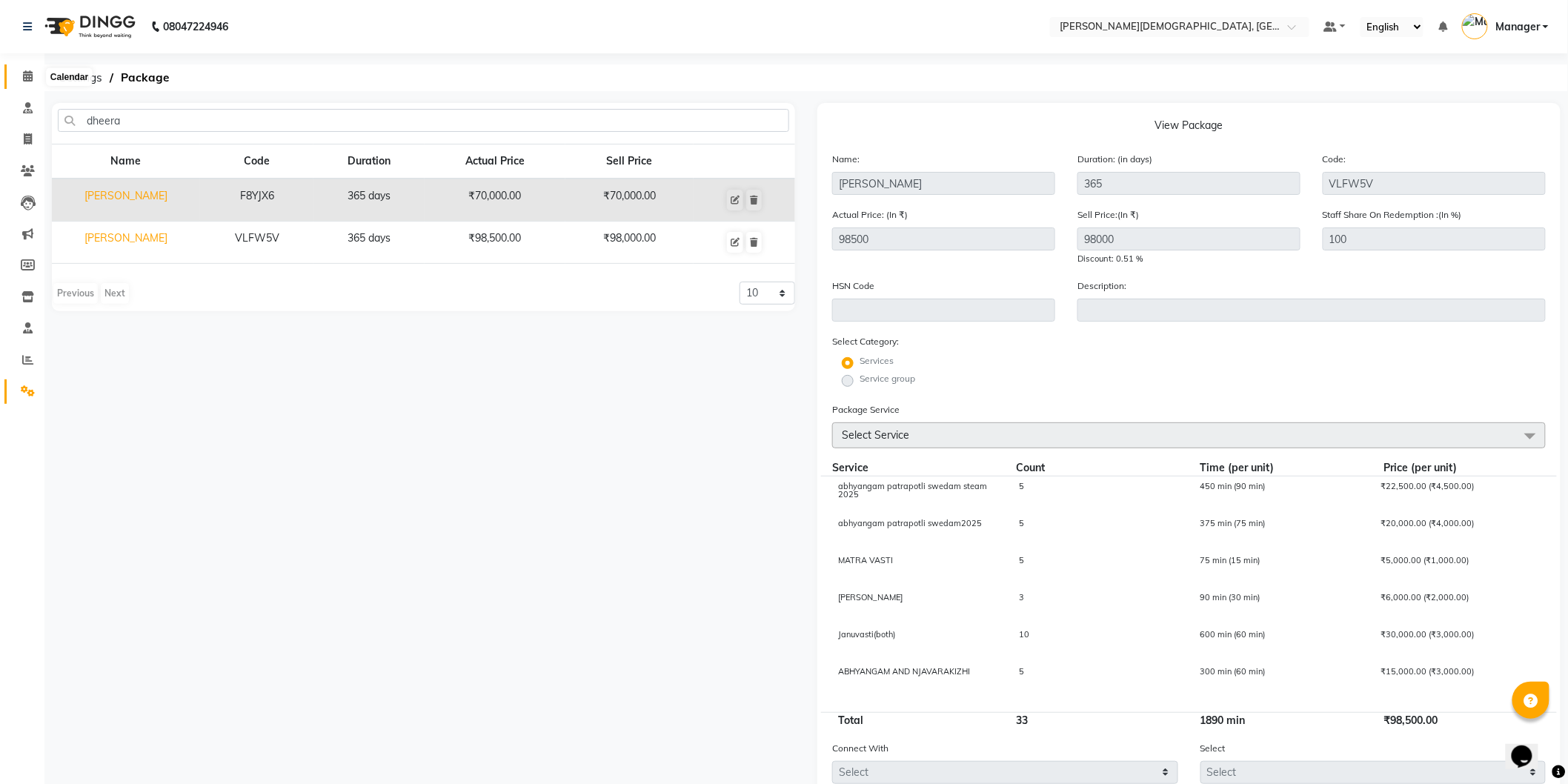
click at [26, 76] on icon at bounding box center [27, 75] width 9 height 11
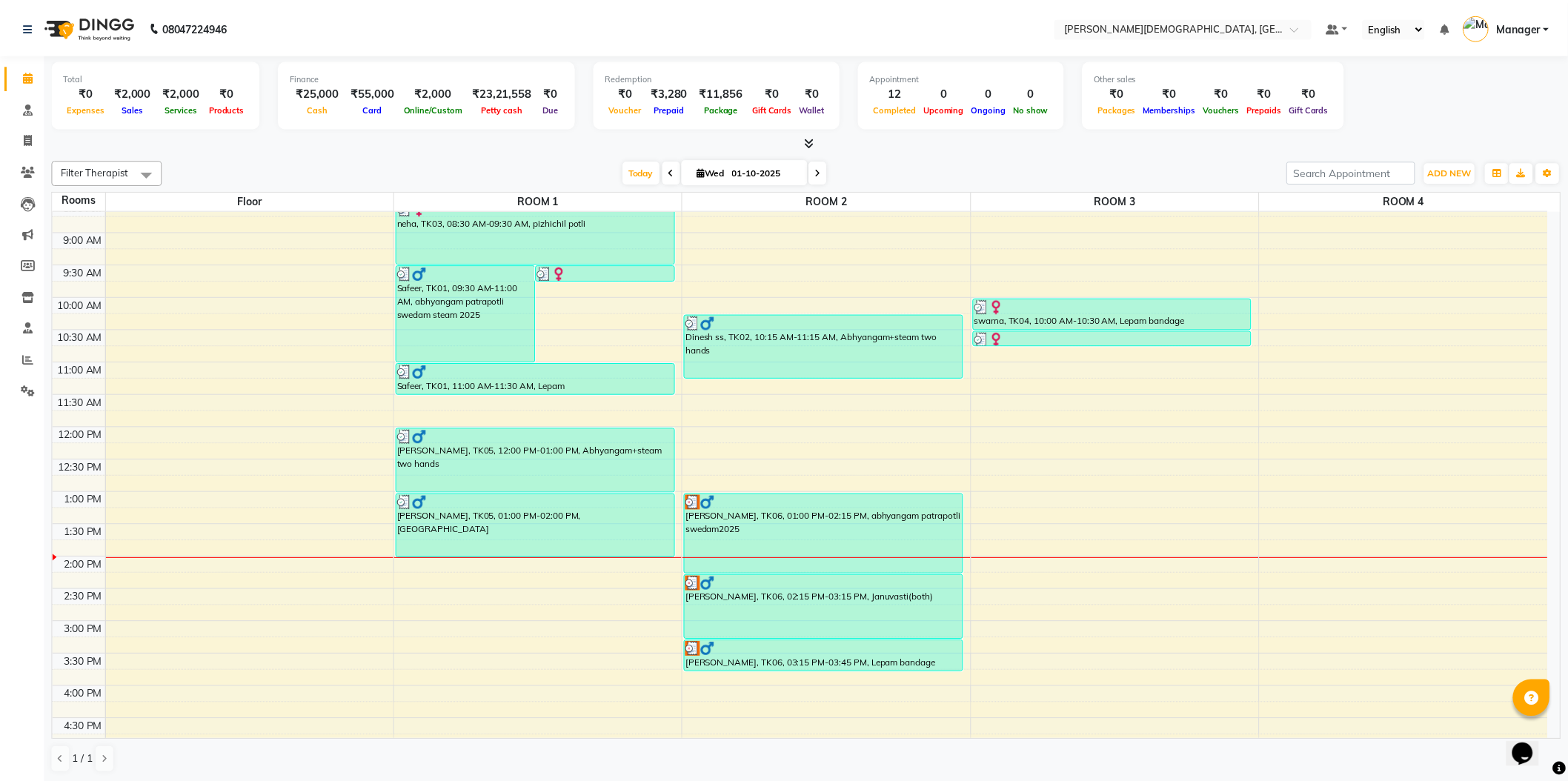
scroll to position [247, 0]
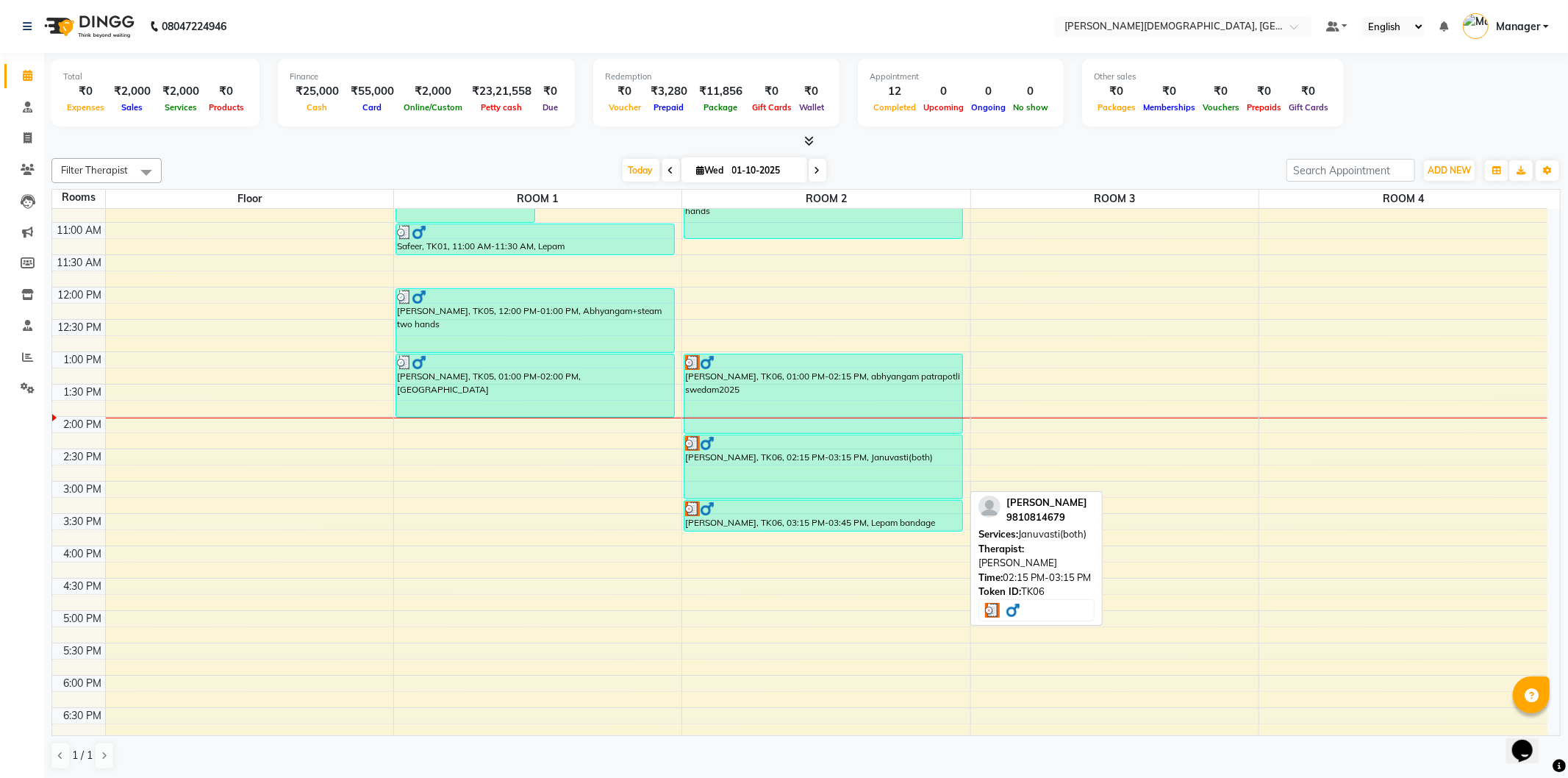
click at [788, 473] on div "[PERSON_NAME], TK06, 02:15 PM-03:15 PM, Januvasti(both)" at bounding box center [823, 467] width 278 height 64
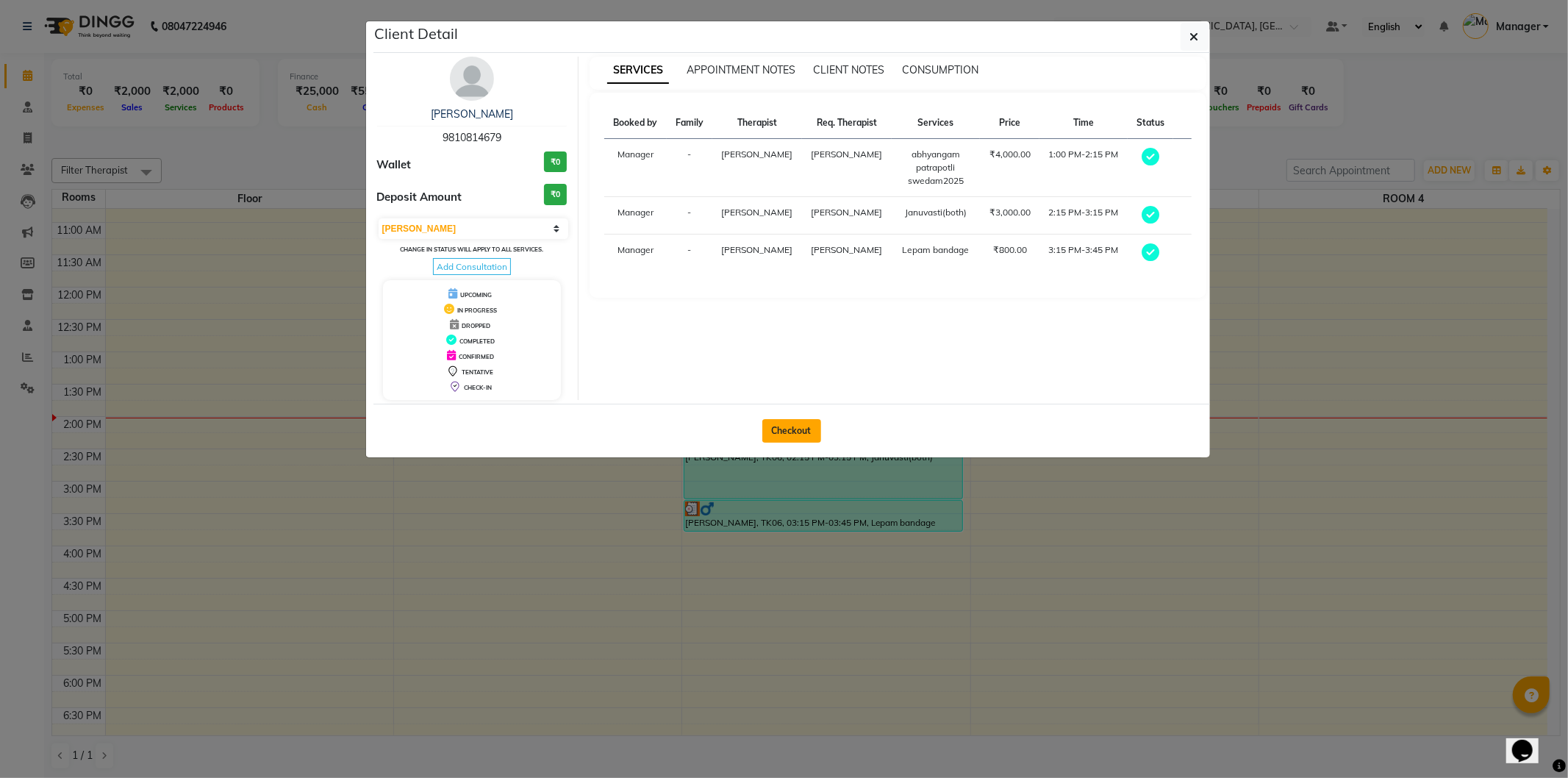
click at [788, 442] on button "Checkout" at bounding box center [791, 431] width 58 height 24
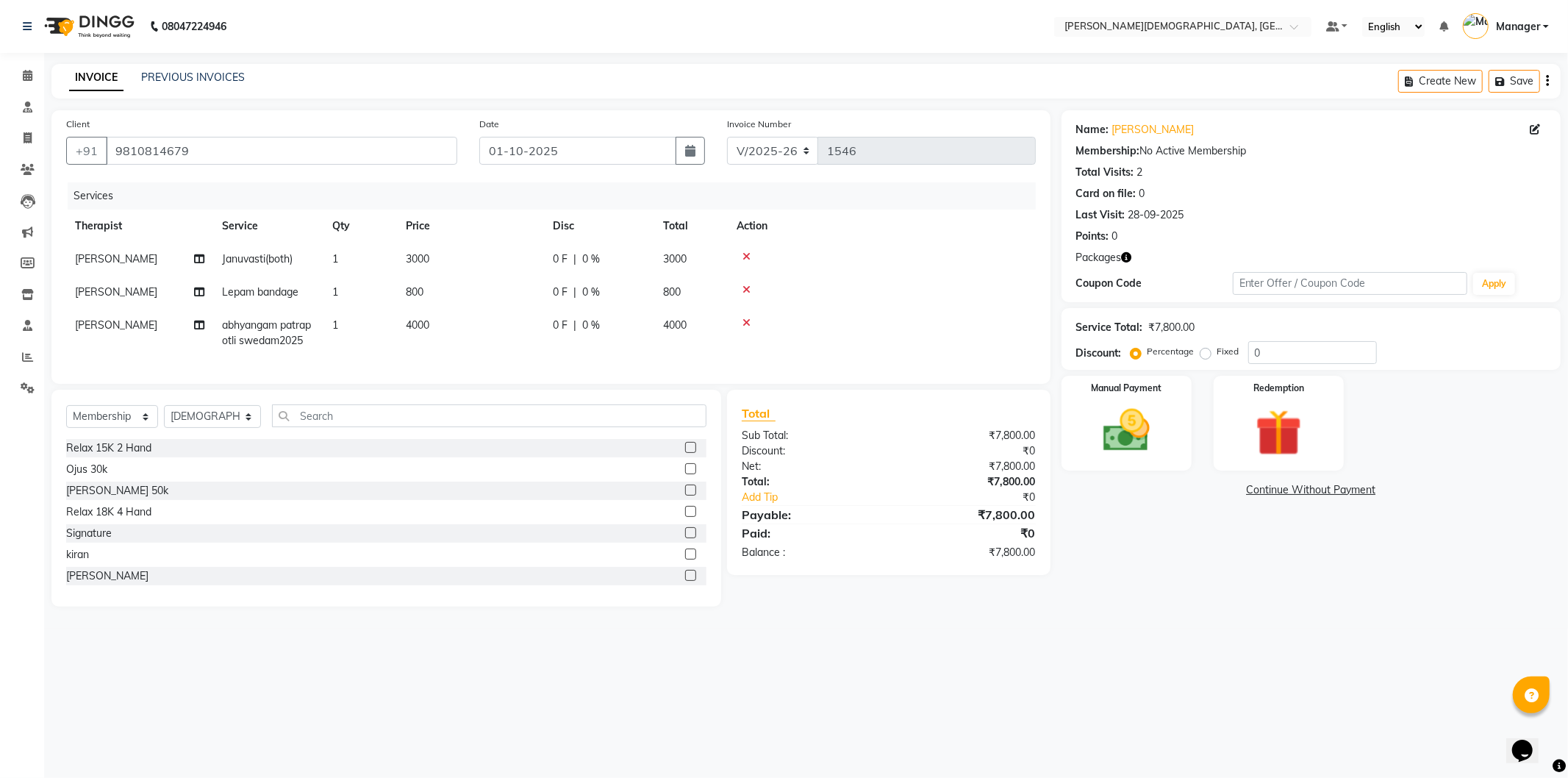
click at [744, 287] on icon at bounding box center [747, 290] width 8 height 10
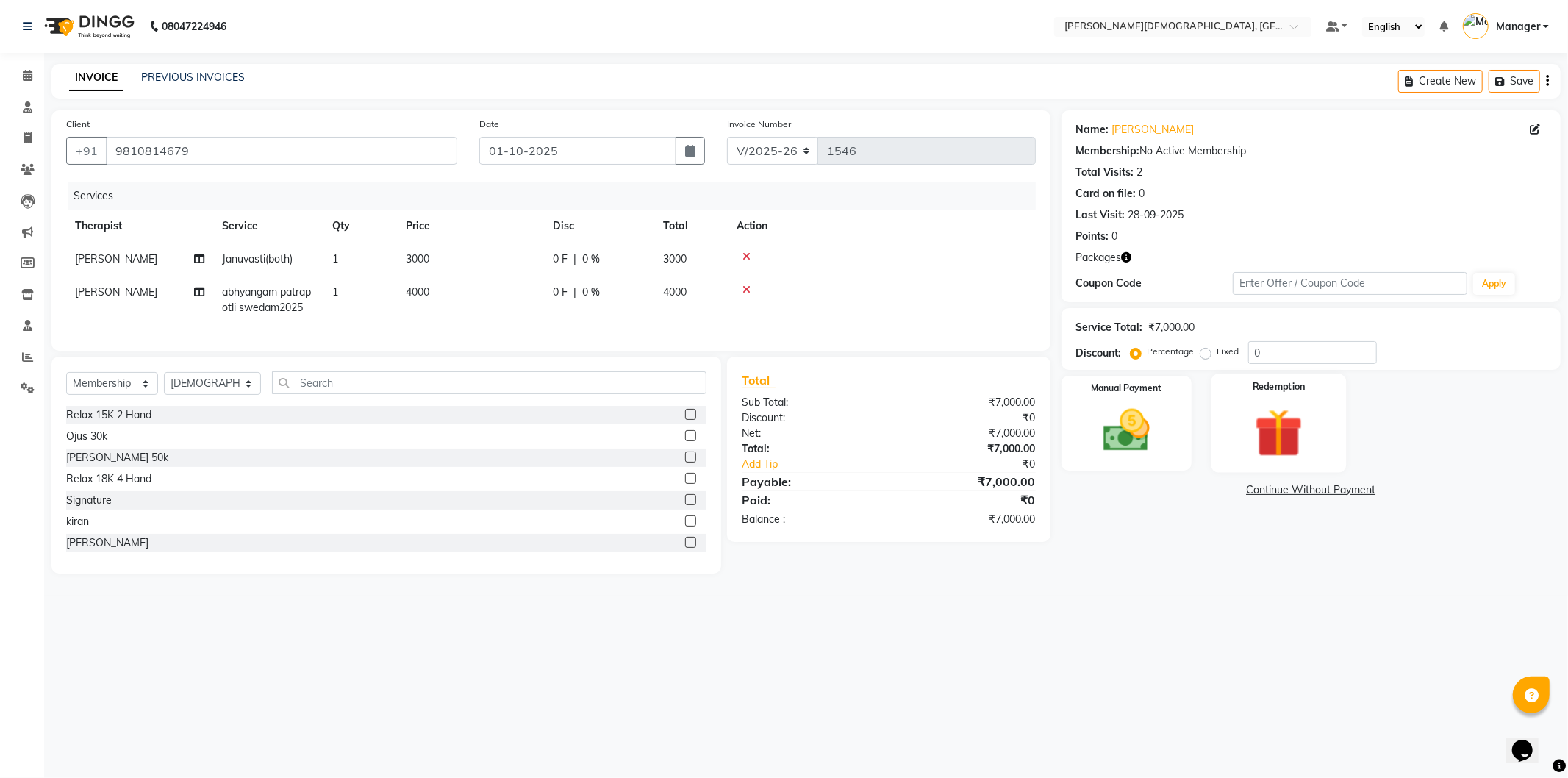
click at [1277, 435] on img at bounding box center [1278, 433] width 79 height 60
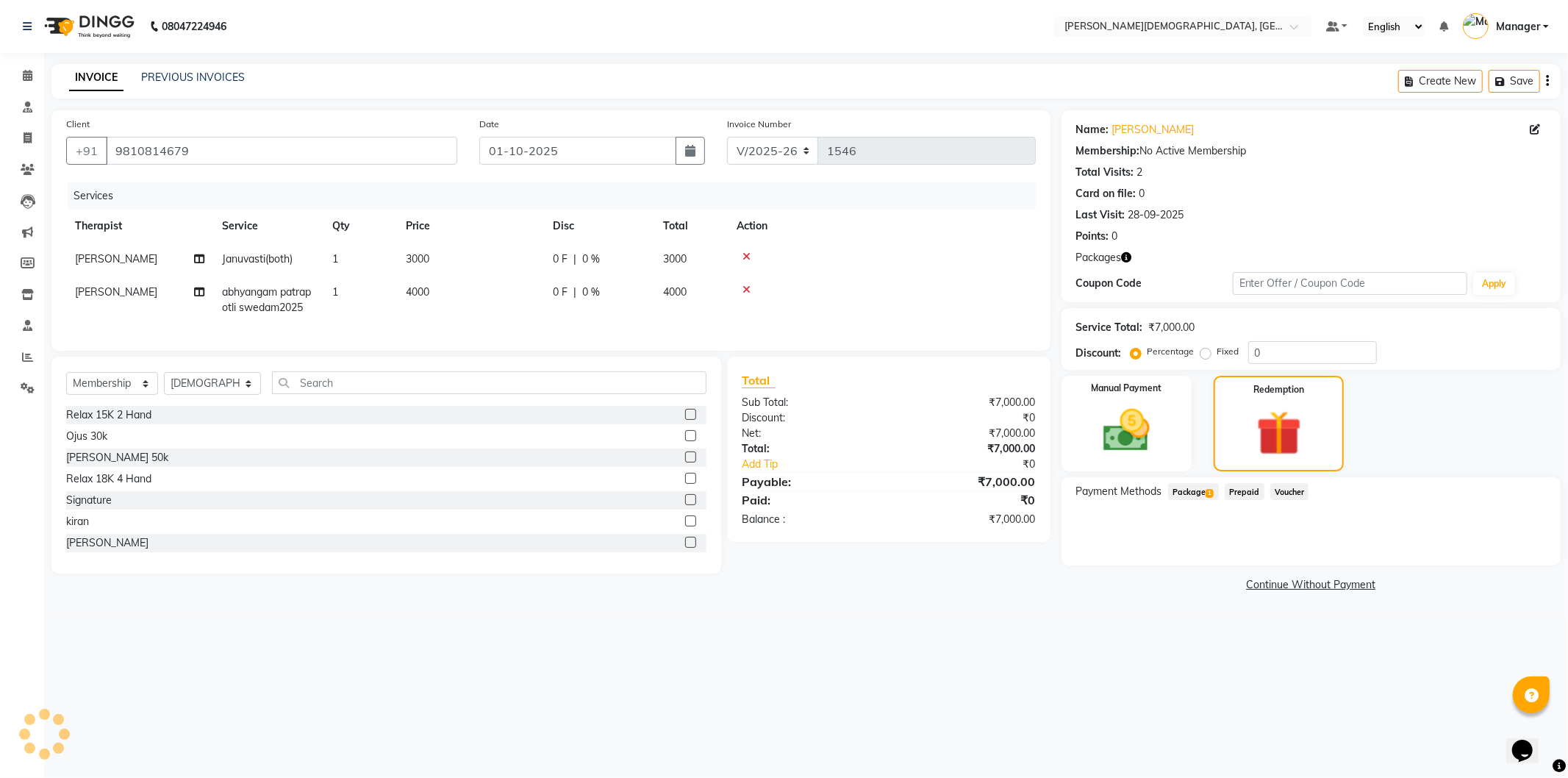
click at [1188, 494] on span "Package 1" at bounding box center [1194, 492] width 51 height 17
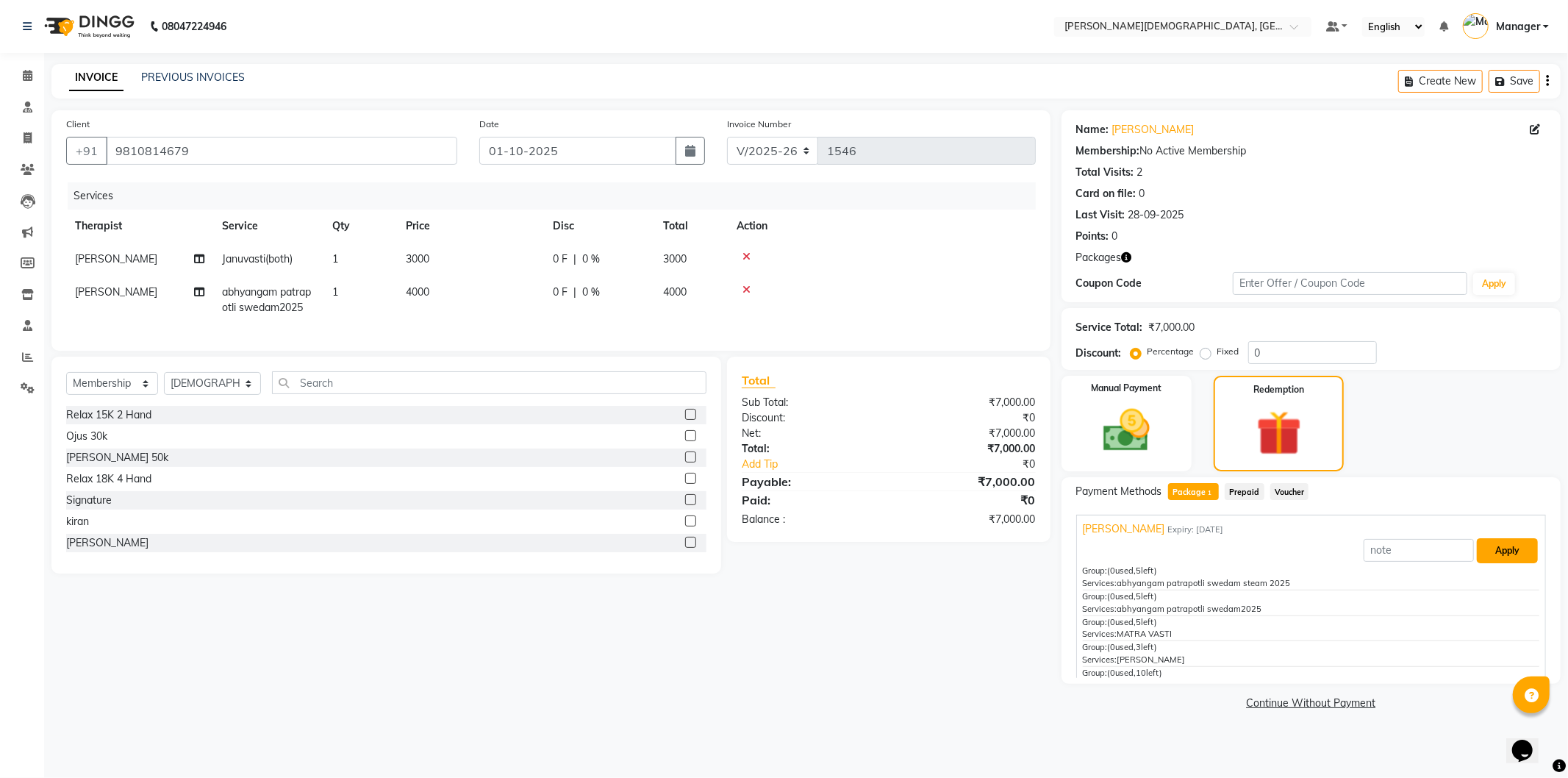
click at [1481, 556] on button "Apply" at bounding box center [1508, 551] width 61 height 25
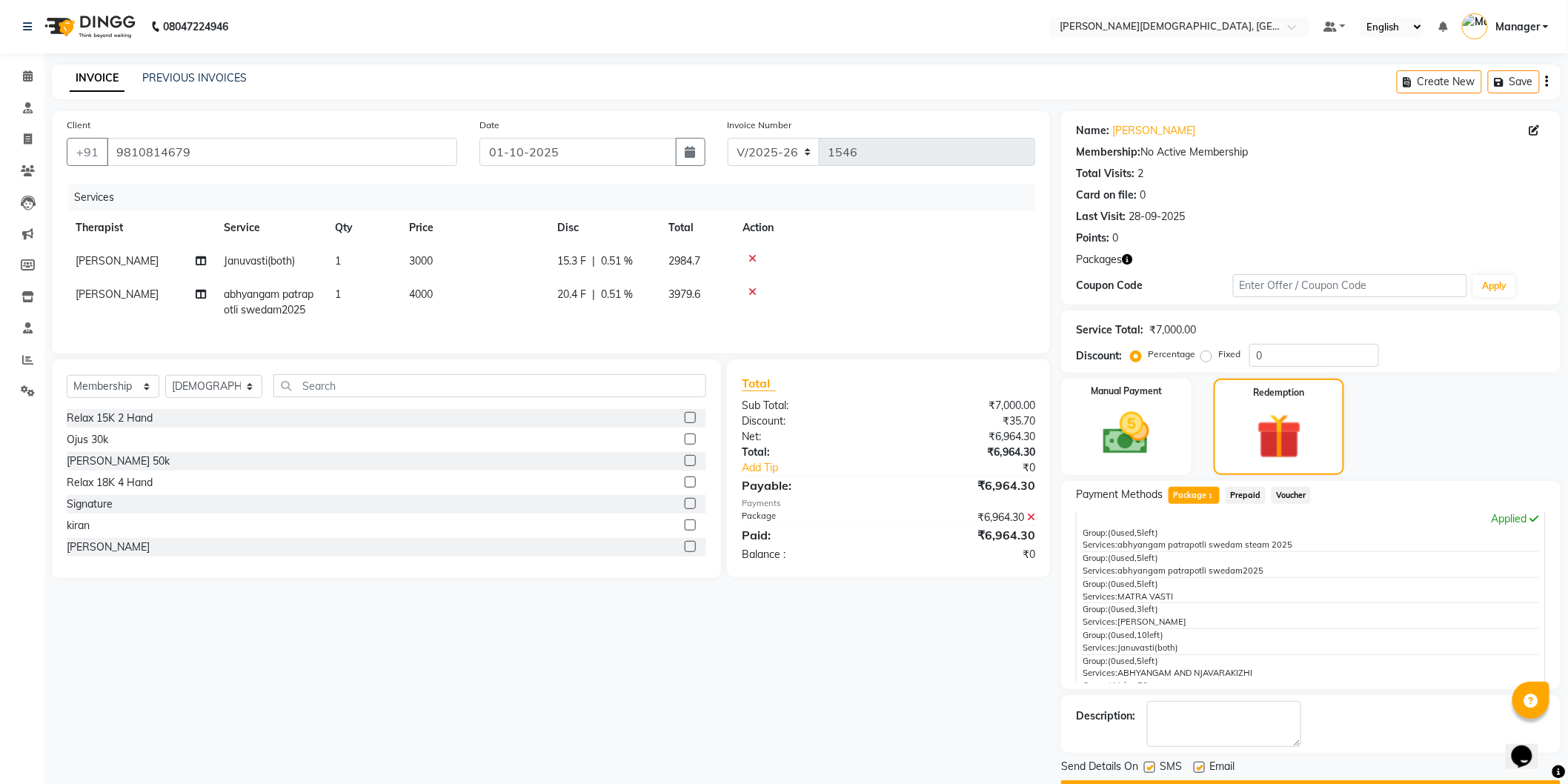
scroll to position [46, 0]
click at [1150, 764] on label at bounding box center [1149, 767] width 11 height 11
click at [1150, 764] on input "checkbox" at bounding box center [1148, 768] width 9 height 9
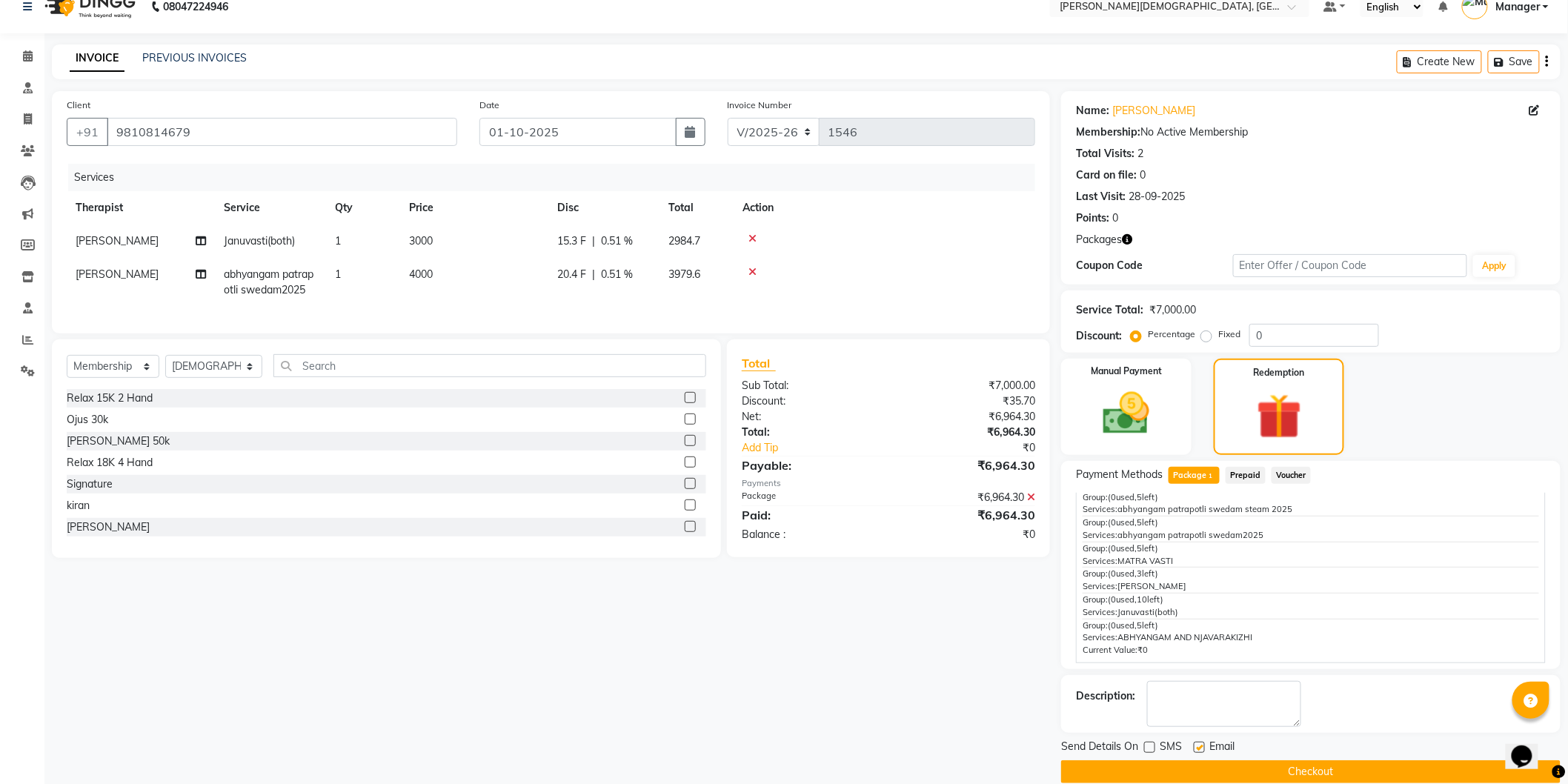
scroll to position [40, 0]
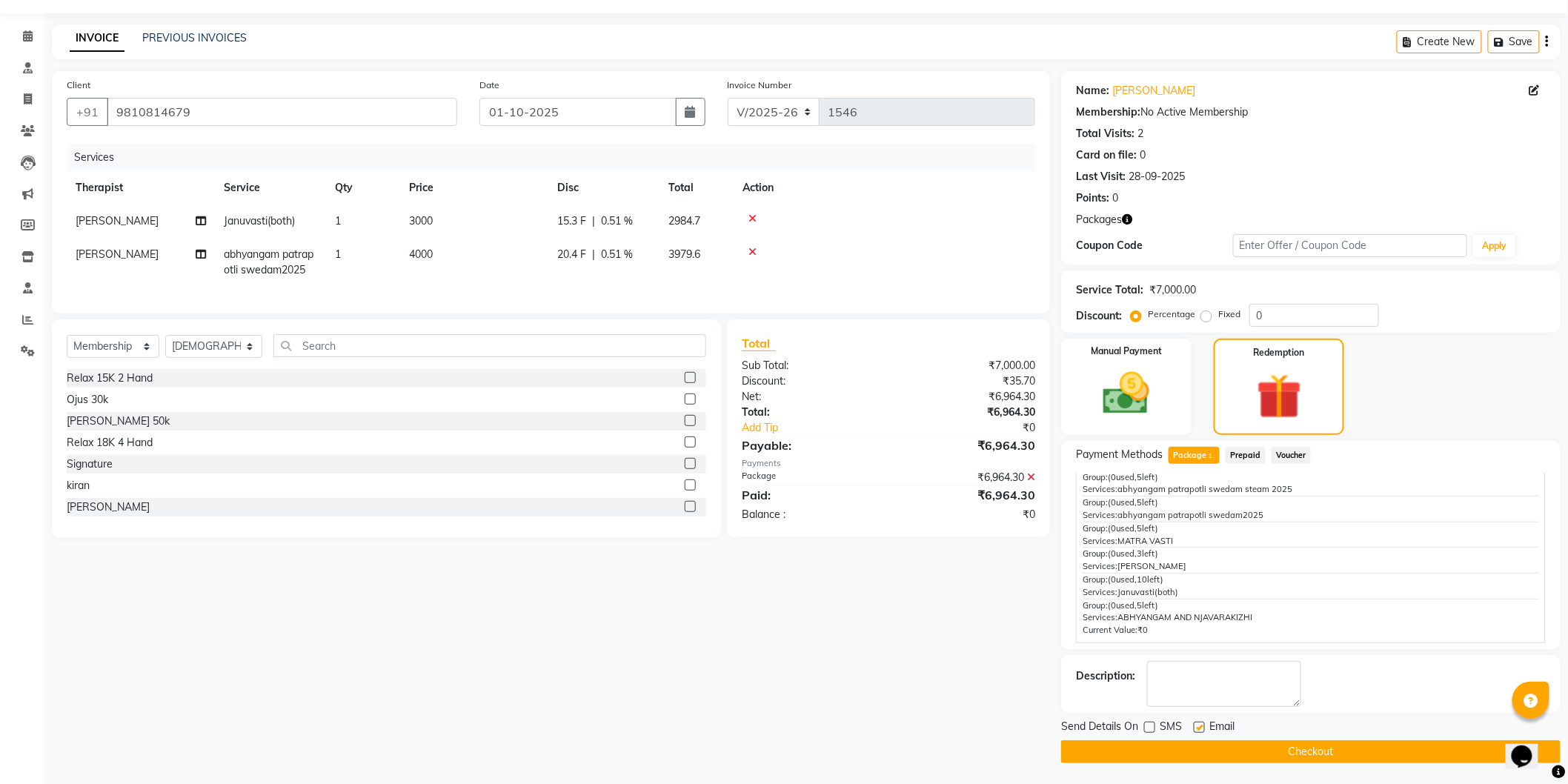
click at [1203, 737] on div "Send Details On SMS Email Checkout" at bounding box center [1310, 741] width 499 height 44
click at [1188, 750] on button "Checkout" at bounding box center [1310, 752] width 499 height 23
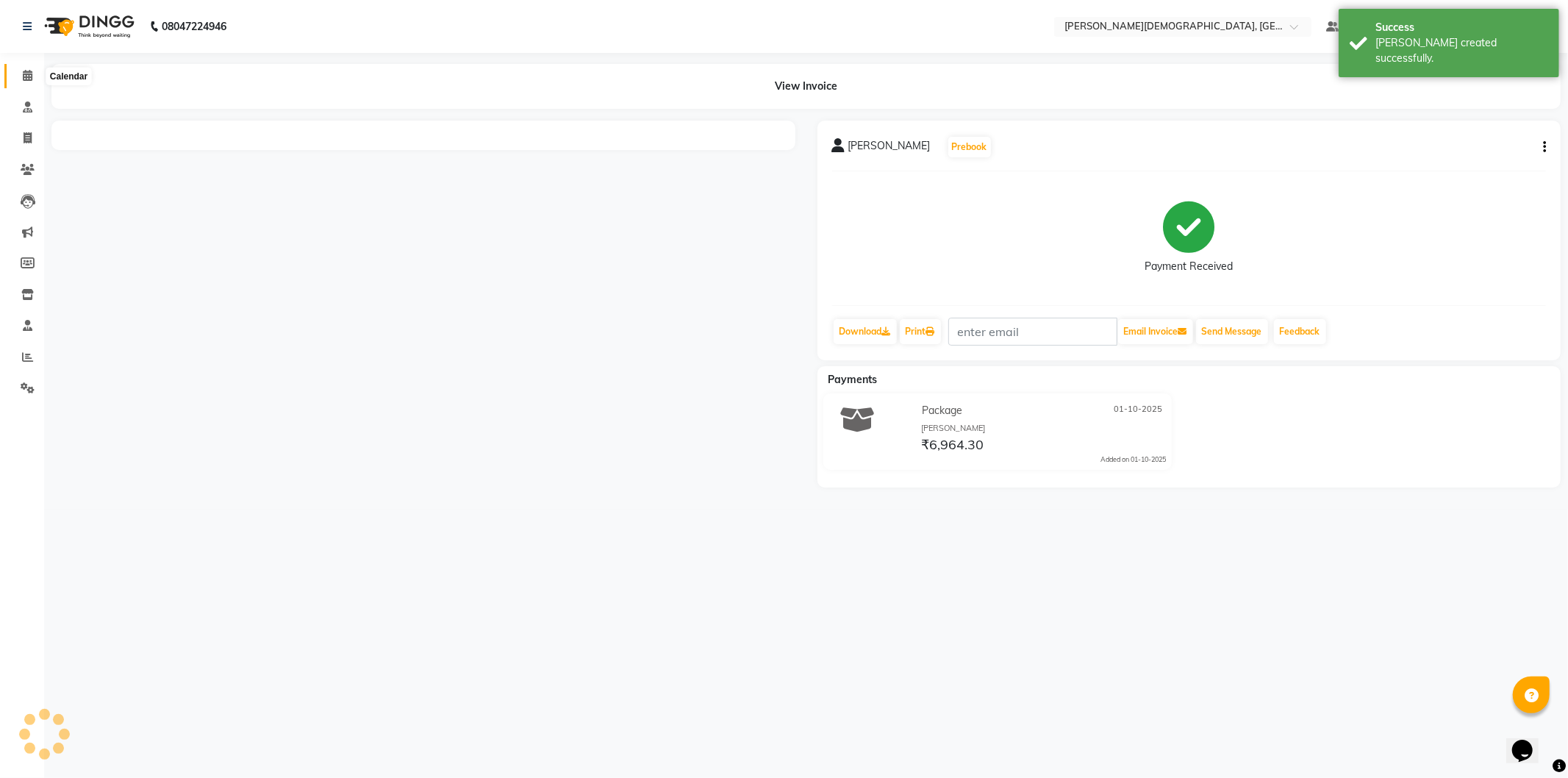
click at [25, 78] on icon at bounding box center [27, 75] width 9 height 11
